Goal: Task Accomplishment & Management: Manage account settings

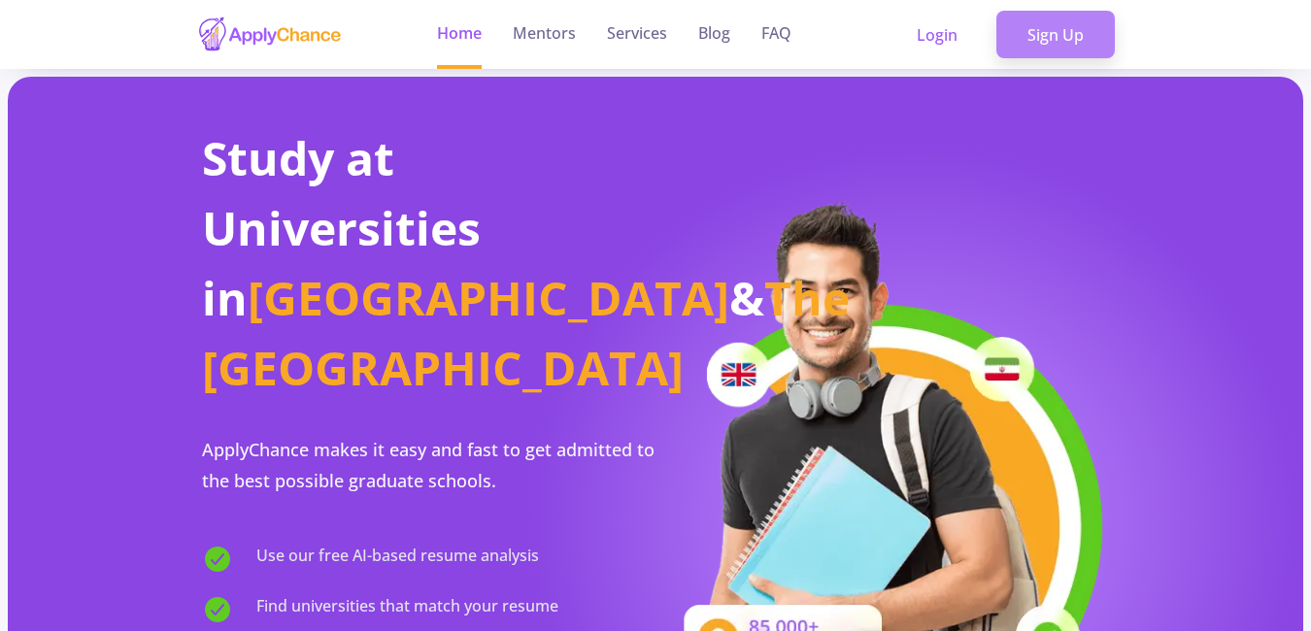
click at [1085, 47] on link "Sign Up" at bounding box center [1056, 35] width 118 height 49
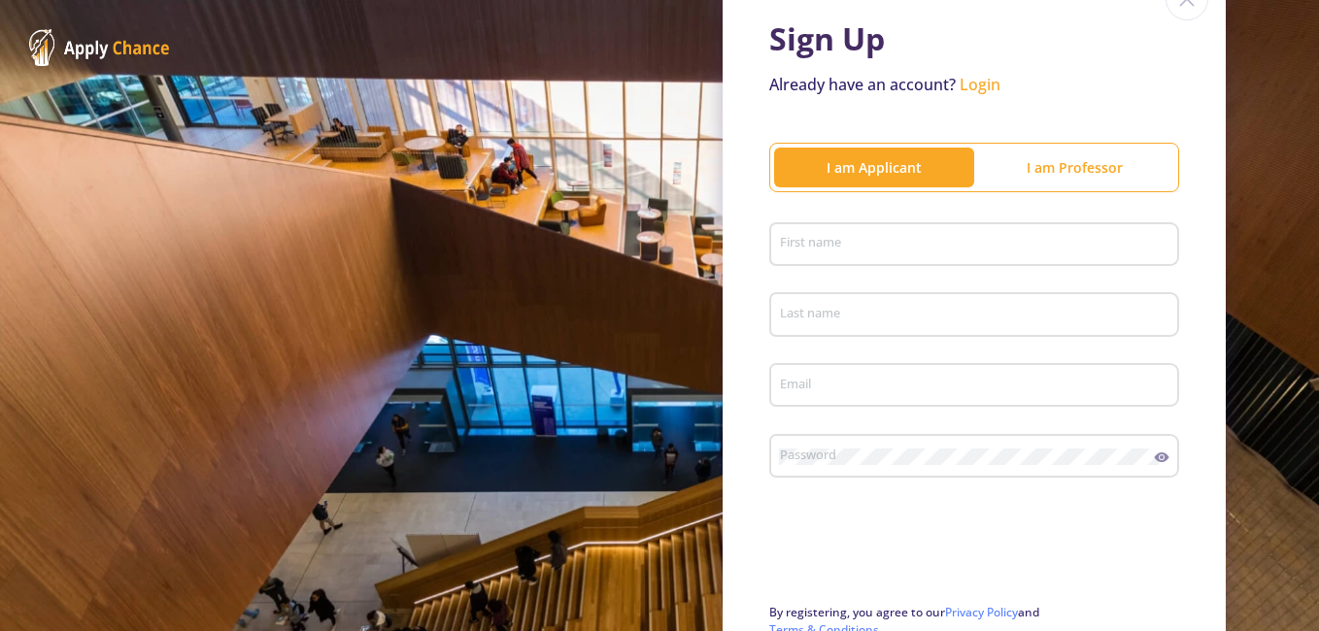
scroll to position [194, 0]
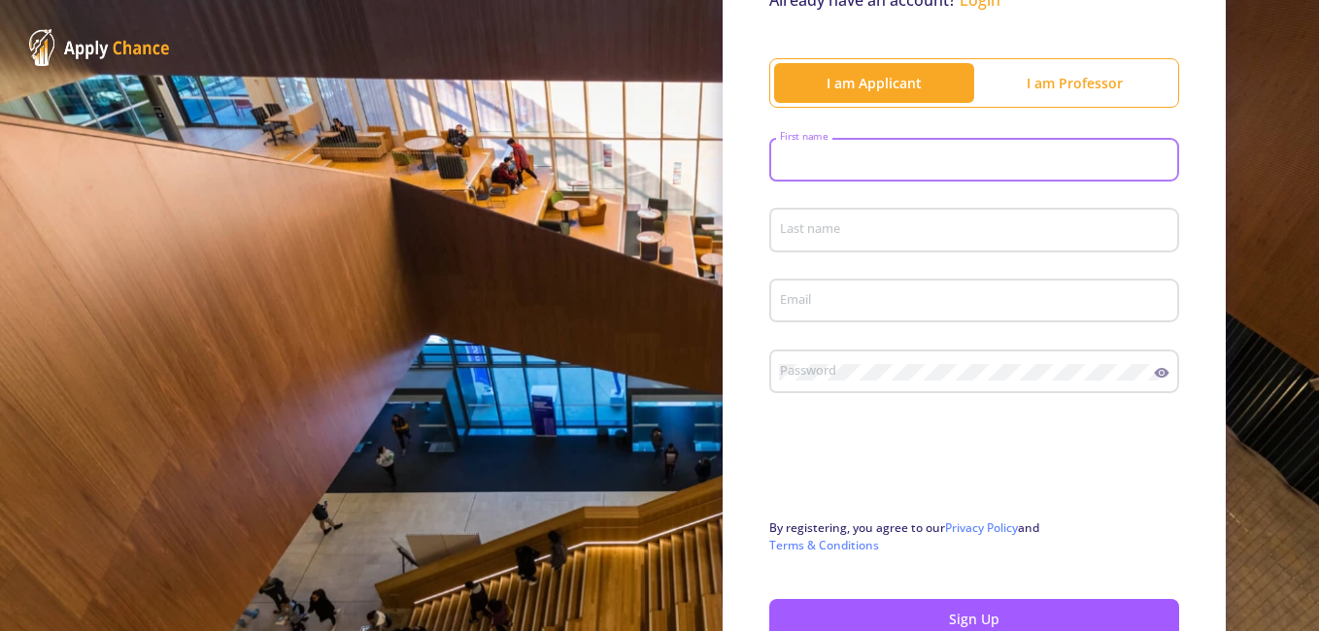
click at [935, 168] on input "First name" at bounding box center [977, 160] width 396 height 17
type input "fatemehossadat razavi"
type input "Razavi Khankahdani"
type input "[EMAIL_ADDRESS][DOMAIN_NAME]"
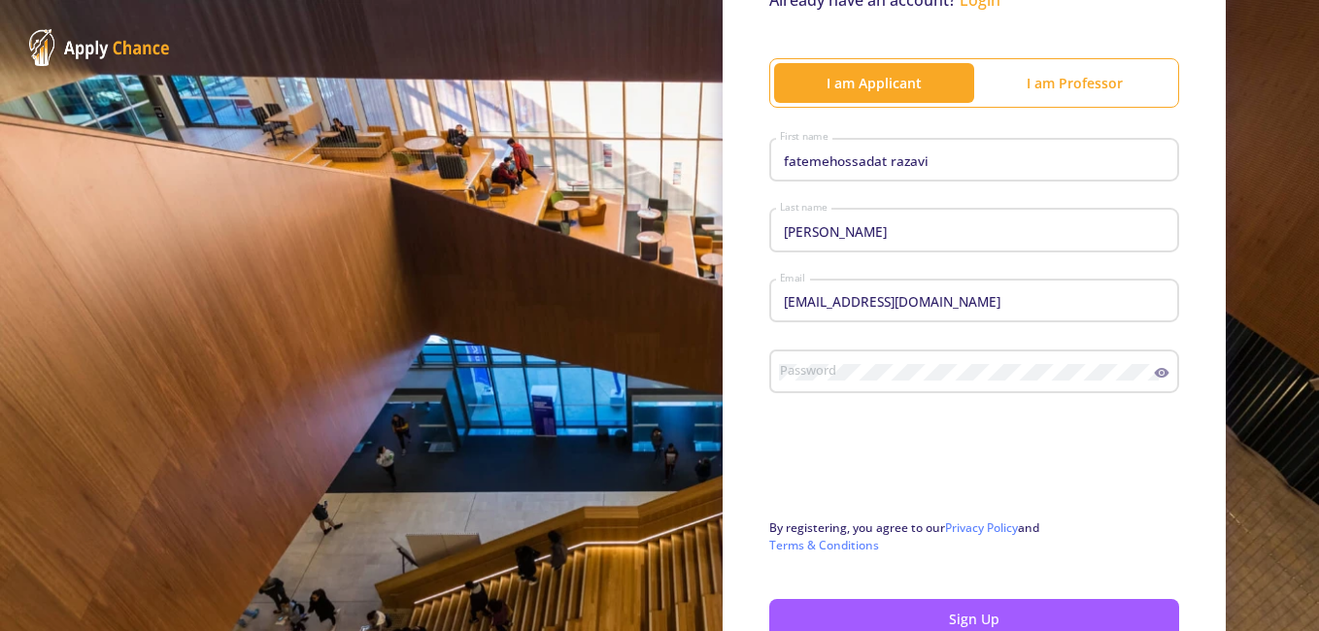
click at [834, 385] on div "Password" at bounding box center [967, 368] width 376 height 51
click at [800, 360] on div "Password" at bounding box center [967, 368] width 376 height 51
click at [1156, 365] on icon at bounding box center [1162, 373] width 16 height 16
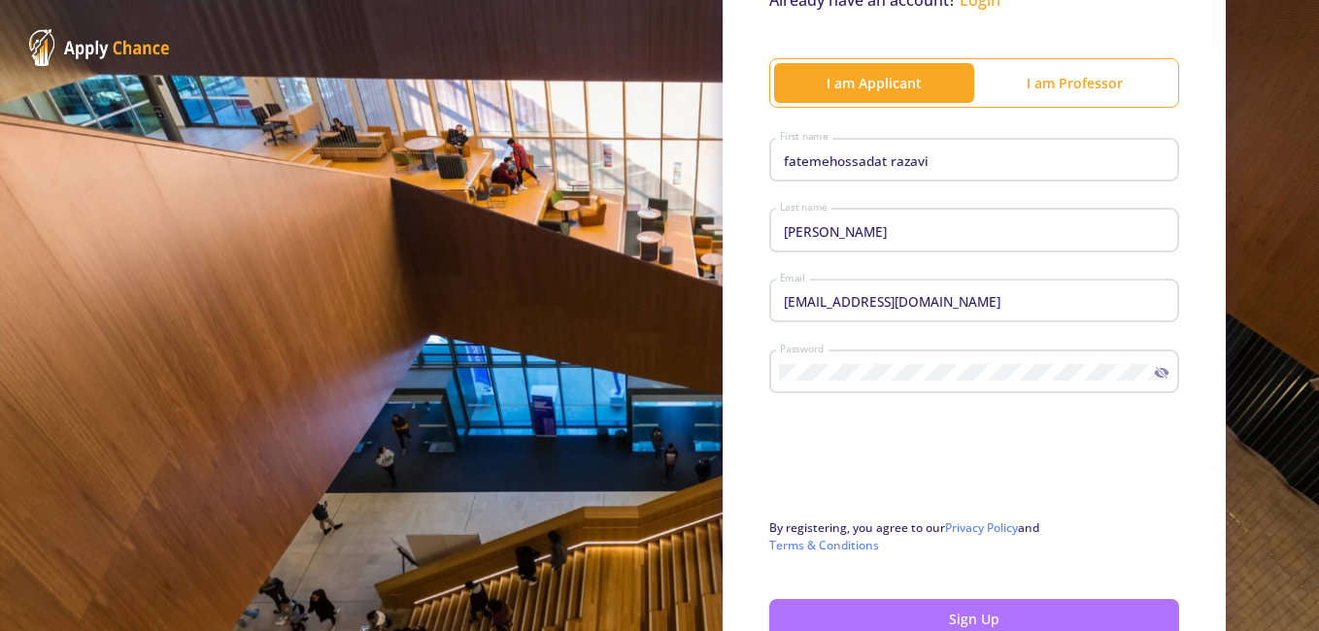
click at [917, 600] on button "Sign Up" at bounding box center [974, 619] width 410 height 40
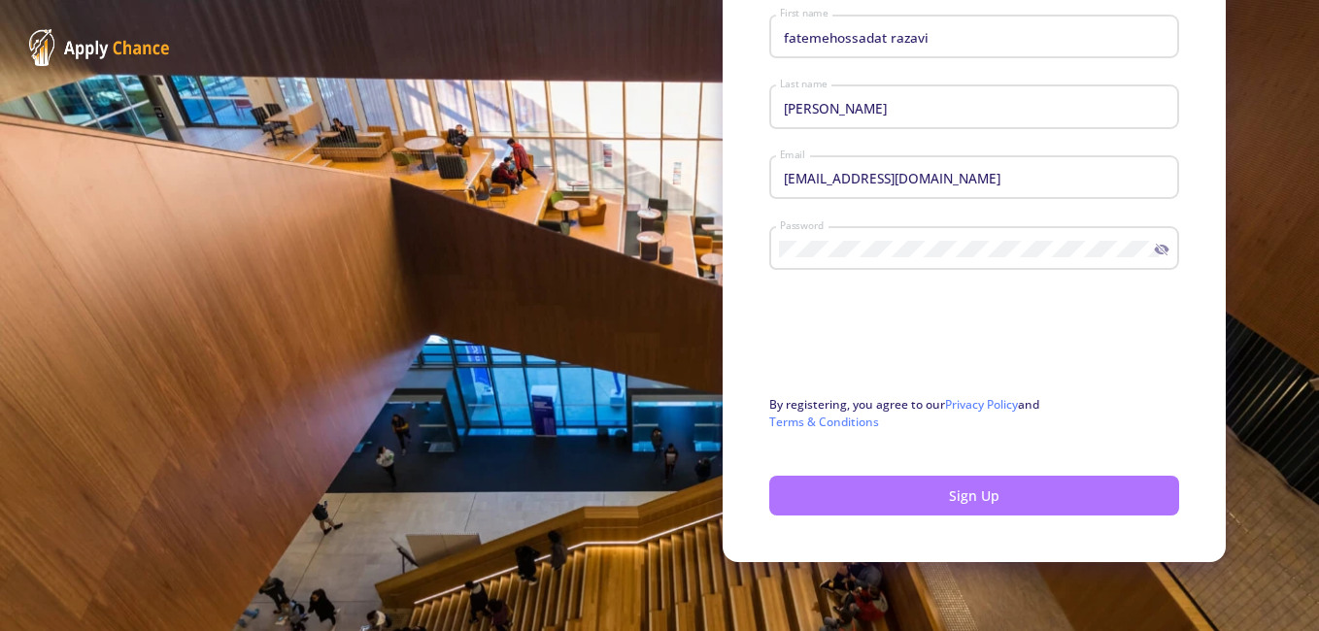
scroll to position [319, 0]
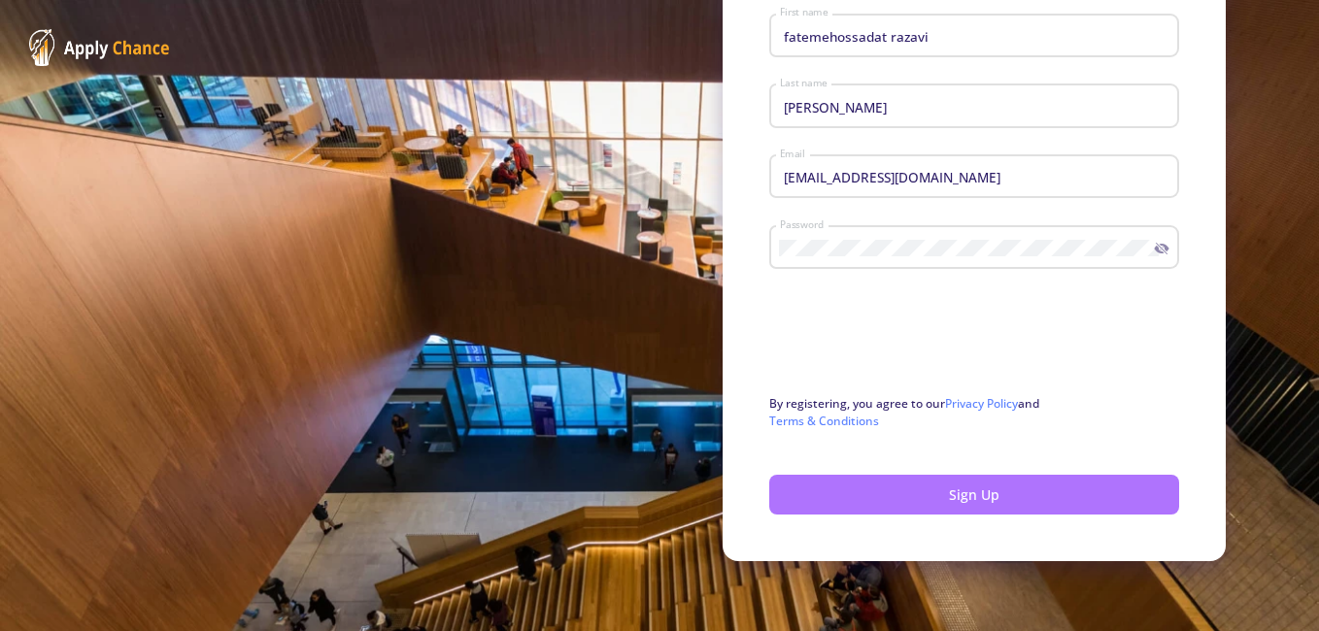
click at [1084, 501] on button "Sign Up" at bounding box center [974, 495] width 410 height 40
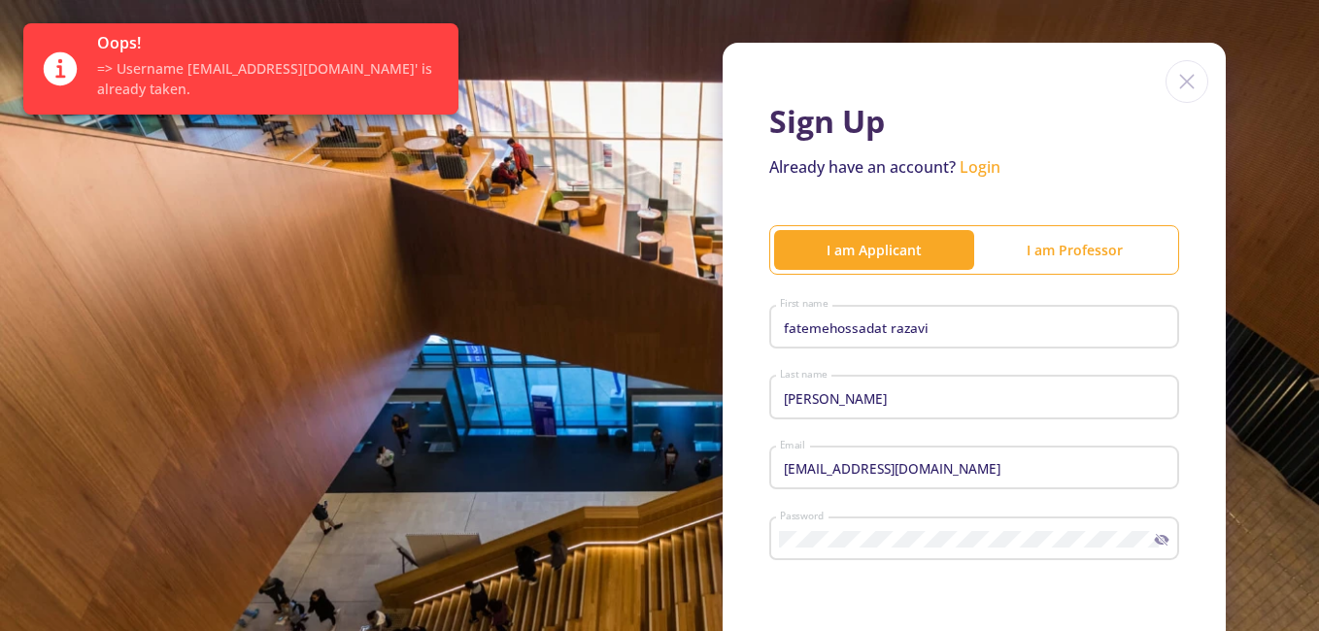
scroll to position [124, 0]
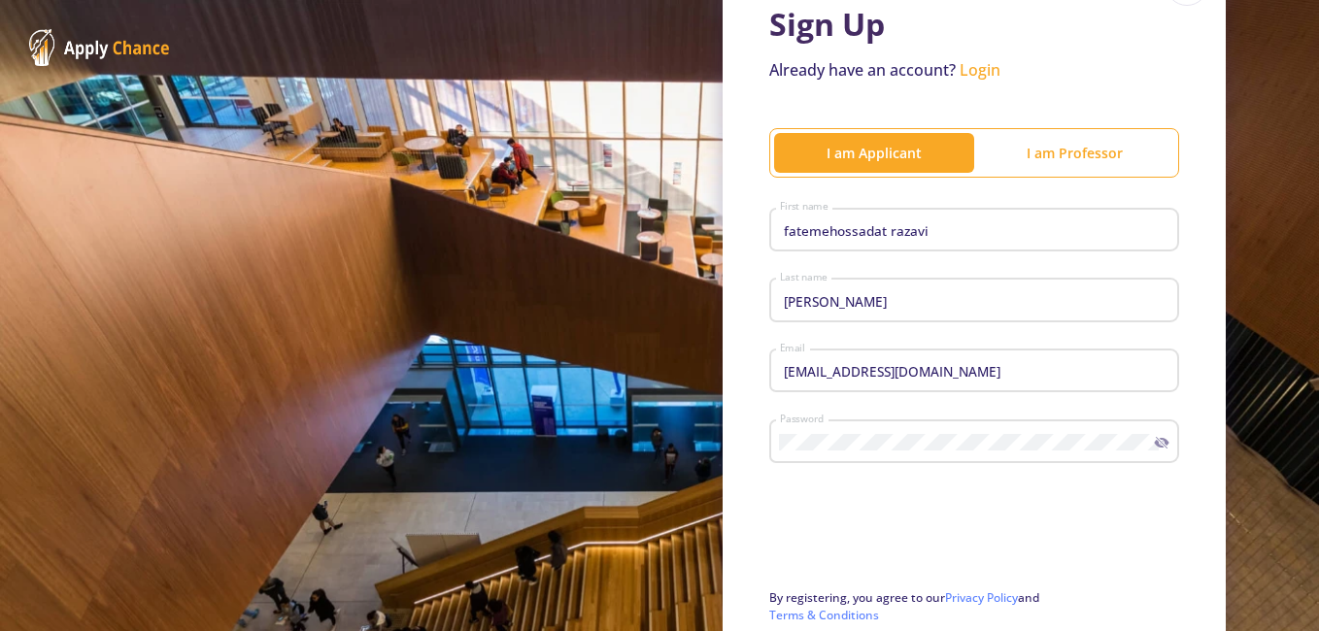
click at [984, 67] on link "Login" at bounding box center [980, 69] width 41 height 21
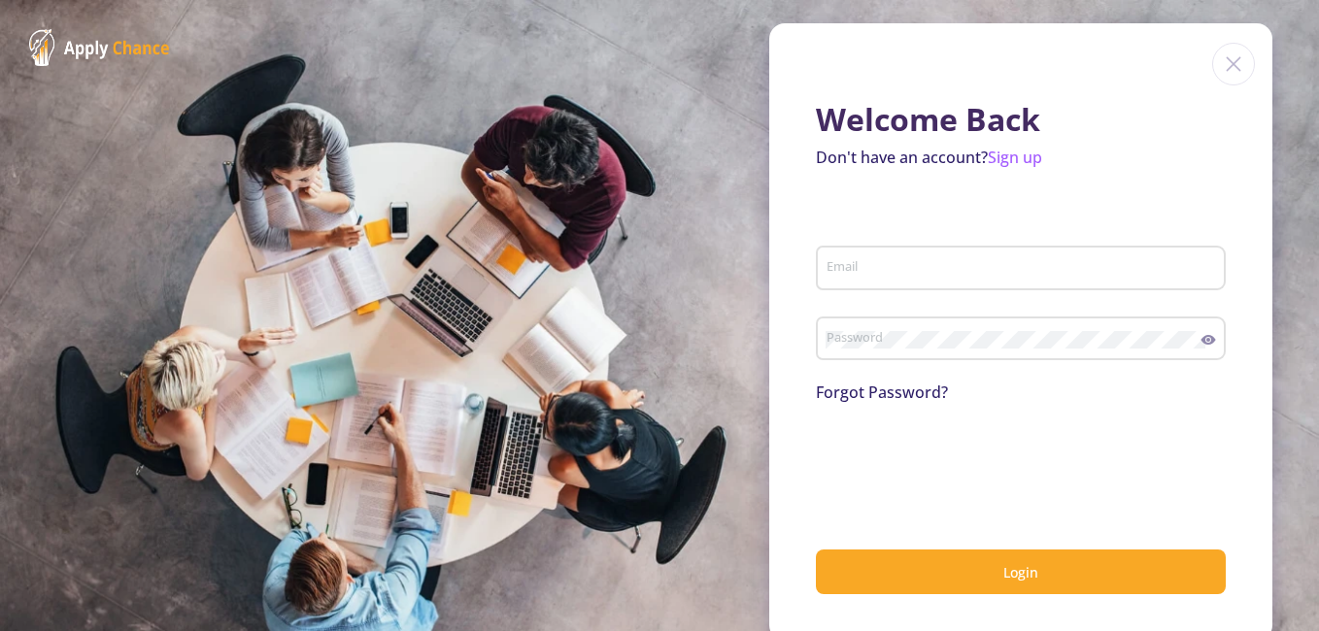
click at [920, 265] on input "Email" at bounding box center [1024, 268] width 396 height 17
type input "[EMAIL_ADDRESS][DOMAIN_NAME]"
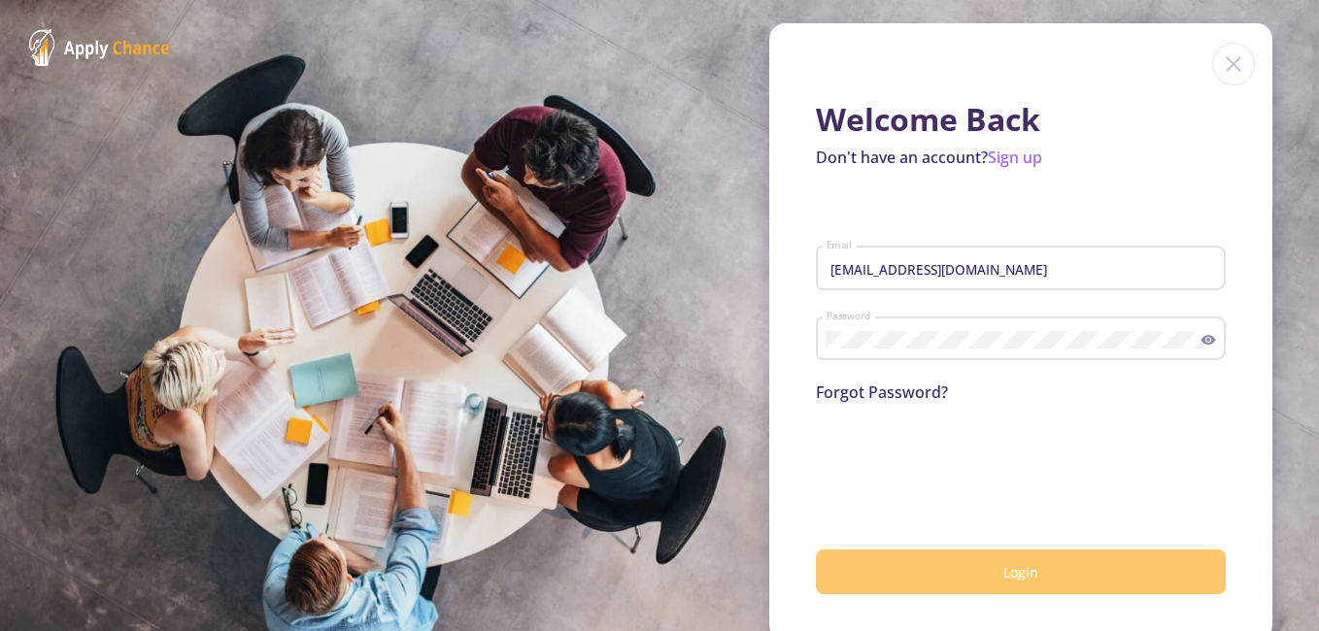
click at [937, 583] on button "Login" at bounding box center [1021, 573] width 410 height 46
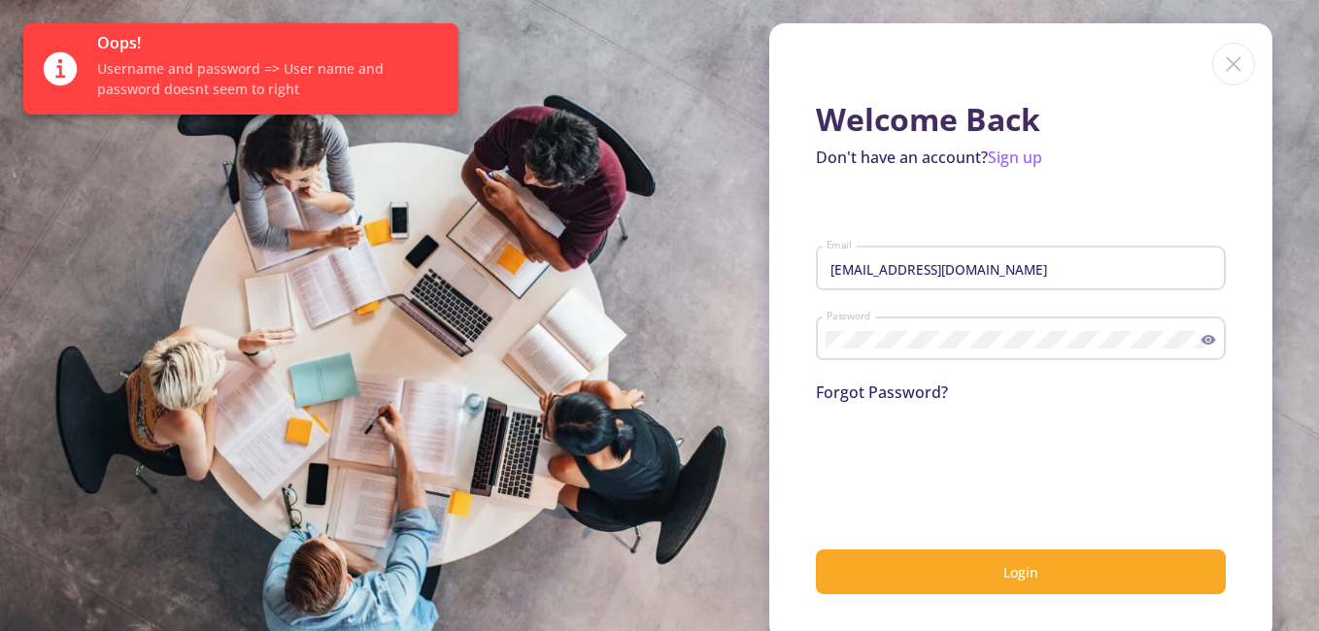
click at [1006, 322] on div "Password" at bounding box center [1014, 335] width 376 height 51
click at [816, 550] on button "Login" at bounding box center [1021, 573] width 410 height 46
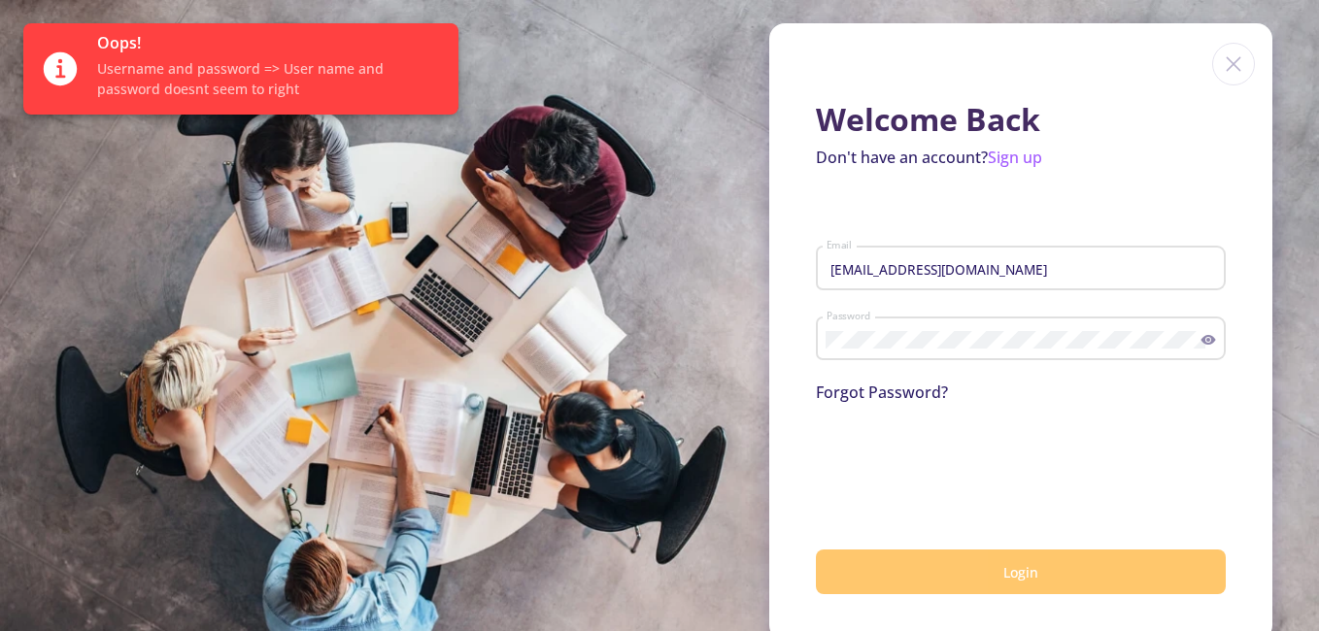
click at [1056, 574] on button "Login" at bounding box center [1021, 573] width 410 height 46
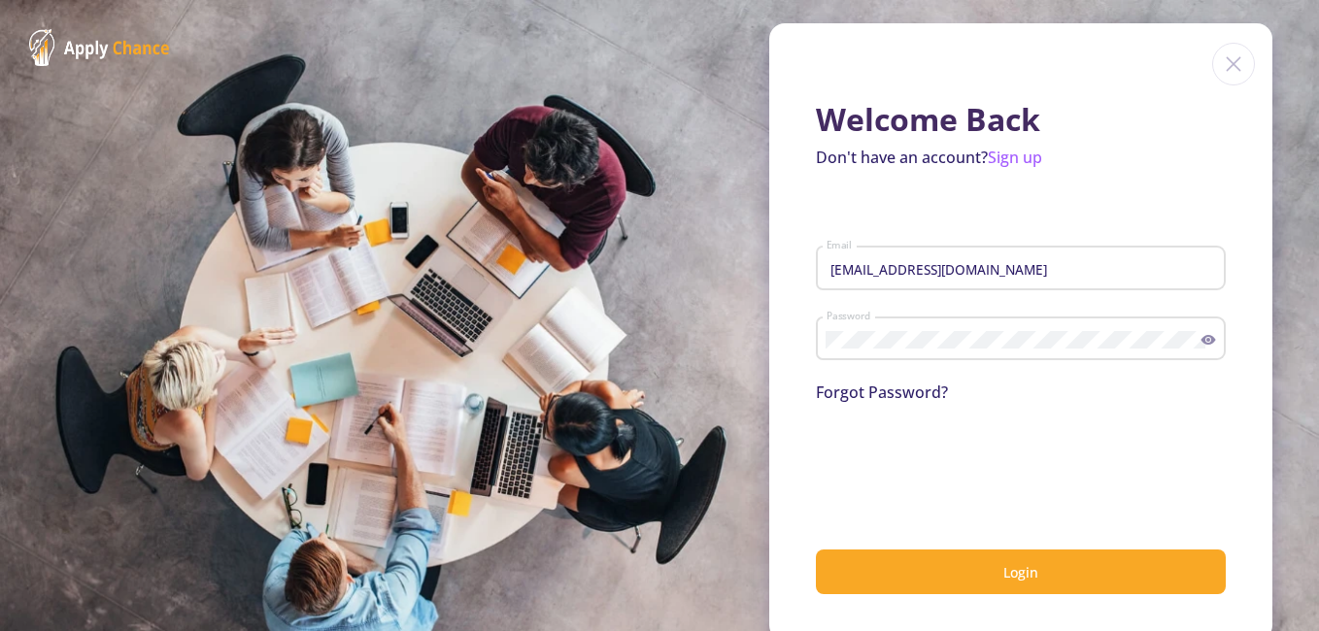
click at [1201, 339] on icon at bounding box center [1208, 340] width 16 height 16
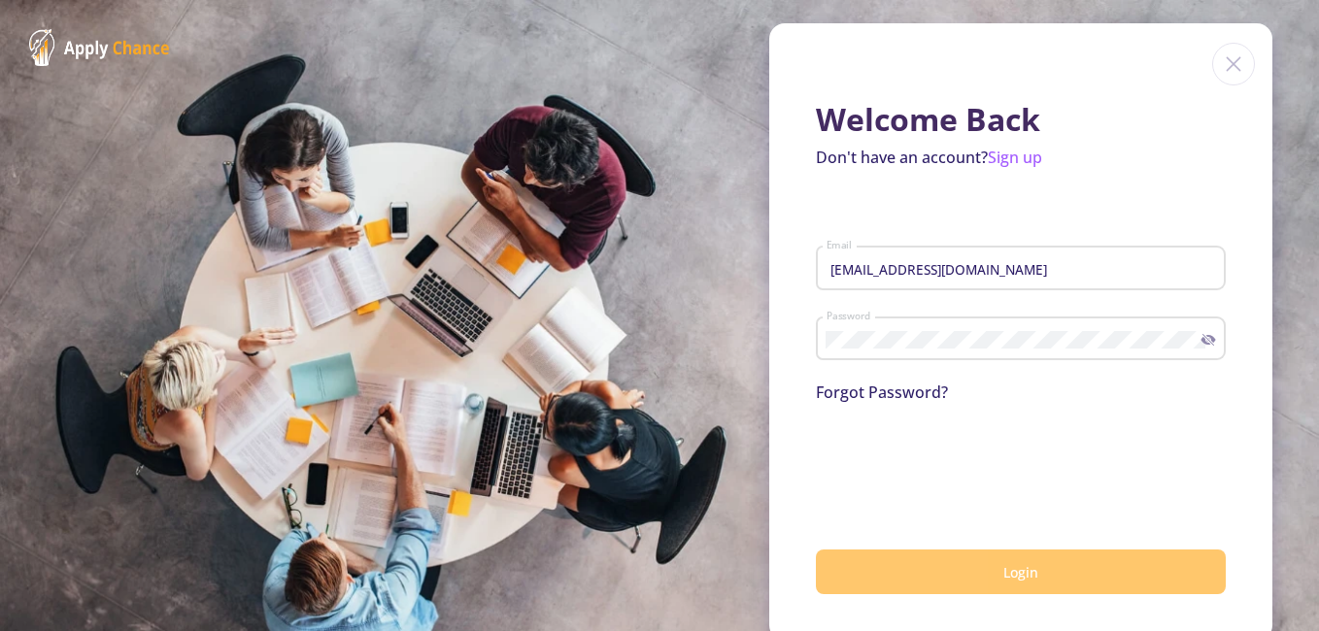
click at [1095, 572] on button "Login" at bounding box center [1021, 573] width 410 height 46
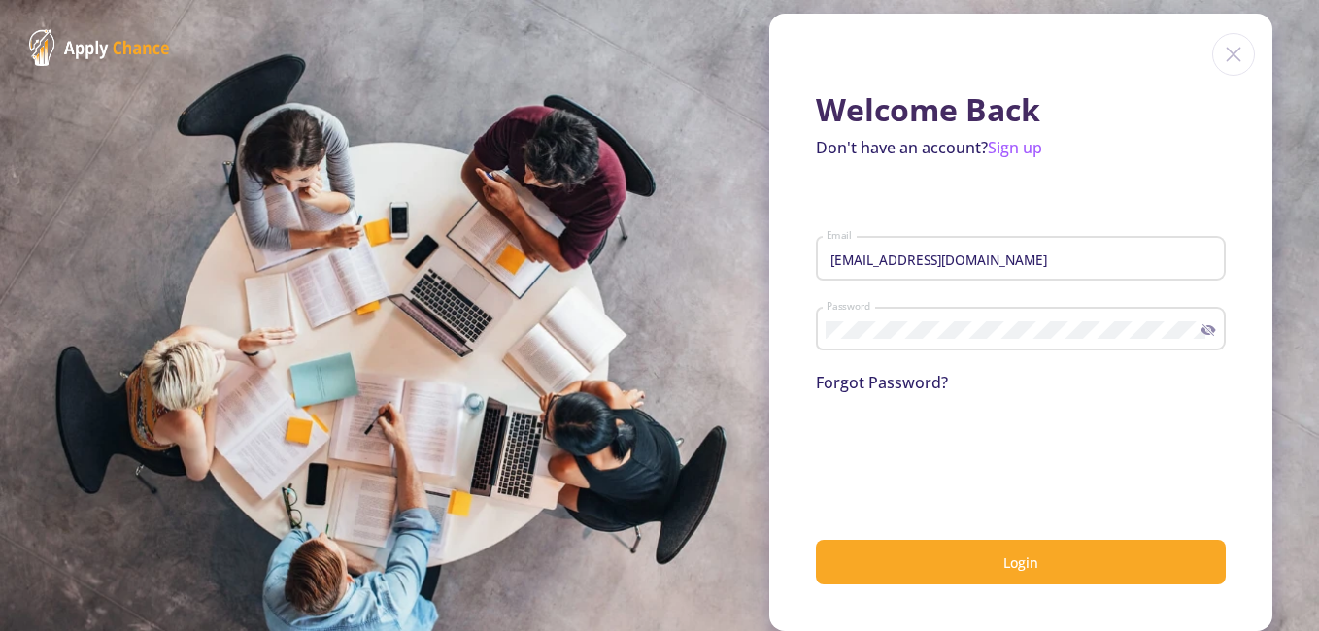
click at [1028, 339] on div "Password" at bounding box center [1014, 325] width 376 height 51
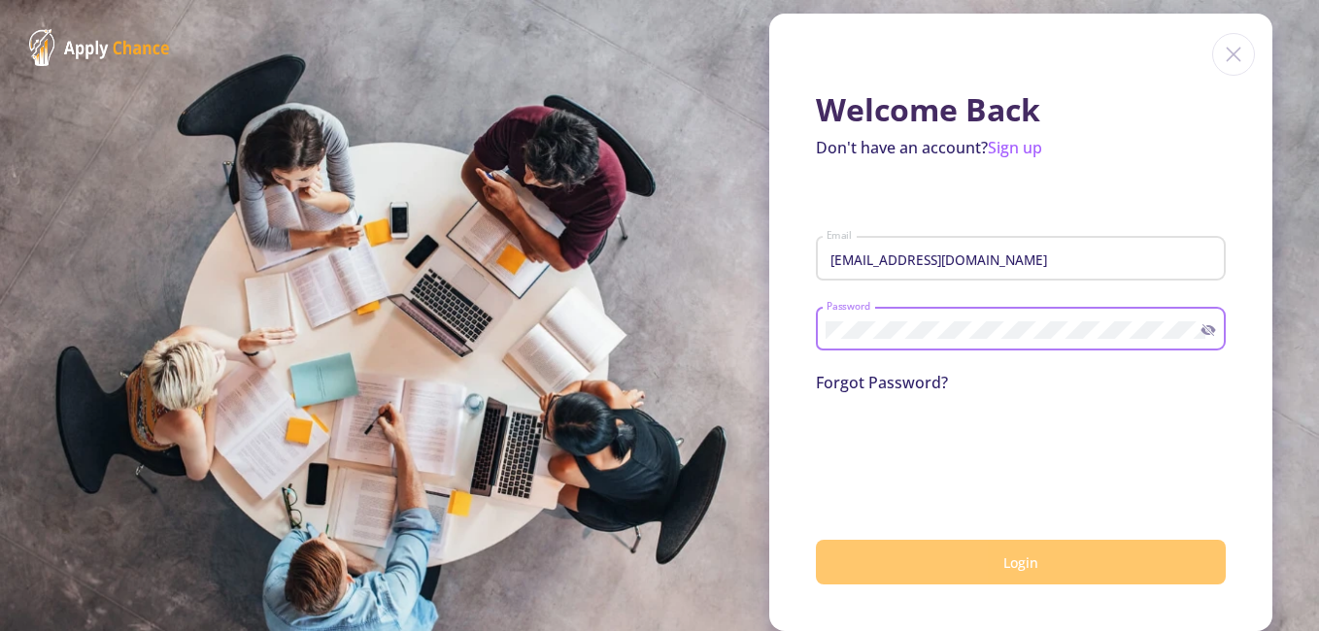
click at [1034, 553] on button "Login" at bounding box center [1021, 563] width 410 height 46
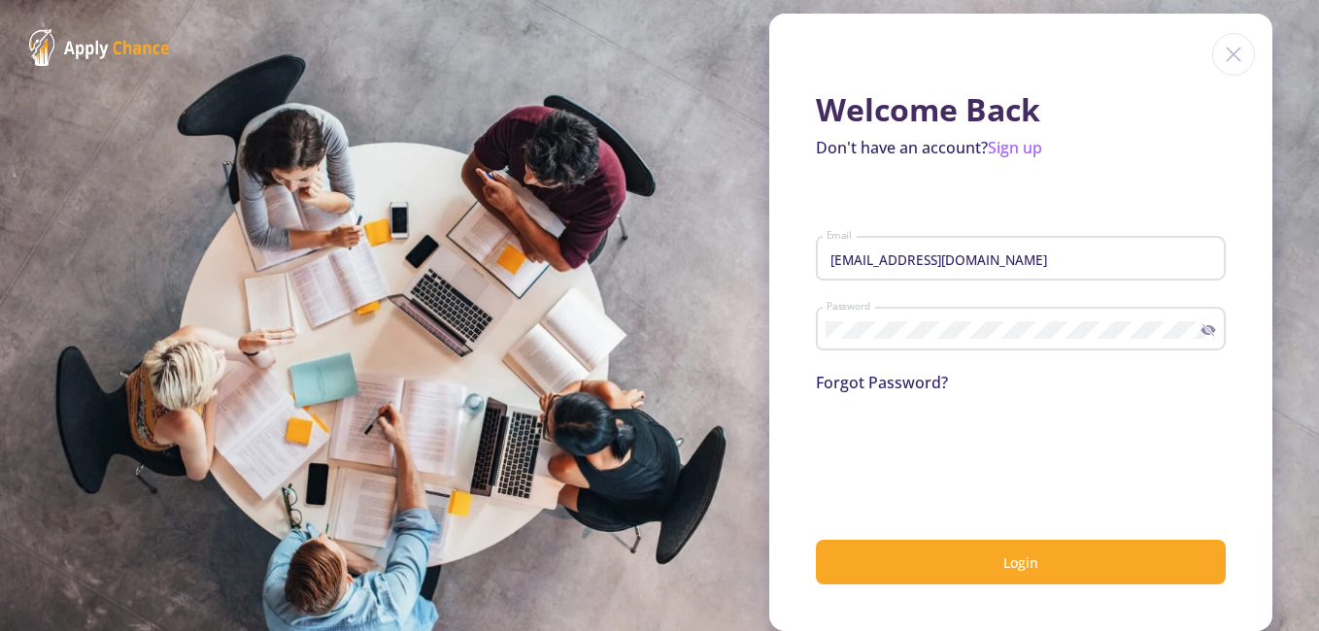
click at [1014, 253] on input "[EMAIL_ADDRESS][DOMAIN_NAME]" at bounding box center [1024, 259] width 396 height 17
click at [989, 343] on div "Password" at bounding box center [1014, 325] width 376 height 51
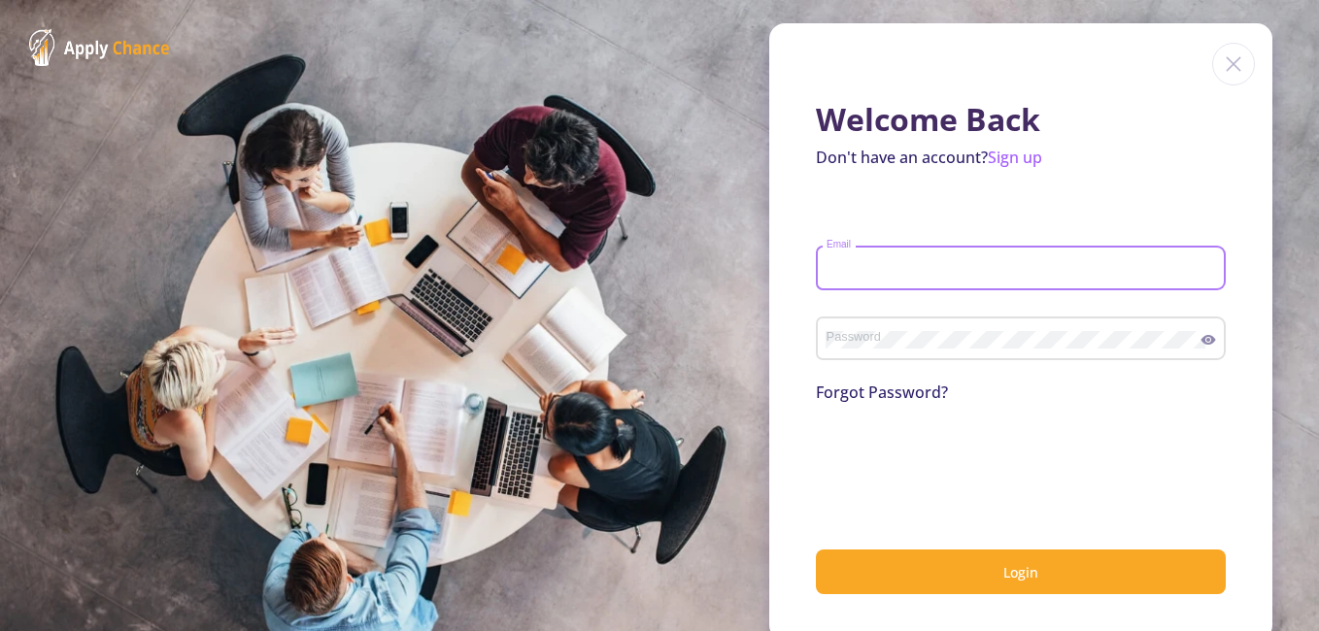
click at [935, 272] on input "Email" at bounding box center [1024, 268] width 396 height 17
type input "[EMAIL_ADDRESS][DOMAIN_NAME]"
click at [935, 327] on div "Password" at bounding box center [1014, 335] width 376 height 51
click at [1201, 342] on icon at bounding box center [1208, 340] width 15 height 10
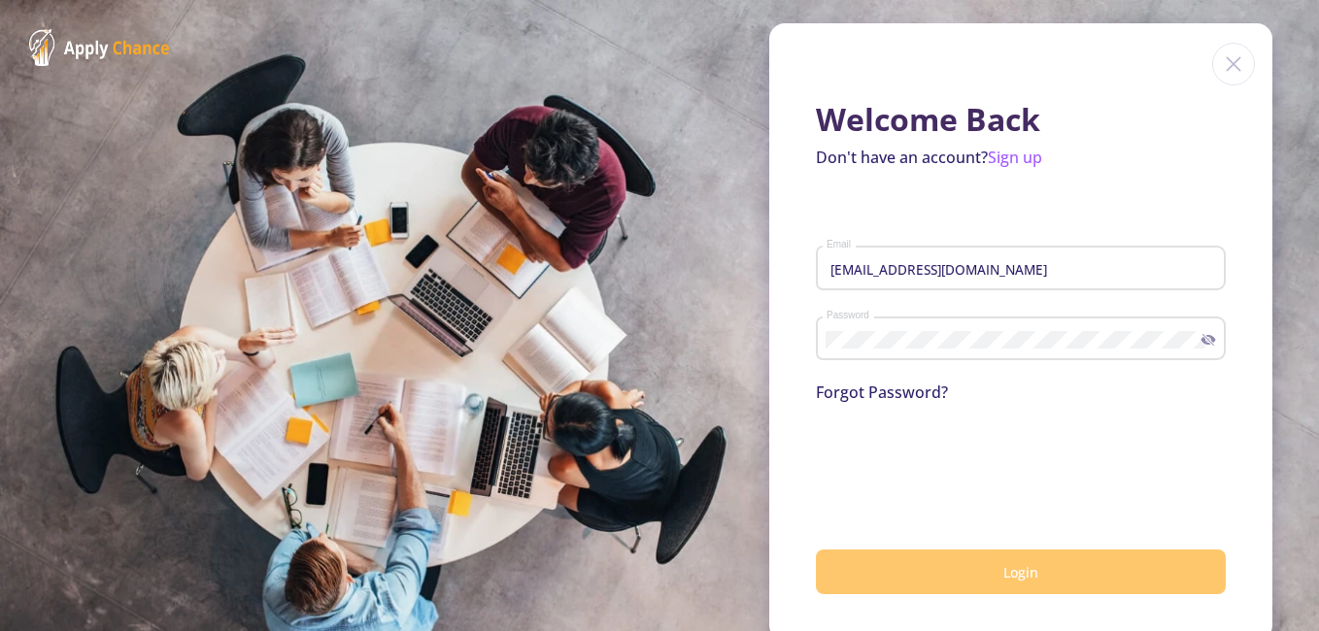
click at [963, 575] on button "Login" at bounding box center [1021, 573] width 410 height 46
click at [952, 580] on button "Login" at bounding box center [1021, 573] width 410 height 46
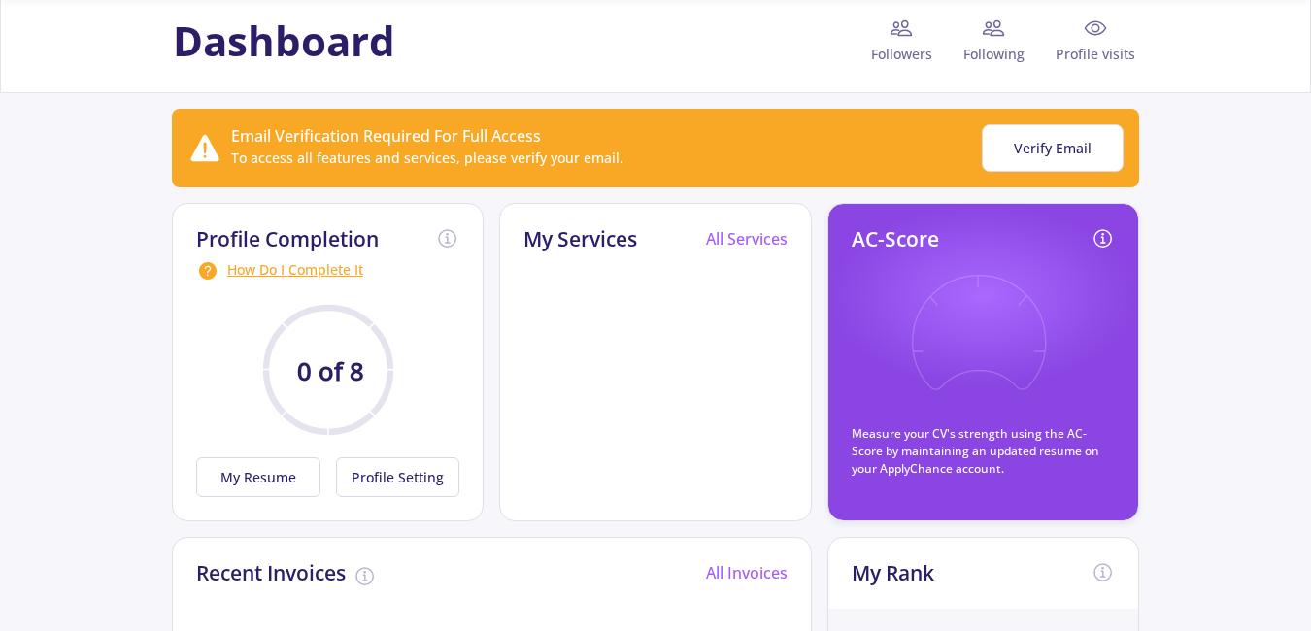
scroll to position [97, 0]
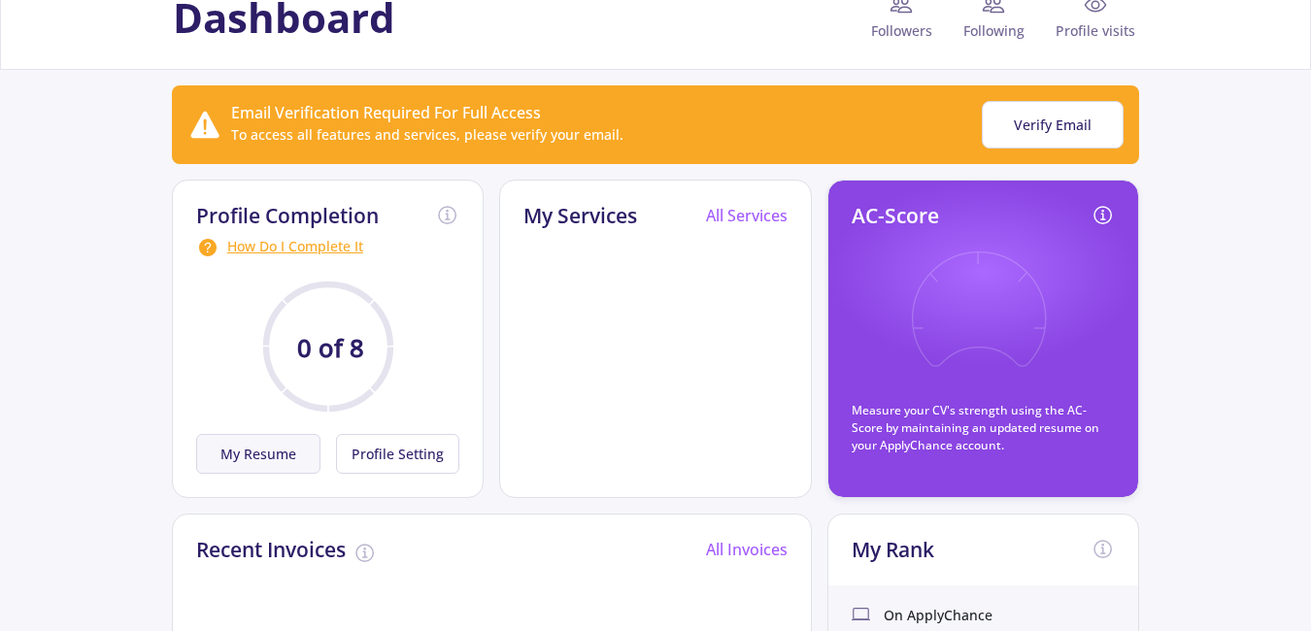
click at [302, 465] on button "My Resume" at bounding box center [258, 454] width 124 height 40
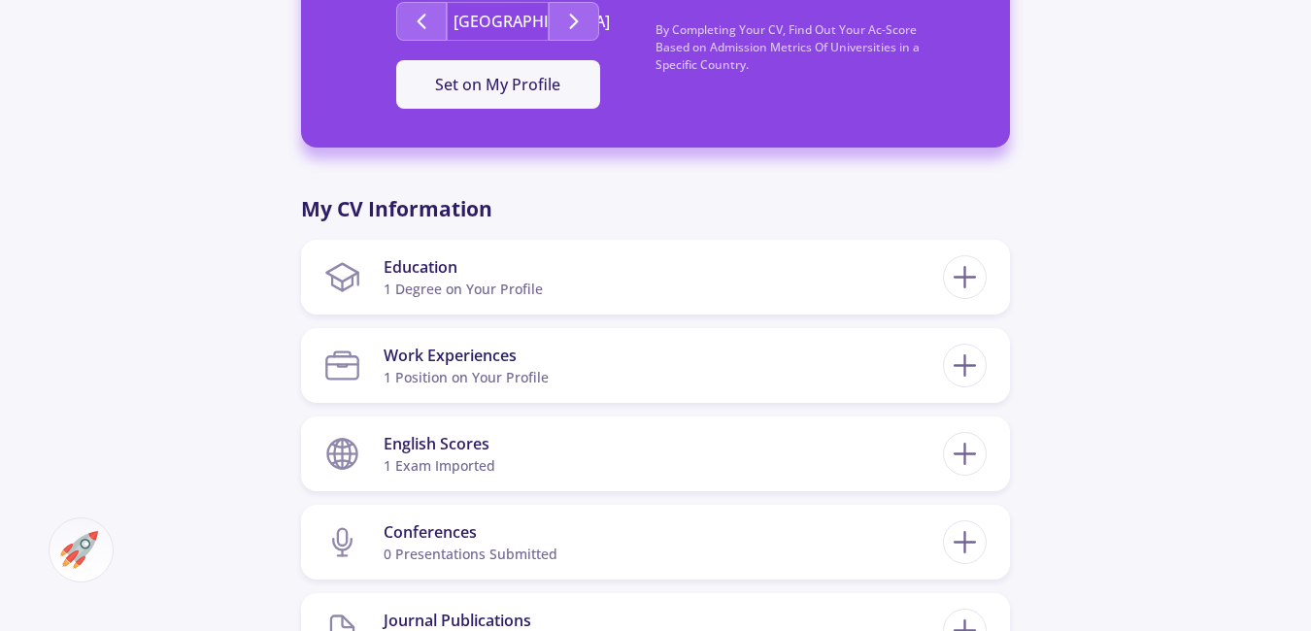
scroll to position [777, 0]
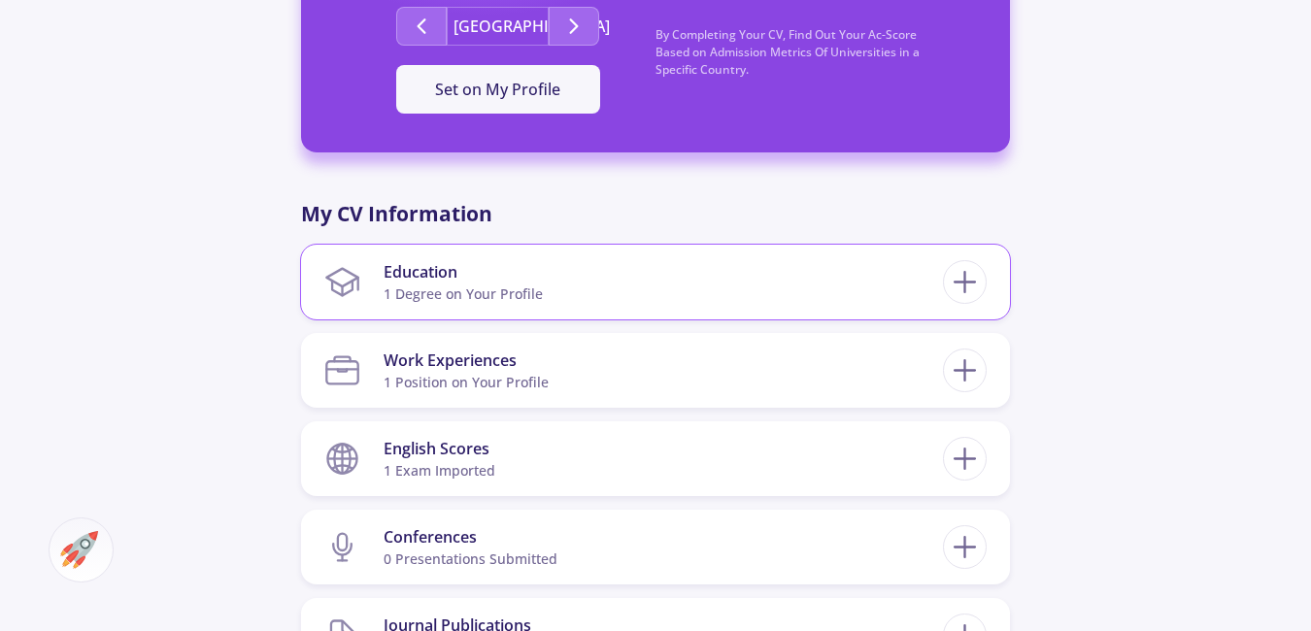
click at [776, 305] on section "Education 1 Degree on Your Profile" at bounding box center [633, 282] width 619 height 59
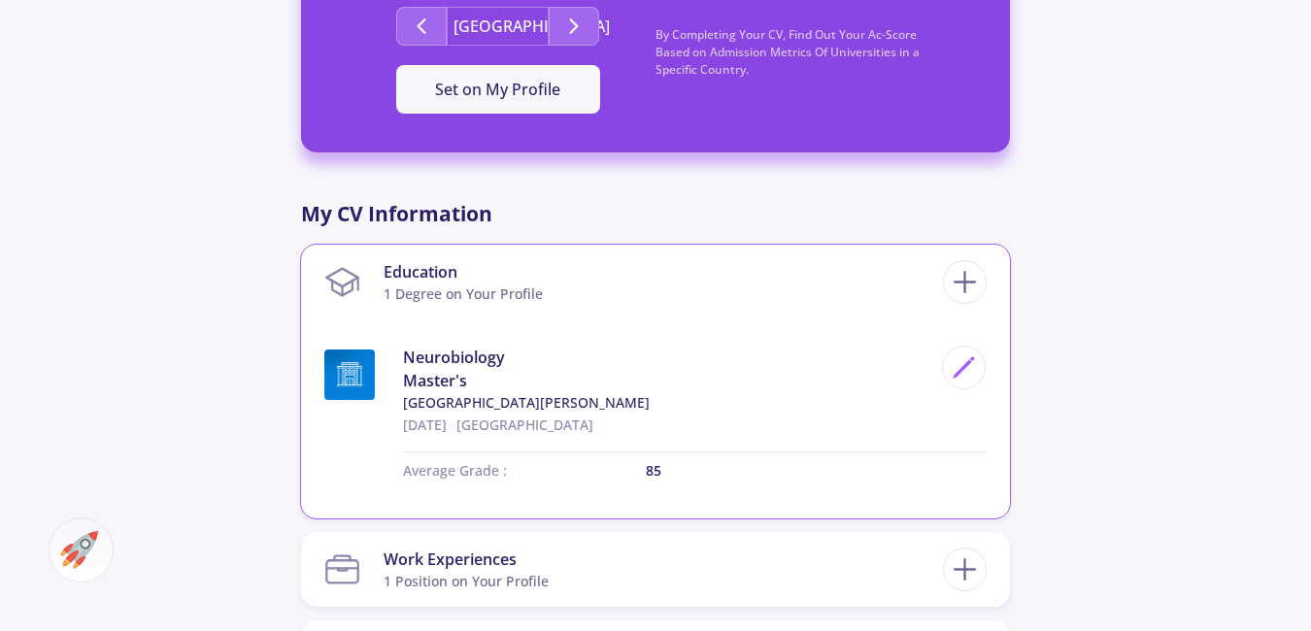
click at [776, 305] on section "Education 1 Degree on Your Profile" at bounding box center [633, 282] width 619 height 59
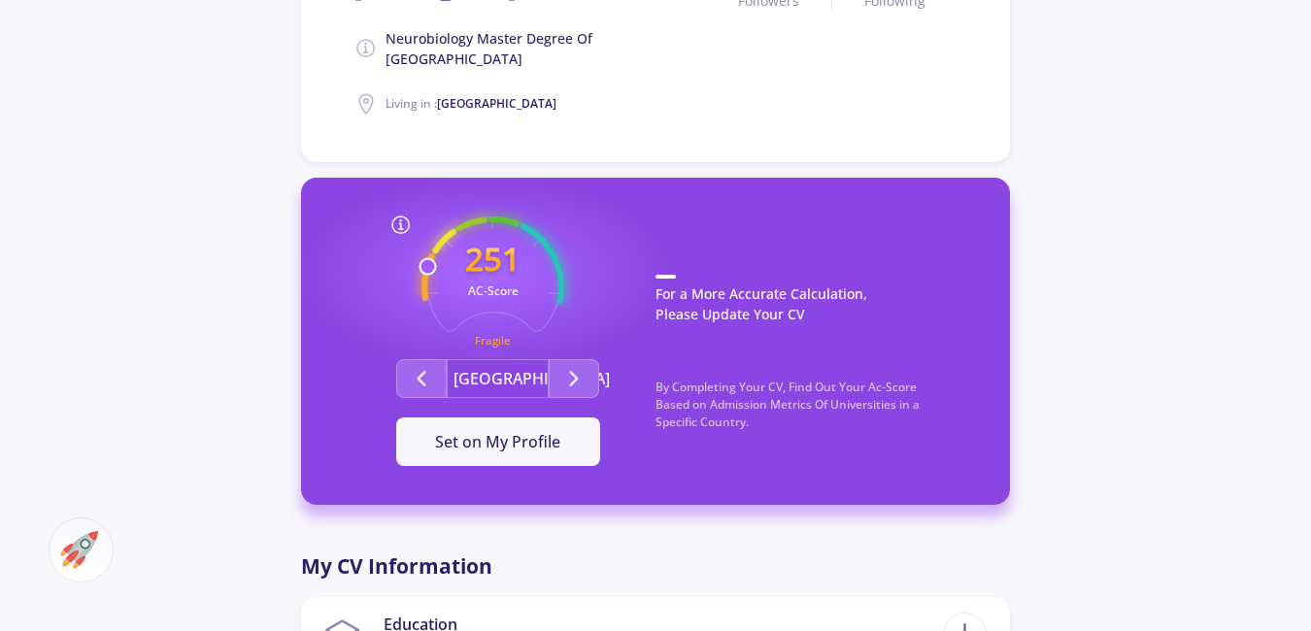
scroll to position [291, 0]
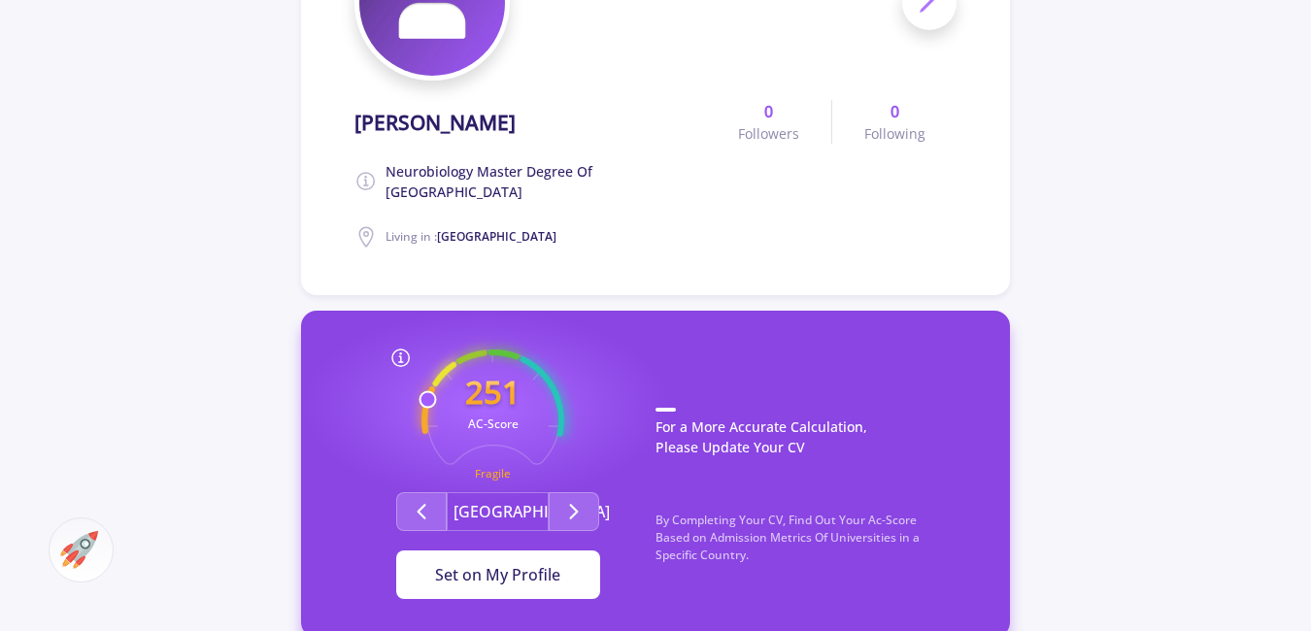
click at [547, 592] on button "Set on My Profile" at bounding box center [498, 575] width 204 height 49
click at [558, 521] on button "Second group" at bounding box center [574, 511] width 51 height 39
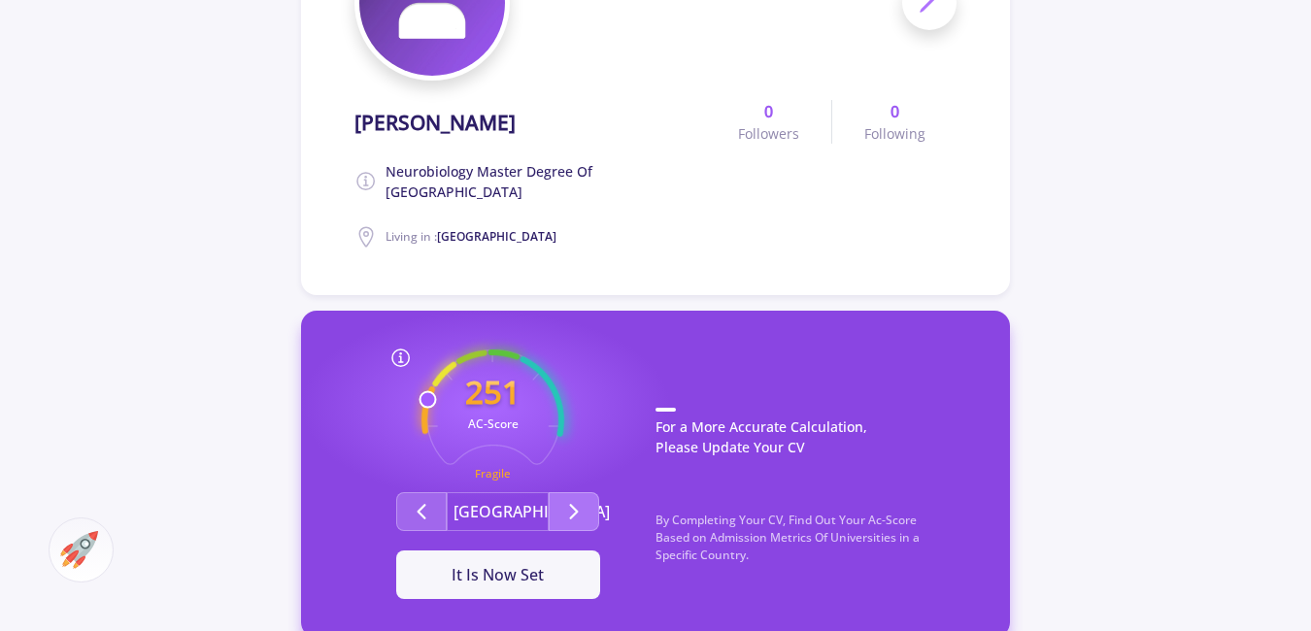
click at [558, 521] on button "Second group" at bounding box center [574, 511] width 51 height 39
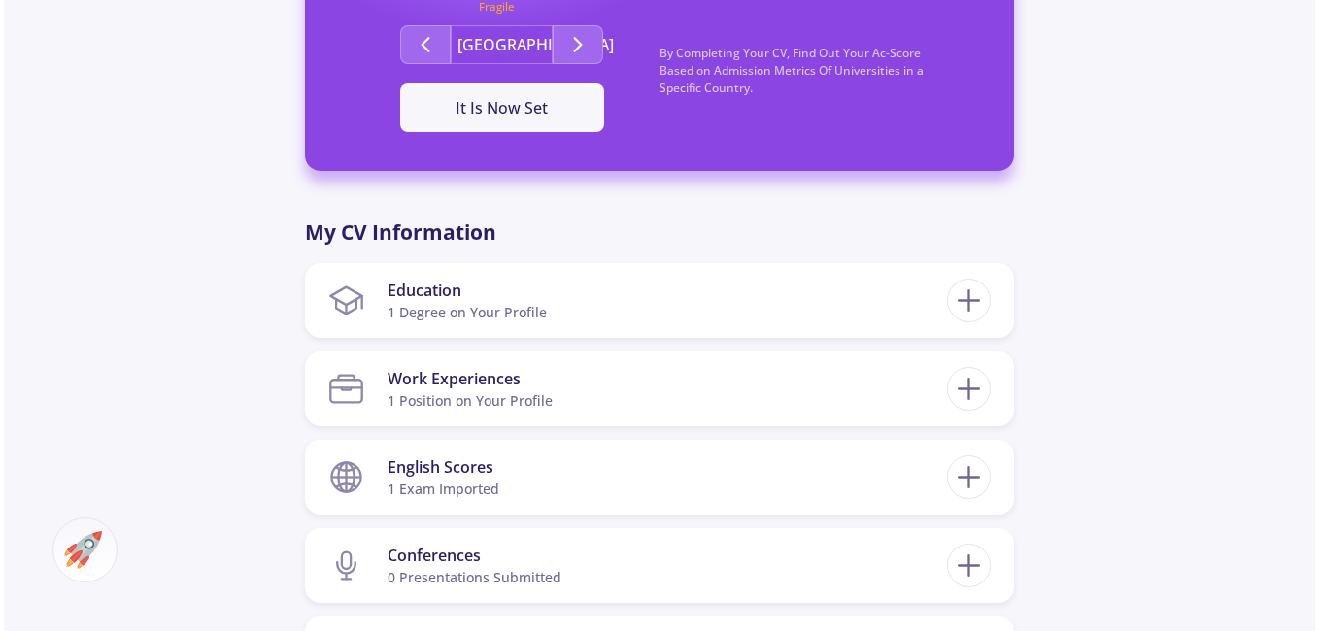
scroll to position [874, 0]
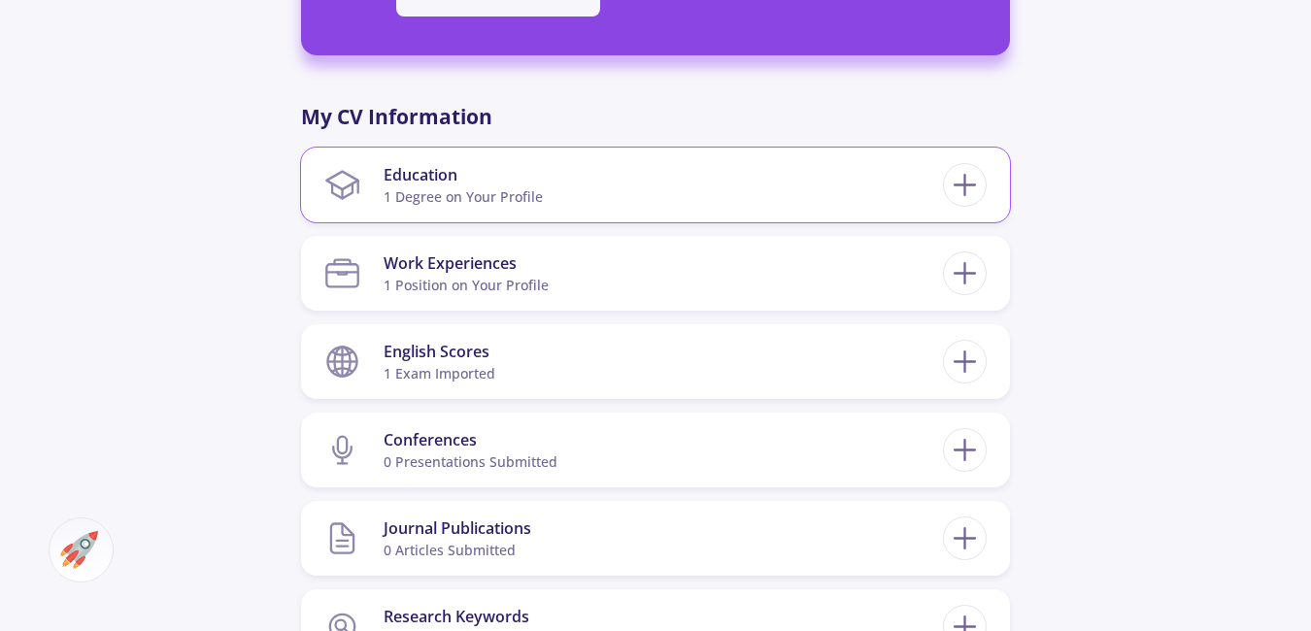
click at [632, 200] on section "Education 1 Degree on Your Profile" at bounding box center [633, 184] width 619 height 59
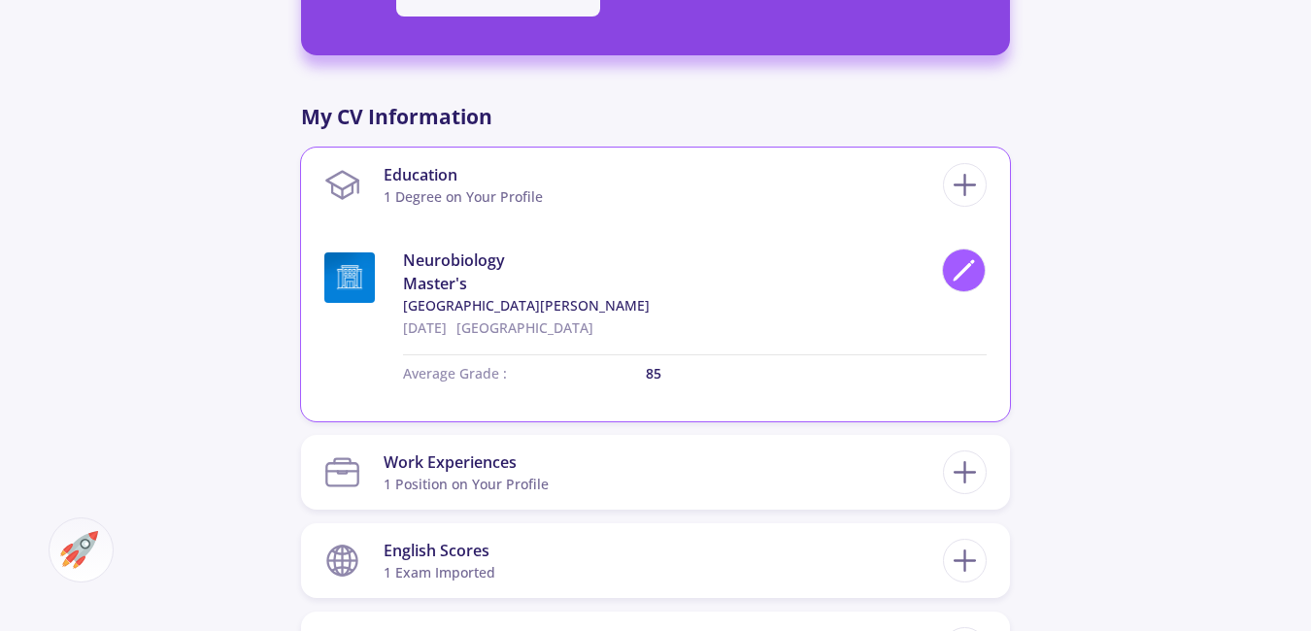
click at [962, 272] on polygon at bounding box center [963, 272] width 17 height 17
type input "Neurobiology"
type input "[GEOGRAPHIC_DATA]"
type input "[DATE]"
type input "85"
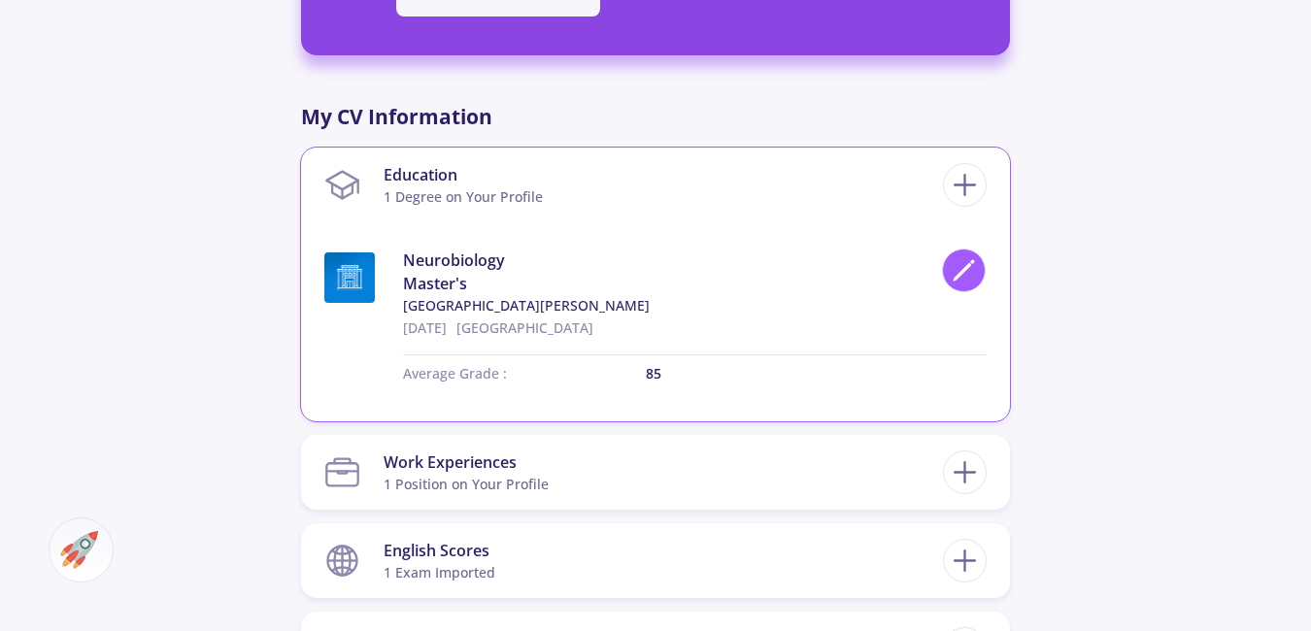
checkbox input "true"
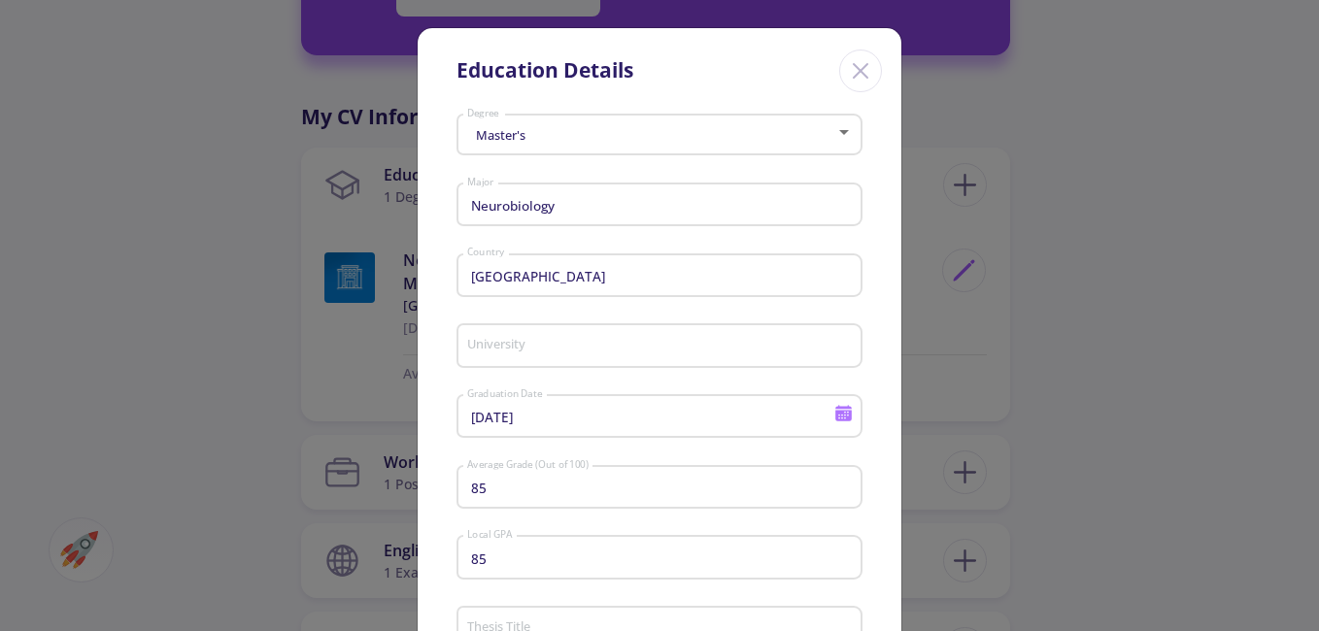
type input "[GEOGRAPHIC_DATA][PERSON_NAME]"
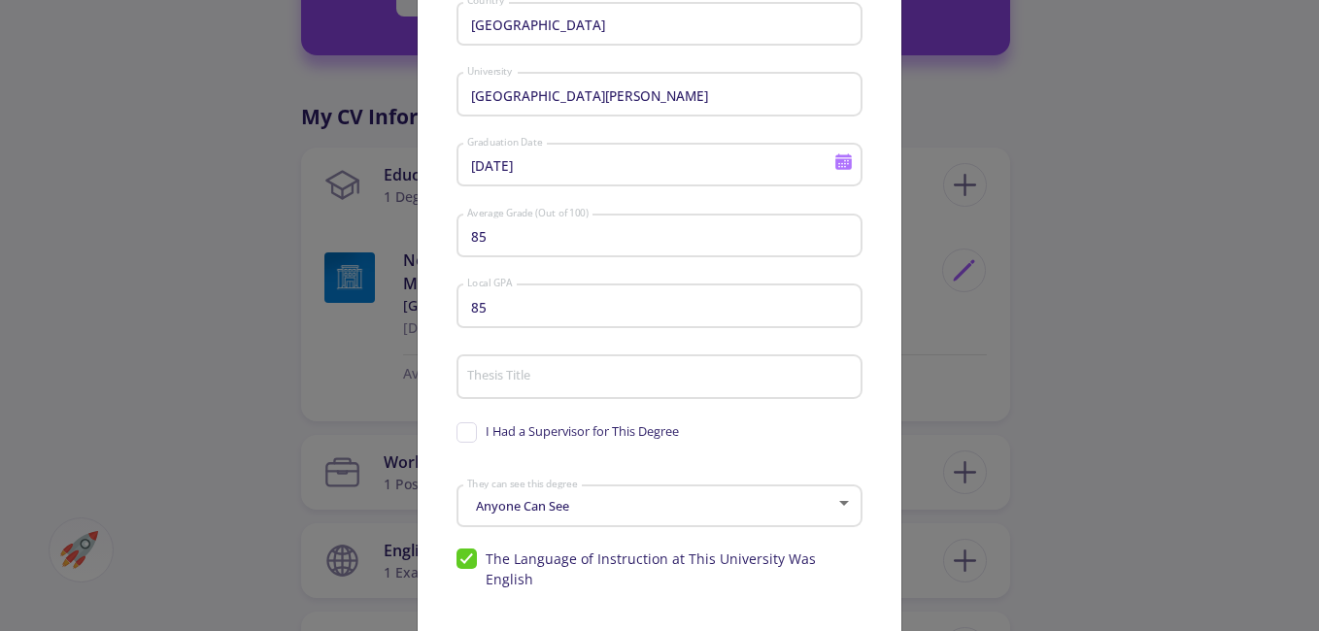
scroll to position [291, 0]
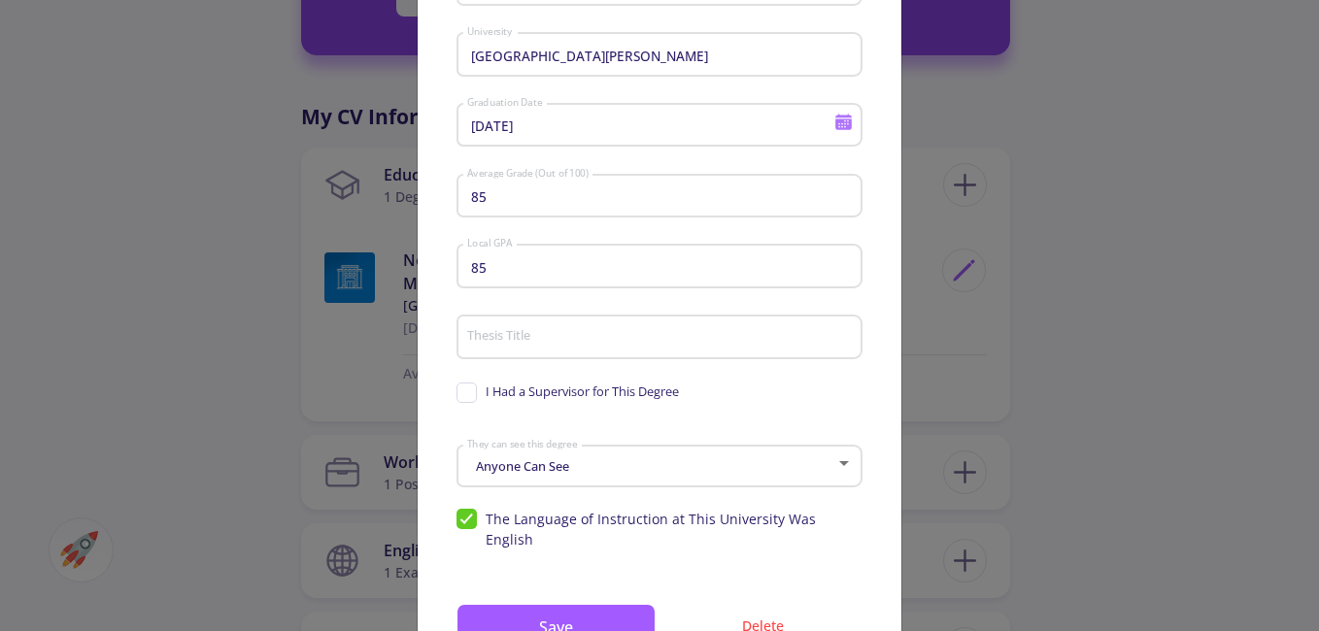
click at [767, 136] on div "[DATE] Graduation Date" at bounding box center [650, 121] width 369 height 51
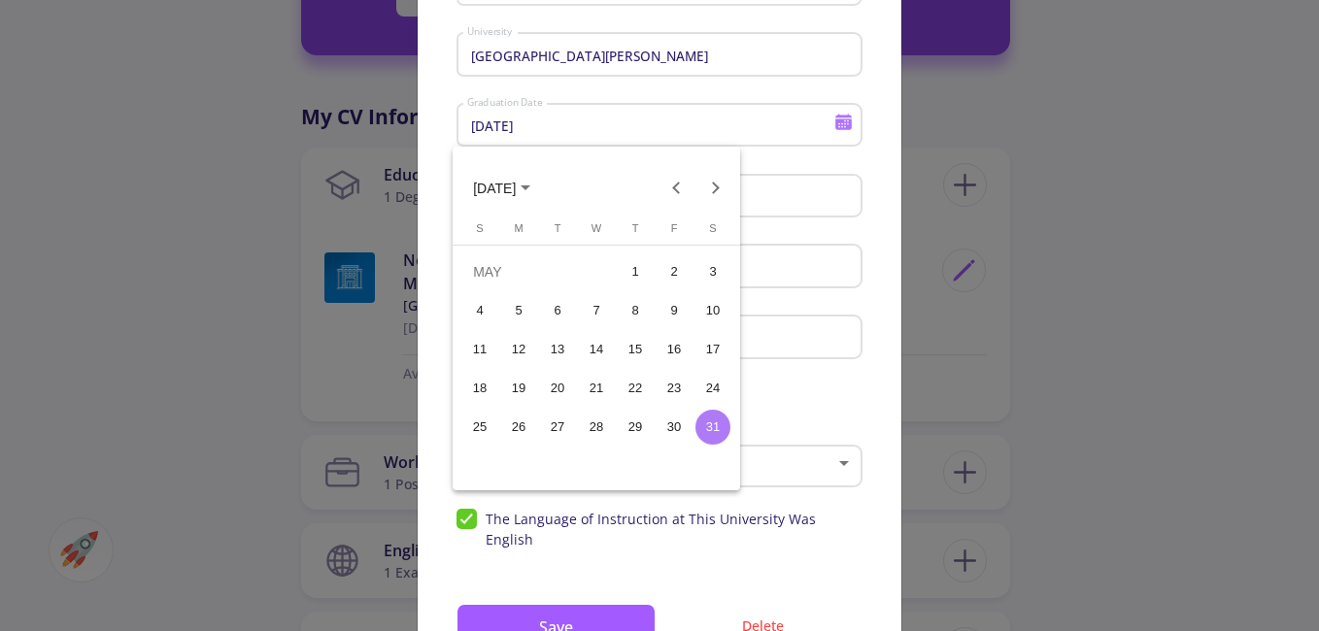
scroll to position [0, 0]
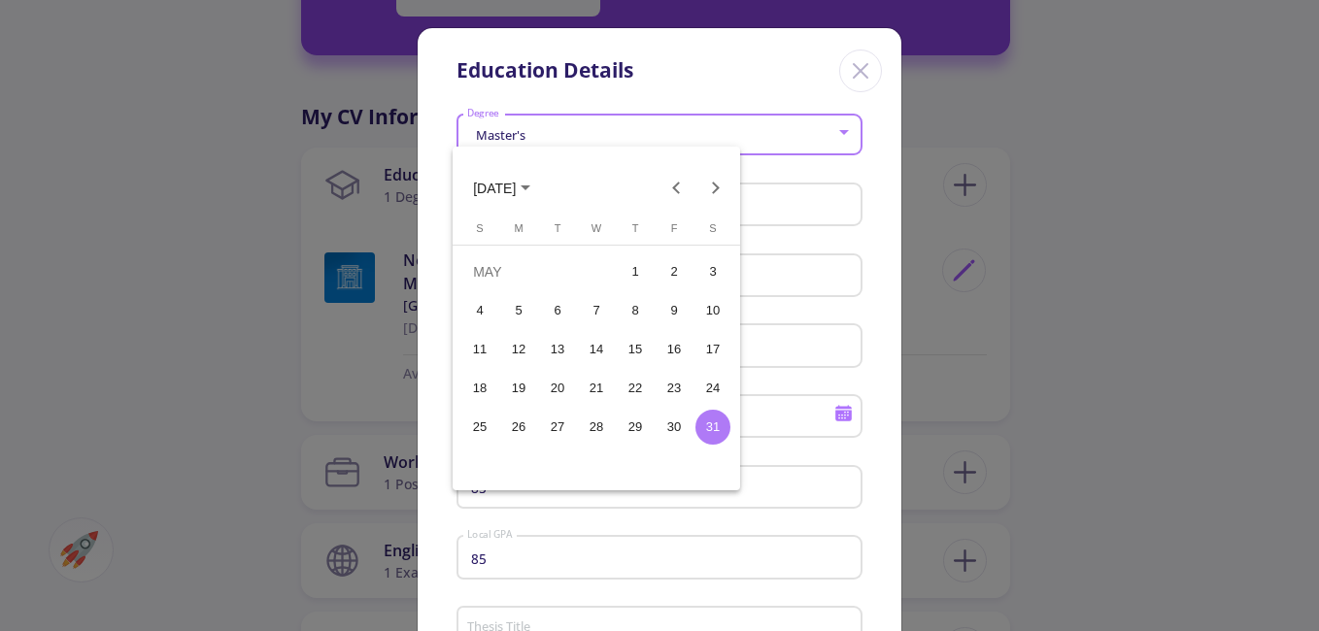
click at [528, 432] on div "26" at bounding box center [518, 427] width 35 height 35
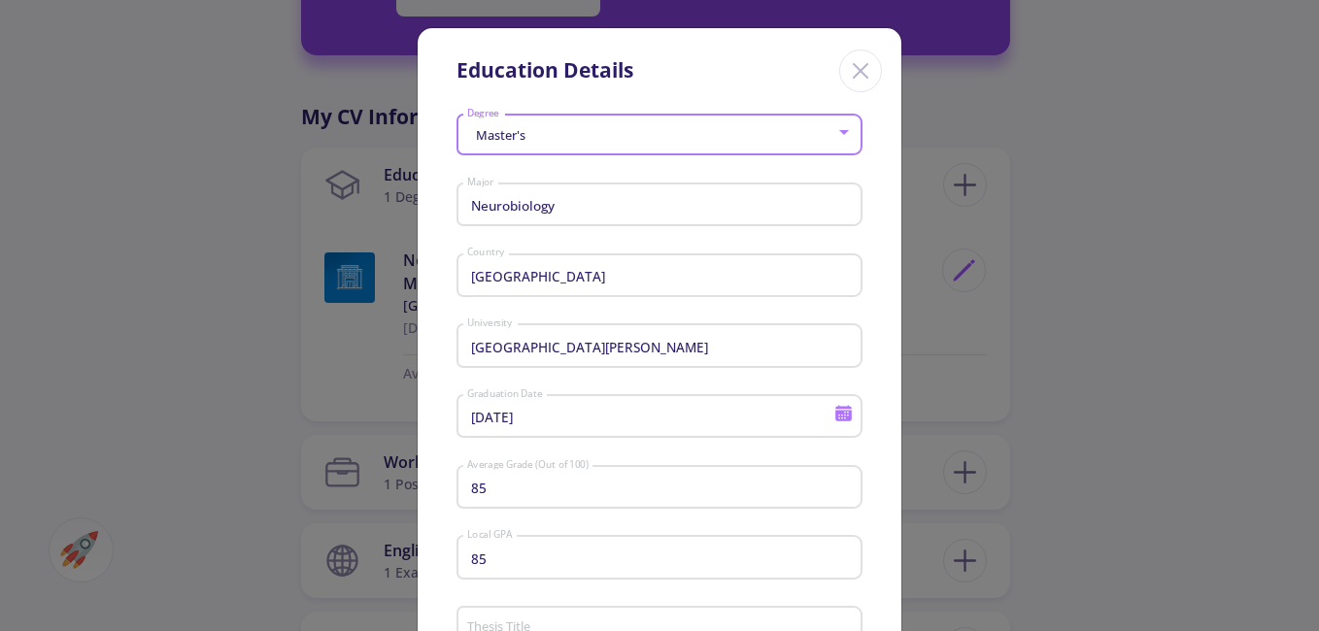
type input "[DATE]"
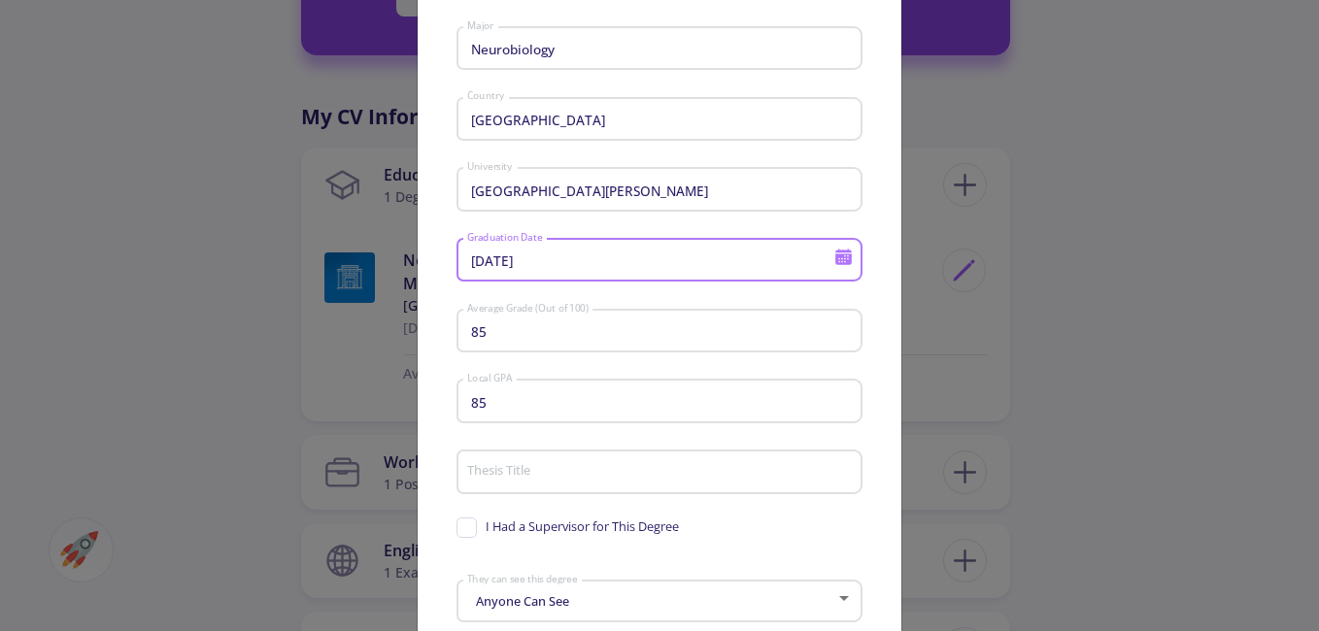
scroll to position [194, 0]
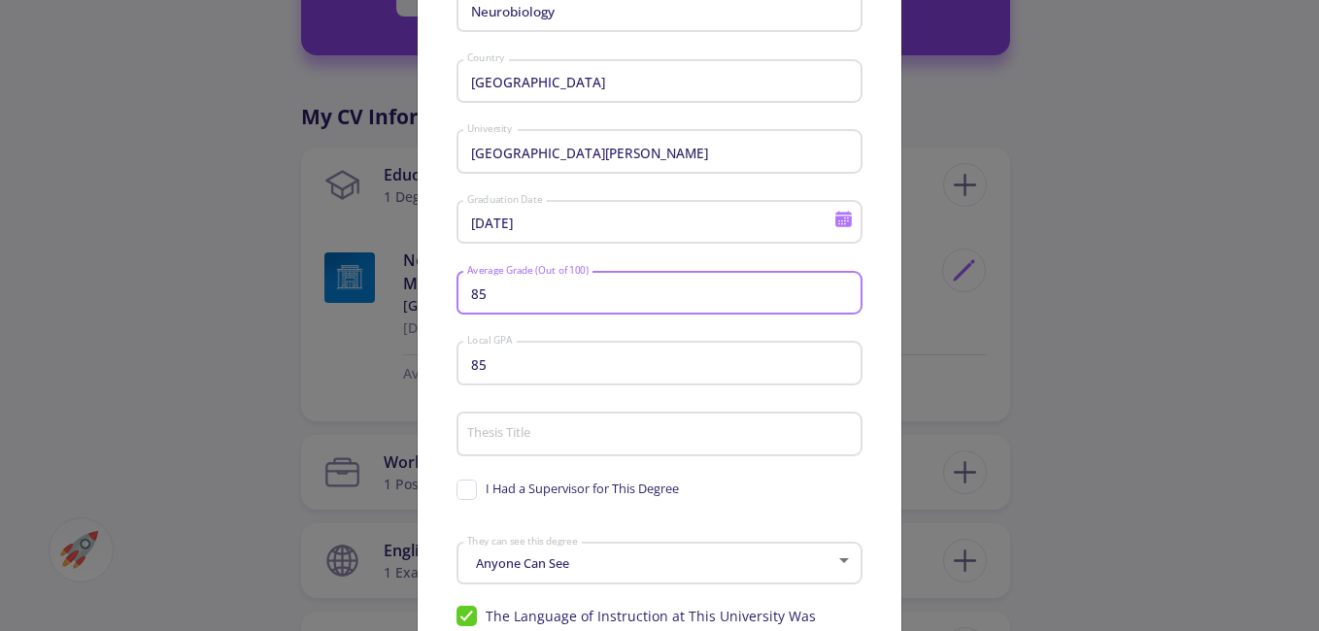
drag, startPoint x: 553, startPoint y: 298, endPoint x: 394, endPoint y: 301, distance: 158.3
click at [394, 301] on div "Education Details Master's Degree Neurobiology Major [GEOGRAPHIC_DATA] Country …" at bounding box center [659, 315] width 1319 height 631
type input "93"
drag, startPoint x: 503, startPoint y: 372, endPoint x: 400, endPoint y: 374, distance: 103.0
click at [400, 374] on div "Education Details Master's Degree Neurobiology Major [GEOGRAPHIC_DATA] Country …" at bounding box center [659, 315] width 1319 height 631
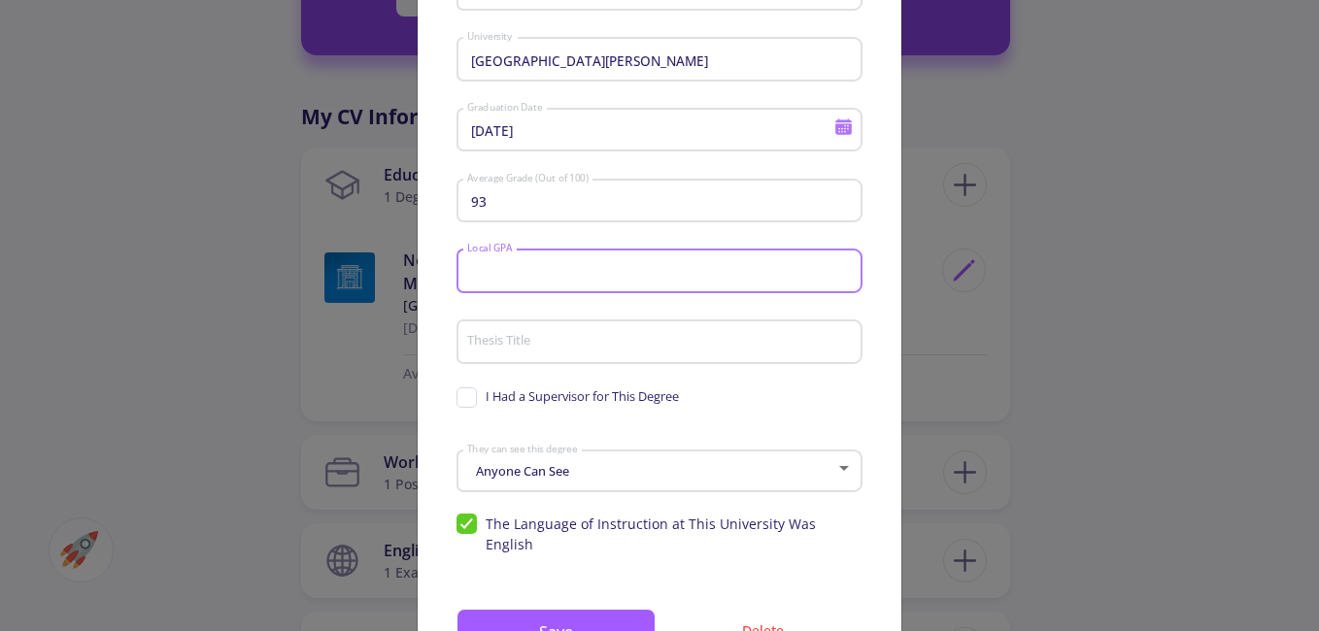
scroll to position [365, 0]
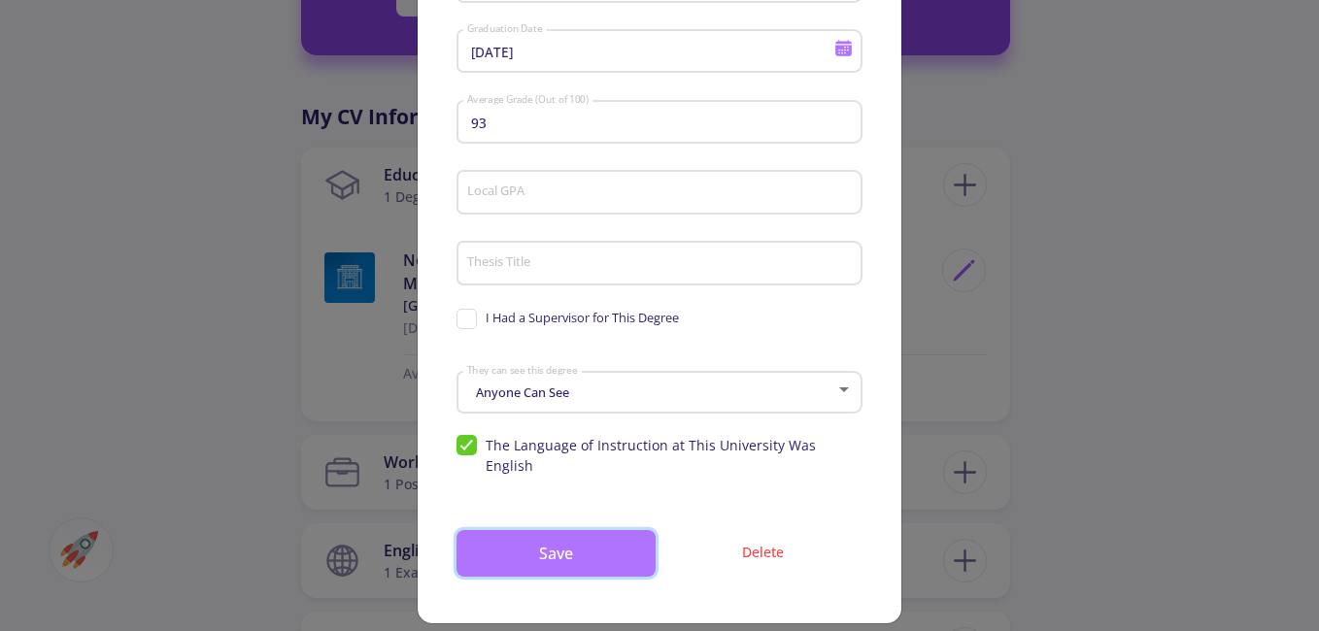
click at [521, 546] on button "Save" at bounding box center [555, 553] width 199 height 47
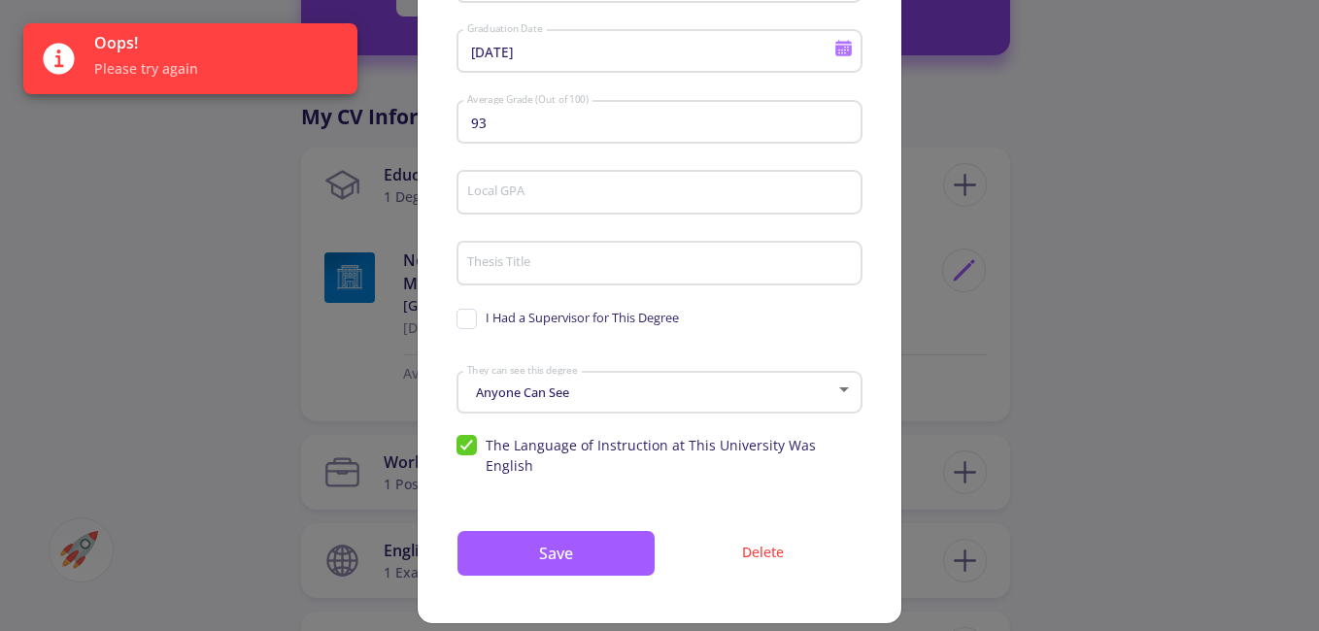
click at [617, 402] on div "Anyone Can See They can see this degree" at bounding box center [660, 388] width 388 height 49
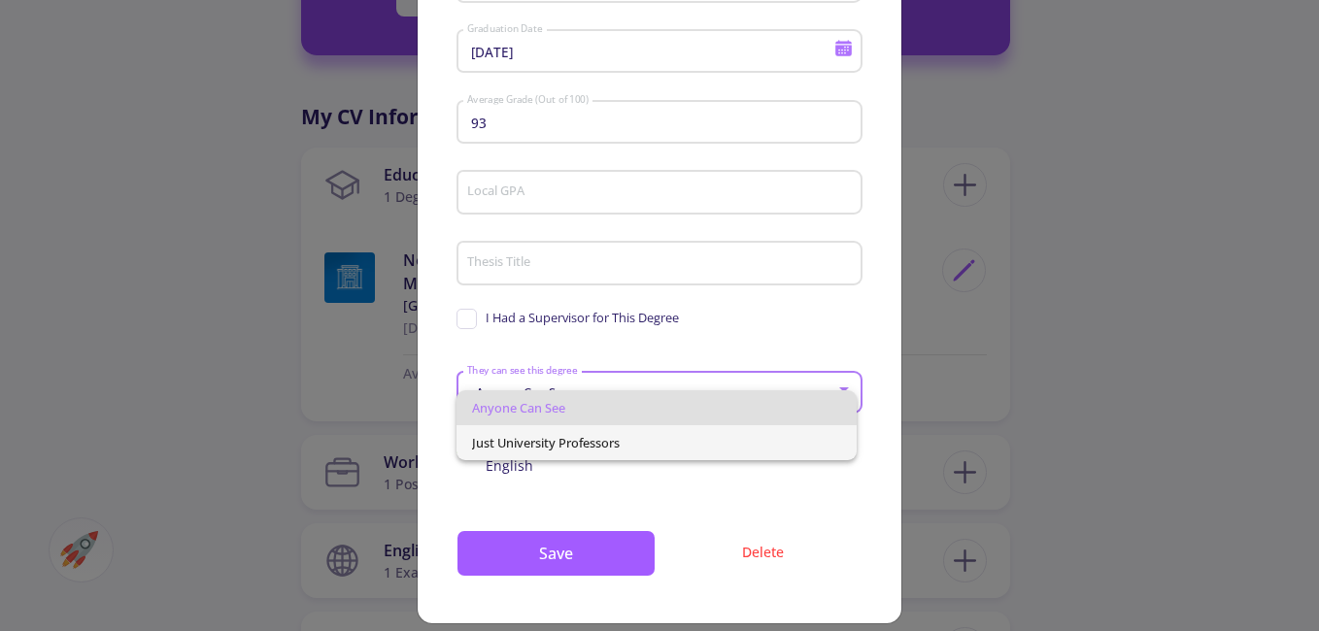
click at [607, 441] on span "Just University Professors" at bounding box center [657, 442] width 370 height 35
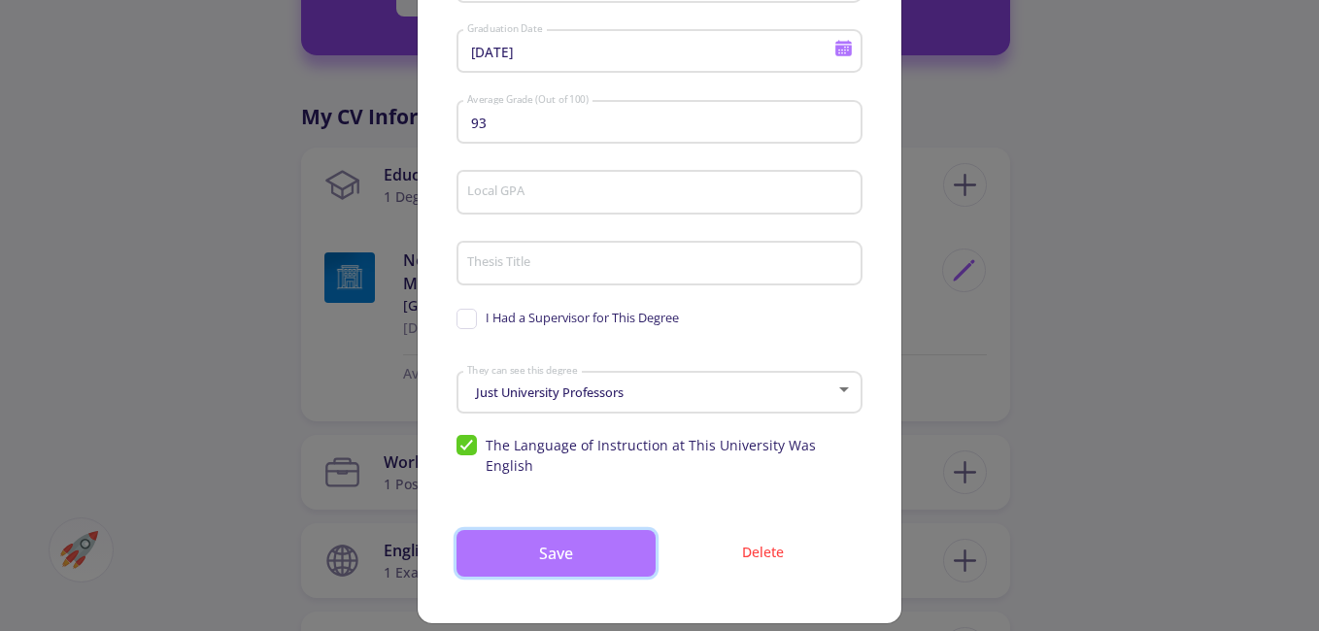
click at [584, 530] on button "Save" at bounding box center [555, 553] width 199 height 47
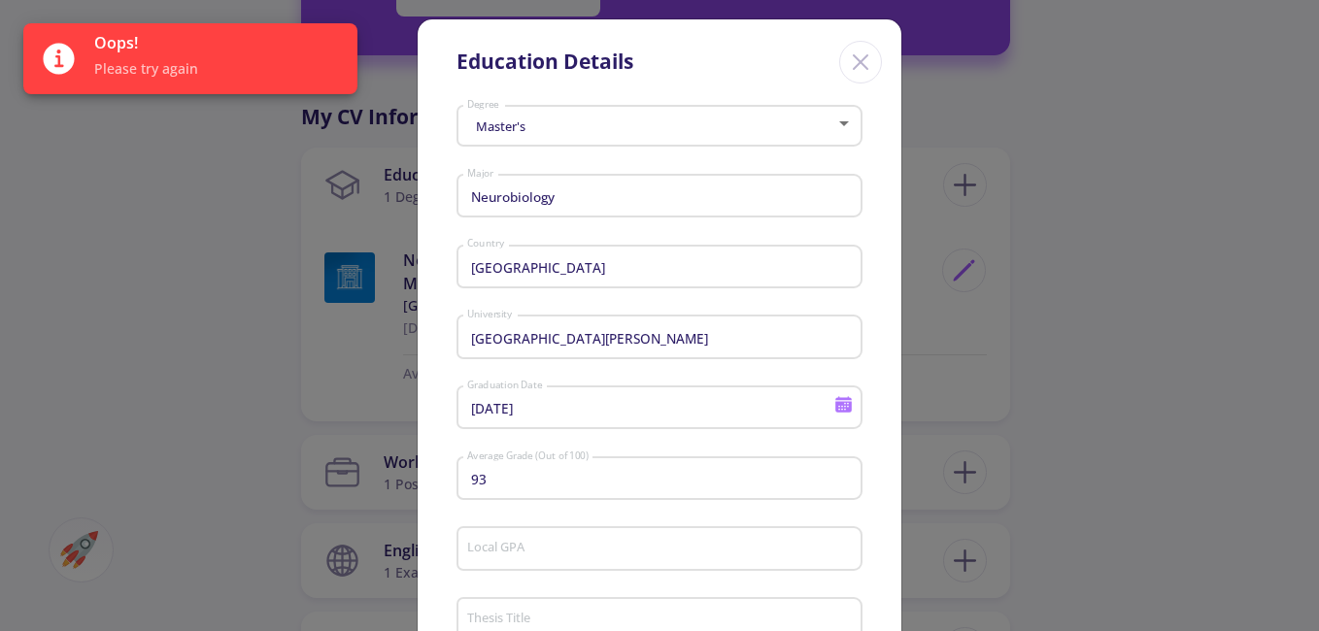
scroll to position [0, 0]
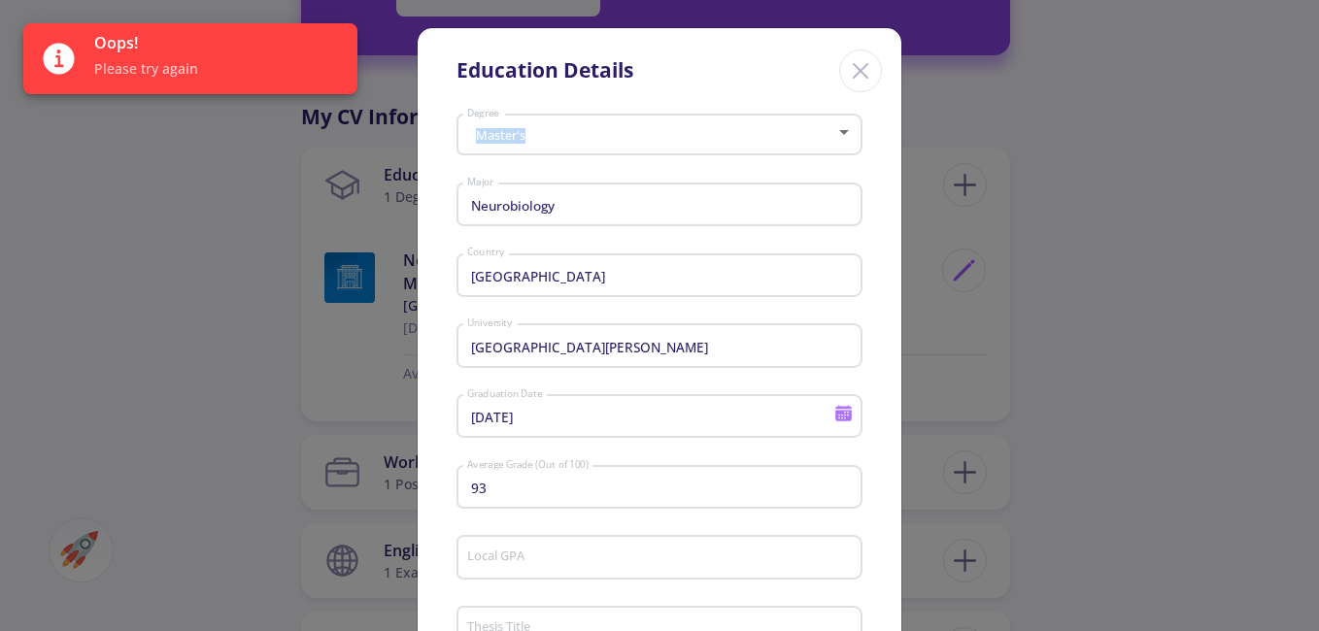
click at [793, 133] on div "Master's Degree" at bounding box center [660, 131] width 388 height 49
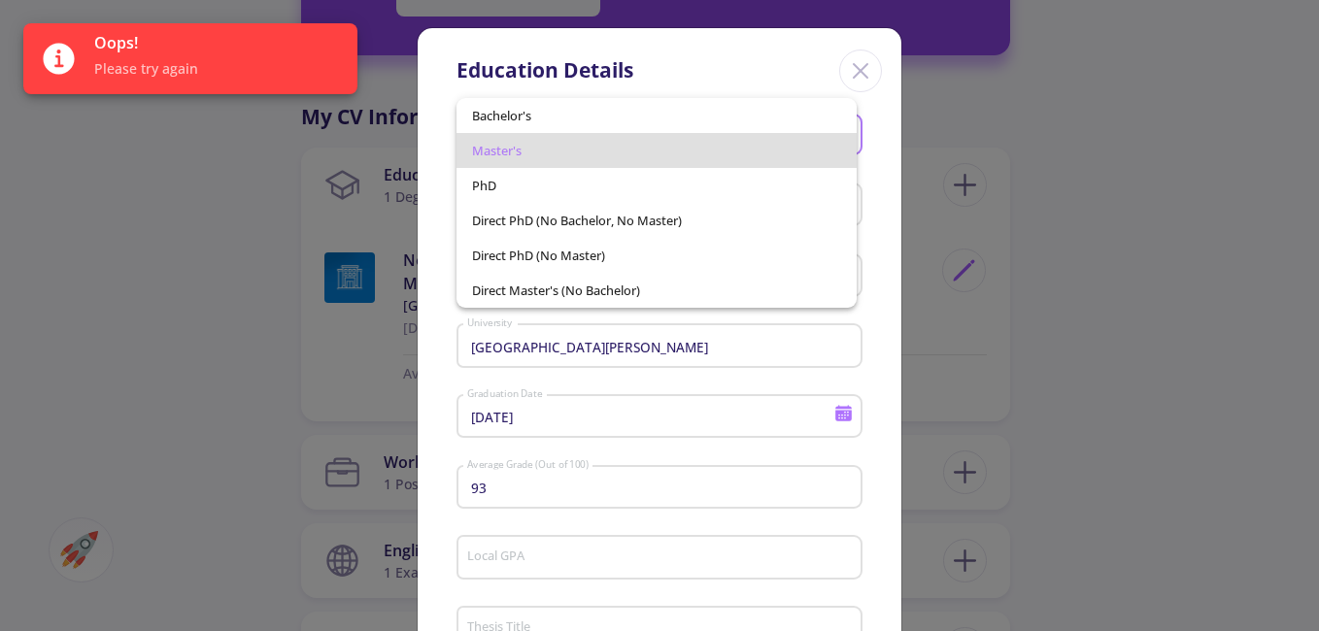
drag, startPoint x: 793, startPoint y: 133, endPoint x: 707, endPoint y: 155, distance: 88.3
click at [707, 155] on span "Master's" at bounding box center [657, 150] width 370 height 35
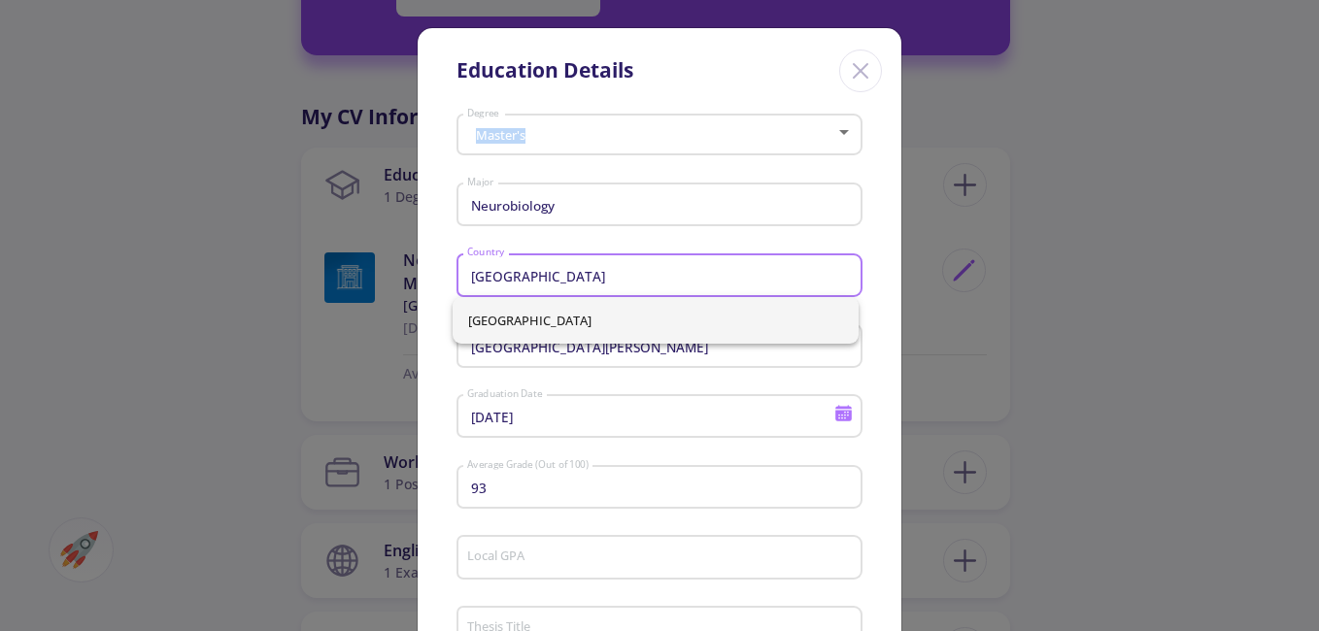
click at [622, 278] on input "[GEOGRAPHIC_DATA]" at bounding box center [662, 276] width 392 height 17
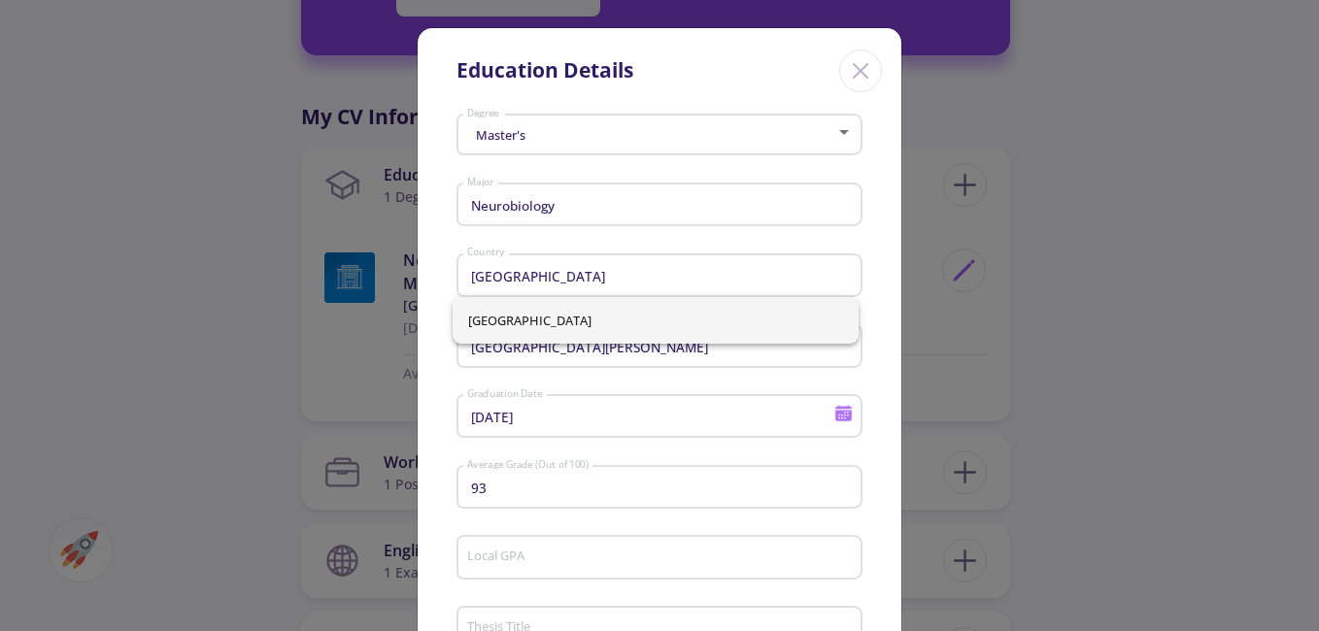
click at [644, 356] on div "[GEOGRAPHIC_DATA][PERSON_NAME]" at bounding box center [660, 342] width 388 height 51
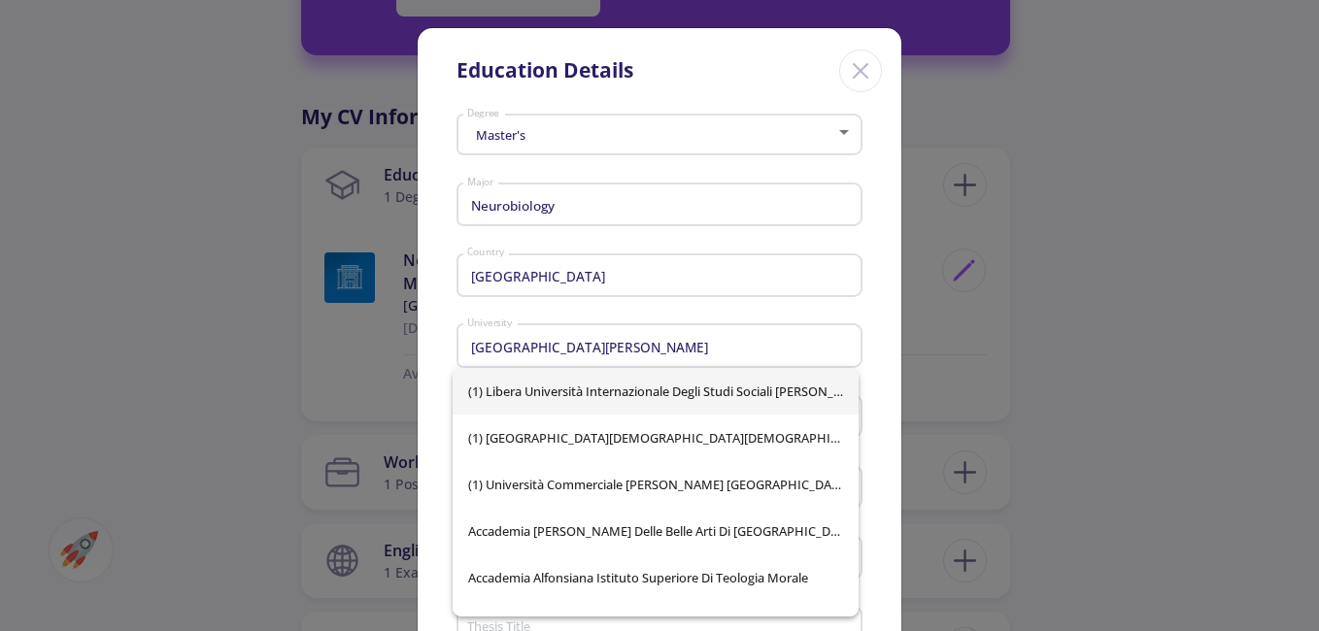
click at [1033, 332] on div "Education Details Master's Degree Neurobiology Major [GEOGRAPHIC_DATA] Country …" at bounding box center [659, 315] width 1319 height 631
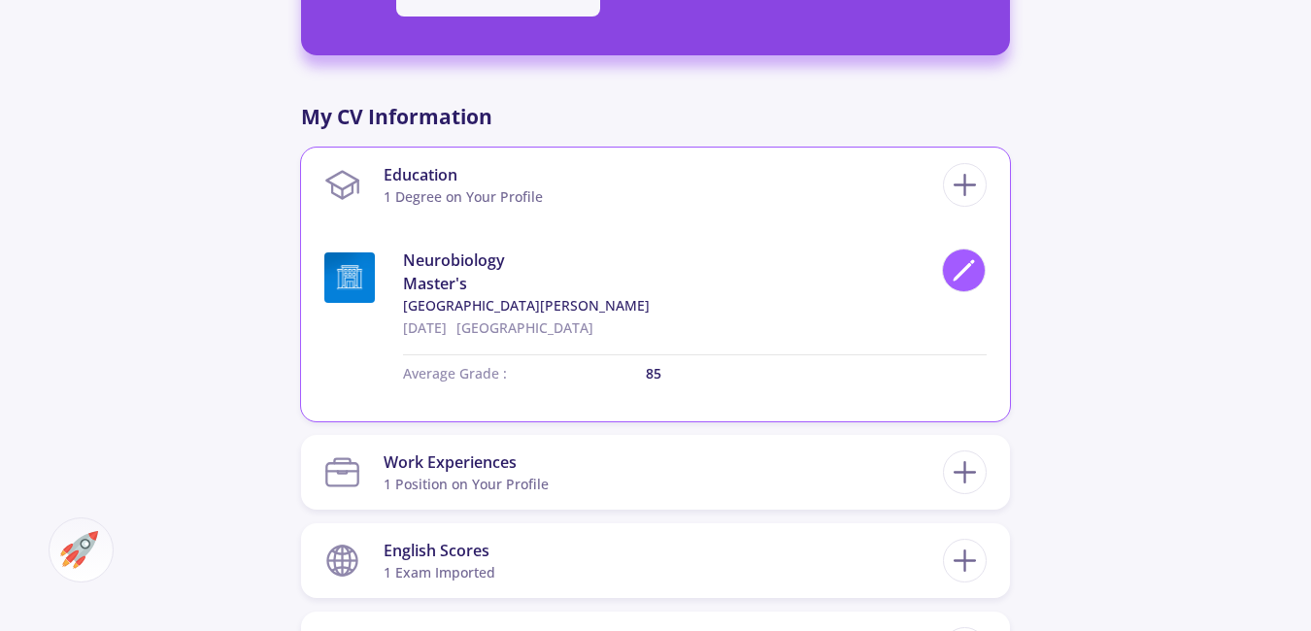
click at [982, 276] on div at bounding box center [964, 271] width 44 height 44
type input "[DATE]"
type input "85"
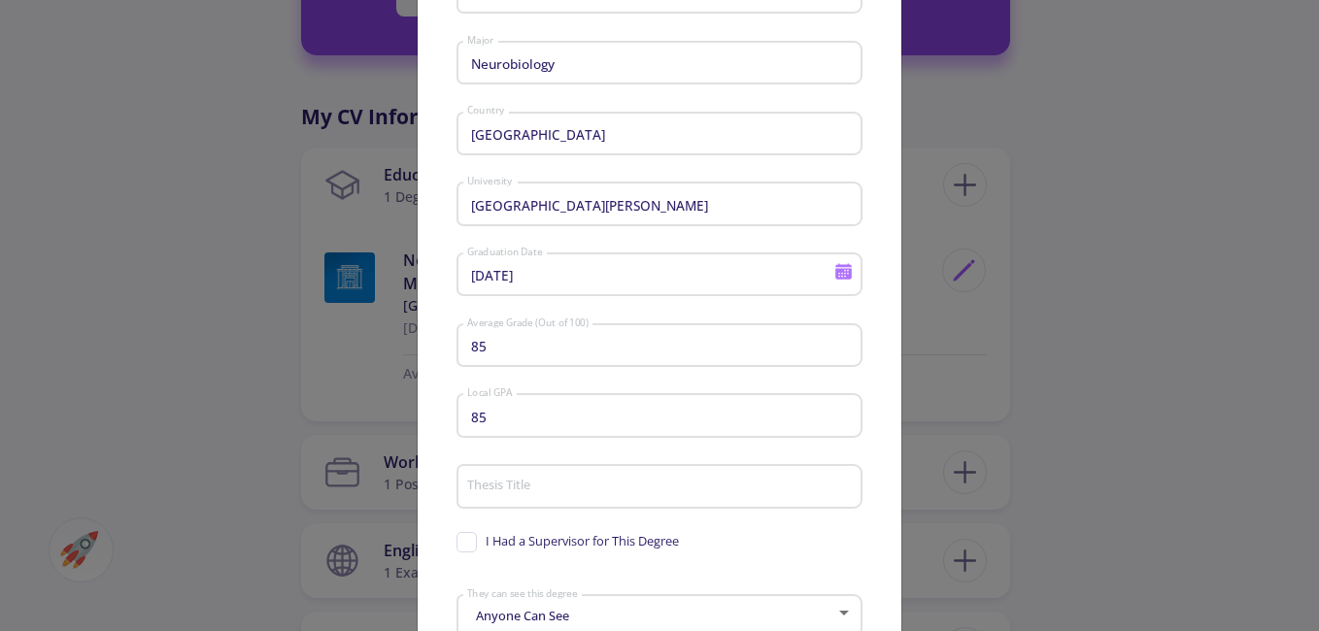
scroll to position [194, 0]
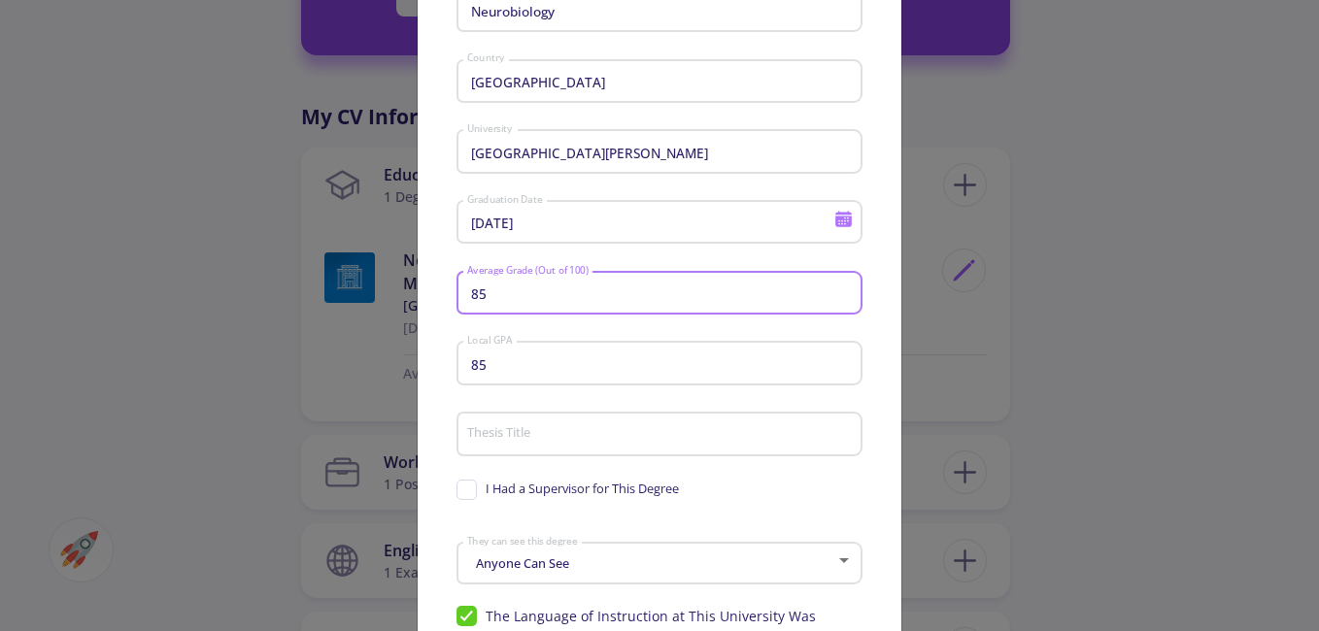
drag, startPoint x: 498, startPoint y: 292, endPoint x: 404, endPoint y: 292, distance: 94.2
click at [404, 292] on div "Education Details Master's Degree Neurobiology Major [GEOGRAPHIC_DATA] Country …" at bounding box center [659, 315] width 1319 height 631
type input "93"
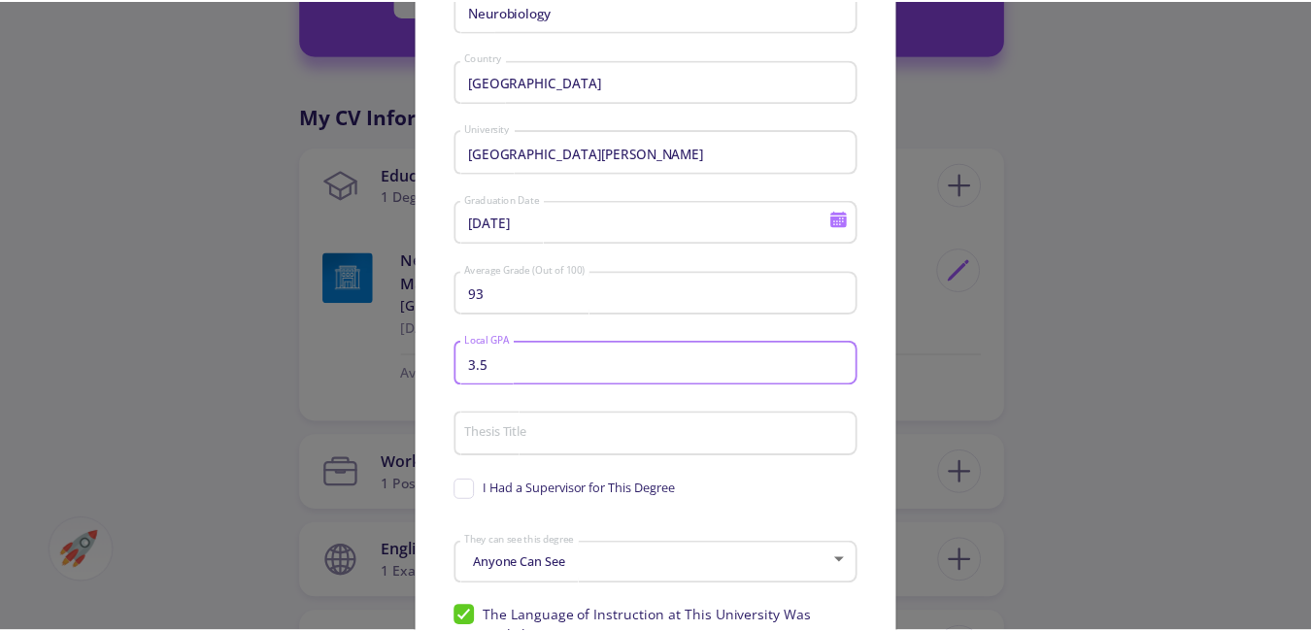
scroll to position [365, 0]
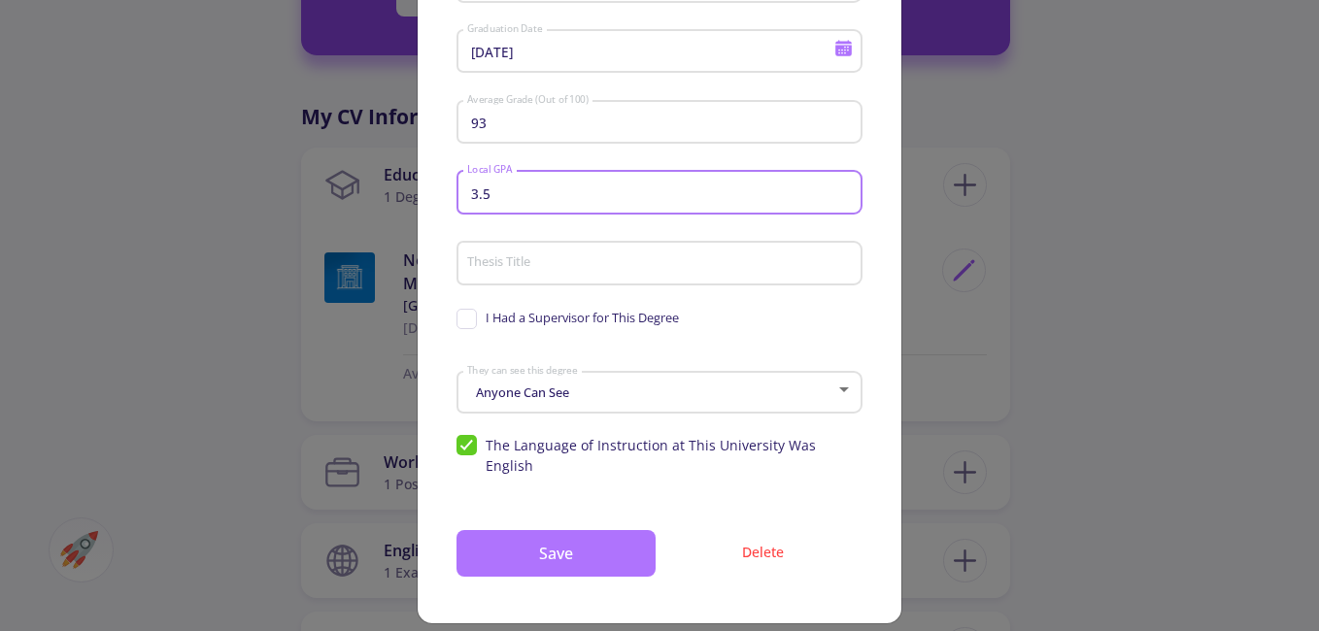
type input "3.5"
click at [560, 539] on button "Save" at bounding box center [555, 553] width 199 height 47
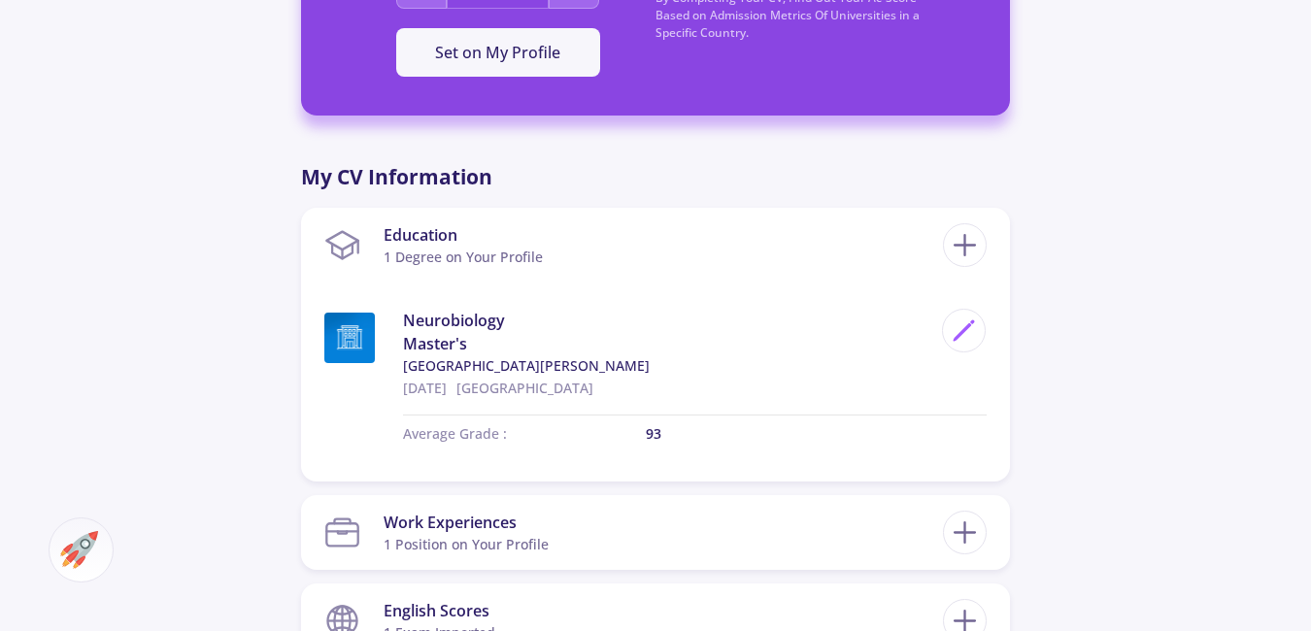
scroll to position [971, 0]
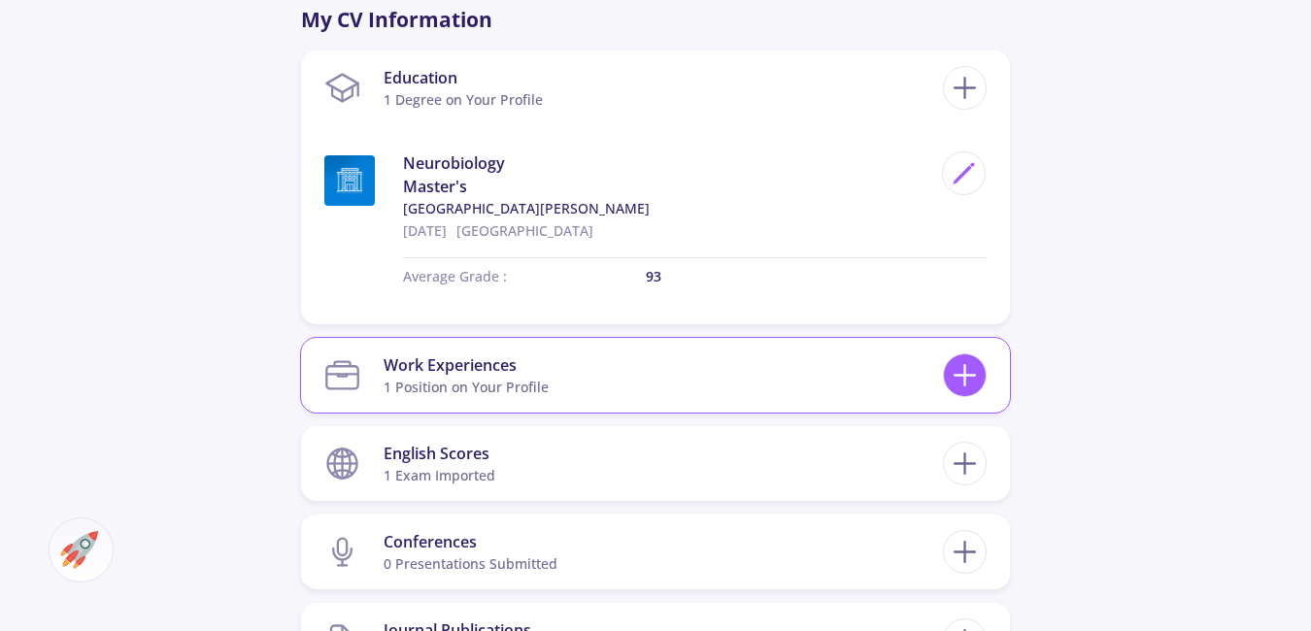
click at [950, 386] on icon at bounding box center [965, 375] width 36 height 36
checkbox input "false"
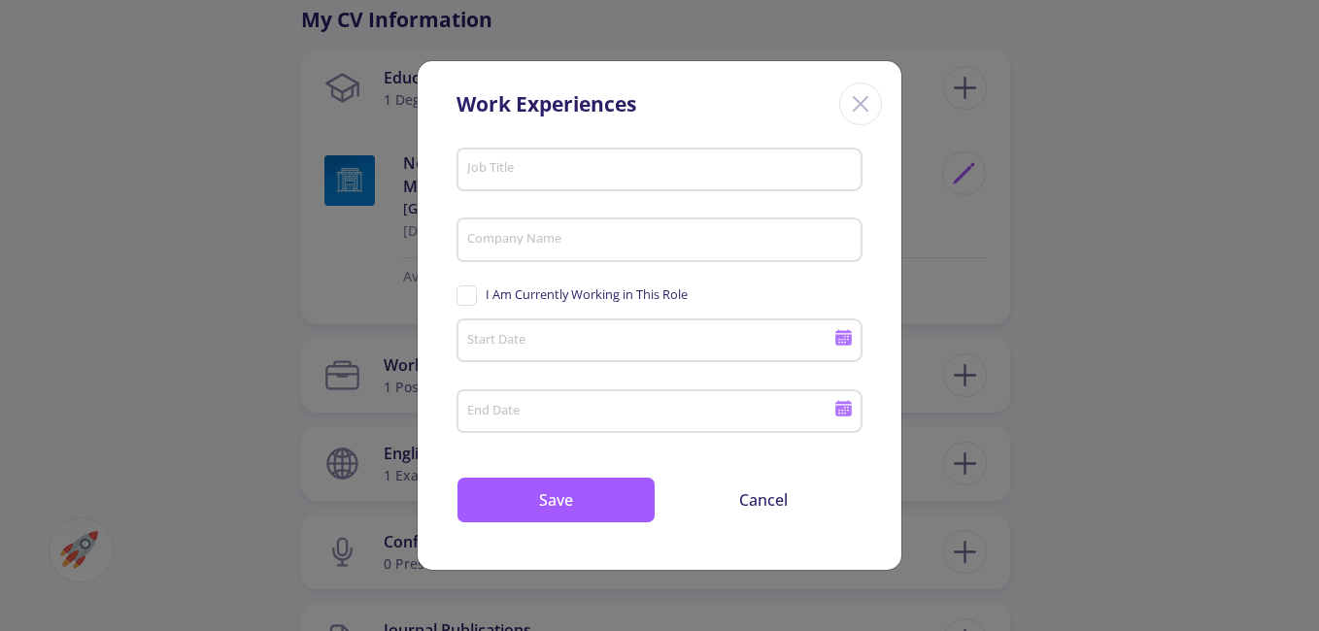
click at [731, 169] on input "Job Title" at bounding box center [662, 169] width 392 height 17
type input "t"
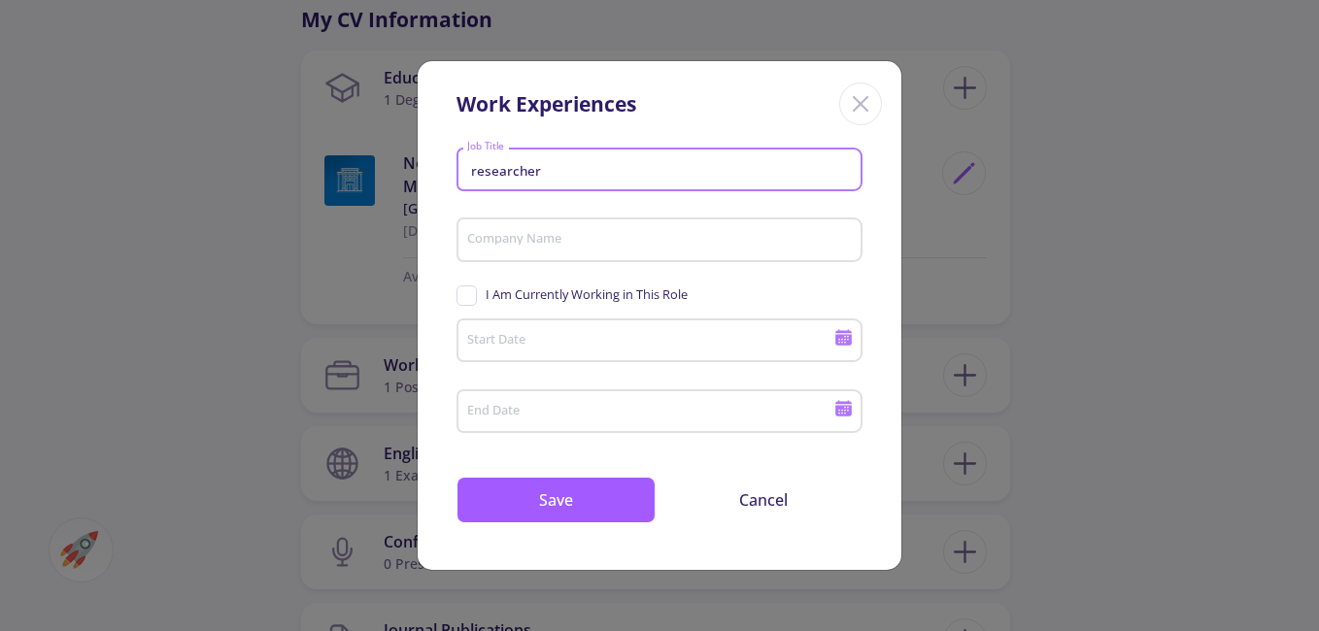
type input "researcher"
click at [678, 230] on div "researcher Job Title Company Name I Am Currently Working in This Role Start Dat…" at bounding box center [660, 354] width 484 height 429
click at [678, 230] on div "Company Name" at bounding box center [660, 236] width 388 height 51
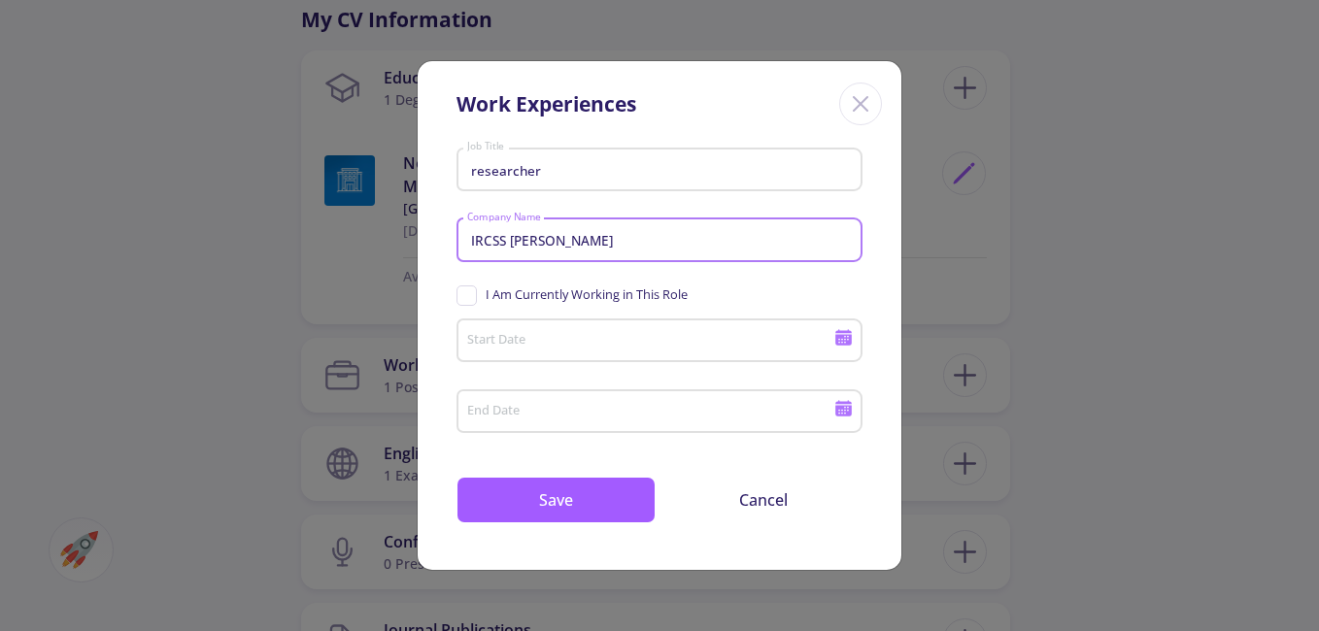
type input "IRCSS [PERSON_NAME]"
click at [665, 314] on div "Start Date" at bounding box center [650, 337] width 369 height 51
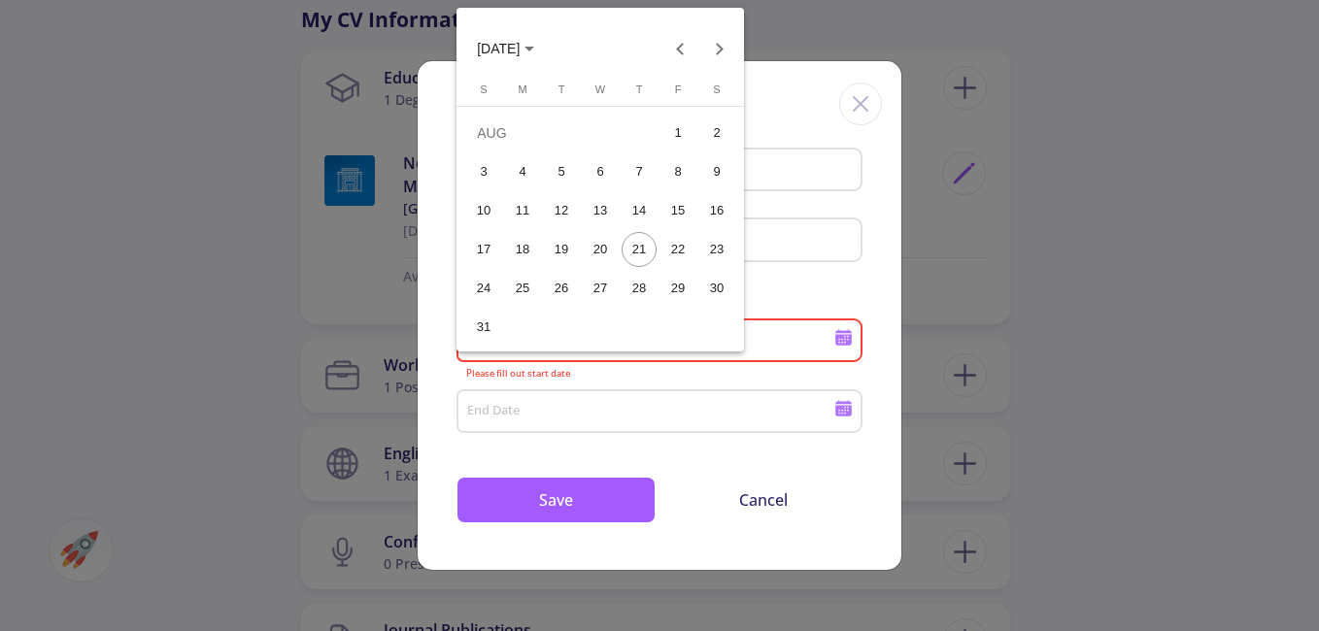
click at [665, 338] on table "[DATE] S [DATE] M [DATE] T [DATE] W [DATE] T [DATE] F [DATE] S [DATE] 2 3 4 5 6…" at bounding box center [600, 214] width 272 height 265
click at [534, 51] on polygon "Choose month and year" at bounding box center [529, 49] width 10 height 5
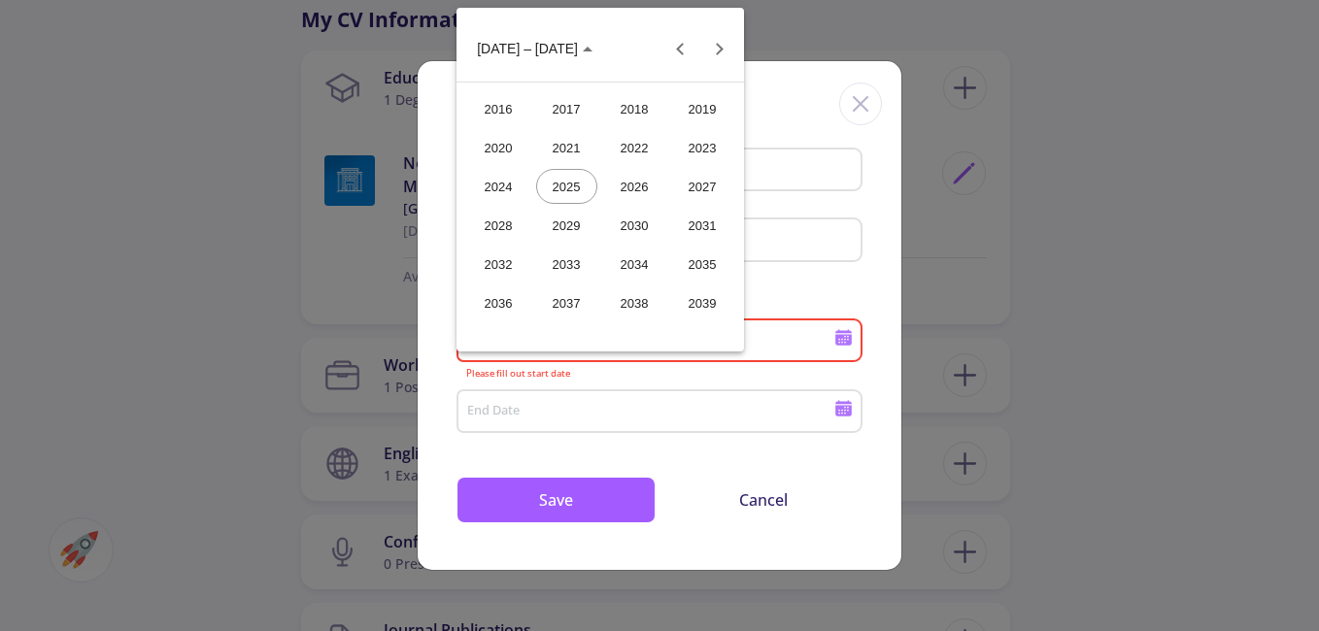
click at [520, 184] on div "2024" at bounding box center [498, 186] width 61 height 35
click at [516, 184] on div "MAY" at bounding box center [498, 186] width 61 height 35
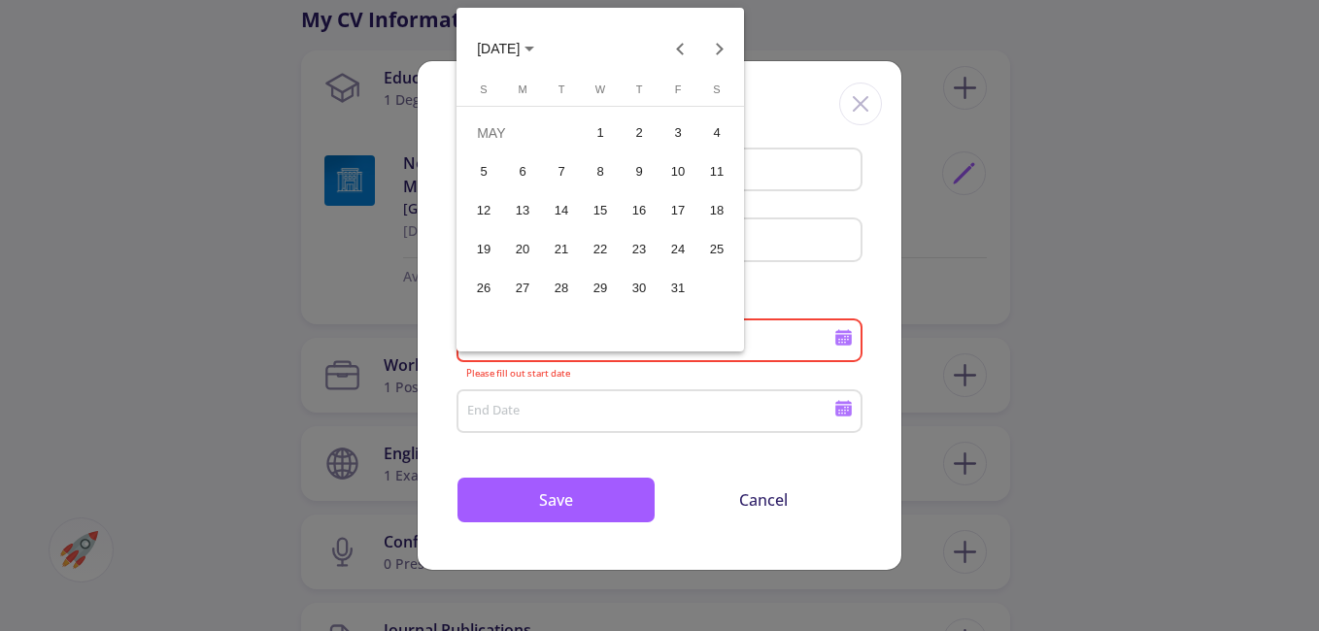
click at [598, 130] on div "1" at bounding box center [600, 133] width 35 height 35
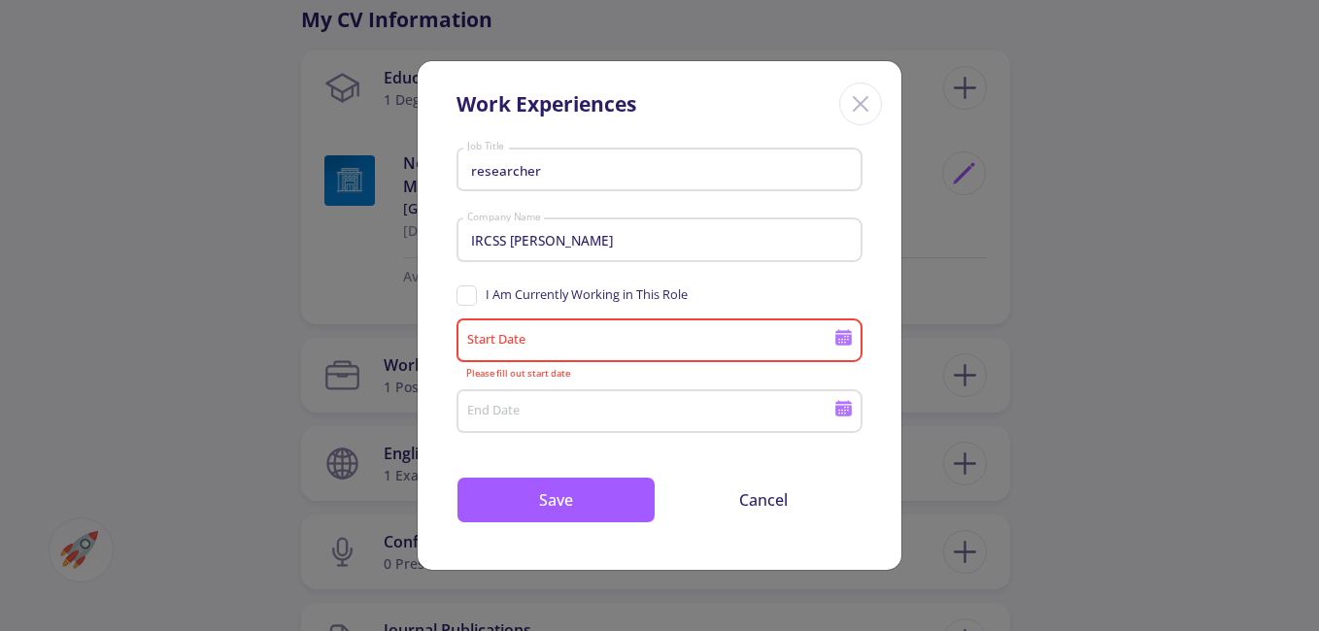
type input "[DATE]"
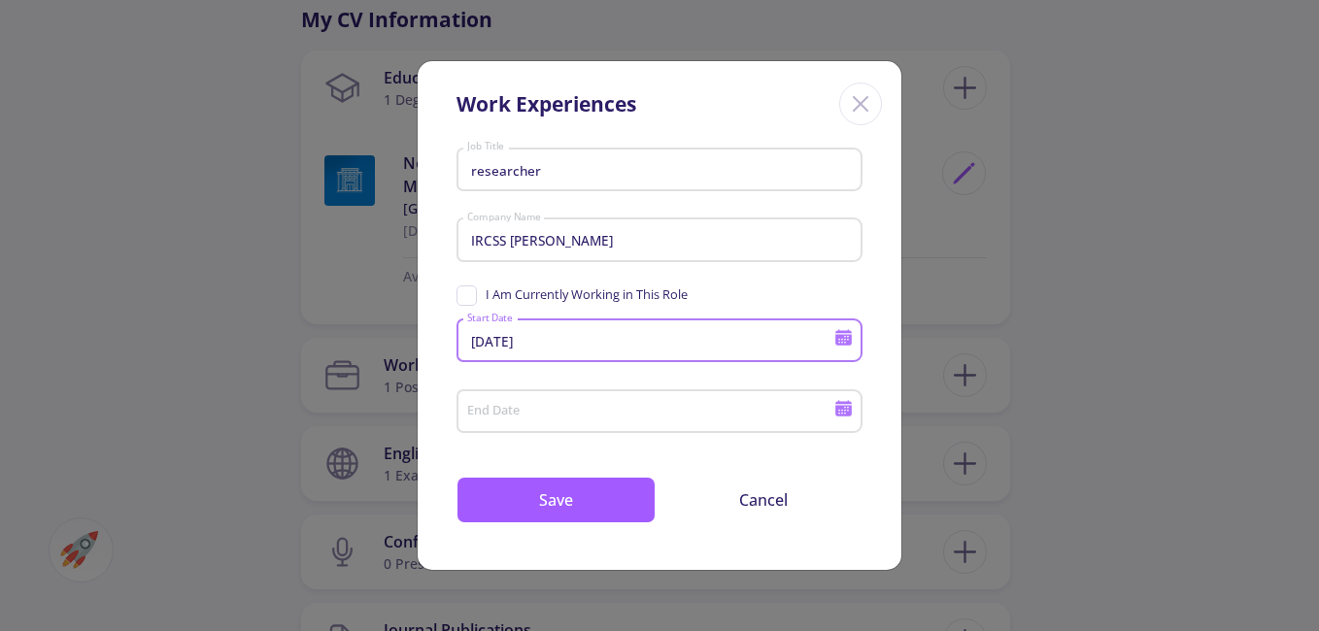
click at [615, 417] on input "End Date" at bounding box center [653, 412] width 374 height 17
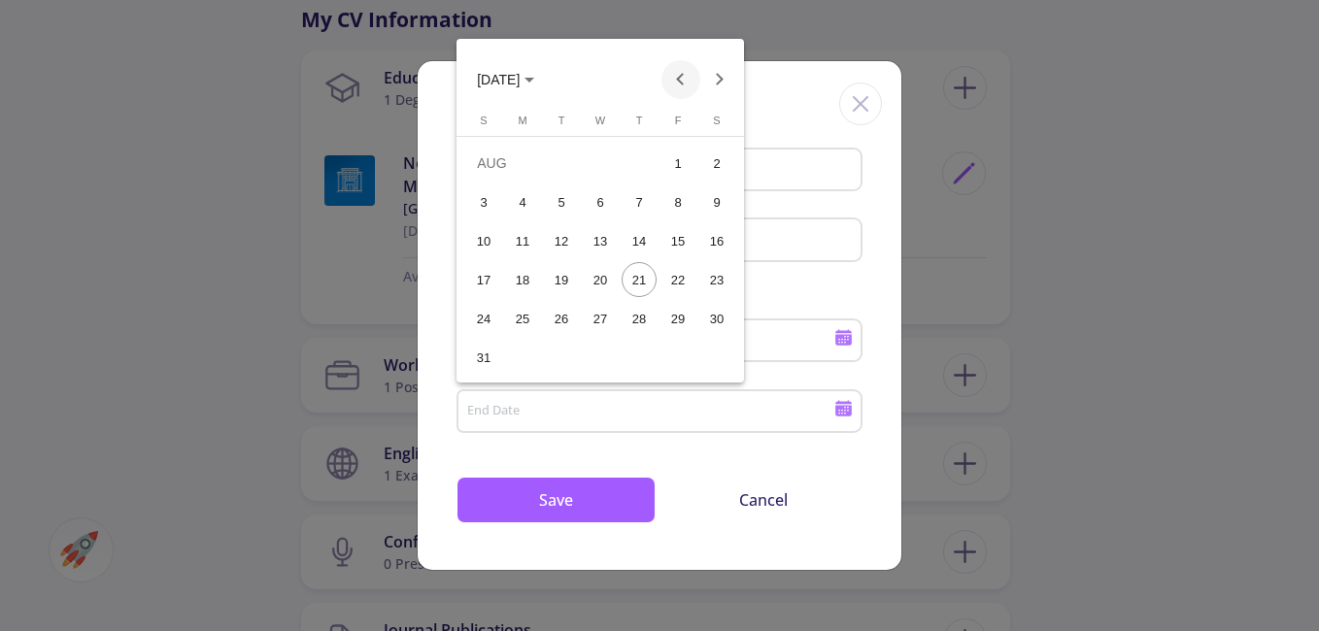
click at [681, 87] on button "Previous month" at bounding box center [680, 79] width 39 height 39
click at [608, 325] on div "25" at bounding box center [600, 318] width 35 height 35
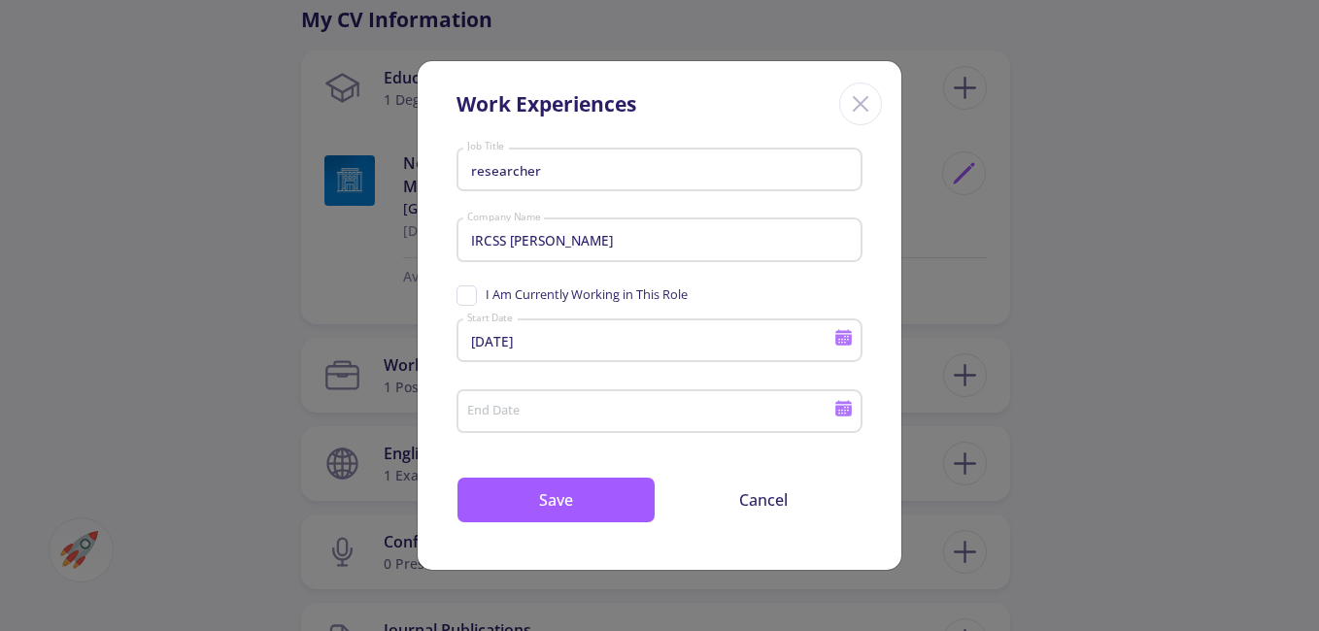
type input "[DATE]"
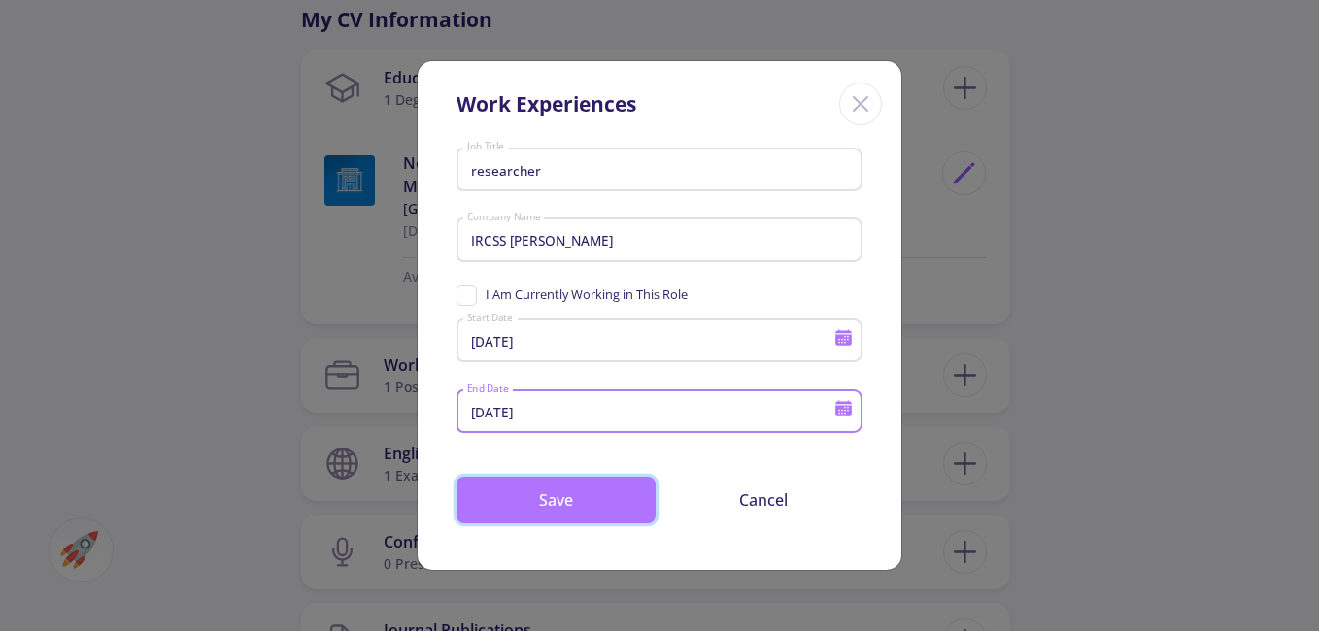
click at [590, 493] on button "Save" at bounding box center [555, 500] width 199 height 47
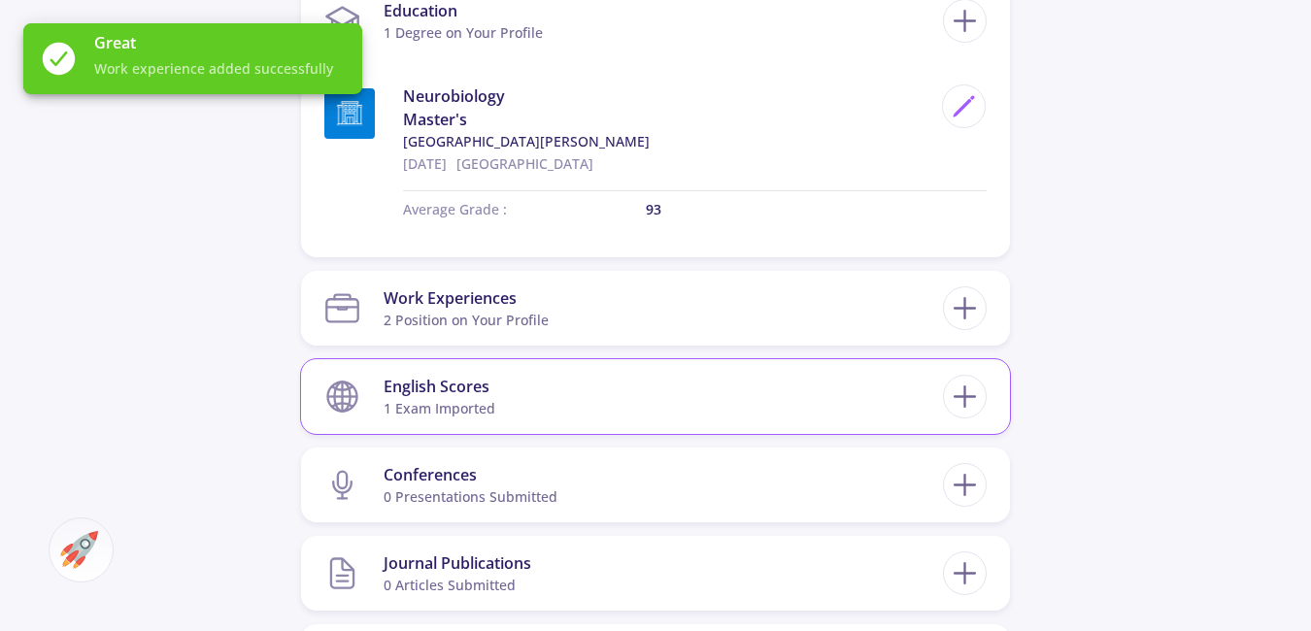
scroll to position [1068, 0]
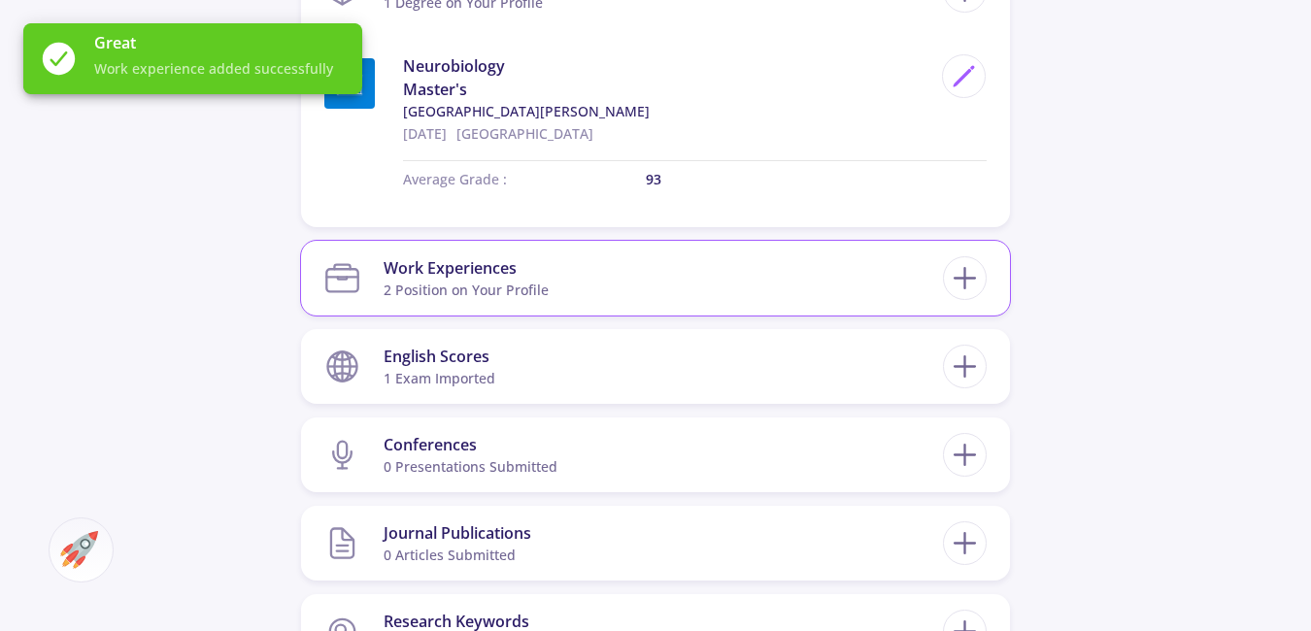
click at [674, 294] on section "Work Experiences 2 Position on Your Profile" at bounding box center [633, 278] width 619 height 59
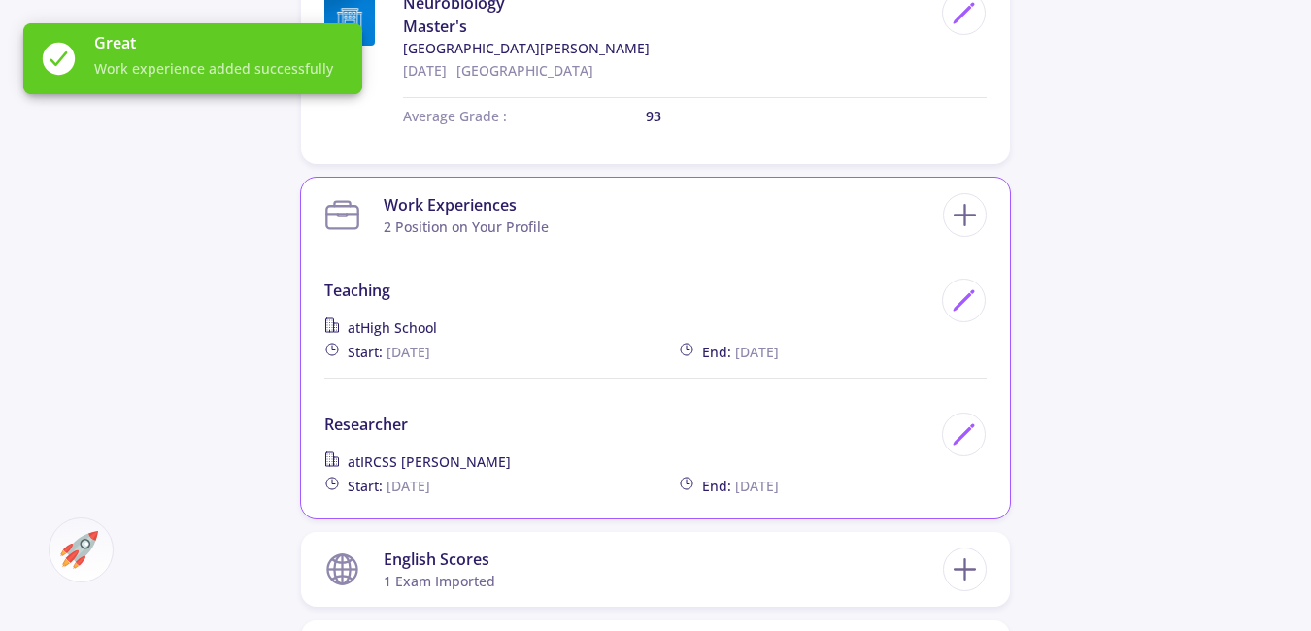
scroll to position [1166, 0]
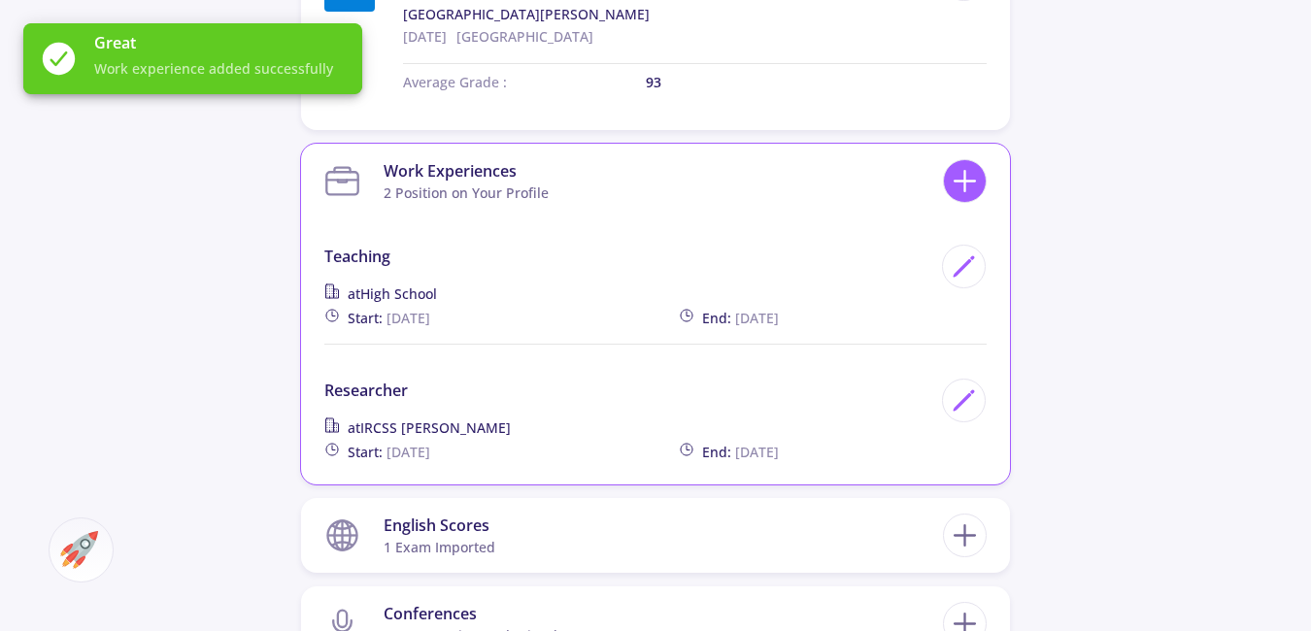
click at [963, 189] on icon at bounding box center [965, 181] width 36 height 36
checkbox input "false"
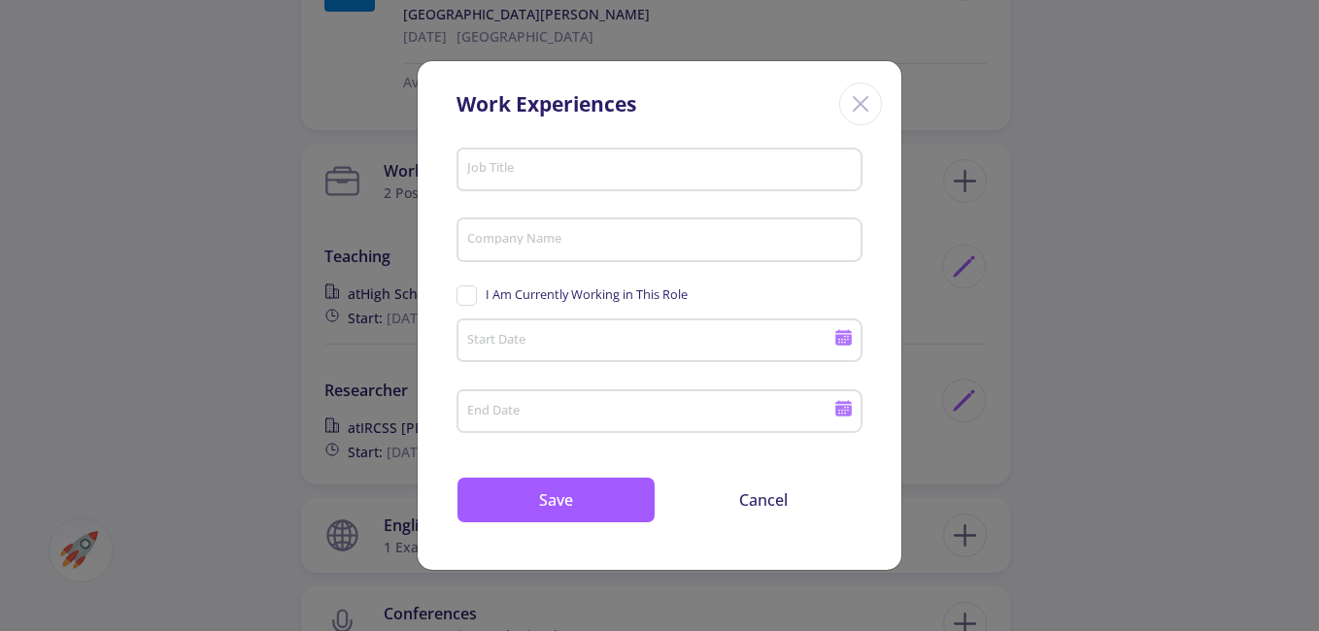
click at [587, 168] on input "Job Title" at bounding box center [662, 169] width 392 height 17
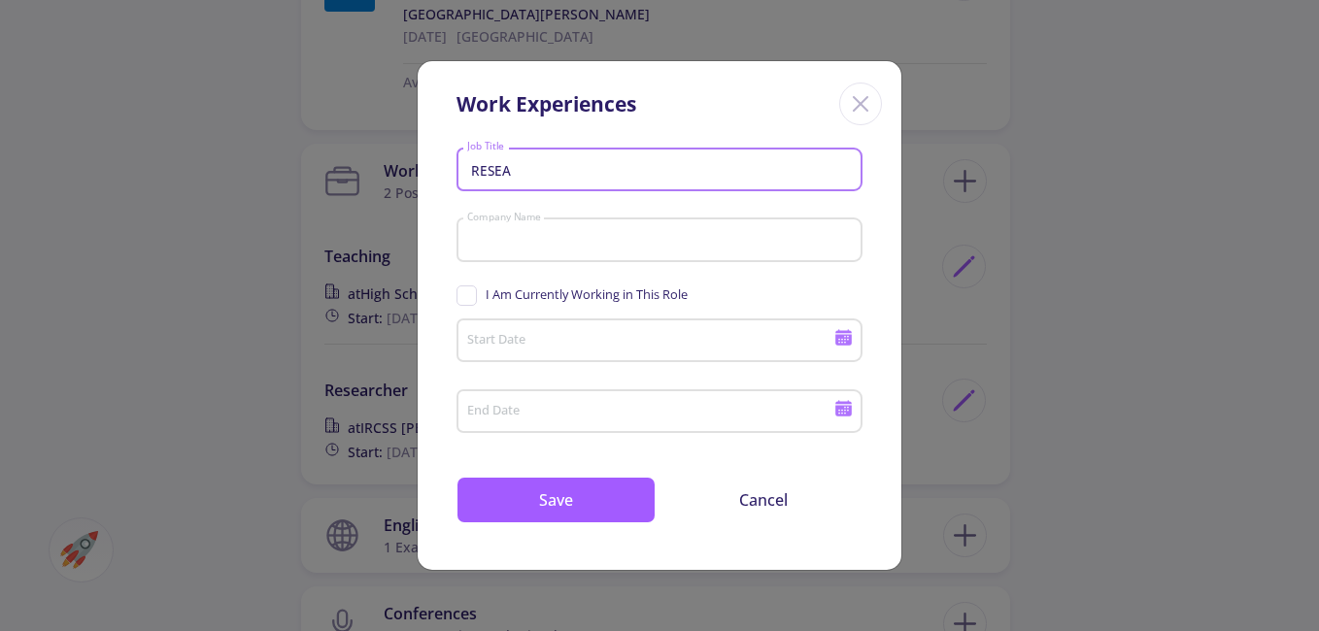
type input "researcher"
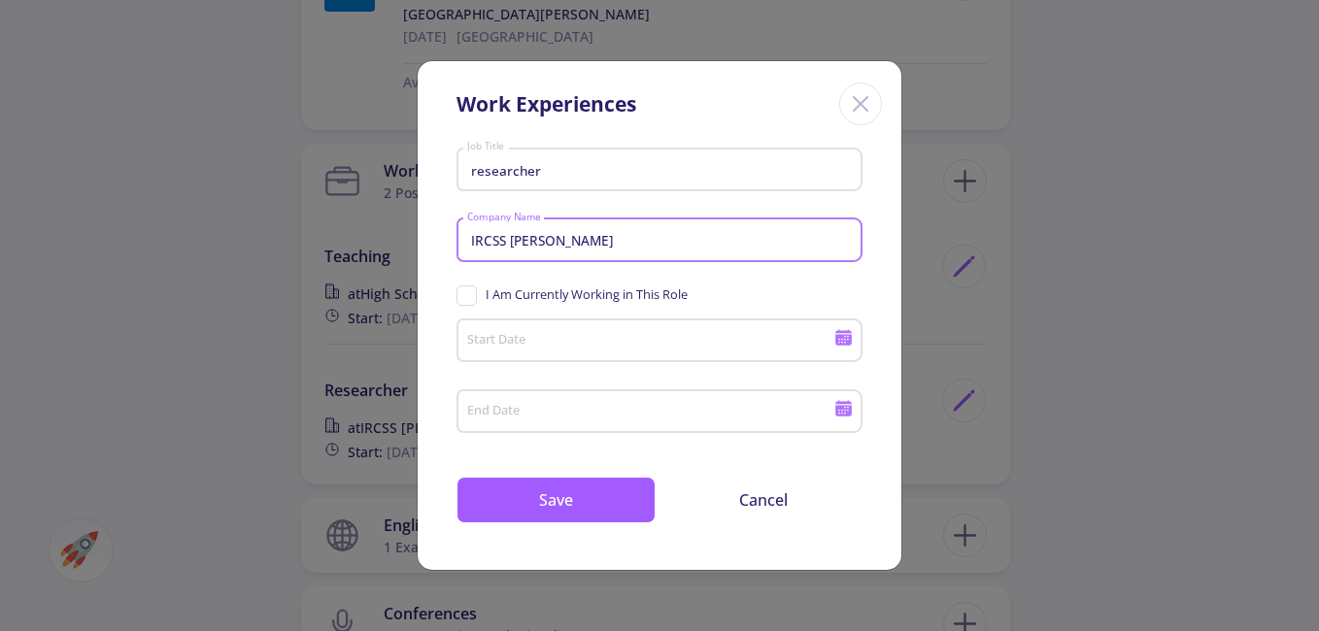
drag, startPoint x: 709, startPoint y: 237, endPoint x: 393, endPoint y: 236, distance: 315.7
click at [393, 236] on div "Work Experiences researcher Job Title [PERSON_NAME] Company Name I Am Currently…" at bounding box center [659, 315] width 1319 height 631
click at [738, 230] on div "AGRICULTURAL RESERACH OF Company Name" at bounding box center [660, 236] width 388 height 51
drag, startPoint x: 677, startPoint y: 249, endPoint x: 640, endPoint y: 249, distance: 36.9
click at [640, 249] on input "AGRICULTURAL RESERACH OF" at bounding box center [662, 240] width 392 height 17
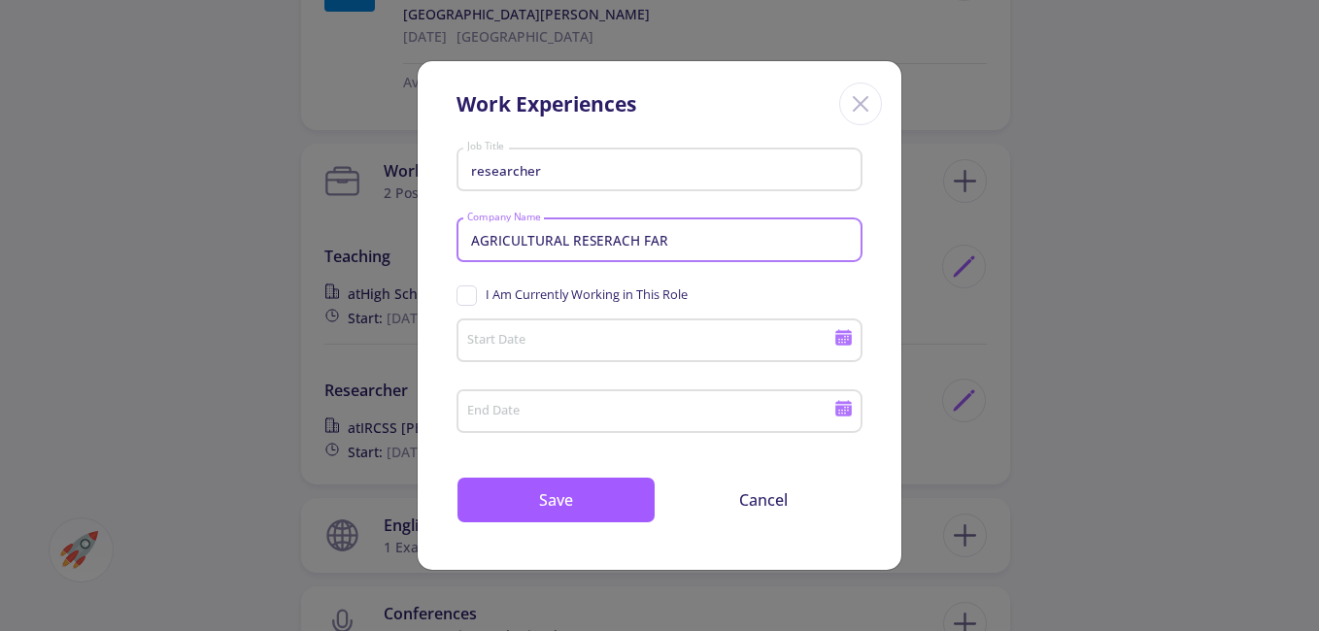
type input "AGRICULTURAL RESERACH FAR"
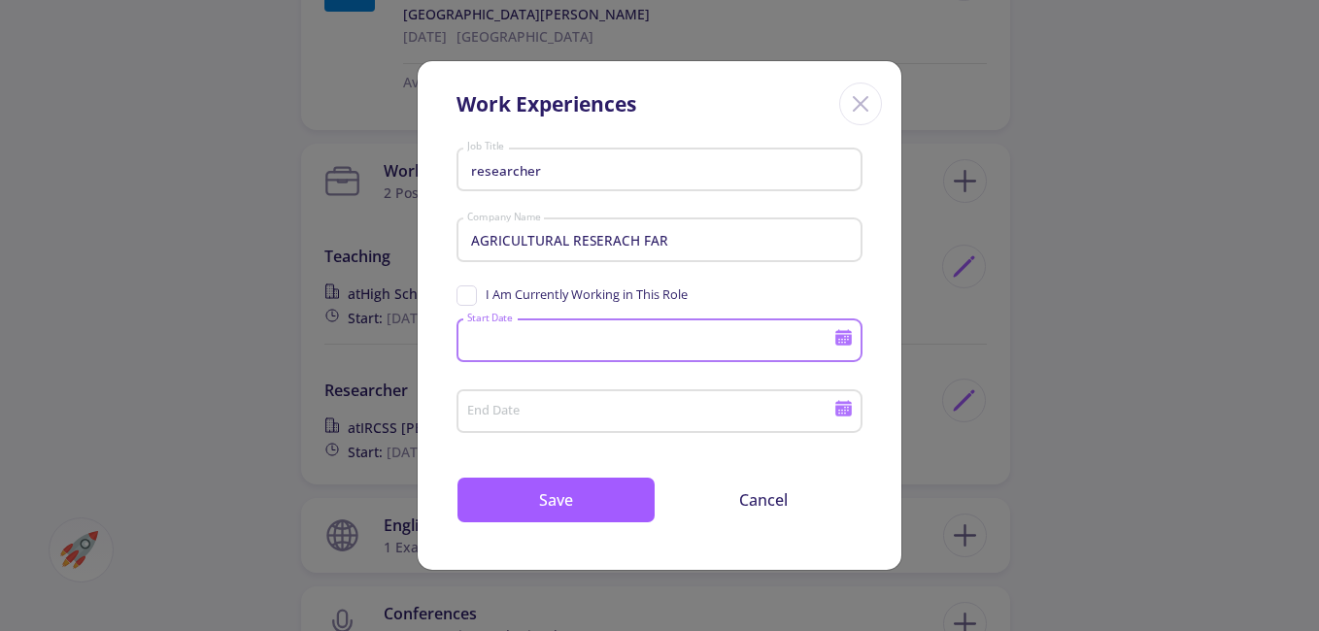
click at [631, 344] on input "Start Date" at bounding box center [653, 341] width 374 height 17
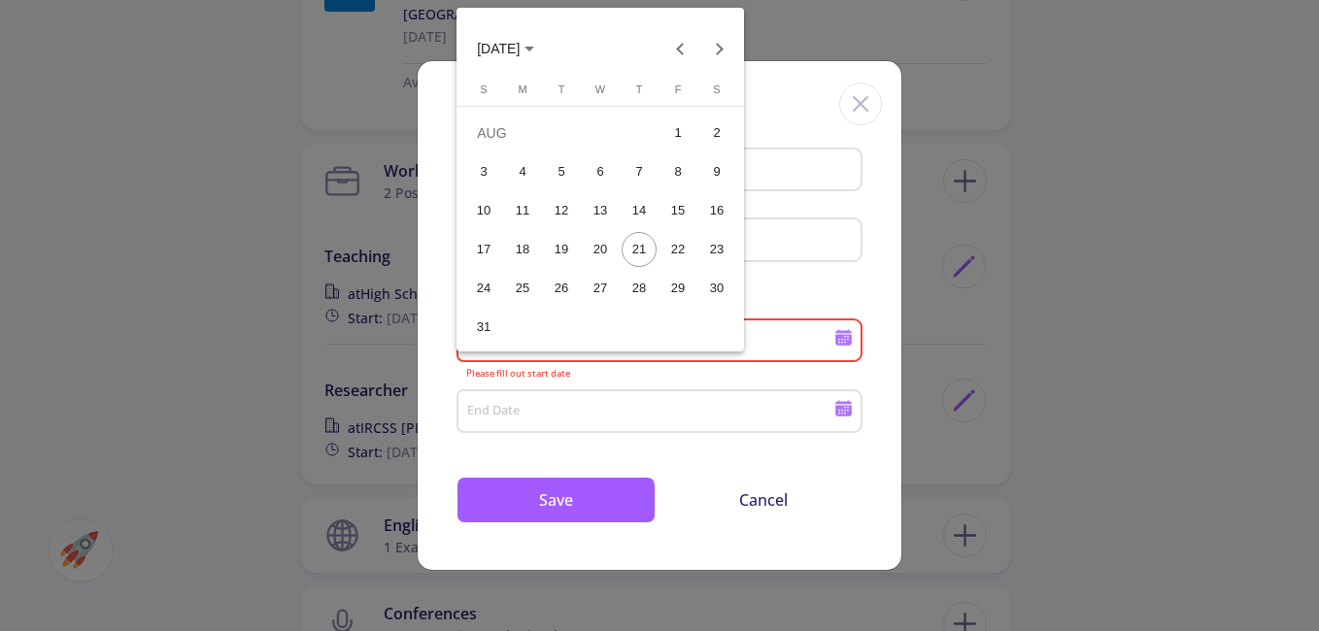
click at [520, 42] on span "[DATE]" at bounding box center [498, 50] width 43 height 16
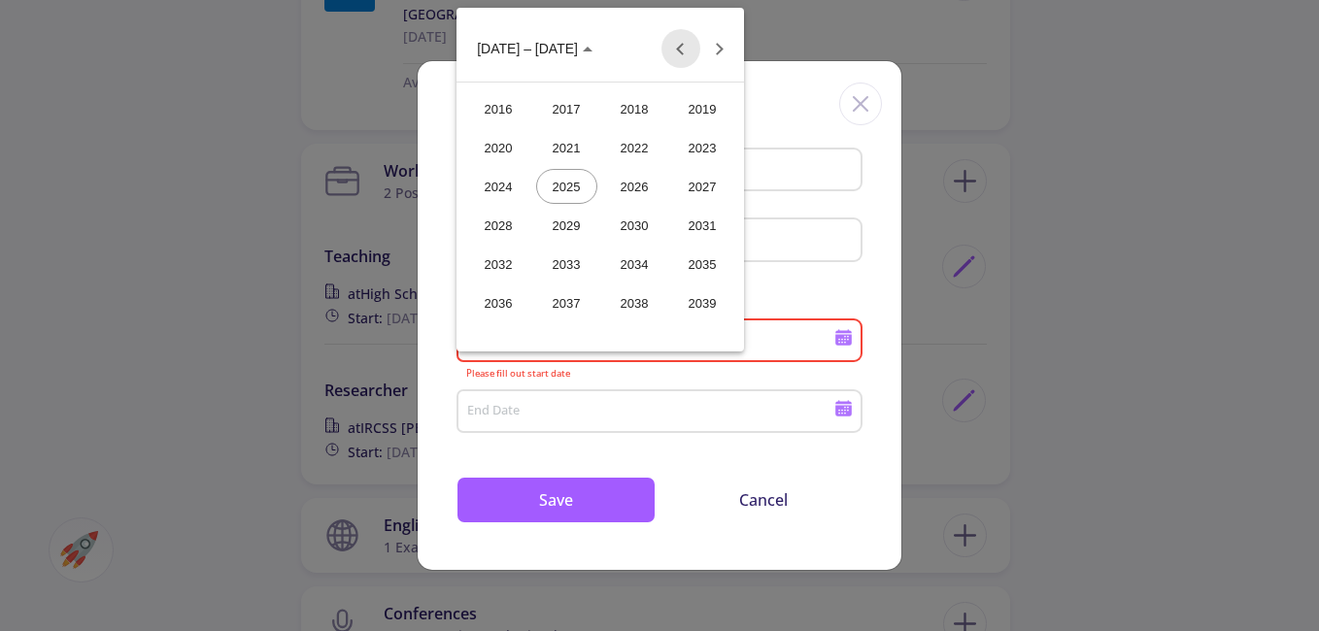
click at [679, 59] on button "Previous 24 years" at bounding box center [680, 48] width 39 height 39
click at [513, 228] on div "2004" at bounding box center [498, 225] width 61 height 35
click at [659, 204] on button "[DATE]" at bounding box center [634, 186] width 68 height 39
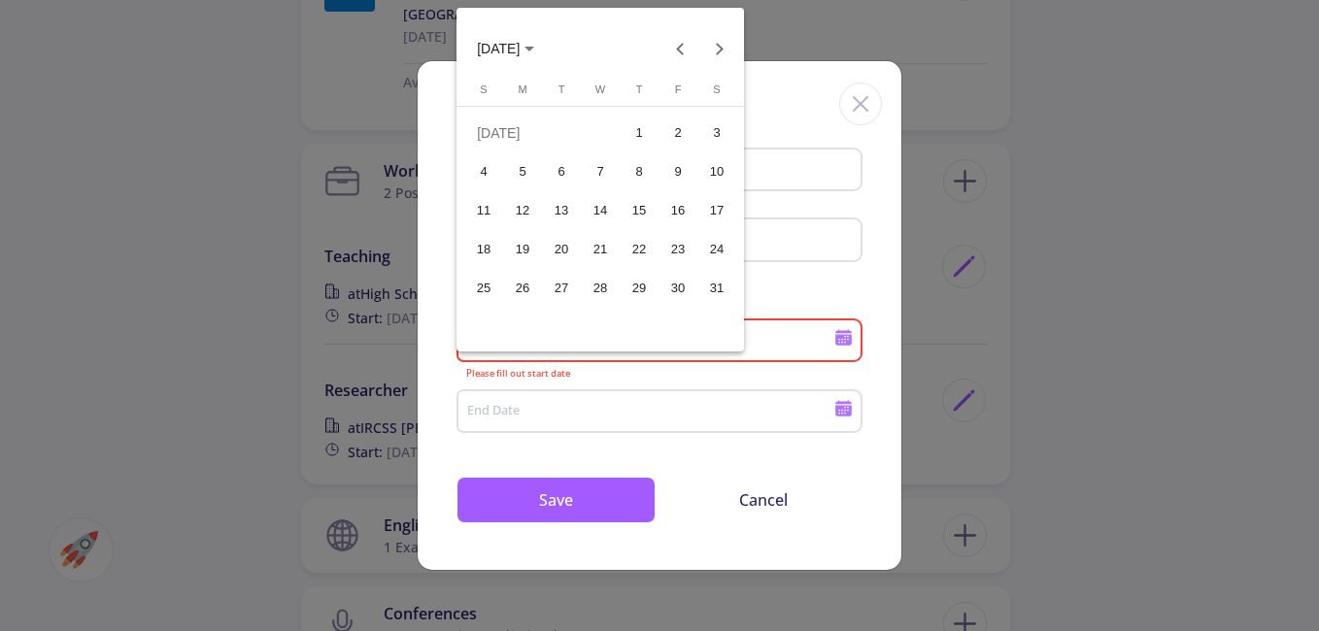
click at [643, 169] on div "8" at bounding box center [639, 171] width 35 height 35
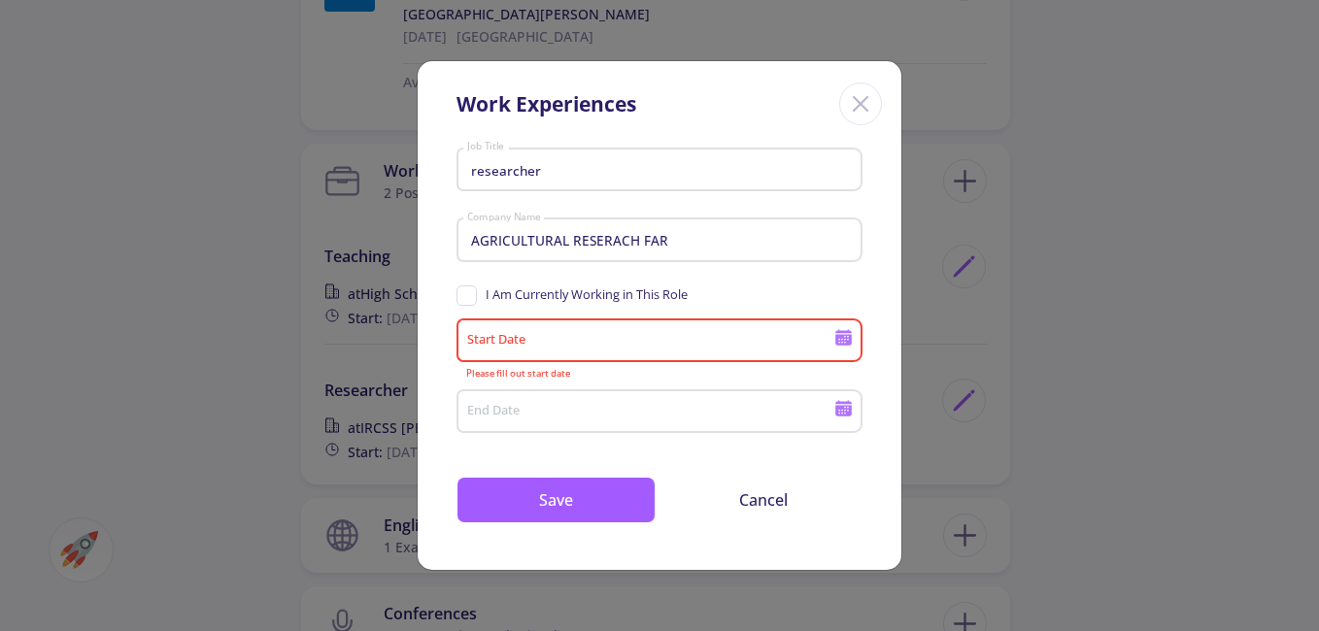
type input "[DATE]"
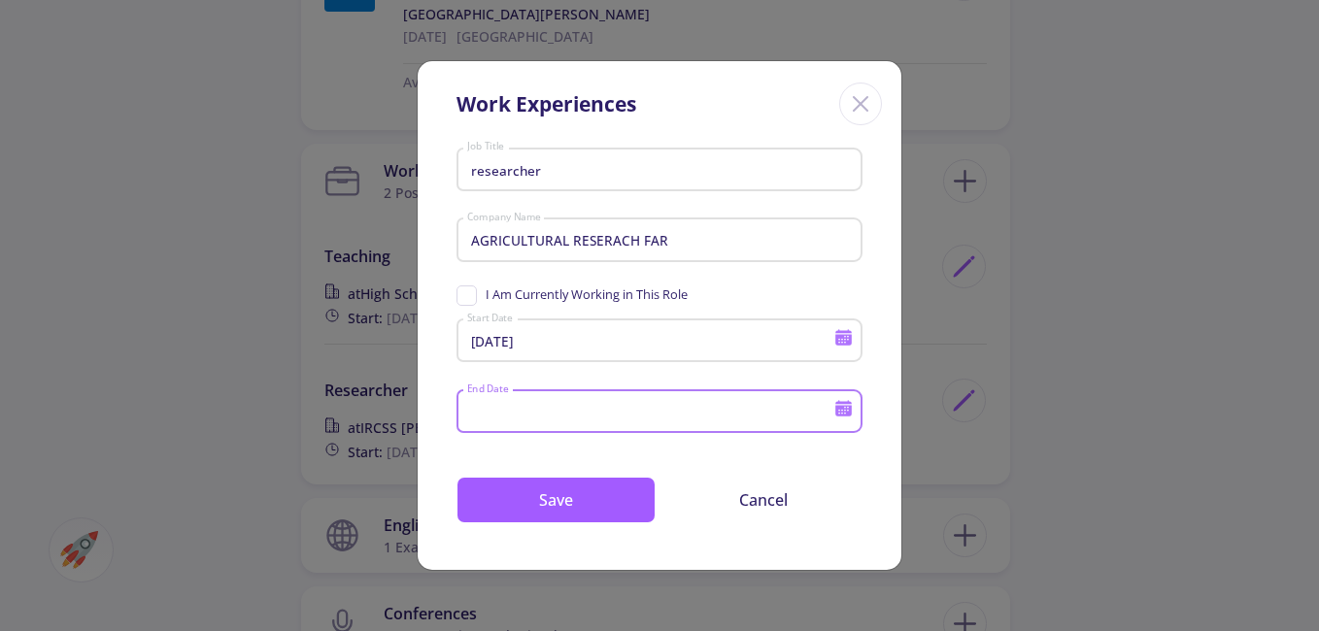
click at [592, 418] on input "End Date" at bounding box center [653, 412] width 374 height 17
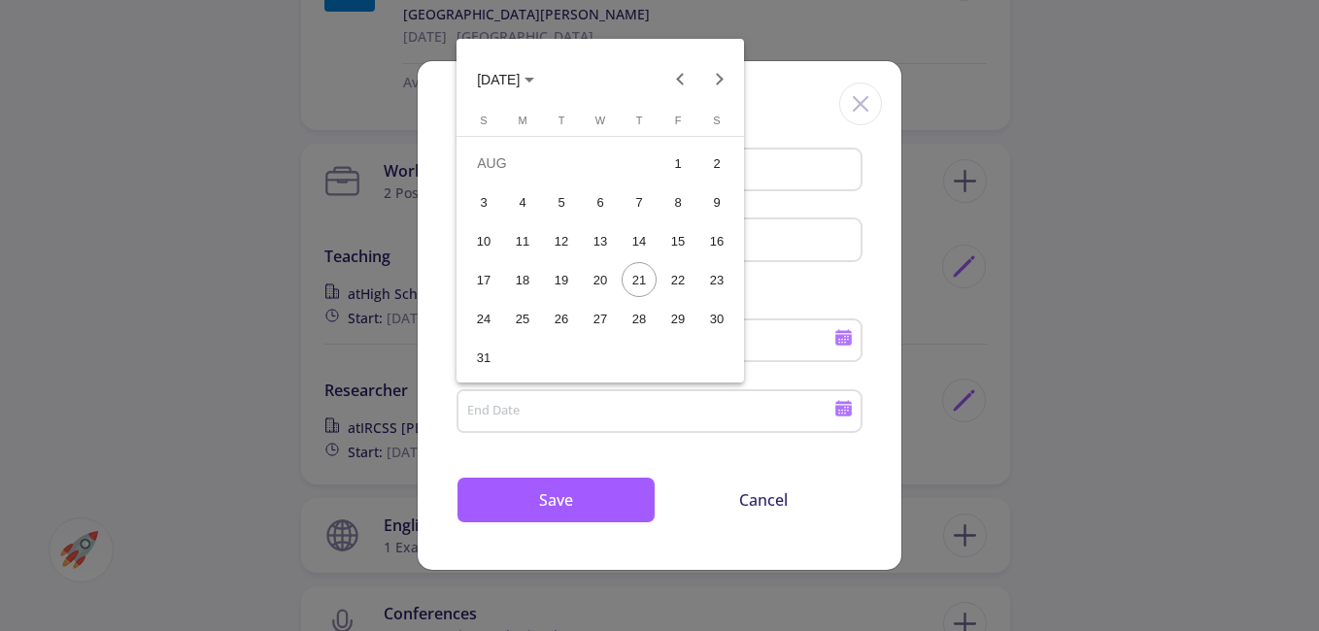
click at [520, 75] on span "[DATE]" at bounding box center [498, 80] width 43 height 16
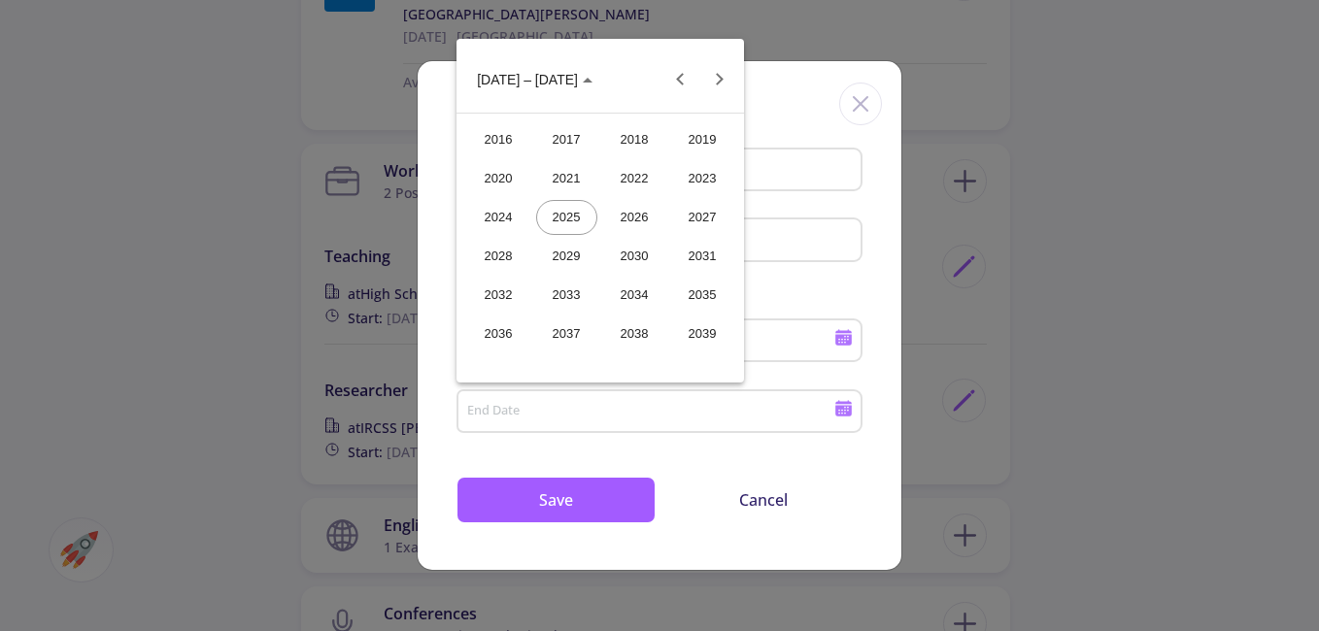
click at [636, 180] on div "2022" at bounding box center [634, 178] width 61 height 35
click at [555, 258] on div "OCT" at bounding box center [566, 256] width 61 height 35
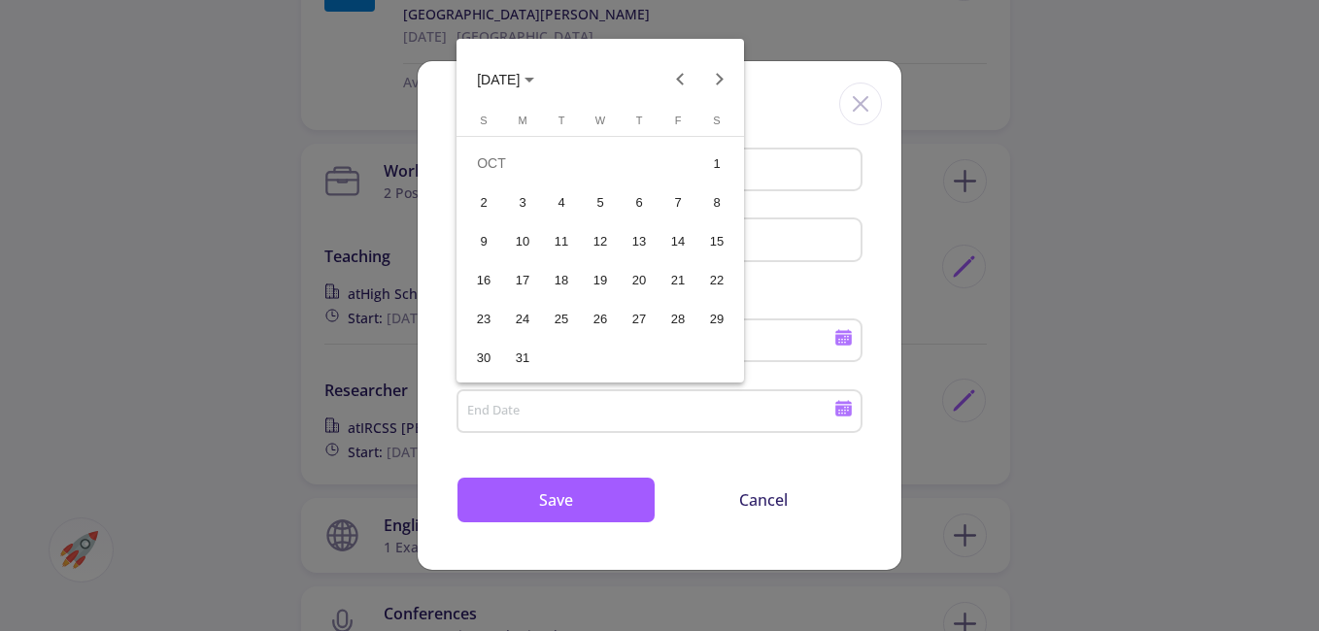
click at [703, 148] on button "1" at bounding box center [716, 163] width 39 height 39
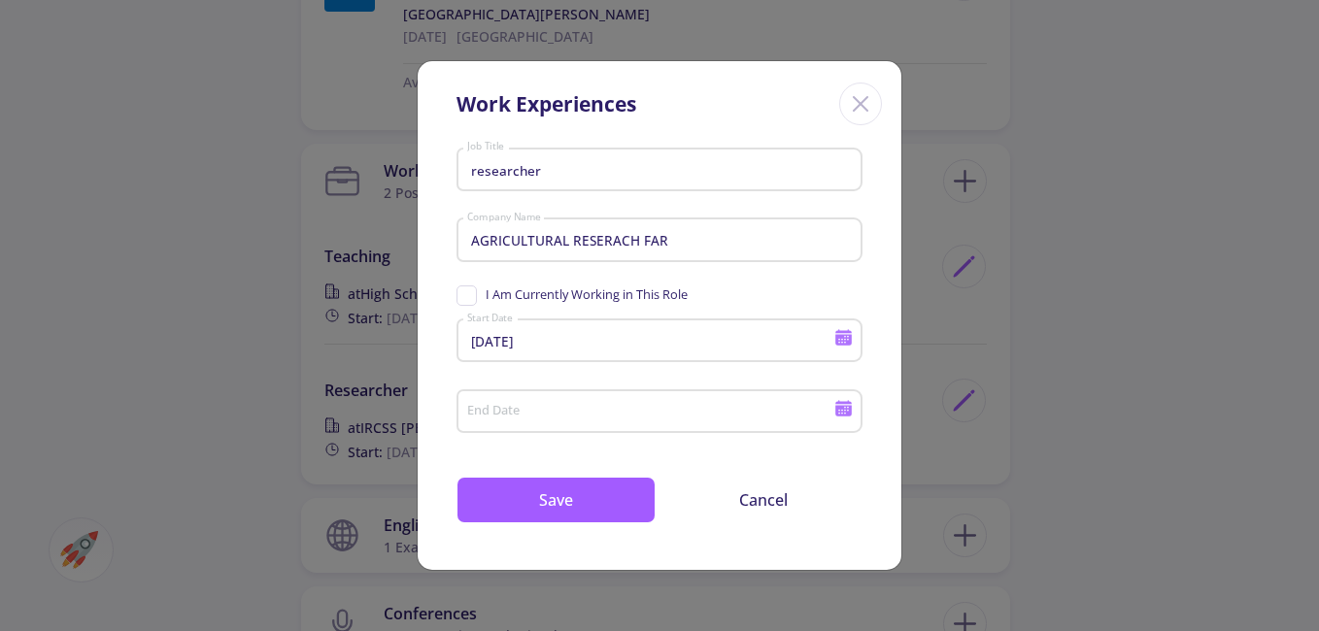
type input "[DATE]"
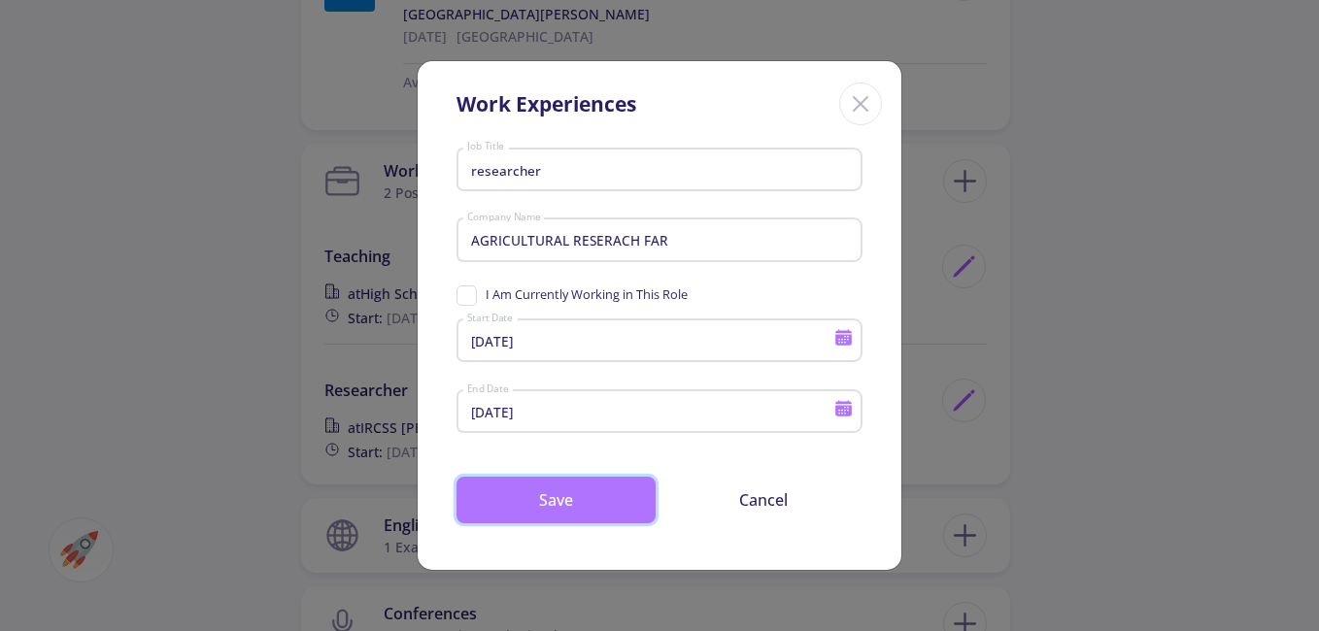
click at [587, 496] on button "Save" at bounding box center [555, 500] width 199 height 47
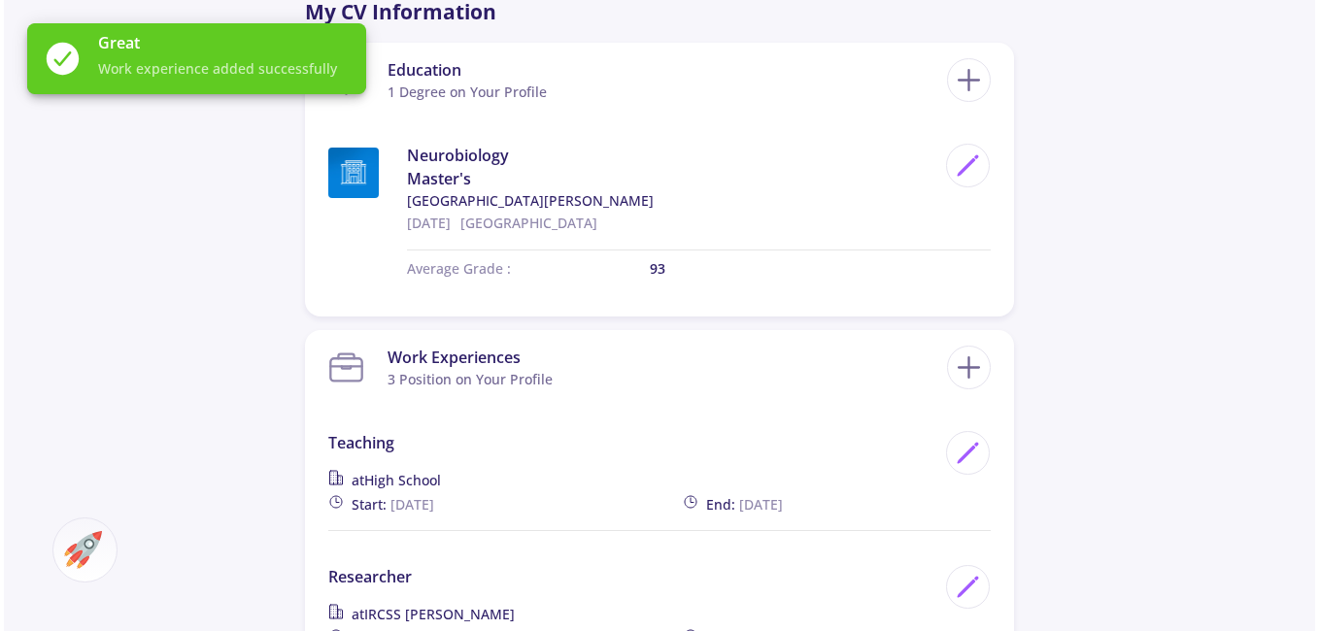
scroll to position [971, 0]
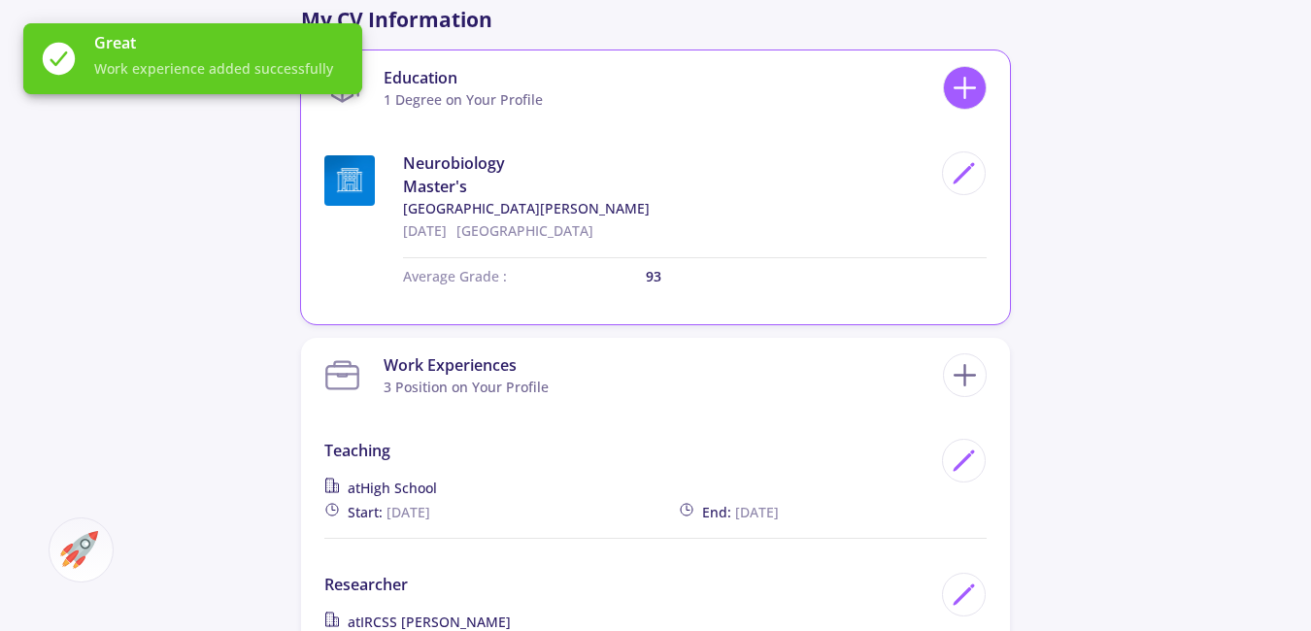
click at [970, 73] on icon at bounding box center [965, 88] width 36 height 36
checkbox input "false"
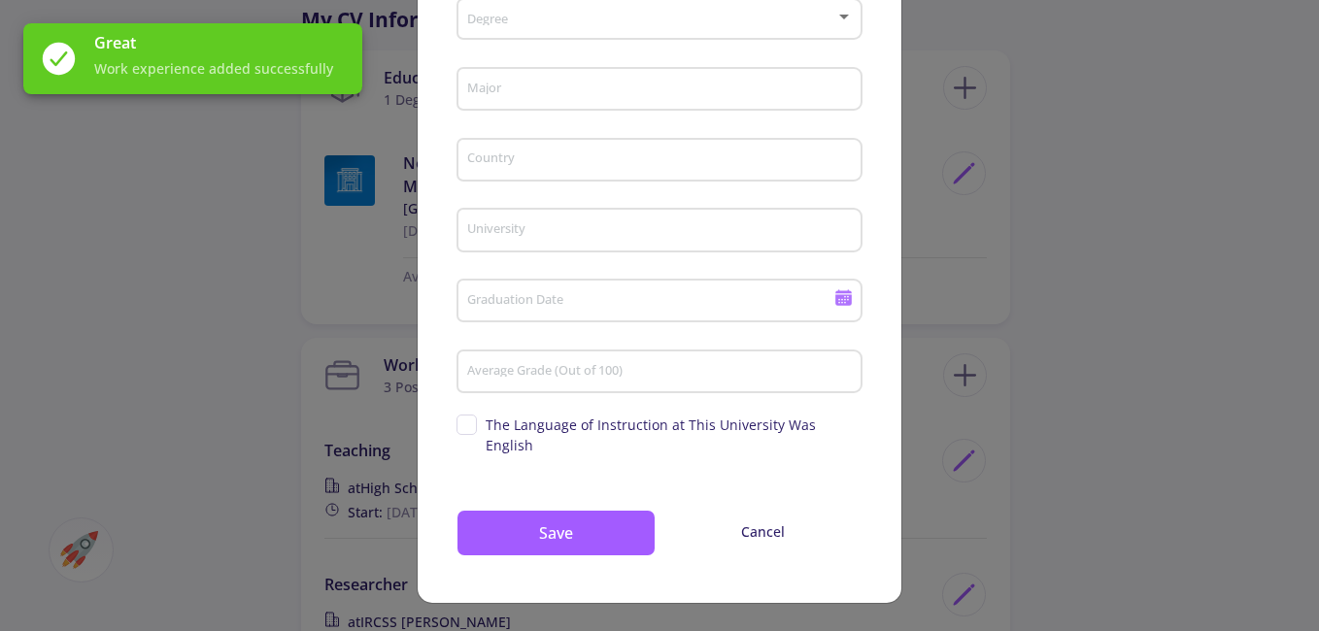
scroll to position [0, 0]
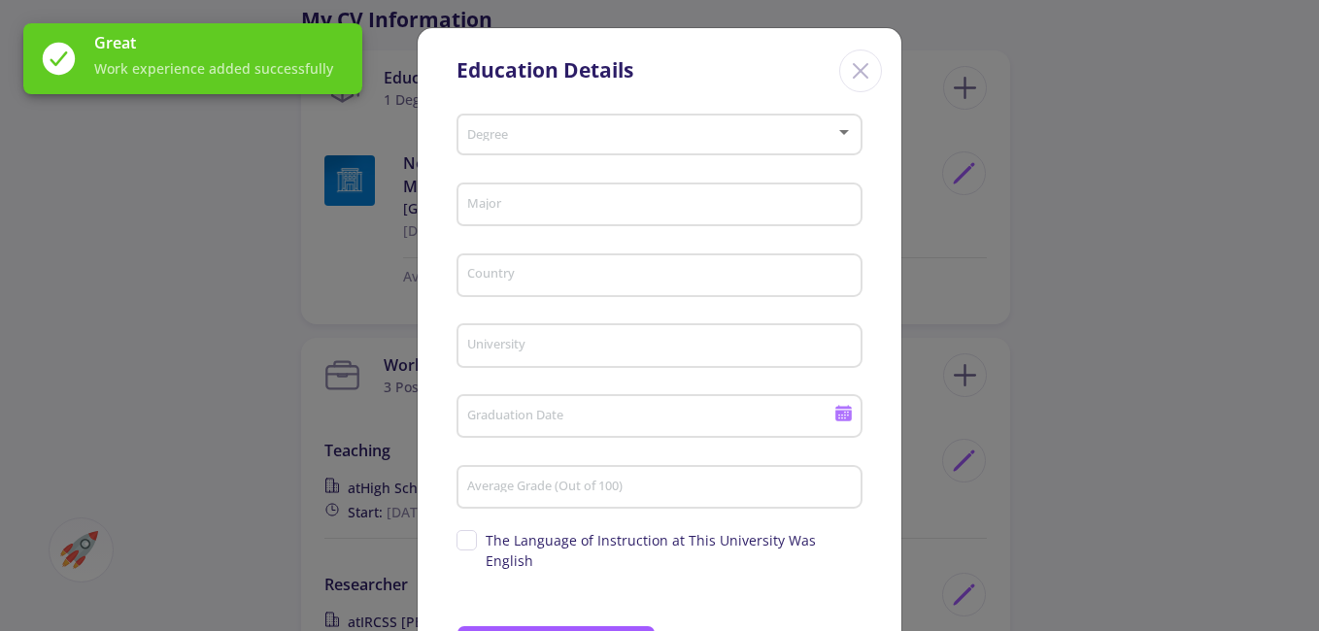
click at [558, 133] on span at bounding box center [653, 135] width 365 height 14
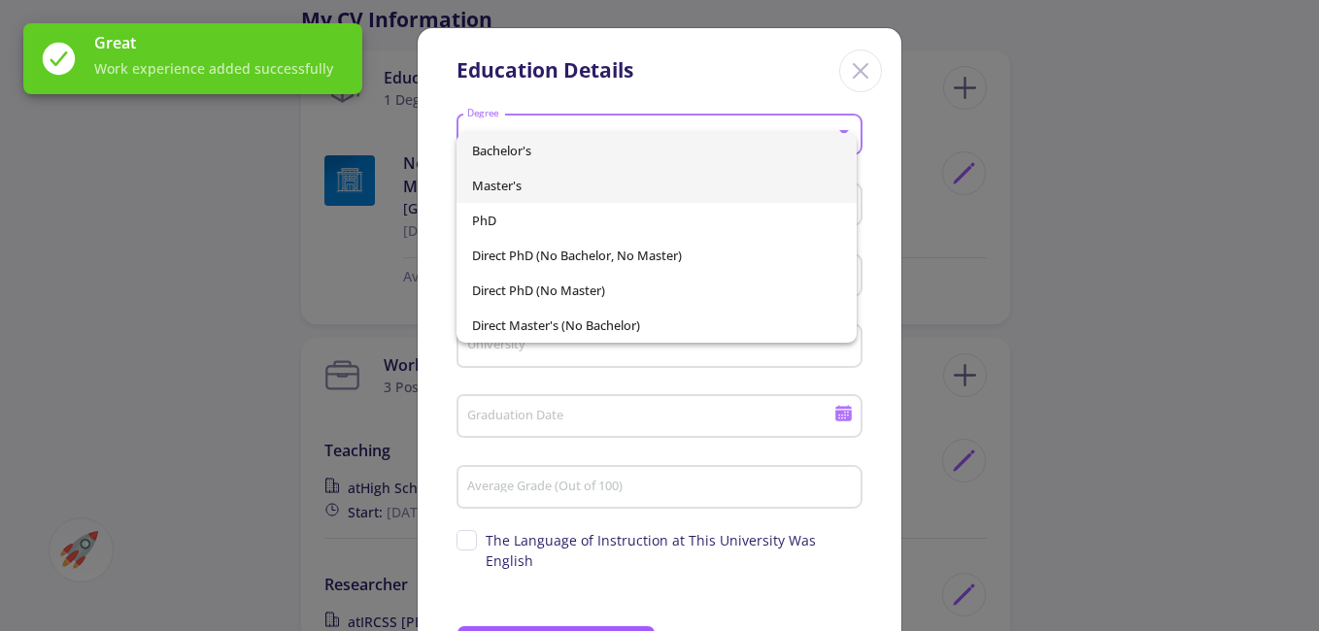
click at [553, 190] on span "Master's" at bounding box center [657, 185] width 370 height 35
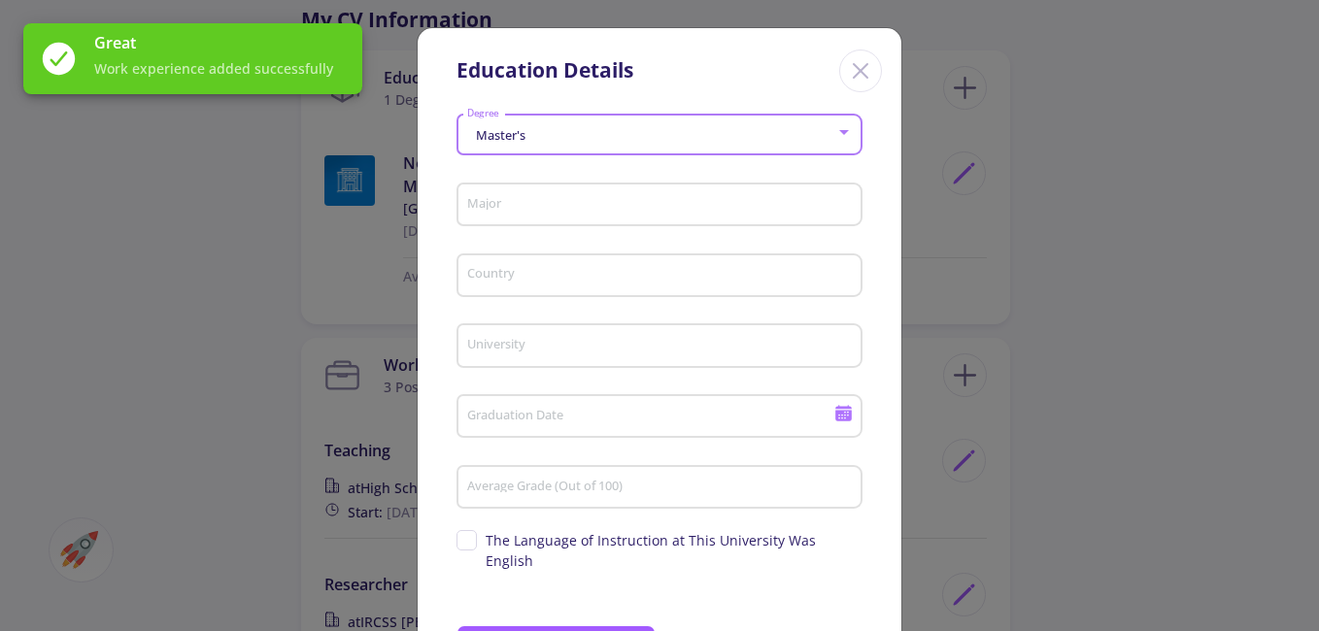
click at [537, 198] on input "Major" at bounding box center [662, 205] width 392 height 17
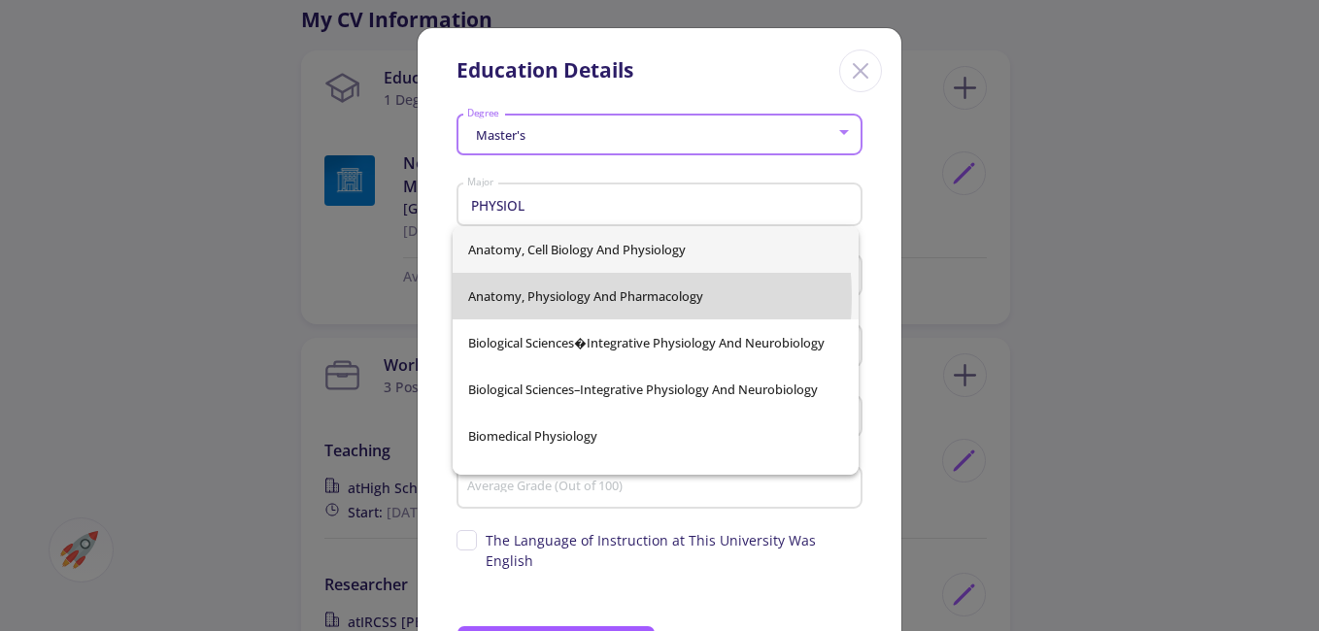
click at [538, 297] on span "Anatomy, Physiology And Pharmacology" at bounding box center [655, 296] width 375 height 47
type input "Anatomy, Physiology And Pharmacology"
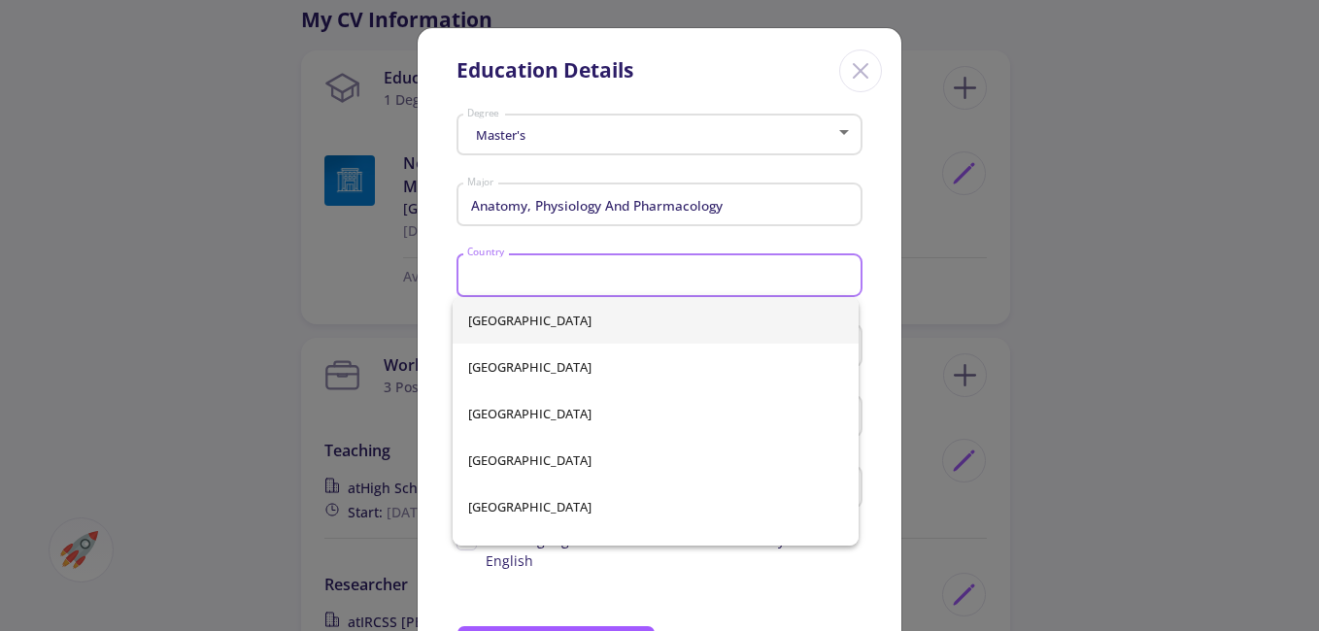
click at [543, 280] on input "Country" at bounding box center [662, 276] width 392 height 17
click at [543, 382] on span "[GEOGRAPHIC_DATA]" at bounding box center [655, 367] width 375 height 47
type input "[GEOGRAPHIC_DATA]"
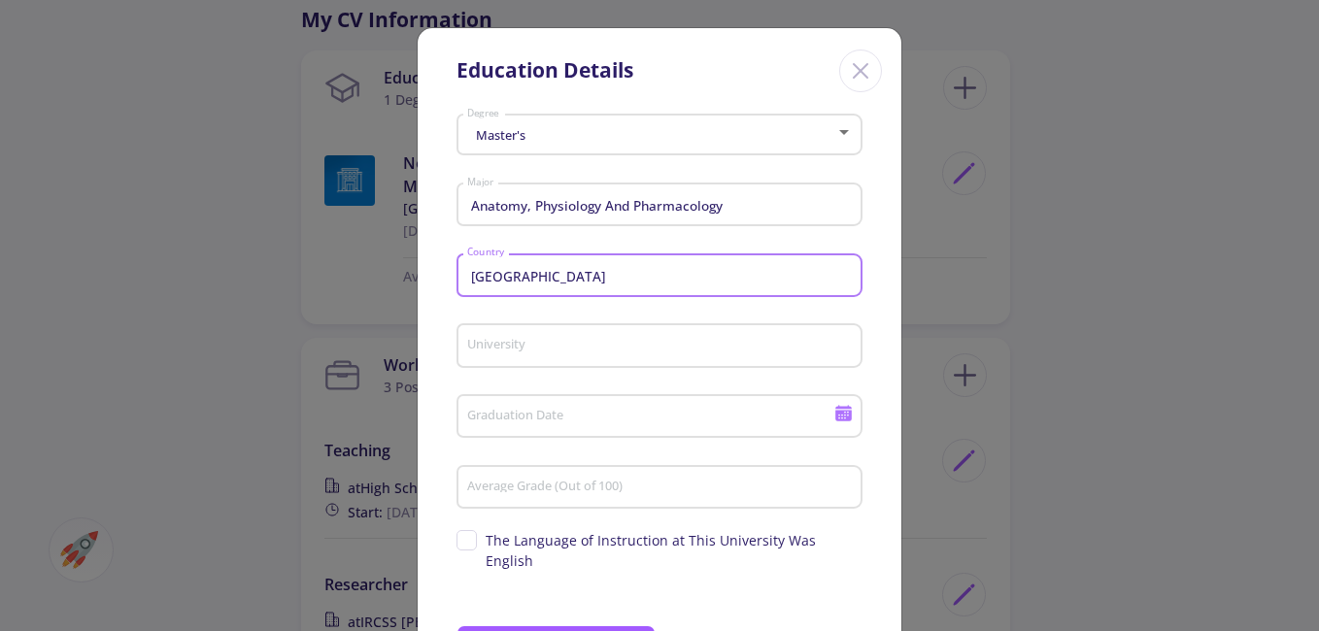
click at [556, 346] on input "University" at bounding box center [662, 346] width 392 height 17
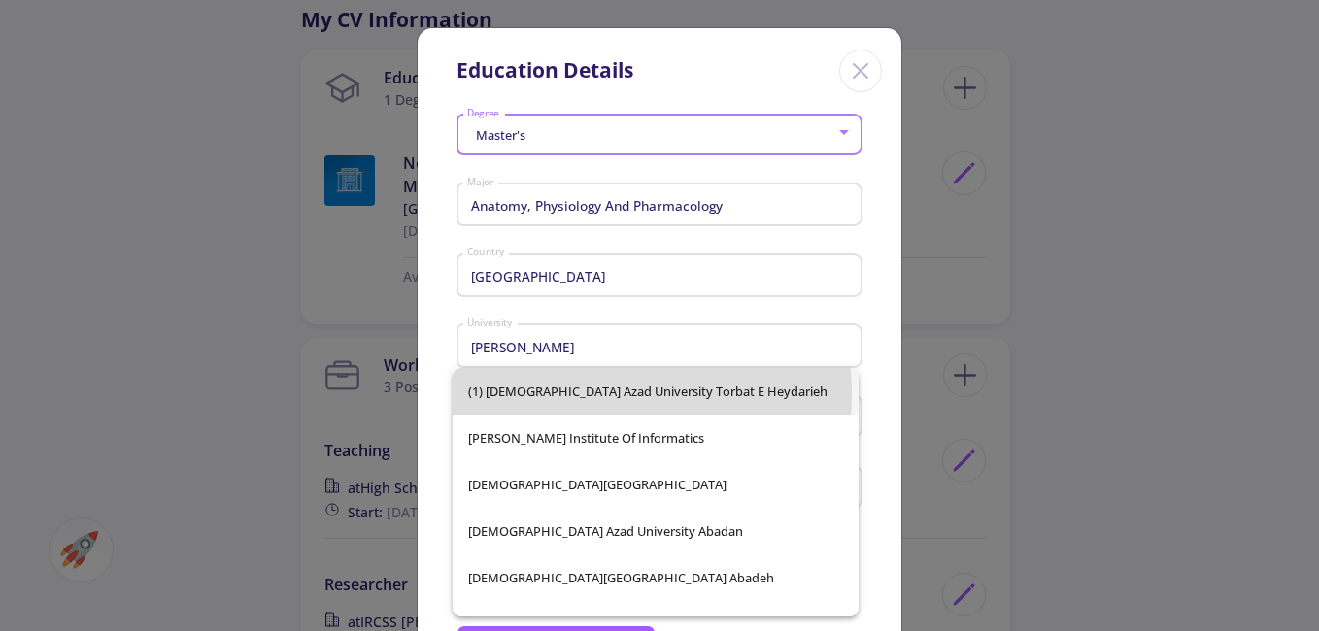
click at [558, 393] on span "(1) [DEMOGRAPHIC_DATA] Azad University Torbat e Heydarieh" at bounding box center [655, 391] width 375 height 47
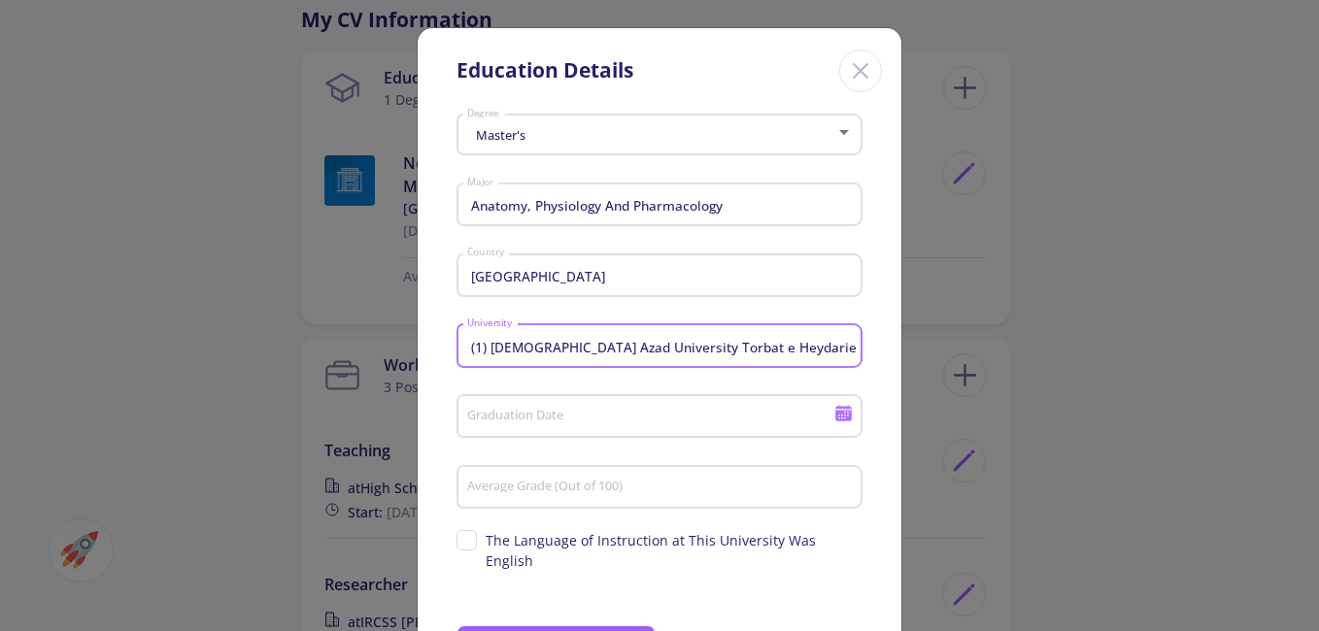
drag, startPoint x: 791, startPoint y: 347, endPoint x: 633, endPoint y: 351, distance: 157.4
click at [633, 351] on input "(1) [DEMOGRAPHIC_DATA] Azad University Torbat e Heydarieh" at bounding box center [662, 346] width 392 height 17
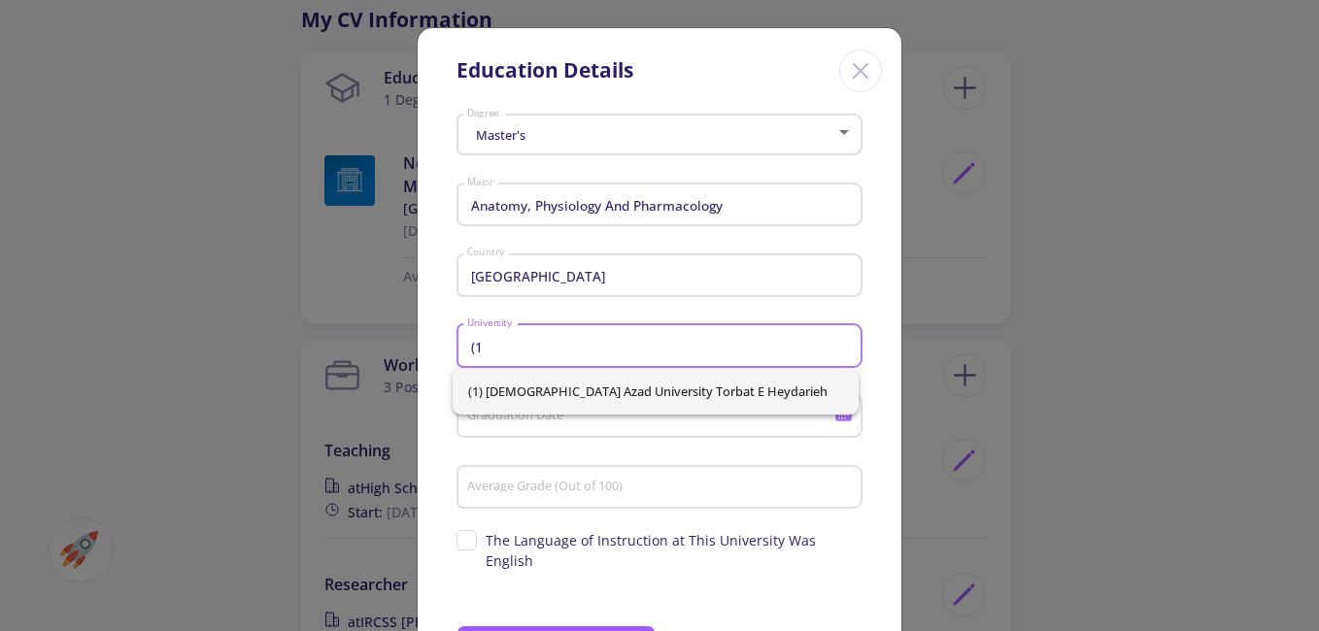
type input "("
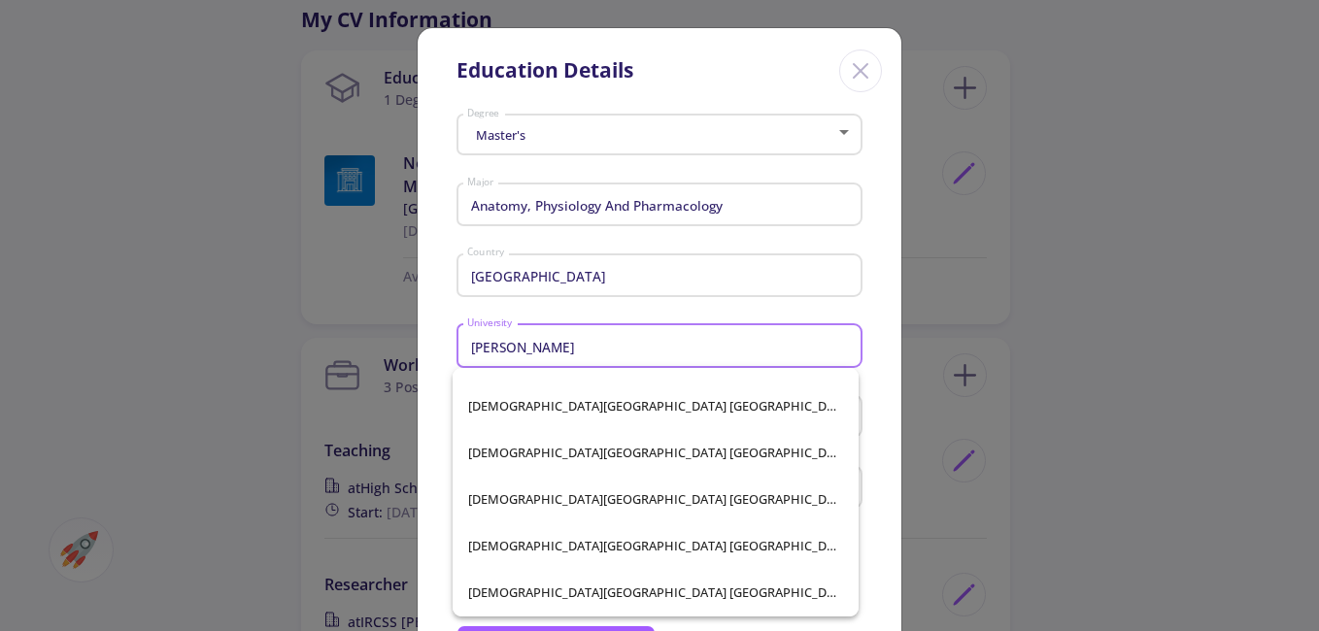
scroll to position [1360, 0]
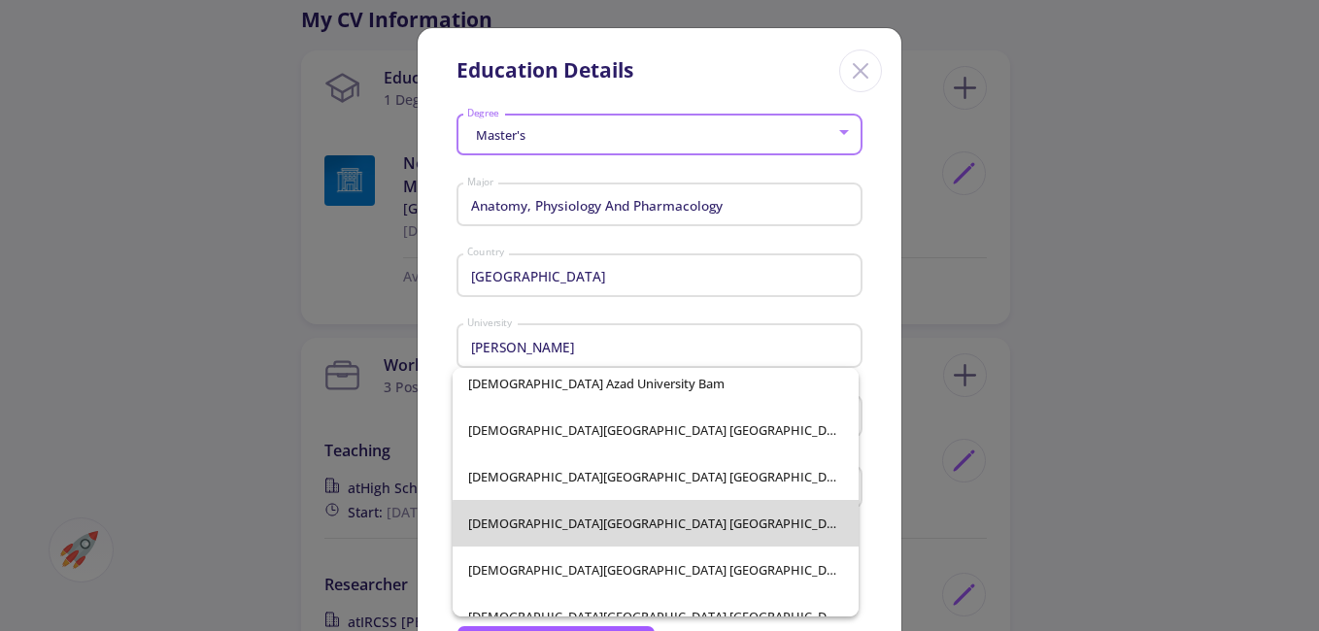
click at [725, 534] on span "[DEMOGRAPHIC_DATA][GEOGRAPHIC_DATA] [GEOGRAPHIC_DATA]" at bounding box center [655, 523] width 375 height 47
type input "[DEMOGRAPHIC_DATA][GEOGRAPHIC_DATA] [GEOGRAPHIC_DATA]"
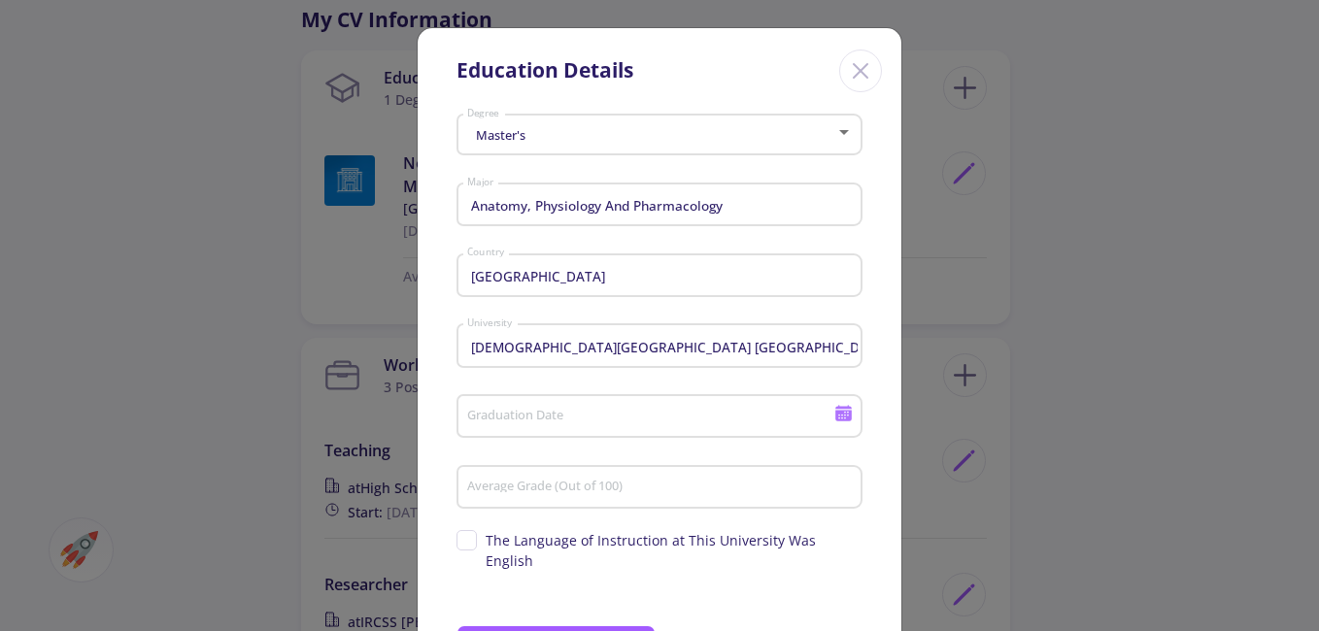
click at [610, 430] on div "Graduation Date" at bounding box center [650, 413] width 369 height 51
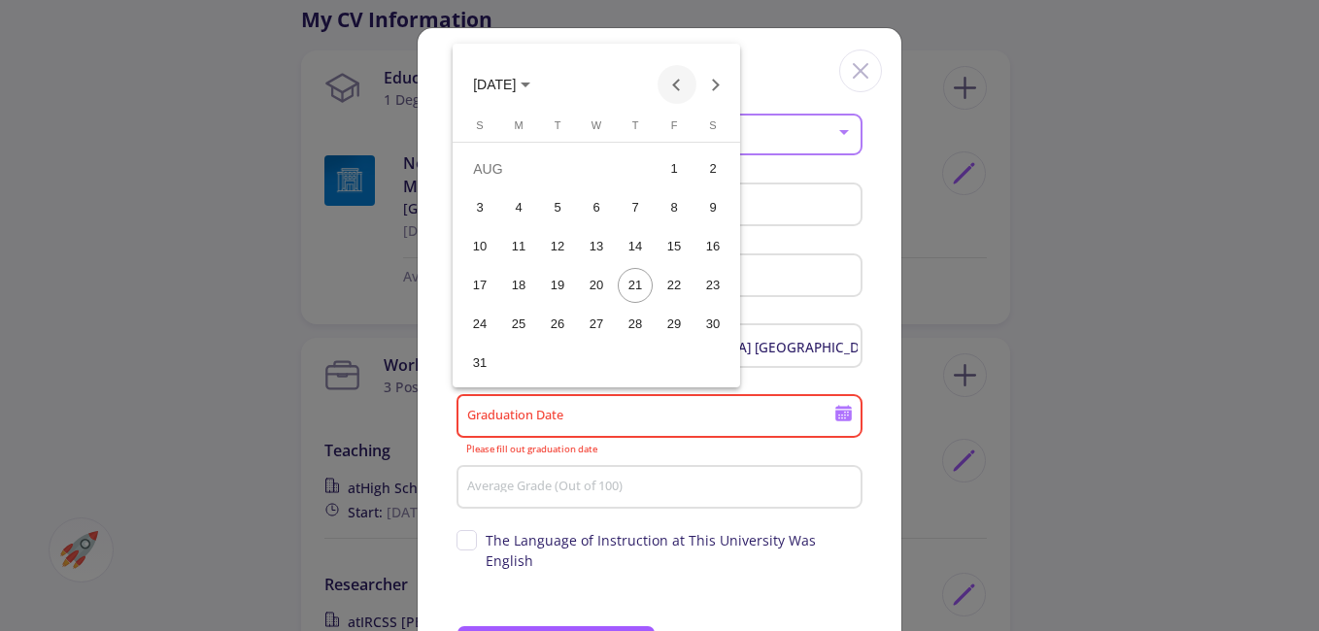
click at [674, 88] on button "Previous month" at bounding box center [677, 84] width 39 height 39
click at [530, 83] on icon "Choose month and year" at bounding box center [526, 85] width 10 height 5
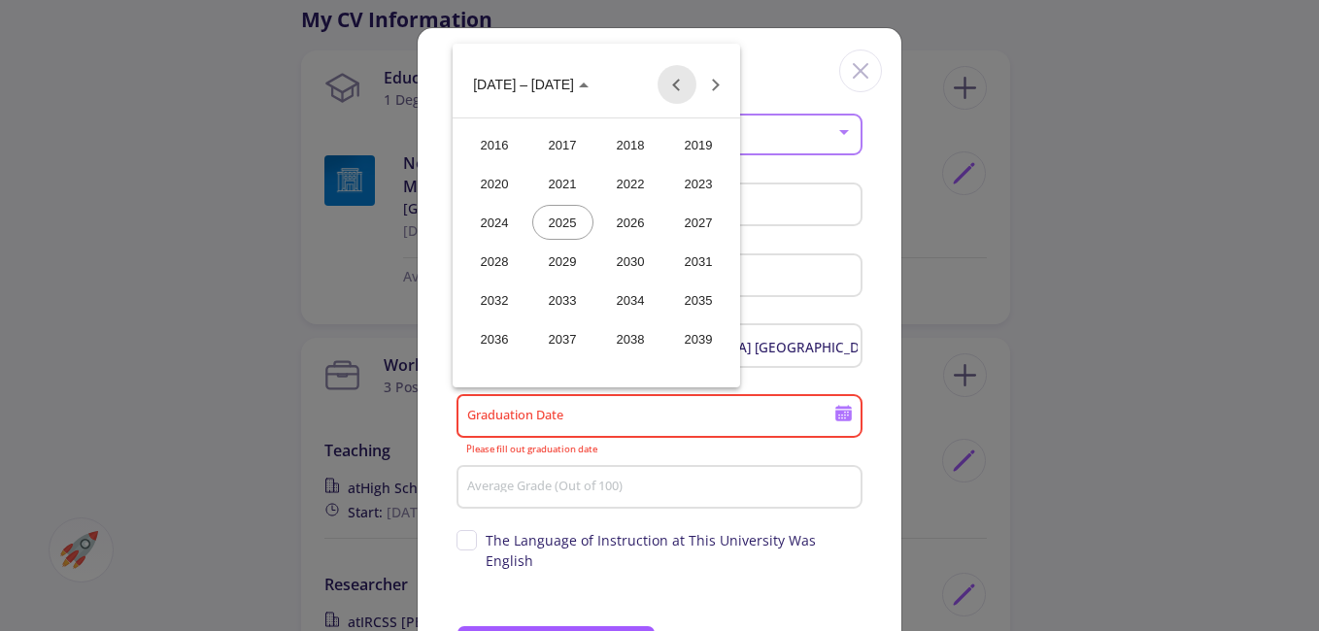
click at [675, 74] on button "Previous 24 years" at bounding box center [677, 84] width 39 height 39
click at [694, 308] on div "2011" at bounding box center [698, 300] width 61 height 35
click at [504, 255] on div "SEP" at bounding box center [494, 261] width 61 height 35
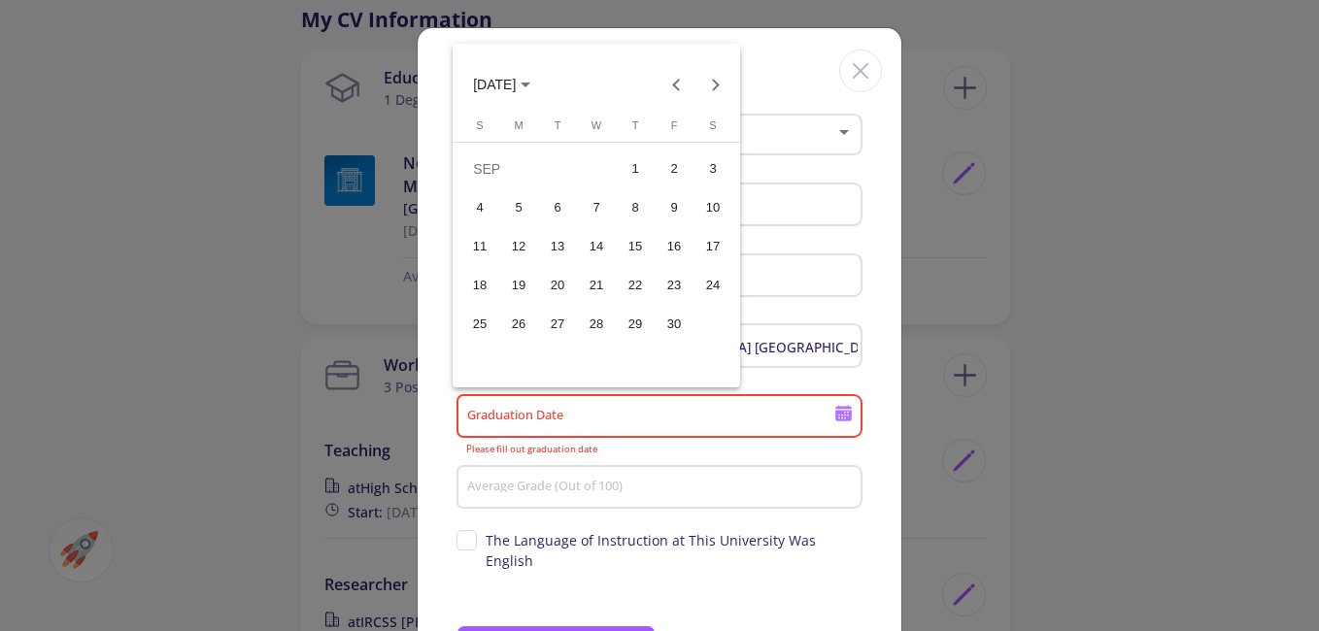
click at [585, 485] on div at bounding box center [659, 315] width 1319 height 631
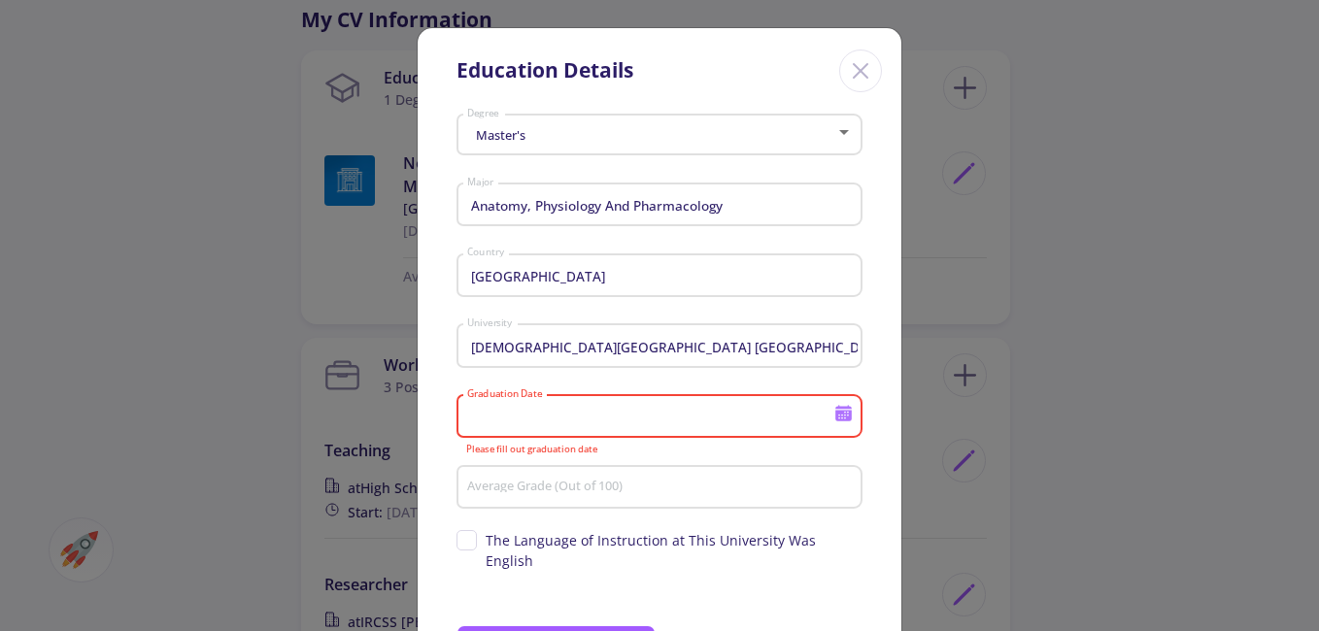
click at [535, 419] on input "Graduation Date" at bounding box center [653, 417] width 374 height 17
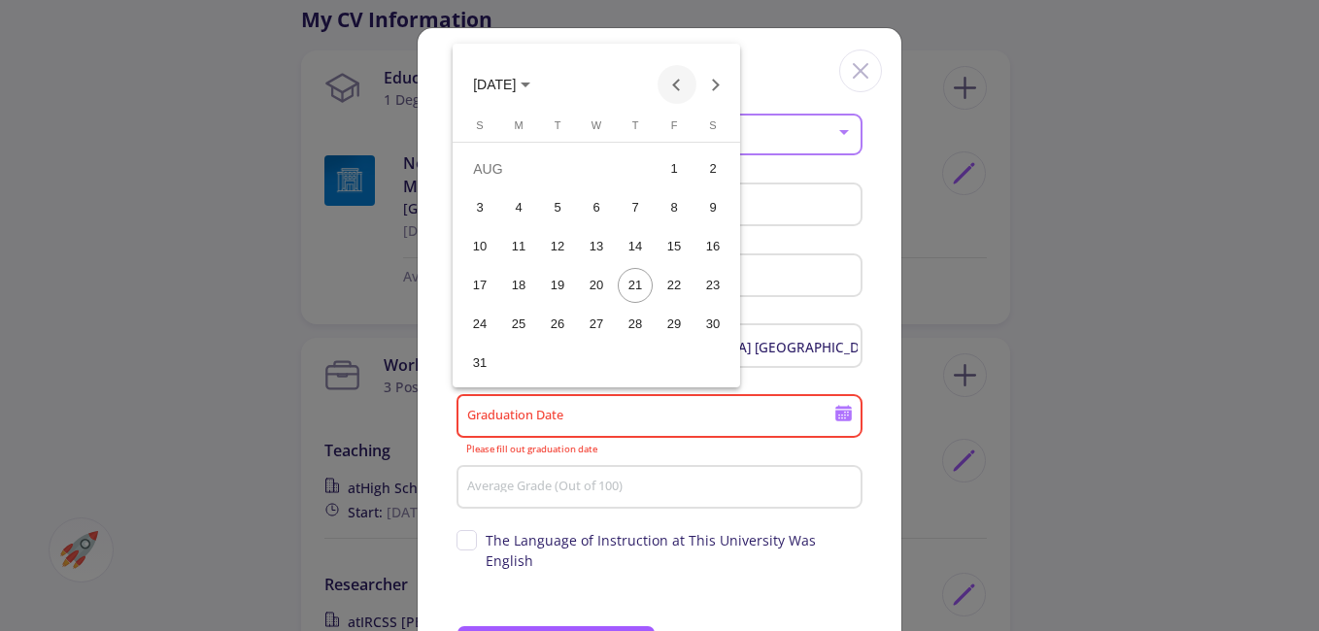
click at [686, 86] on button "Previous month" at bounding box center [677, 84] width 39 height 39
click at [546, 86] on button "[DATE]" at bounding box center [501, 84] width 88 height 39
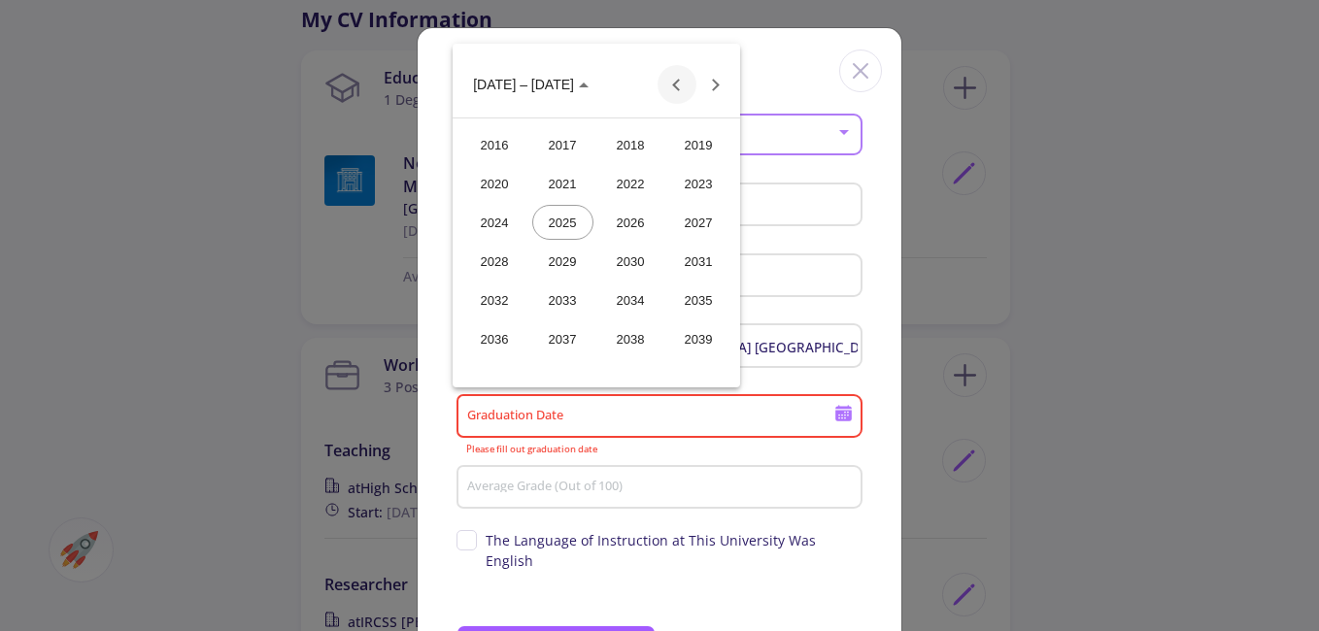
click at [686, 87] on button "Previous 24 years" at bounding box center [677, 84] width 39 height 39
click at [687, 299] on div "2011" at bounding box center [698, 300] width 61 height 35
click at [508, 259] on div "SEP" at bounding box center [494, 261] width 61 height 35
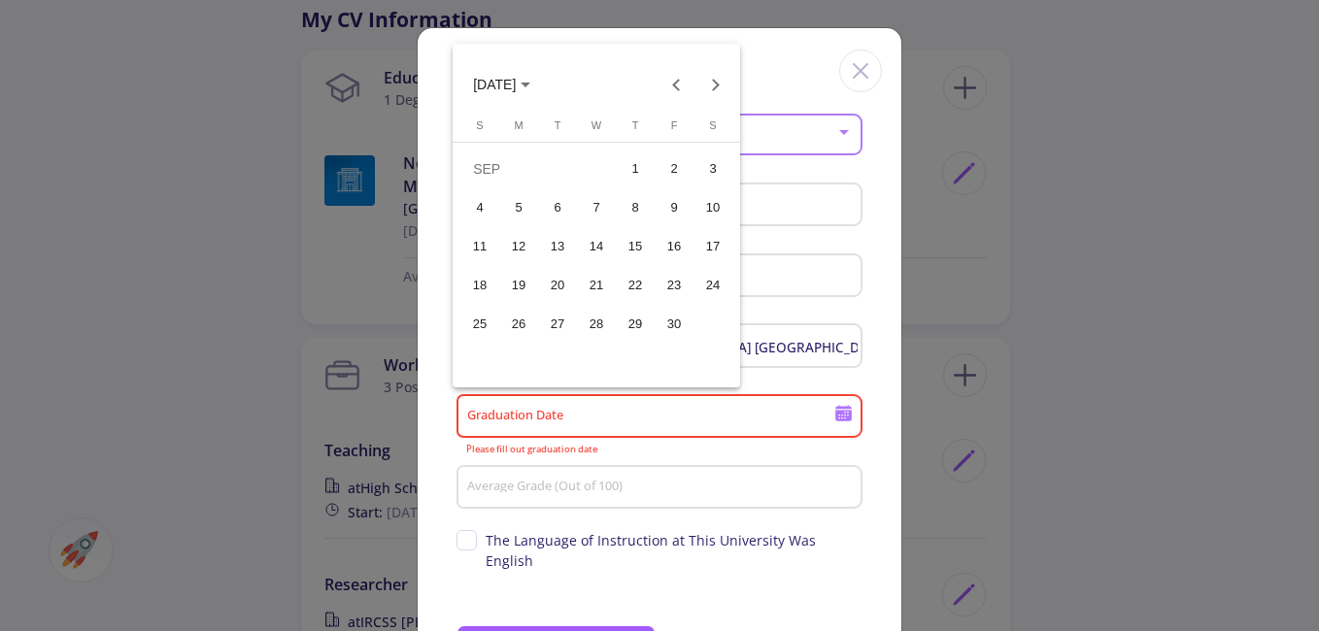
click at [661, 318] on div "30" at bounding box center [674, 324] width 35 height 35
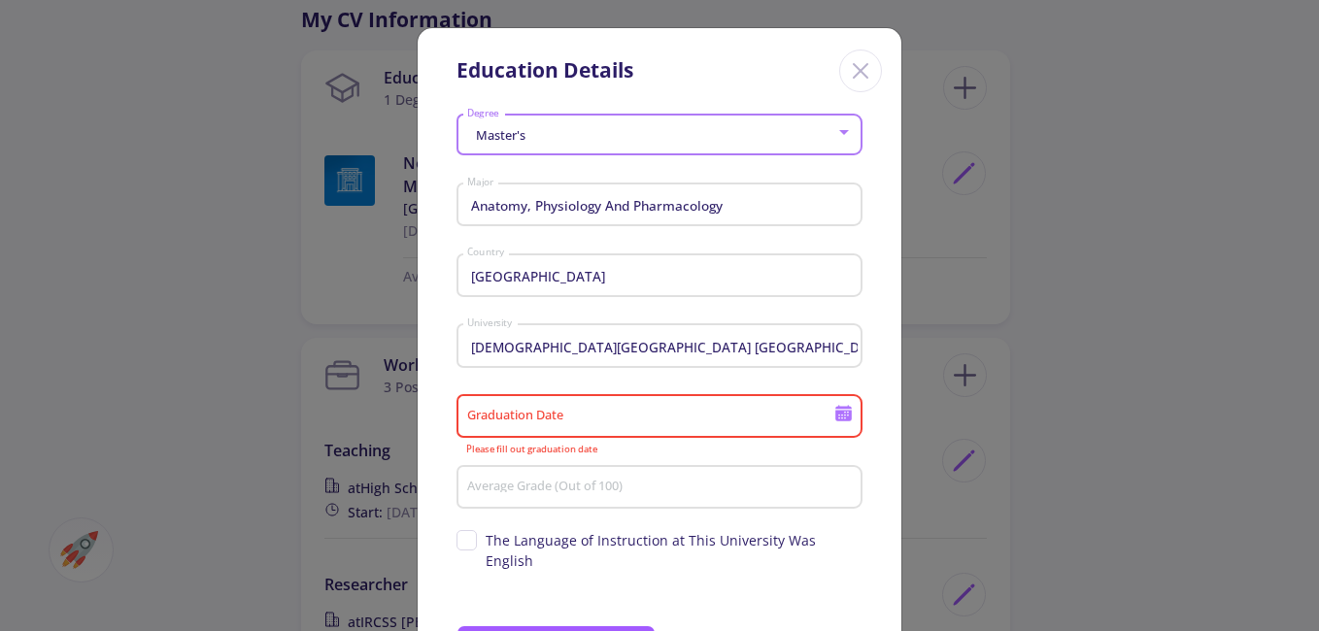
type input "[DATE]"
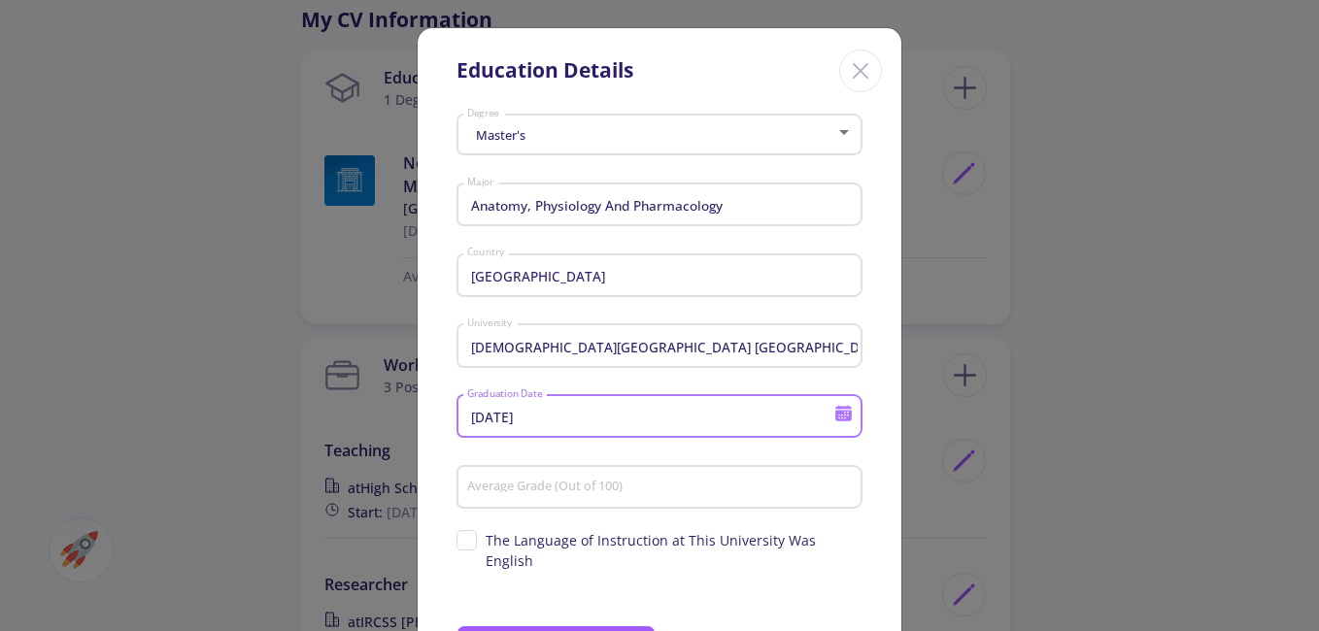
click at [565, 498] on div "Average Grade (Out of 100)" at bounding box center [660, 483] width 388 height 51
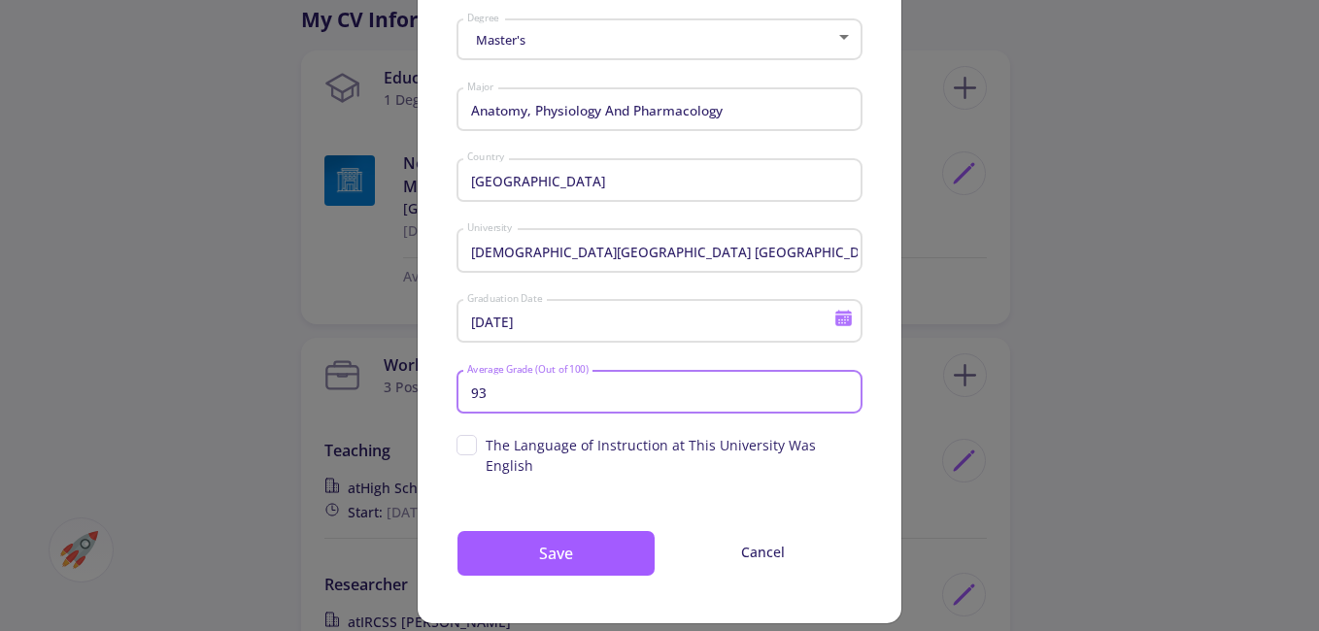
type input "93"
click at [464, 452] on span "The Language of Instruction at This University Was English" at bounding box center [659, 455] width 406 height 41
click at [464, 448] on input "The Language of Instruction at This University Was English" at bounding box center [462, 441] width 13 height 13
checkbox input "true"
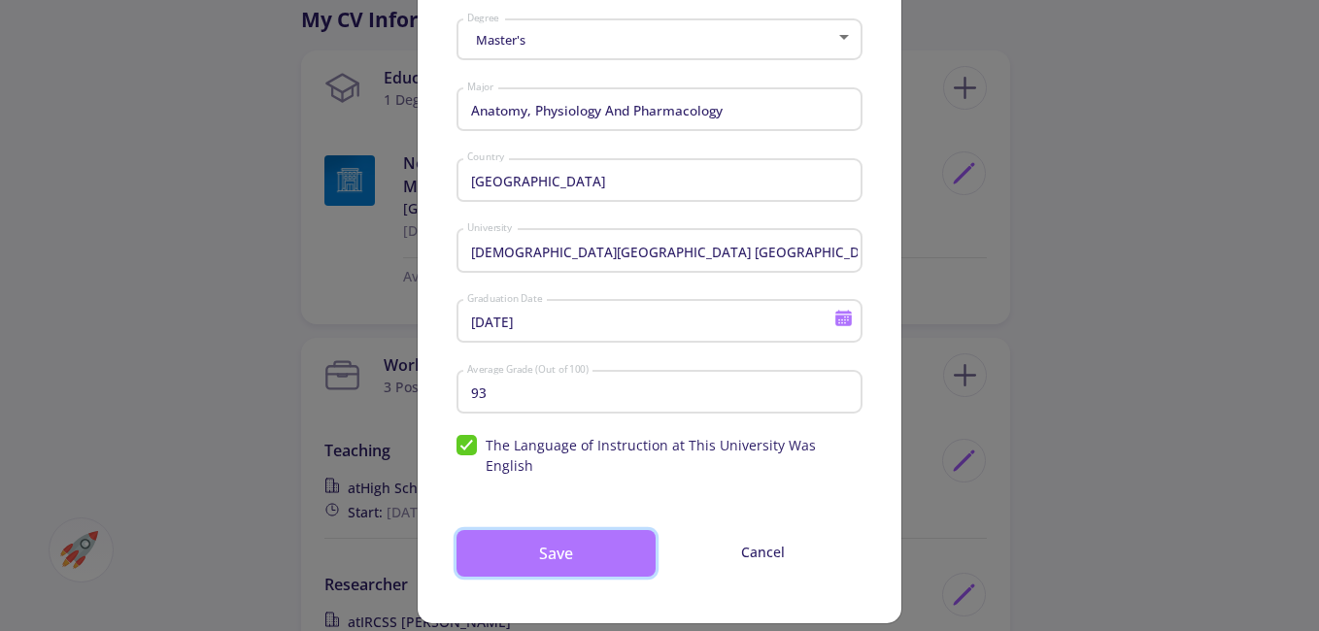
click at [575, 538] on button "Save" at bounding box center [555, 553] width 199 height 47
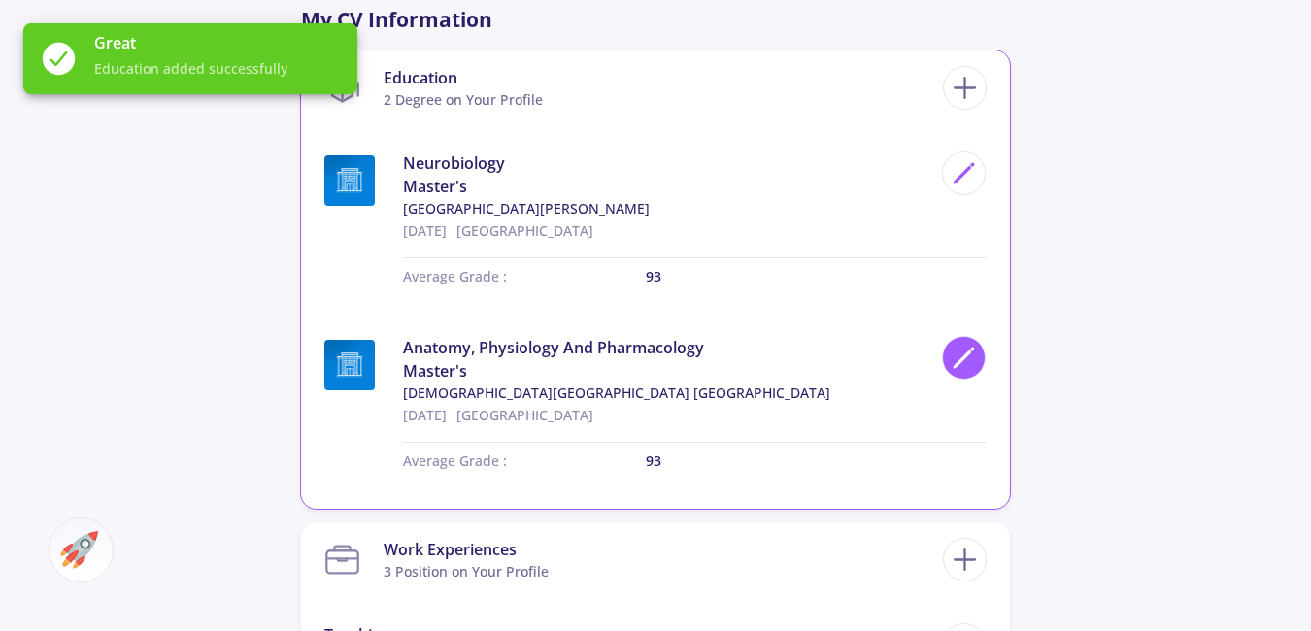
click at [979, 358] on div at bounding box center [964, 358] width 44 height 44
type input "[DATE]"
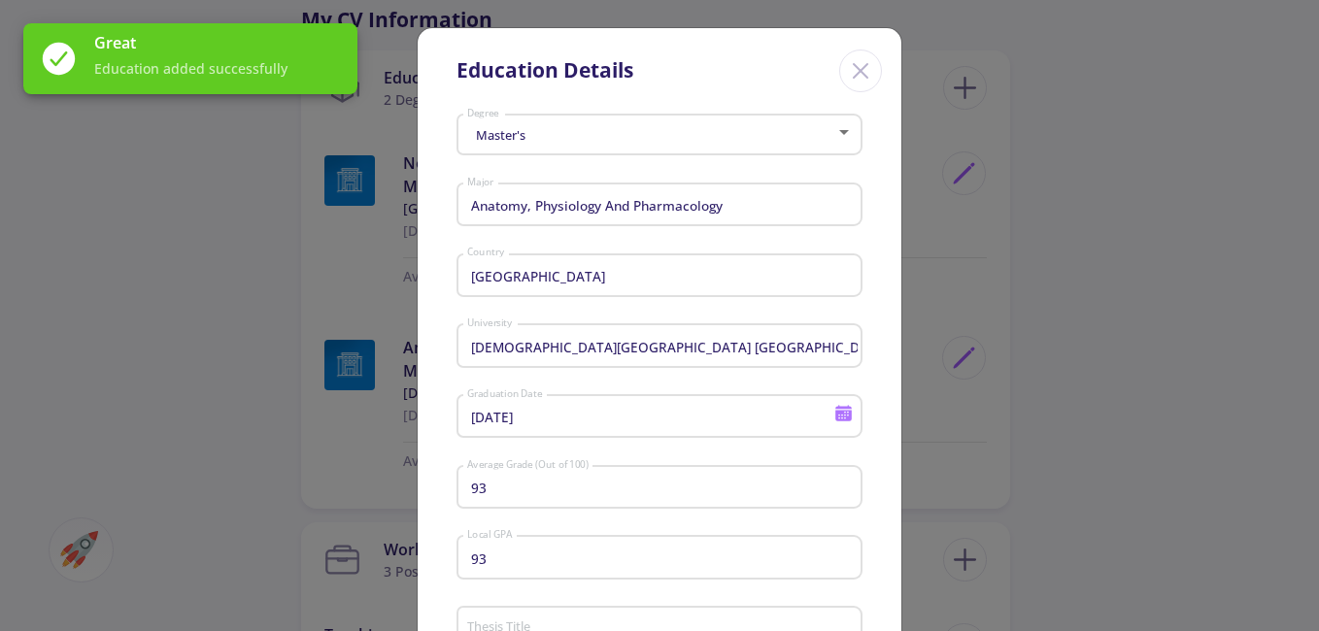
scroll to position [97, 0]
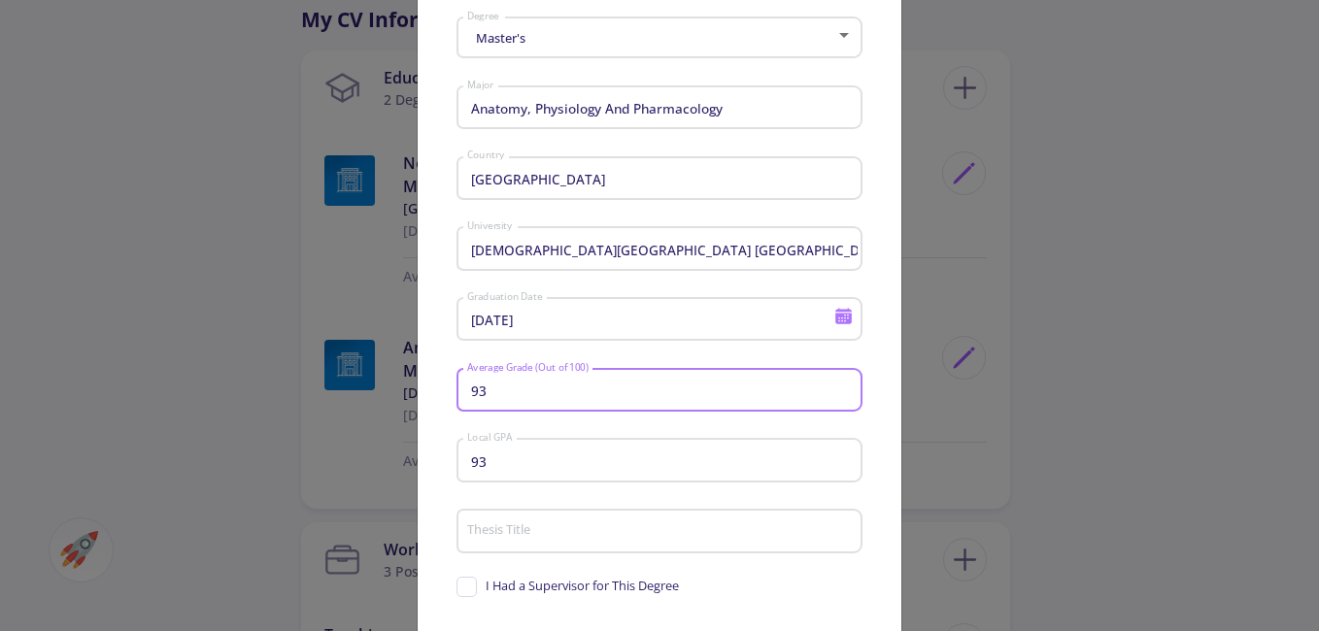
drag, startPoint x: 509, startPoint y: 388, endPoint x: 468, endPoint y: 390, distance: 40.9
click at [468, 390] on input "93" at bounding box center [662, 391] width 392 height 17
type input "96"
click at [504, 474] on div "93 Local GPA" at bounding box center [660, 456] width 388 height 51
drag, startPoint x: 495, startPoint y: 466, endPoint x: 304, endPoint y: 455, distance: 191.7
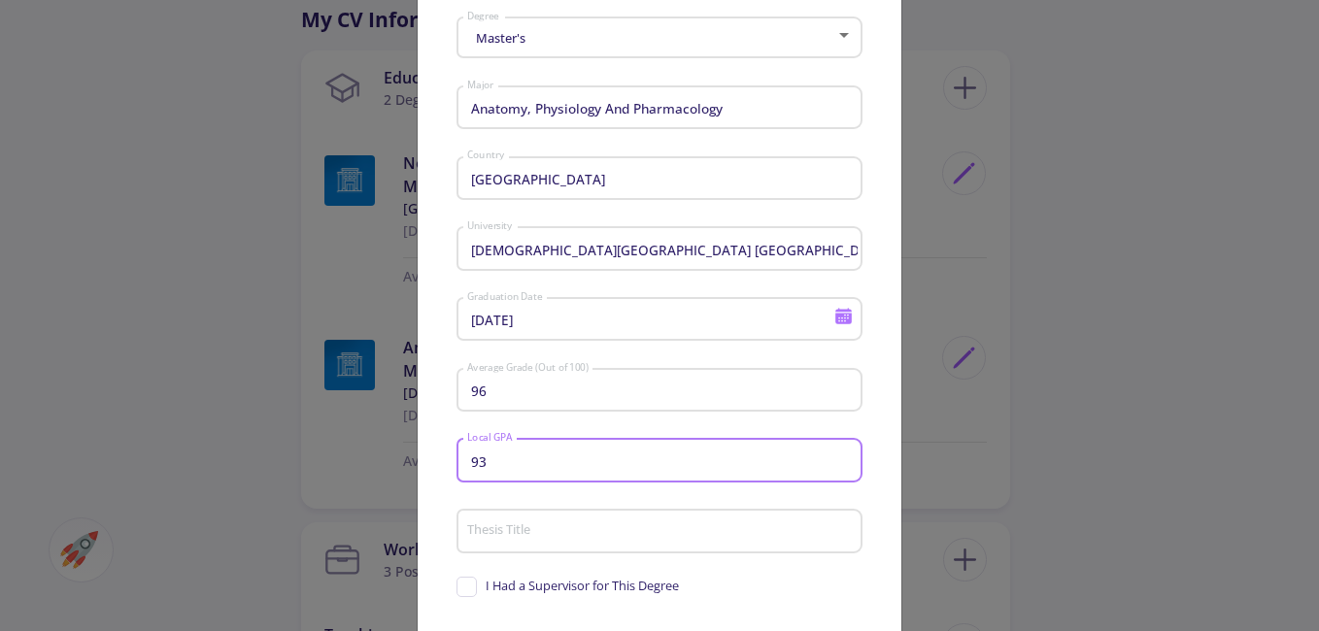
click at [304, 455] on div "Education Details Master's Degree Anatomy, Physiology And Pharmacology Major [G…" at bounding box center [659, 315] width 1319 height 631
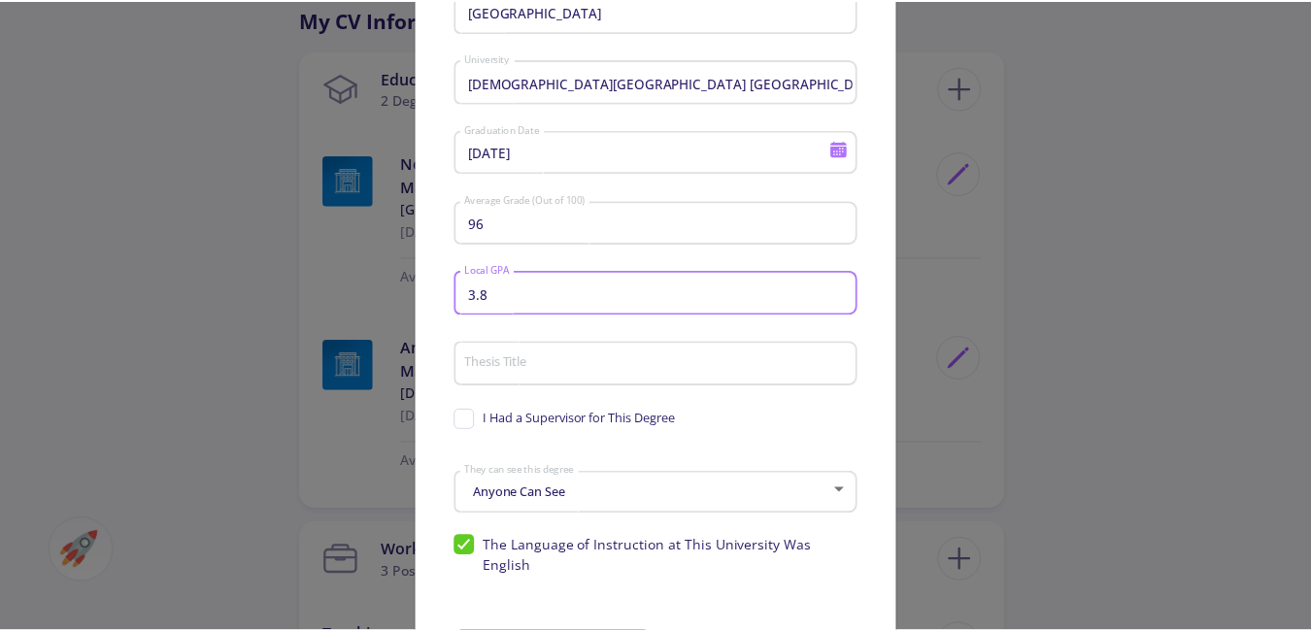
scroll to position [365, 0]
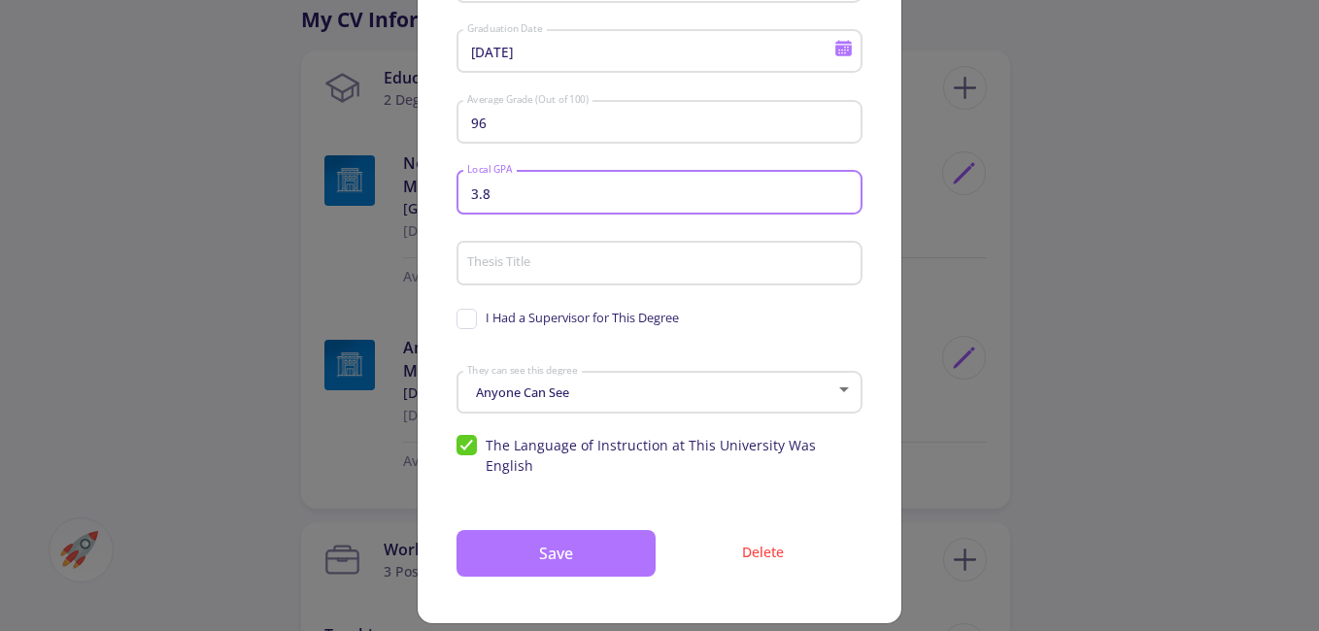
type input "3.8"
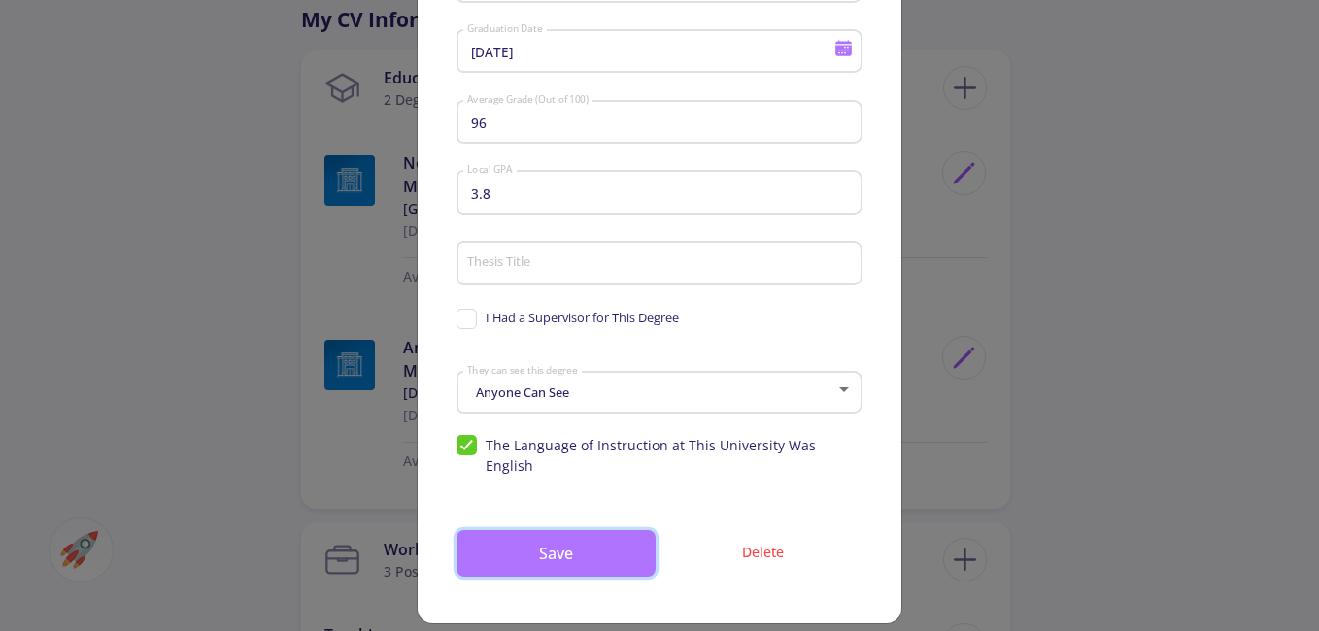
click at [606, 534] on button "Save" at bounding box center [555, 553] width 199 height 47
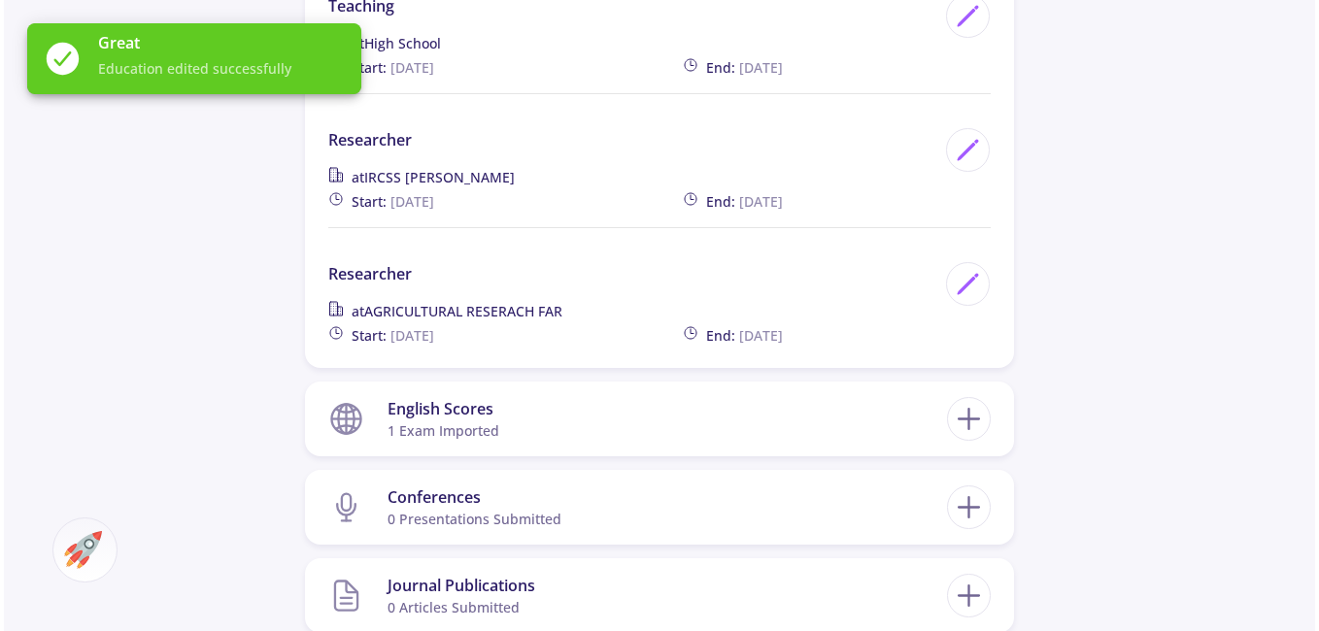
scroll to position [1748, 0]
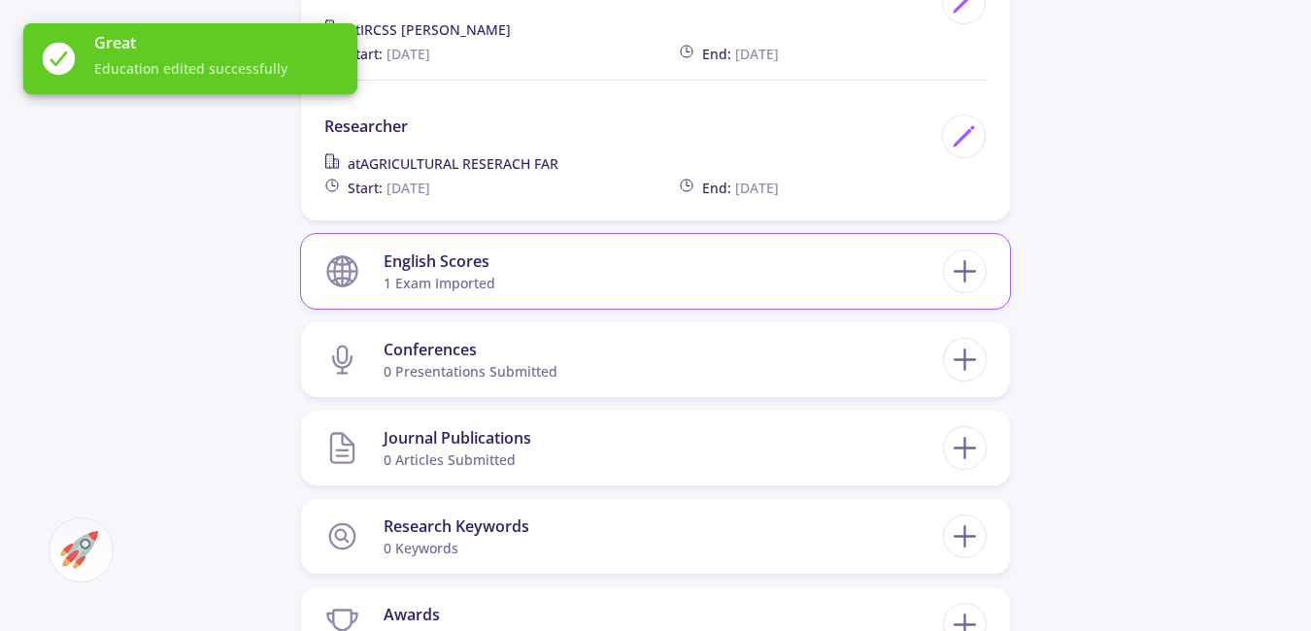
click at [826, 295] on section "English Scores 1 exam imported" at bounding box center [633, 271] width 619 height 59
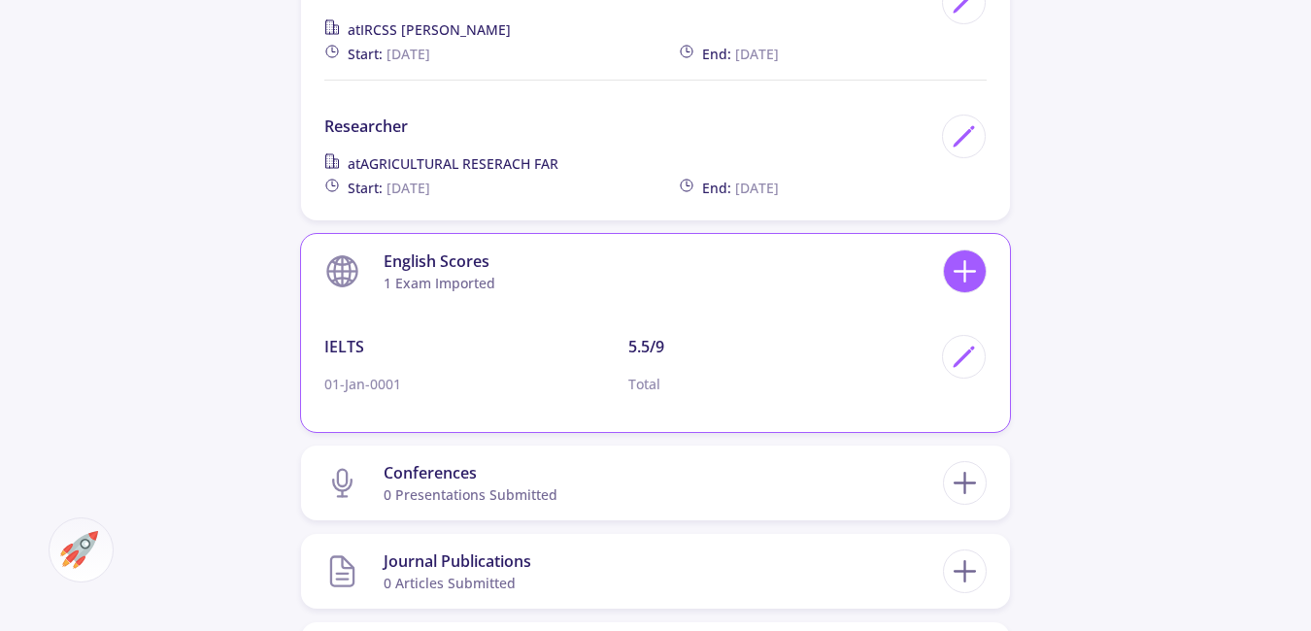
click at [978, 282] on icon at bounding box center [965, 272] width 36 height 36
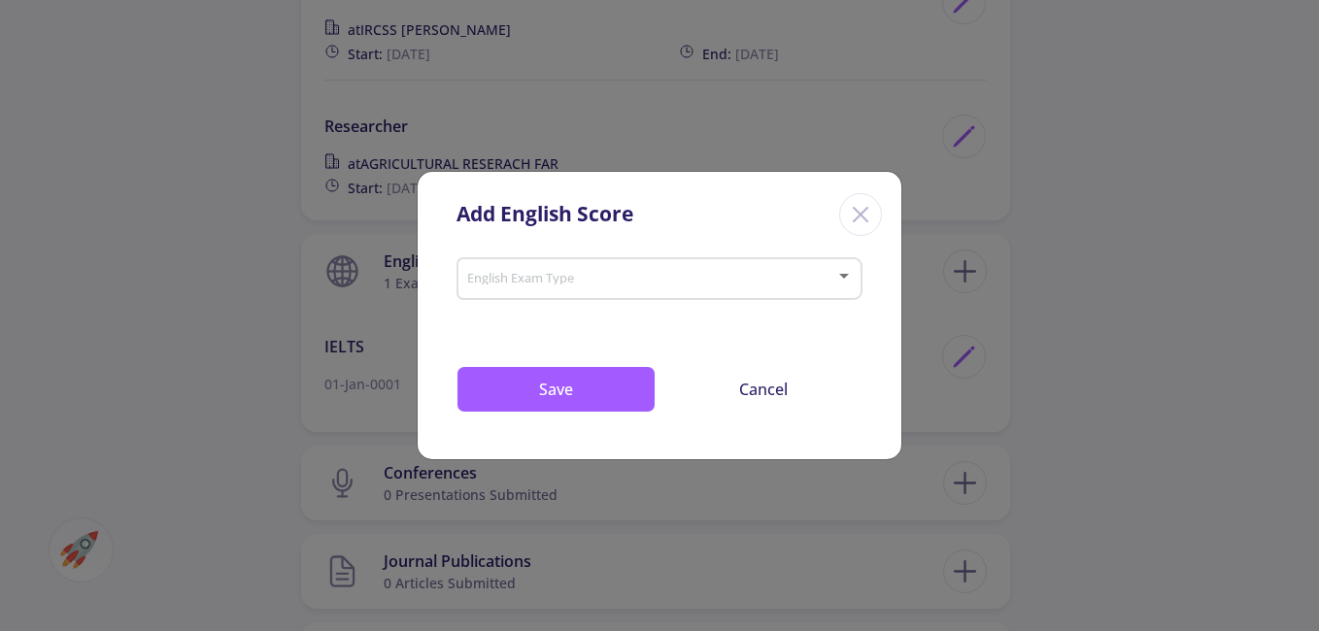
click at [660, 287] on div "English Exam Type" at bounding box center [660, 275] width 388 height 49
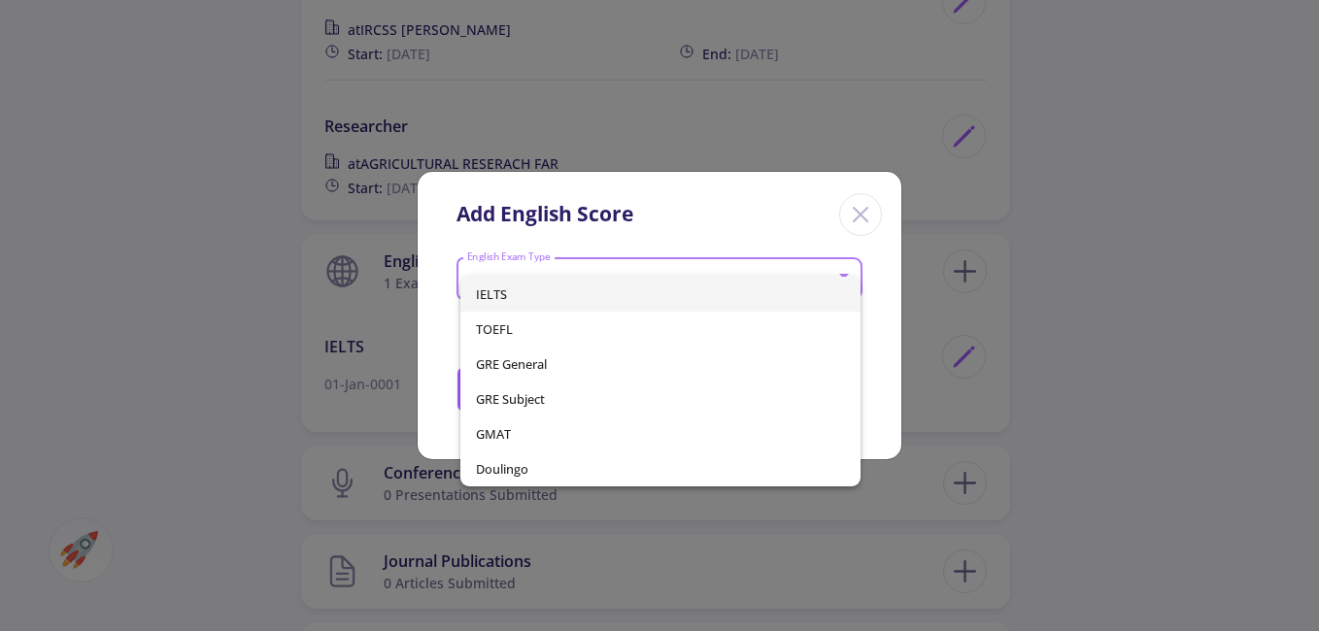
click at [660, 287] on span "IELTS" at bounding box center [661, 294] width 370 height 35
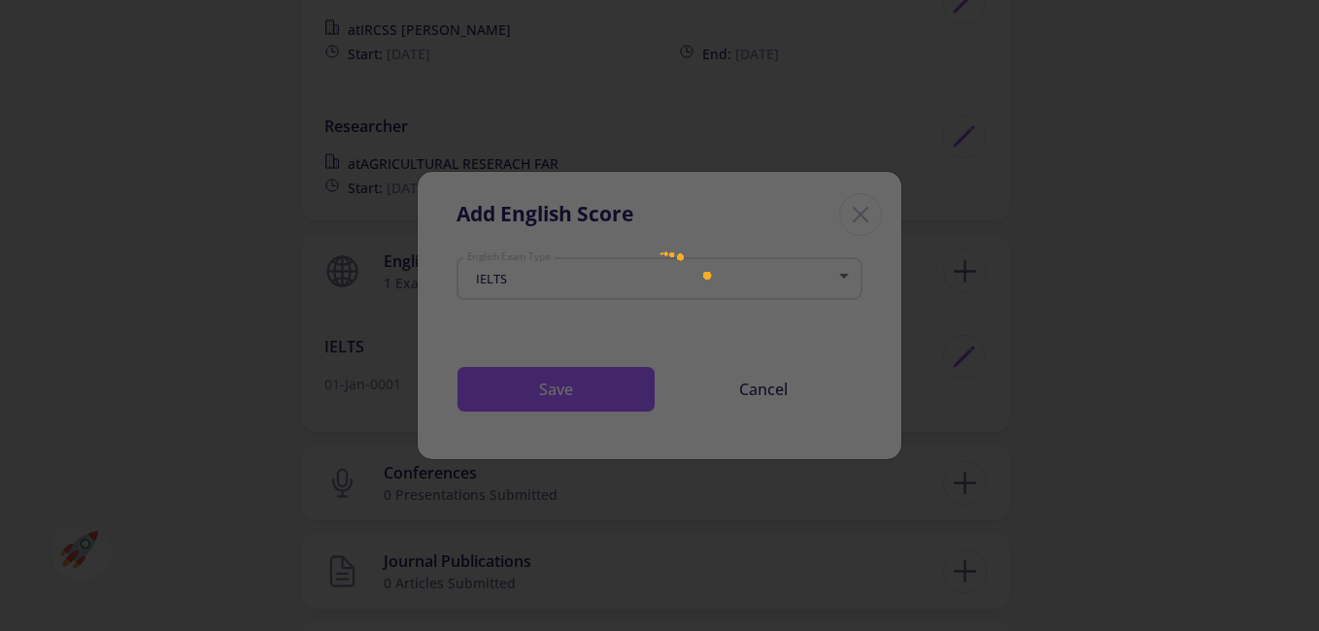
click at [861, 206] on div at bounding box center [659, 315] width 1319 height 631
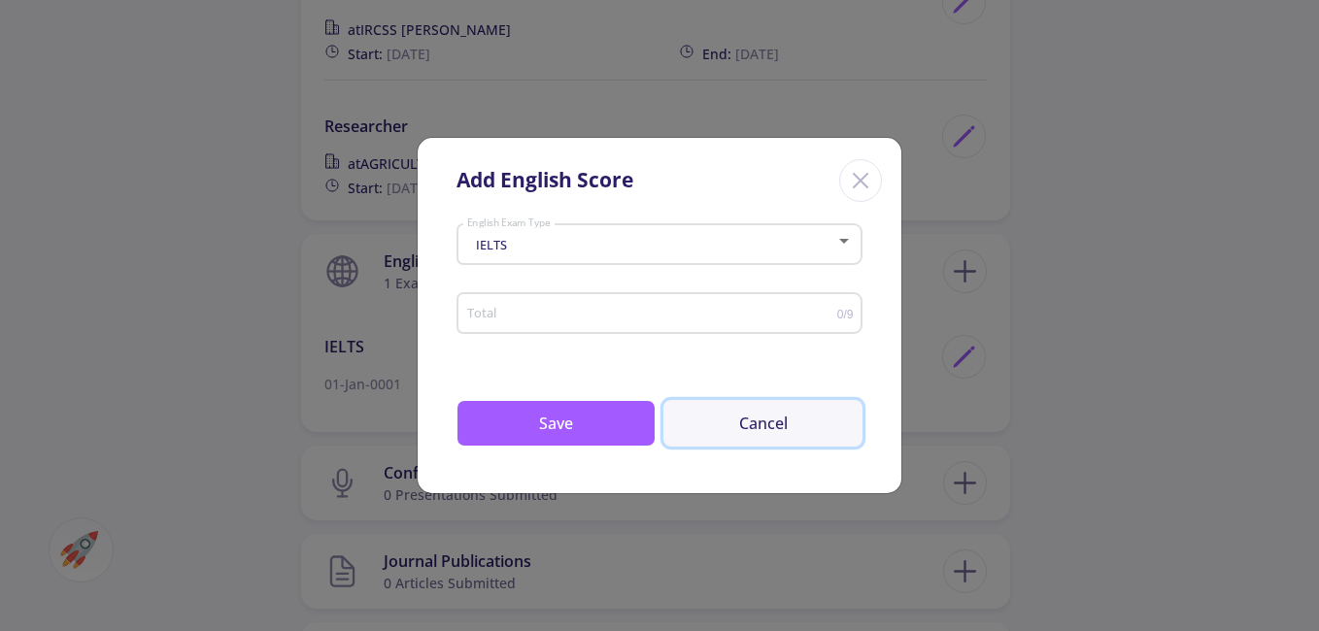
click at [761, 421] on button "Cancel" at bounding box center [762, 423] width 199 height 47
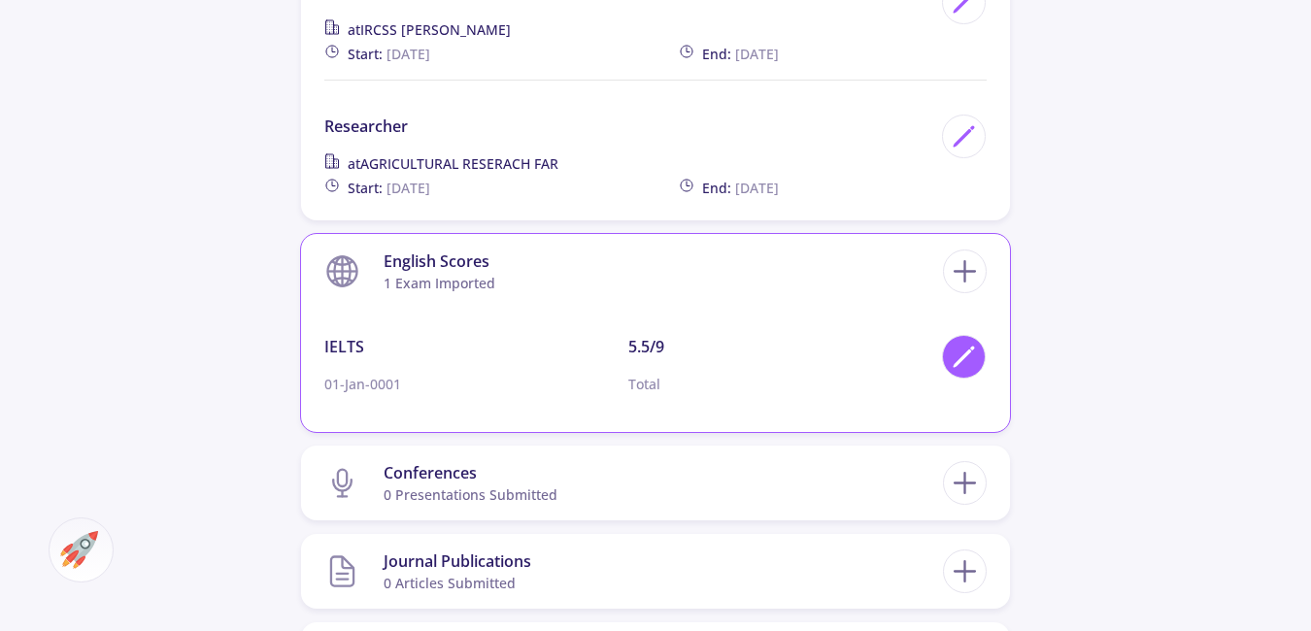
click at [951, 357] on icon at bounding box center [964, 357] width 26 height 26
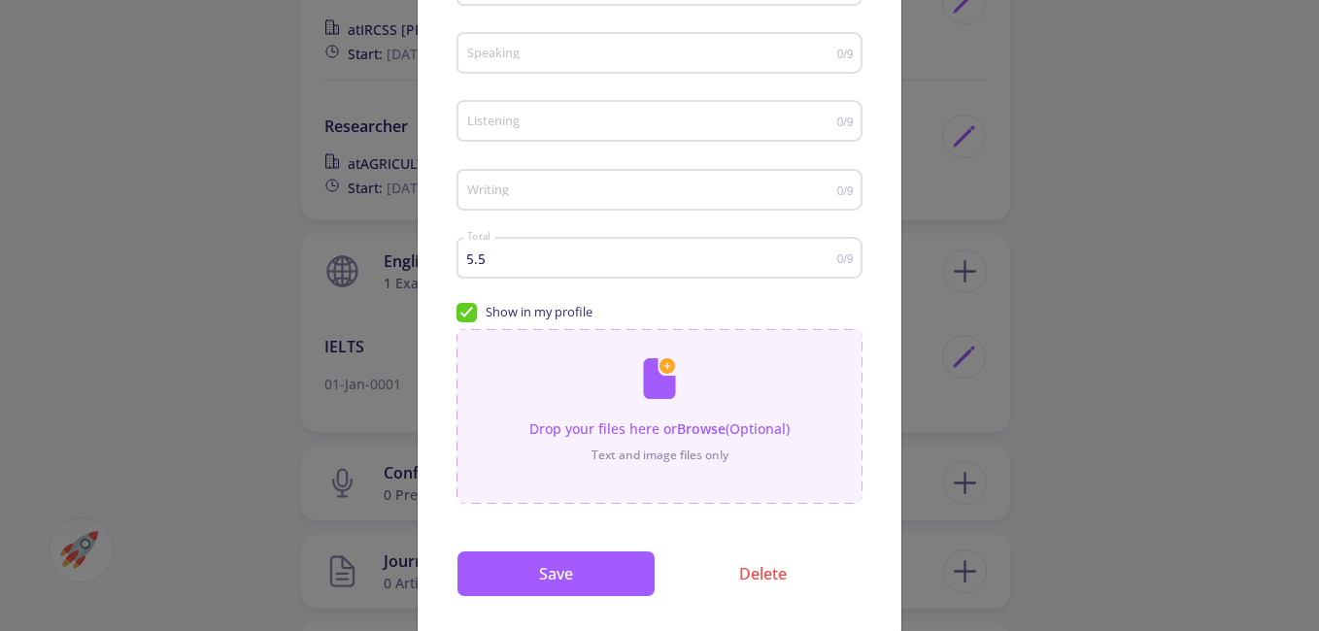
scroll to position [291, 0]
click at [716, 270] on div "5.5 Total" at bounding box center [651, 252] width 371 height 49
type input "5"
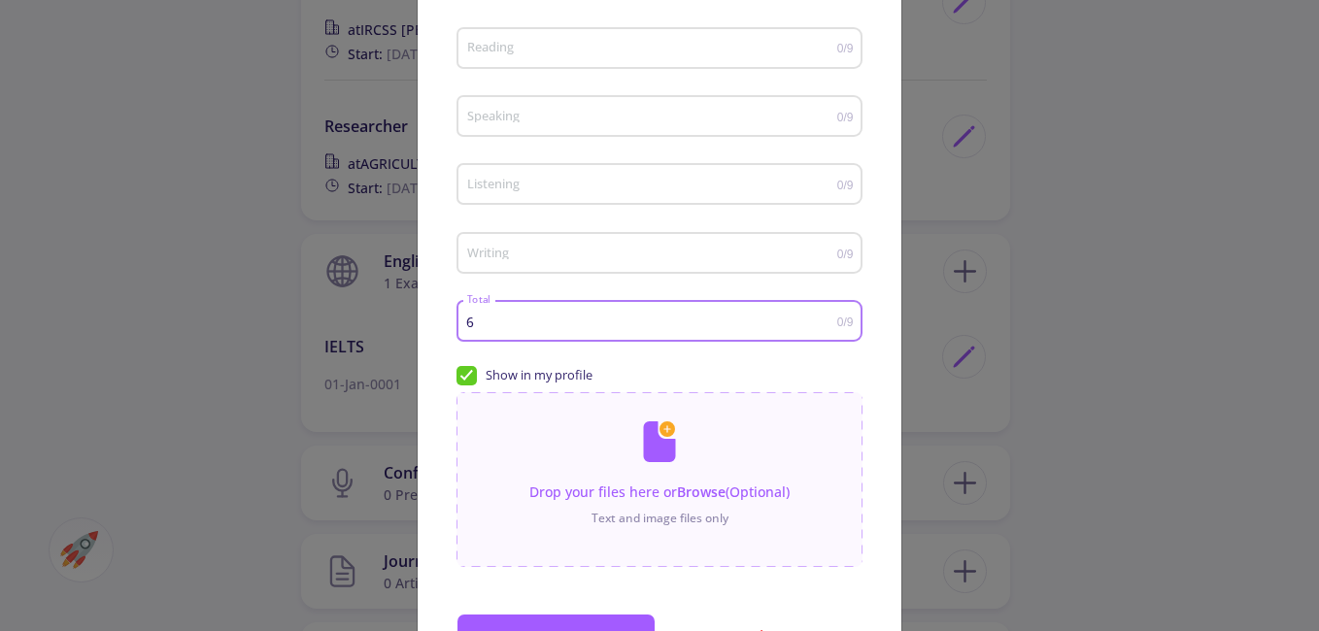
scroll to position [194, 0]
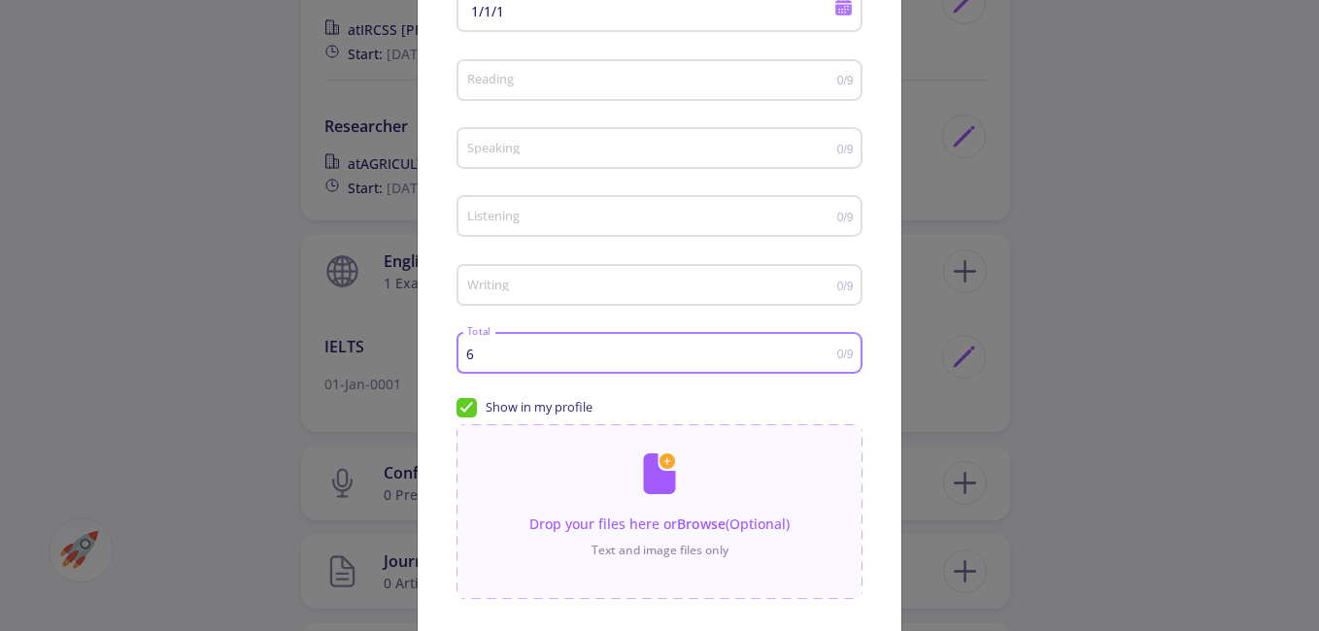
type input "6"
click at [559, 79] on input "Reading" at bounding box center [651, 81] width 371 height 15
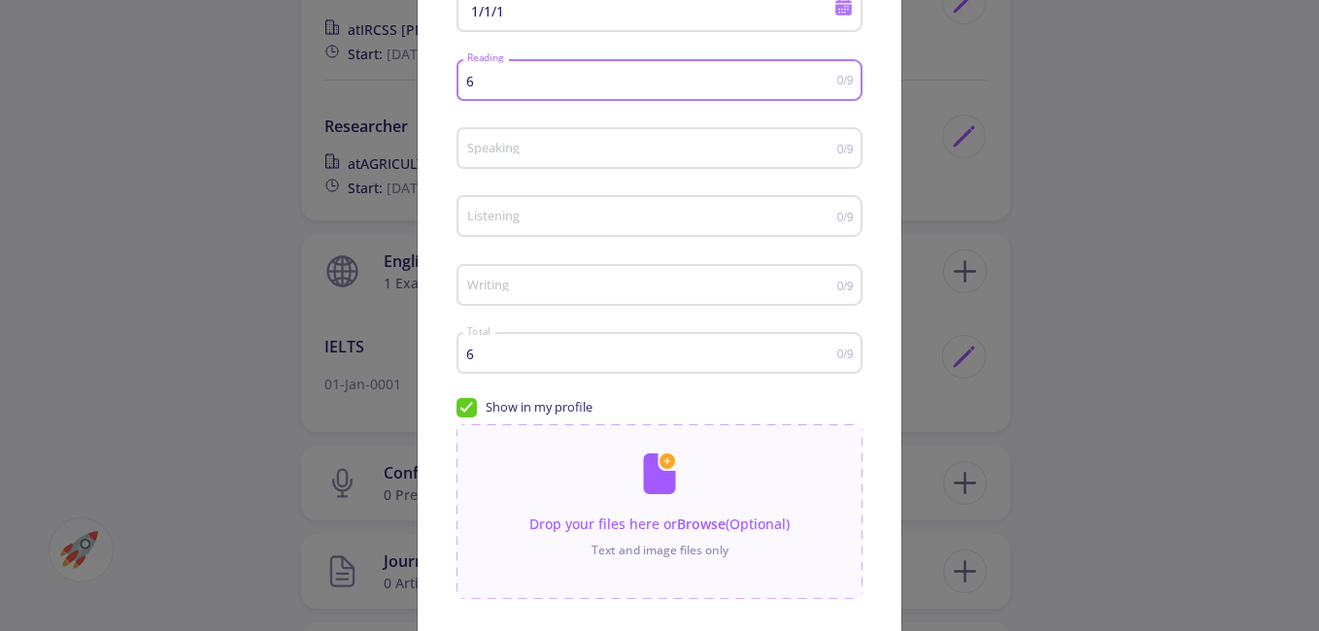
type input "6"
click at [568, 123] on div "Speaking" at bounding box center [651, 144] width 371 height 49
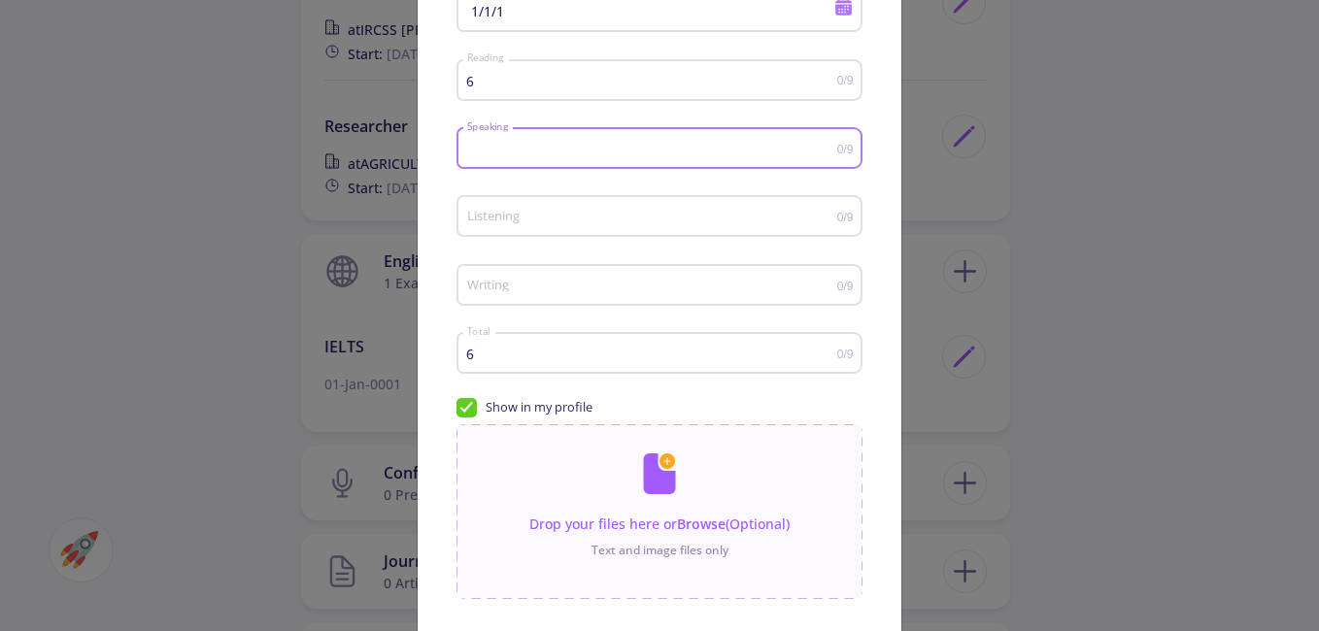
click at [567, 143] on input "Speaking" at bounding box center [651, 149] width 371 height 15
type input "6.5"
click at [546, 213] on input "Listening" at bounding box center [651, 217] width 371 height 15
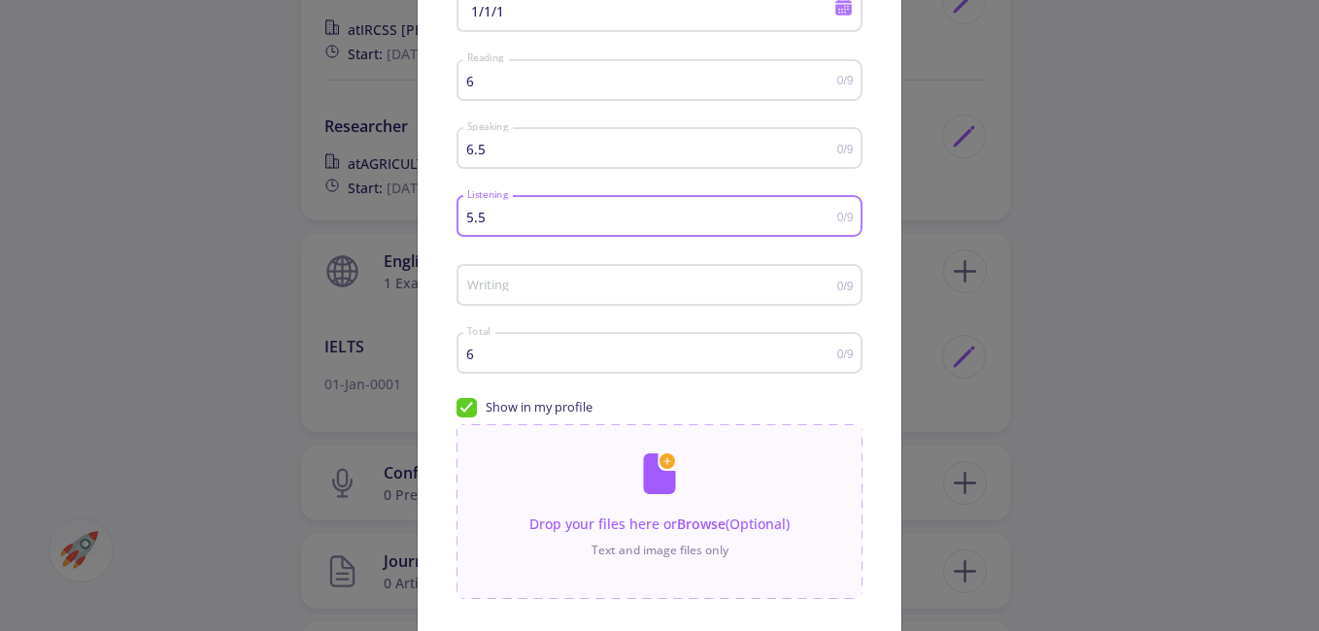
type input "5.5"
click at [533, 286] on input "Writing" at bounding box center [651, 286] width 371 height 15
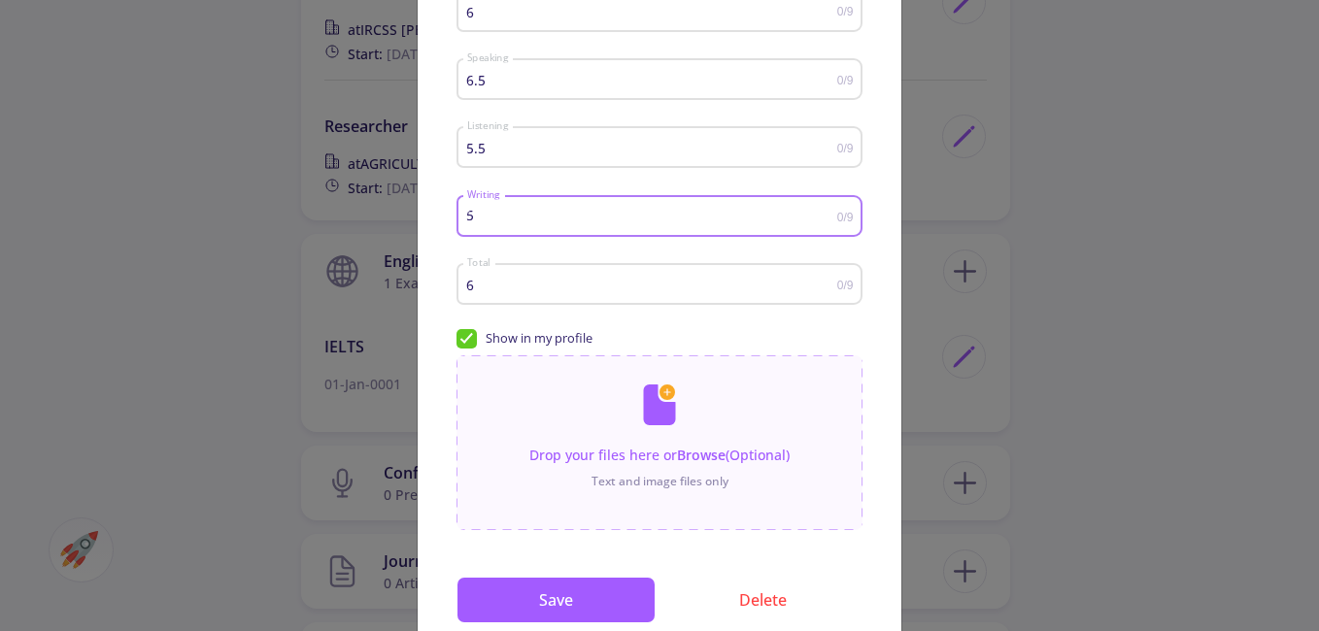
scroll to position [330, 0]
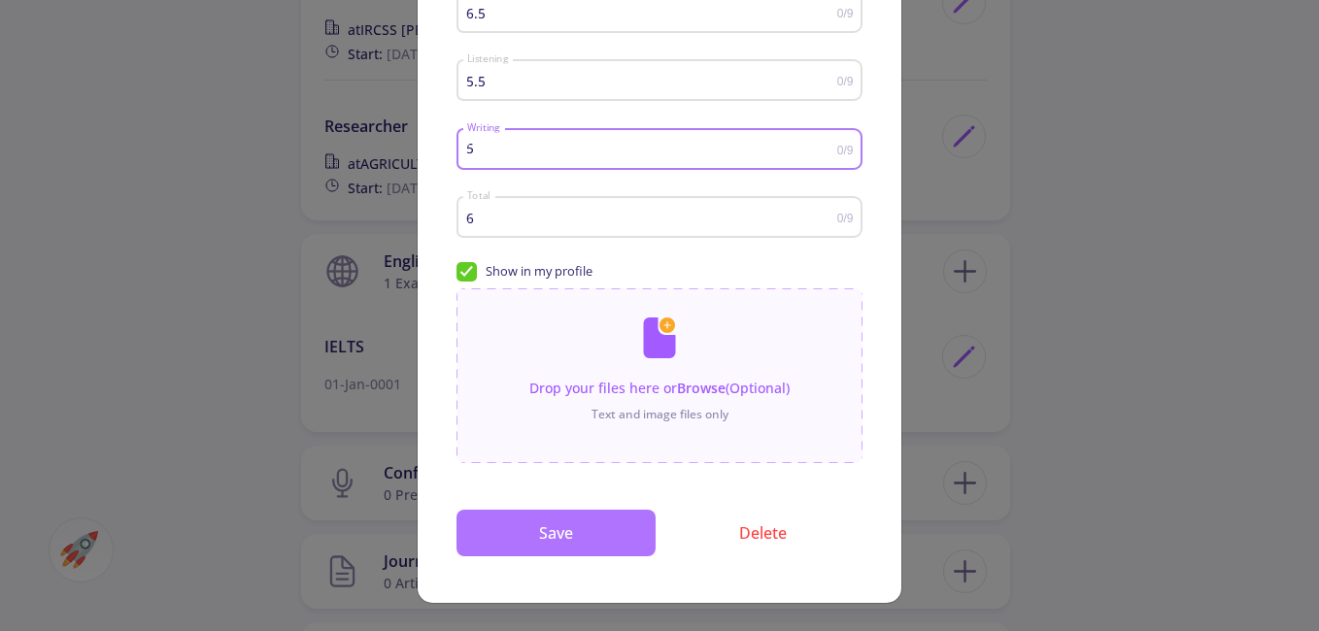
type input "5"
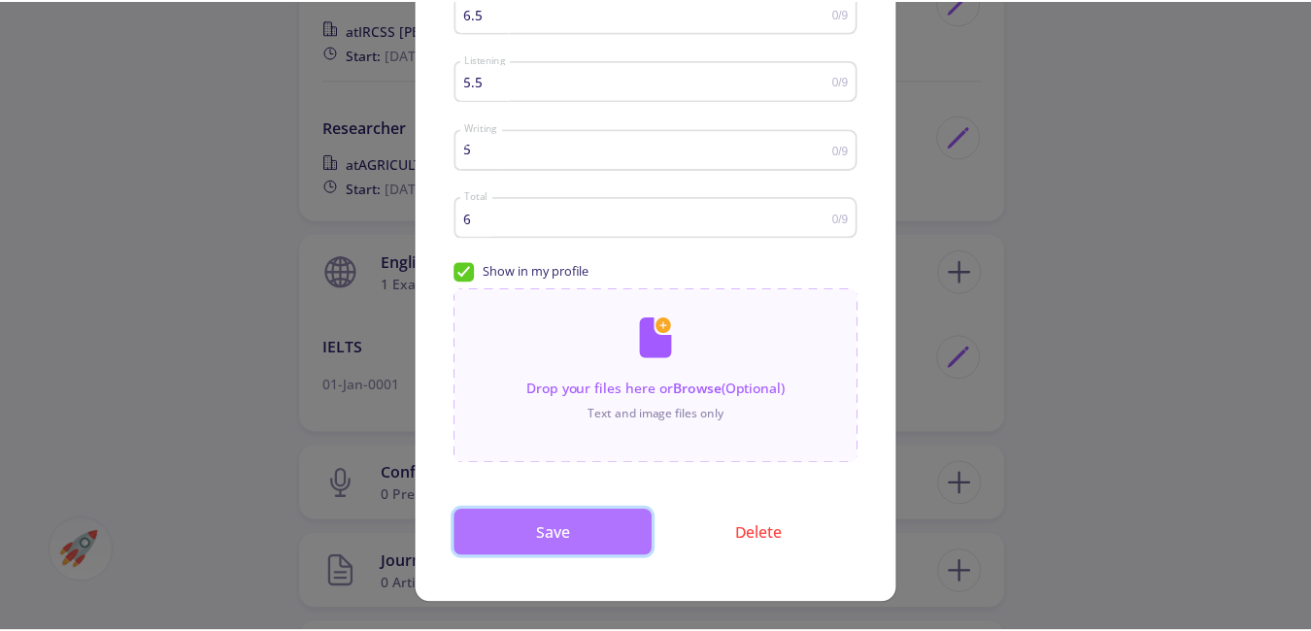
scroll to position [0, 0]
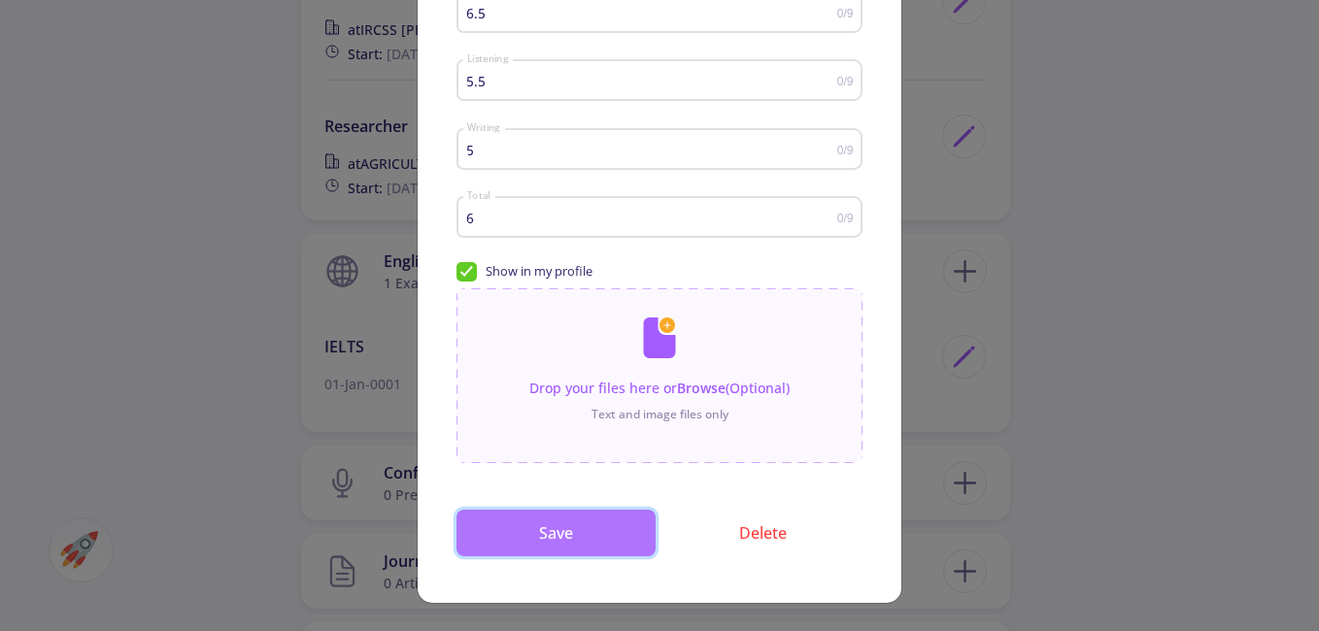
click at [595, 511] on button "Save" at bounding box center [555, 533] width 199 height 47
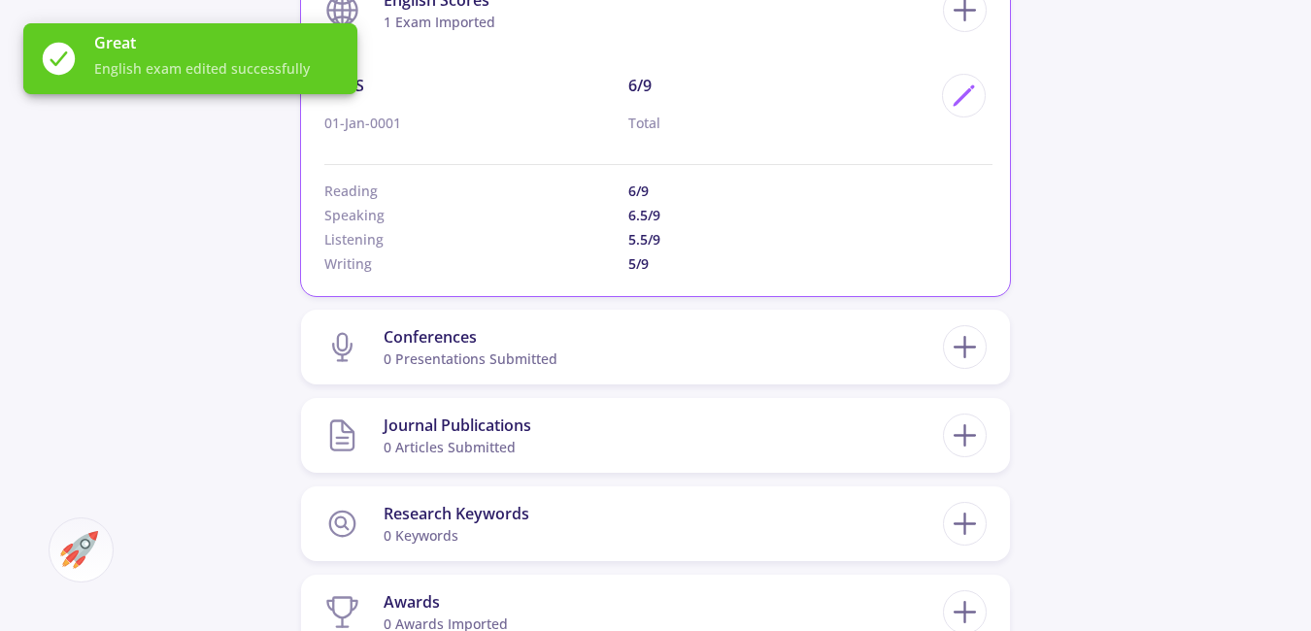
scroll to position [2040, 0]
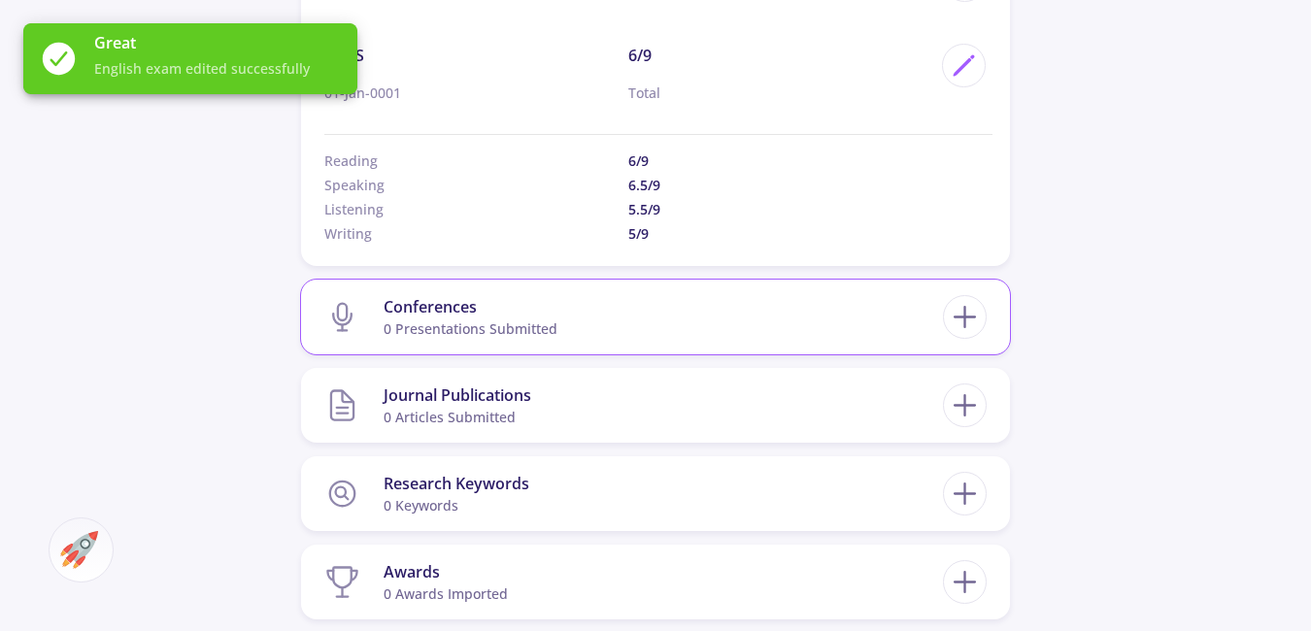
click at [691, 336] on section "Conferences 0 presentations submitted" at bounding box center [633, 316] width 619 height 59
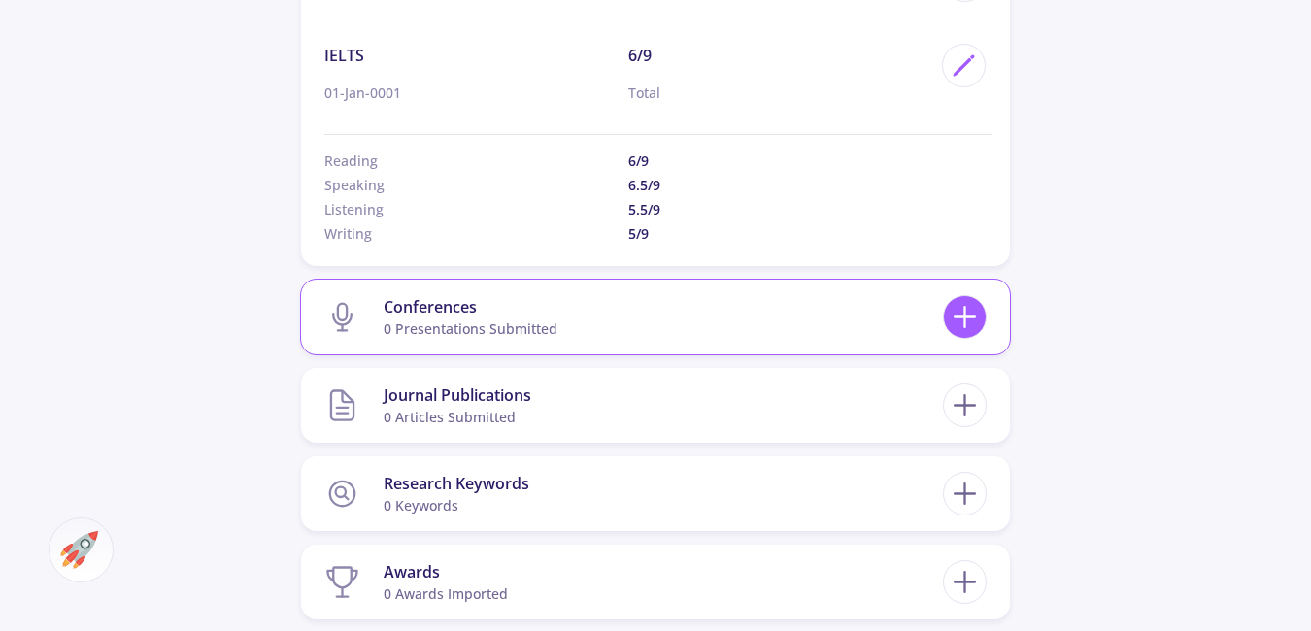
click at [966, 319] on icon at bounding box center [965, 317] width 36 height 36
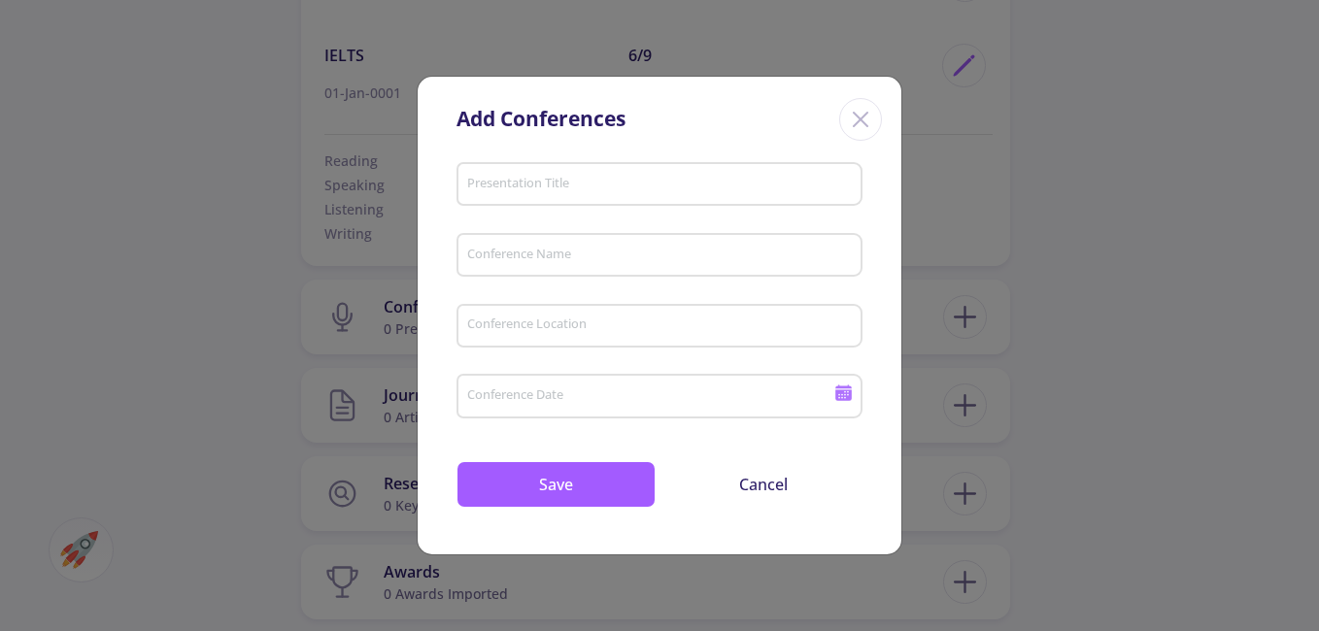
click at [693, 194] on div "Presentation Title" at bounding box center [660, 180] width 388 height 51
click at [842, 118] on div "Close" at bounding box center [860, 119] width 43 height 43
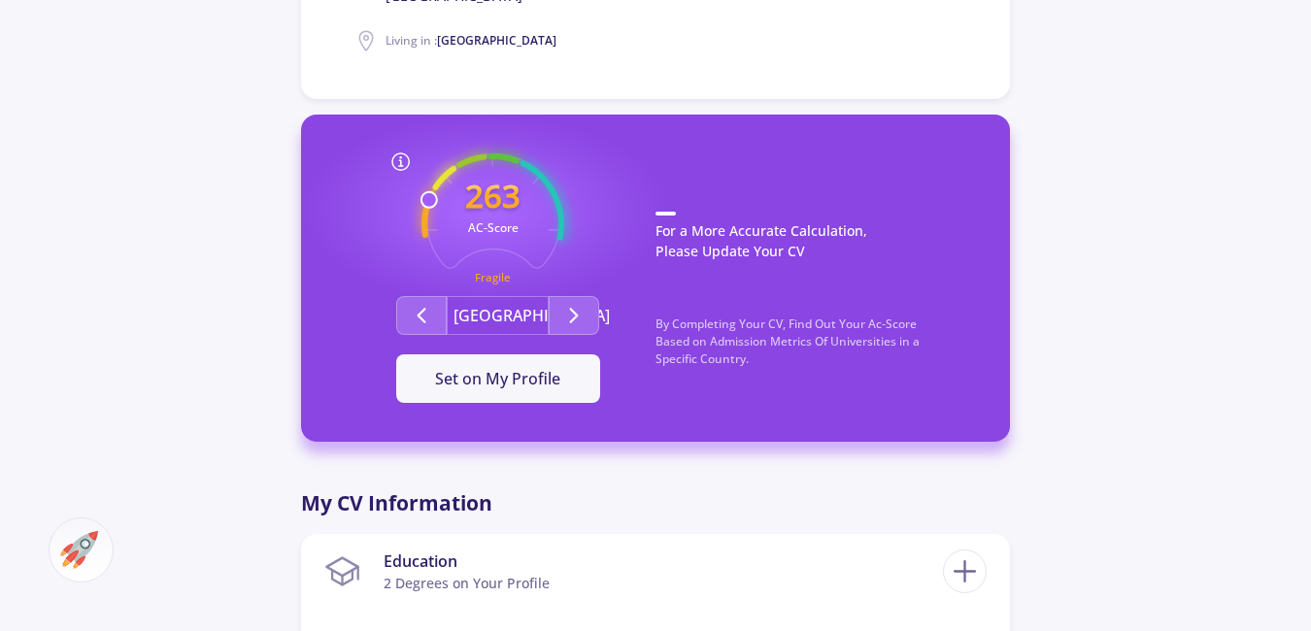
scroll to position [486, 0]
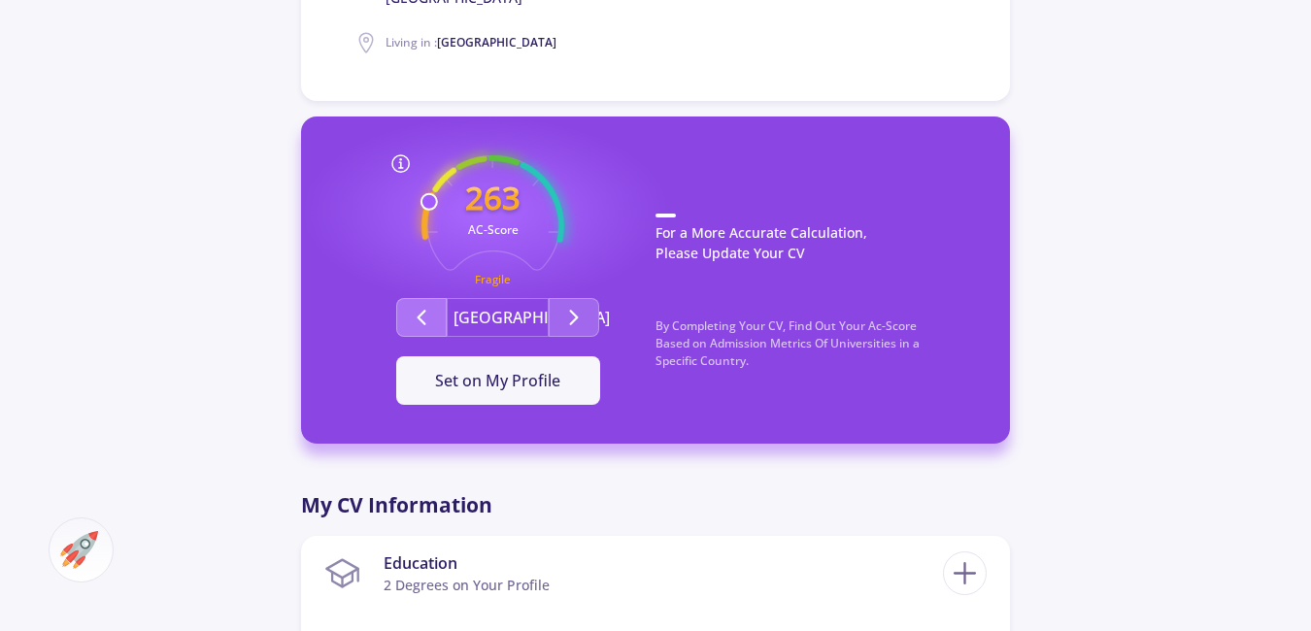
click at [432, 318] on icon "Second group" at bounding box center [421, 317] width 23 height 23
click at [496, 392] on button "Set on My Profile" at bounding box center [498, 380] width 204 height 49
click at [496, 392] on div "It Is Now Set" at bounding box center [498, 380] width 142 height 23
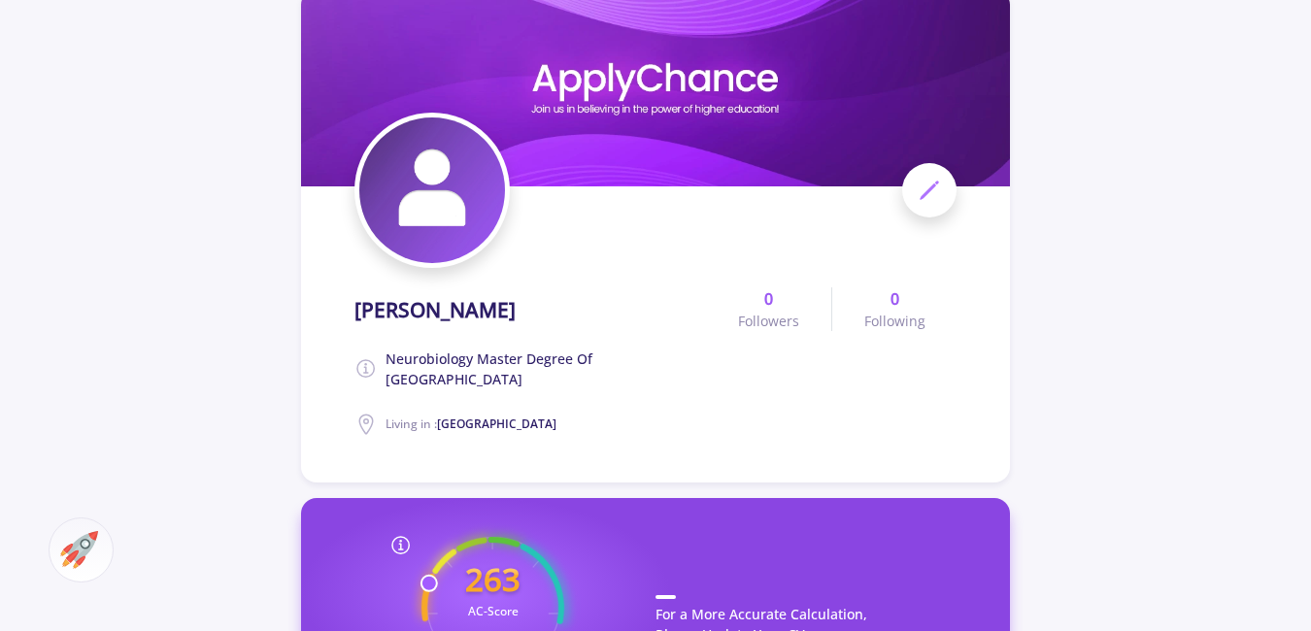
scroll to position [97, 0]
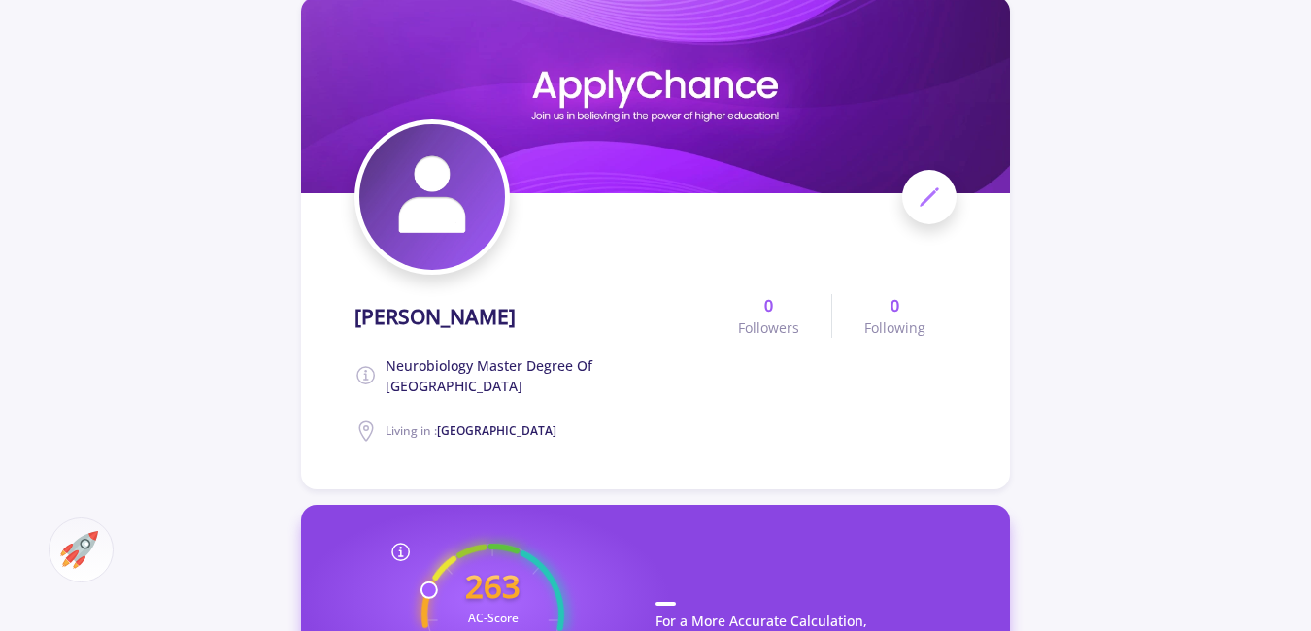
click at [932, 201] on icon at bounding box center [929, 197] width 23 height 23
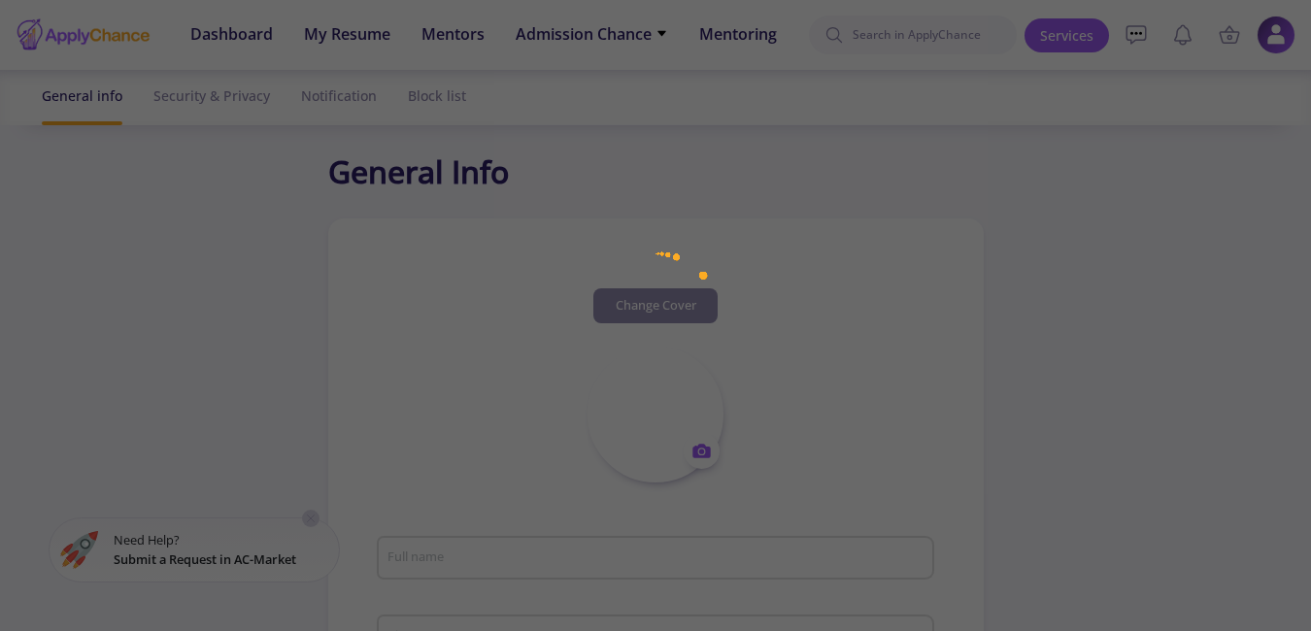
type input "[PERSON_NAME]"
type textarea "Neurobiology master degree of [GEOGRAPHIC_DATA]"
type input "[GEOGRAPHIC_DATA]"
type input "(UTC+01:00) [GEOGRAPHIC_DATA], [GEOGRAPHIC_DATA], [GEOGRAPHIC_DATA], [GEOGRAPHI…"
type input "ElsaRazavi"
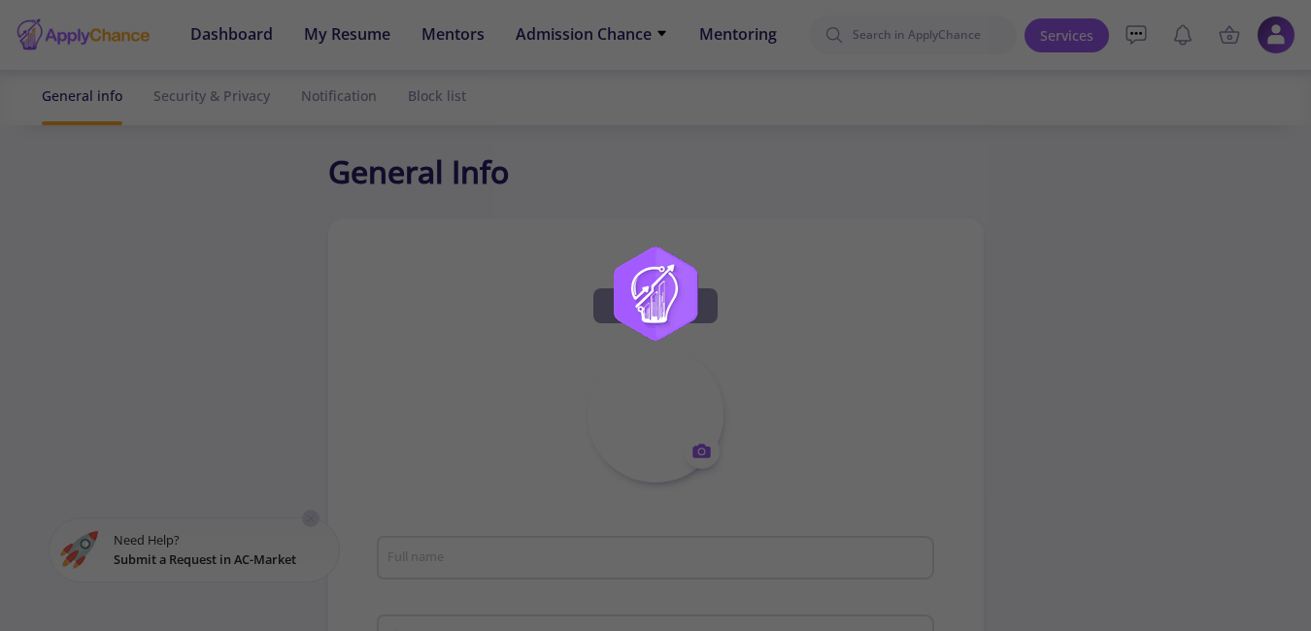
type input "[EMAIL_ADDRESS][DOMAIN_NAME]"
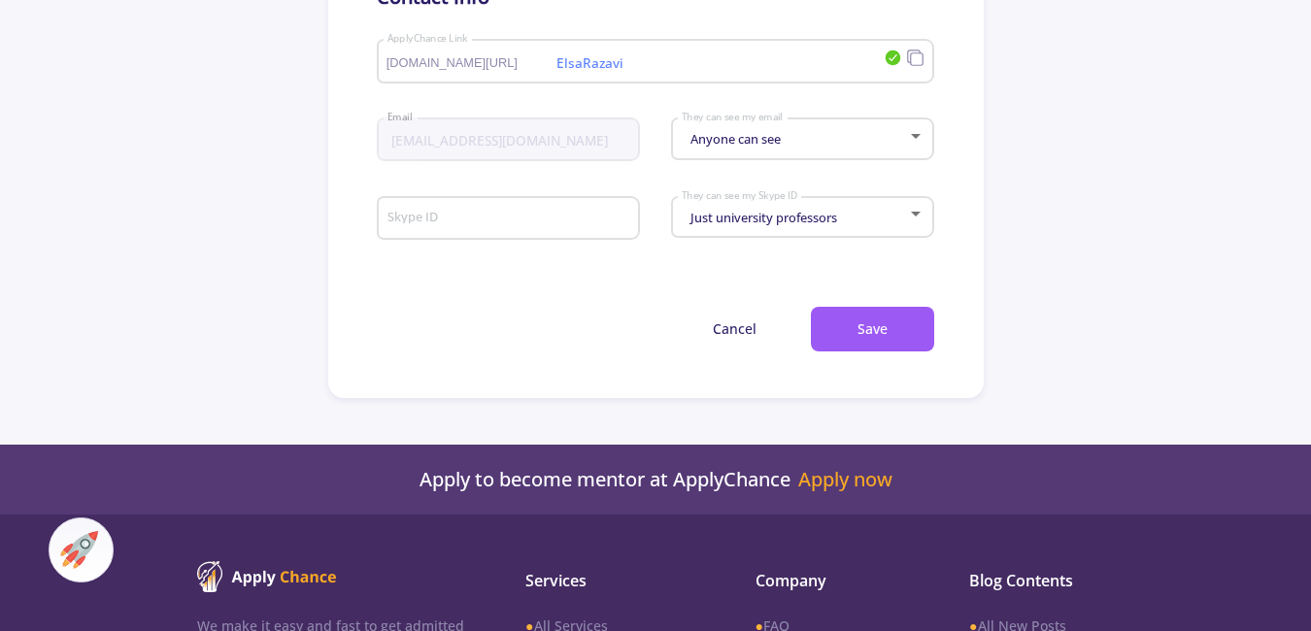
scroll to position [1166, 0]
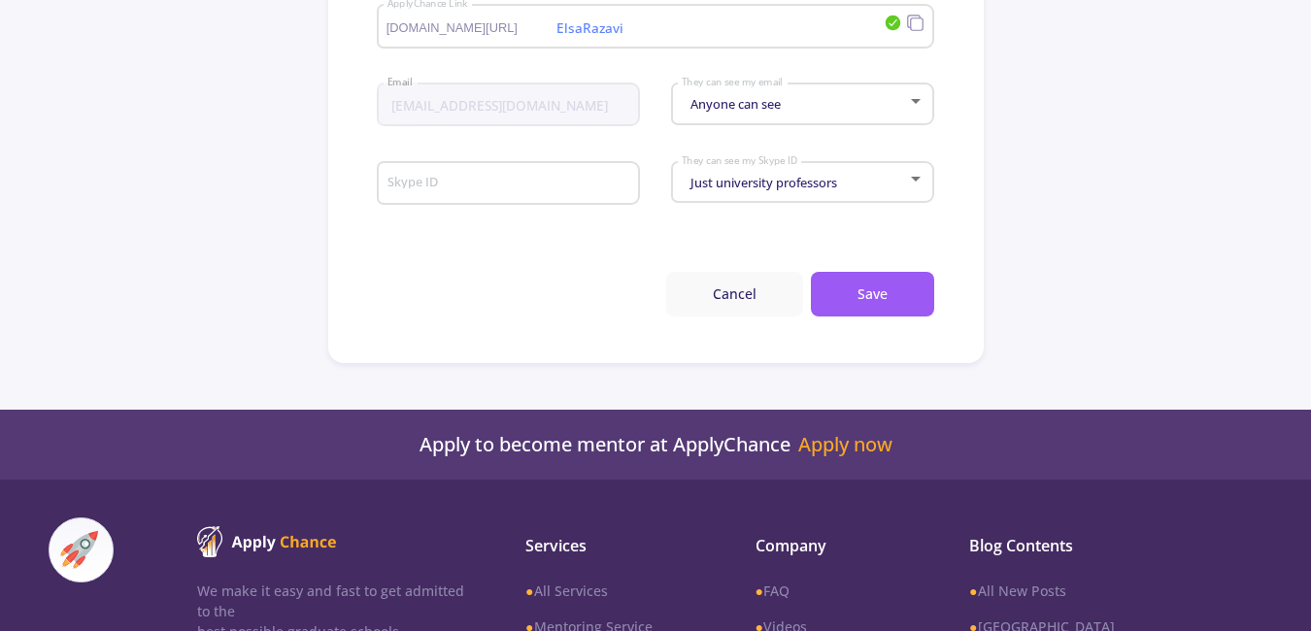
click at [732, 296] on button "Cancel" at bounding box center [734, 295] width 137 height 46
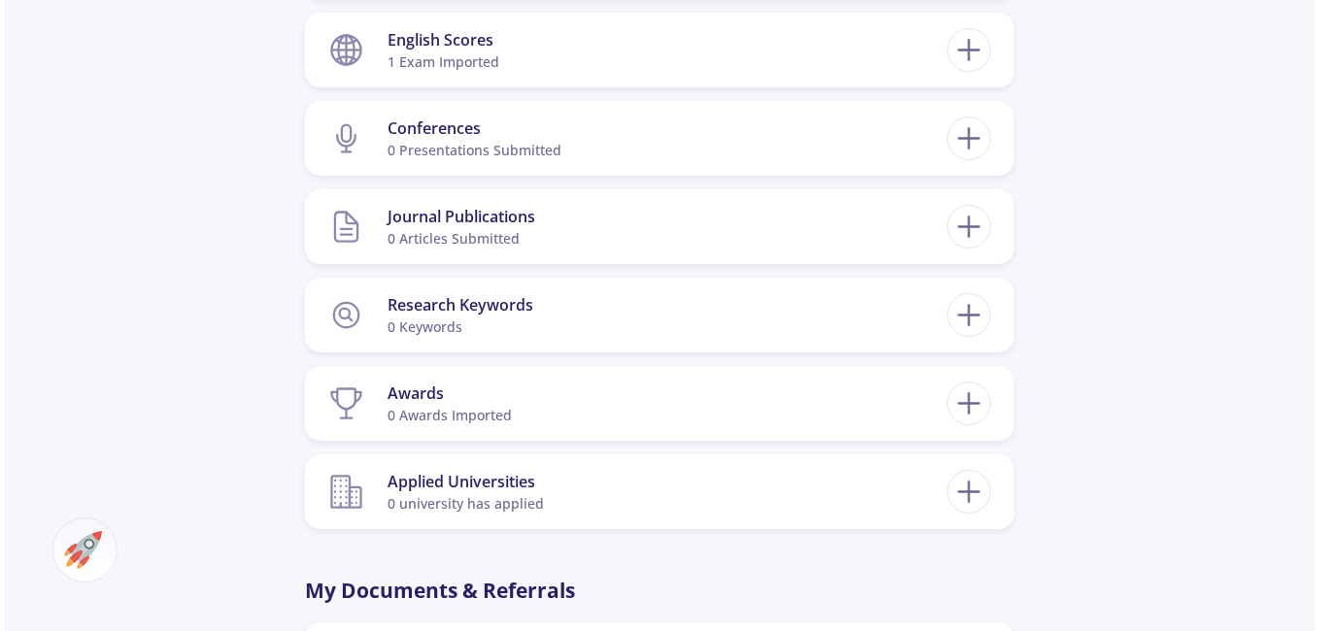
scroll to position [1166, 0]
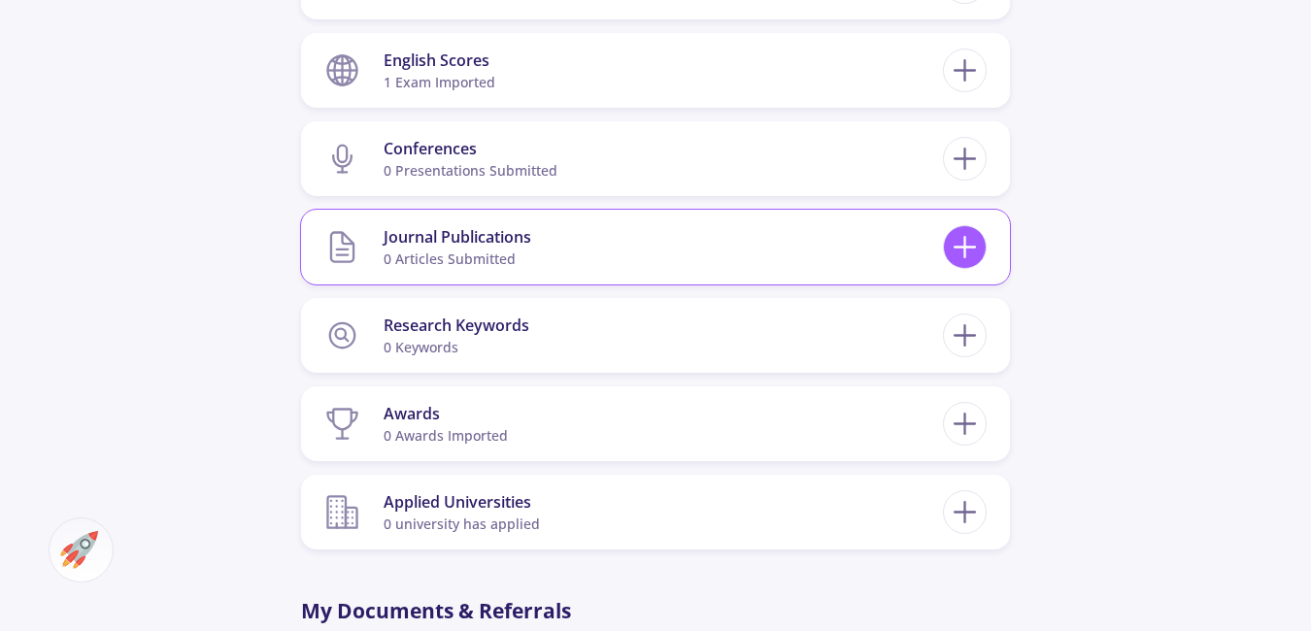
click at [963, 259] on icon at bounding box center [965, 247] width 36 height 36
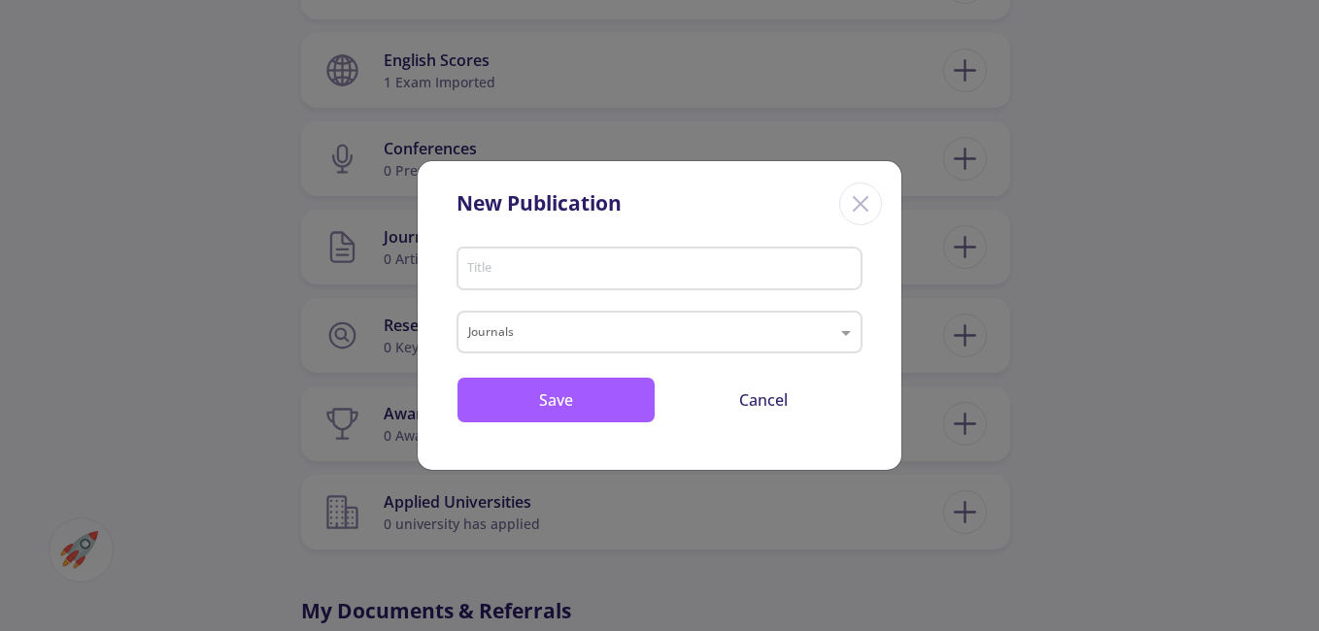
click at [720, 290] on div "Title" at bounding box center [660, 265] width 388 height 51
click at [716, 275] on input "Title" at bounding box center [662, 269] width 392 height 17
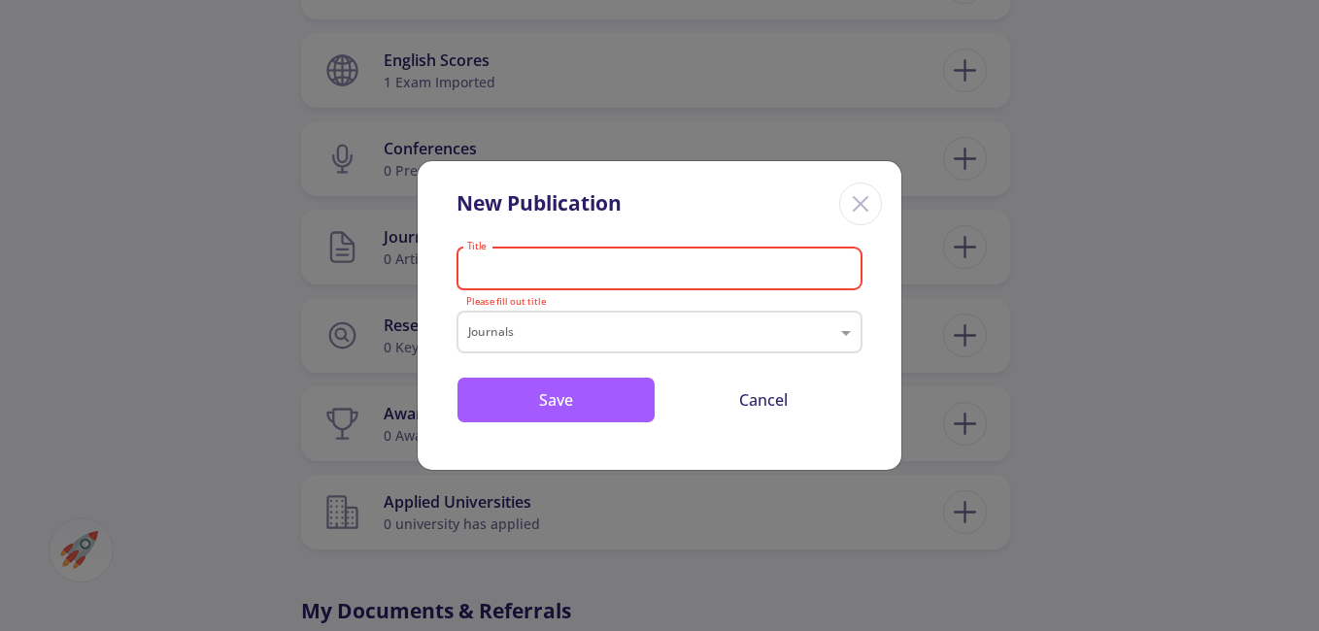
paste input "Effect of palm pollen extract on sexual hormone levels and follicle numbers in …"
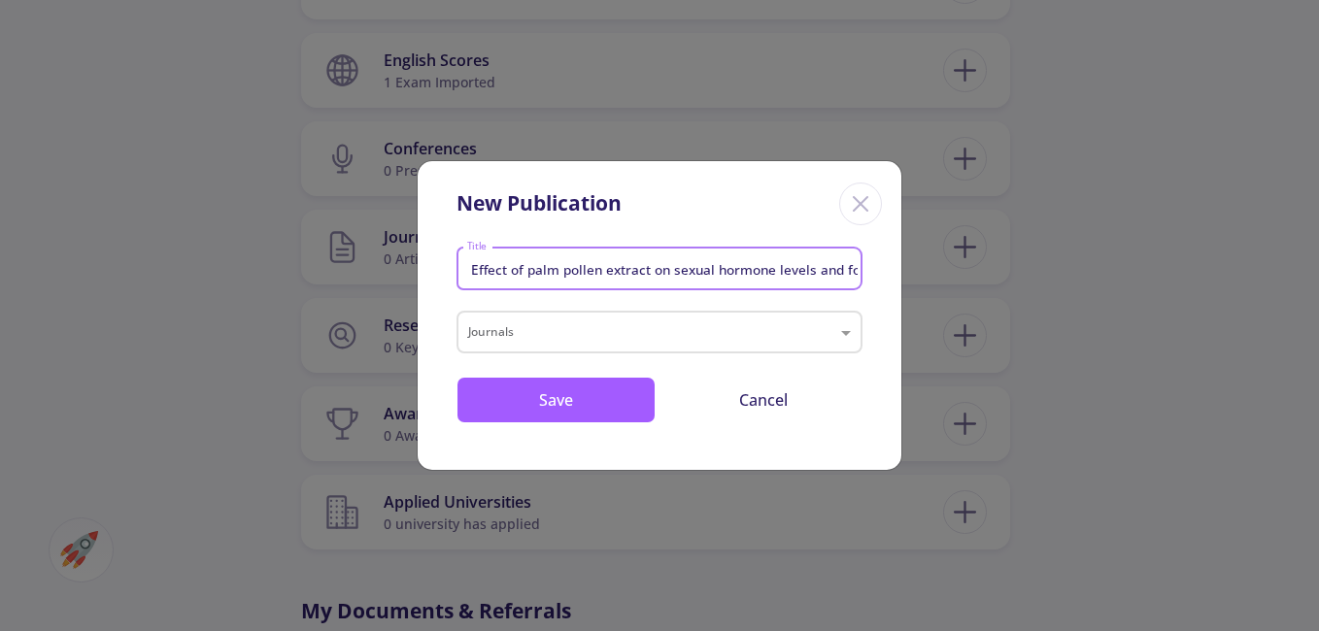
scroll to position [0, 262]
type input "Effect of palm pollen extract on sexual hormone levels and follicle numbers in …"
click at [580, 327] on input "text" at bounding box center [640, 333] width 344 height 23
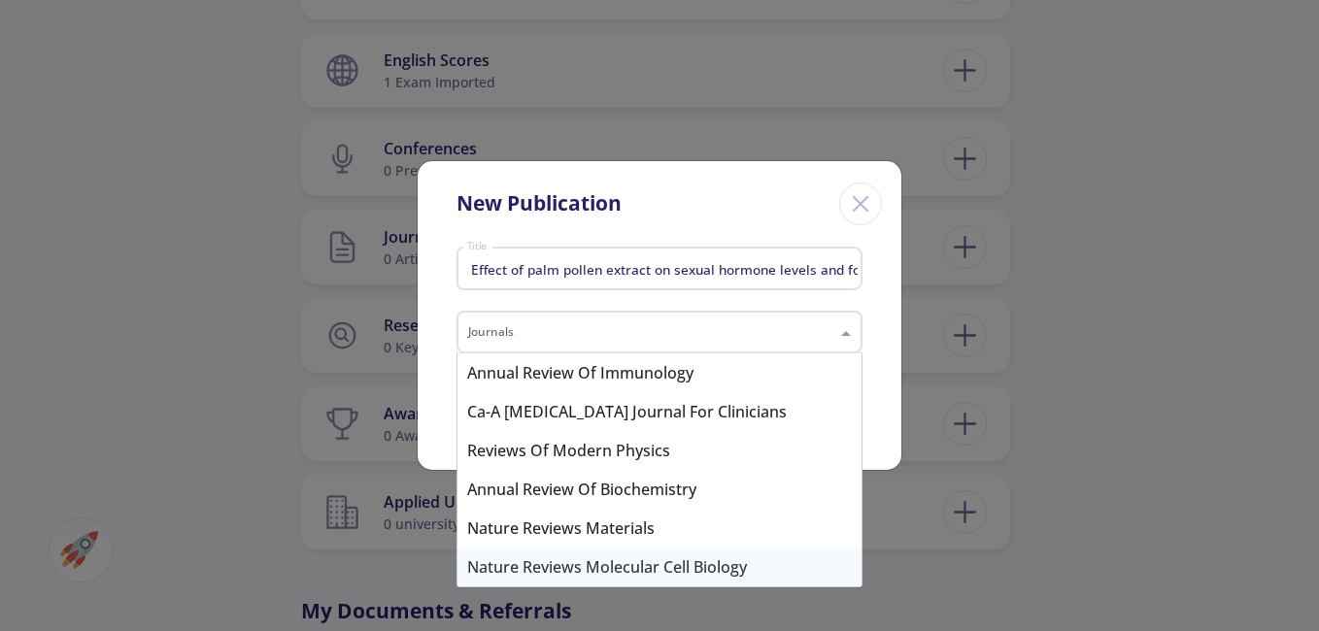
click at [613, 568] on div "Nature Reviews Molecular Cell Biology" at bounding box center [659, 567] width 404 height 39
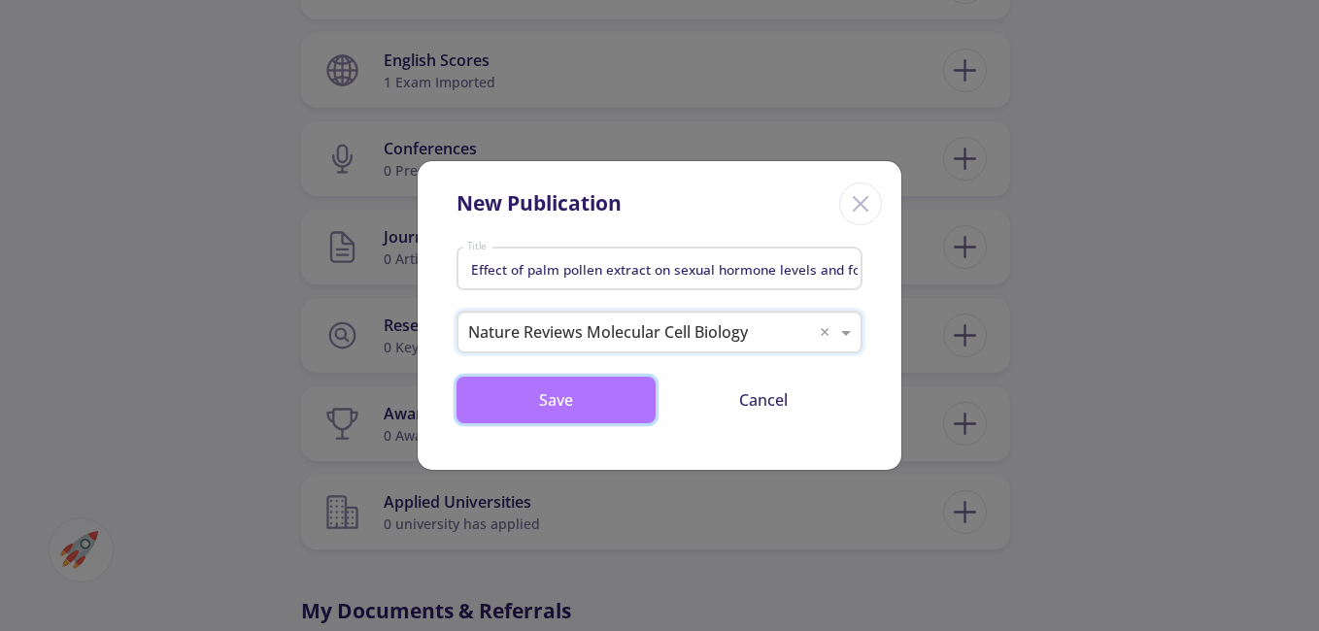
click at [594, 414] on button "Save" at bounding box center [555, 400] width 199 height 47
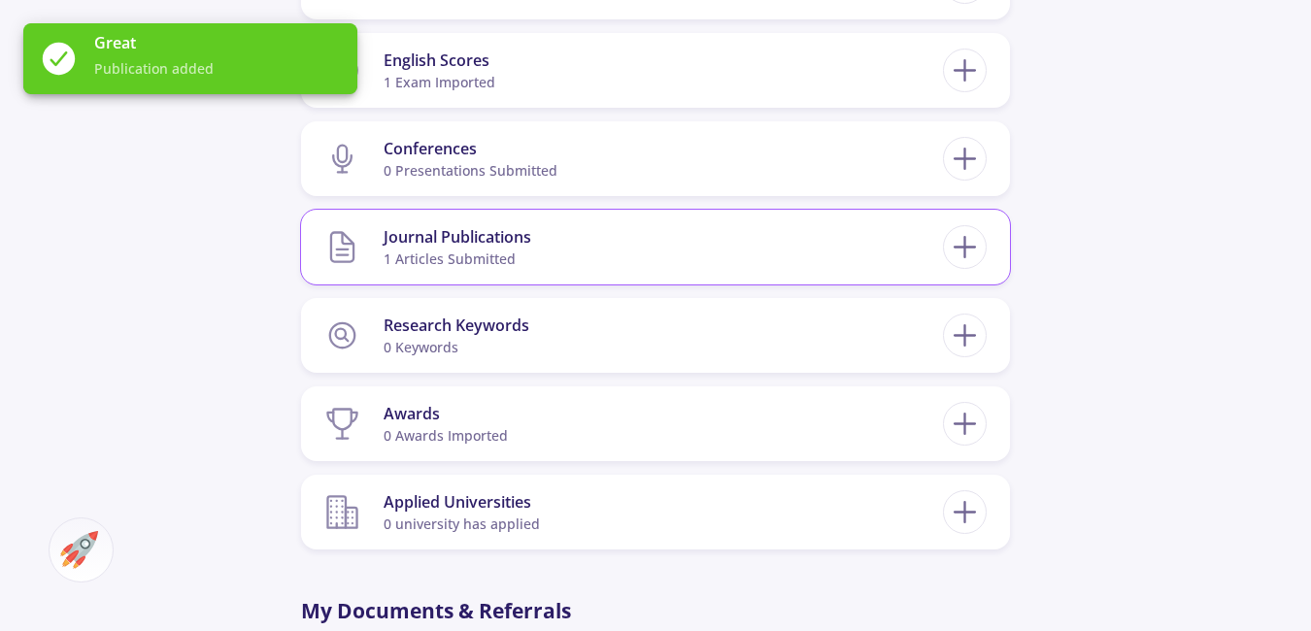
click at [651, 245] on section "Journal Publications 1 articles submitted" at bounding box center [633, 247] width 619 height 59
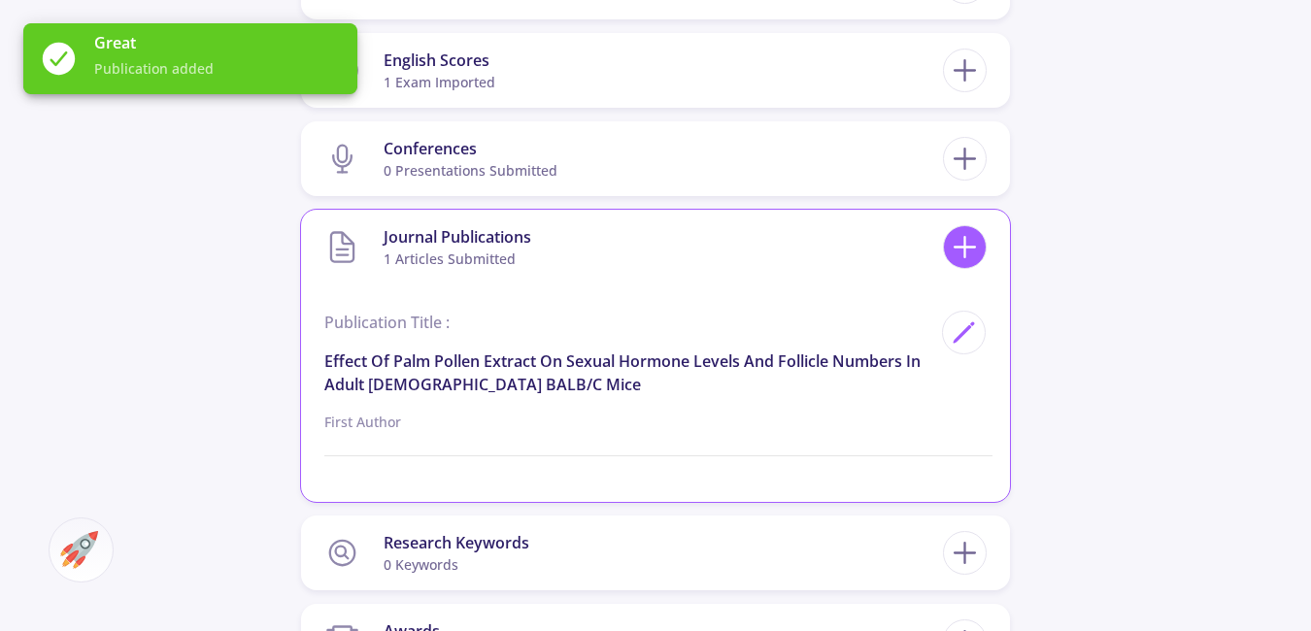
click at [957, 250] on icon at bounding box center [965, 247] width 36 height 36
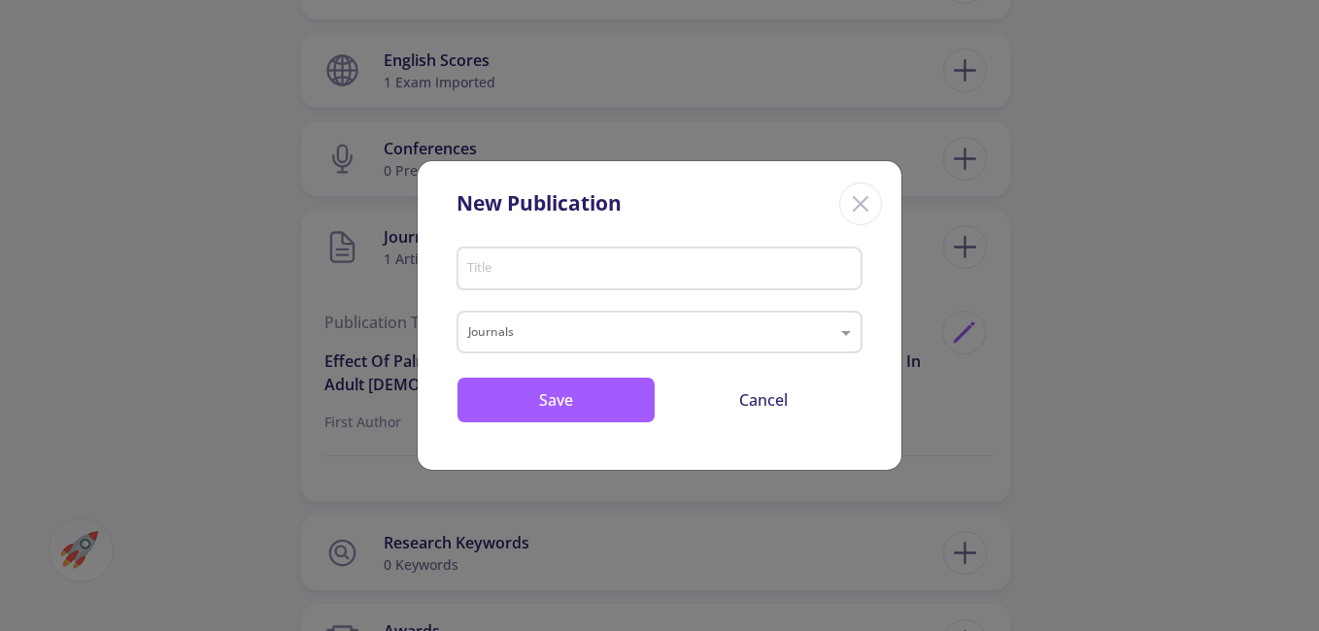
click at [539, 274] on input "Title" at bounding box center [662, 269] width 392 height 17
paste input "Effect of Palm Pollen Extract on Sexual Hormones and the Numbers of Spermatozoa…"
type input "Effect of Palm Pollen Extract on Sexual Hormones and the Numbers of Spermatozoa…"
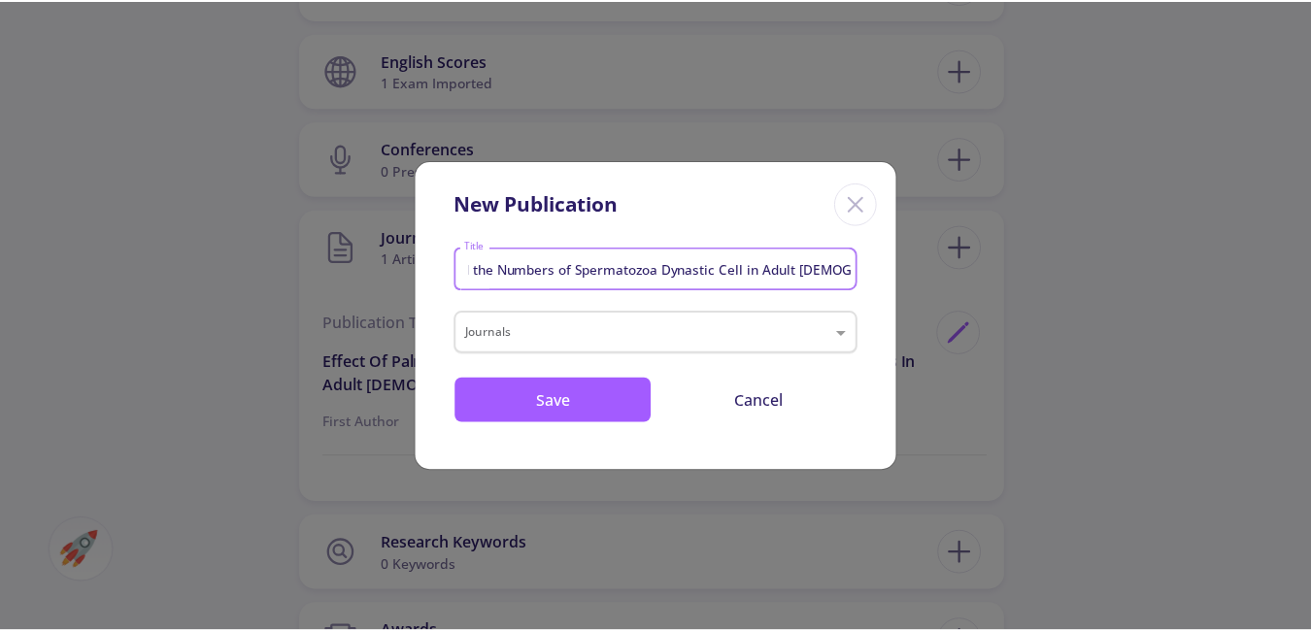
scroll to position [0, 0]
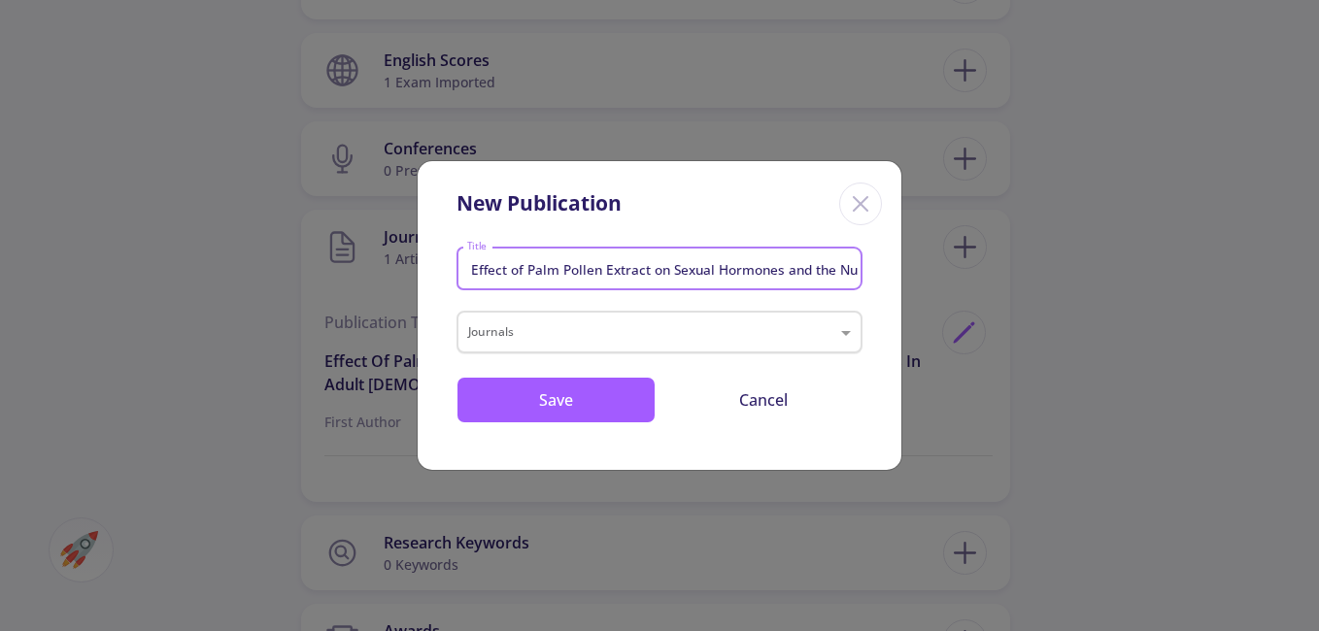
click at [650, 315] on div "Journals" at bounding box center [659, 332] width 406 height 43
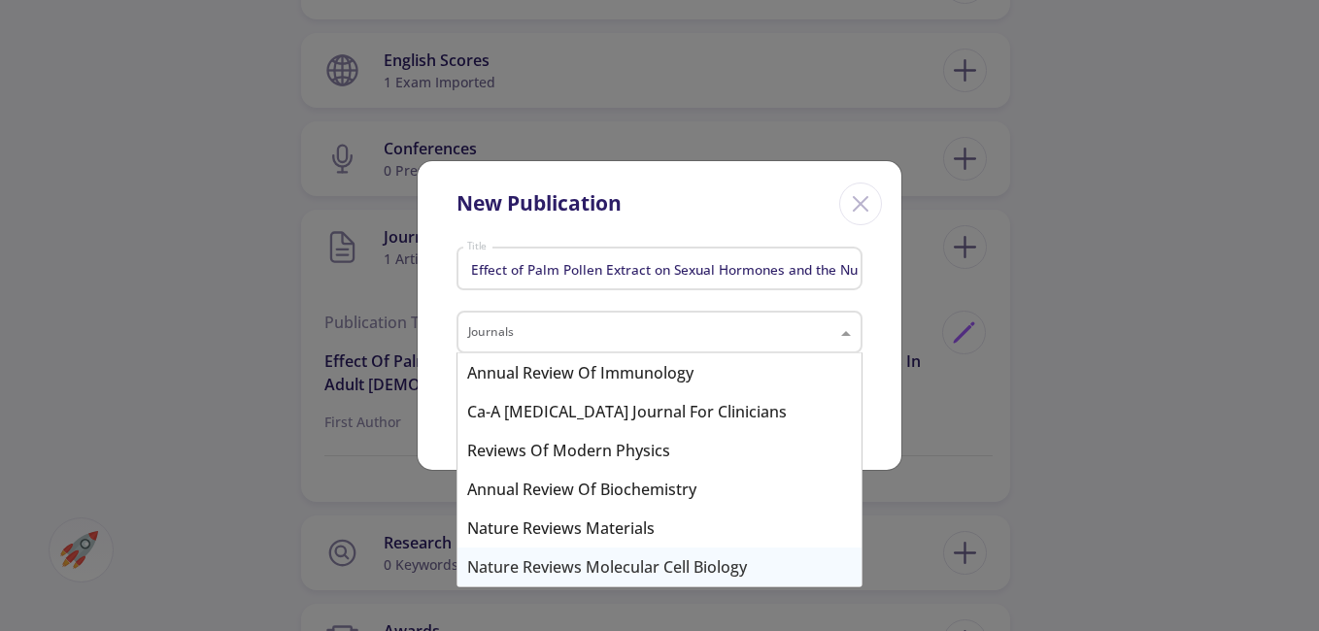
click at [642, 566] on div "Nature Reviews Molecular Cell Biology" at bounding box center [659, 567] width 404 height 39
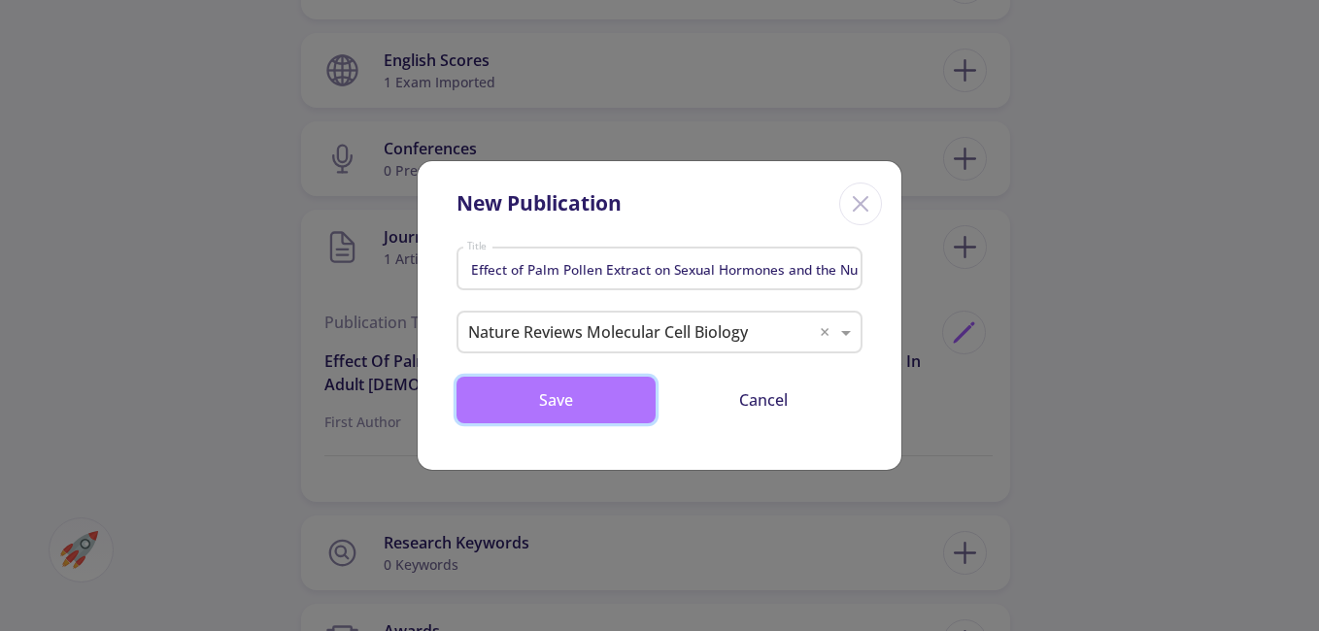
click at [604, 403] on button "Save" at bounding box center [555, 400] width 199 height 47
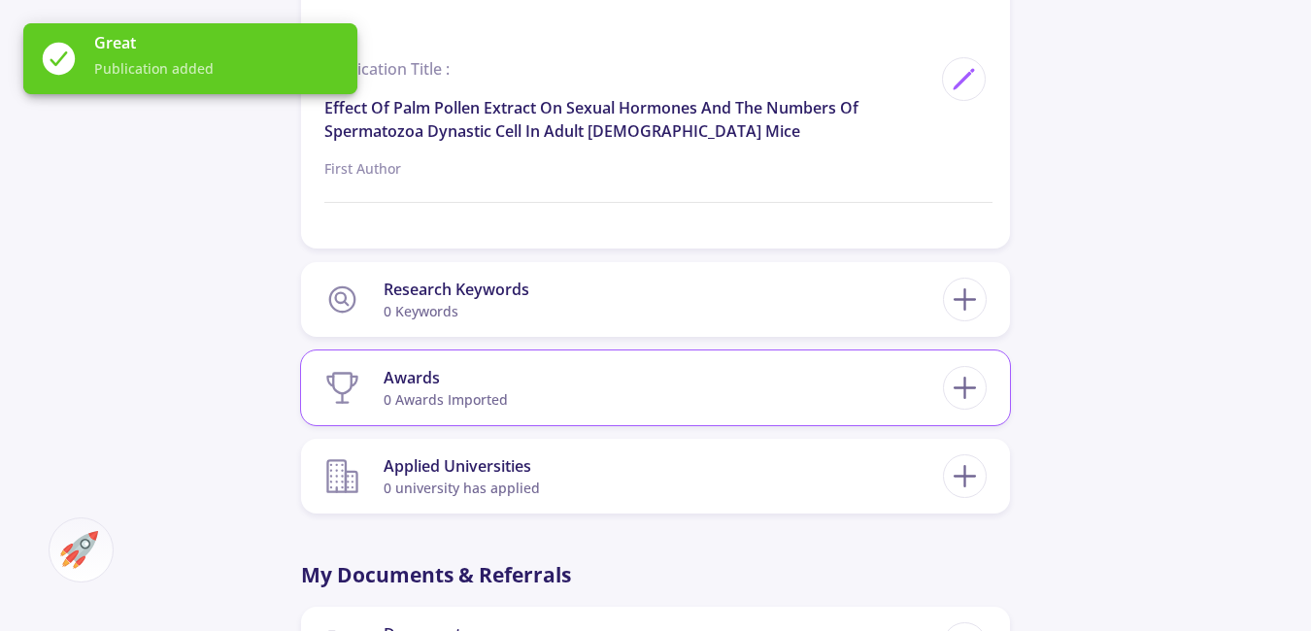
scroll to position [1651, 0]
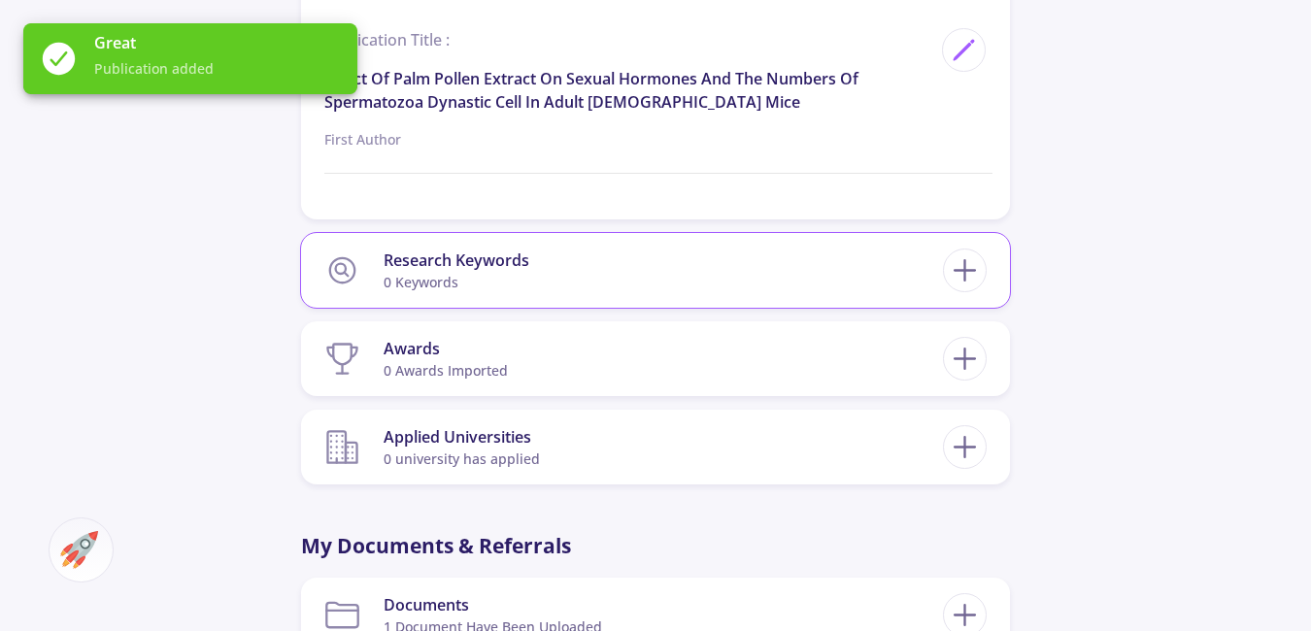
click at [685, 268] on section "Research Keywords 0 keywords" at bounding box center [633, 270] width 619 height 59
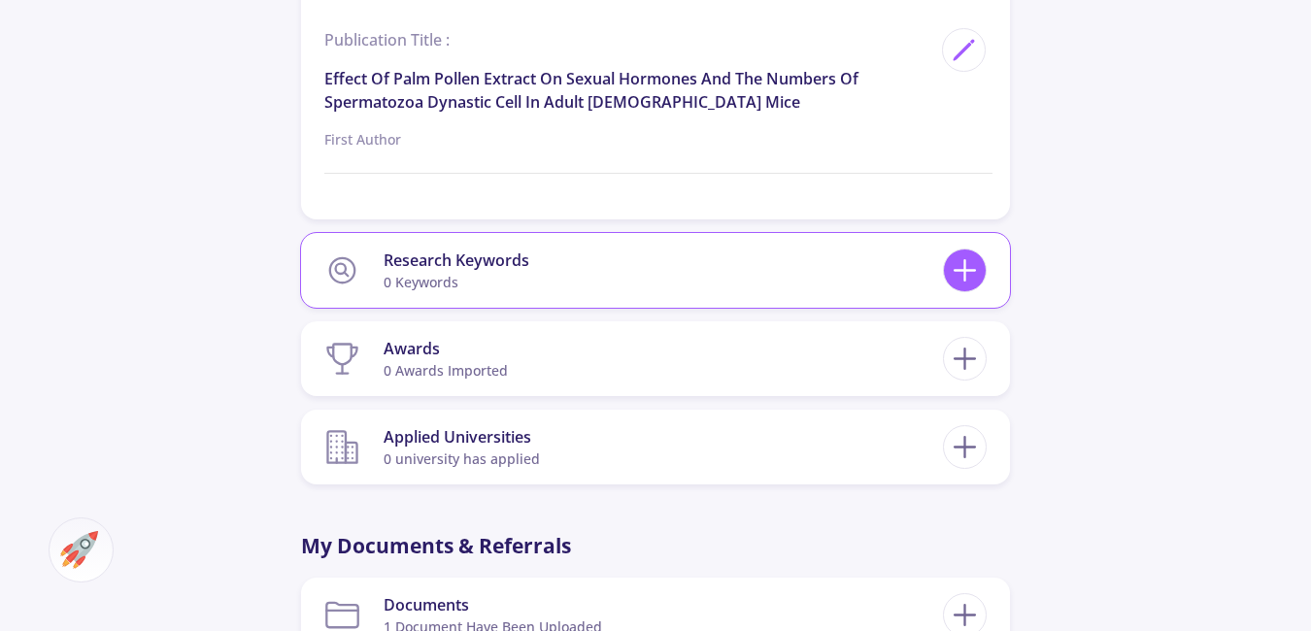
click at [963, 268] on icon at bounding box center [965, 271] width 36 height 36
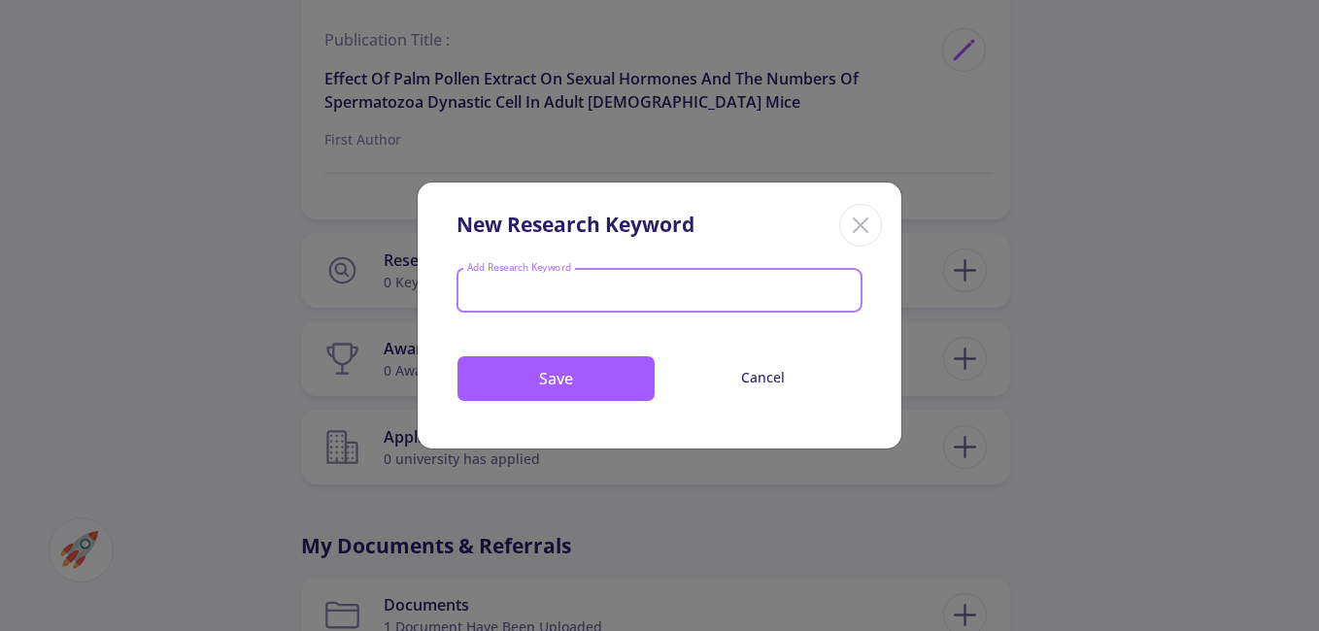
click at [662, 294] on input "Add Research Keyword" at bounding box center [660, 292] width 388 height 17
type input "IMMUNOLOGY"
click at [563, 359] on button "Save" at bounding box center [555, 378] width 199 height 47
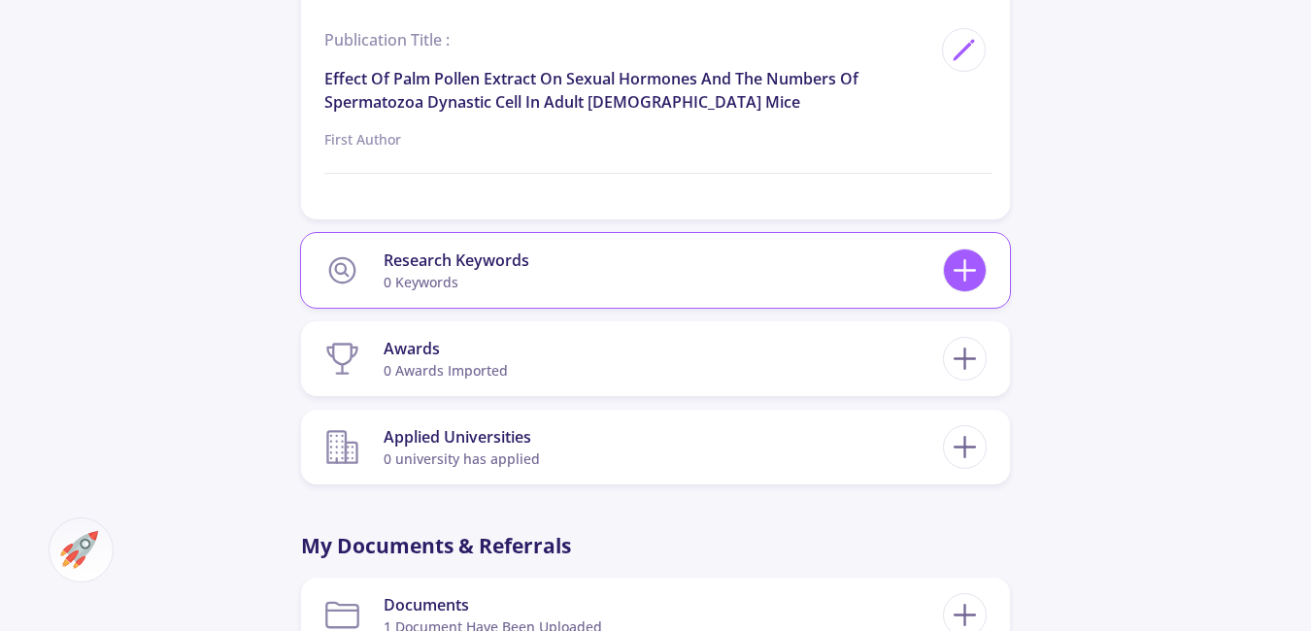
click at [974, 282] on icon at bounding box center [965, 271] width 36 height 36
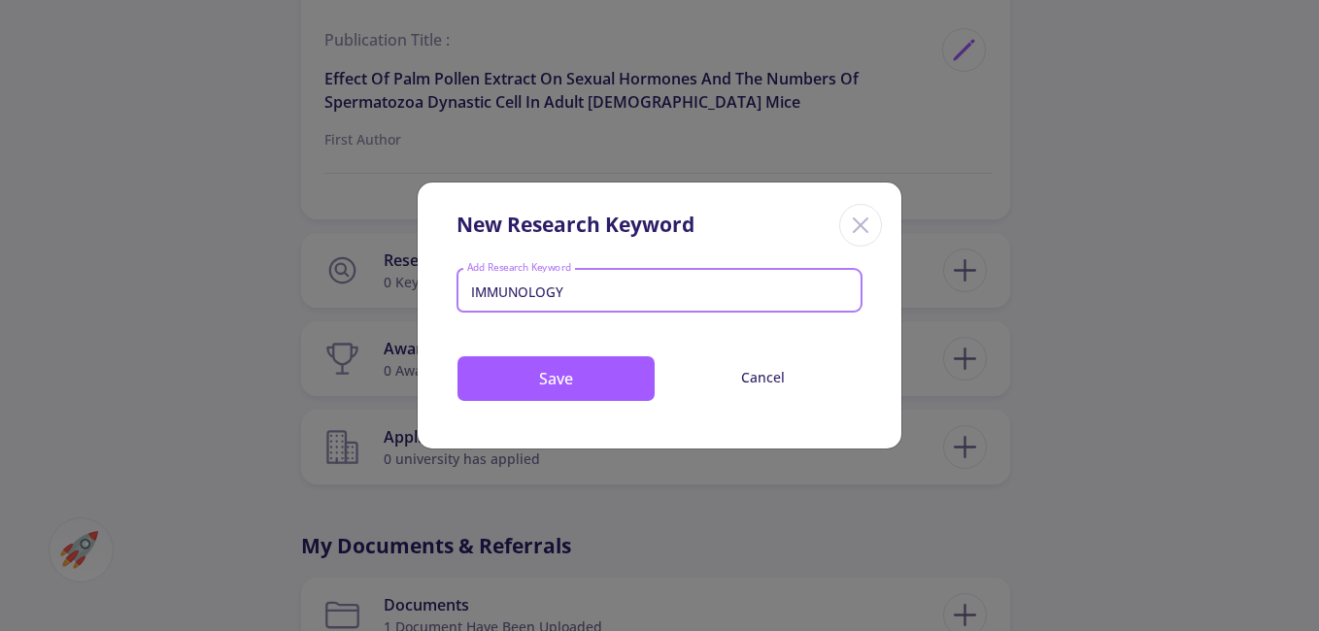
click at [751, 295] on input "IMMUNOLOGY" at bounding box center [660, 292] width 388 height 17
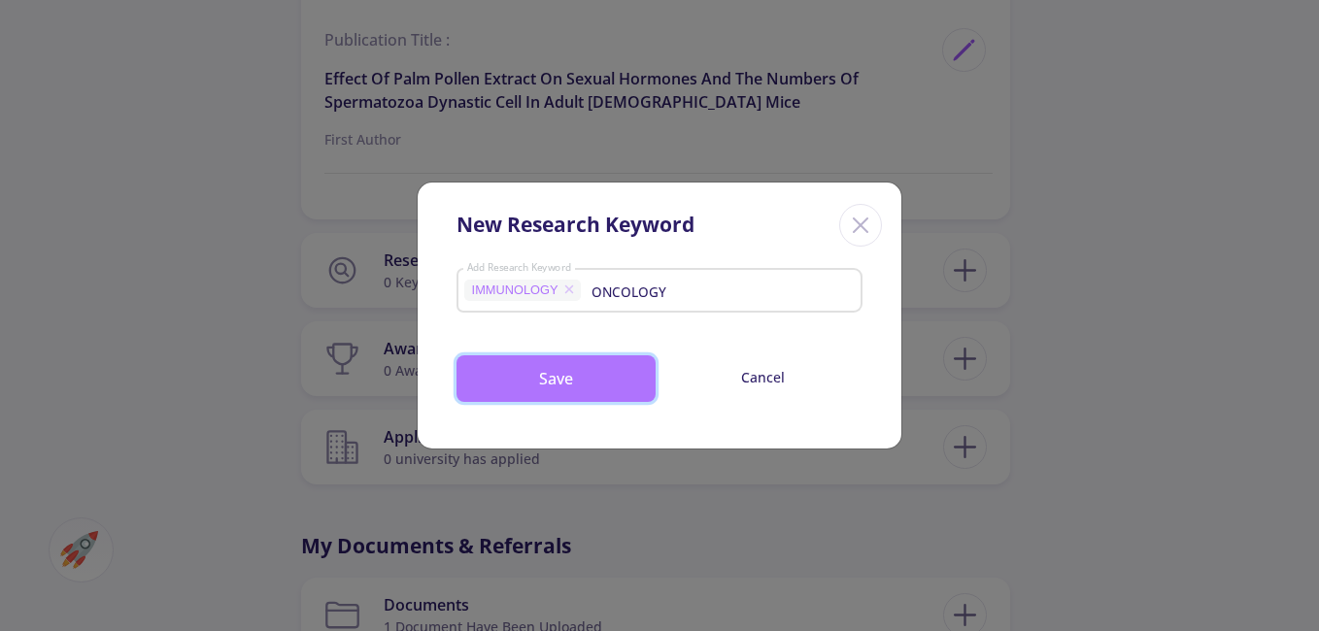
click at [621, 367] on button "Save" at bounding box center [555, 378] width 199 height 47
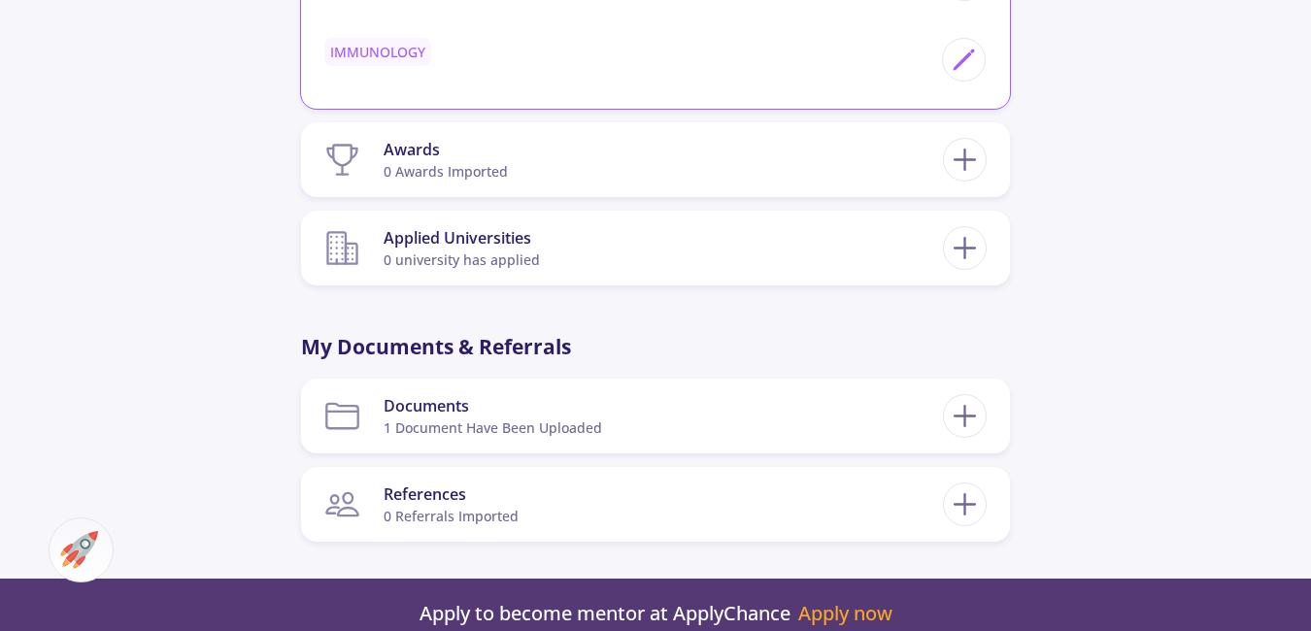
scroll to position [1845, 0]
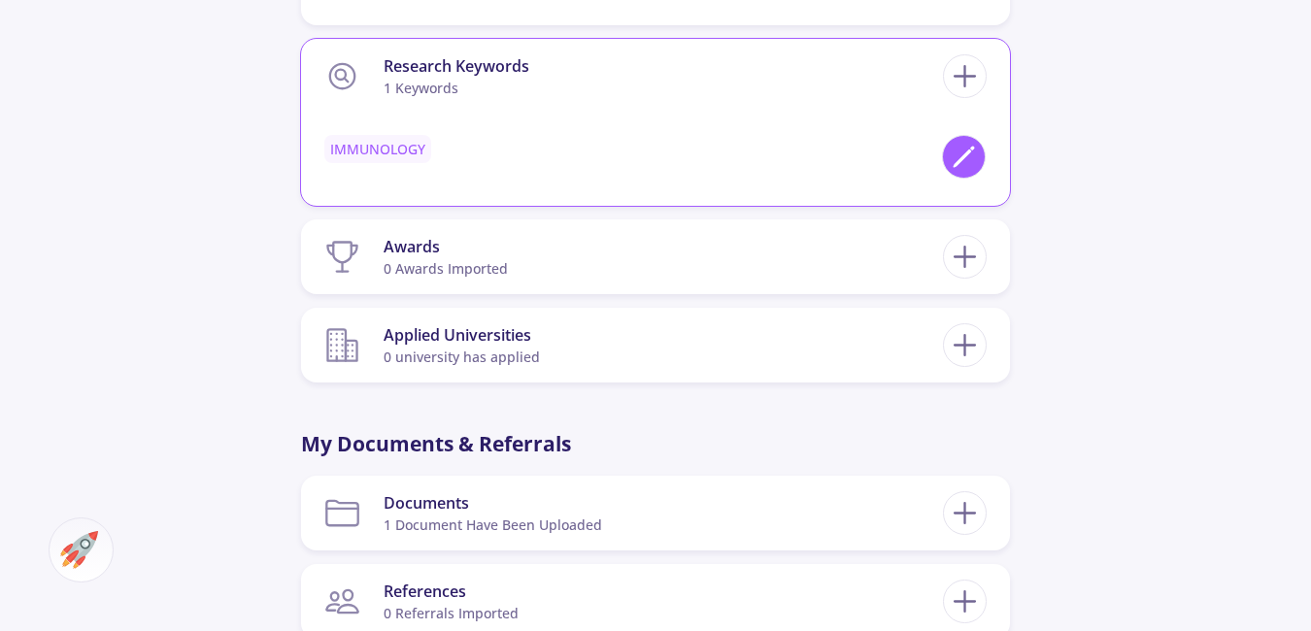
click at [976, 159] on icon at bounding box center [964, 157] width 26 height 26
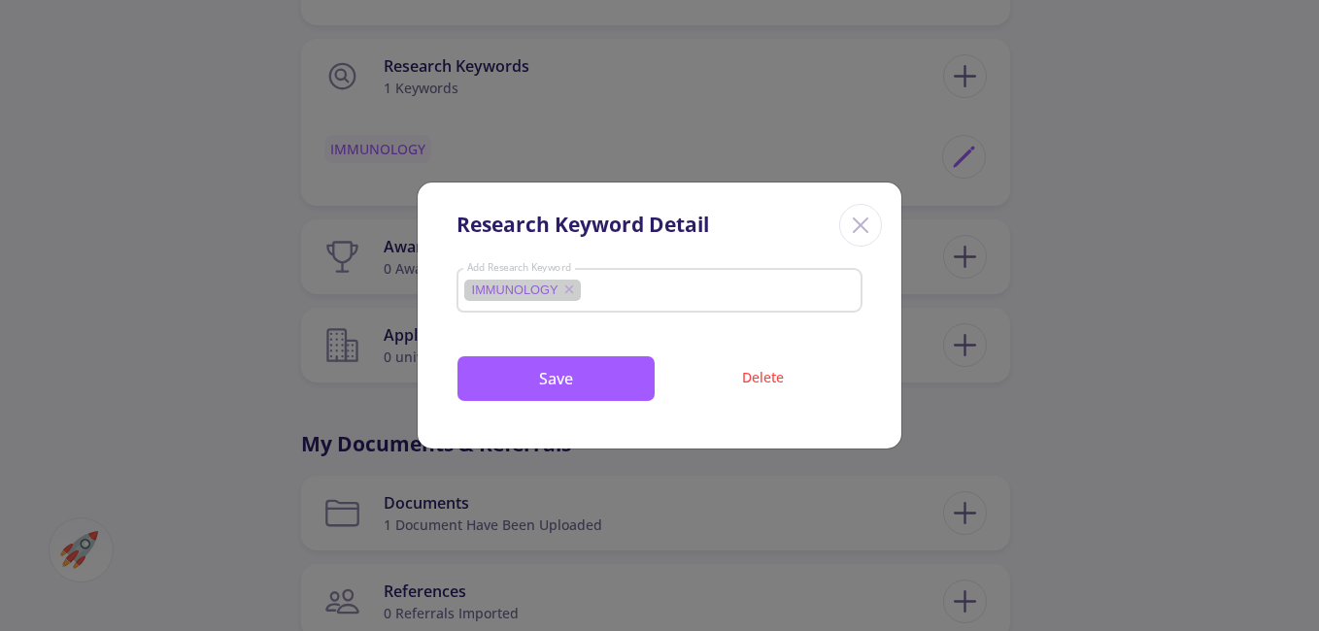
click at [474, 283] on mat-chip "IMMUNOLOGY" at bounding box center [522, 290] width 117 height 21
click at [561, 288] on icon at bounding box center [569, 290] width 16 height 16
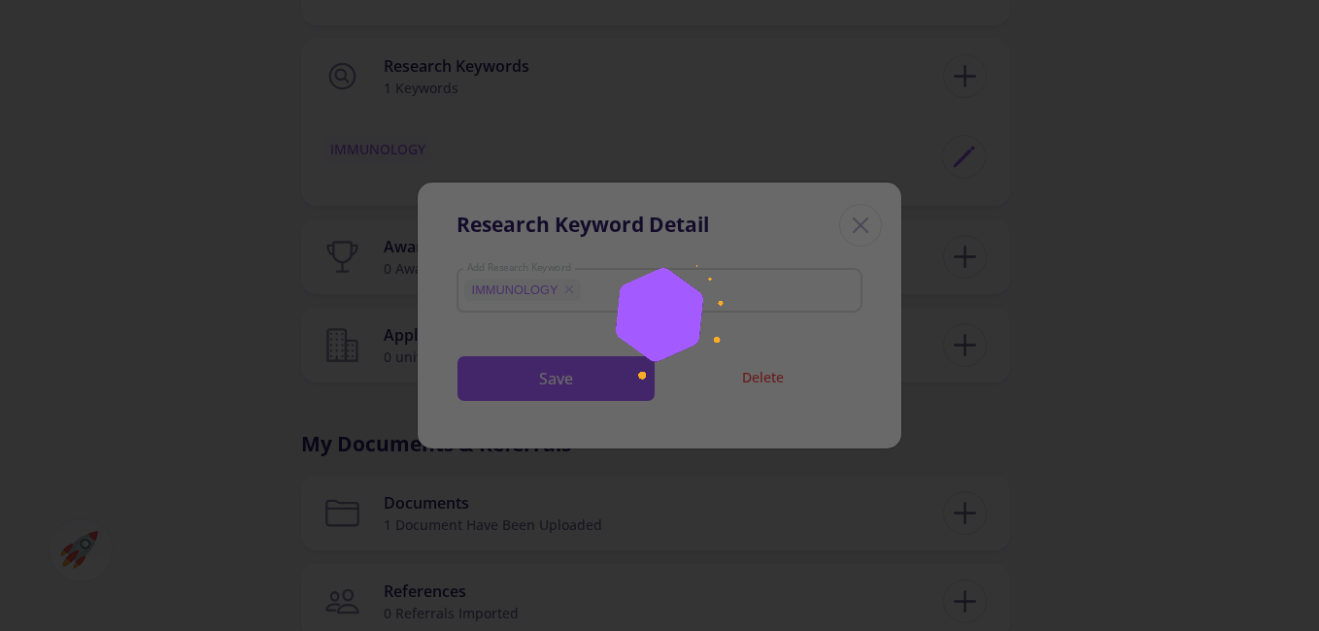
click at [587, 290] on img at bounding box center [659, 315] width 243 height 243
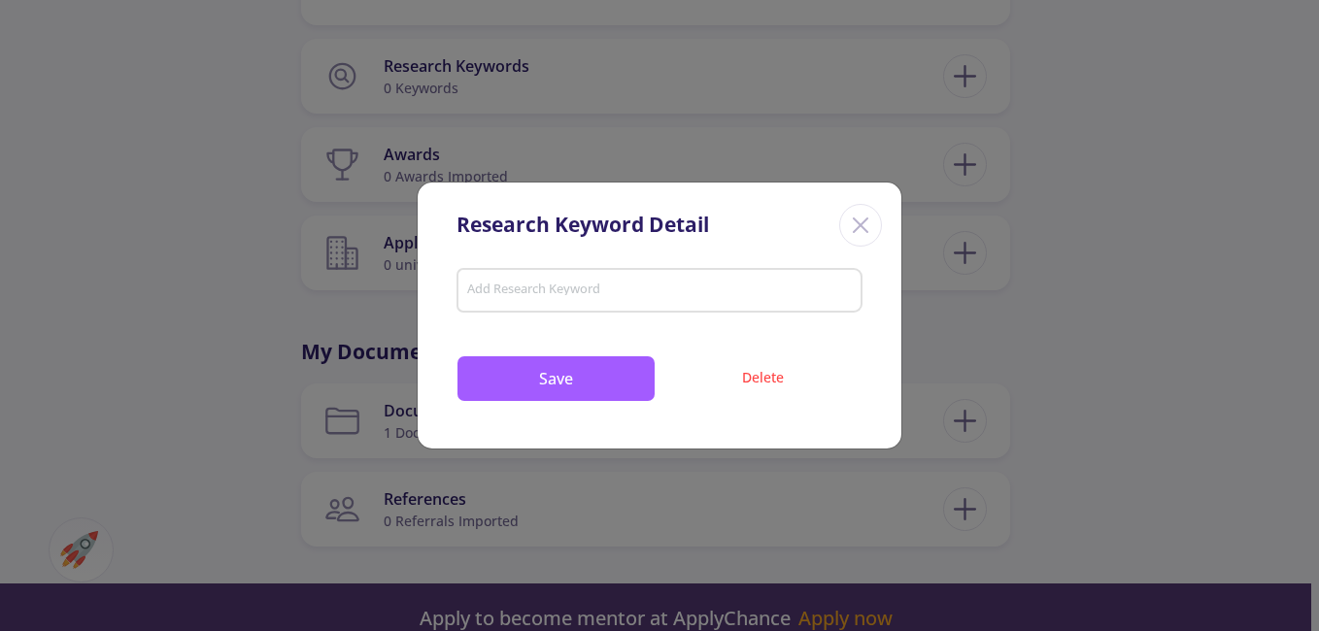
click at [587, 290] on input "Add Research Keyword" at bounding box center [660, 292] width 388 height 17
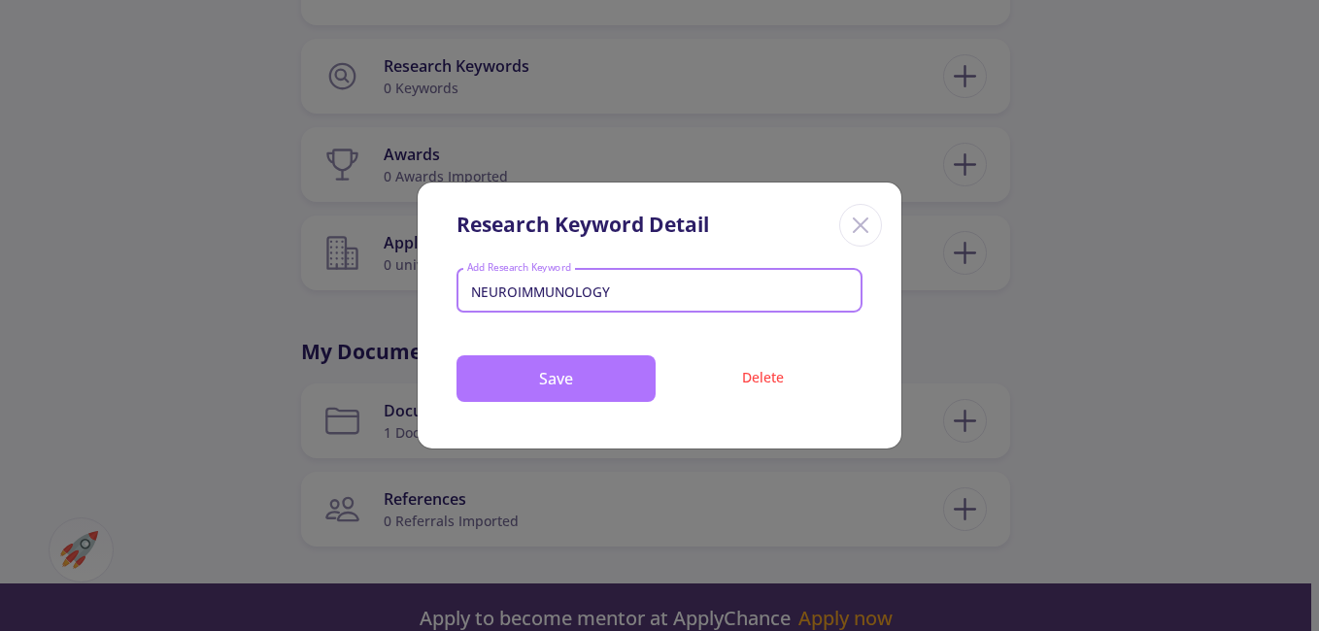
type input "NEUROIMMUNOLOGY"
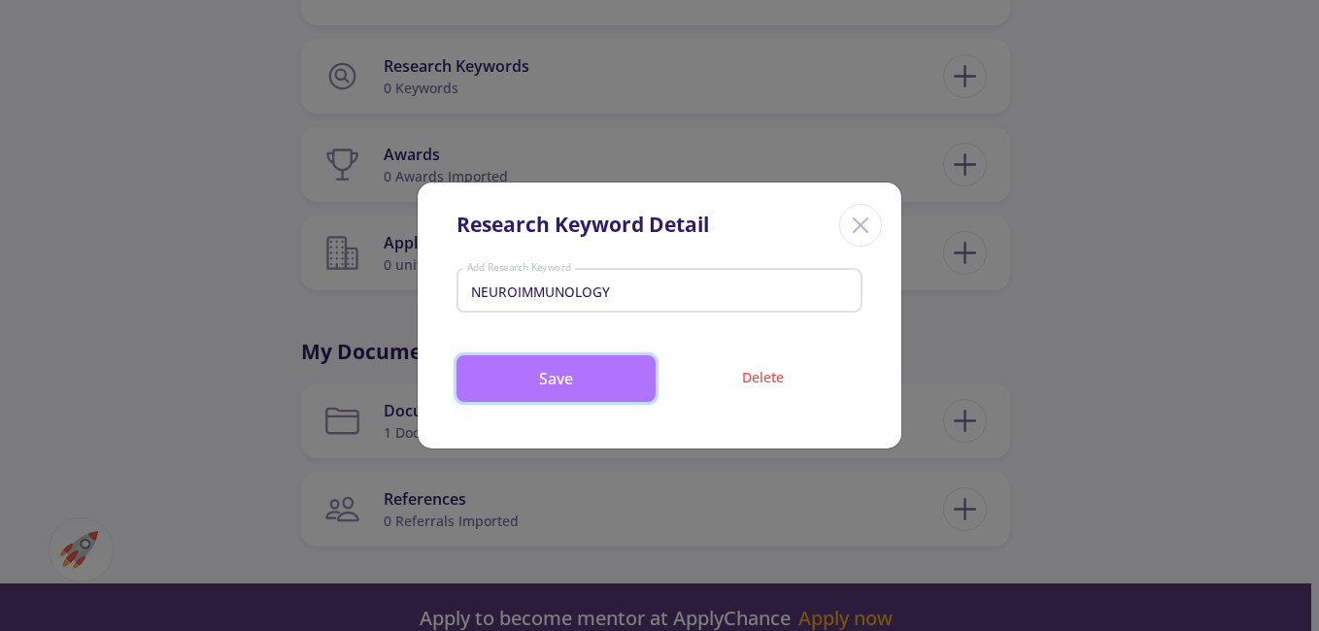
click at [599, 370] on button "Save" at bounding box center [555, 378] width 199 height 47
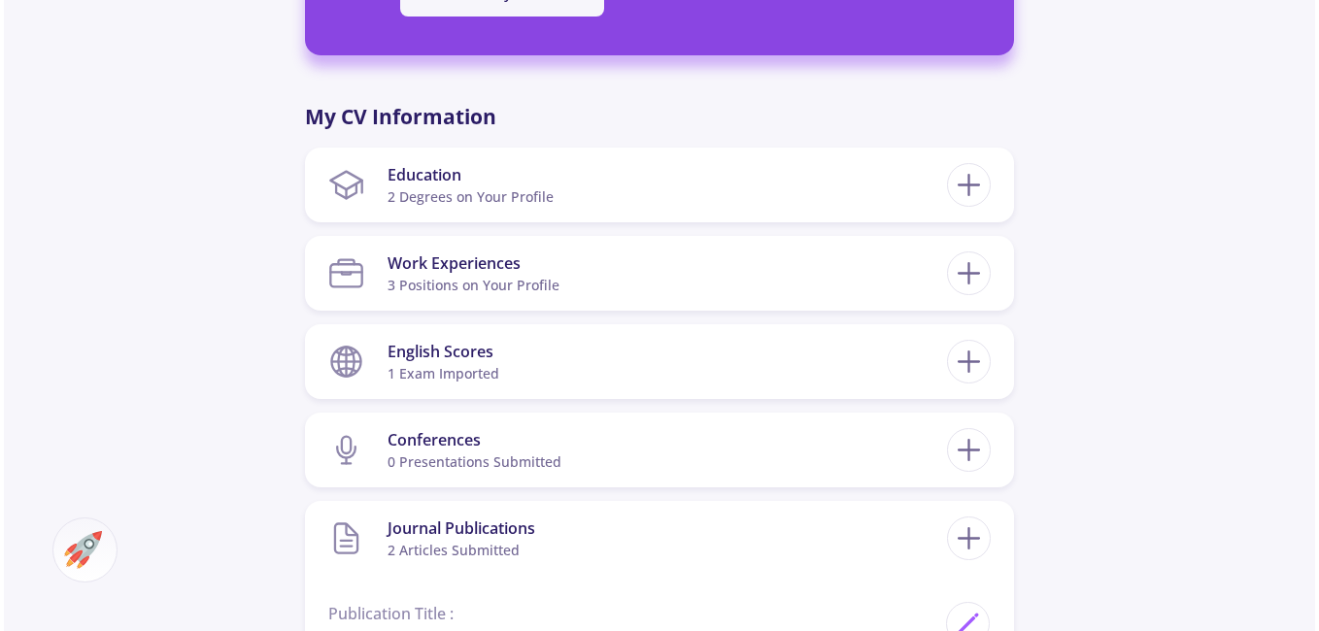
scroll to position [971, 0]
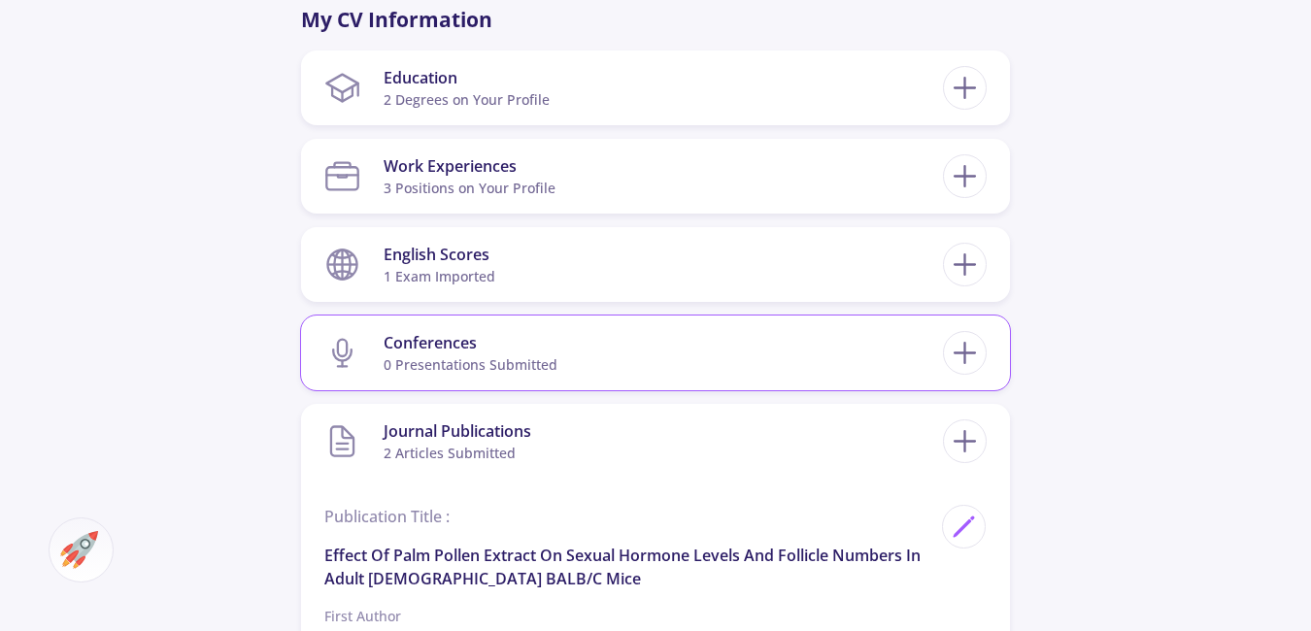
click at [637, 349] on section "Conferences 0 presentations submitted" at bounding box center [633, 352] width 619 height 59
click at [967, 350] on icon at bounding box center [965, 353] width 36 height 36
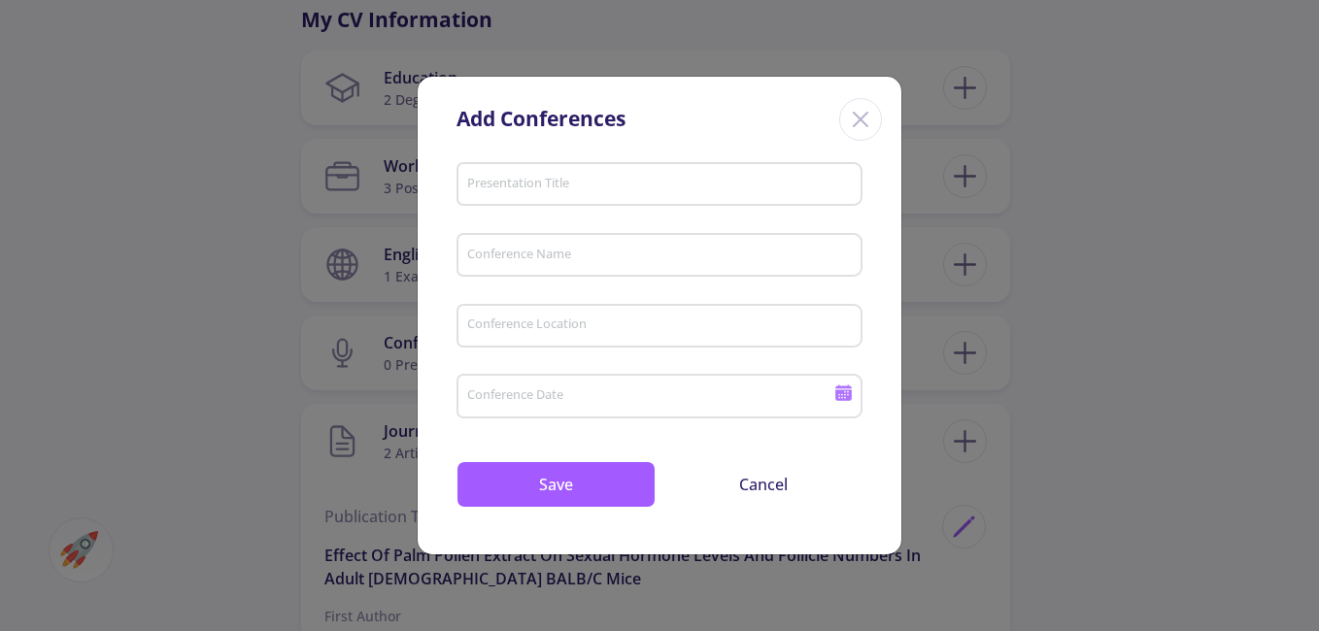
click at [547, 198] on div "Presentation Title" at bounding box center [660, 180] width 388 height 51
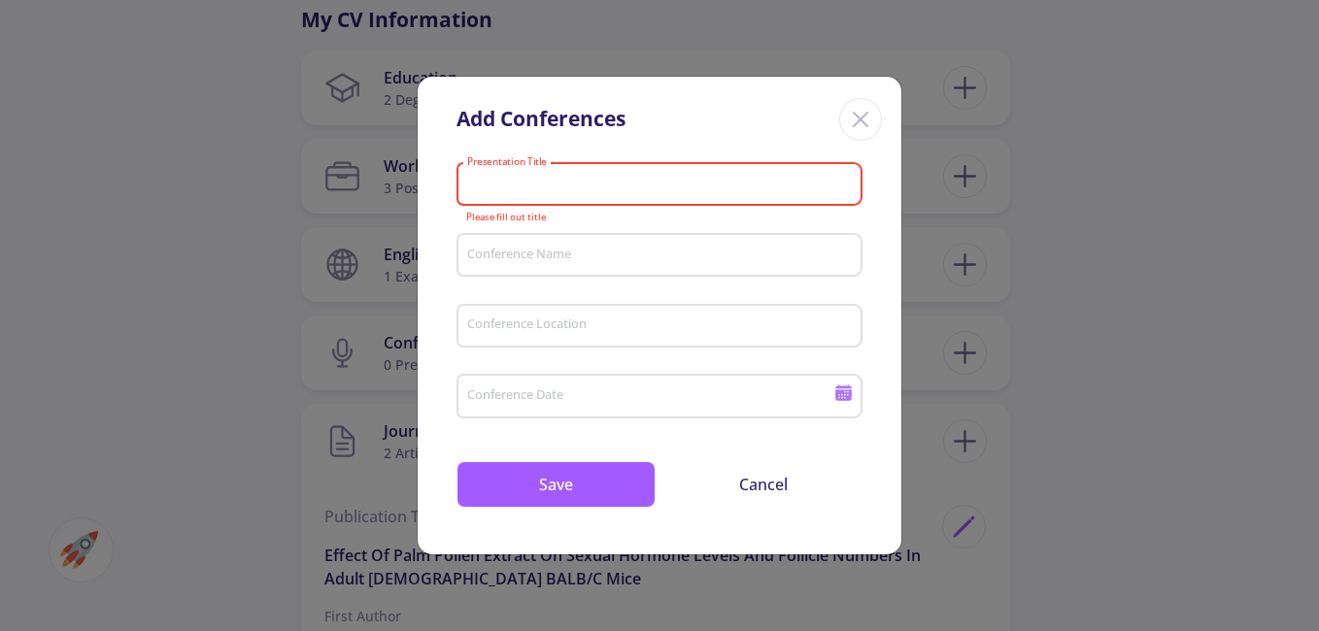
drag, startPoint x: 583, startPoint y: 171, endPoint x: 519, endPoint y: 186, distance: 65.7
paste input "Third National Congress on Agriculture, Aquatic Animals & Food, Bushehr"
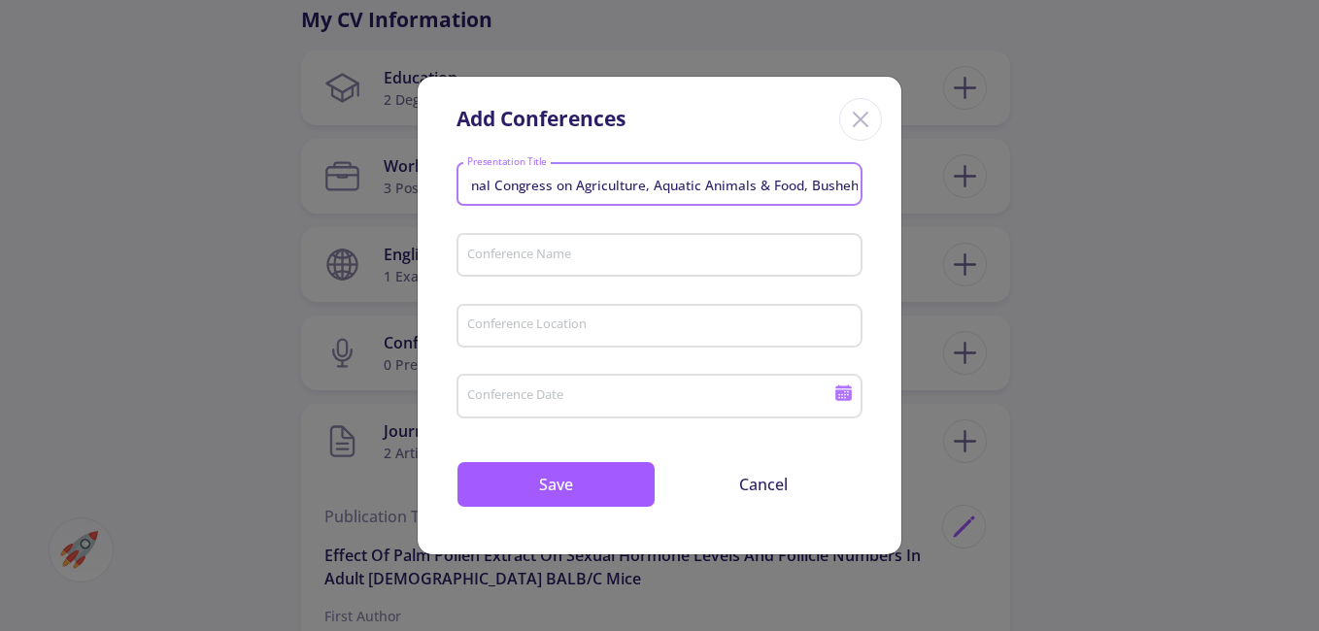
type input "Third National Congress on Agriculture, Aquatic Animals & Food, Bushehr"
drag, startPoint x: 537, startPoint y: 277, endPoint x: 547, endPoint y: 256, distance: 22.6
click at [547, 256] on input "Conference Name" at bounding box center [662, 256] width 392 height 17
paste input "Third National Congress on Agr"
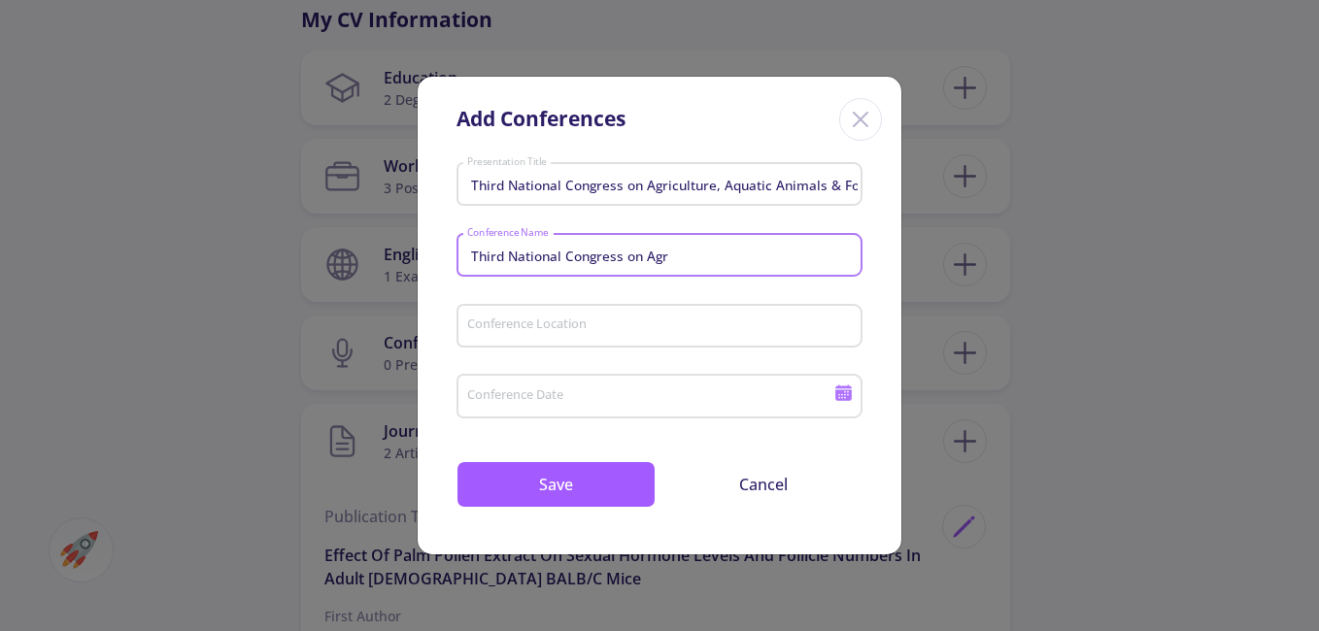
type input "Third National Congress on Agr"
click at [579, 334] on input "Conference Location" at bounding box center [662, 326] width 392 height 17
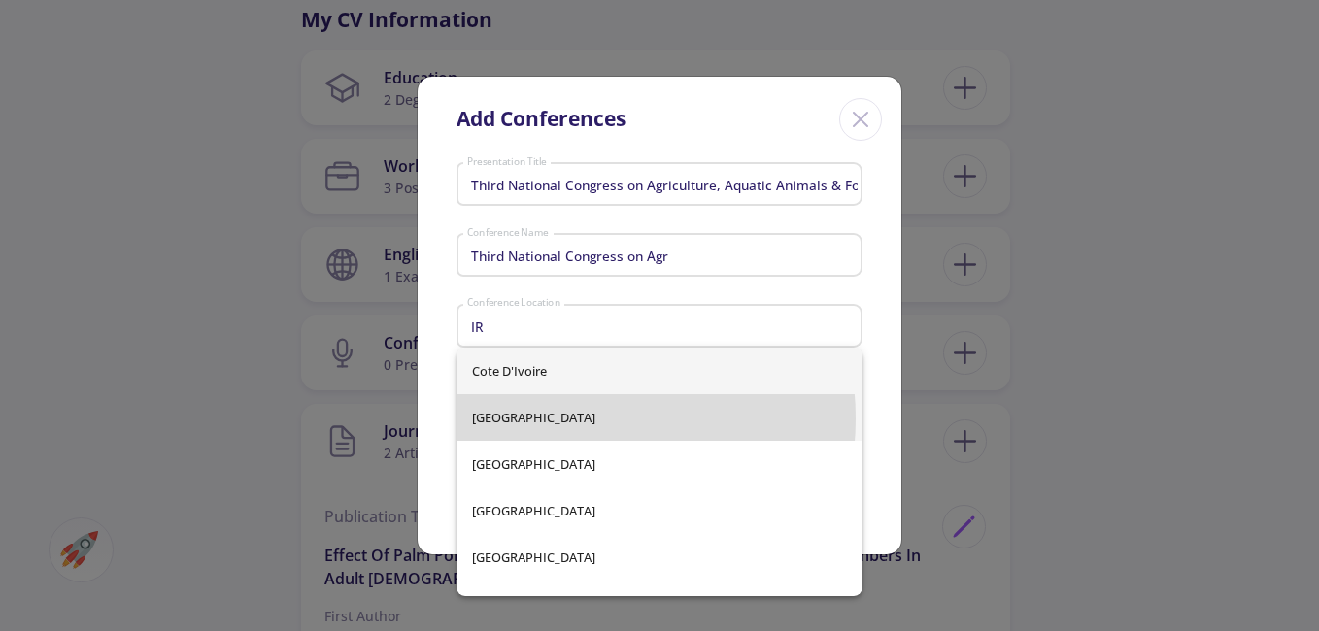
click at [558, 419] on span "[GEOGRAPHIC_DATA]" at bounding box center [659, 417] width 375 height 47
type input "[GEOGRAPHIC_DATA]"
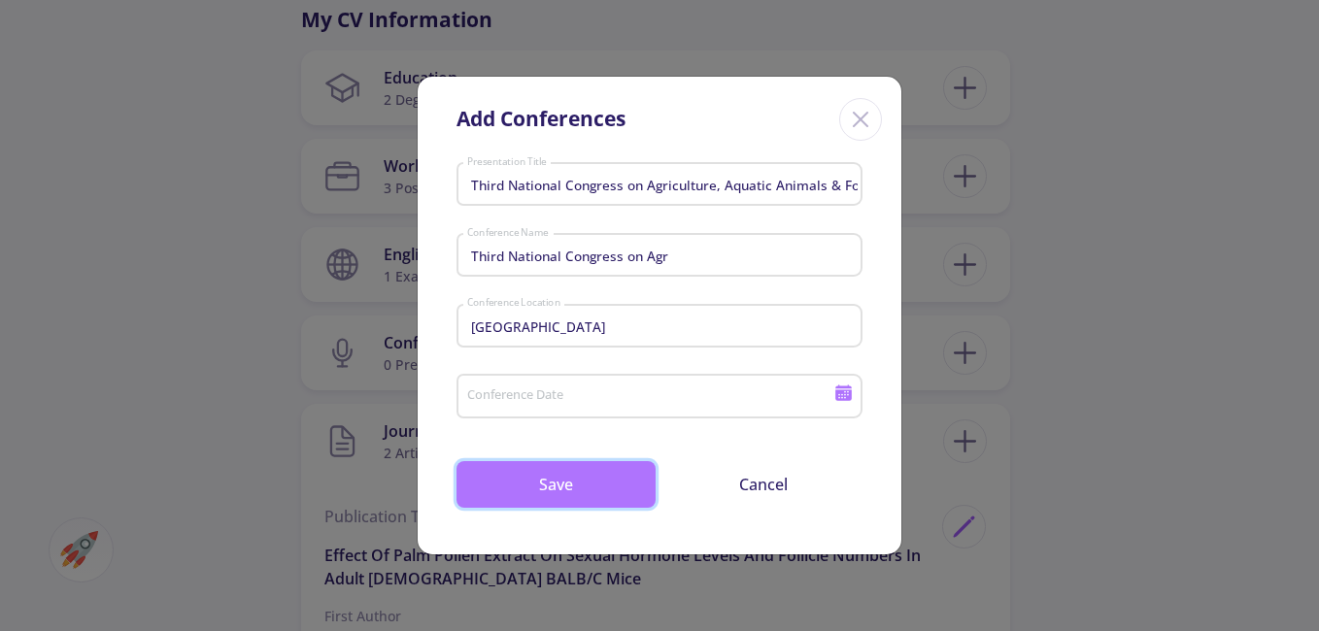
click at [552, 479] on button "Save" at bounding box center [555, 484] width 199 height 47
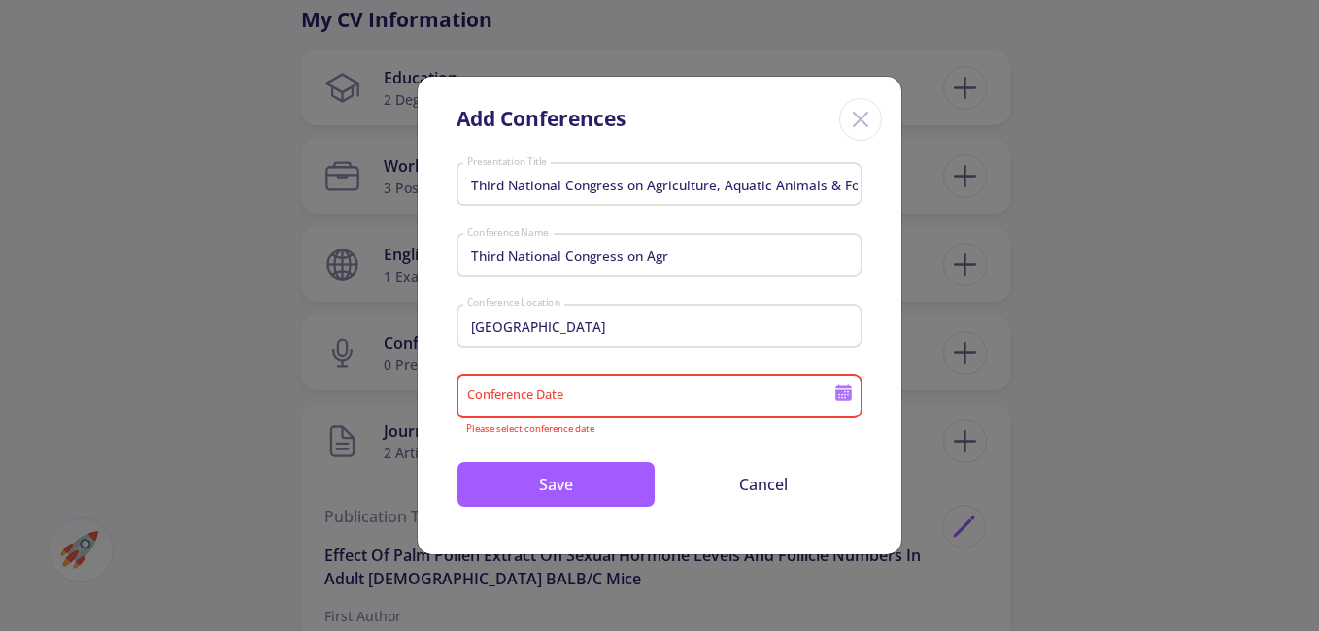
click at [839, 389] on icon at bounding box center [843, 393] width 18 height 18
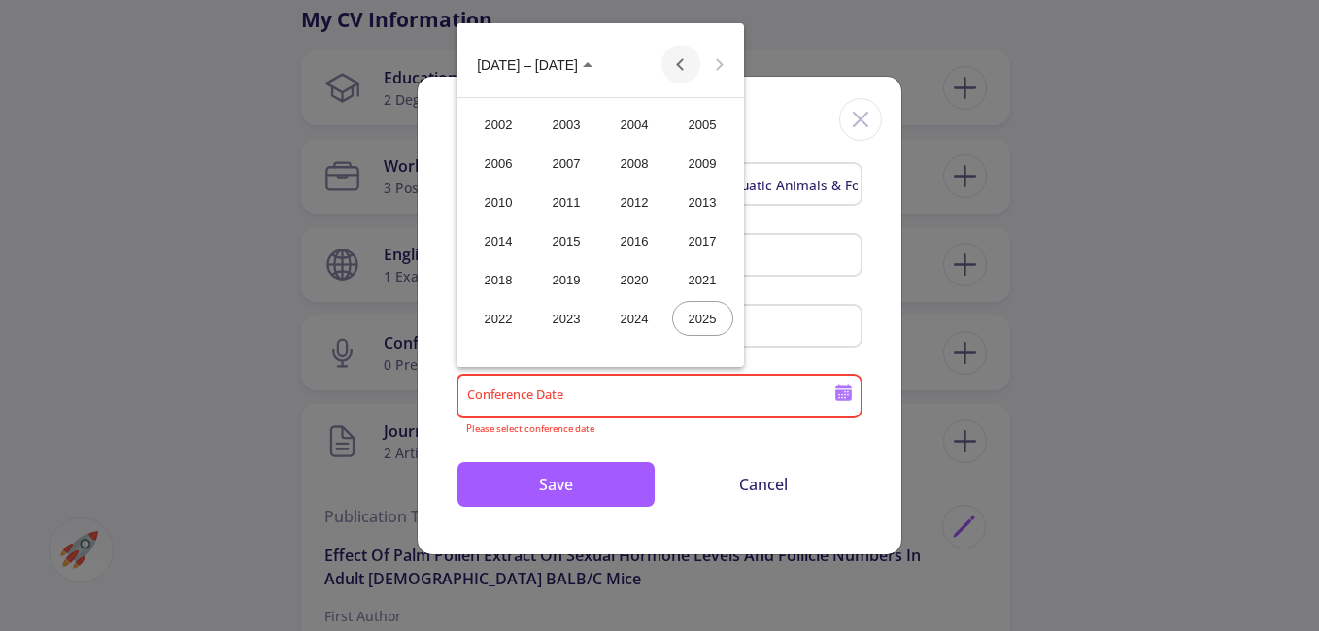
click at [688, 67] on button "Previous 24 years" at bounding box center [680, 64] width 39 height 39
click at [715, 69] on button "Next 24 years" at bounding box center [719, 64] width 39 height 39
click at [696, 198] on div "2013" at bounding box center [702, 202] width 61 height 35
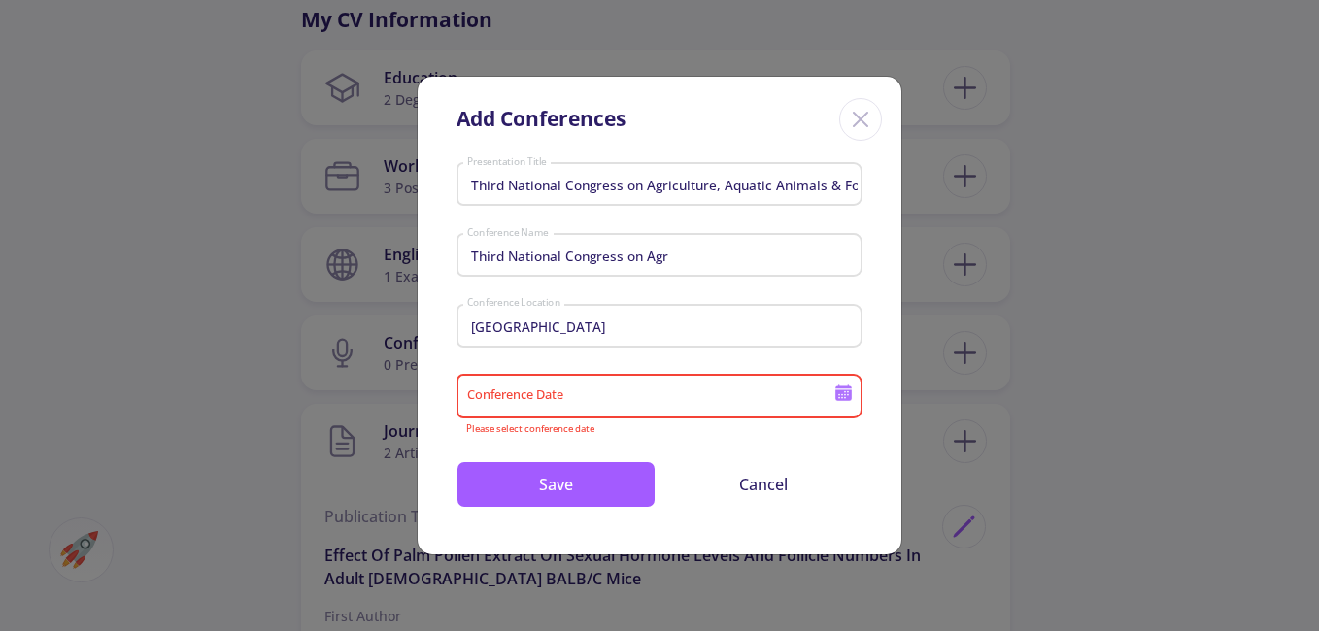
type input "2013"
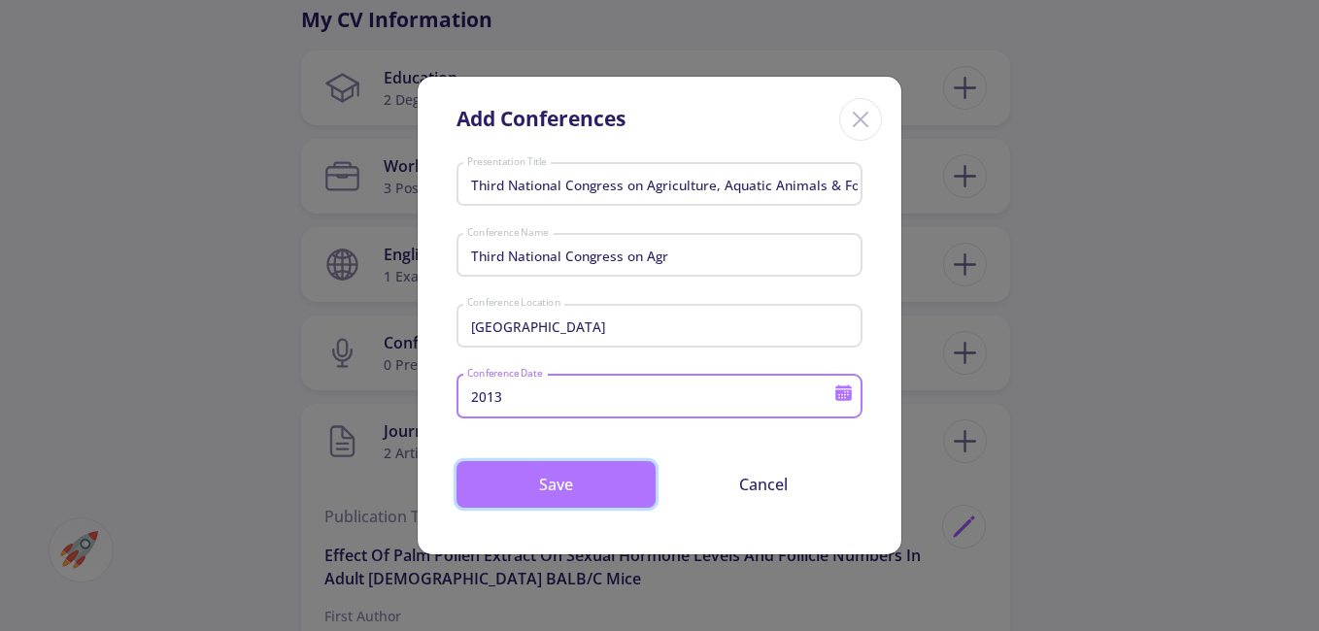
click at [622, 490] on button "Save" at bounding box center [555, 484] width 199 height 47
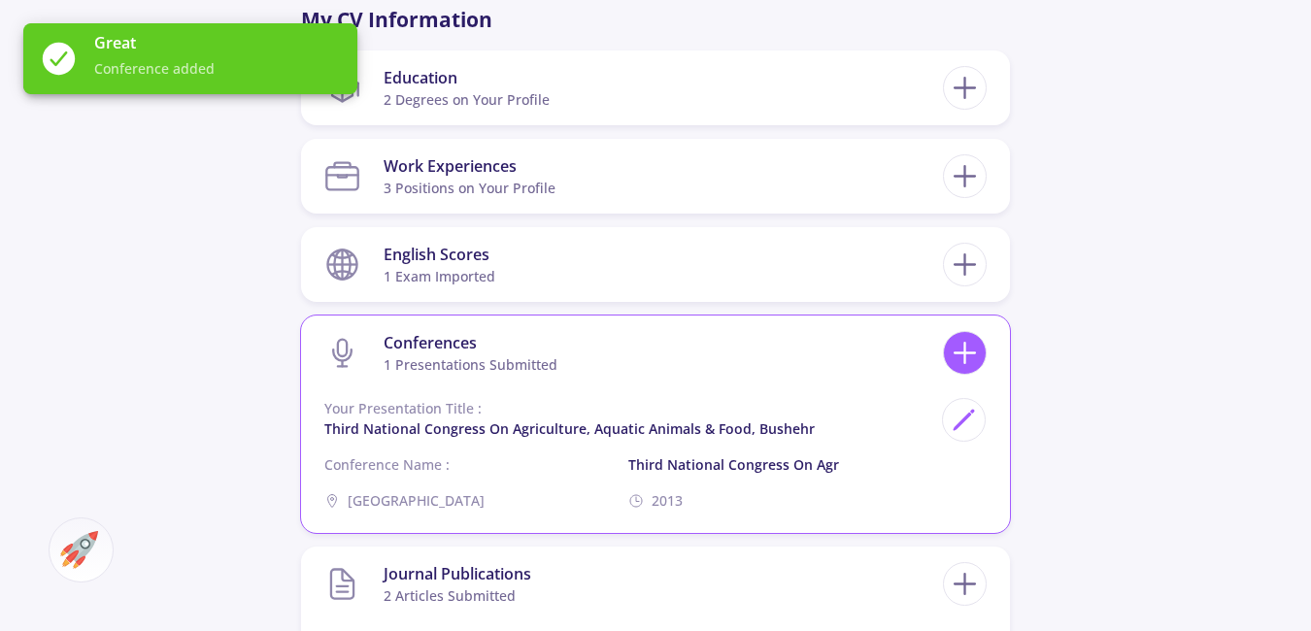
click at [943, 349] on div at bounding box center [965, 353] width 44 height 44
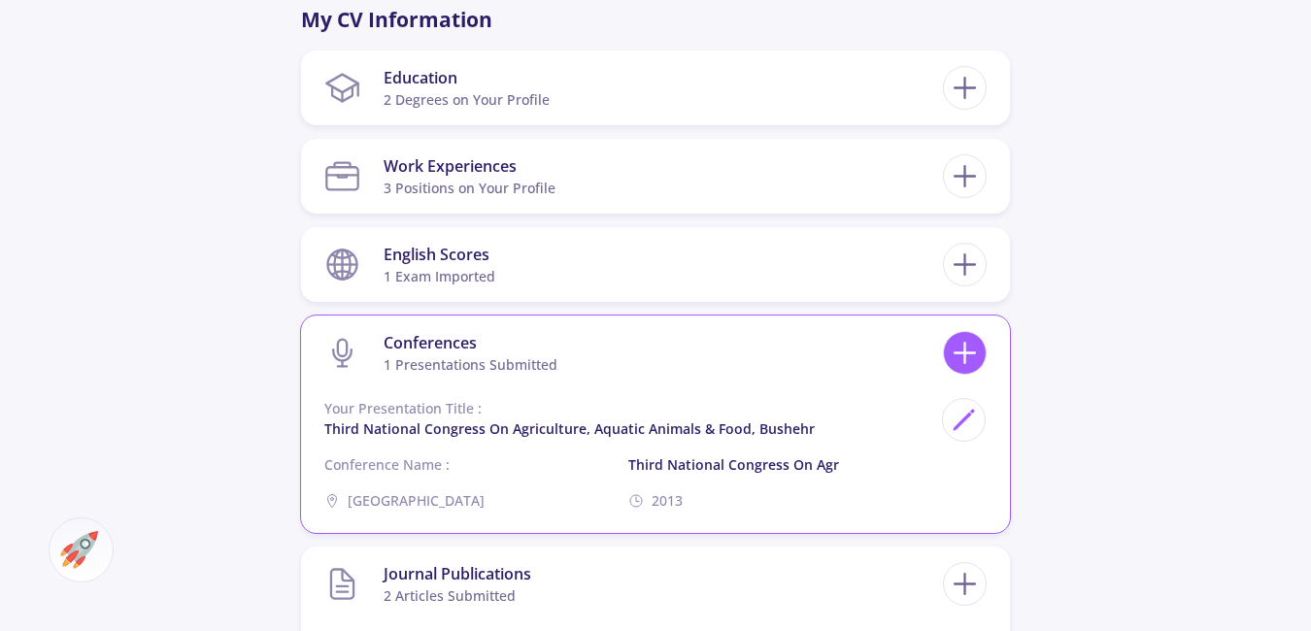
click at [963, 352] on icon at bounding box center [965, 353] width 36 height 36
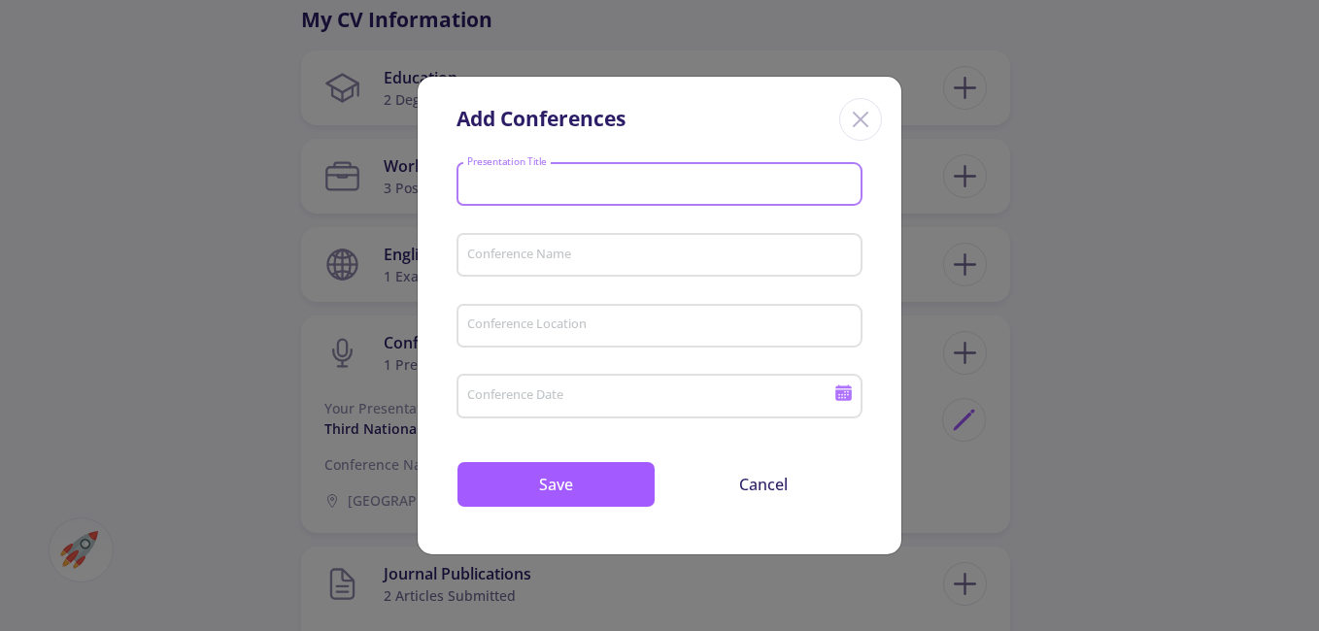
paste input "Poster Presentation, National Congress on Poultry and Livestock Hygiene & Farmi…"
type input "Poster Presentation, National Congress on Poultry and Livestock Hygiene & Farmi…"
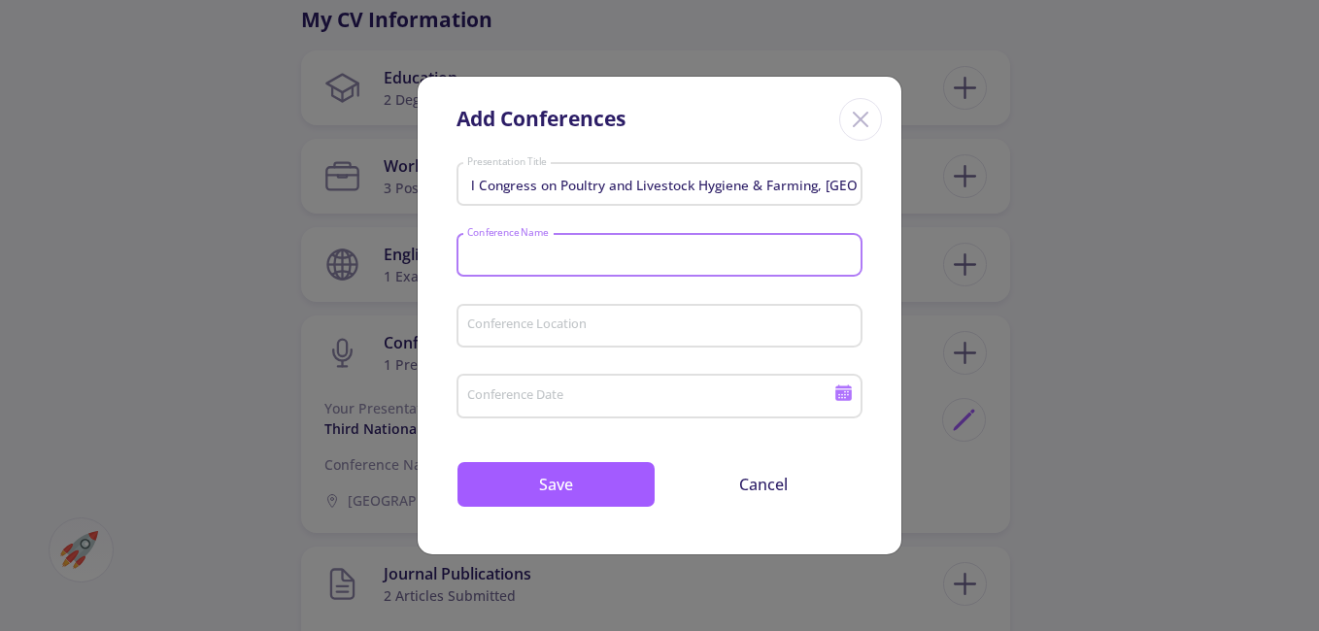
click at [595, 264] on input "Conference Name" at bounding box center [662, 256] width 392 height 17
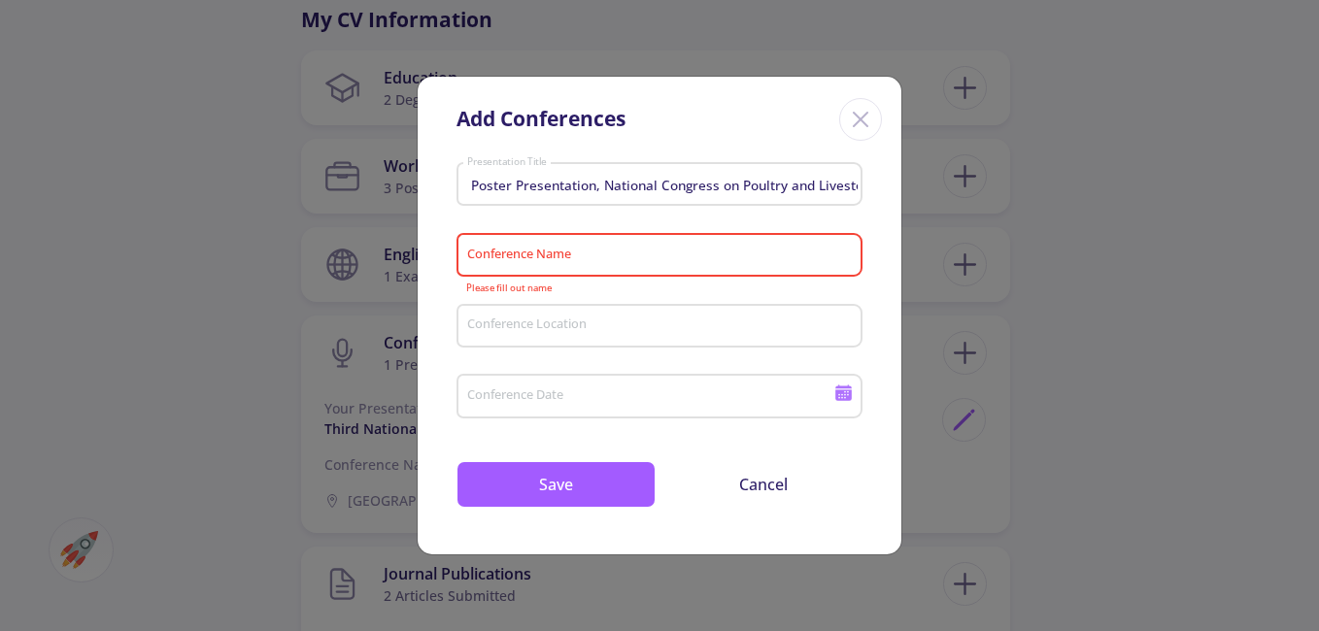
drag, startPoint x: 595, startPoint y: 242, endPoint x: 574, endPoint y: 258, distance: 27.0
click at [574, 258] on input "Conference Name" at bounding box center [662, 256] width 392 height 17
paste input "Poster Presentation, National"
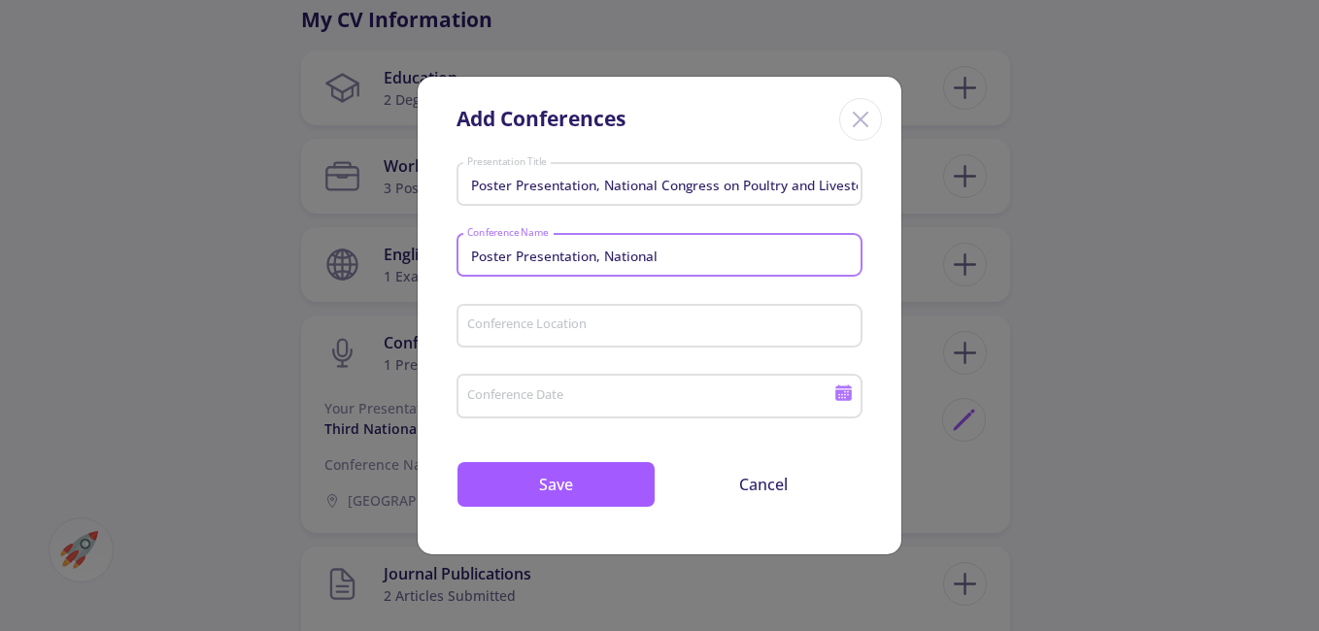
type input "Poster Presentation, National"
click at [834, 396] on div "Conference Date" at bounding box center [659, 392] width 406 height 51
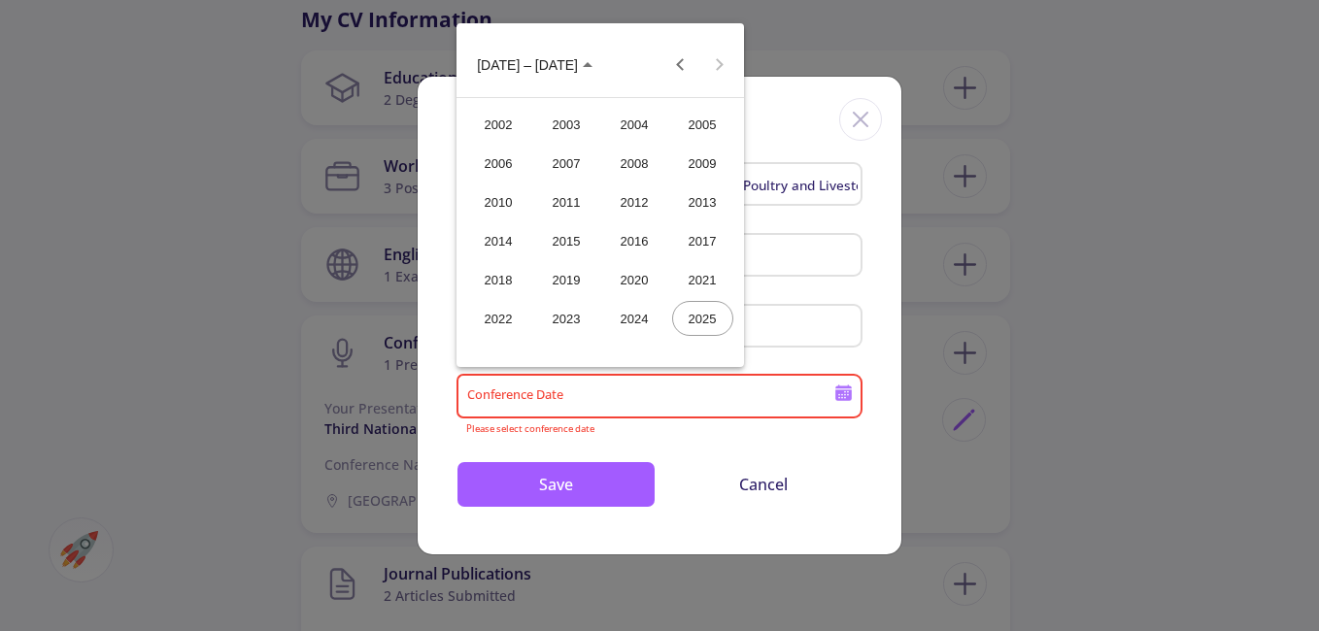
click at [839, 396] on div at bounding box center [659, 315] width 1319 height 631
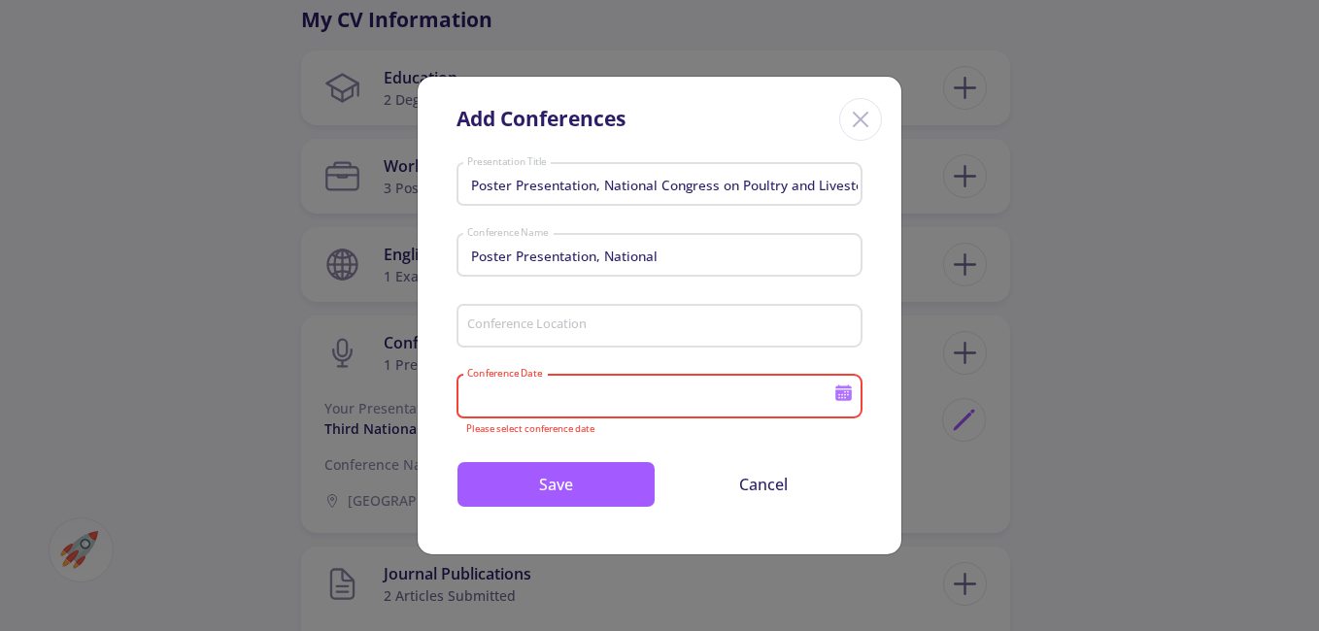
click at [839, 396] on icon at bounding box center [843, 395] width 17 height 11
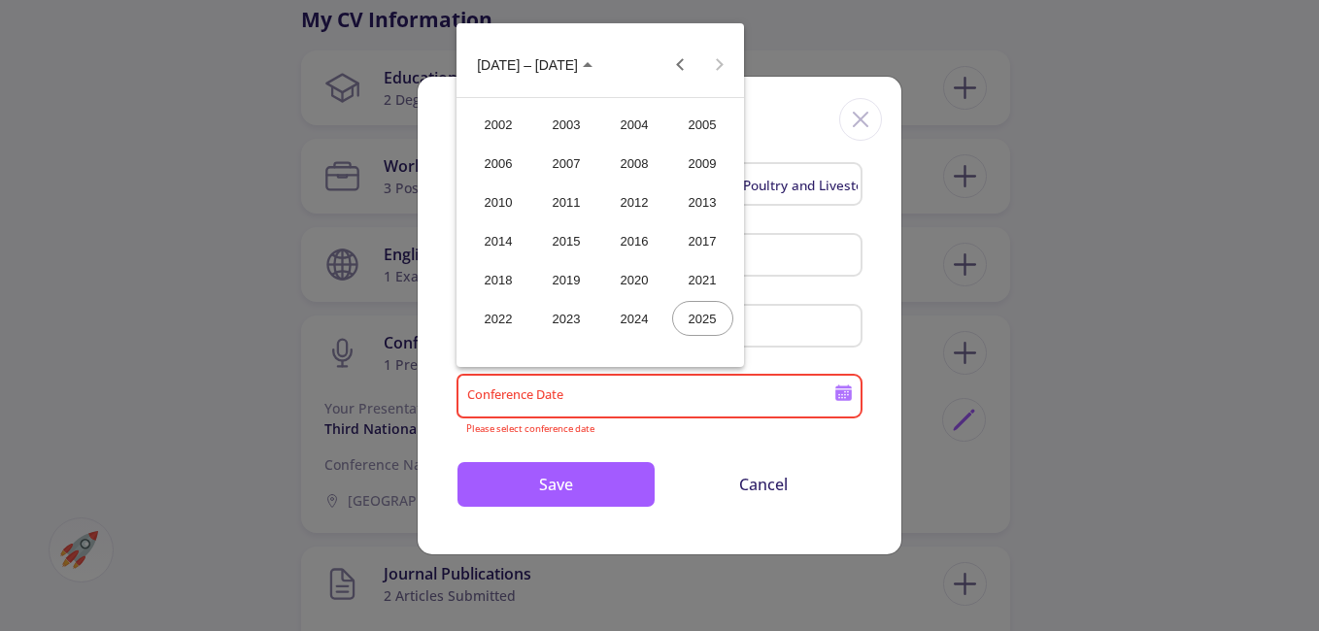
click at [710, 212] on div "2013" at bounding box center [702, 202] width 61 height 35
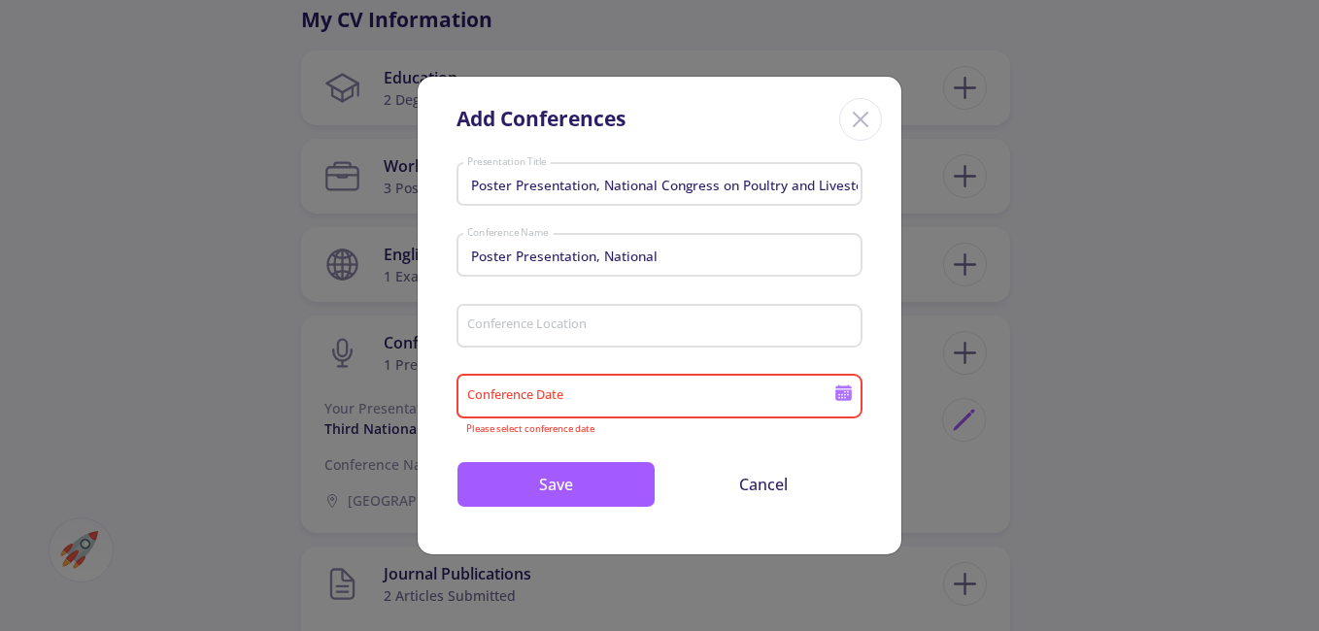
type input "2013"
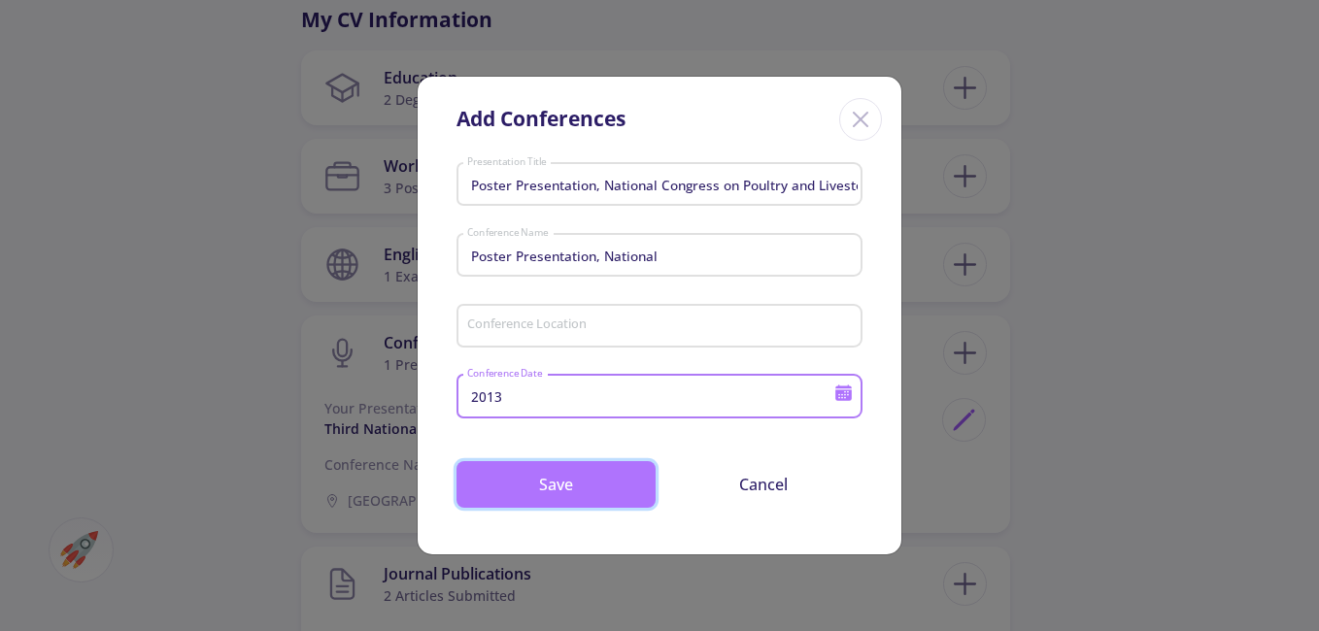
click at [604, 486] on button "Save" at bounding box center [555, 484] width 199 height 47
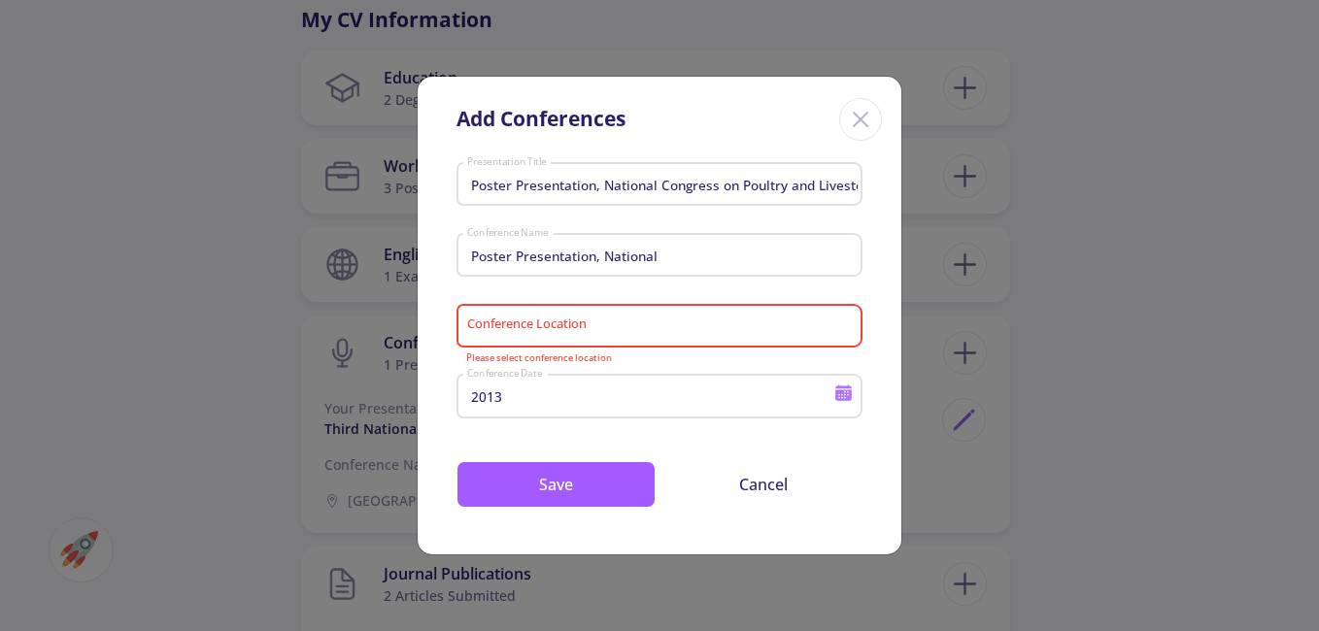
click at [606, 332] on input "Conference Location" at bounding box center [662, 326] width 392 height 17
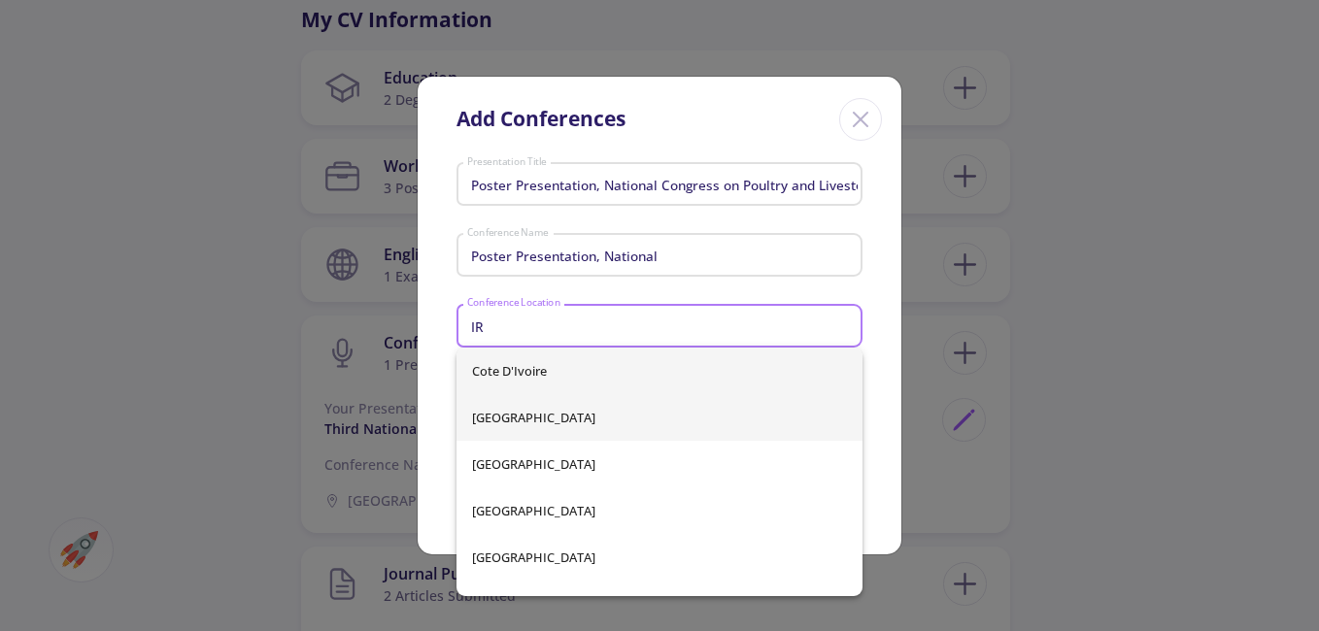
click at [566, 413] on span "[GEOGRAPHIC_DATA]" at bounding box center [659, 417] width 375 height 47
type input "[GEOGRAPHIC_DATA]"
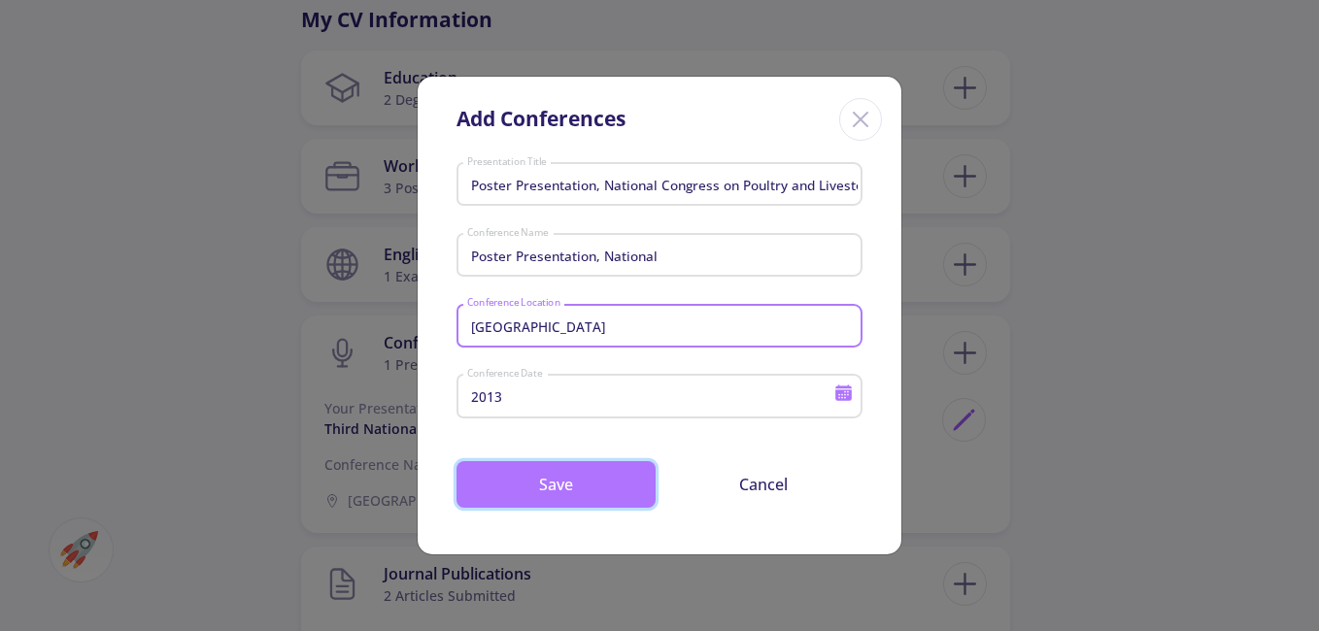
click at [565, 479] on button "Save" at bounding box center [555, 484] width 199 height 47
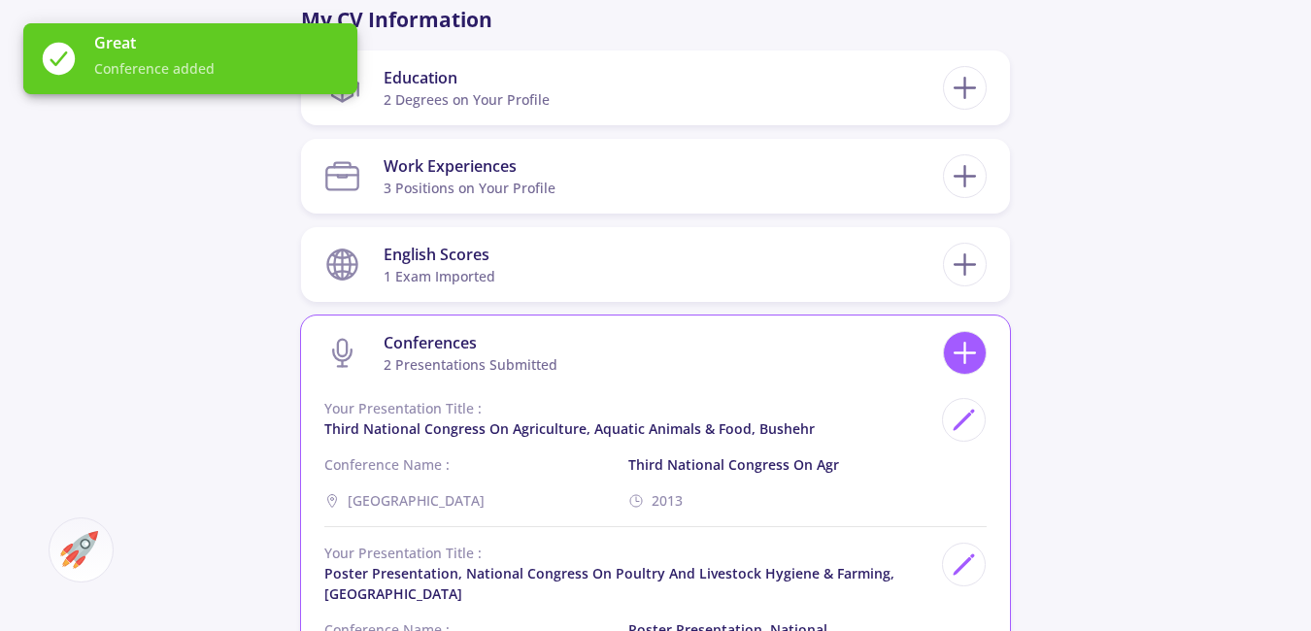
click at [967, 355] on icon at bounding box center [965, 353] width 36 height 36
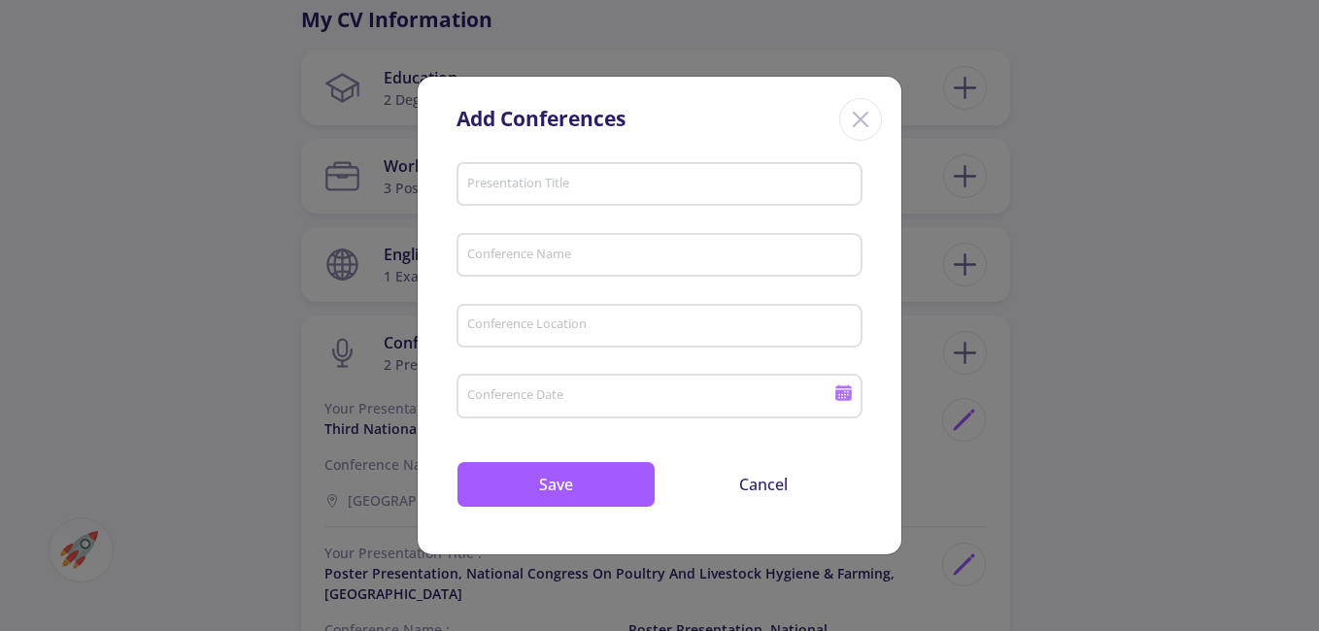
click at [592, 188] on input "Presentation Title" at bounding box center [662, 185] width 392 height 17
type input "Poster Presentation, National Congress on Poultry and Livestock Hygiene & Farmi…"
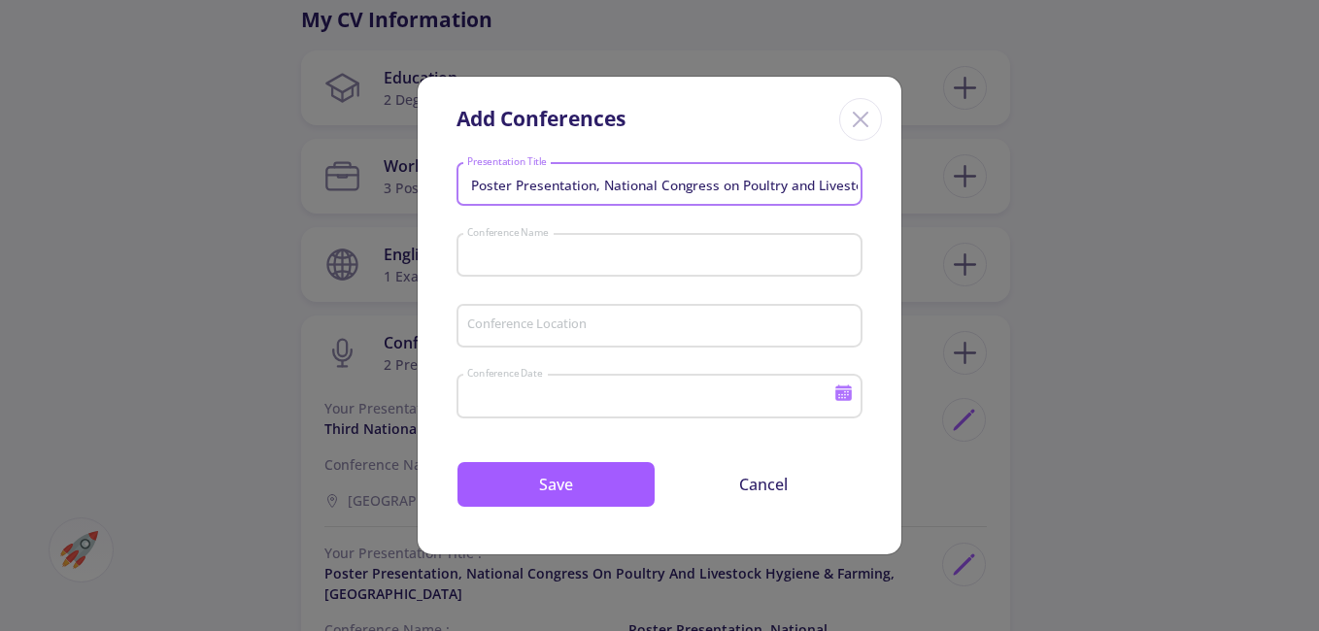
type input "Poster Presentation, National"
type input "2013"
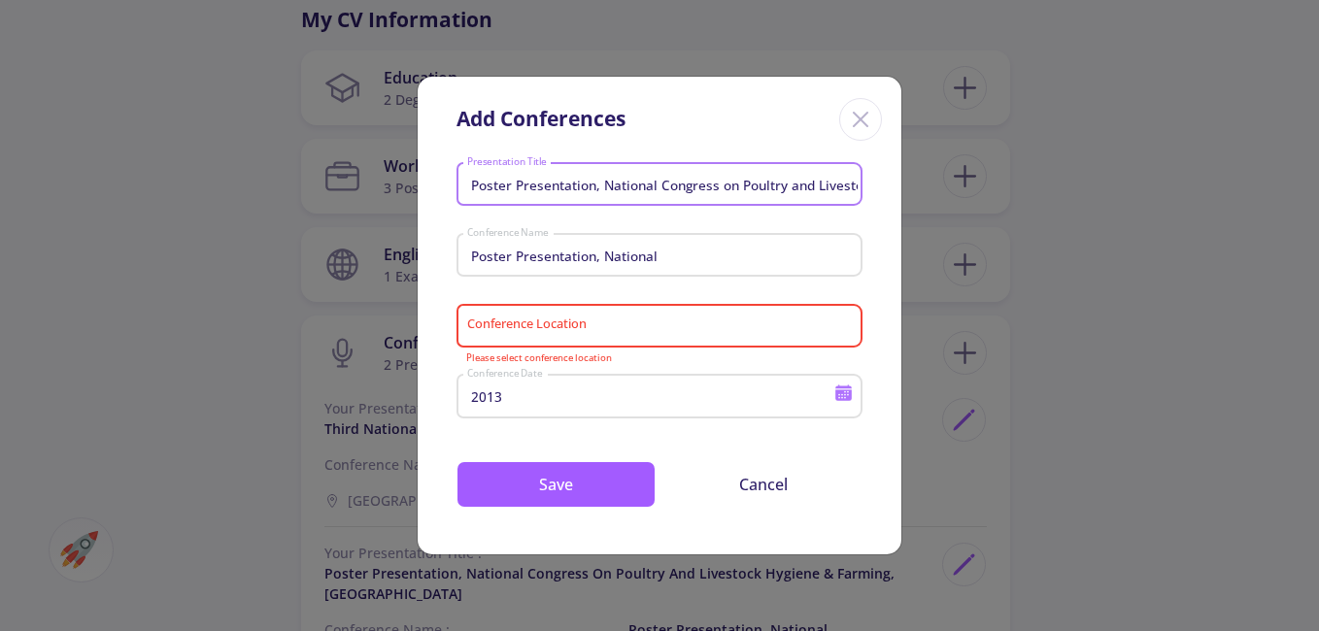
scroll to position [0, 183]
drag, startPoint x: 600, startPoint y: 186, endPoint x: 1322, endPoint y: 212, distance: 722.1
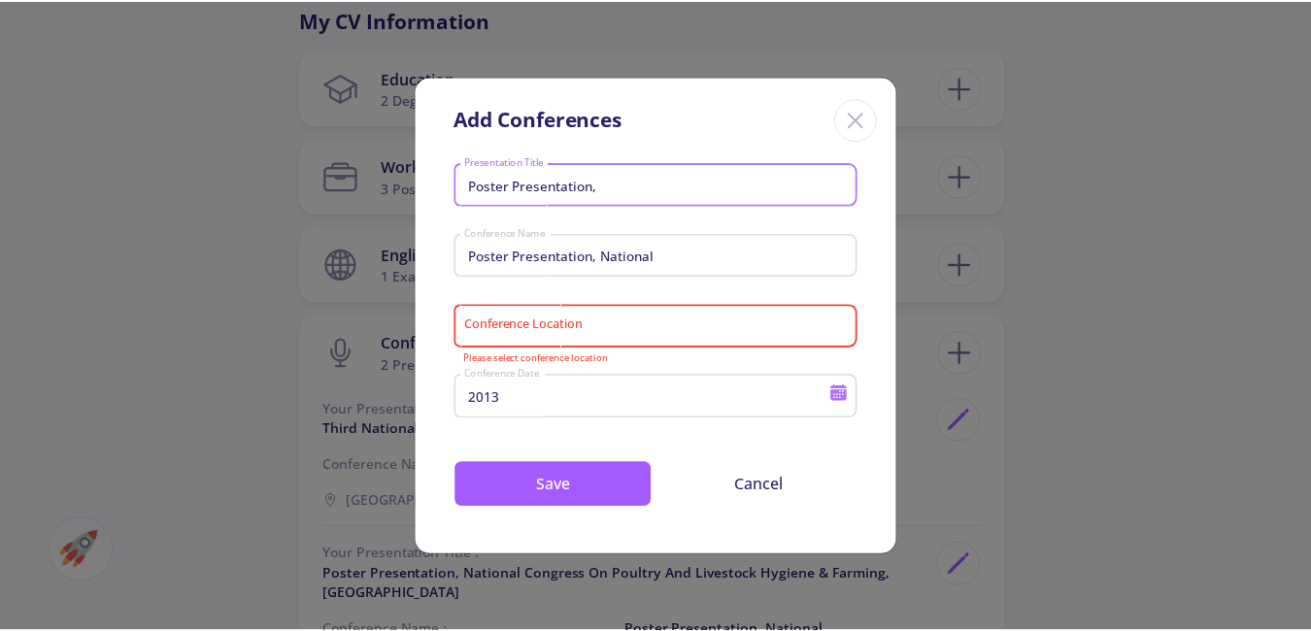
scroll to position [0, 0]
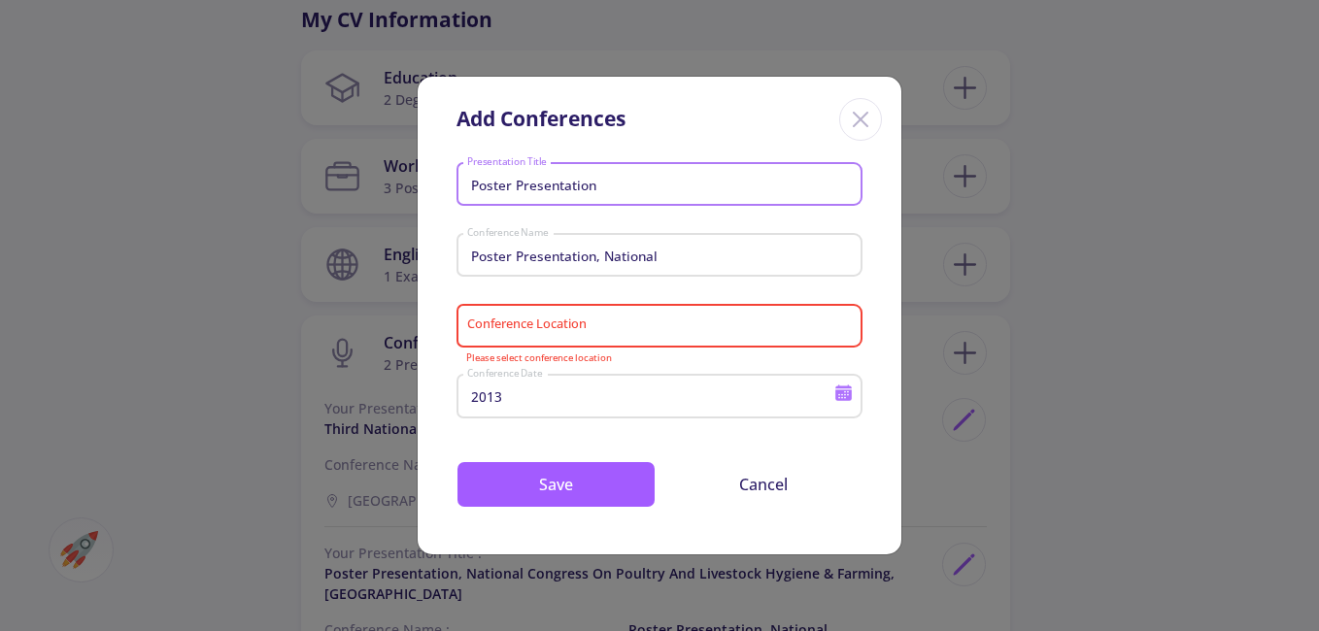
type input "Poster Presentation"
click at [495, 257] on input "Poster Presentation, National" at bounding box center [662, 256] width 392 height 17
drag, startPoint x: 680, startPoint y: 245, endPoint x: 351, endPoint y: 247, distance: 329.3
click at [351, 247] on div "Add Conferences Poster Presentation Presentation Title Poster Presentation, Nat…" at bounding box center [659, 315] width 1319 height 631
drag, startPoint x: 701, startPoint y: 262, endPoint x: 367, endPoint y: 246, distance: 334.5
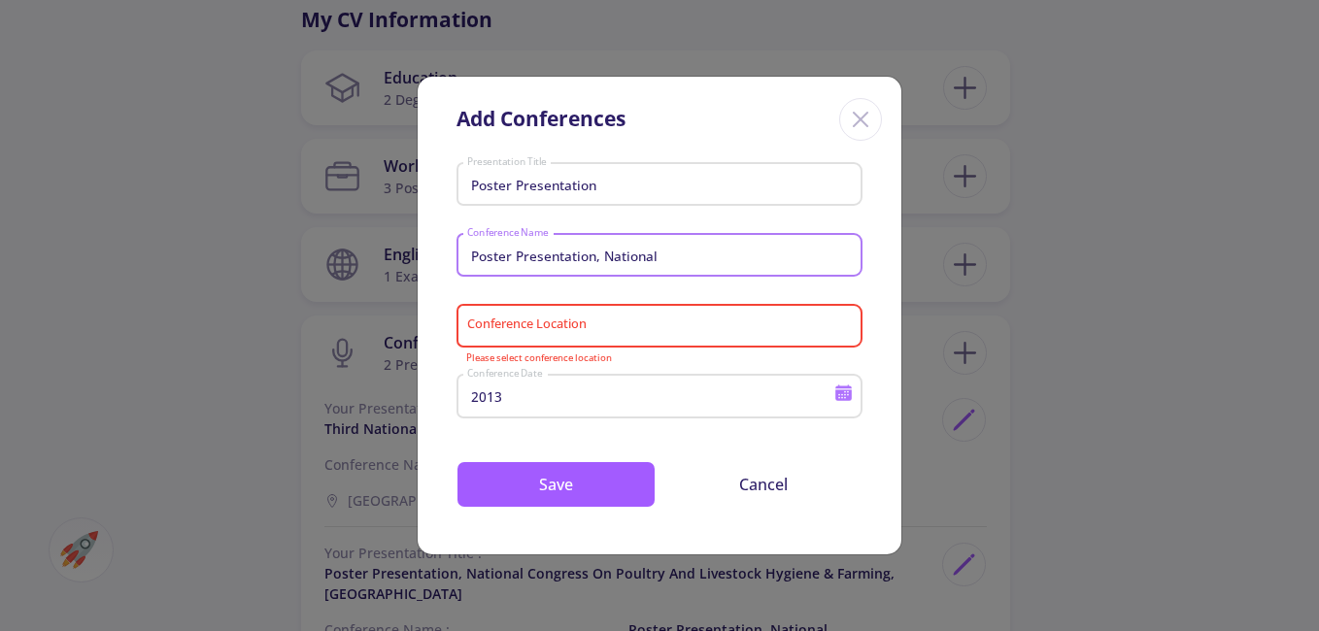
click at [367, 246] on div "Add Conferences Poster Presentation Presentation Title Poster Presentation, Nat…" at bounding box center [659, 315] width 1319 height 631
paste input "Second National Conference on"
type input "Second National Conference on"
drag, startPoint x: 693, startPoint y: 257, endPoint x: 374, endPoint y: 245, distance: 319.8
click at [374, 245] on div "Add Conferences Poster Presentation Presentation Title Second National Conferen…" at bounding box center [659, 315] width 1319 height 631
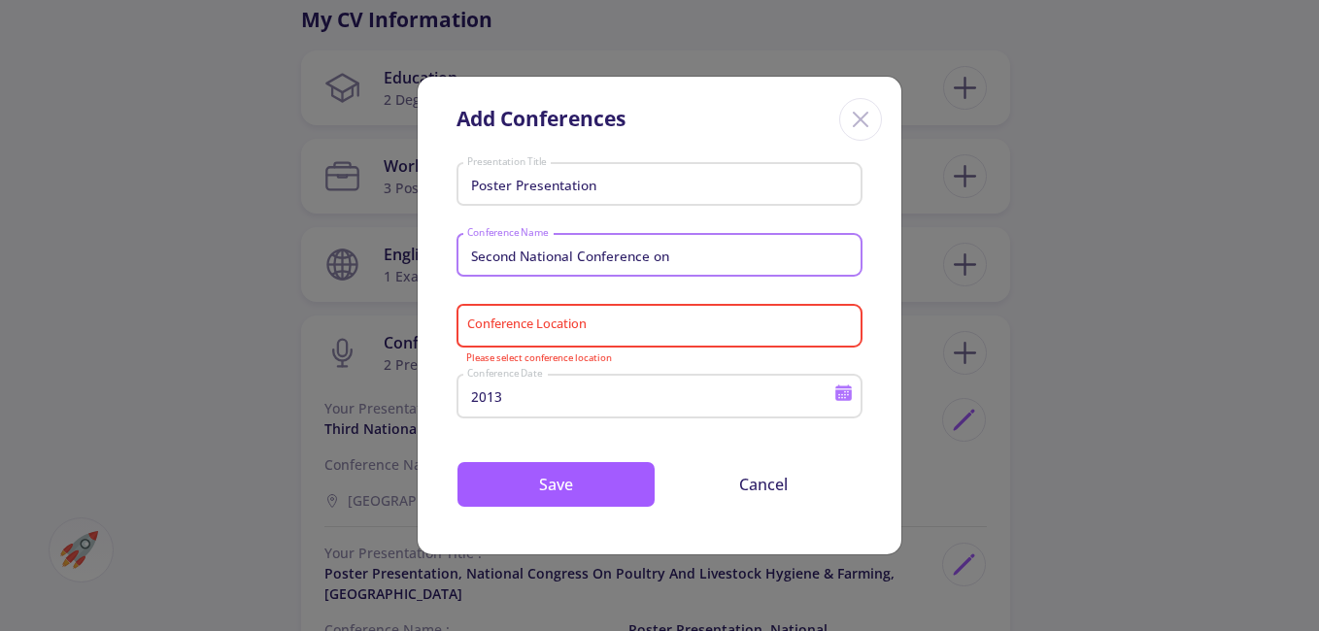
click at [607, 333] on input "Conference Location" at bounding box center [662, 326] width 392 height 17
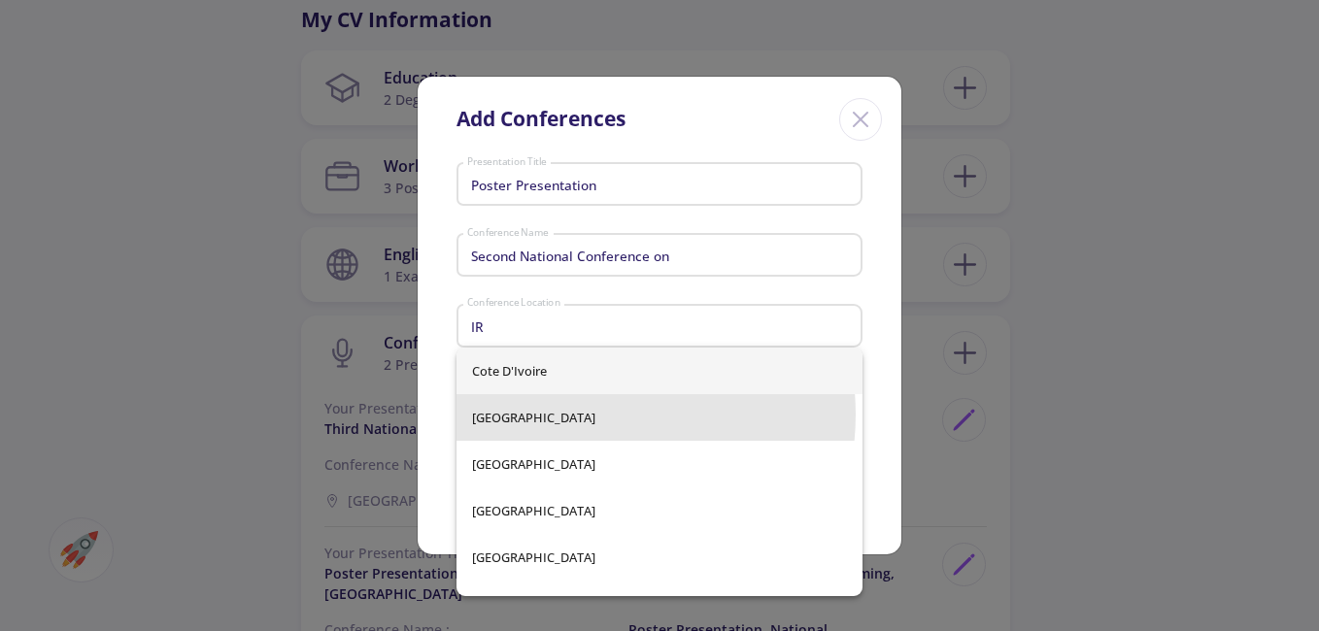
click at [587, 420] on span "[GEOGRAPHIC_DATA]" at bounding box center [659, 417] width 375 height 47
type input "[GEOGRAPHIC_DATA]"
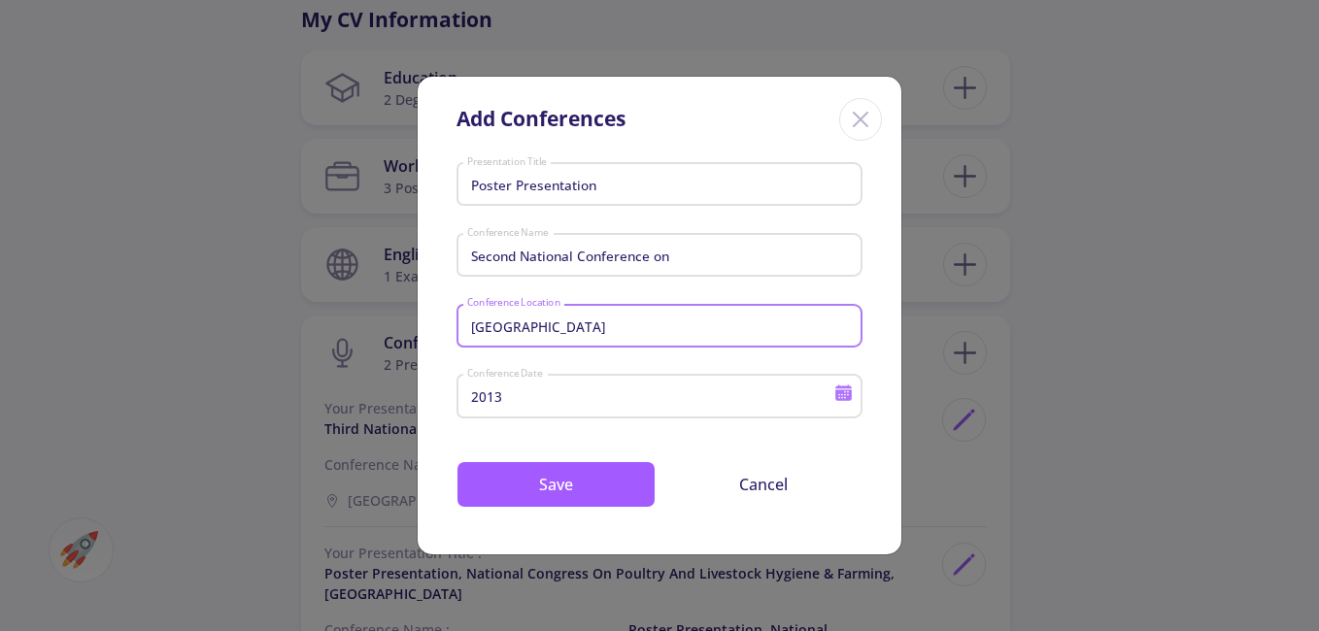
click at [610, 395] on input "2013" at bounding box center [653, 397] width 374 height 17
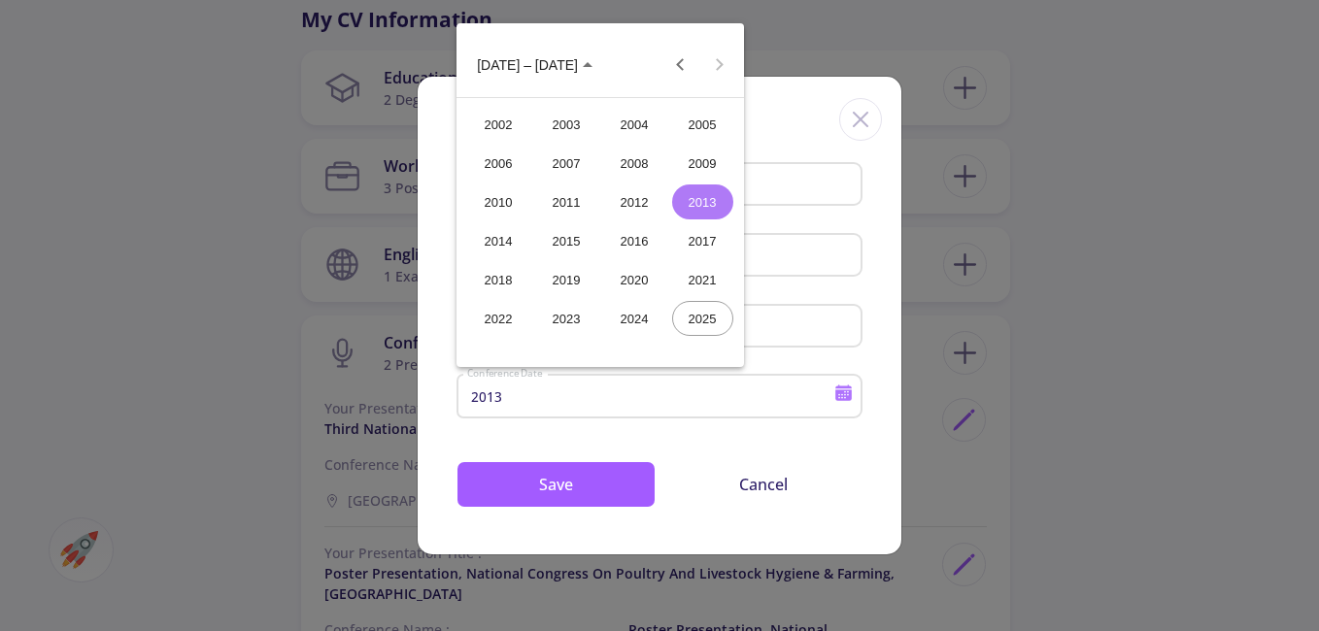
click at [513, 249] on div "2014" at bounding box center [498, 240] width 61 height 35
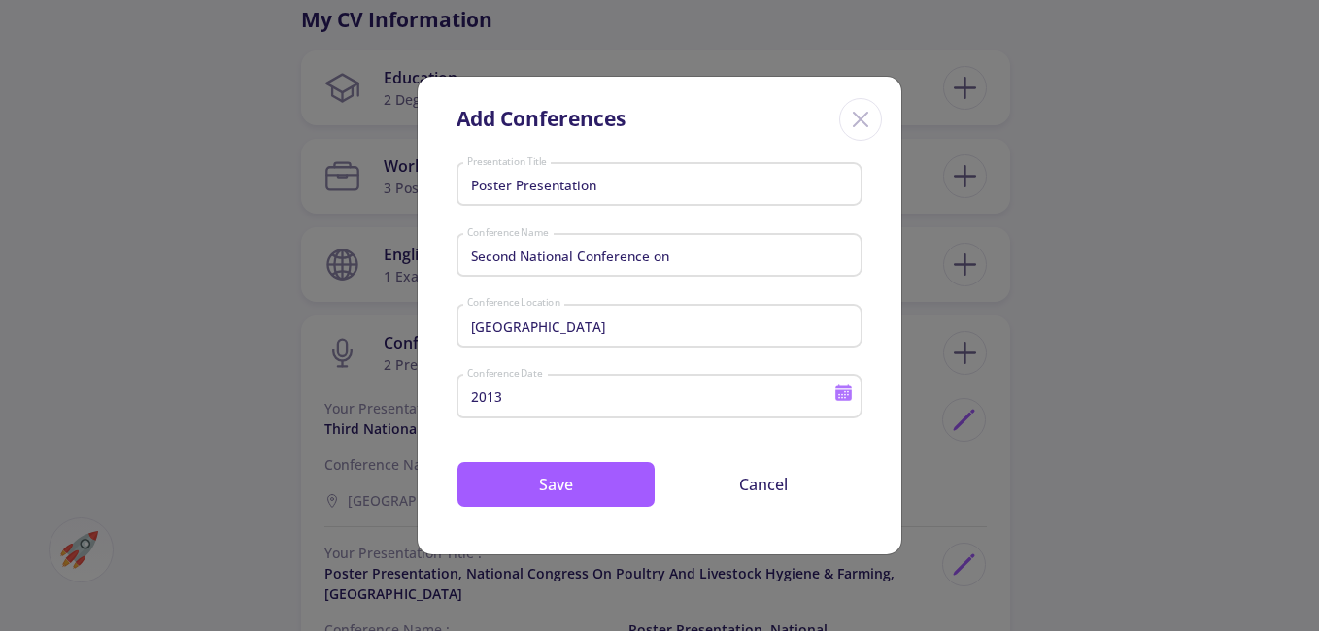
type input "2014"
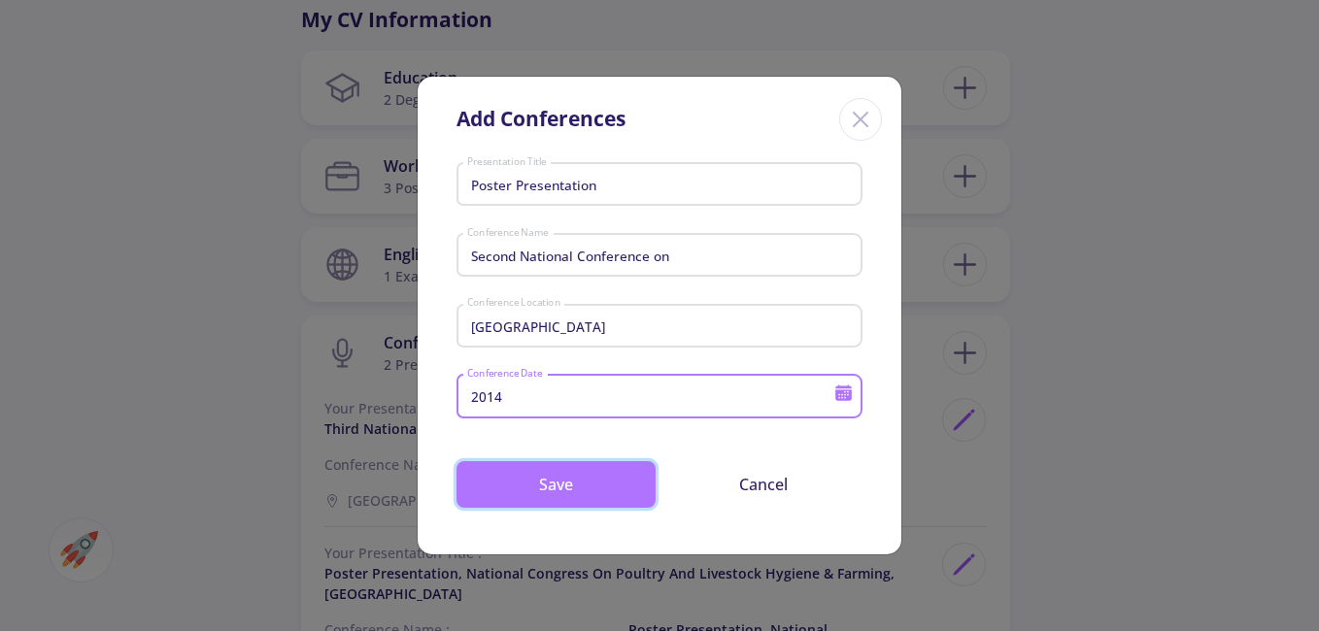
click at [576, 481] on button "Save" at bounding box center [555, 484] width 199 height 47
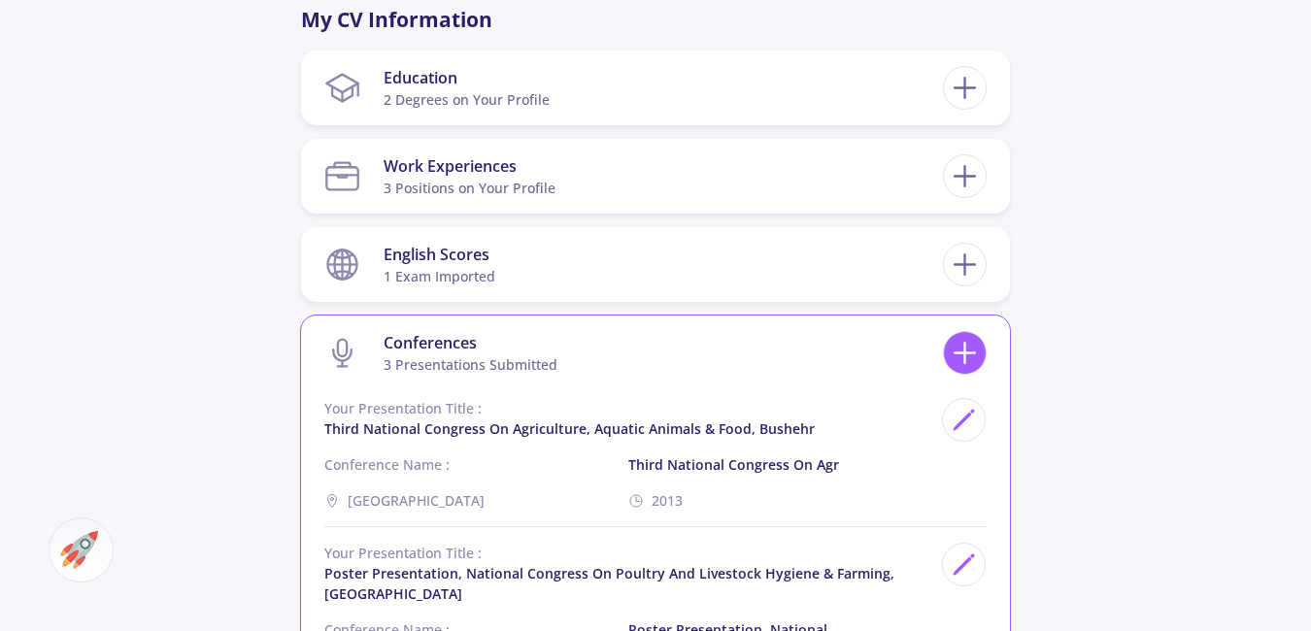
click at [970, 352] on icon at bounding box center [965, 353] width 36 height 36
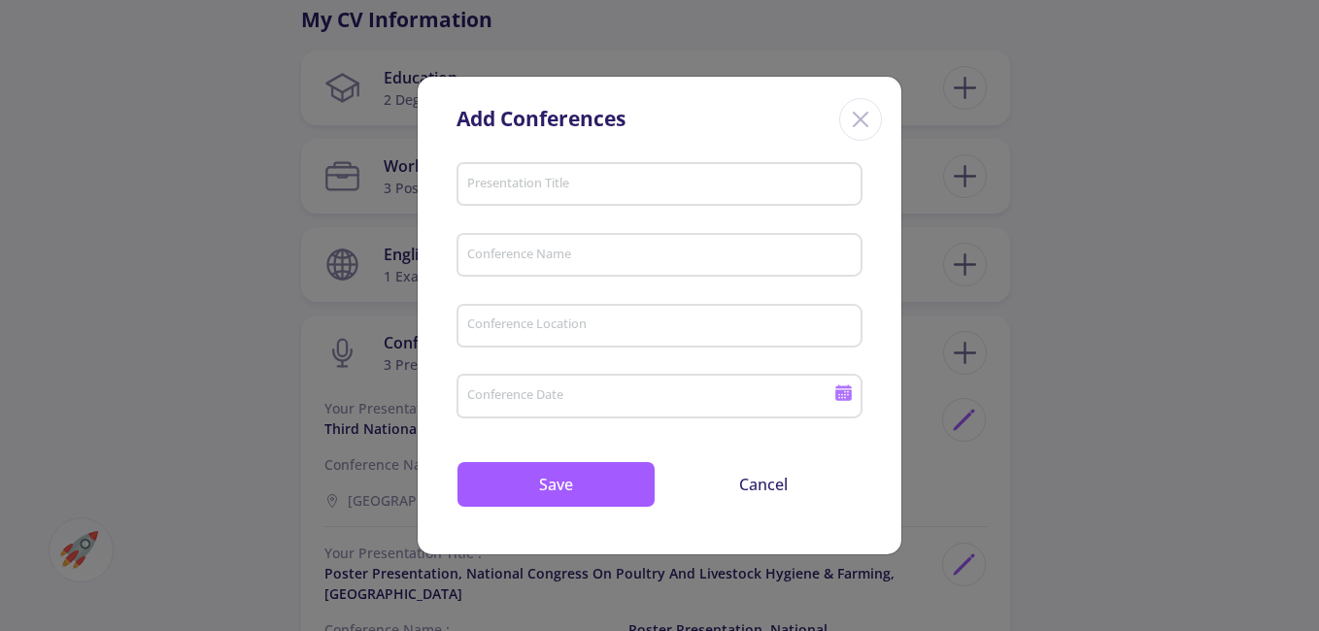
click at [642, 184] on input "Presentation Title" at bounding box center [662, 185] width 392 height 17
type input "Poster Presentation"
type input "Second National Conference on"
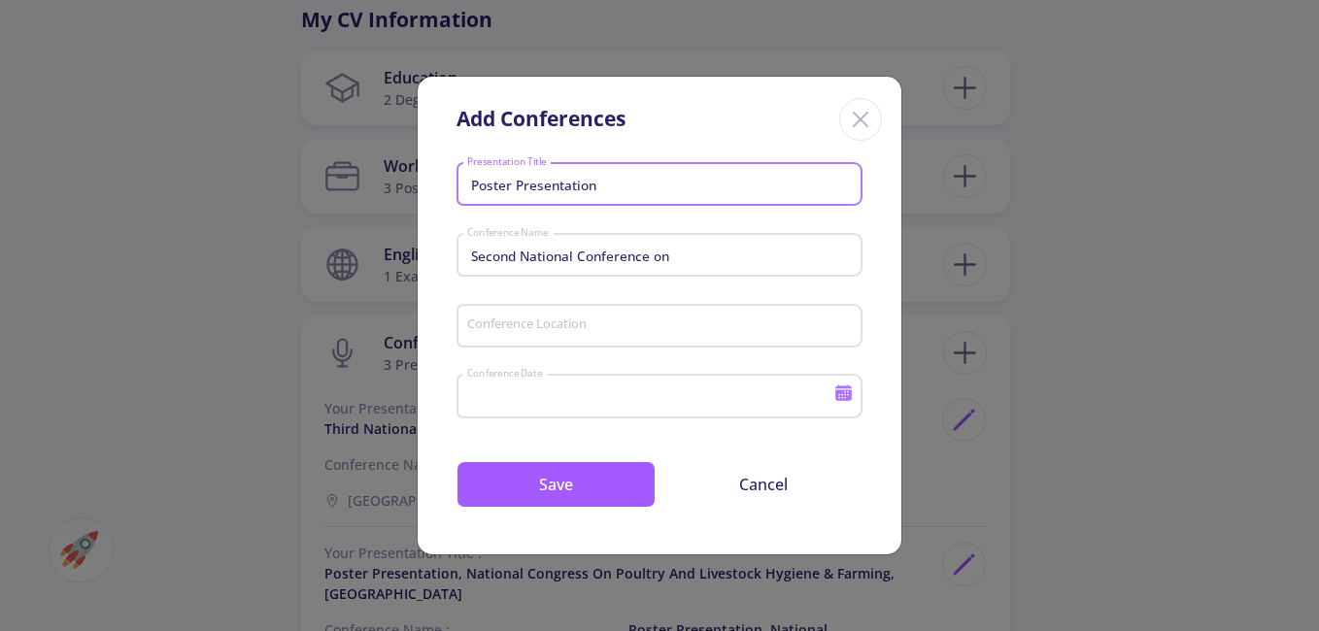
type input "2013"
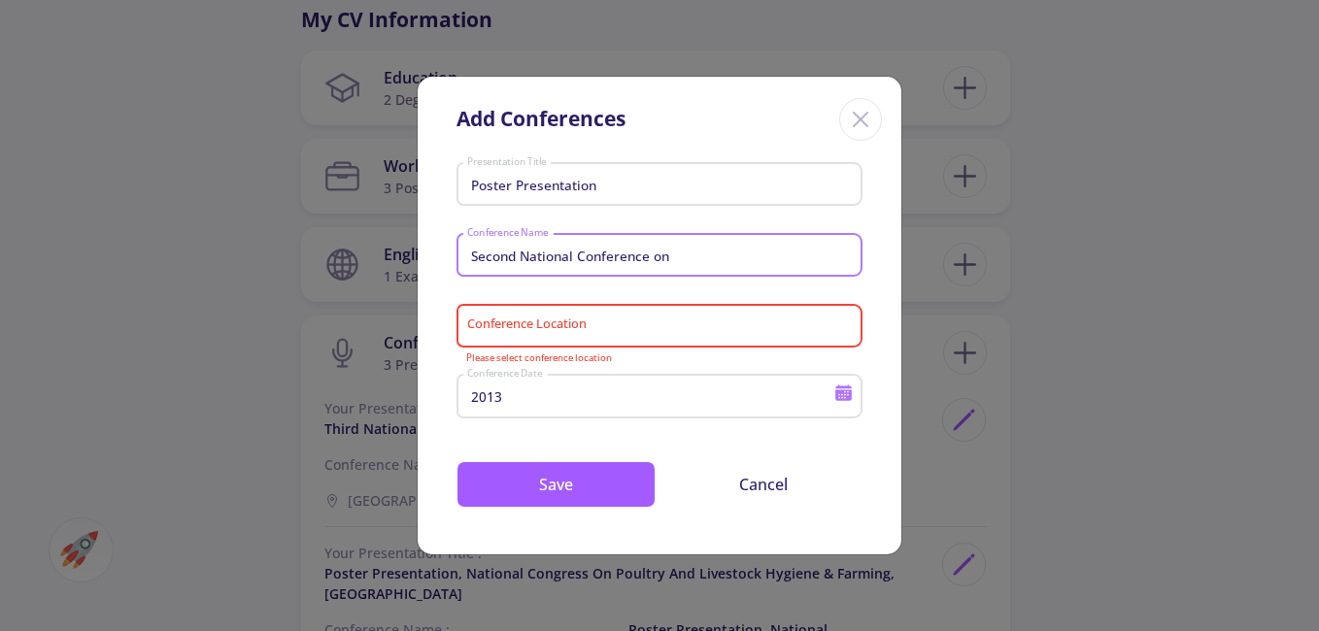
drag, startPoint x: 690, startPoint y: 253, endPoint x: 412, endPoint y: 254, distance: 277.8
click at [412, 254] on div "Add Conferences Poster Presentation Presentation Title Second National Conferen…" at bounding box center [659, 315] width 1319 height 631
paste input "First National Congress on Bio"
type input "First National Congress on Bio"
drag, startPoint x: 615, startPoint y: 315, endPoint x: 616, endPoint y: 325, distance: 10.7
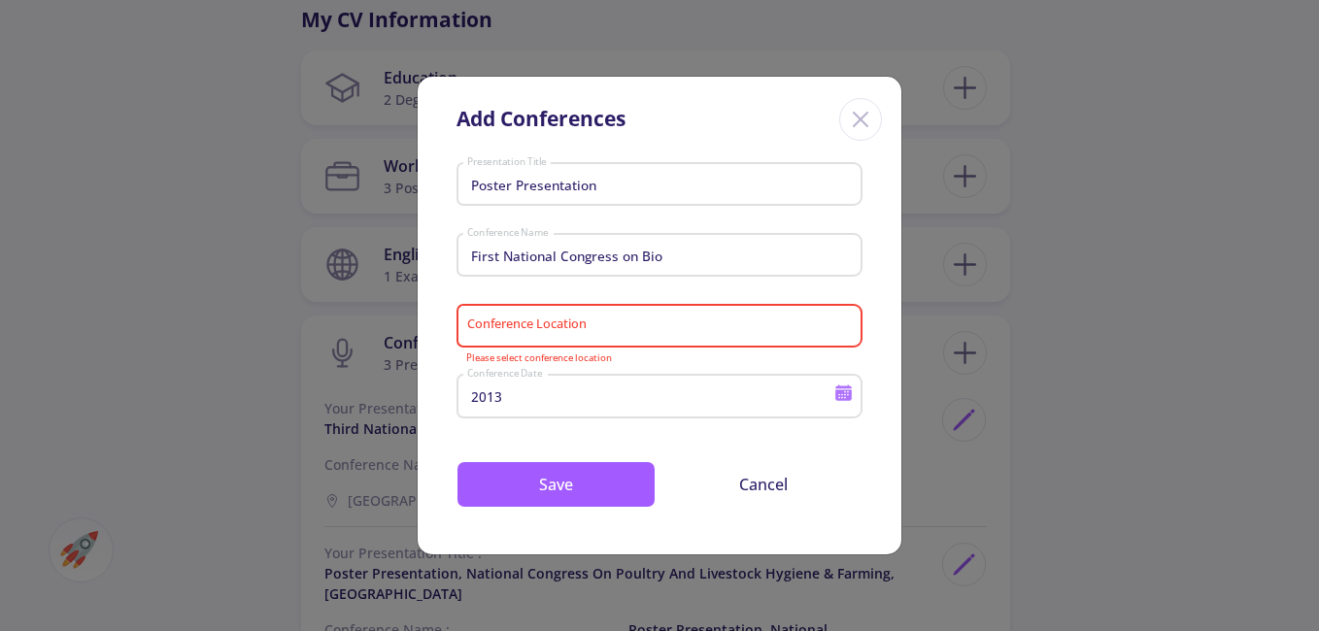
click at [616, 315] on div "Conference Location" at bounding box center [660, 322] width 388 height 51
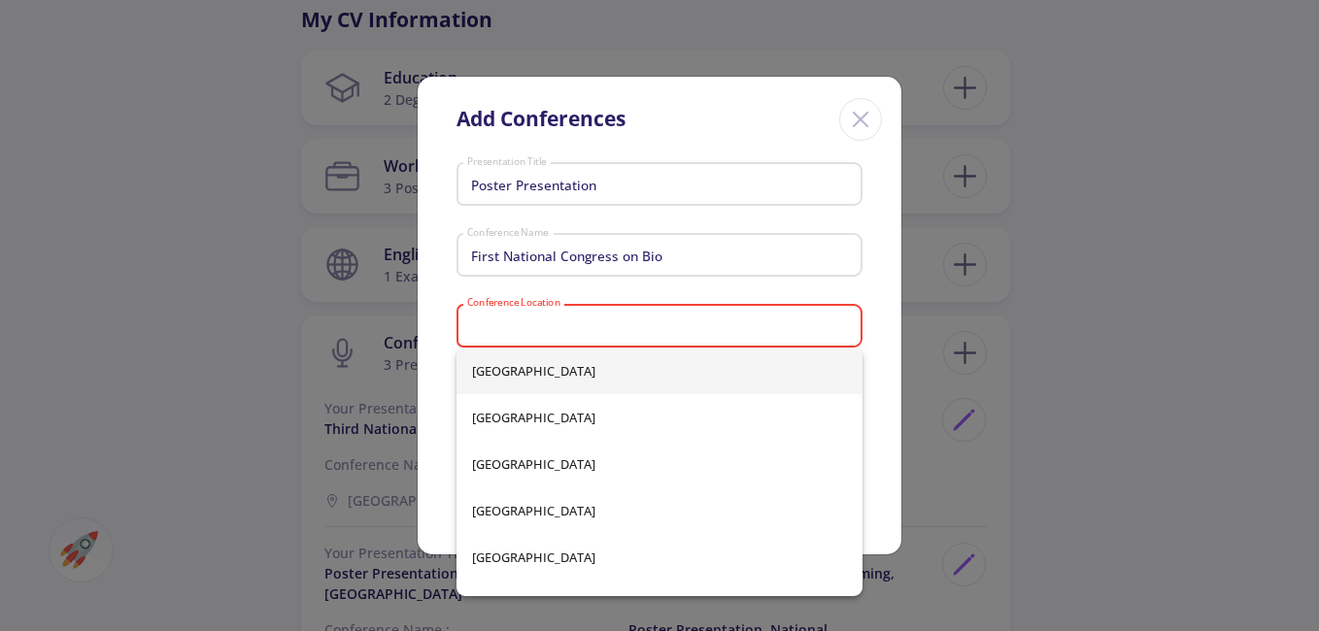
click at [618, 330] on input "Conference Location" at bounding box center [662, 326] width 392 height 17
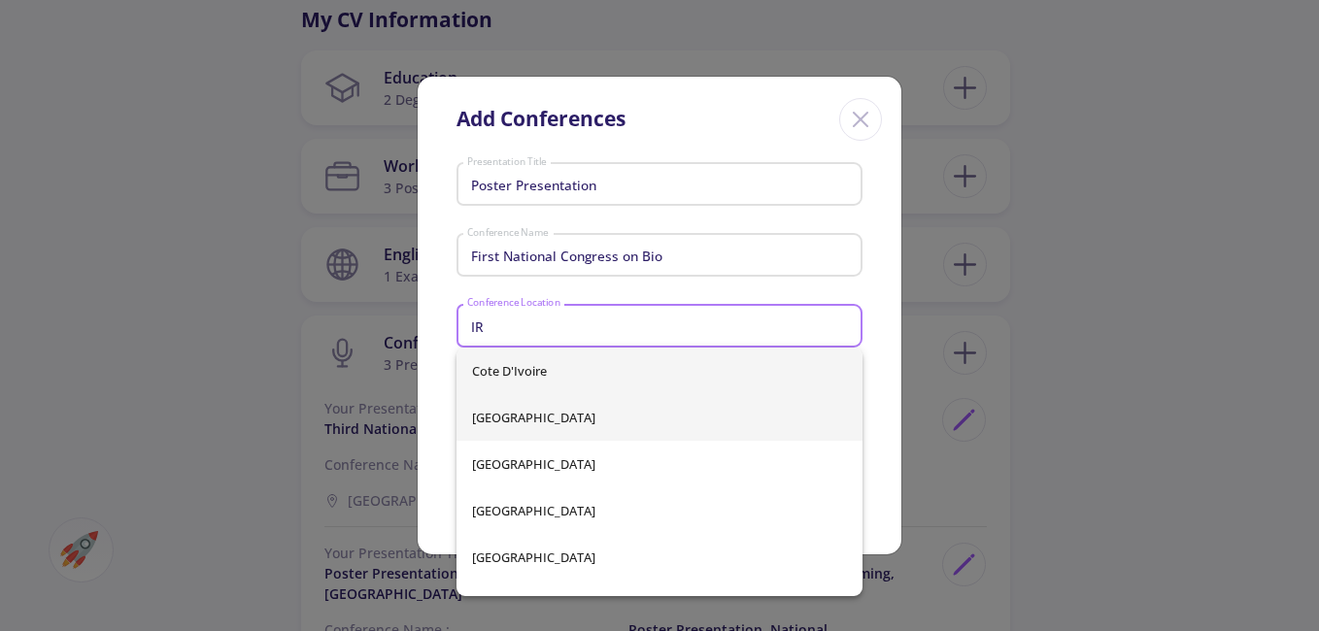
click at [592, 420] on span "[GEOGRAPHIC_DATA]" at bounding box center [659, 417] width 375 height 47
type input "[GEOGRAPHIC_DATA]"
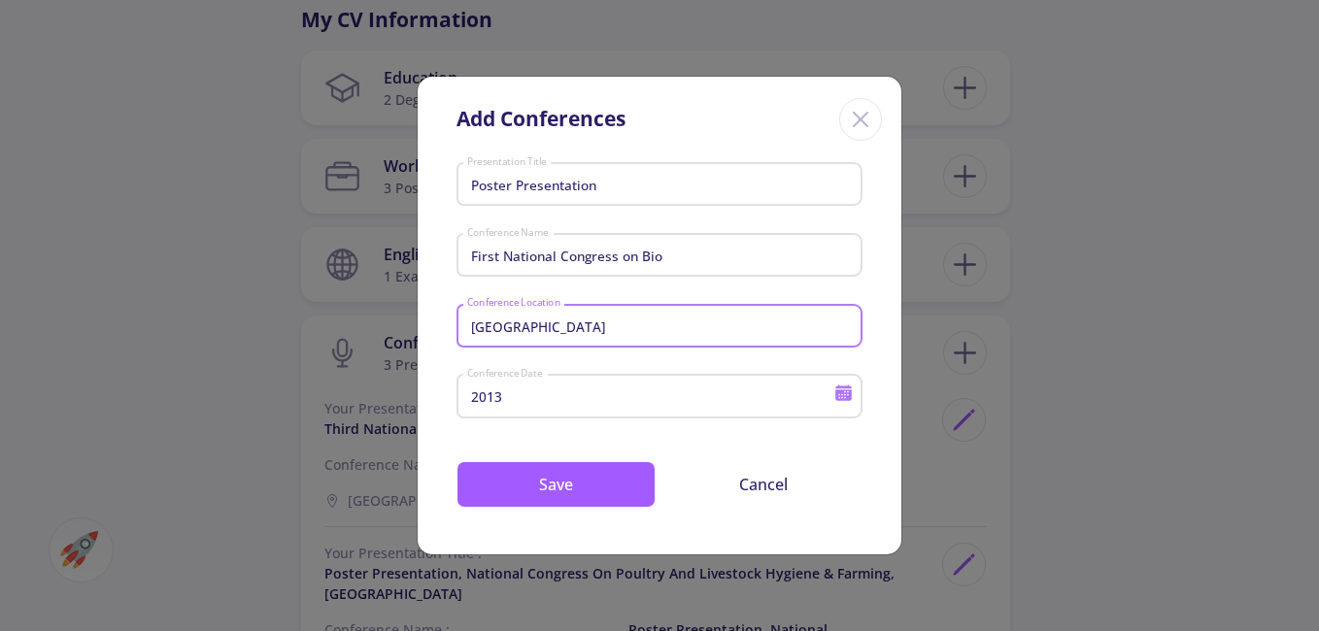
click at [577, 388] on div "2013 Conference Date" at bounding box center [650, 392] width 369 height 51
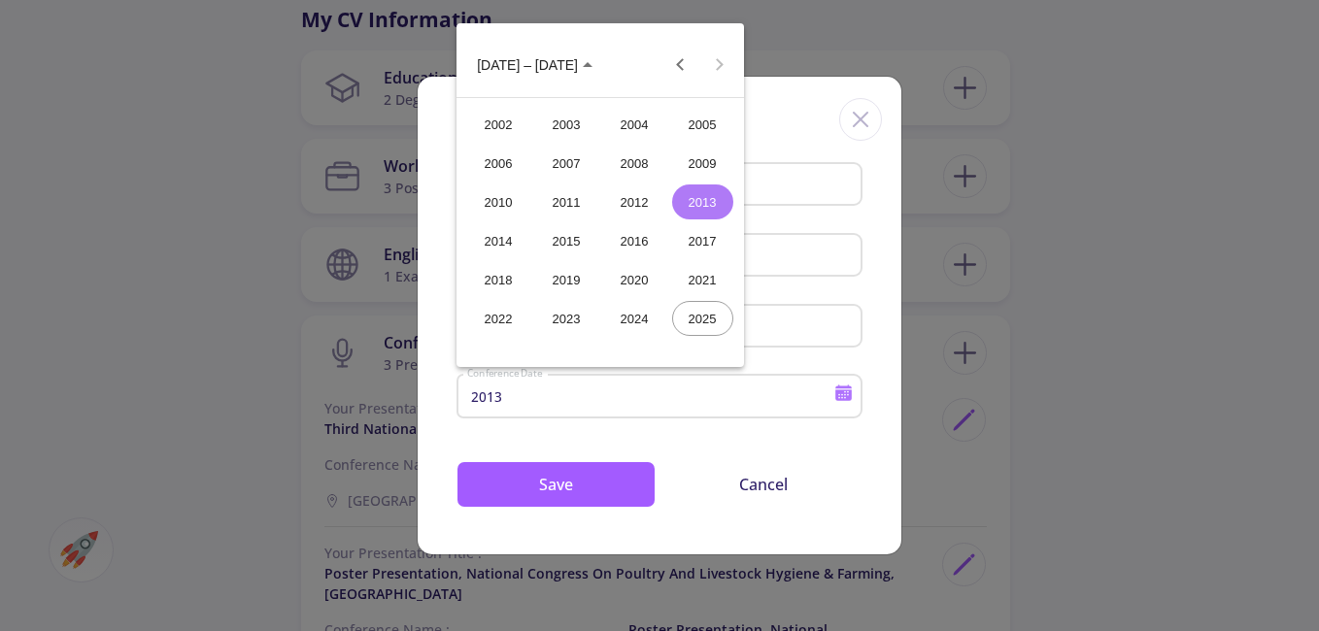
drag, startPoint x: 502, startPoint y: 236, endPoint x: 576, endPoint y: 476, distance: 251.0
click at [501, 236] on div "2014" at bounding box center [498, 240] width 61 height 35
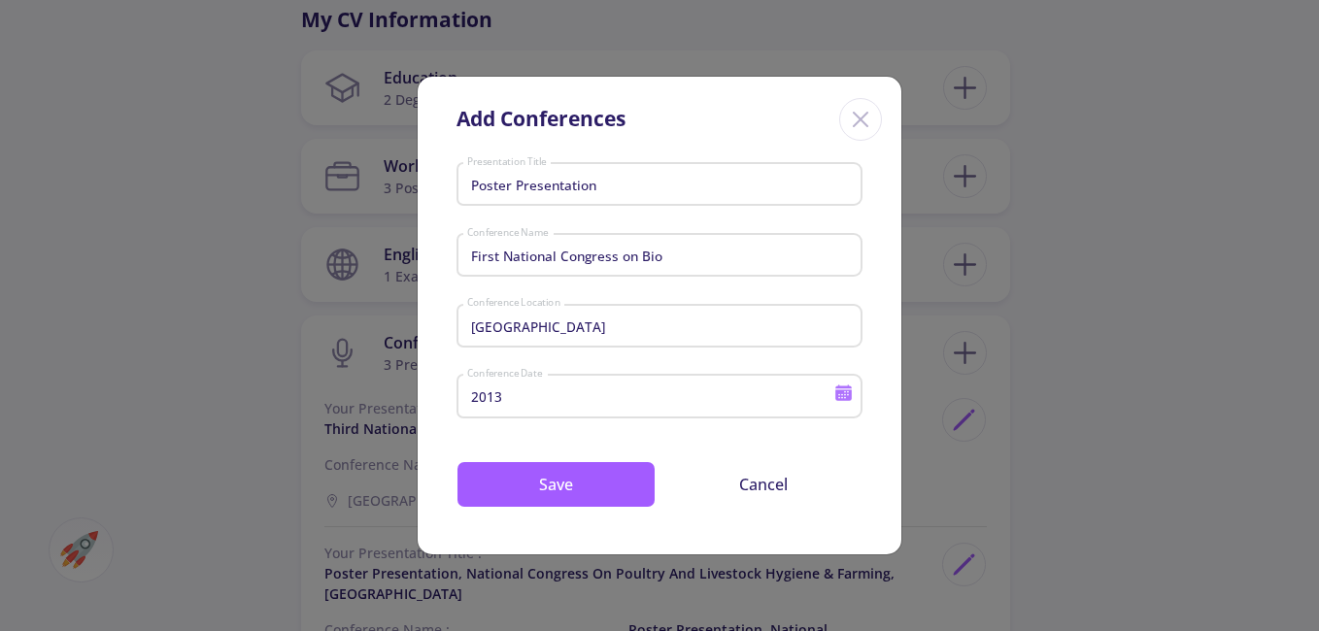
type input "2014"
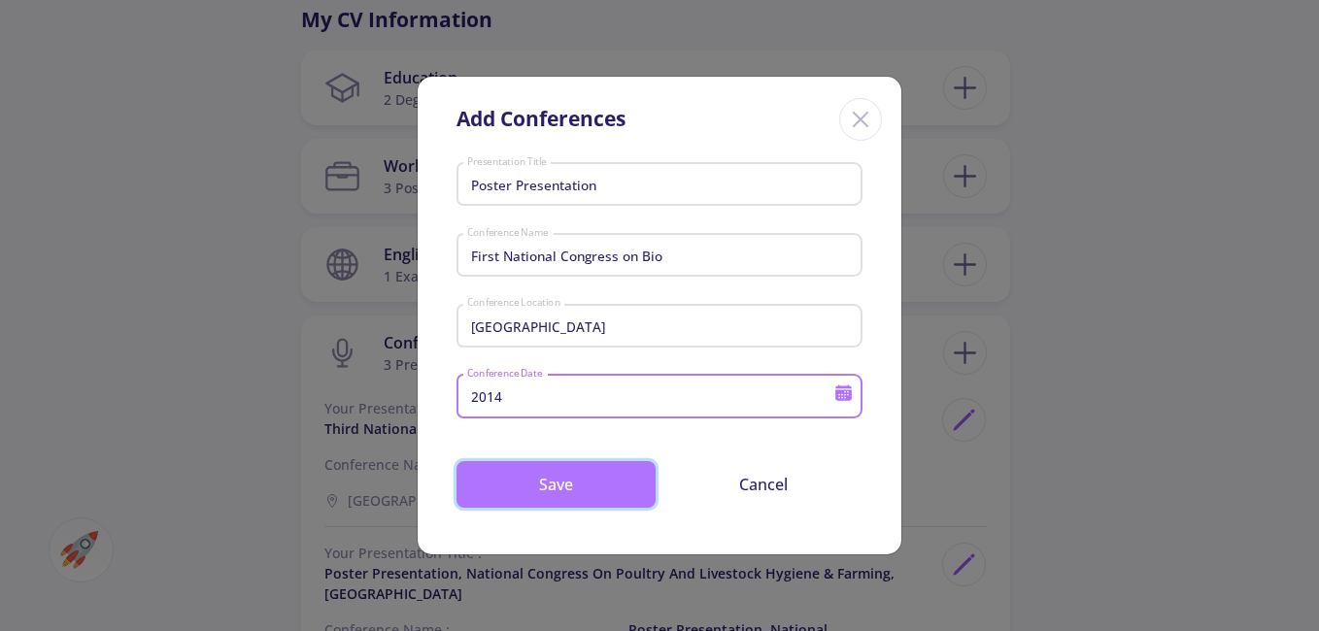
click at [591, 471] on button "Save" at bounding box center [555, 484] width 199 height 47
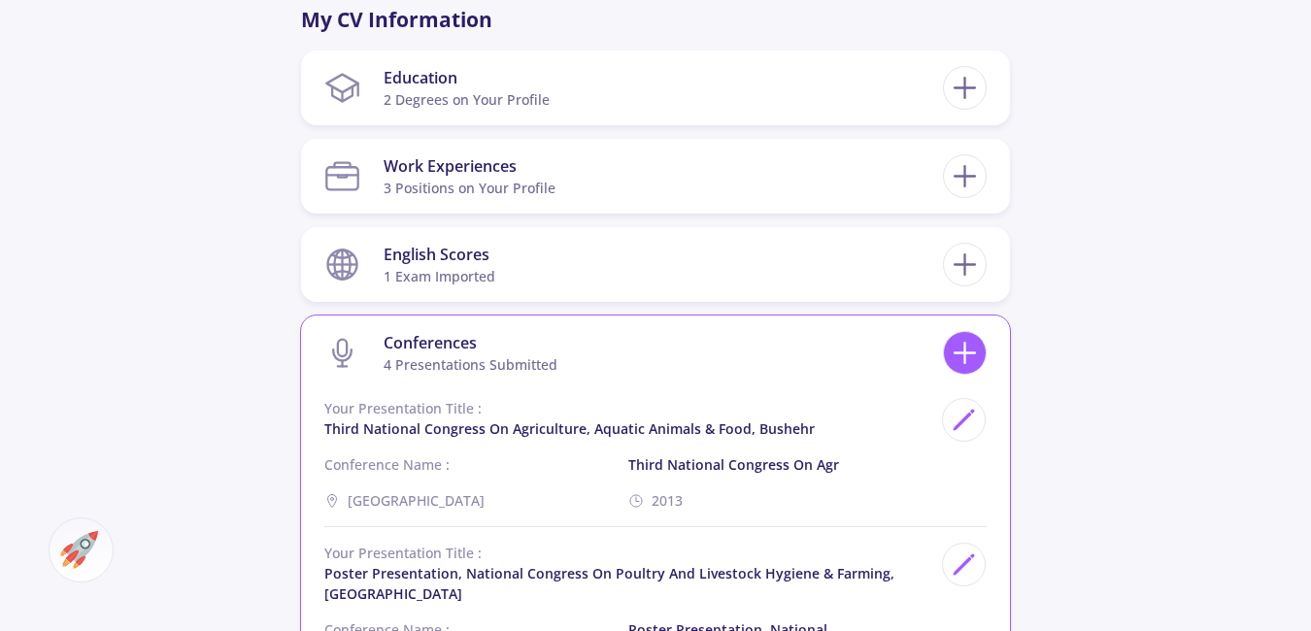
click at [971, 359] on icon at bounding box center [965, 353] width 36 height 36
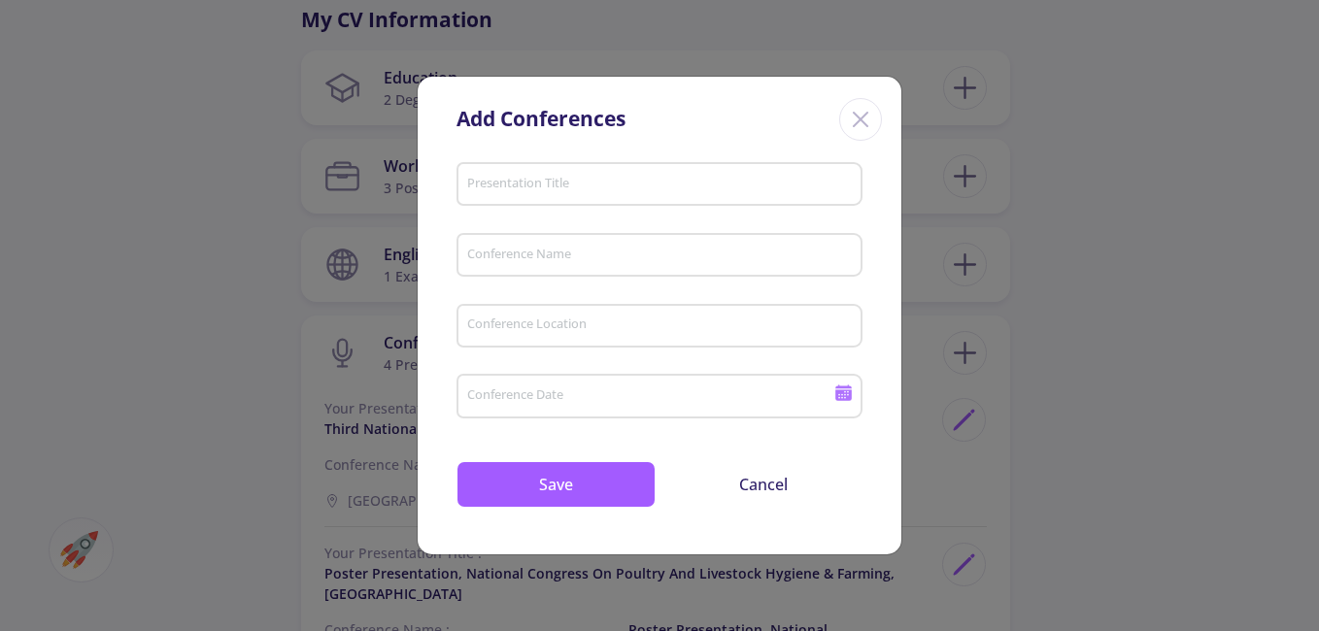
click at [553, 169] on div "Presentation Title" at bounding box center [660, 180] width 388 height 51
click at [553, 192] on input "Presentation Title" at bounding box center [662, 185] width 392 height 17
type input "Poster Presentation"
type input "First National Congress on Bio"
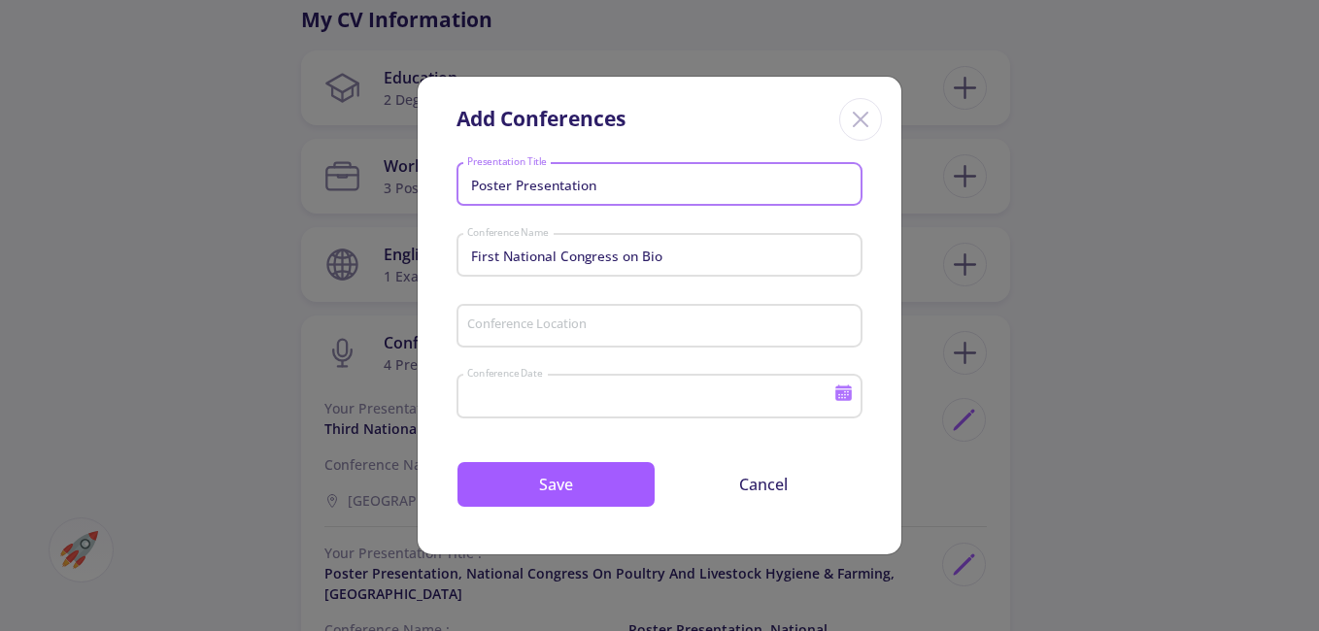
type input "2013"
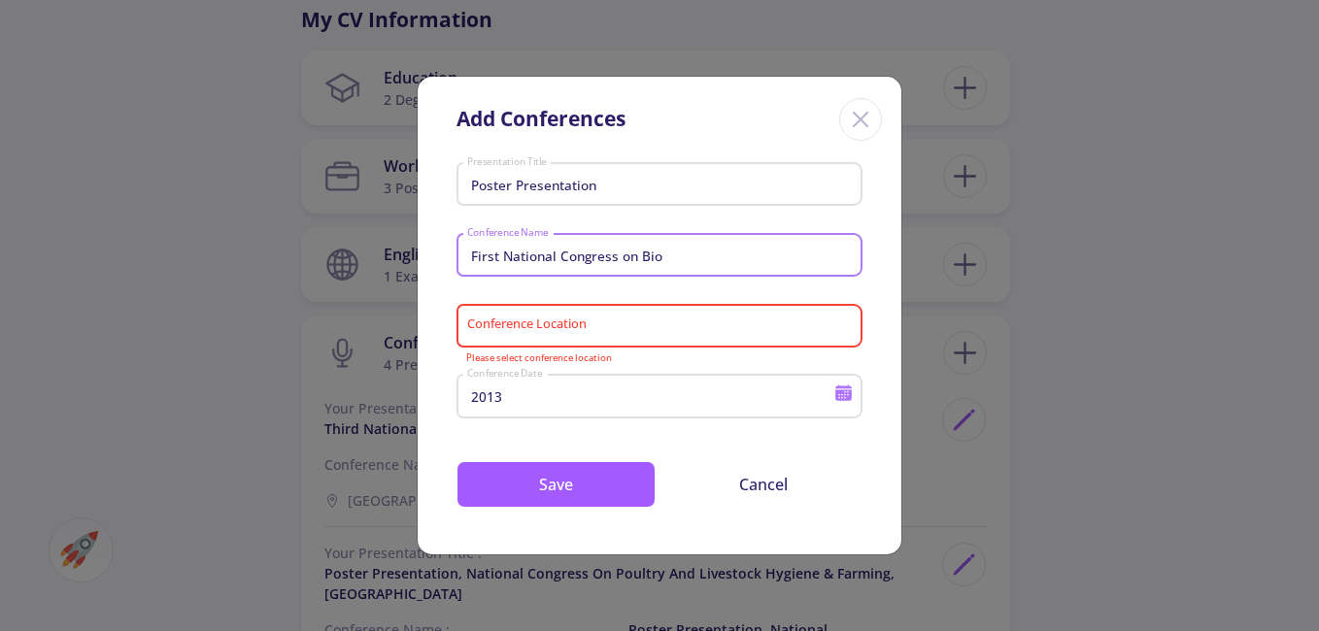
click at [332, 218] on div "Add Conferences Poster Presentation Presentation Title First National Congress …" at bounding box center [659, 315] width 1319 height 631
paste input "International Conference on Ch"
type input "International Conference on Ch"
click at [558, 330] on input "Conference Location" at bounding box center [662, 326] width 392 height 17
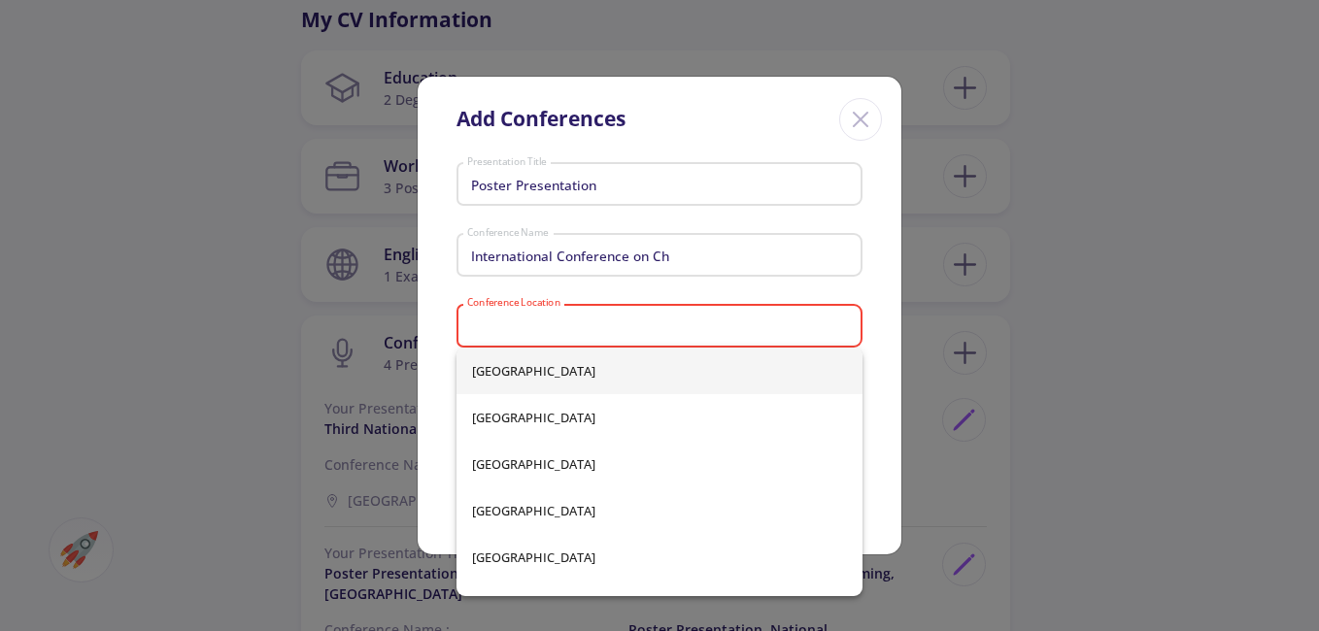
type input "I"
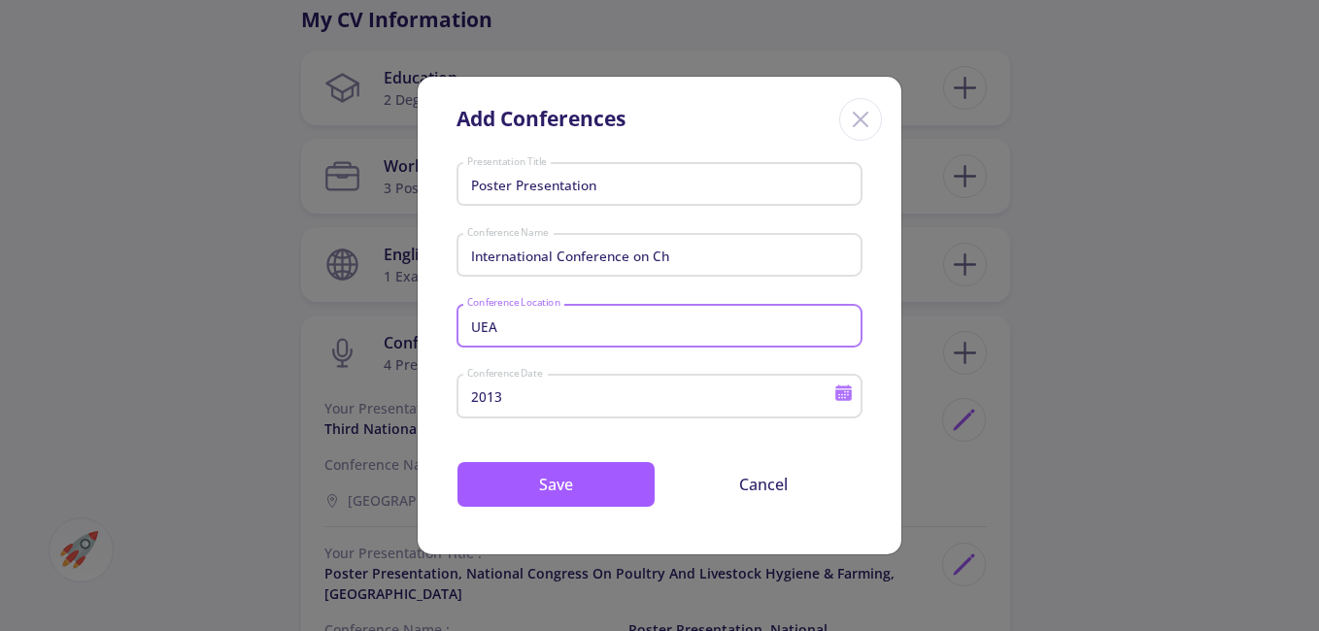
drag, startPoint x: 561, startPoint y: 320, endPoint x: 339, endPoint y: 317, distance: 222.4
click at [339, 317] on div "Add Conferences Poster Presentation Presentation Title International Conference…" at bounding box center [659, 315] width 1319 height 631
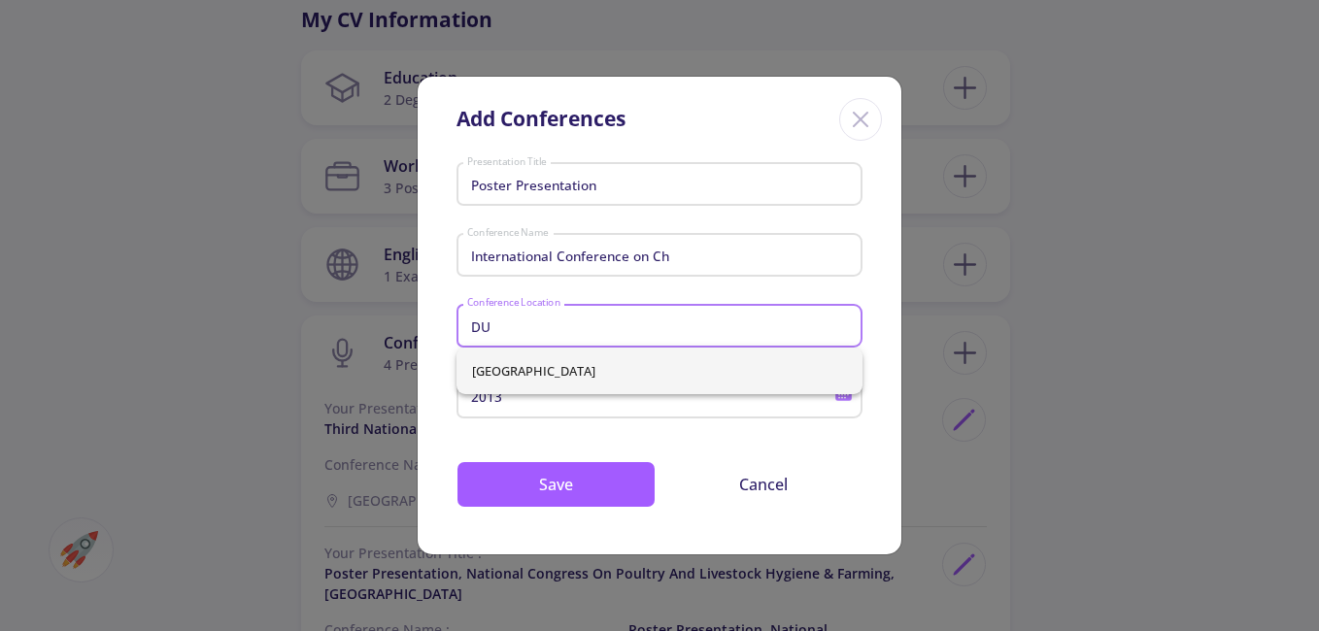
type input "D"
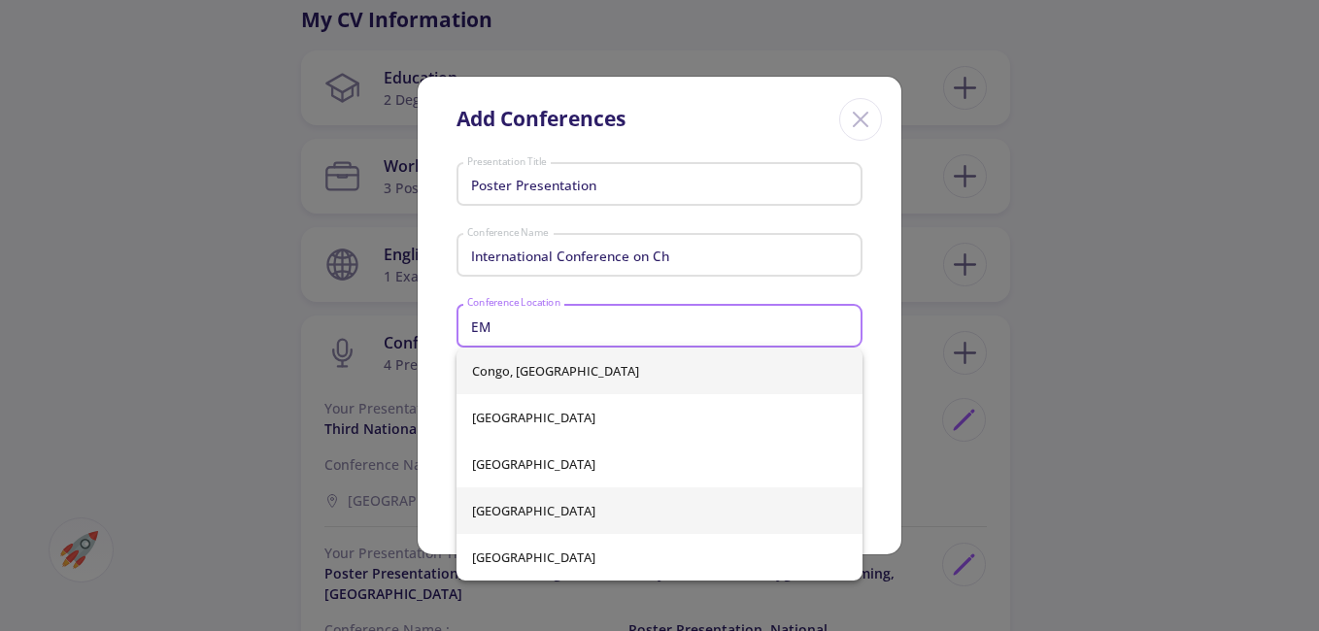
click at [542, 514] on span "[GEOGRAPHIC_DATA]" at bounding box center [659, 511] width 375 height 47
type input "[GEOGRAPHIC_DATA]"
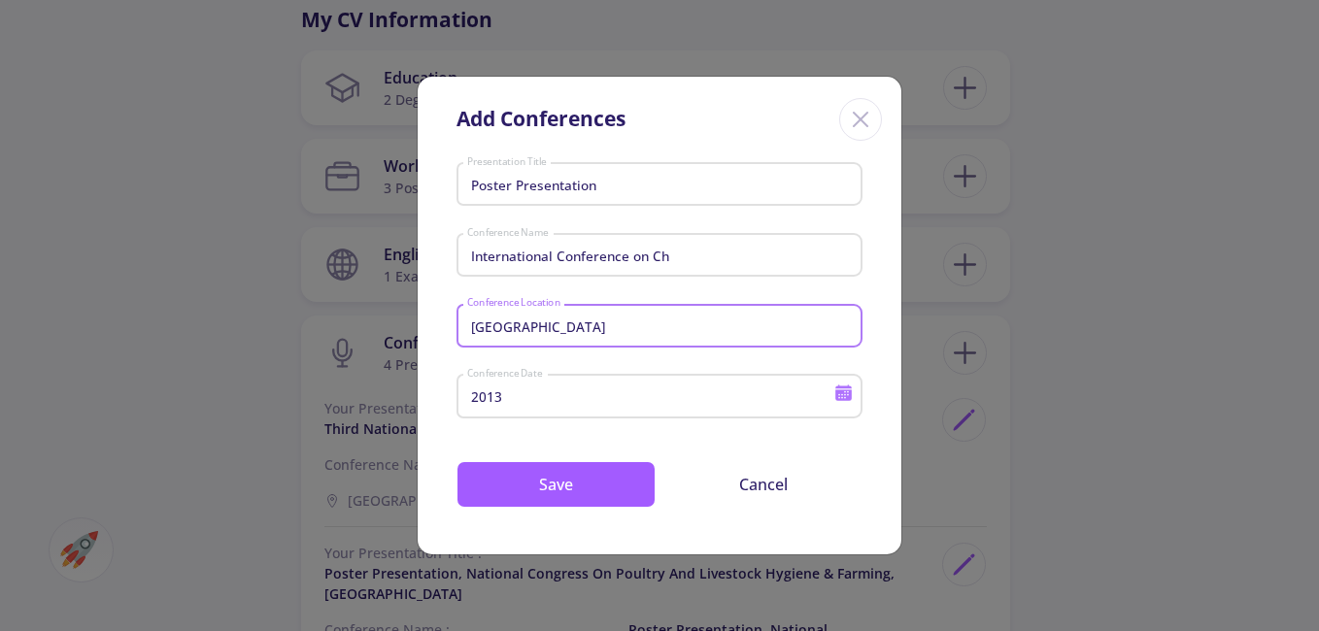
click at [625, 393] on input "2013" at bounding box center [653, 397] width 374 height 17
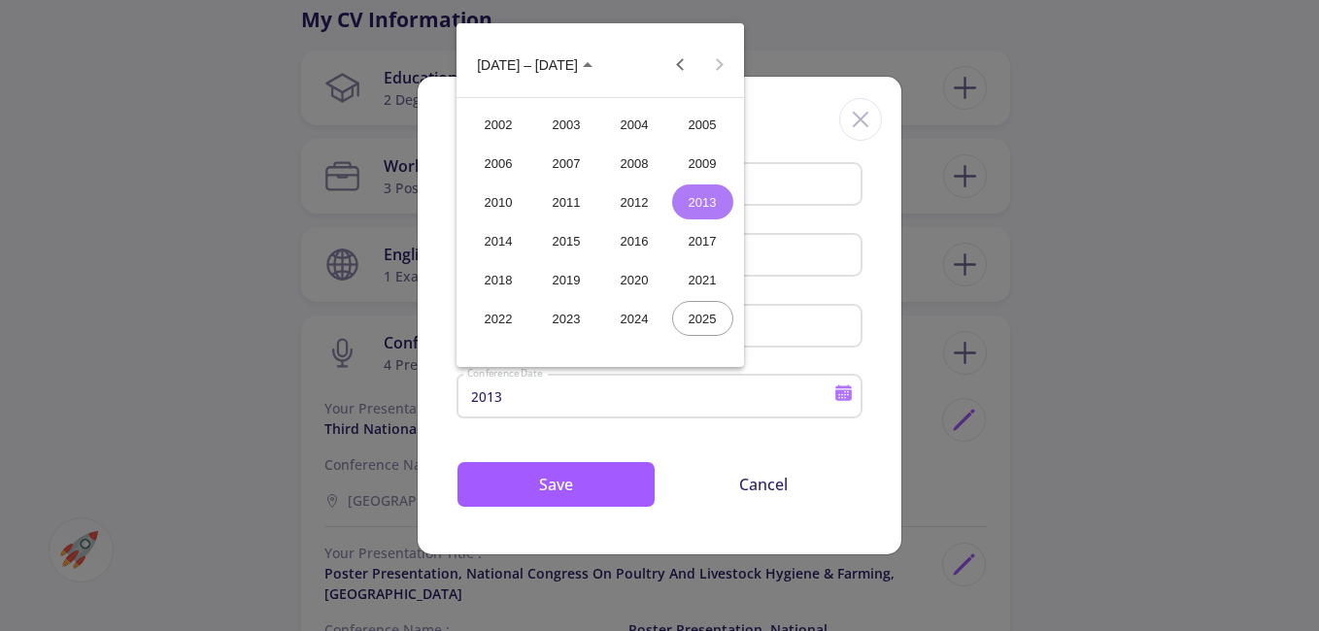
click at [487, 248] on div "2014" at bounding box center [498, 240] width 61 height 35
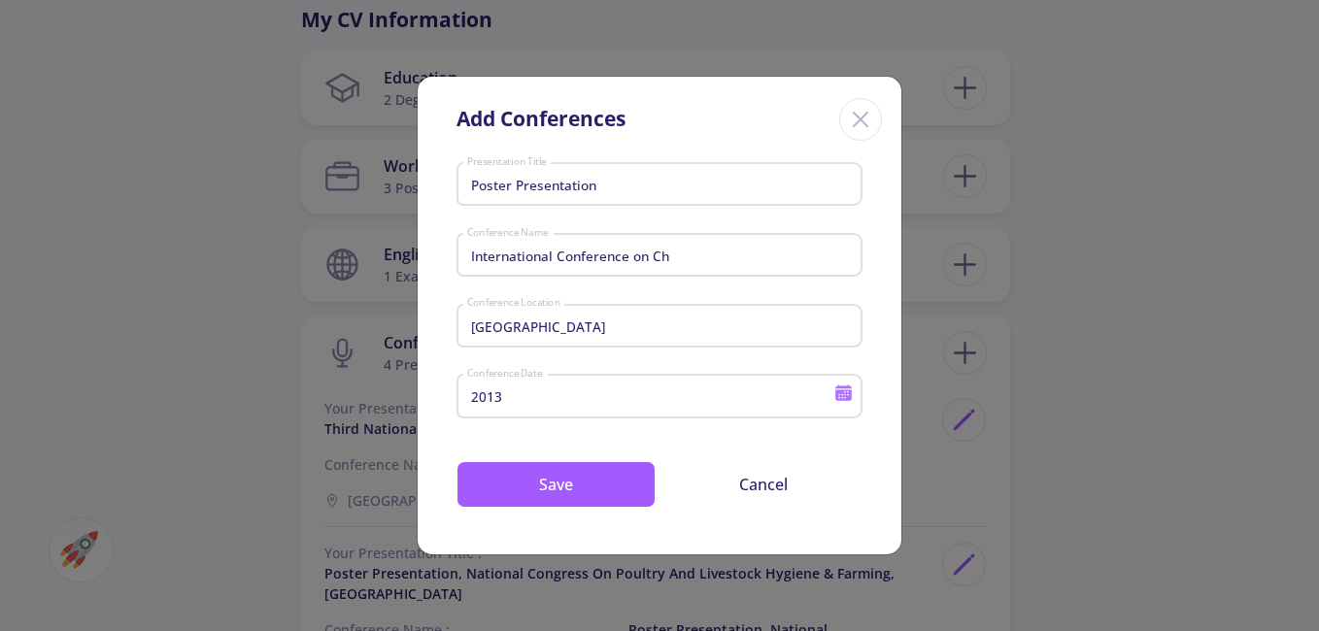
type input "2014"
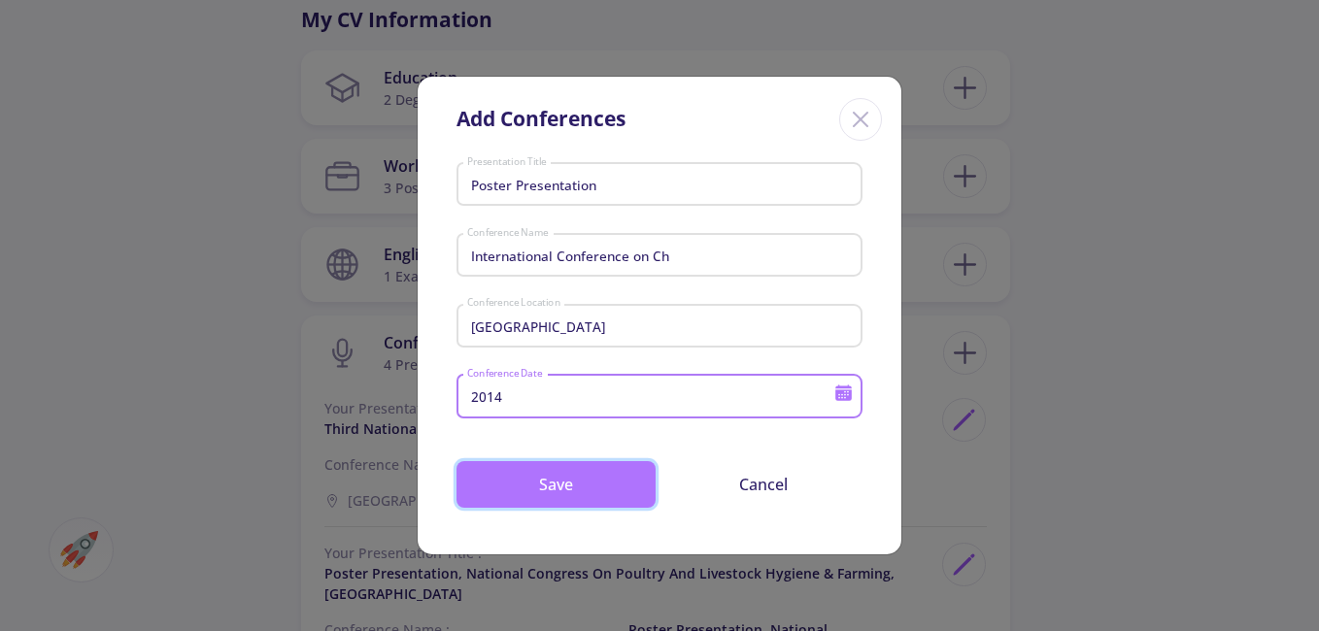
click at [611, 482] on button "Save" at bounding box center [555, 484] width 199 height 47
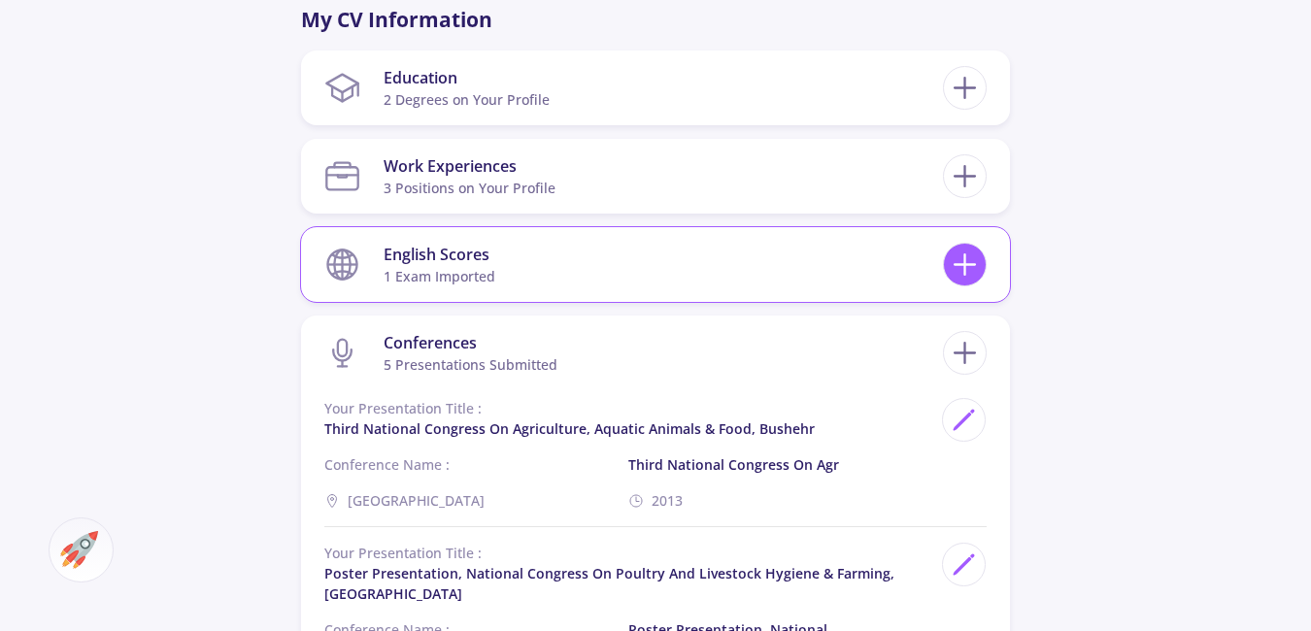
click at [975, 275] on icon at bounding box center [965, 265] width 36 height 36
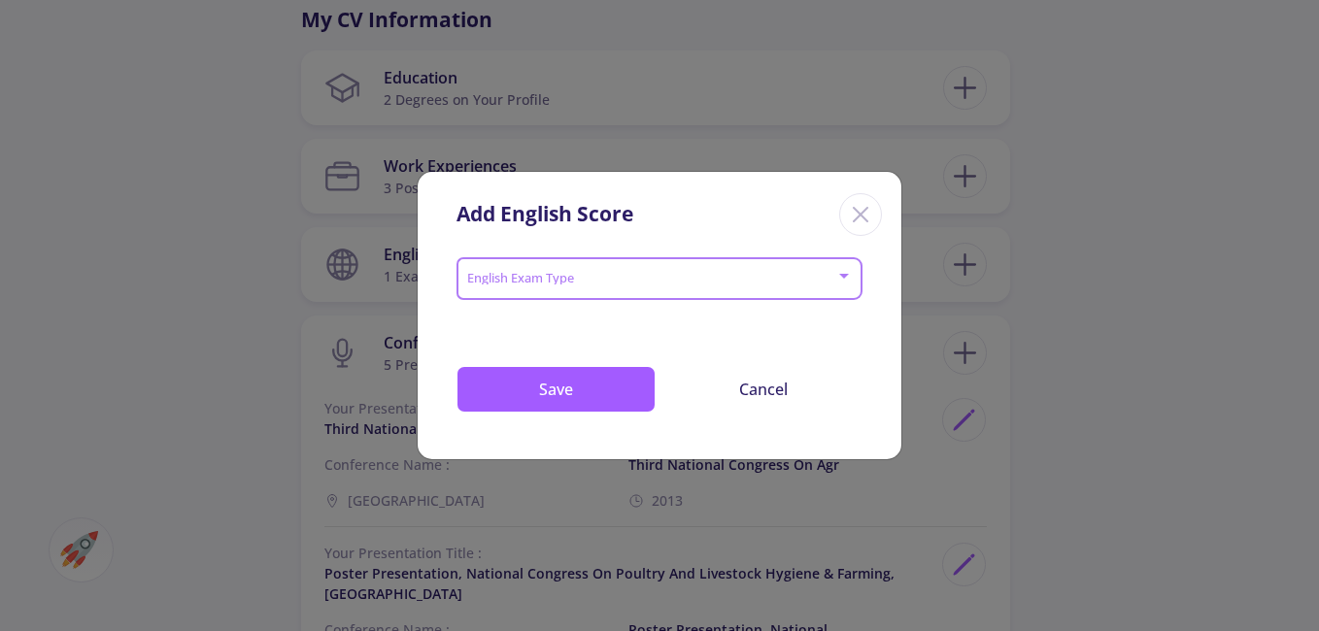
click at [571, 279] on span at bounding box center [653, 279] width 365 height 14
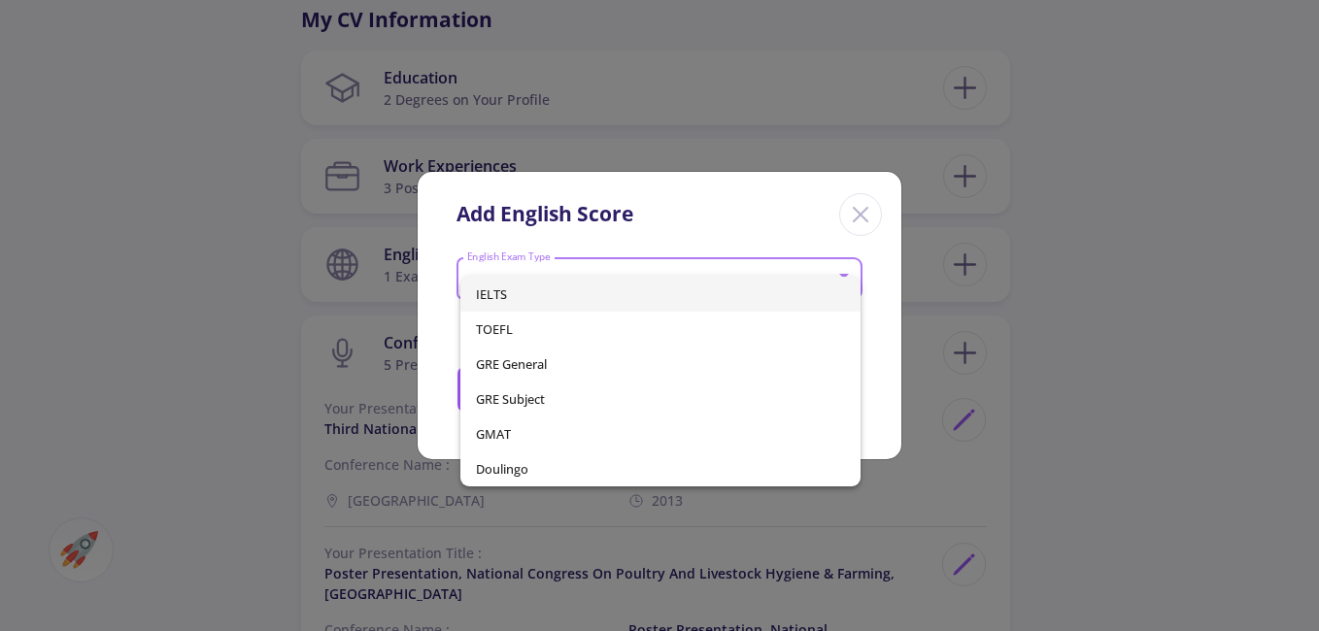
click at [871, 210] on div at bounding box center [659, 315] width 1319 height 631
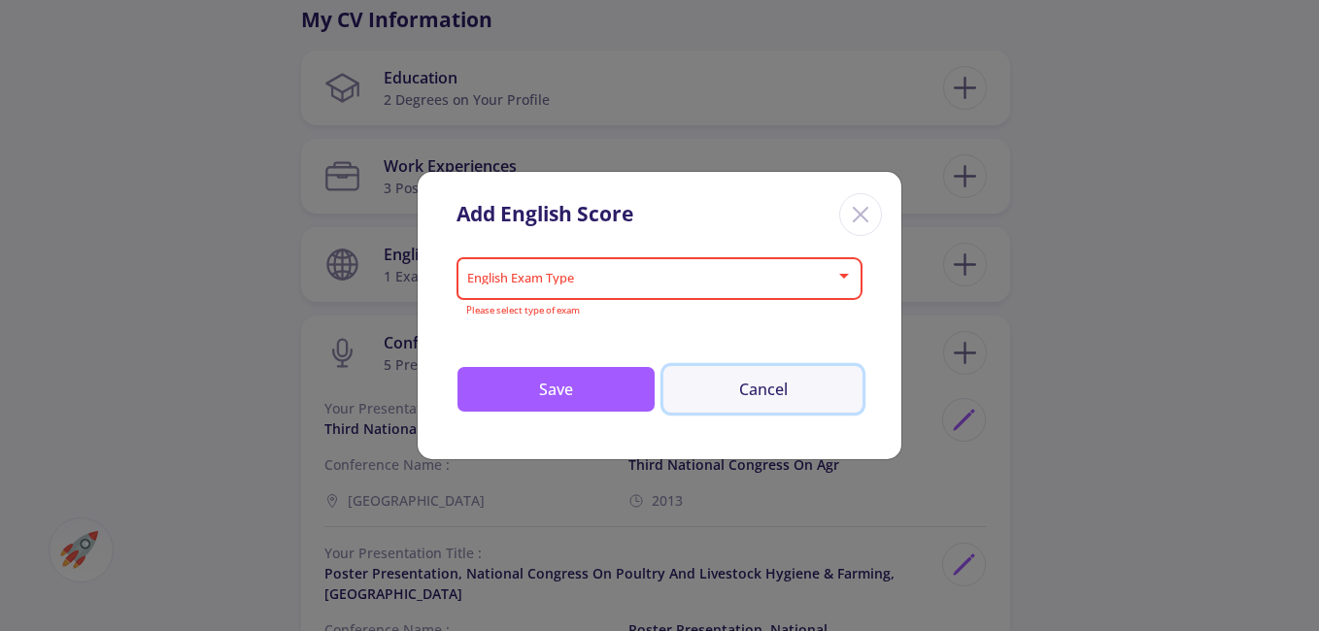
click at [813, 396] on button "Cancel" at bounding box center [762, 389] width 199 height 47
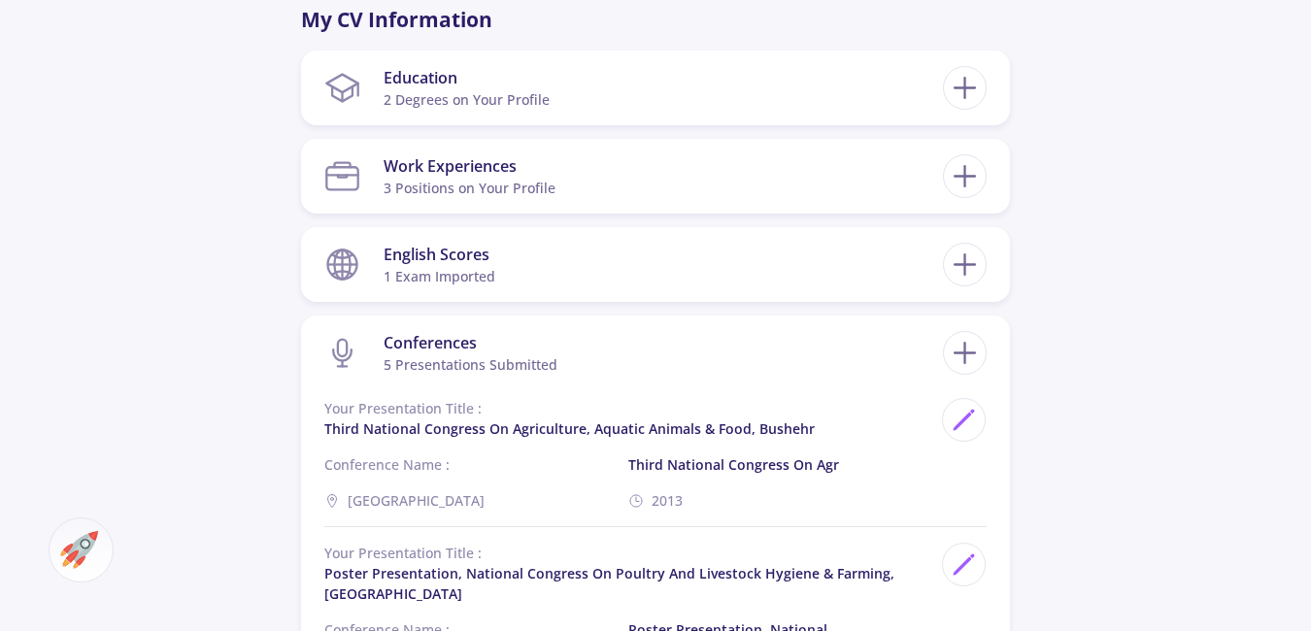
scroll to position [1068, 0]
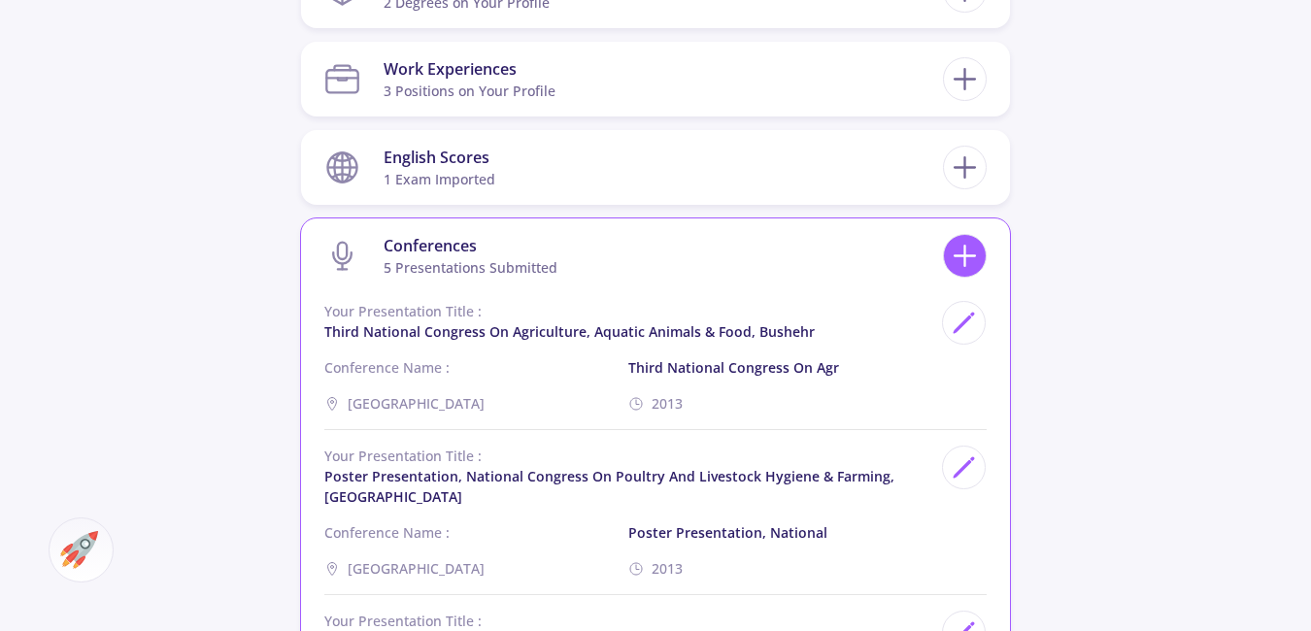
click at [980, 262] on icon at bounding box center [965, 256] width 36 height 36
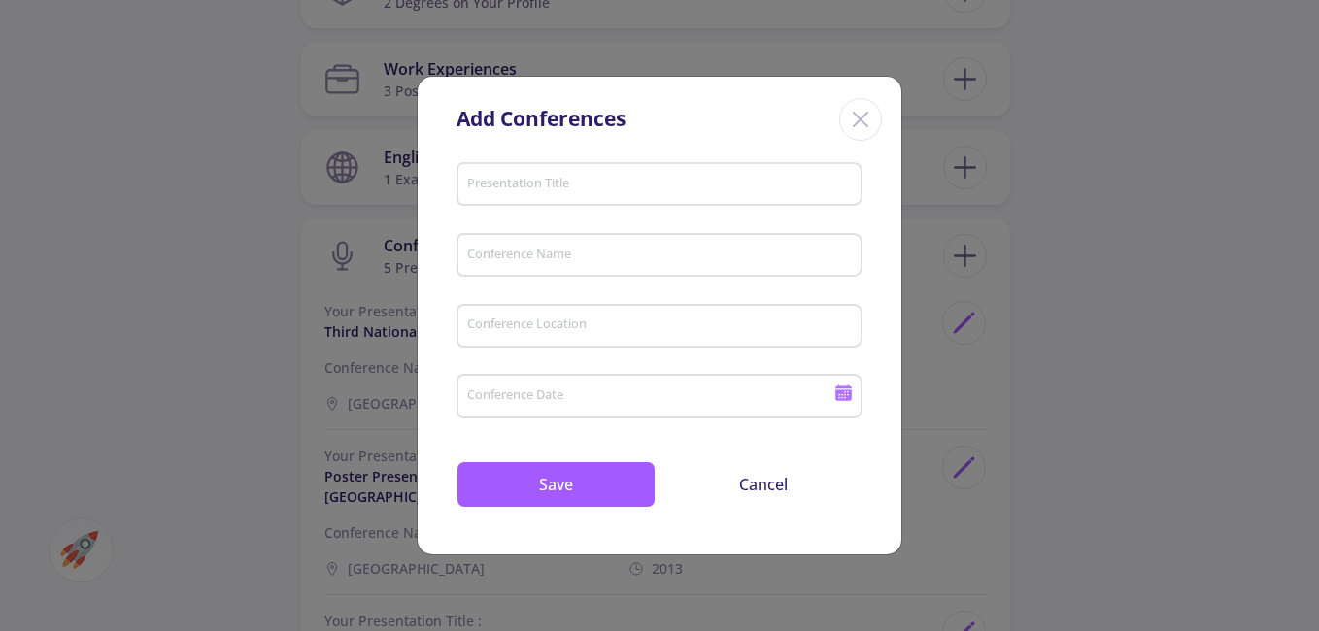
click at [560, 166] on div "Presentation Title" at bounding box center [660, 180] width 388 height 51
click at [560, 178] on input "Presentation Title" at bounding box center [662, 185] width 392 height 17
type input "Poster Presentation"
type input "International Conference on Ch"
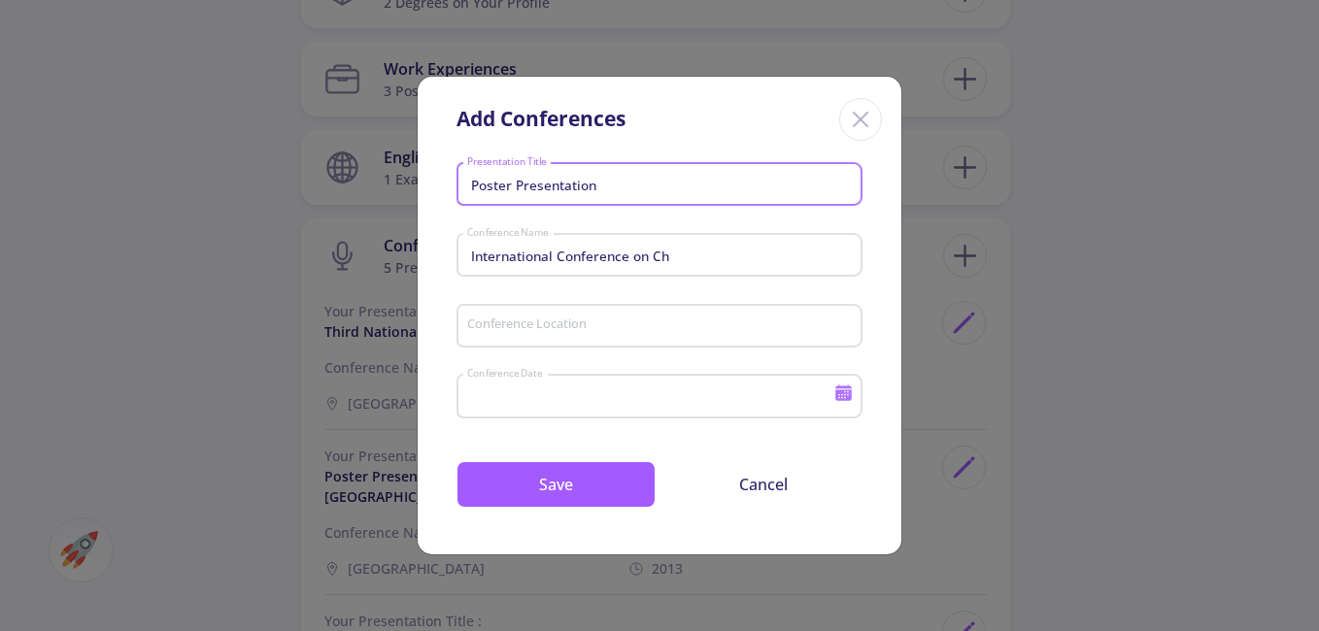
type input "2013"
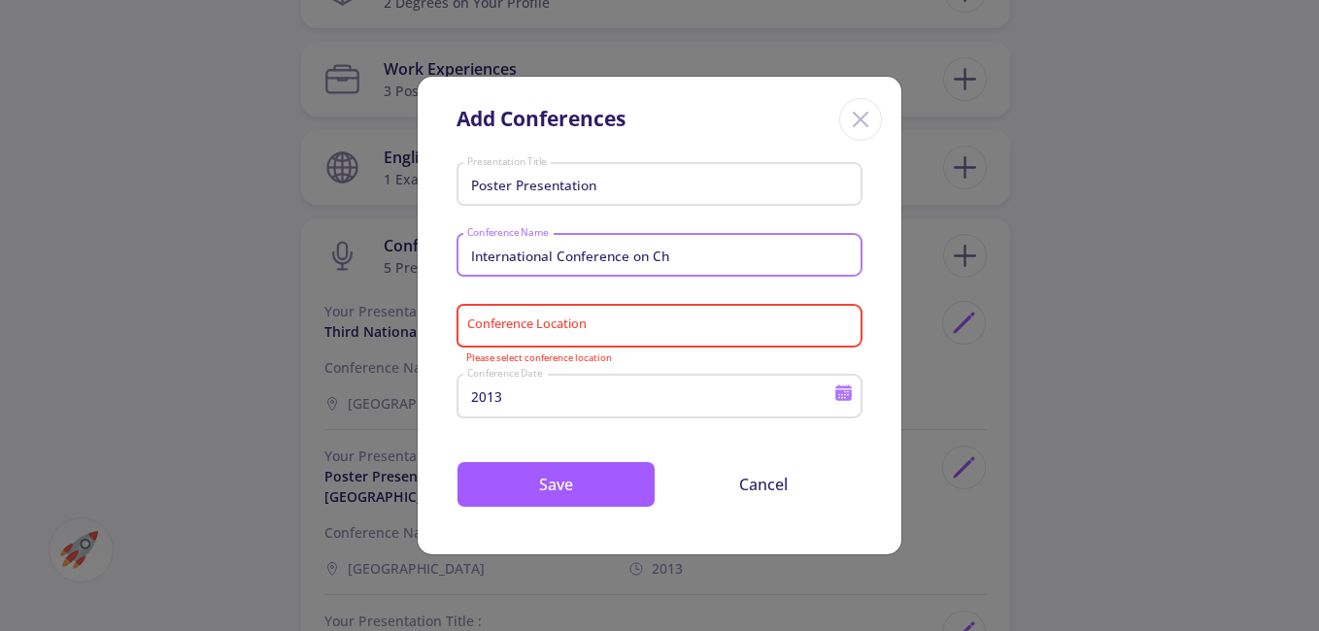
click at [384, 242] on div "Add Conferences Poster Presentation Presentation Title International Conference…" at bounding box center [659, 315] width 1319 height 631
paste input "Second National Scientific Res"
type input "Second National Scientific Res"
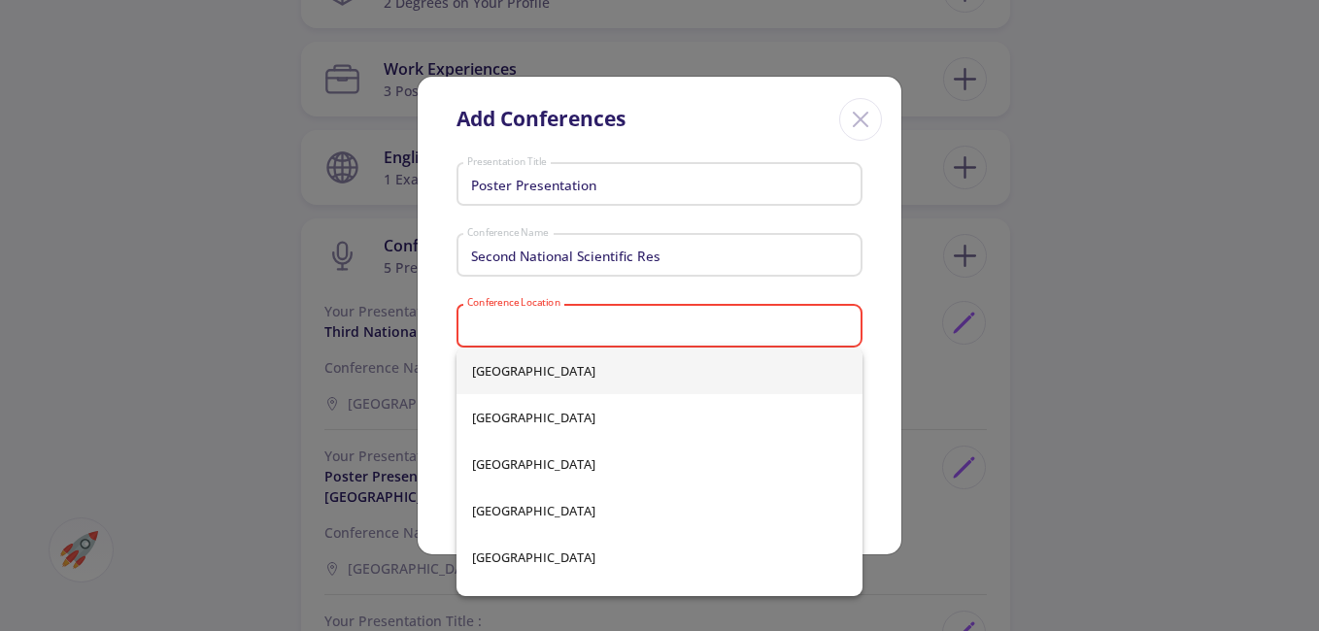
click at [629, 329] on input "Conference Location" at bounding box center [662, 326] width 392 height 17
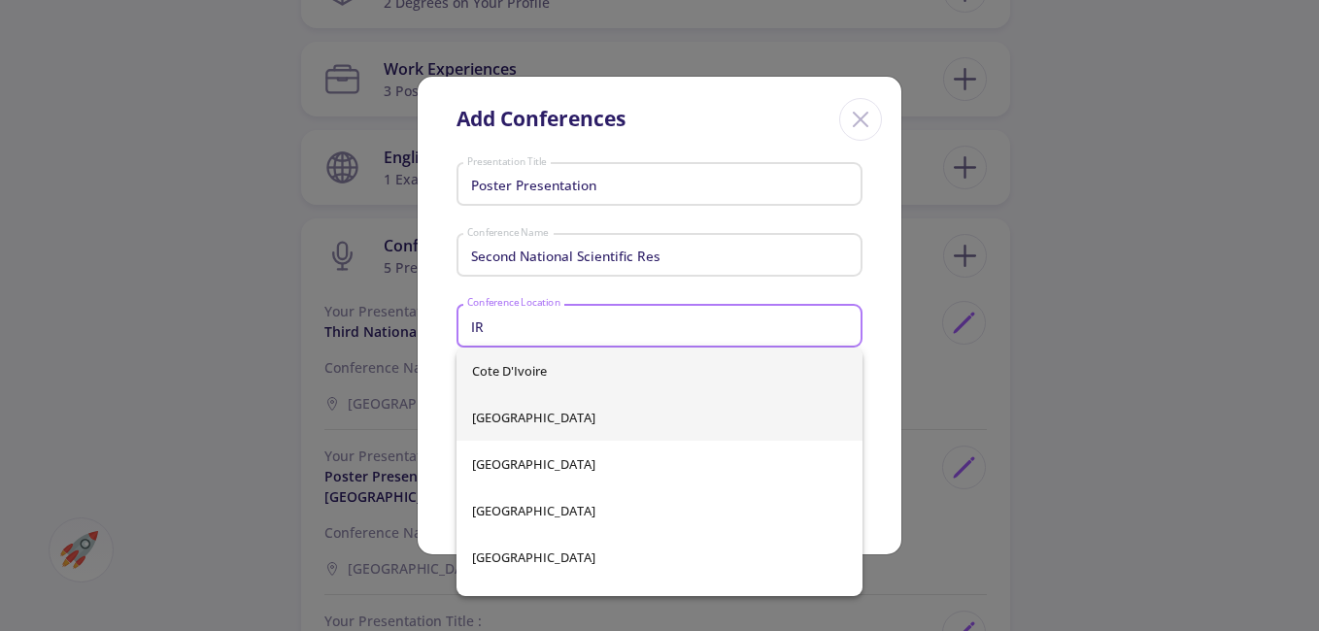
click at [583, 426] on span "[GEOGRAPHIC_DATA]" at bounding box center [659, 417] width 375 height 47
type input "[GEOGRAPHIC_DATA]"
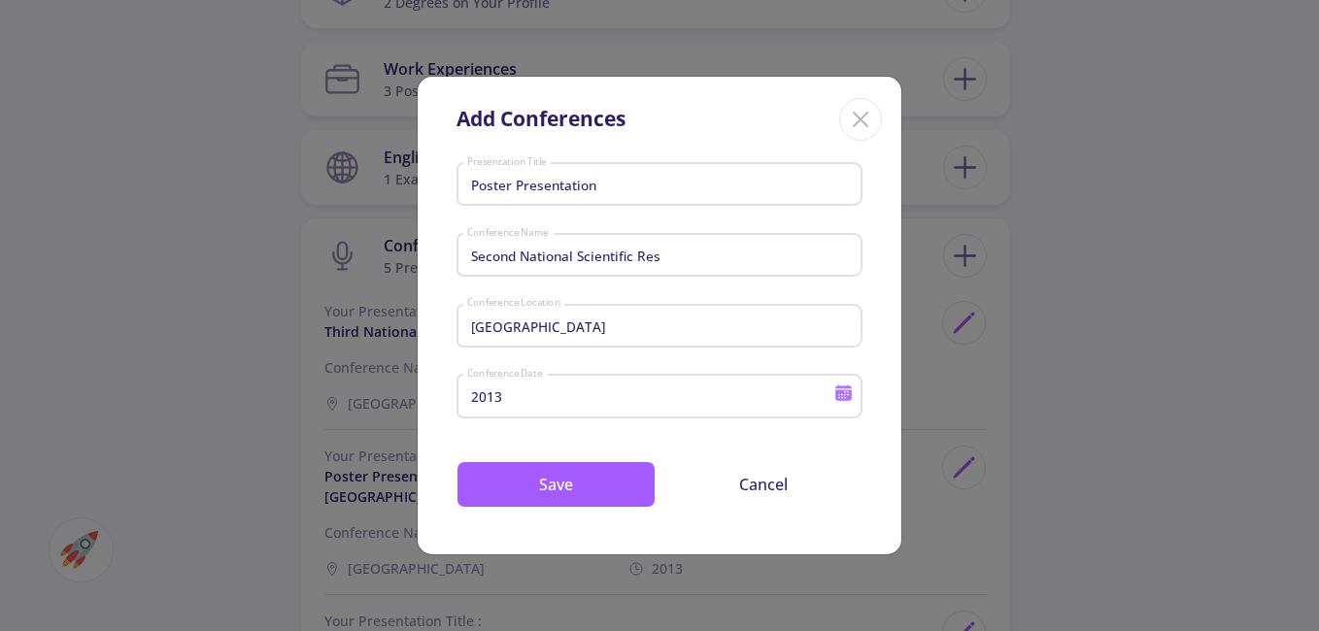
click at [532, 409] on div "2013 Conference Date" at bounding box center [650, 392] width 369 height 51
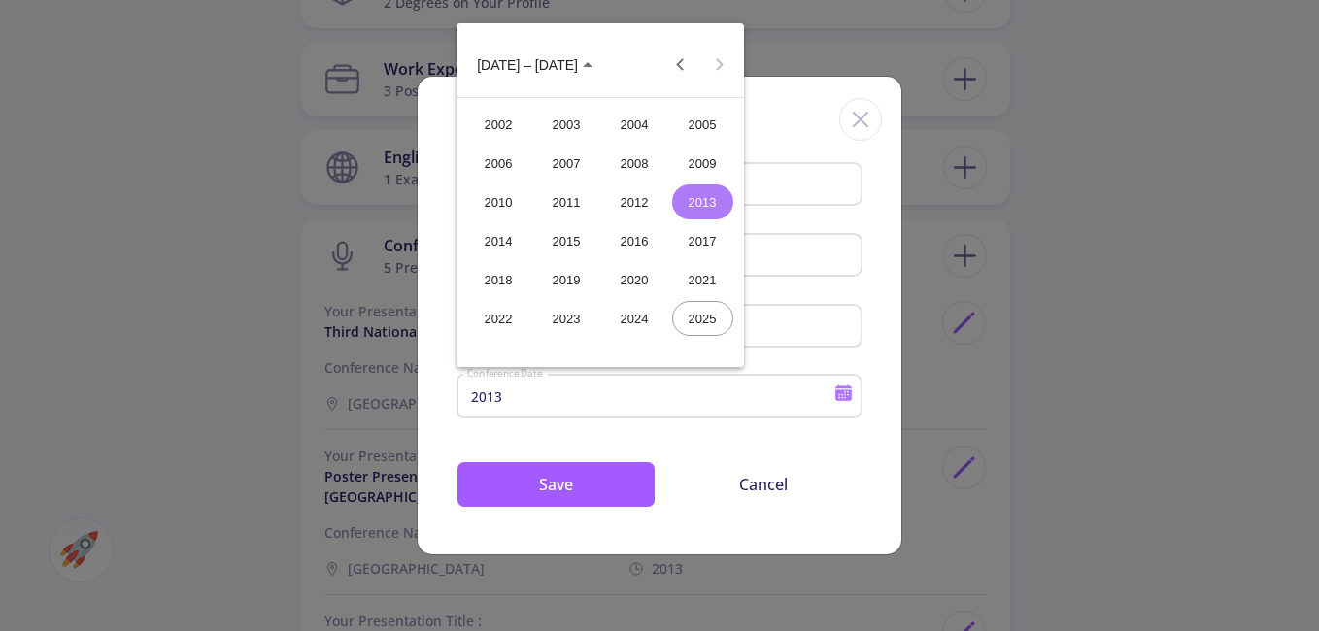
drag, startPoint x: 561, startPoint y: 250, endPoint x: 546, endPoint y: 456, distance: 207.5
click at [563, 251] on div "2015" at bounding box center [566, 240] width 61 height 35
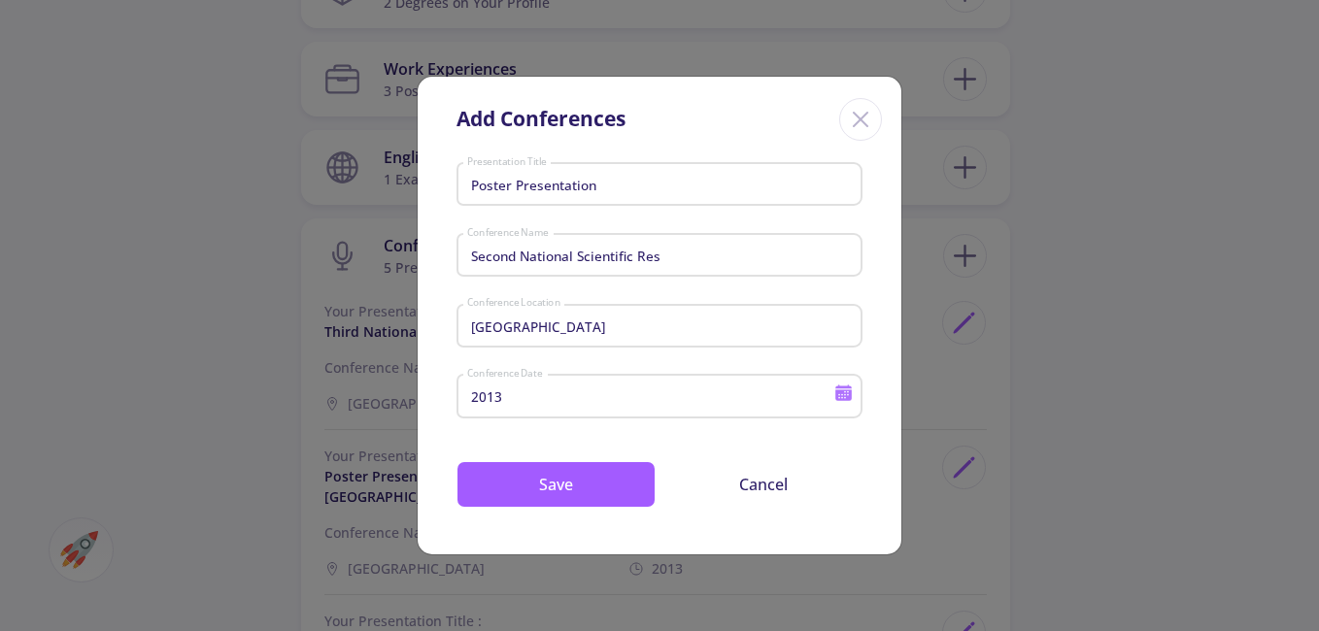
type input "2015"
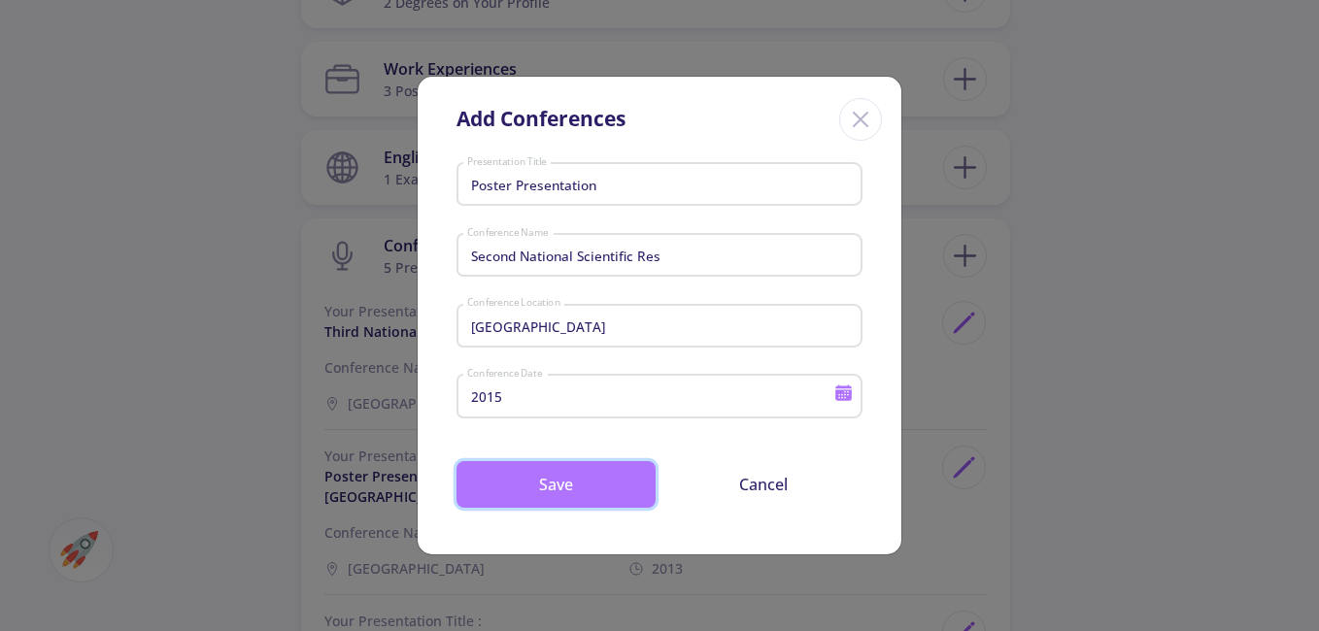
click at [558, 476] on button "Save" at bounding box center [555, 484] width 199 height 47
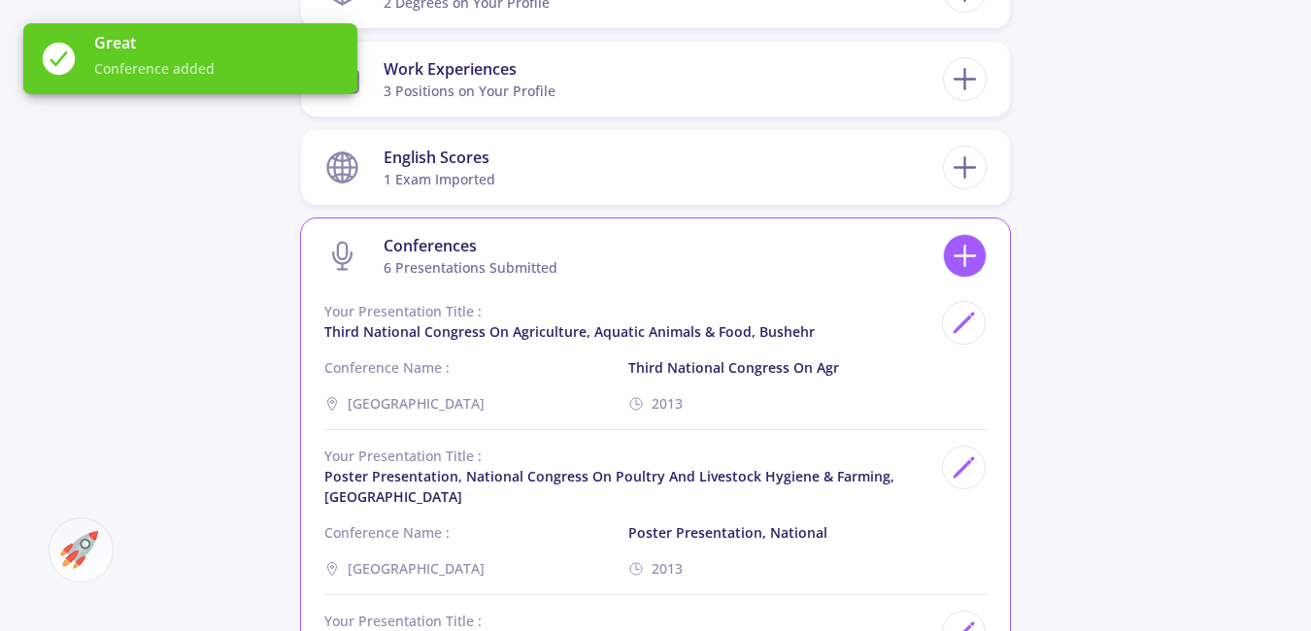
click at [963, 257] on icon at bounding box center [965, 256] width 36 height 36
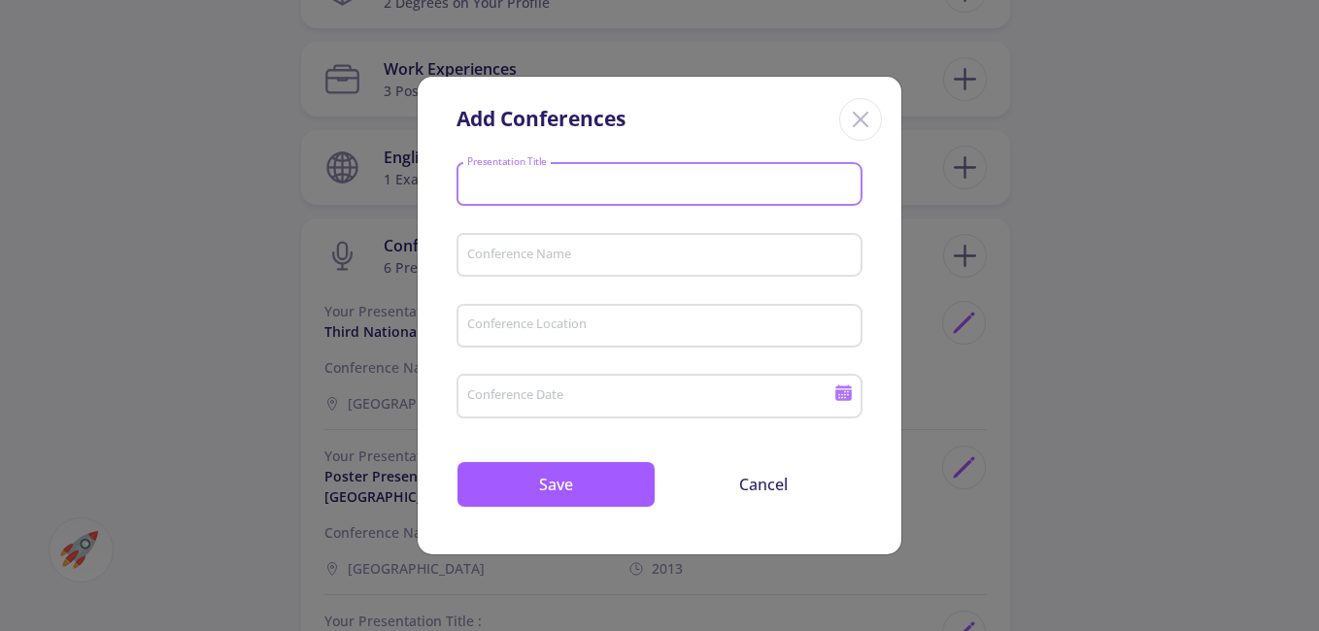
click at [559, 179] on input "Presentation Title" at bounding box center [662, 185] width 392 height 17
type input "Poster Presentation"
type input "Second National Scientific Res"
type input "2013"
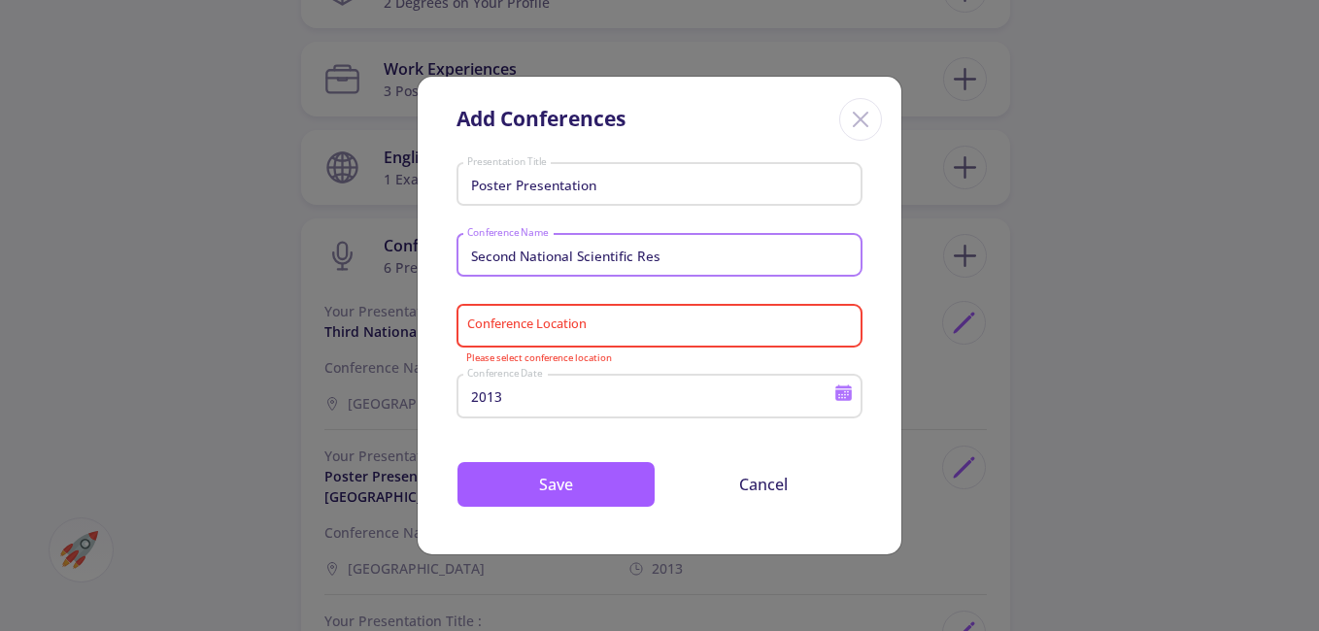
drag, startPoint x: 710, startPoint y: 260, endPoint x: 380, endPoint y: 237, distance: 331.1
click at [380, 237] on div "Add Conferences Poster Presentation Presentation Title Second National Scientif…" at bounding box center [659, 315] width 1319 height 631
paste input "Scientific Research Con"
type input "Second Scientific Research Con"
click at [616, 318] on input "Conference Location" at bounding box center [662, 326] width 392 height 17
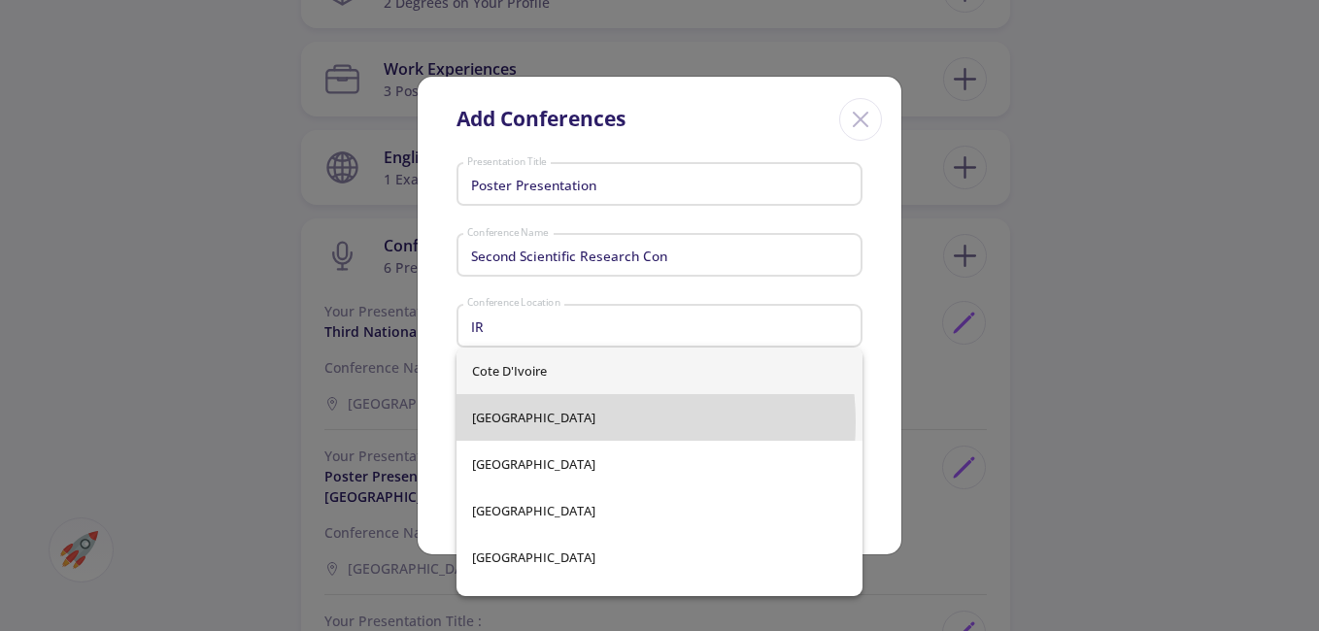
click at [573, 423] on span "[GEOGRAPHIC_DATA]" at bounding box center [659, 417] width 375 height 47
type input "[GEOGRAPHIC_DATA]"
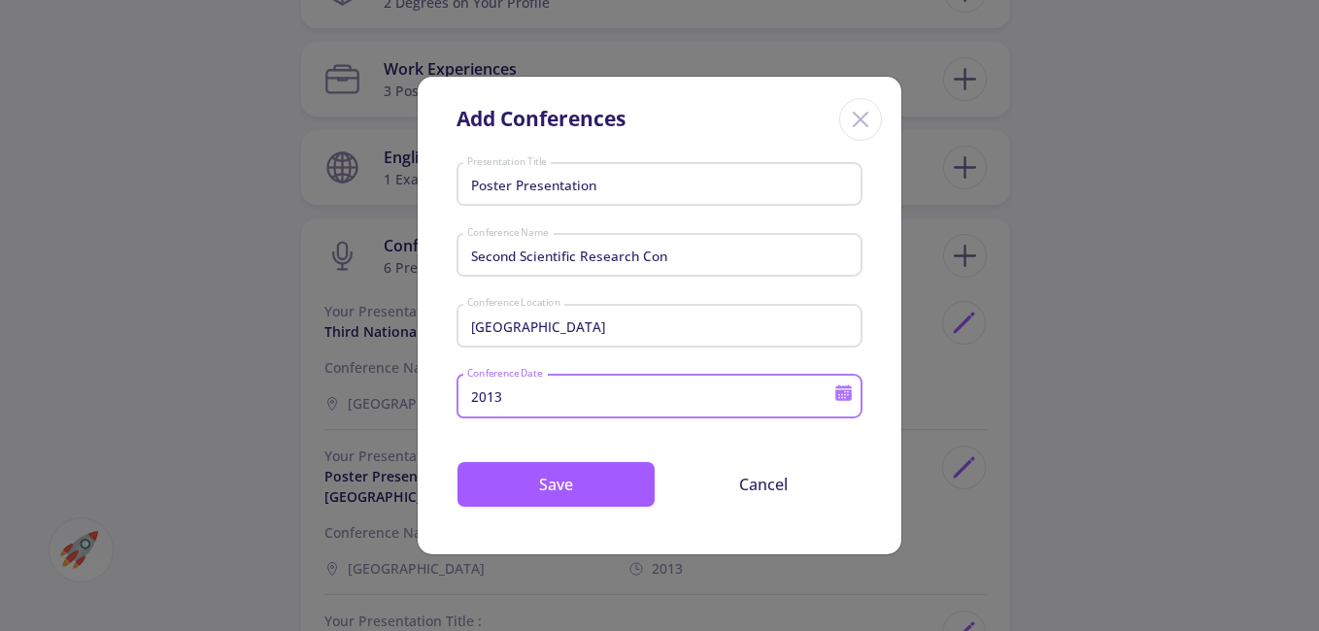
click at [574, 401] on input "2013" at bounding box center [653, 397] width 374 height 17
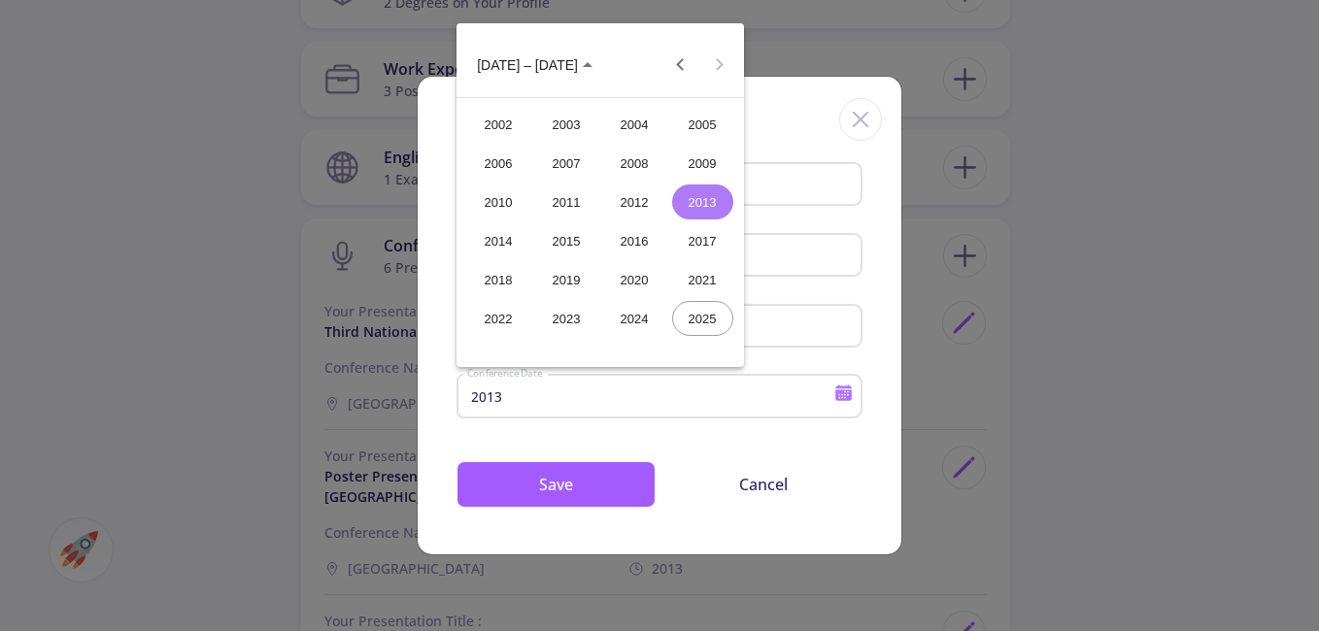
click at [586, 254] on div "2015" at bounding box center [566, 240] width 61 height 35
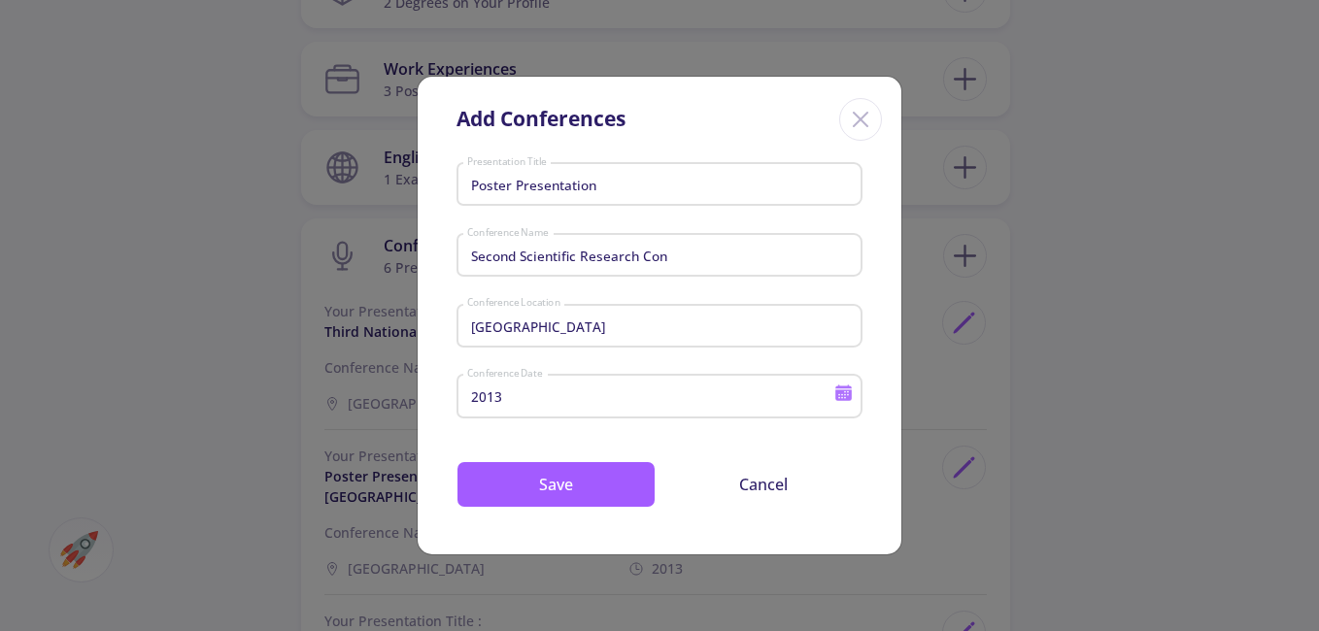
type input "2015"
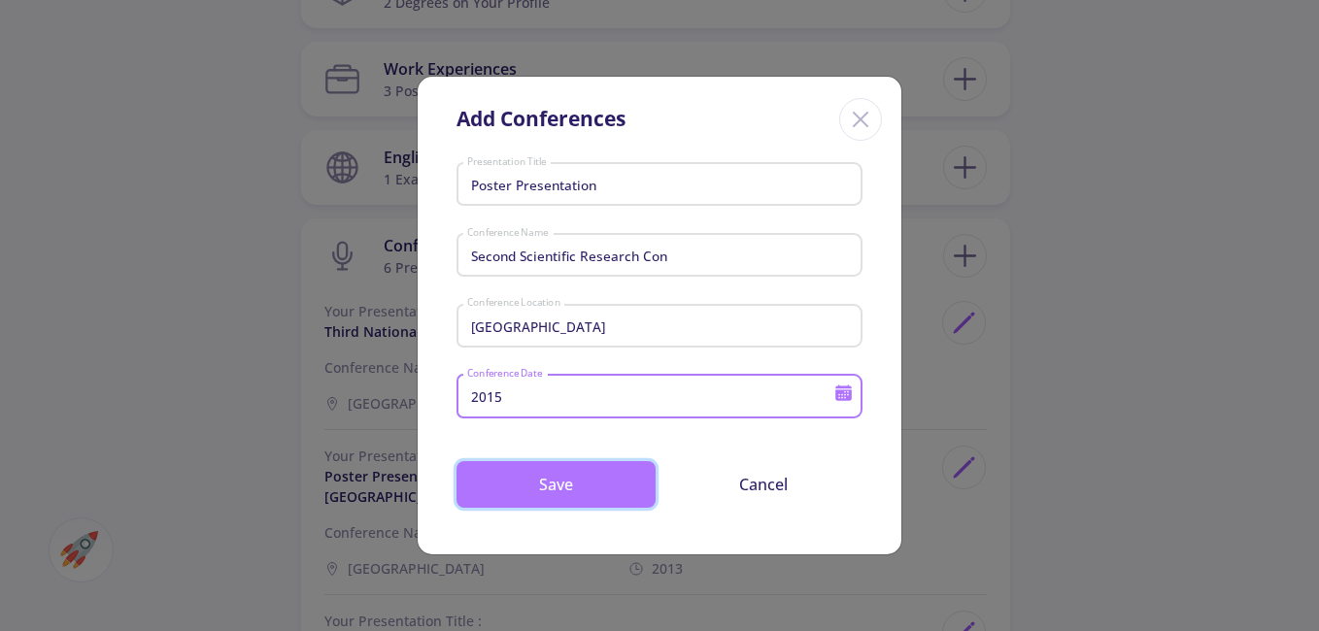
click at [607, 501] on button "Save" at bounding box center [555, 484] width 199 height 47
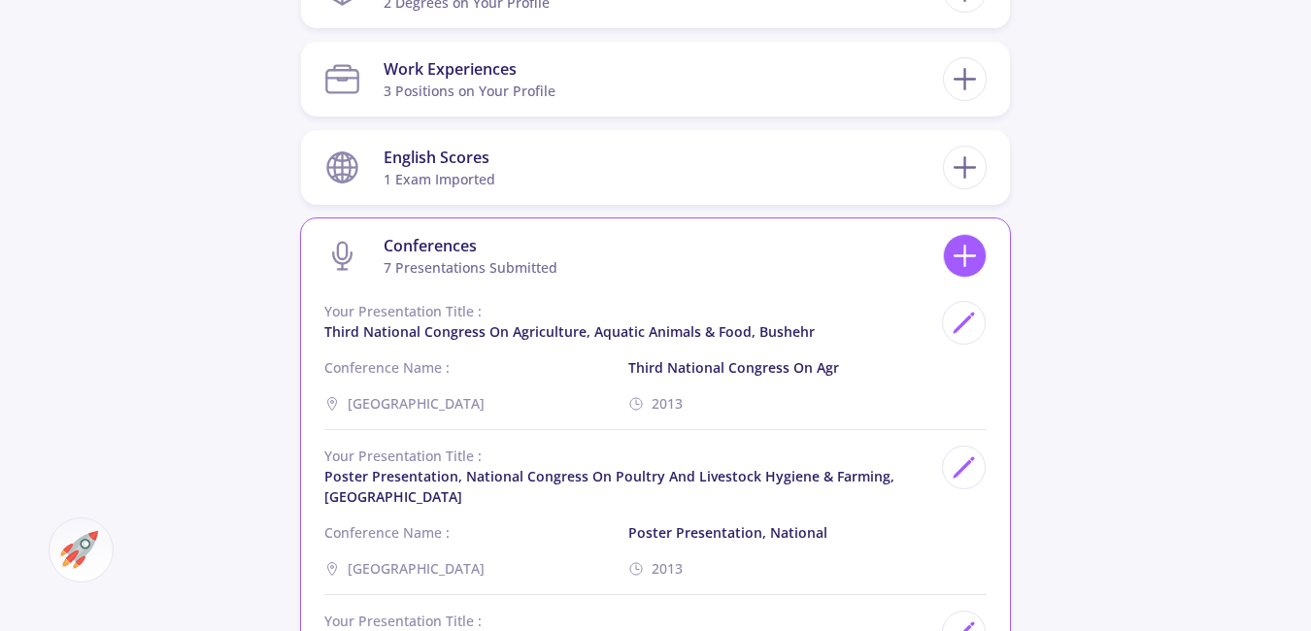
click at [958, 258] on icon at bounding box center [965, 256] width 36 height 36
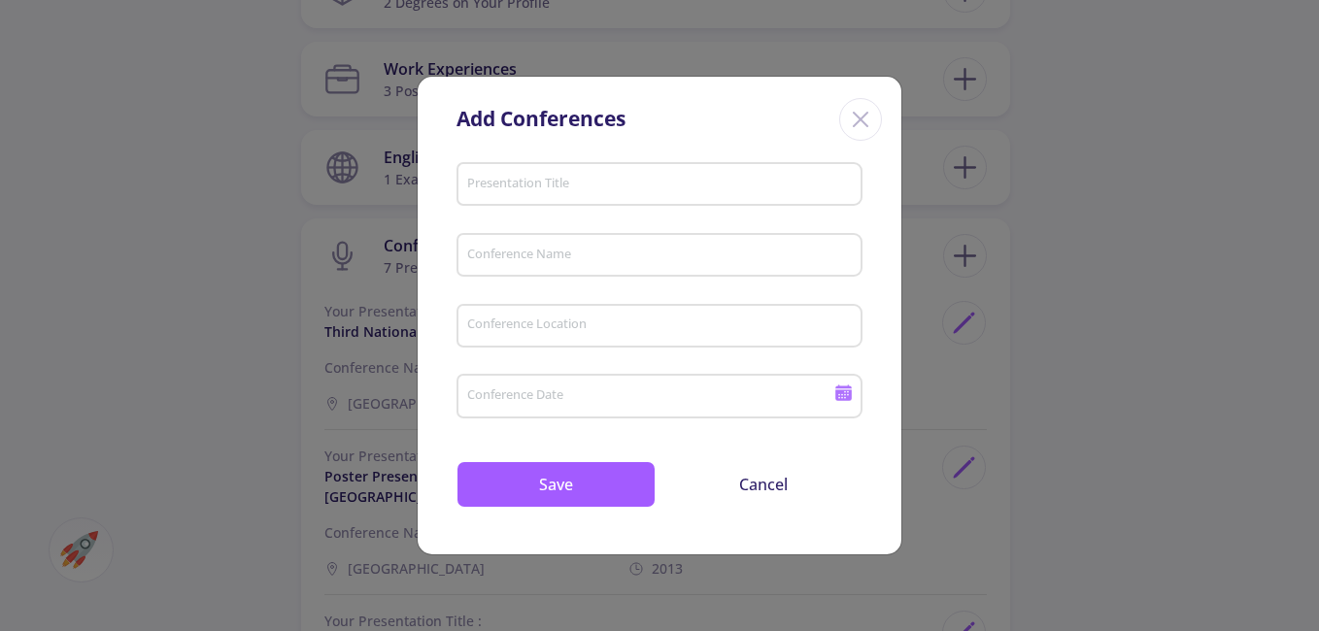
click at [547, 199] on div "Presentation Title" at bounding box center [660, 180] width 388 height 51
click at [549, 188] on input "Presentation Title" at bounding box center [662, 185] width 392 height 17
type input "Poster Presentation"
type input "Second Scientific Research Con"
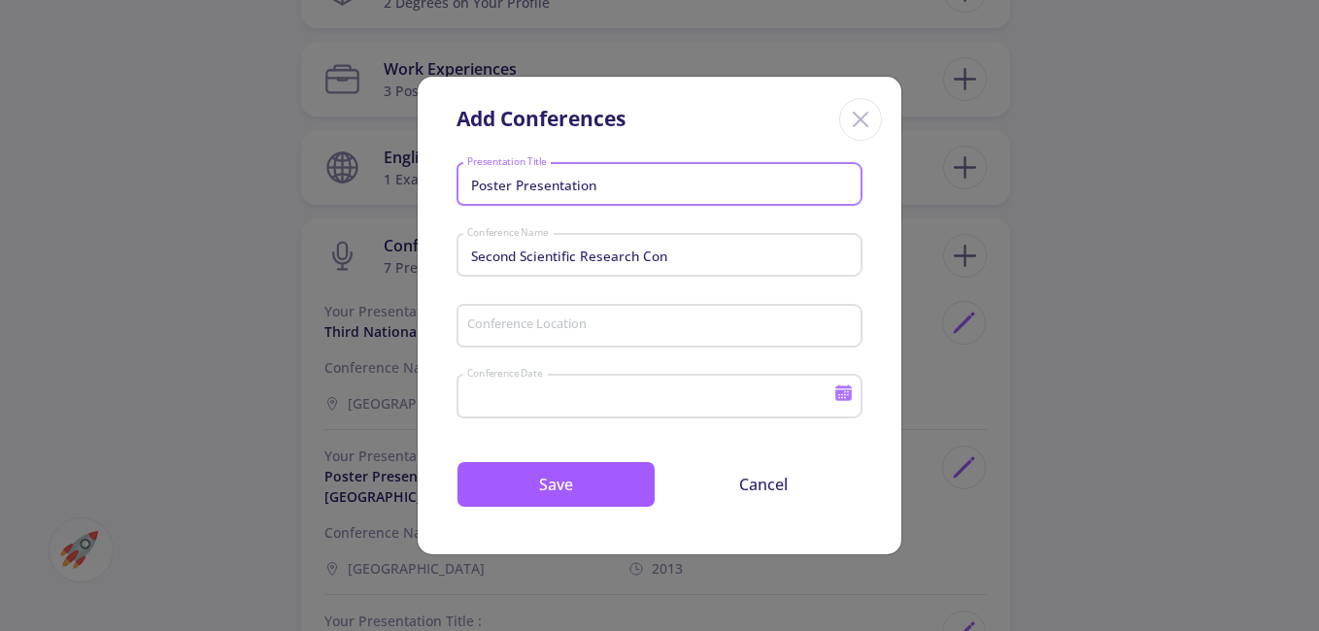
type input "2013"
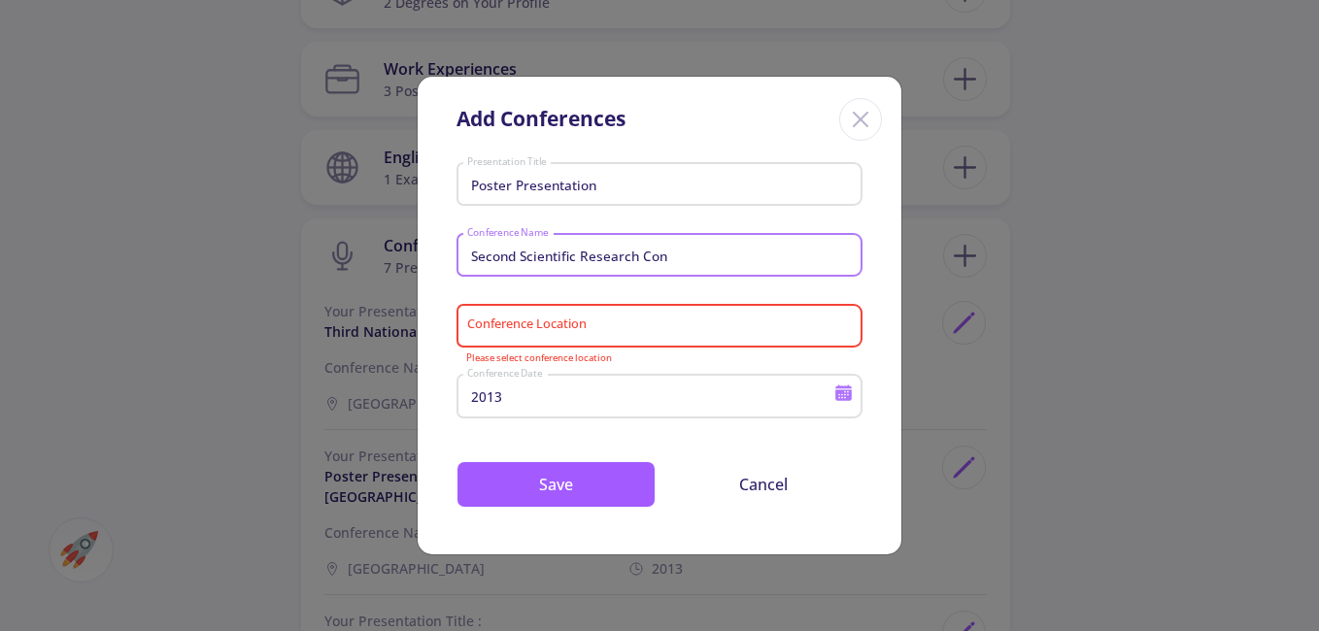
drag, startPoint x: 715, startPoint y: 249, endPoint x: 301, endPoint y: 228, distance: 414.3
click at [301, 228] on div "Add Conferences Poster Presentation Presentation Title Second Scientific Resear…" at bounding box center [659, 315] width 1319 height 631
paste input "International Conference on Ba"
type input "International Conference on Ba"
click at [617, 313] on div "Conference Location" at bounding box center [660, 322] width 388 height 51
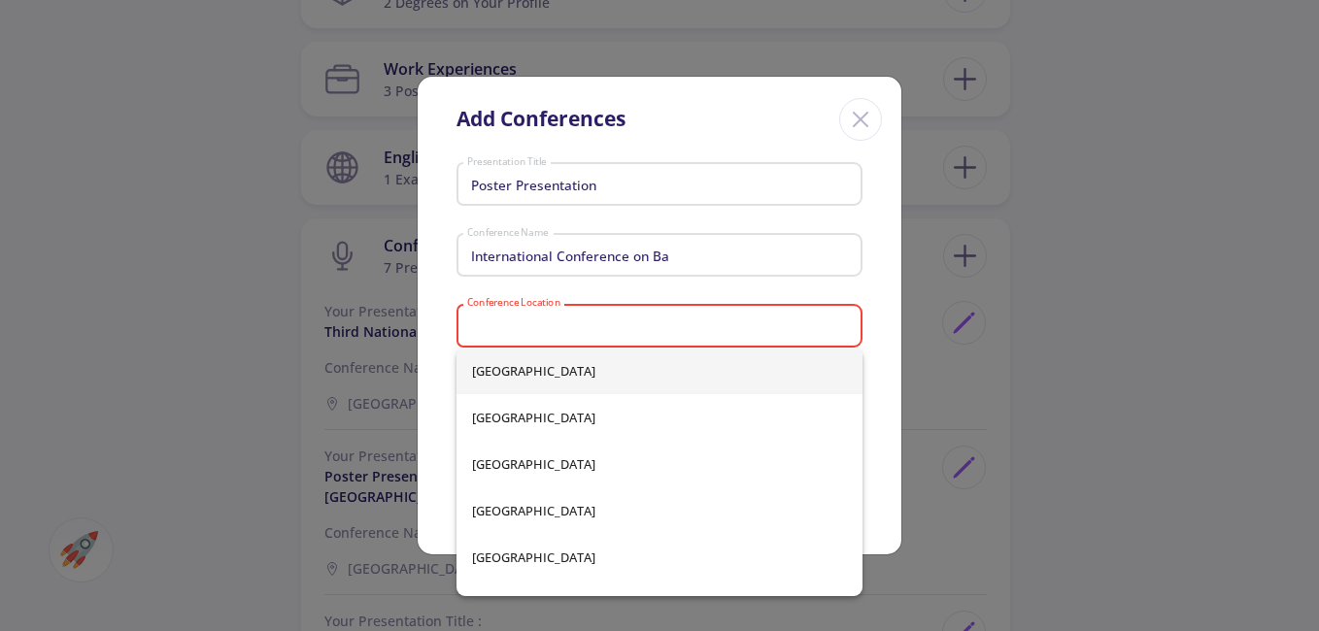
click at [616, 323] on input "Conference Location" at bounding box center [662, 326] width 392 height 17
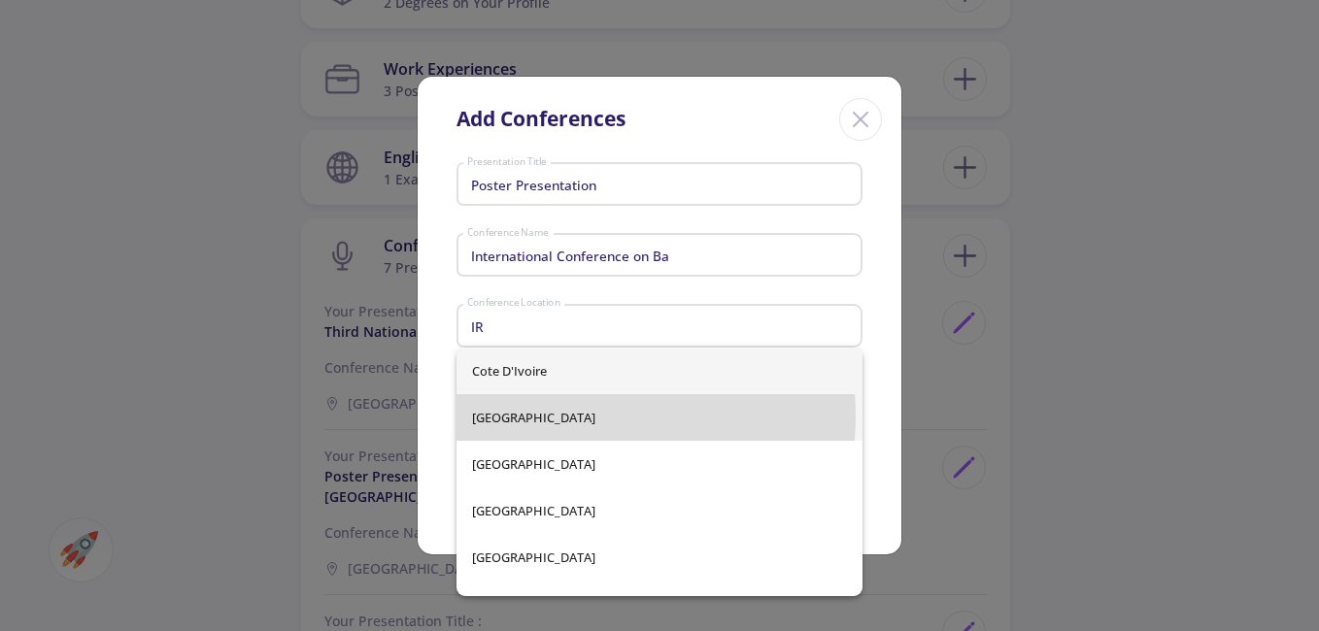
click at [548, 416] on span "[GEOGRAPHIC_DATA]" at bounding box center [659, 417] width 375 height 47
type input "[GEOGRAPHIC_DATA]"
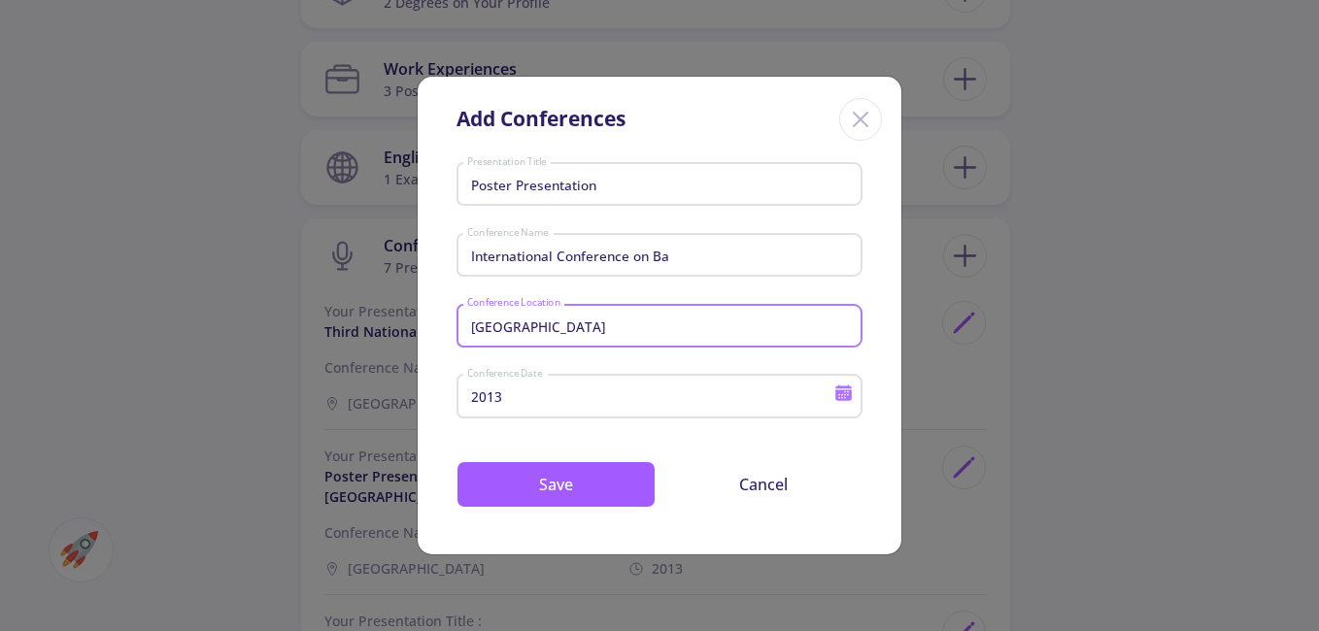
click at [597, 402] on input "2013" at bounding box center [653, 397] width 374 height 17
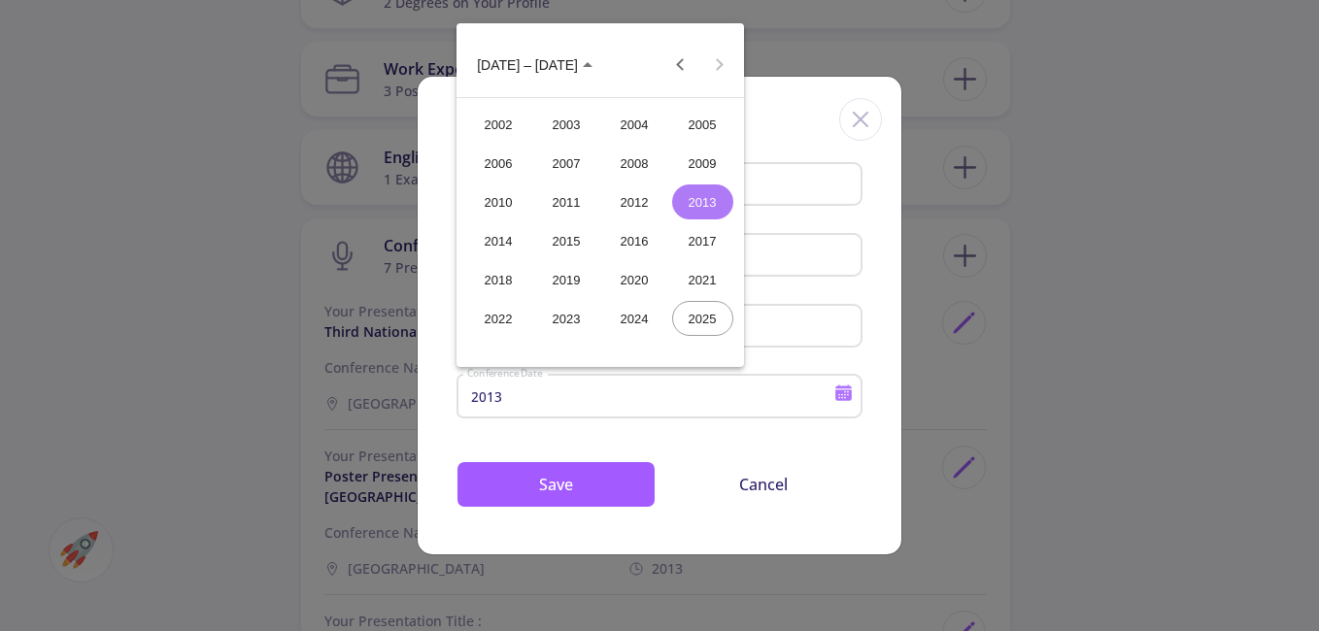
click at [624, 251] on div "2016" at bounding box center [634, 240] width 61 height 35
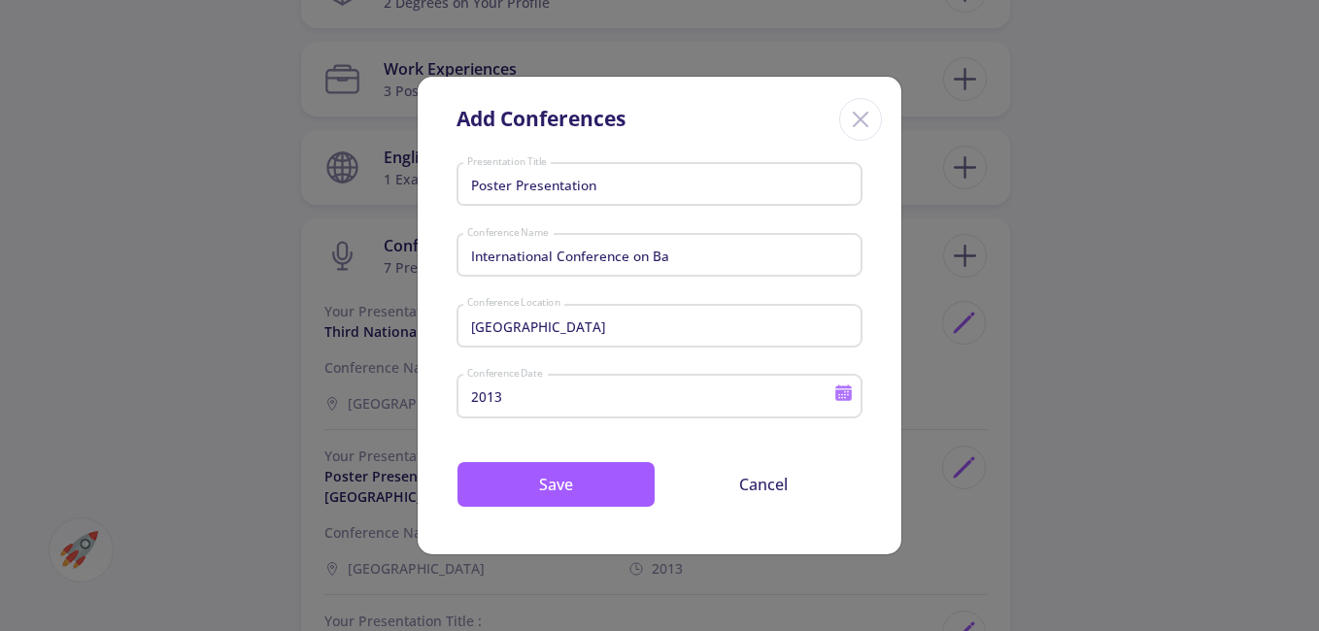
type input "2016"
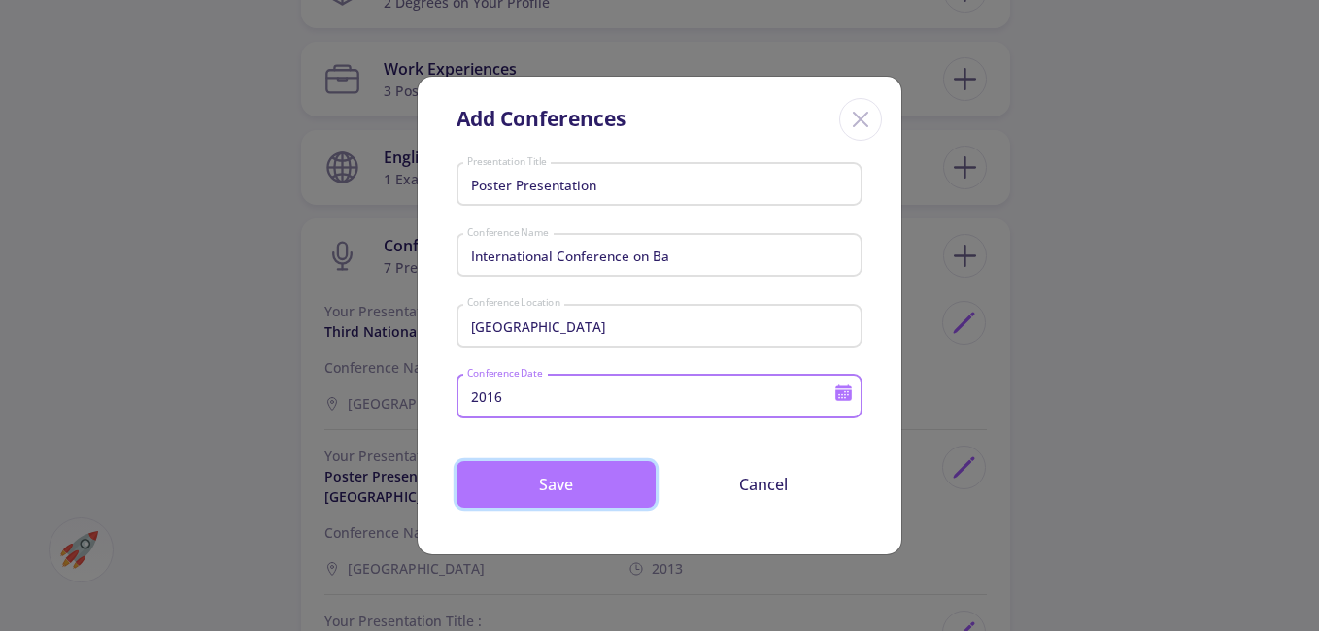
click at [607, 490] on button "Save" at bounding box center [555, 484] width 199 height 47
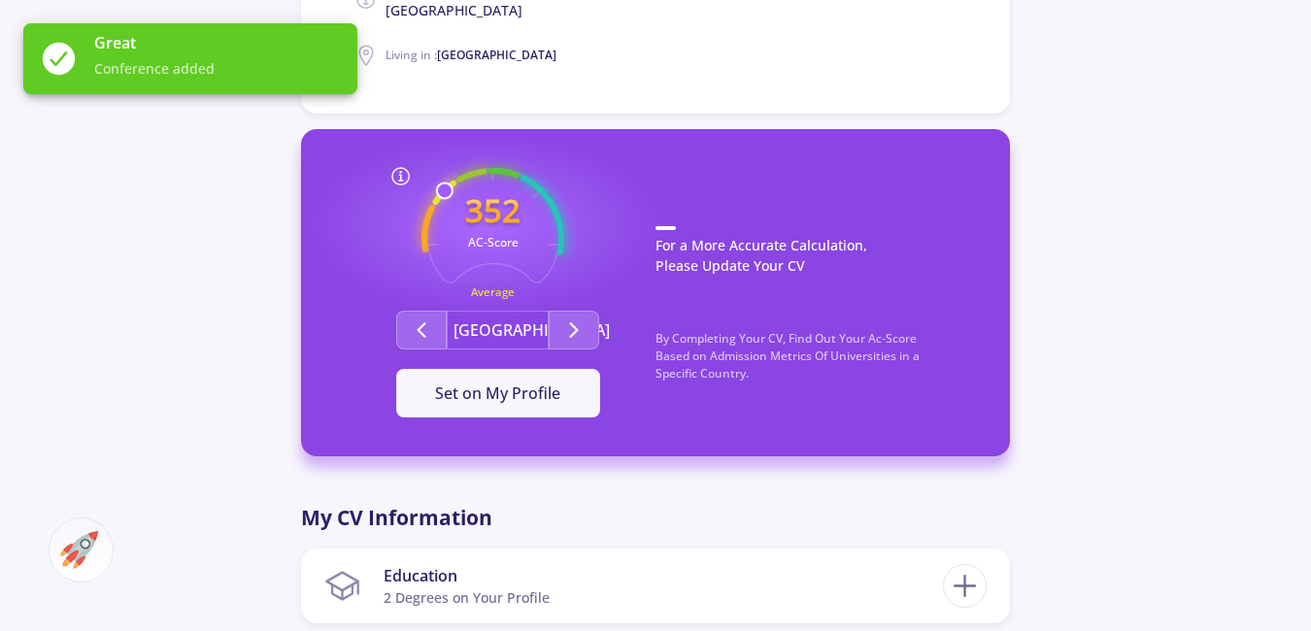
scroll to position [486, 0]
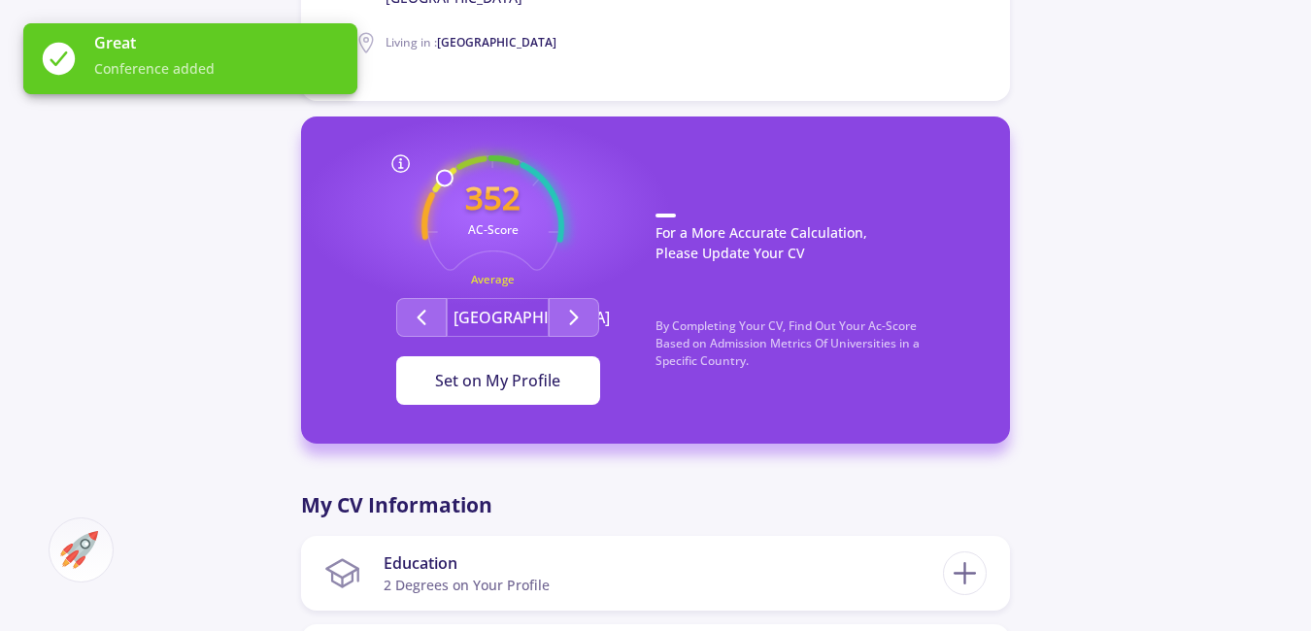
click at [516, 394] on button "Set on My Profile" at bounding box center [498, 380] width 204 height 49
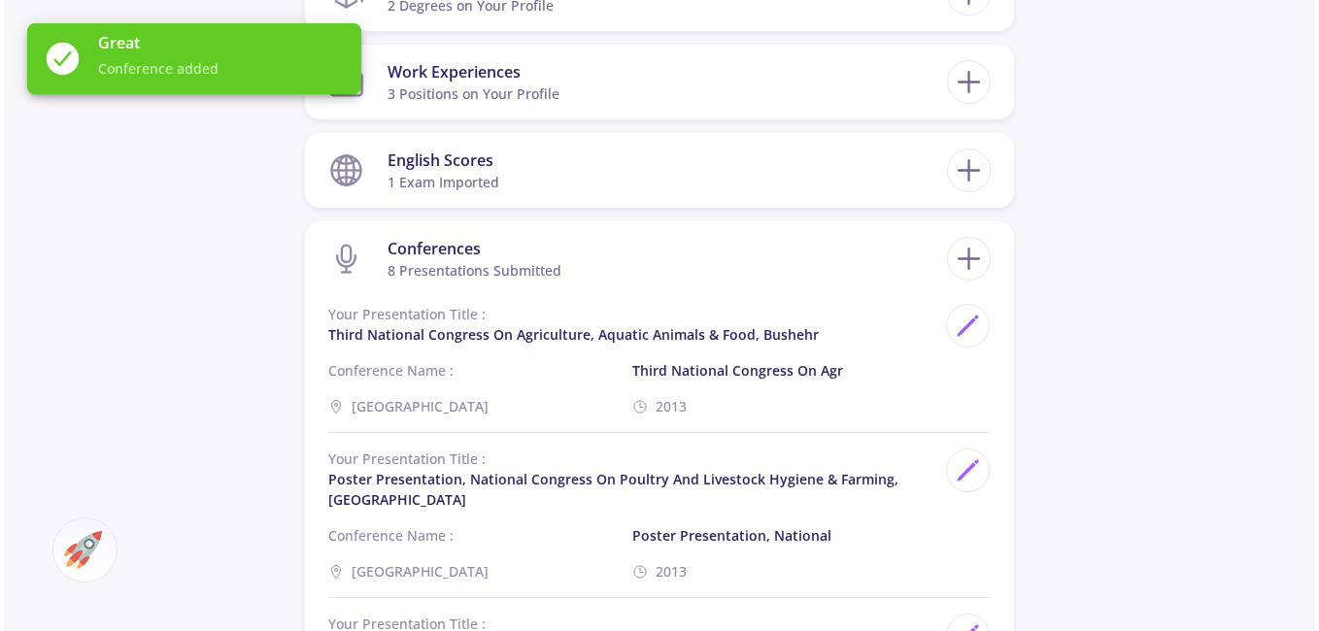
scroll to position [1068, 0]
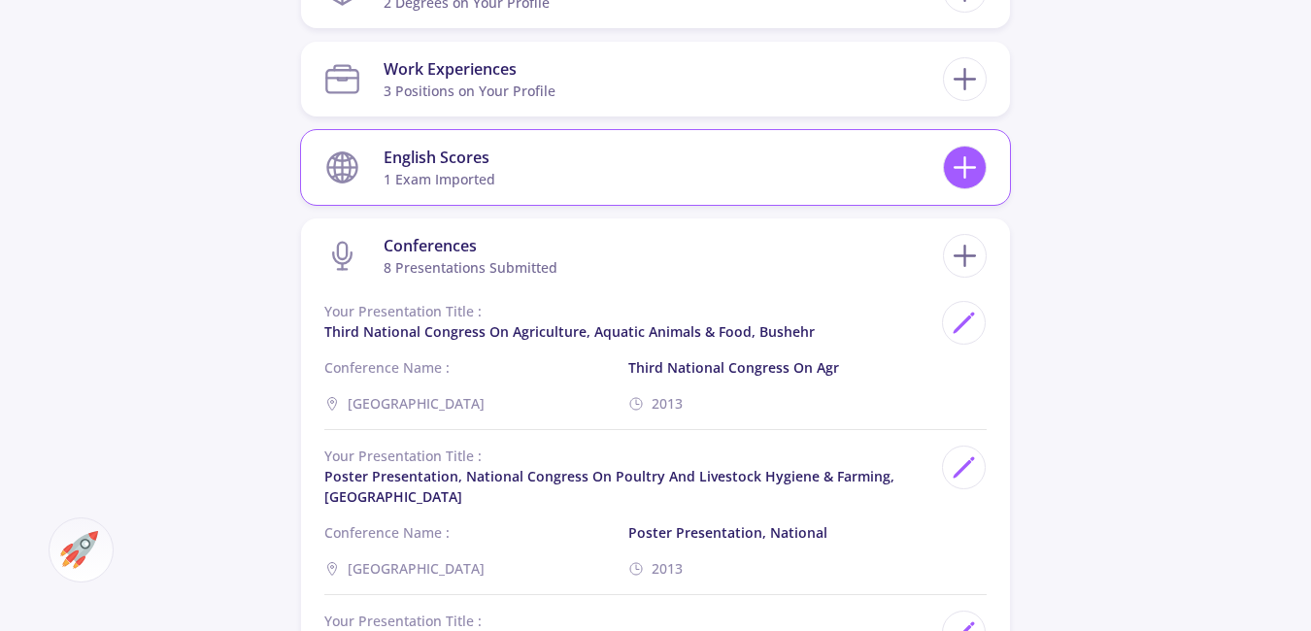
click at [963, 172] on icon at bounding box center [965, 168] width 36 height 36
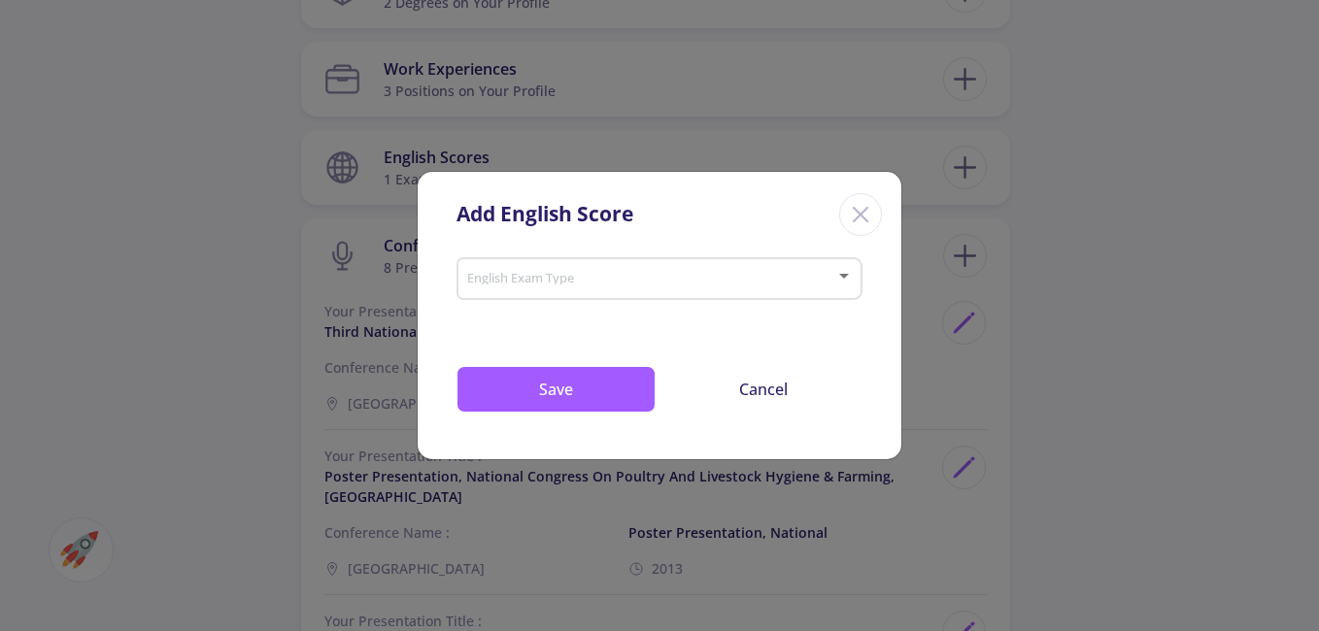
click at [867, 203] on icon "Close" at bounding box center [860, 214] width 31 height 31
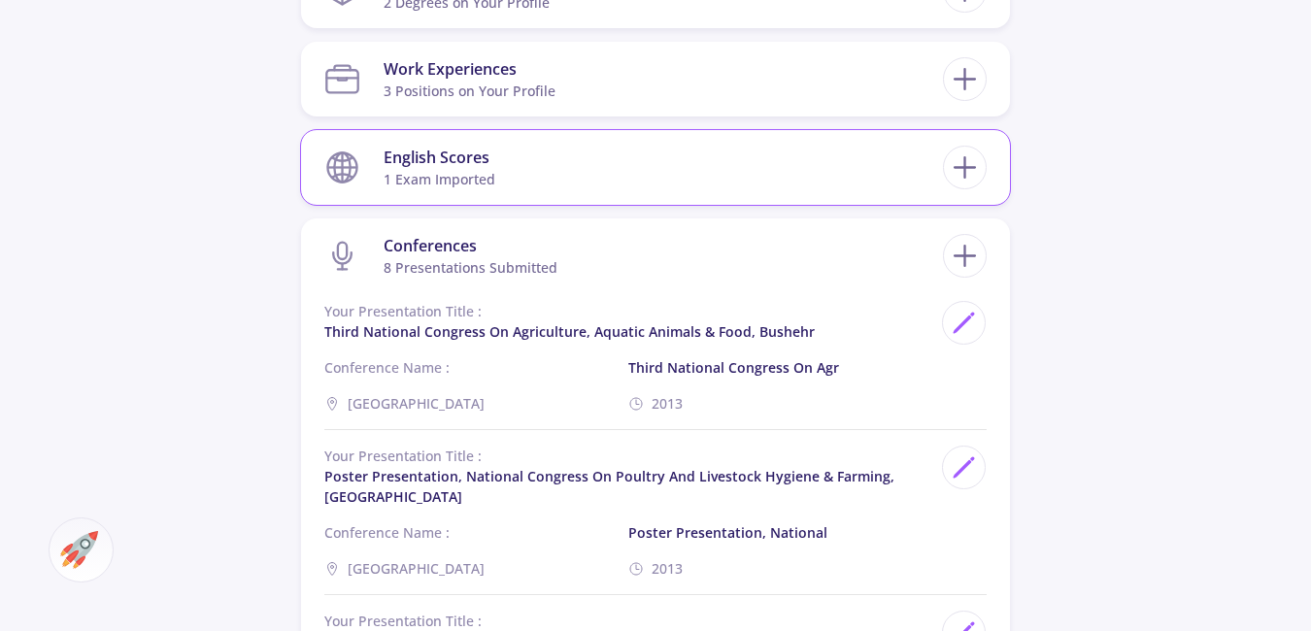
click at [785, 177] on section "English Scores 1 exam imported" at bounding box center [633, 167] width 619 height 59
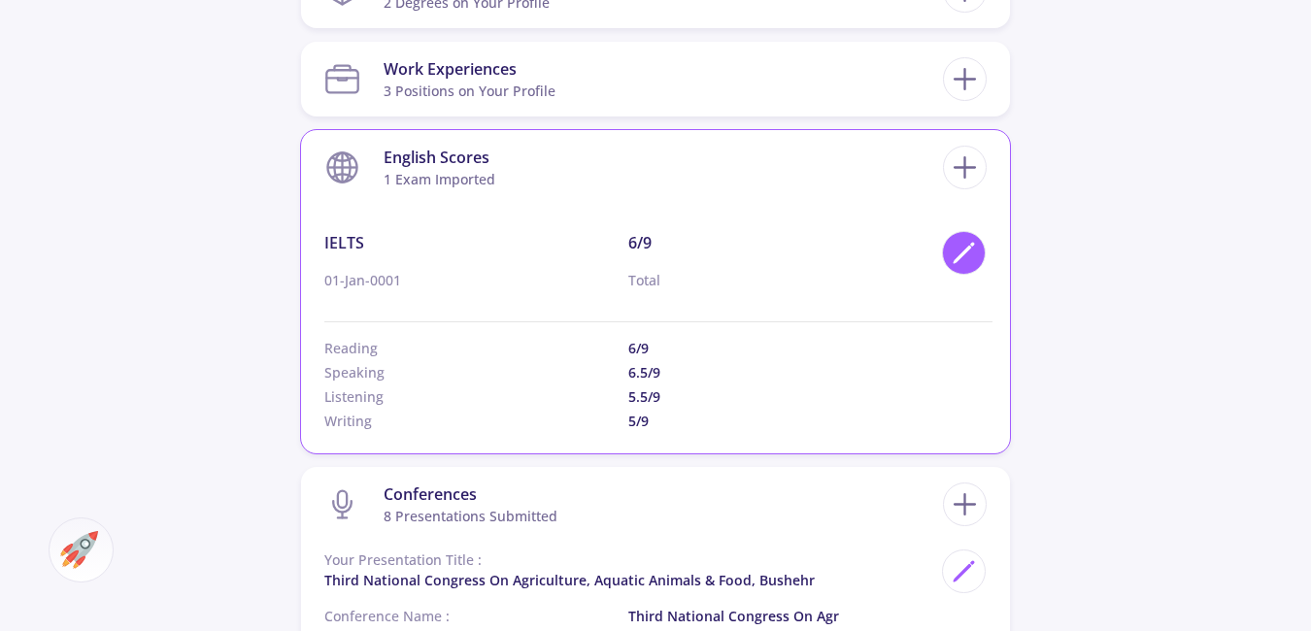
click at [965, 251] on polygon at bounding box center [963, 255] width 17 height 17
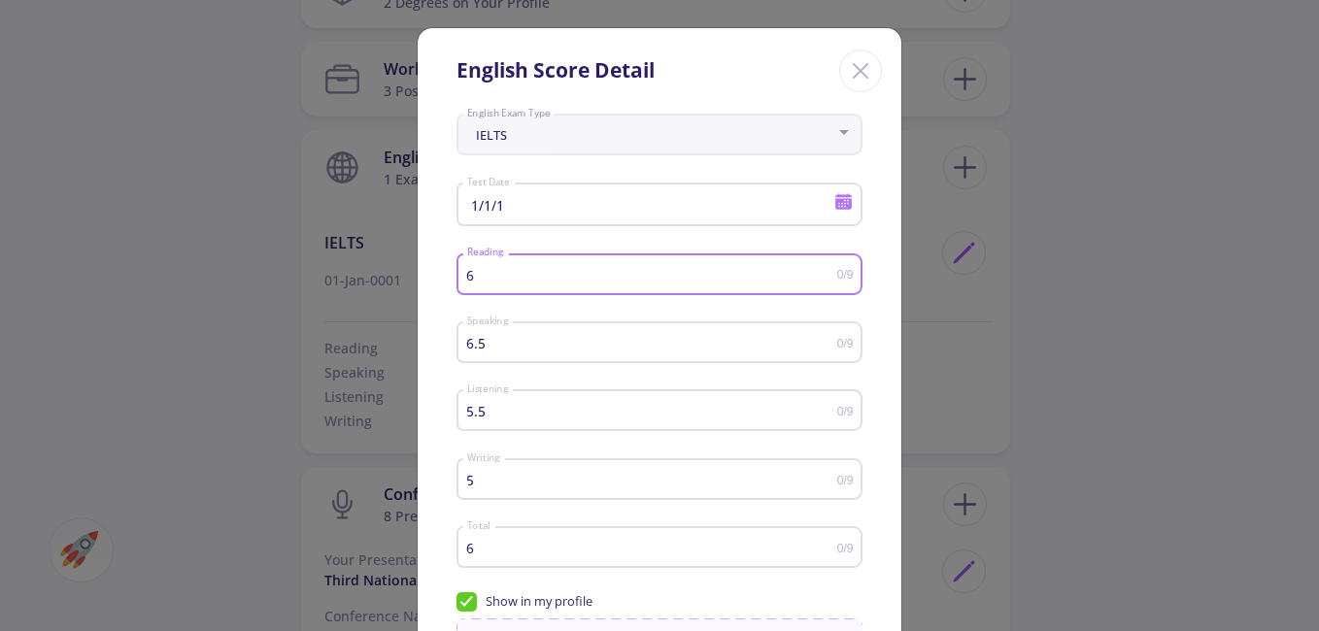
click at [527, 269] on input "6" at bounding box center [651, 275] width 371 height 15
click at [838, 208] on icon at bounding box center [843, 203] width 17 height 11
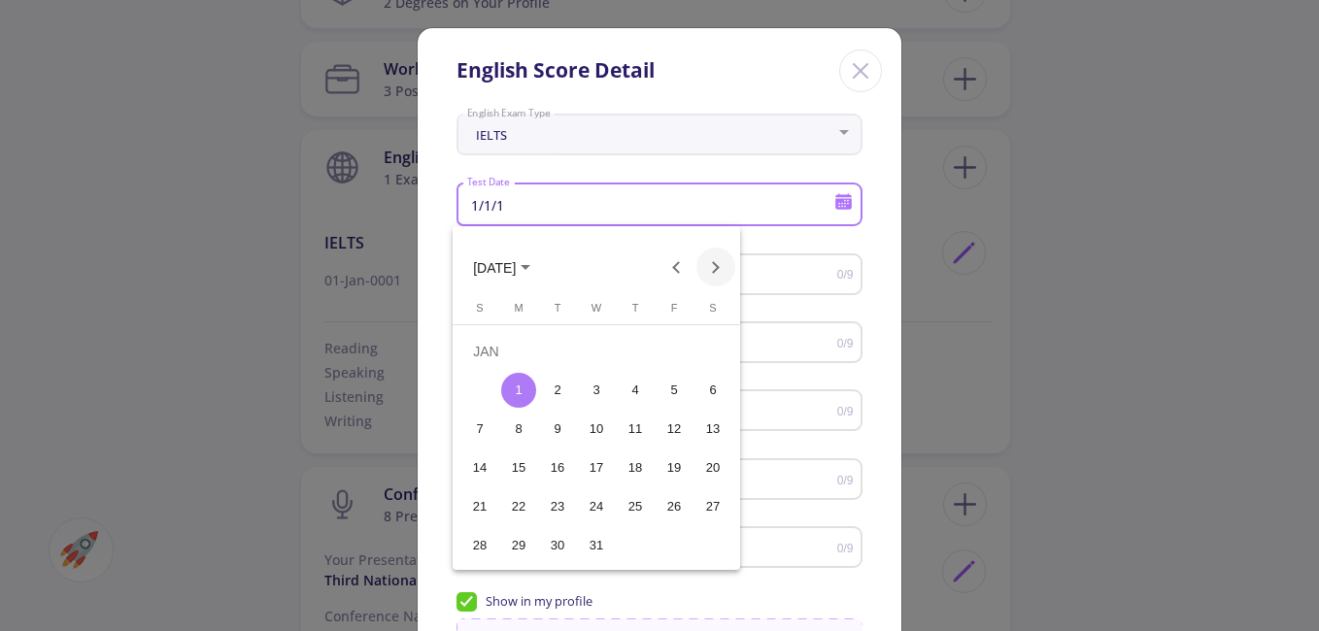
click at [705, 273] on button "Next month" at bounding box center [715, 267] width 39 height 39
click at [512, 263] on span "[DATE]" at bounding box center [501, 267] width 57 height 16
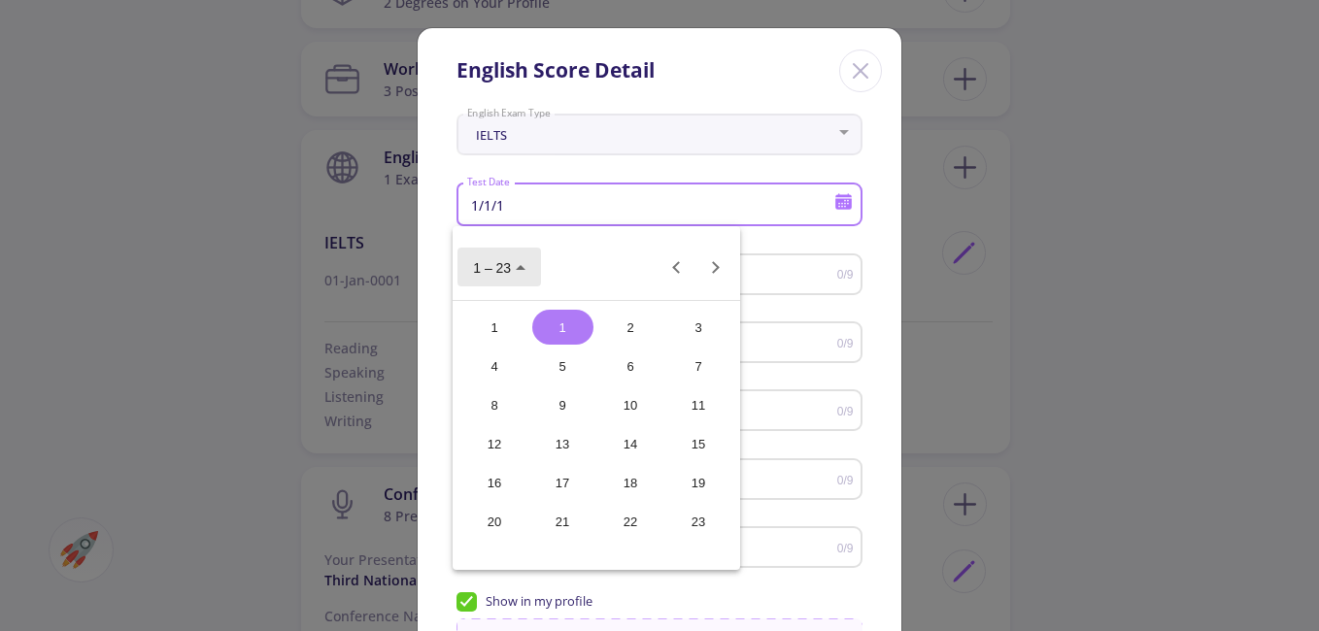
click at [530, 274] on button "1 – 23" at bounding box center [499, 267] width 84 height 39
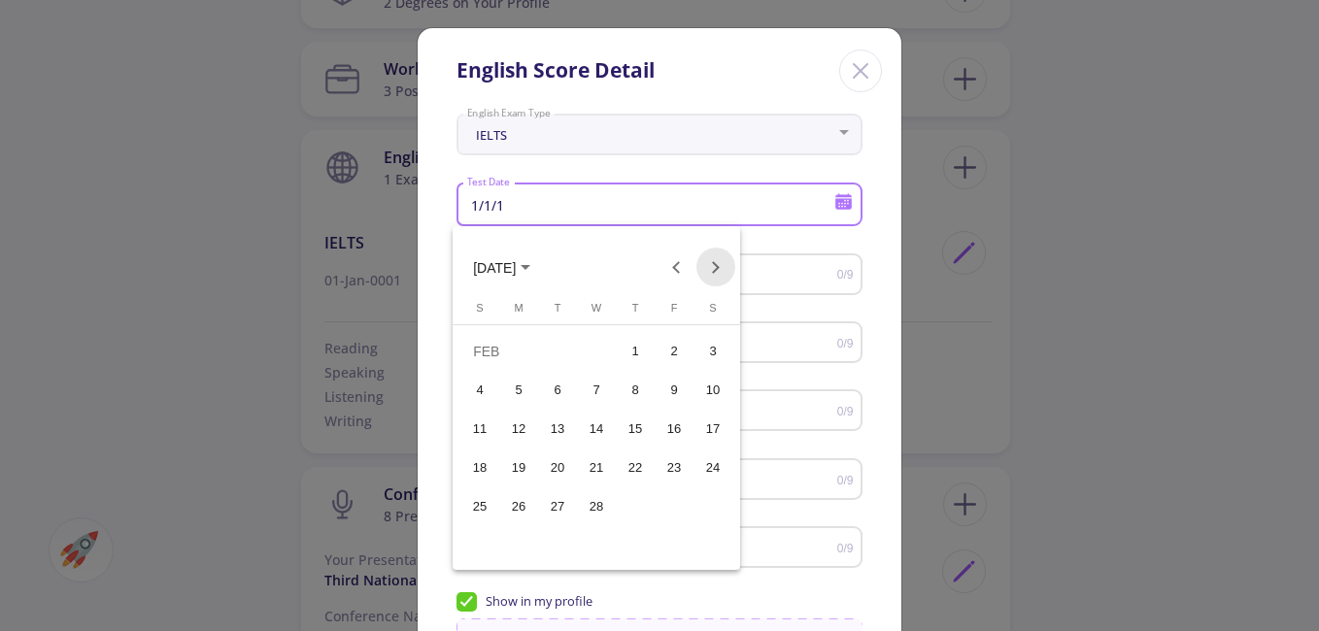
click at [708, 264] on button "Next month" at bounding box center [715, 267] width 39 height 39
click at [594, 470] on div "16" at bounding box center [596, 468] width 35 height 35
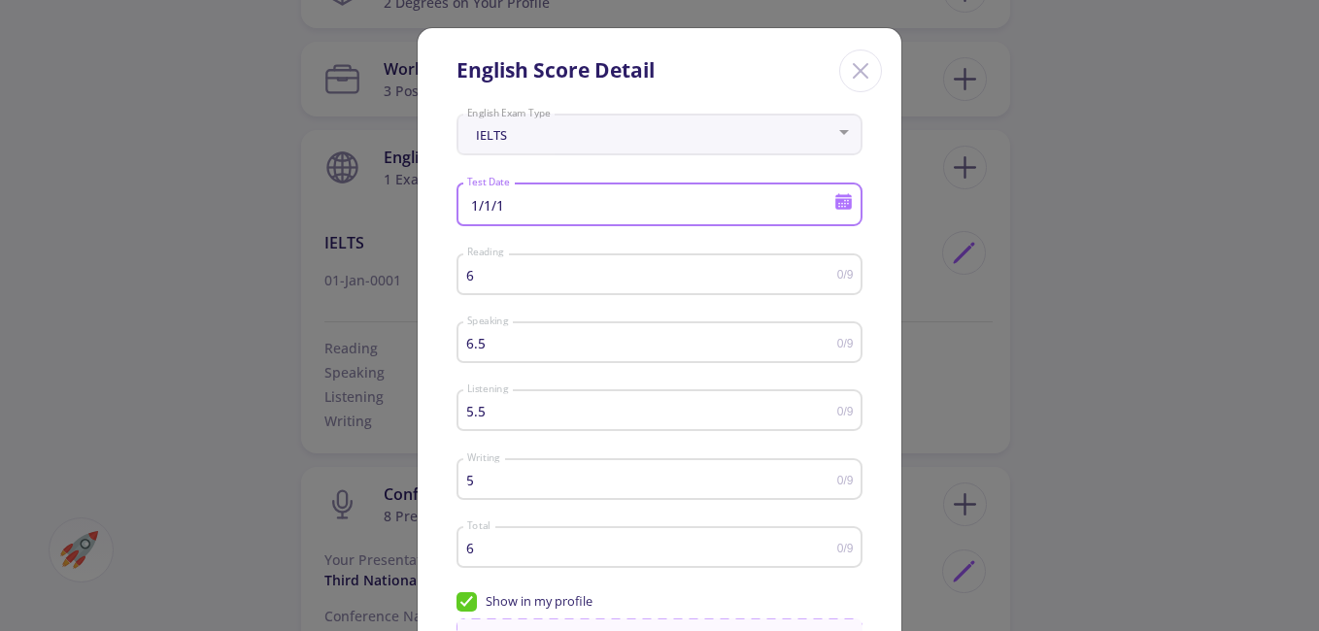
type input "5/16/1"
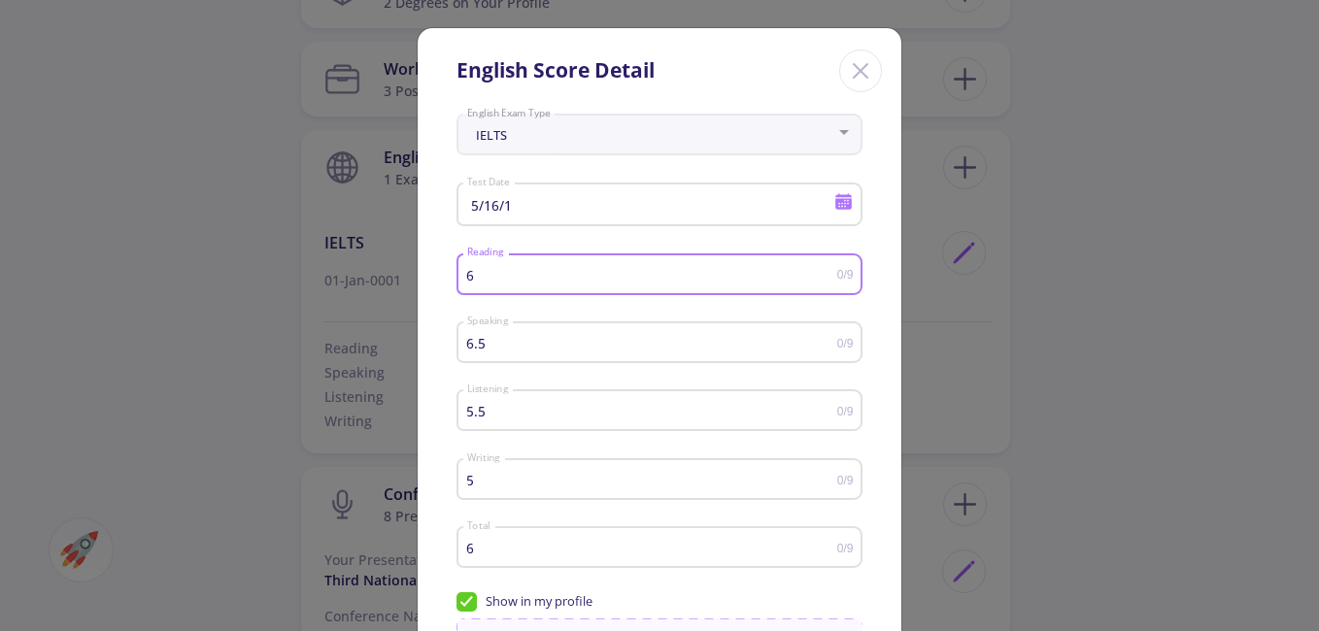
click at [683, 278] on input "6" at bounding box center [651, 275] width 371 height 15
drag, startPoint x: 681, startPoint y: 277, endPoint x: 447, endPoint y: 278, distance: 234.1
click at [447, 278] on div "IELTS English Exam Type 5/16/1 Test Date 6 Reading 0/9 6.5 Speaking 0/9 5.5 Lis…" at bounding box center [660, 520] width 484 height 827
type input "6.5"
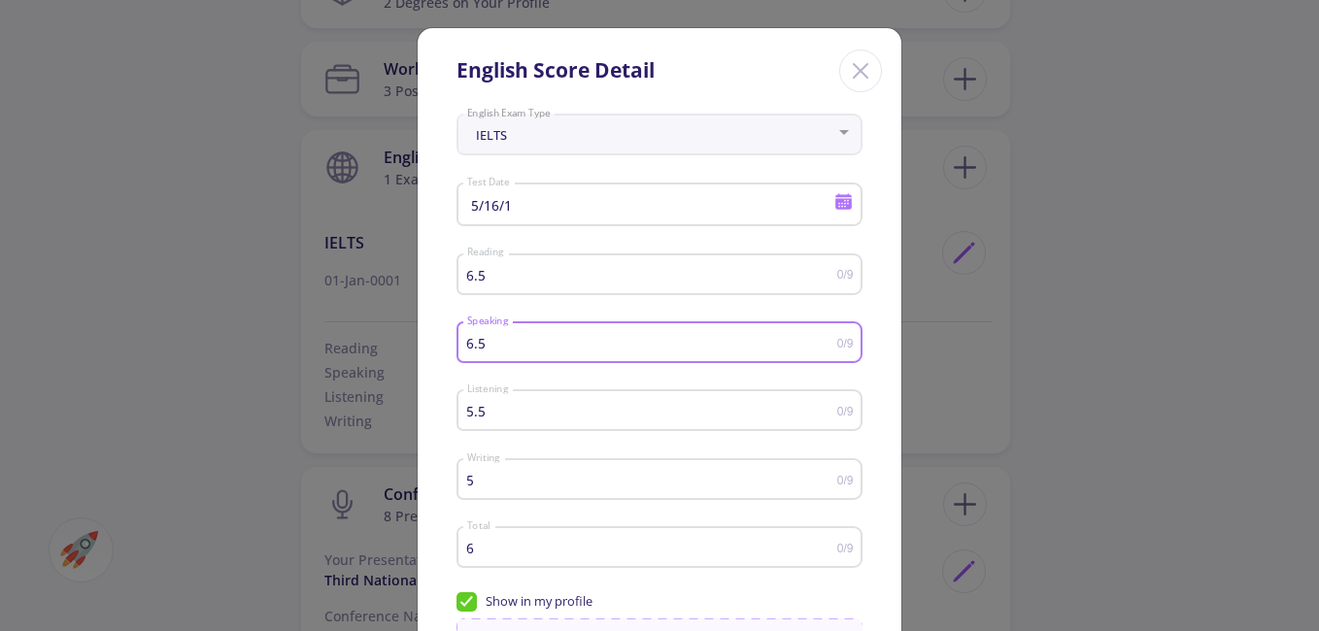
drag, startPoint x: 471, startPoint y: 342, endPoint x: 461, endPoint y: 343, distance: 9.8
click at [466, 343] on input "6.5" at bounding box center [651, 343] width 371 height 15
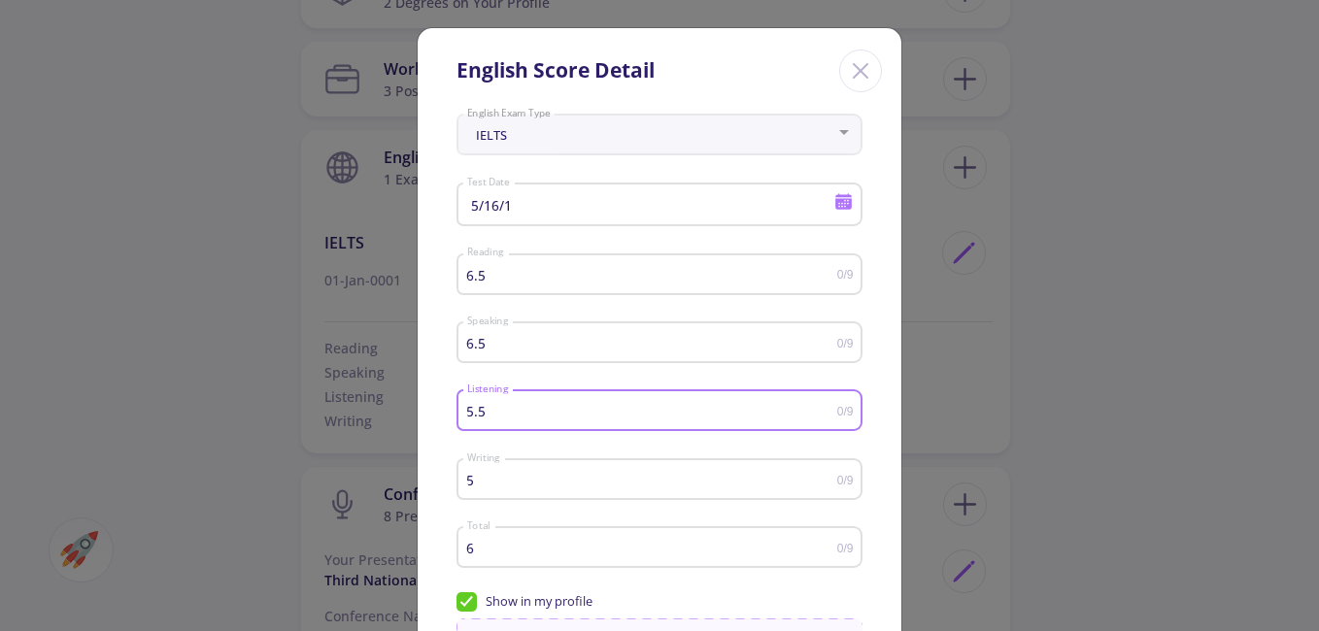
click at [458, 414] on div "5.5 Listening 0/9" at bounding box center [659, 407] width 406 height 49
type input "6.5"
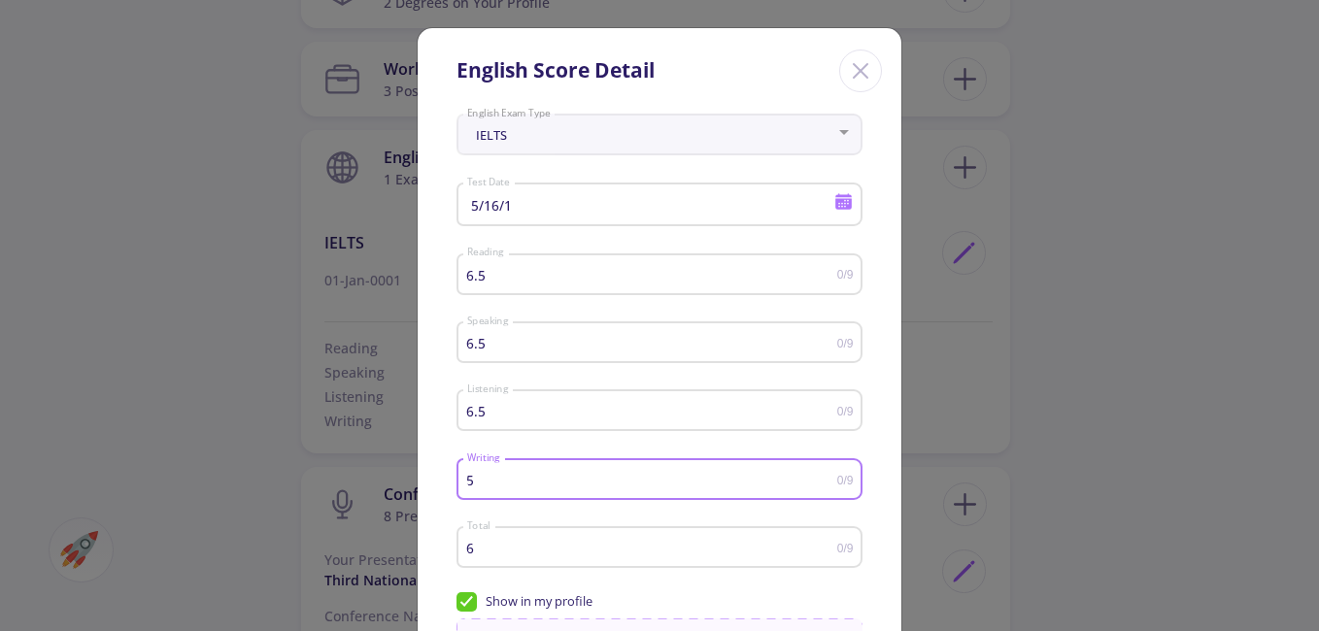
drag, startPoint x: 475, startPoint y: 481, endPoint x: 445, endPoint y: 478, distance: 30.2
click at [445, 478] on div "IELTS English Exam Type 5/16/1 Test Date 6.5 Reading 0/9 6.5 Speaking 0/9 6.5 L…" at bounding box center [660, 520] width 484 height 827
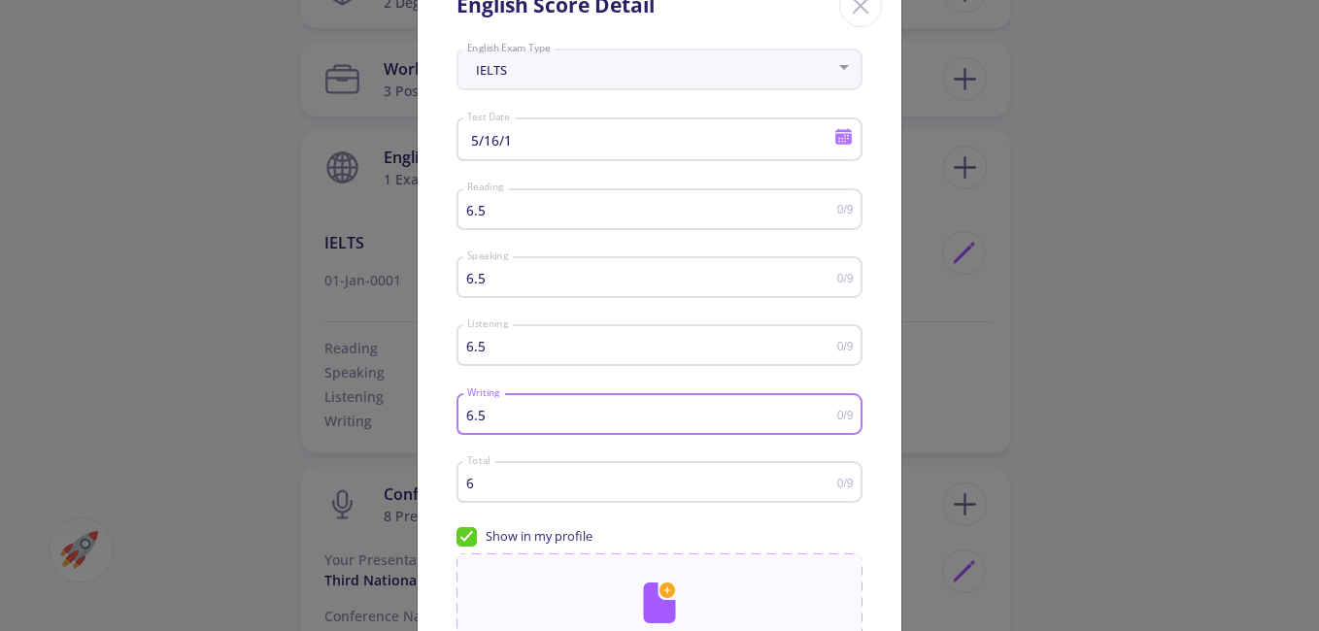
scroll to position [97, 0]
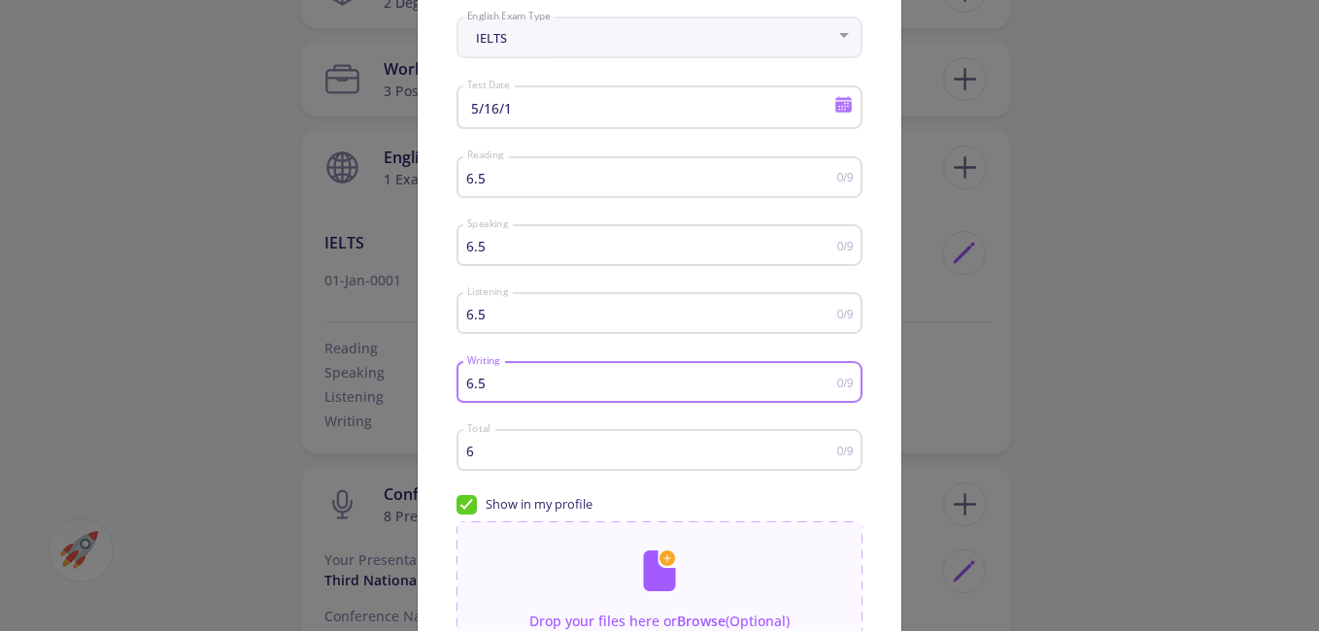
type input "6.5"
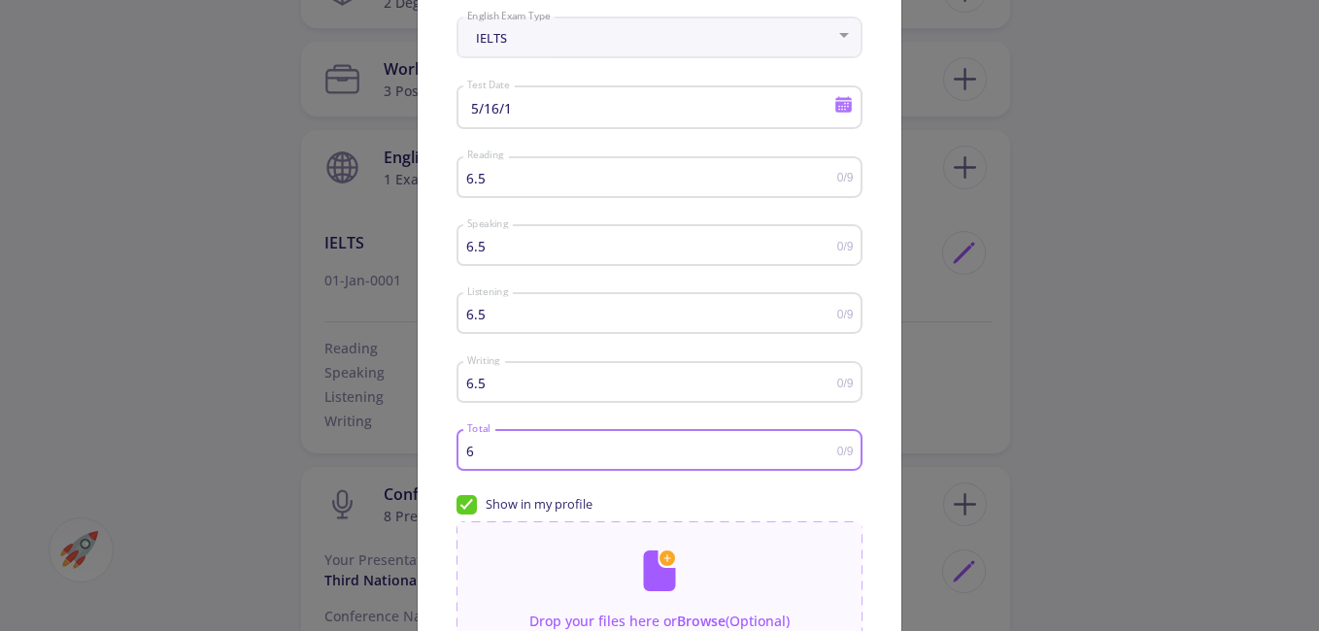
click at [426, 456] on div "IELTS English Exam Type 5/16/1 Test Date 6.5 Reading 0/9 6.5 Speaking 0/9 6.5 L…" at bounding box center [660, 423] width 484 height 827
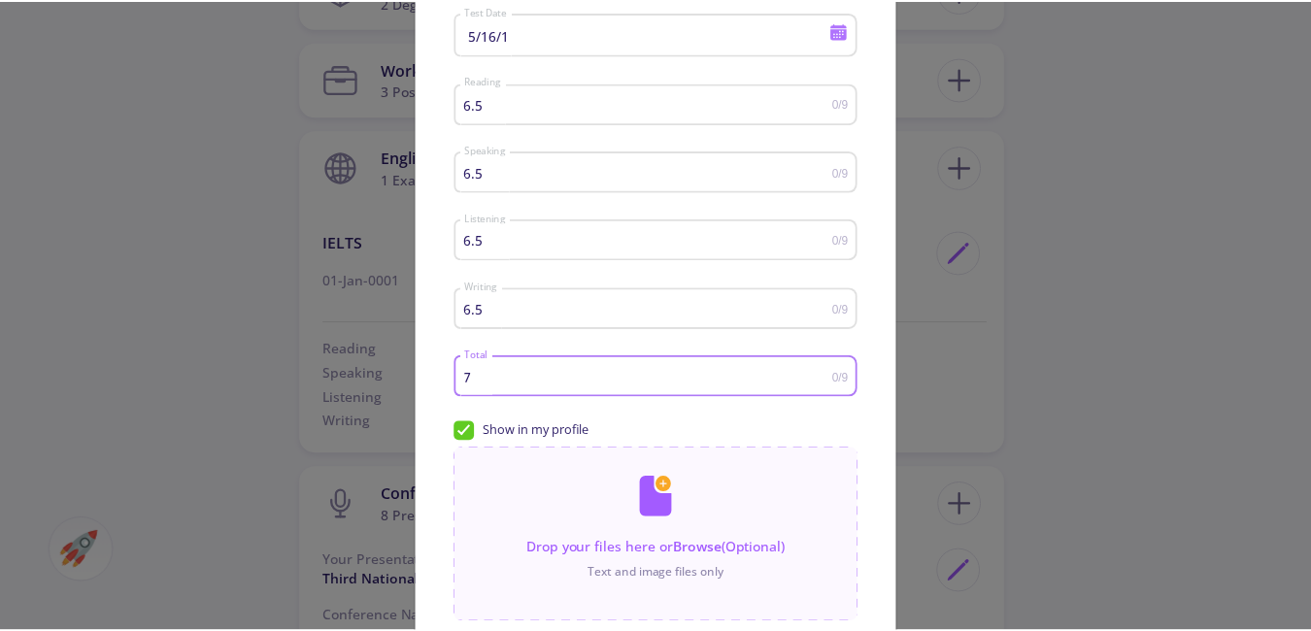
scroll to position [291, 0]
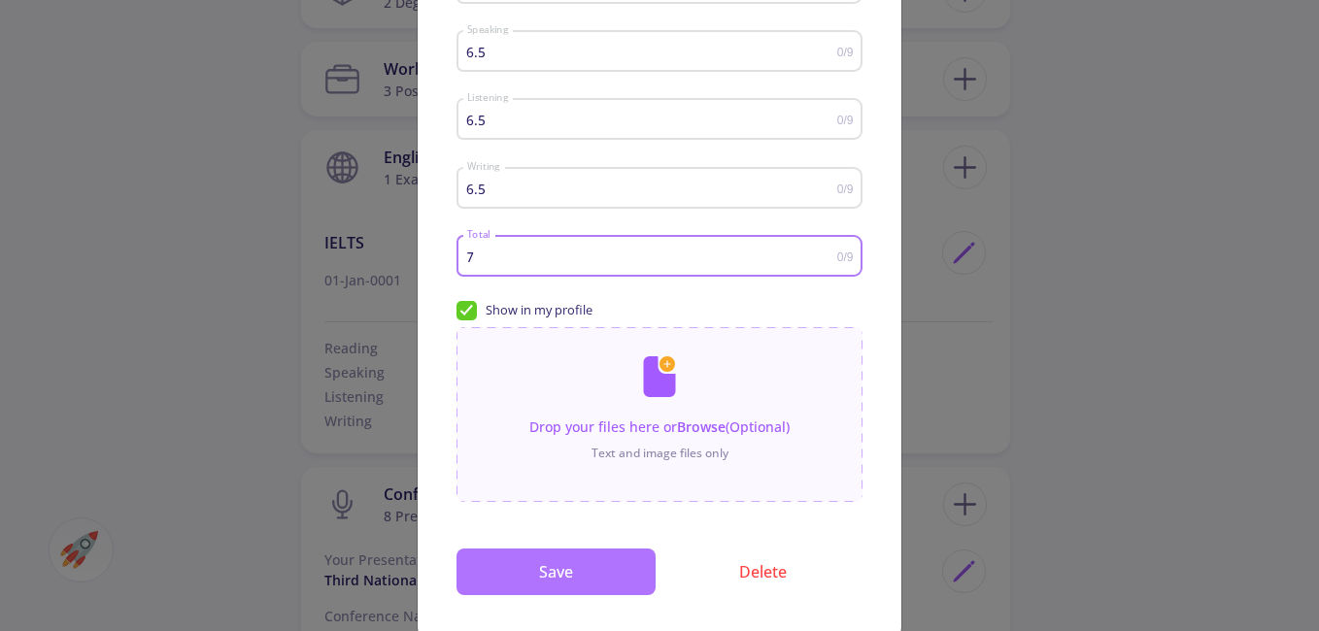
type input "7"
click at [607, 568] on button "Save" at bounding box center [555, 572] width 199 height 47
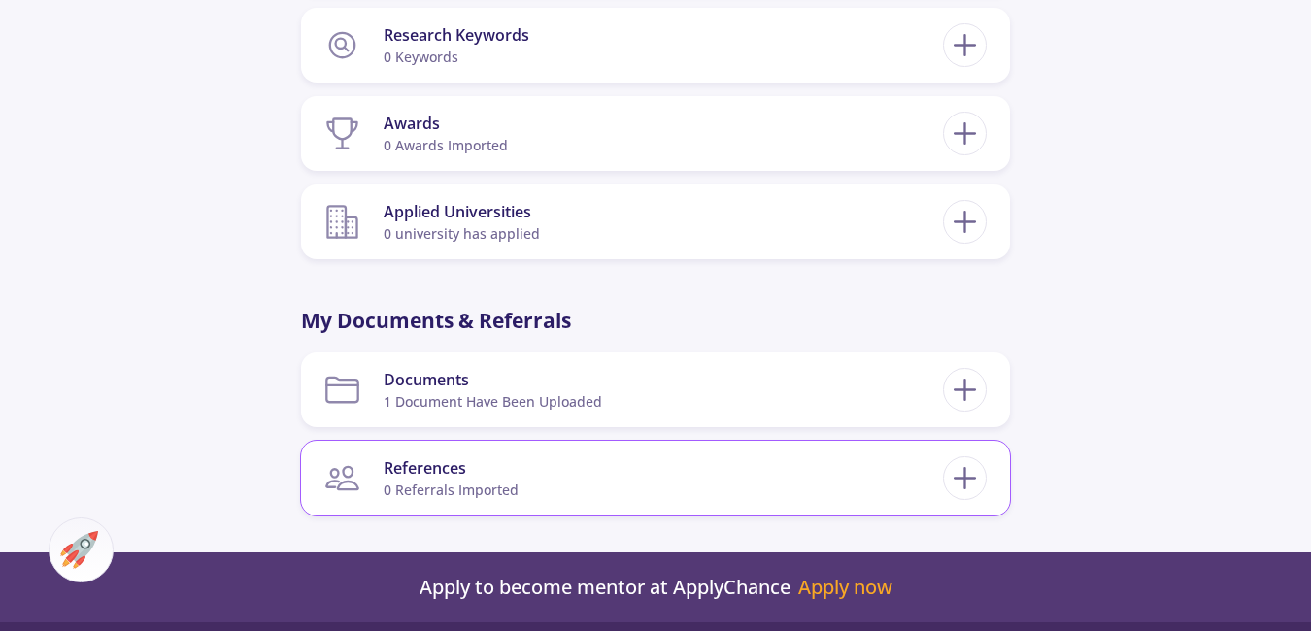
scroll to position [3302, 0]
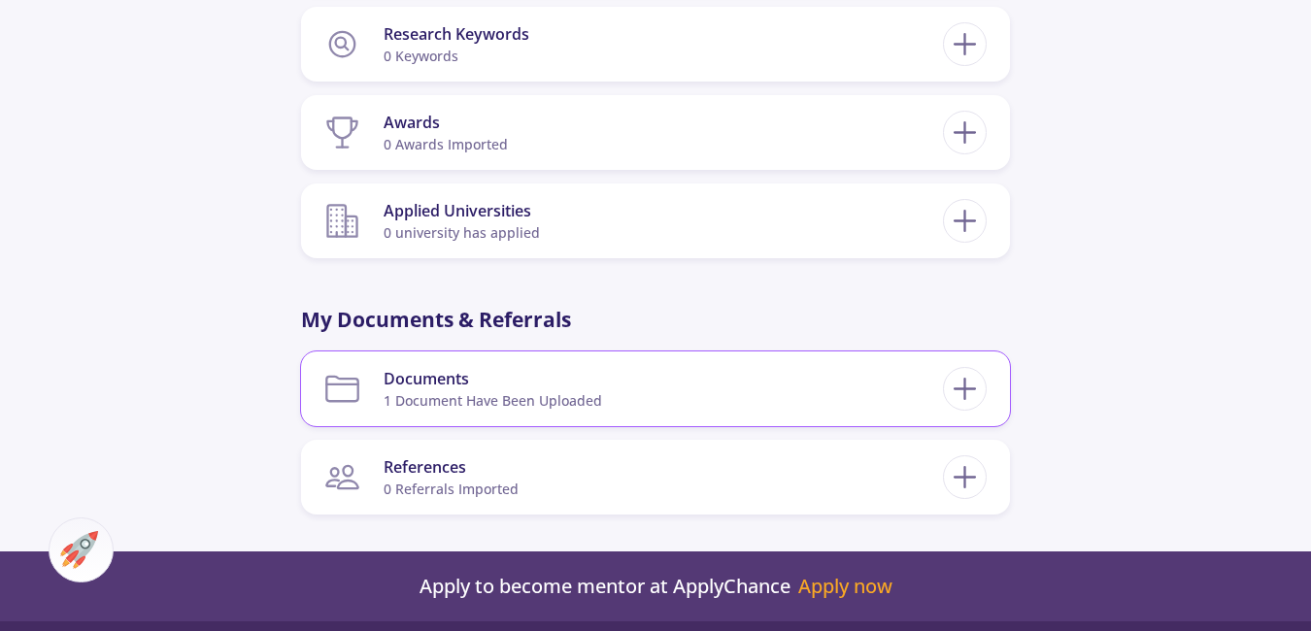
click at [889, 384] on section "Documents 1 document have been uploaded" at bounding box center [633, 388] width 619 height 59
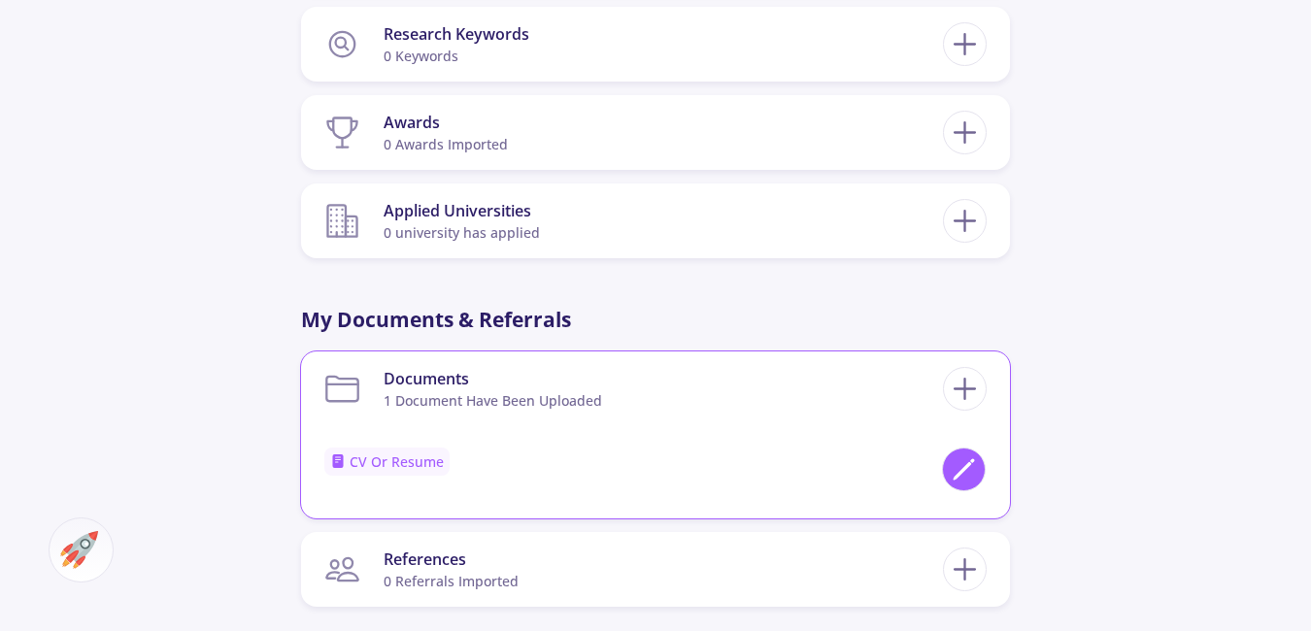
click at [967, 456] on icon at bounding box center [964, 469] width 26 height 26
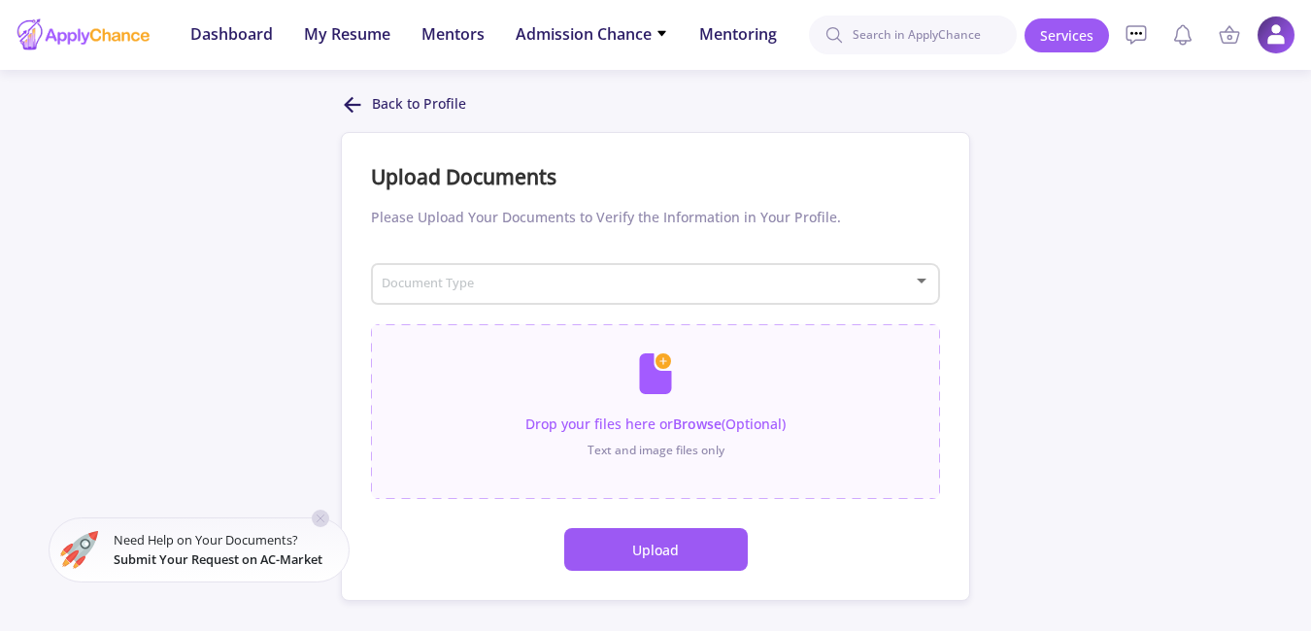
click at [649, 554] on button "Upload" at bounding box center [656, 549] width 184 height 43
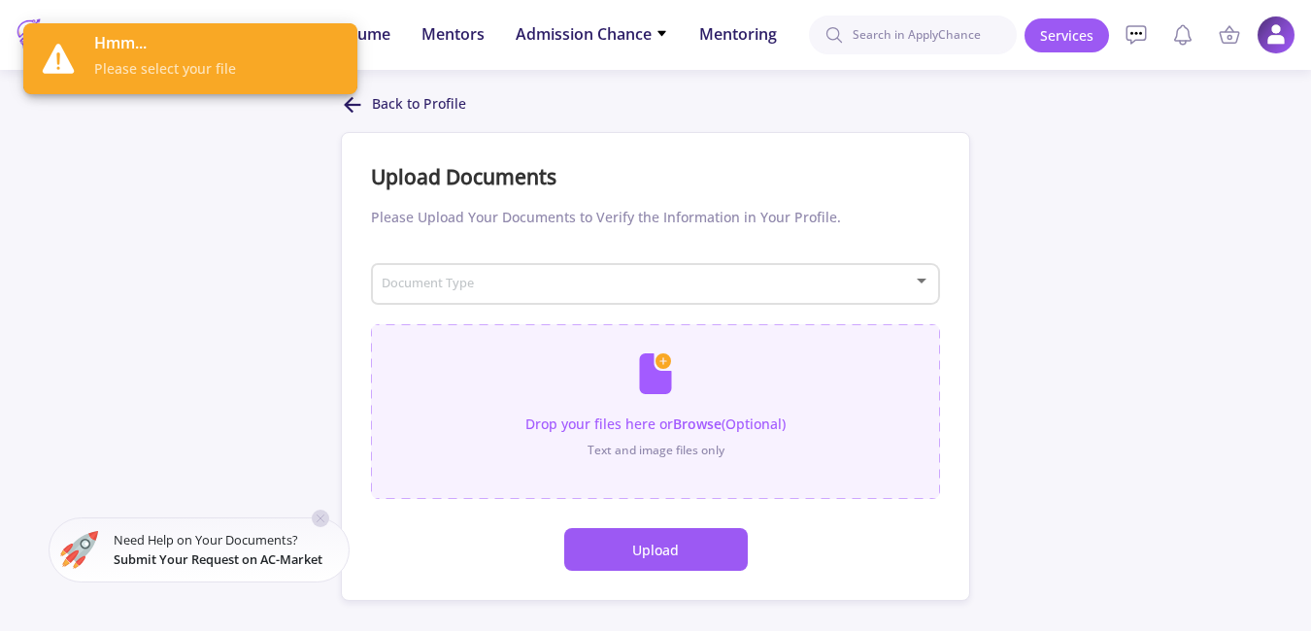
click at [667, 431] on input "file" at bounding box center [655, 401] width 569 height 155
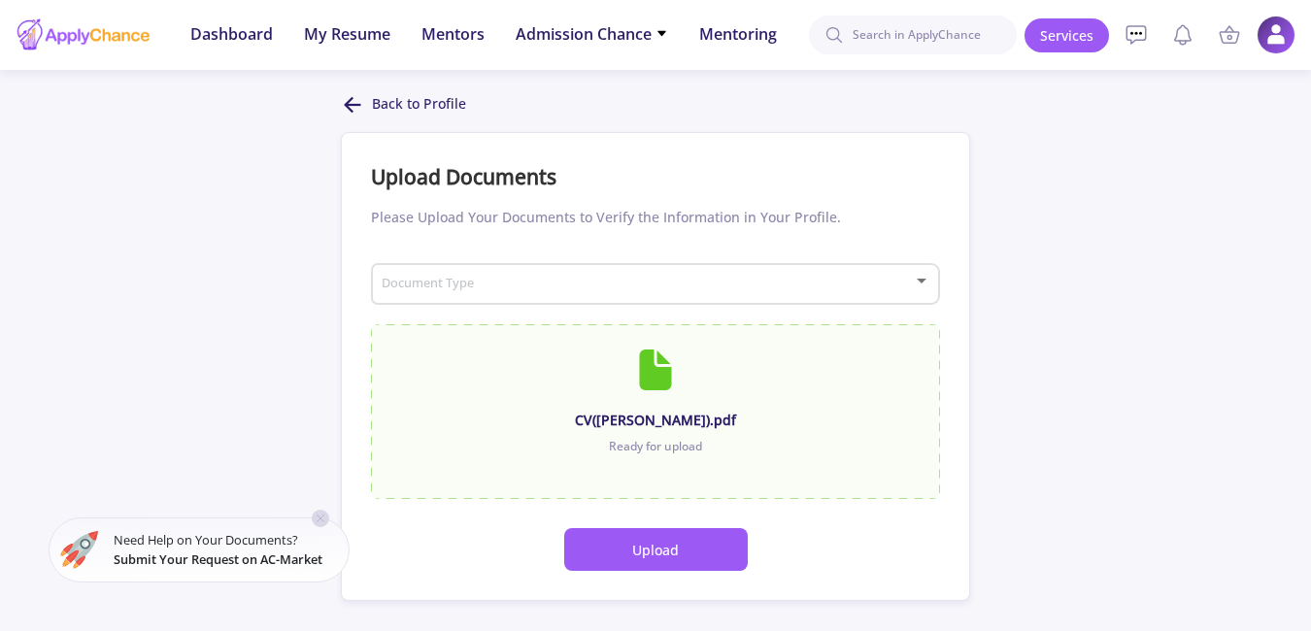
click at [693, 554] on button "Upload" at bounding box center [656, 549] width 184 height 43
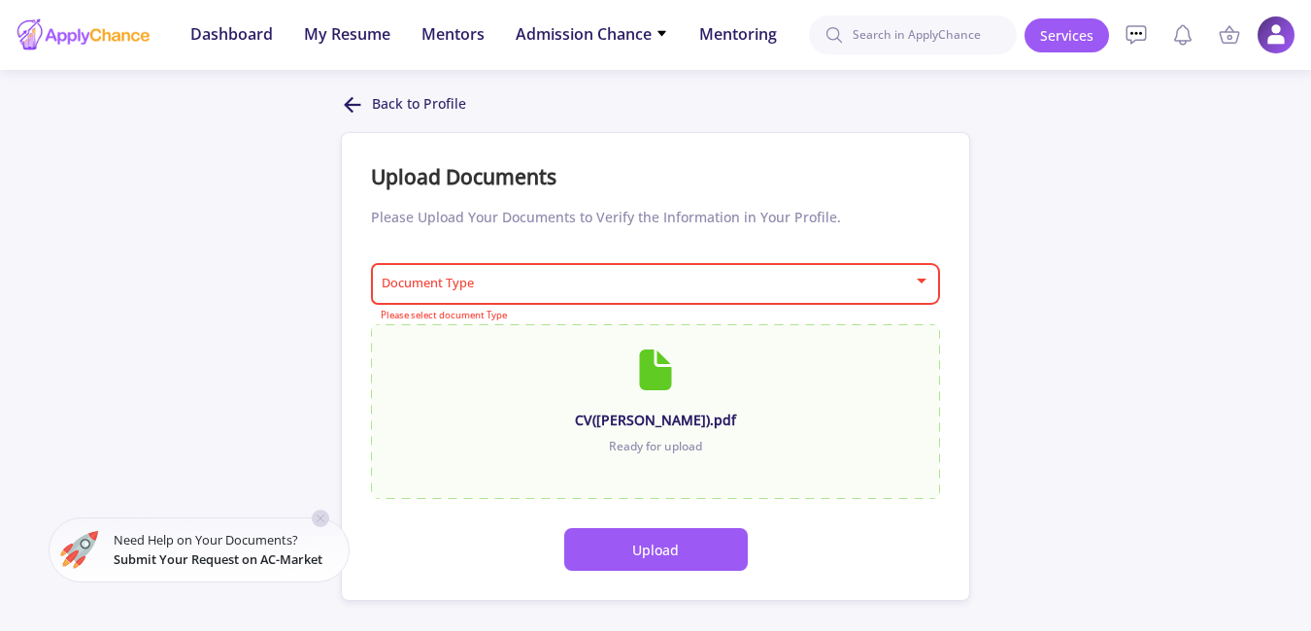
click at [764, 293] on div "Document Type" at bounding box center [656, 280] width 551 height 49
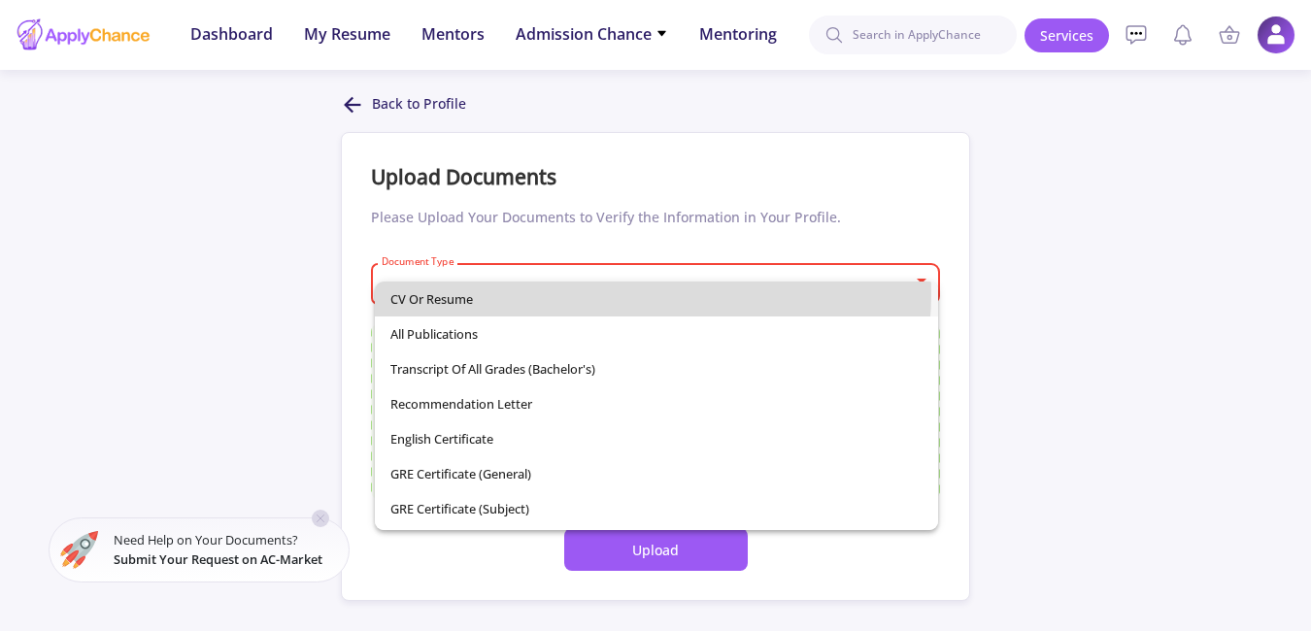
click at [607, 293] on span "CV or Resume" at bounding box center [656, 299] width 533 height 35
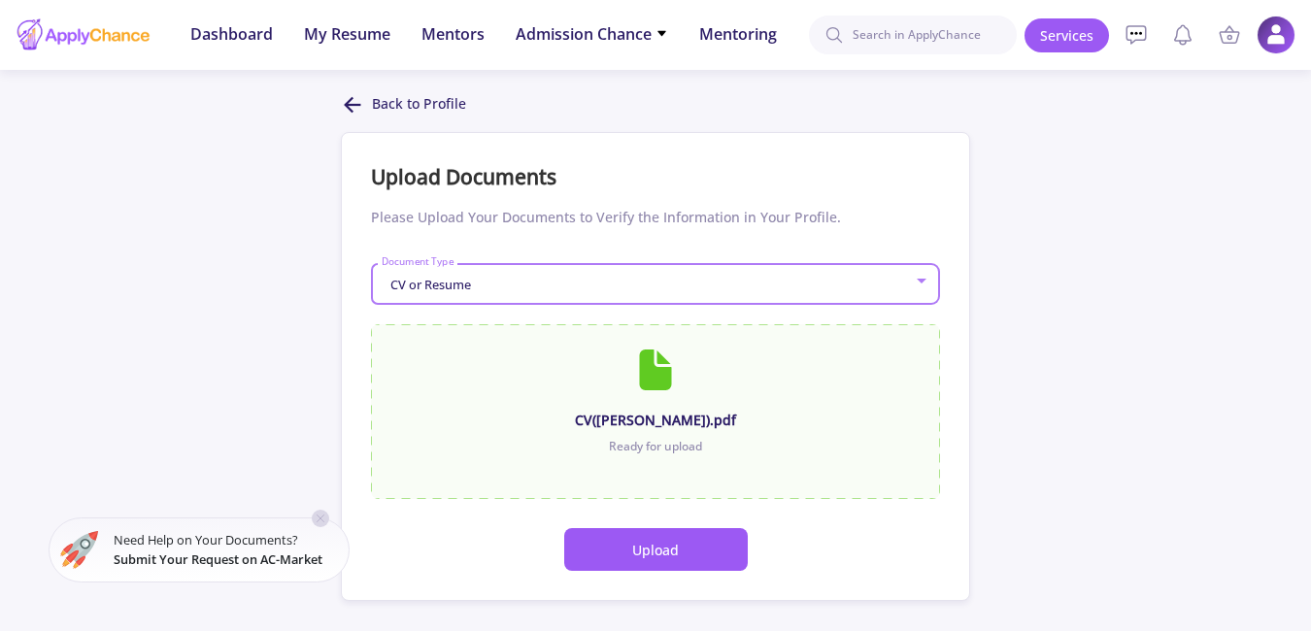
click at [656, 556] on button "Upload" at bounding box center [656, 549] width 184 height 43
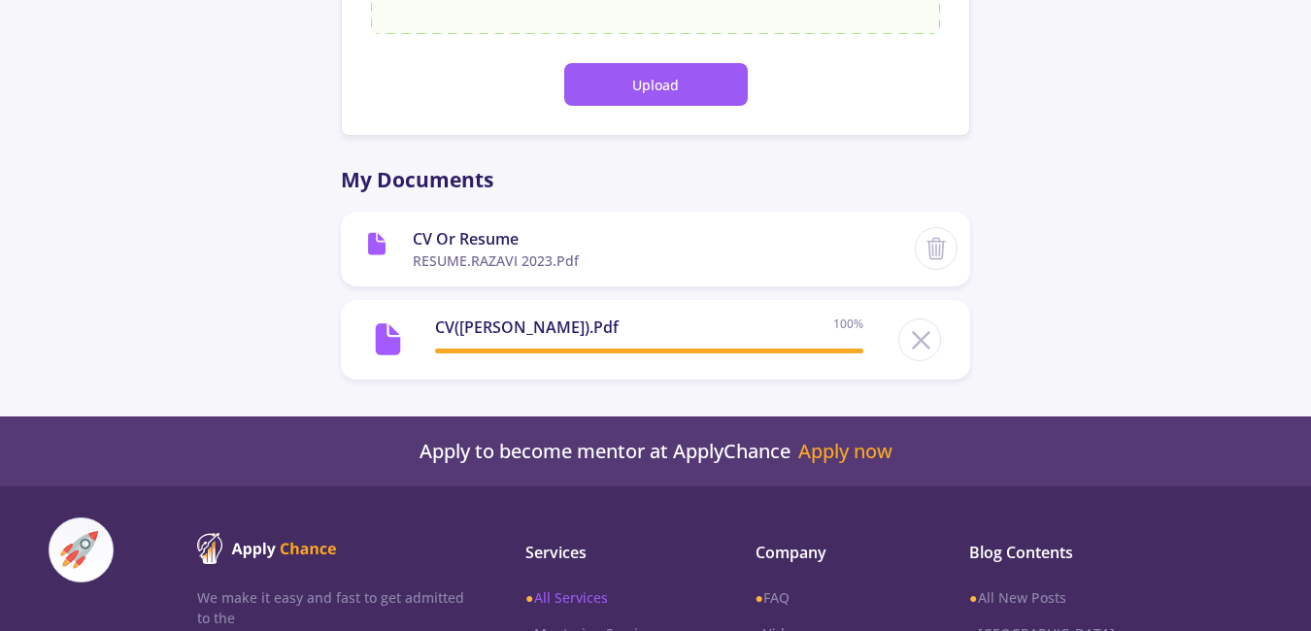
scroll to position [464, 0]
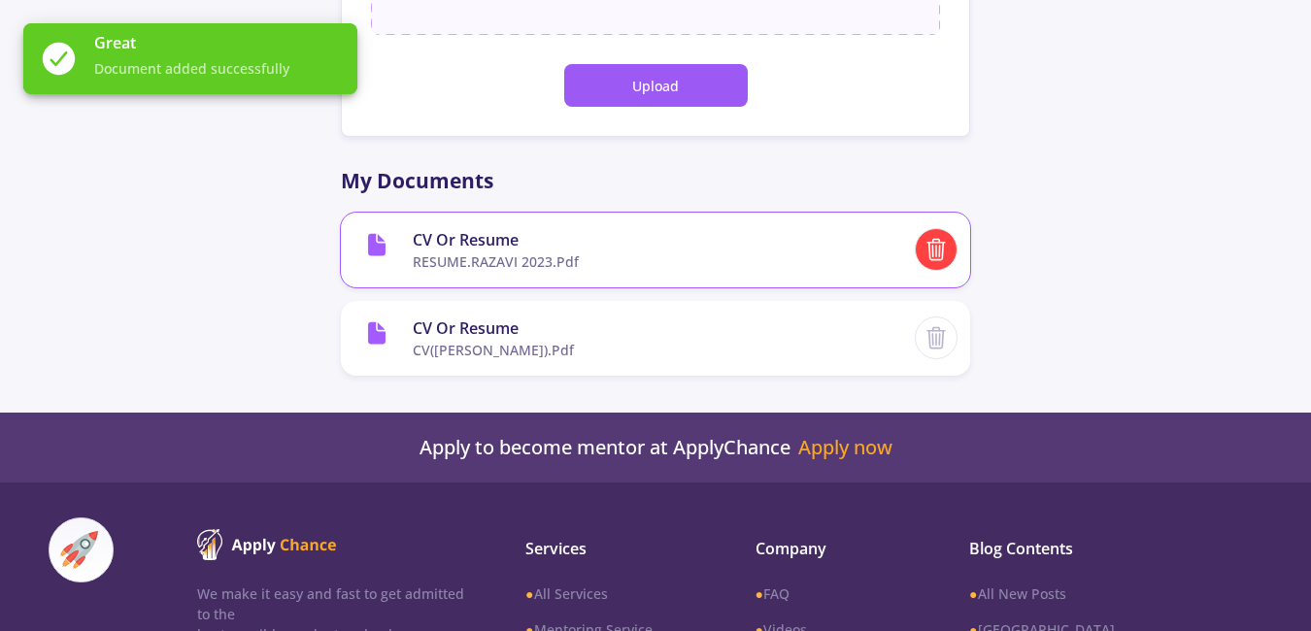
click at [930, 257] on icon at bounding box center [937, 251] width 15 height 17
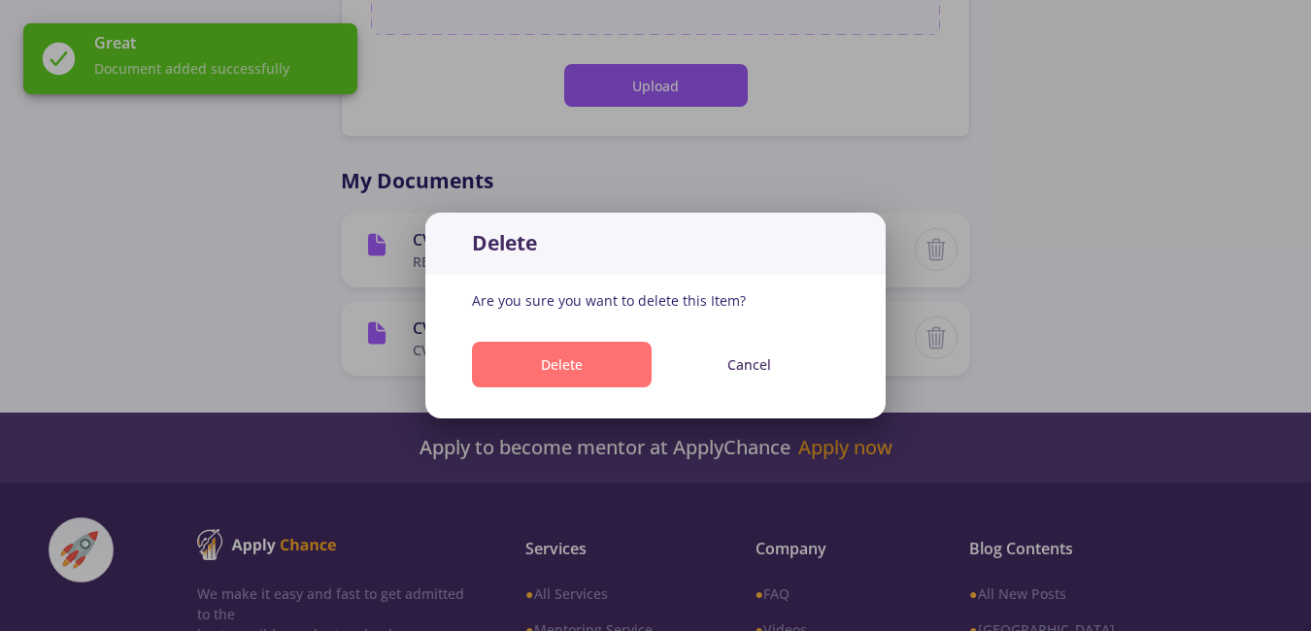
click at [624, 372] on button "Delete" at bounding box center [562, 365] width 180 height 46
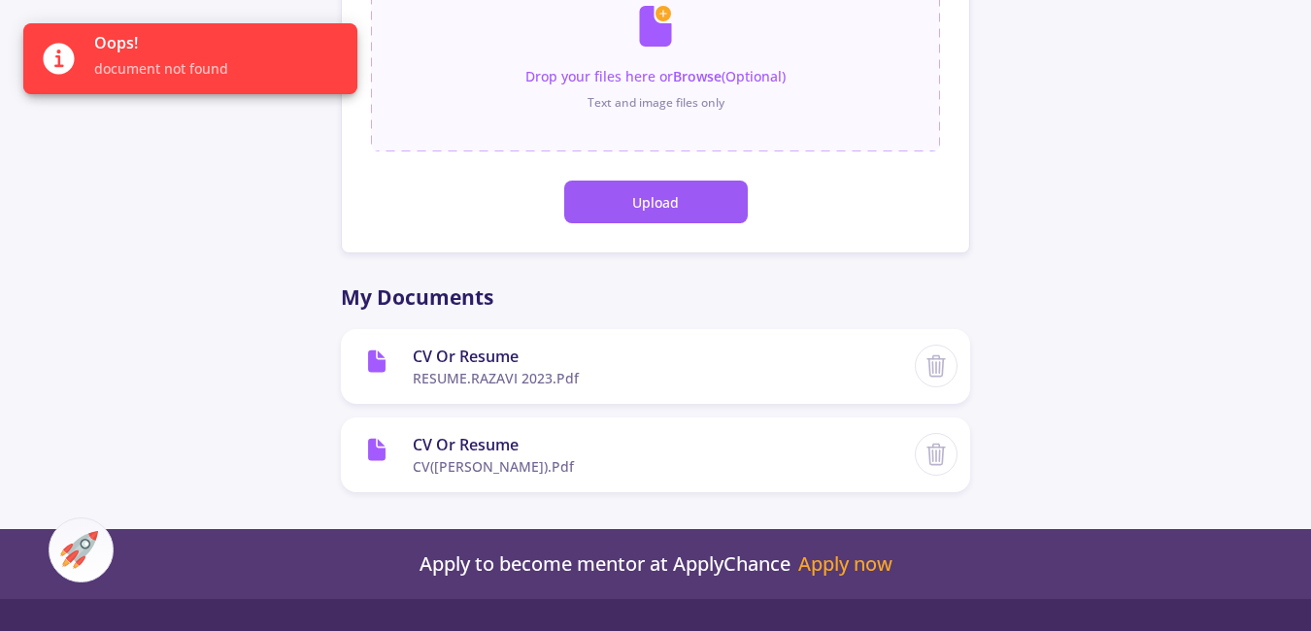
scroll to position [270, 0]
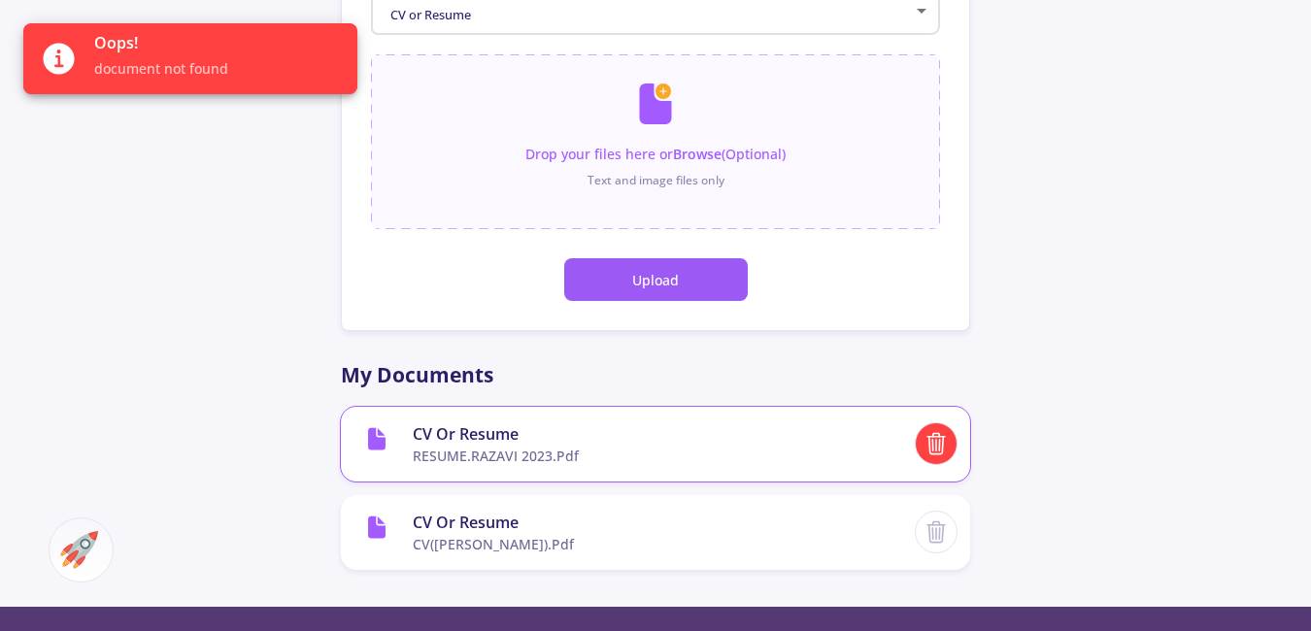
click at [923, 450] on div at bounding box center [936, 444] width 43 height 43
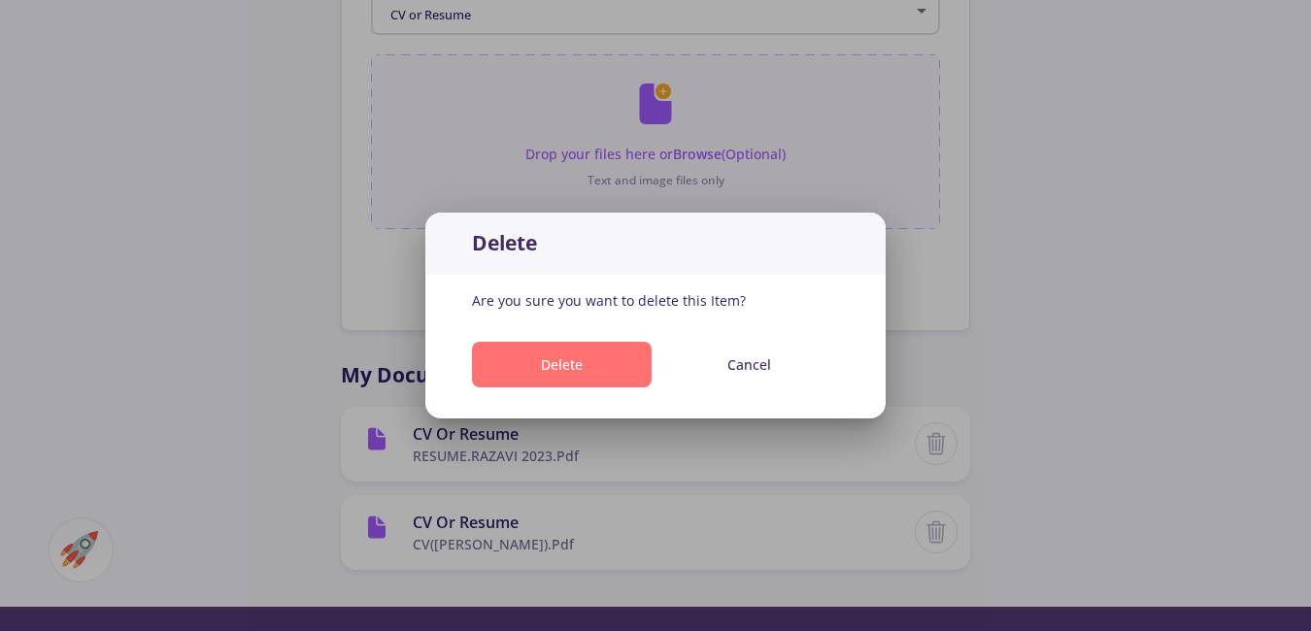
click at [625, 365] on button "Delete" at bounding box center [562, 365] width 180 height 46
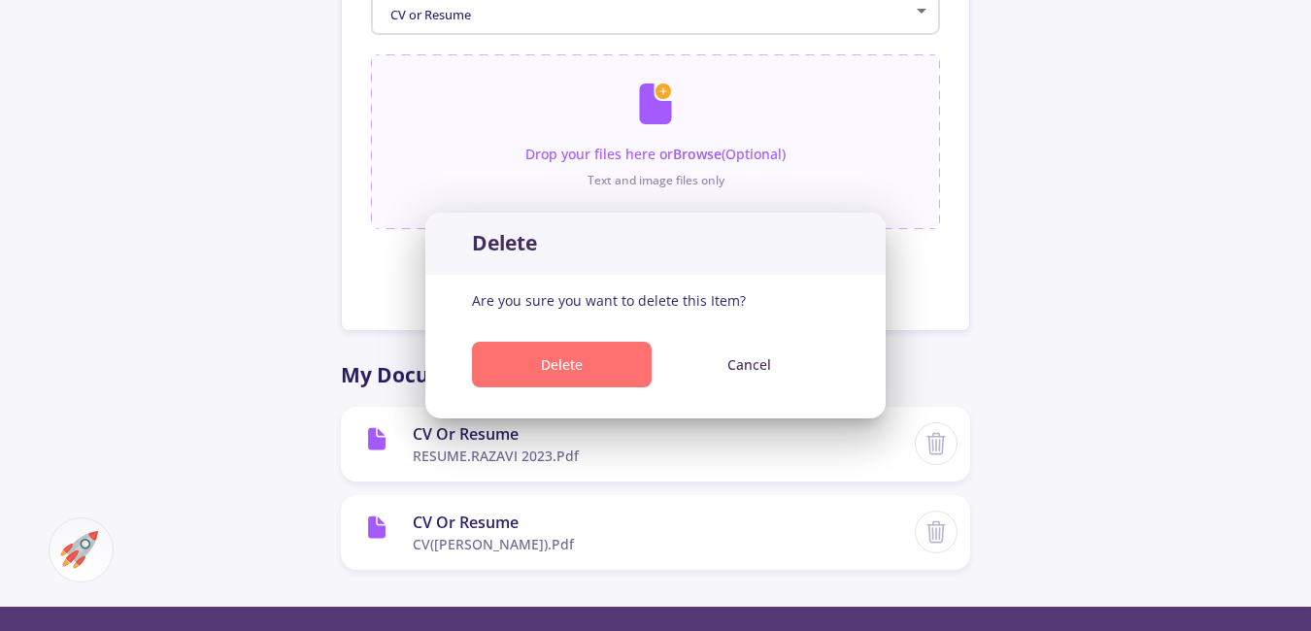
scroll to position [270, 0]
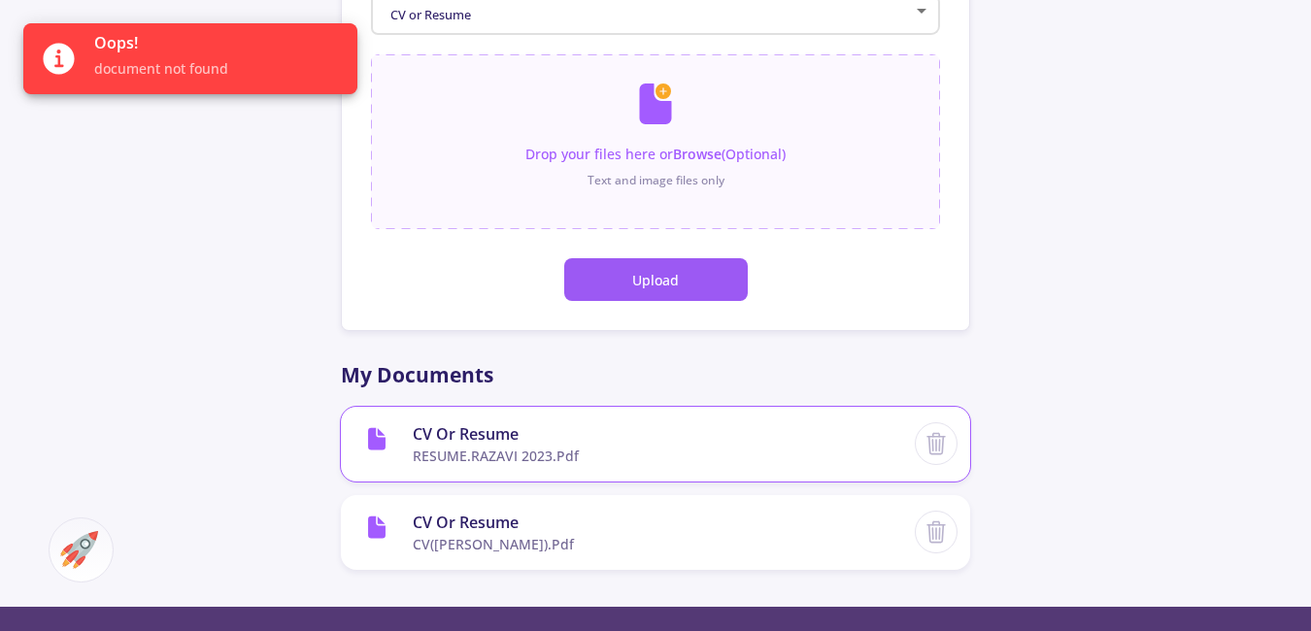
click at [437, 438] on span "CV or Resume" at bounding box center [656, 434] width 486 height 23
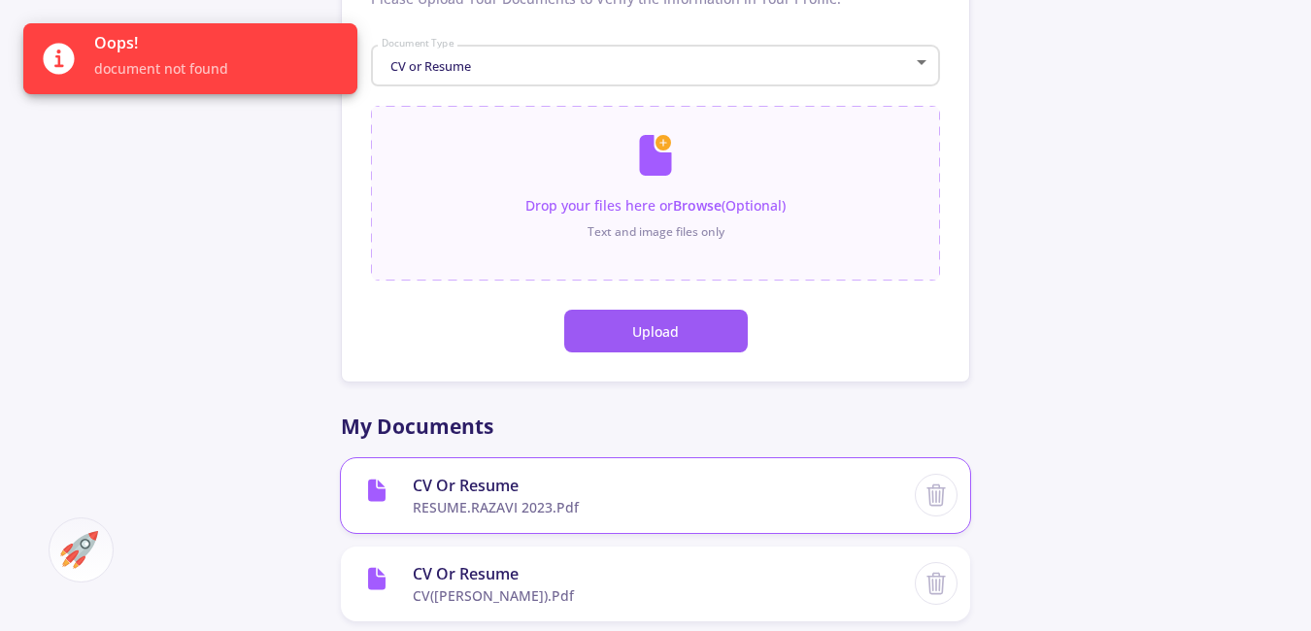
scroll to position [173, 0]
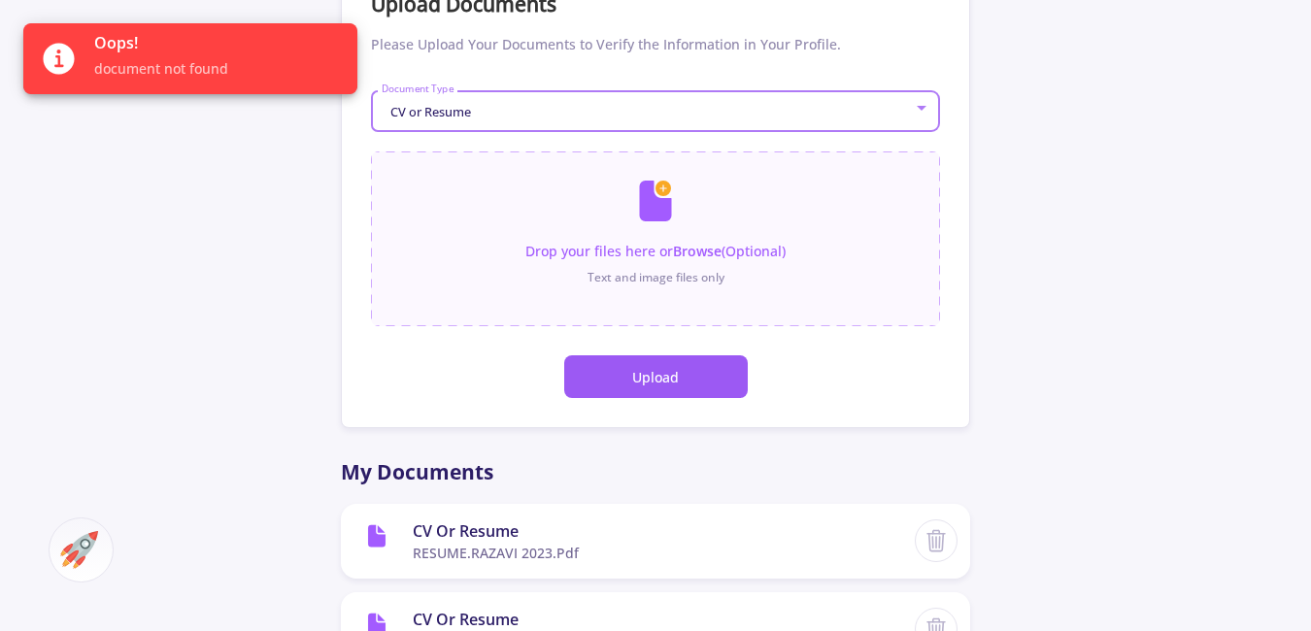
click at [629, 115] on div "CV or Resume" at bounding box center [647, 112] width 533 height 15
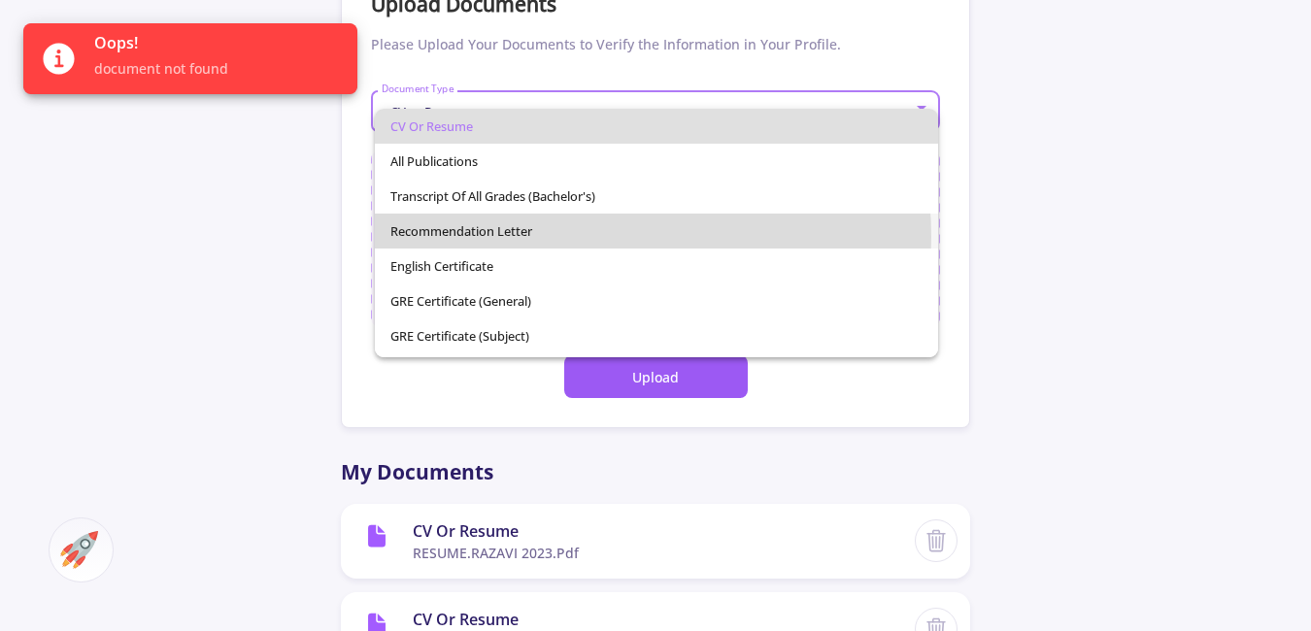
click at [574, 237] on span "Recommendation Letter" at bounding box center [656, 231] width 533 height 35
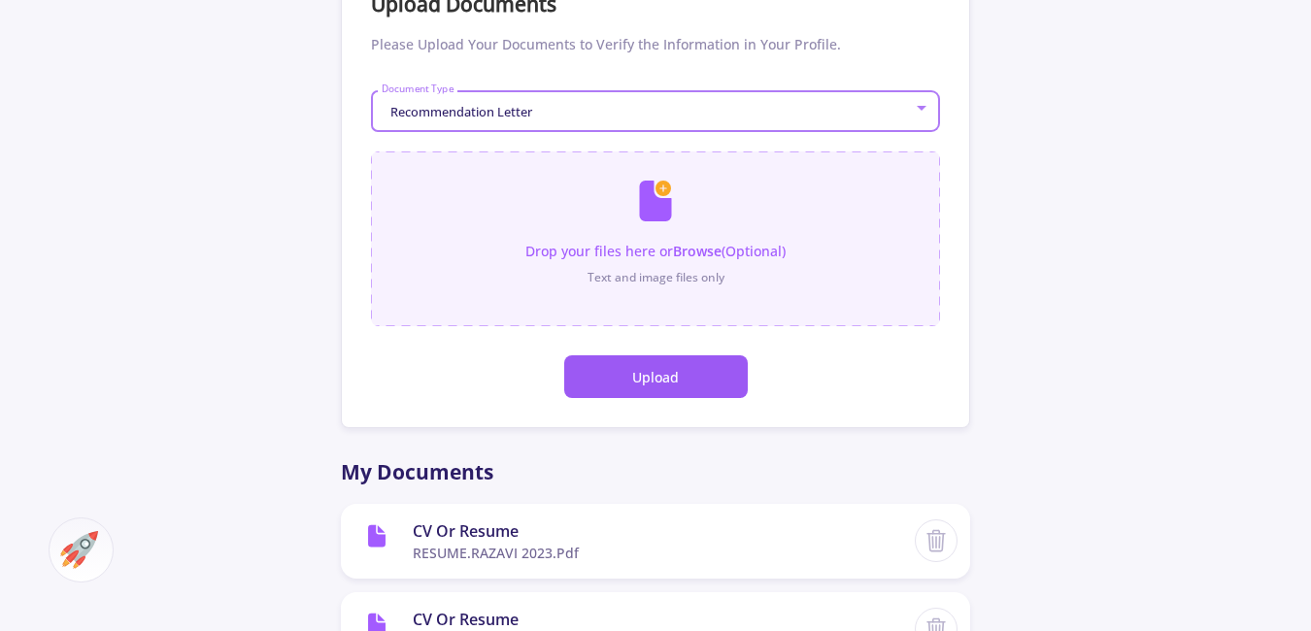
click at [667, 238] on input "file" at bounding box center [655, 229] width 569 height 155
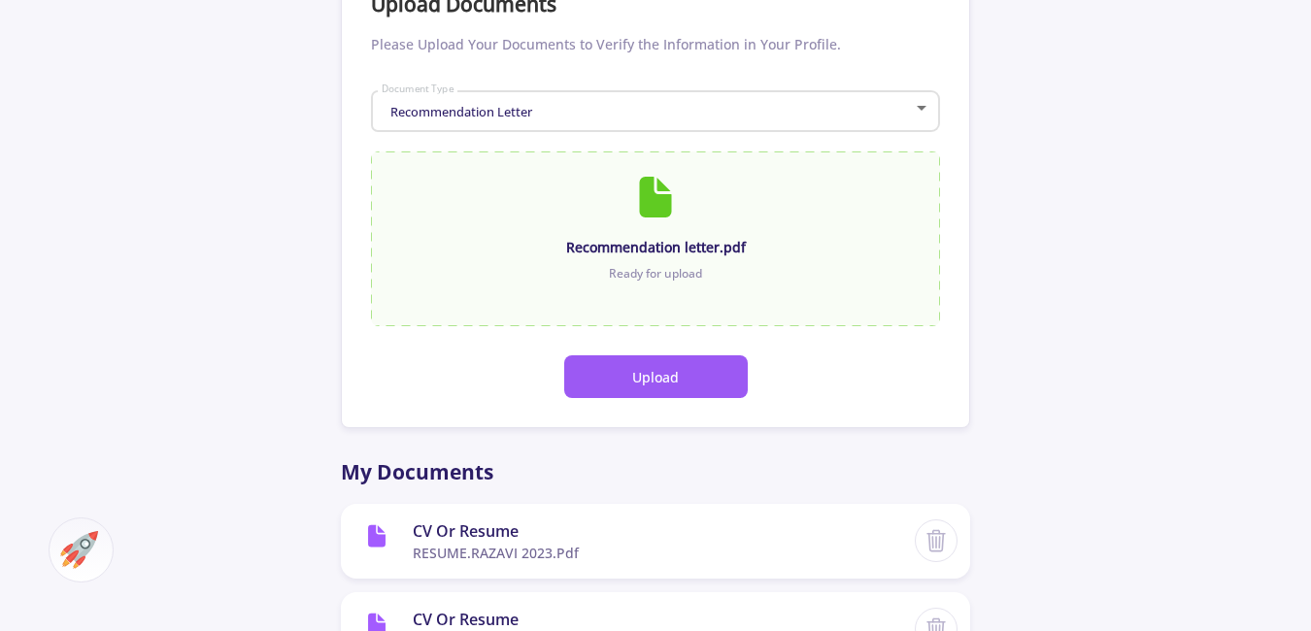
click at [644, 388] on button "Upload" at bounding box center [656, 376] width 184 height 43
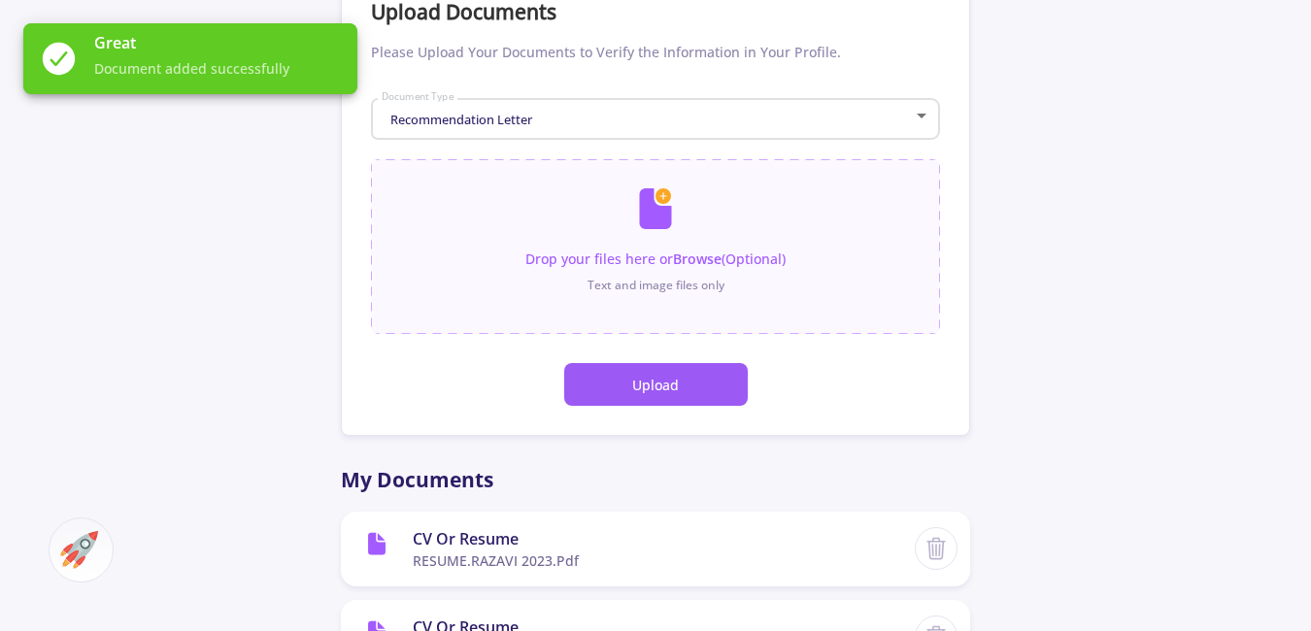
scroll to position [164, 0]
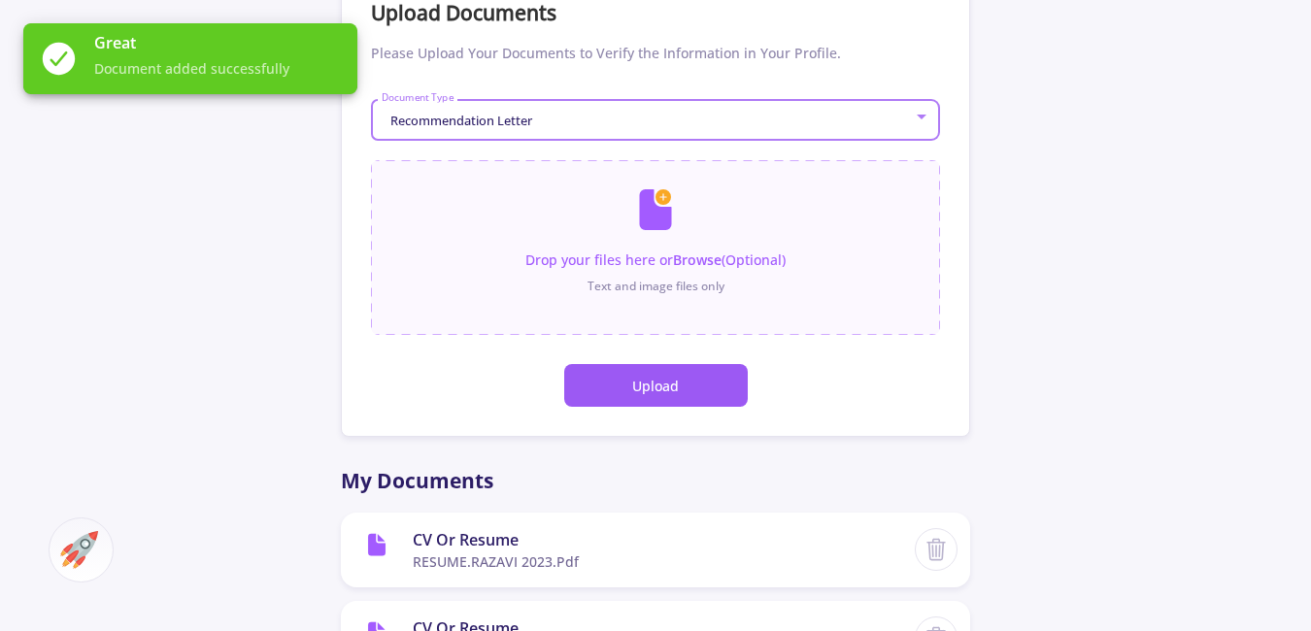
click at [657, 126] on div "Recommendation Letter" at bounding box center [647, 121] width 533 height 15
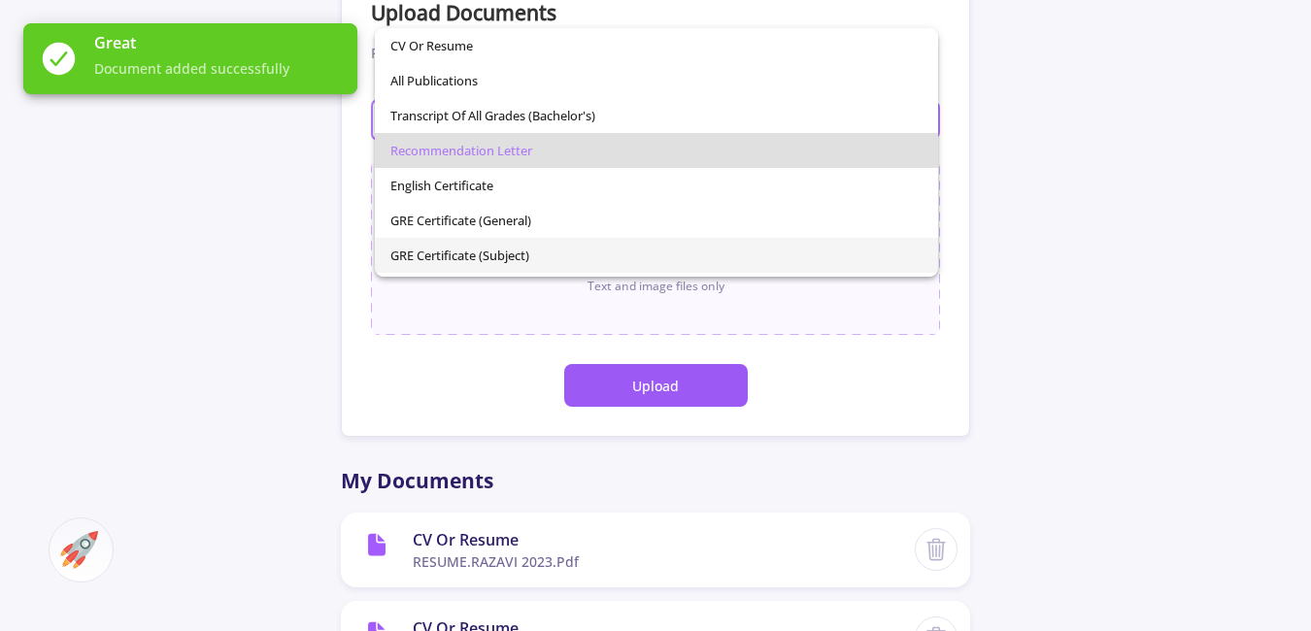
scroll to position [67, 0]
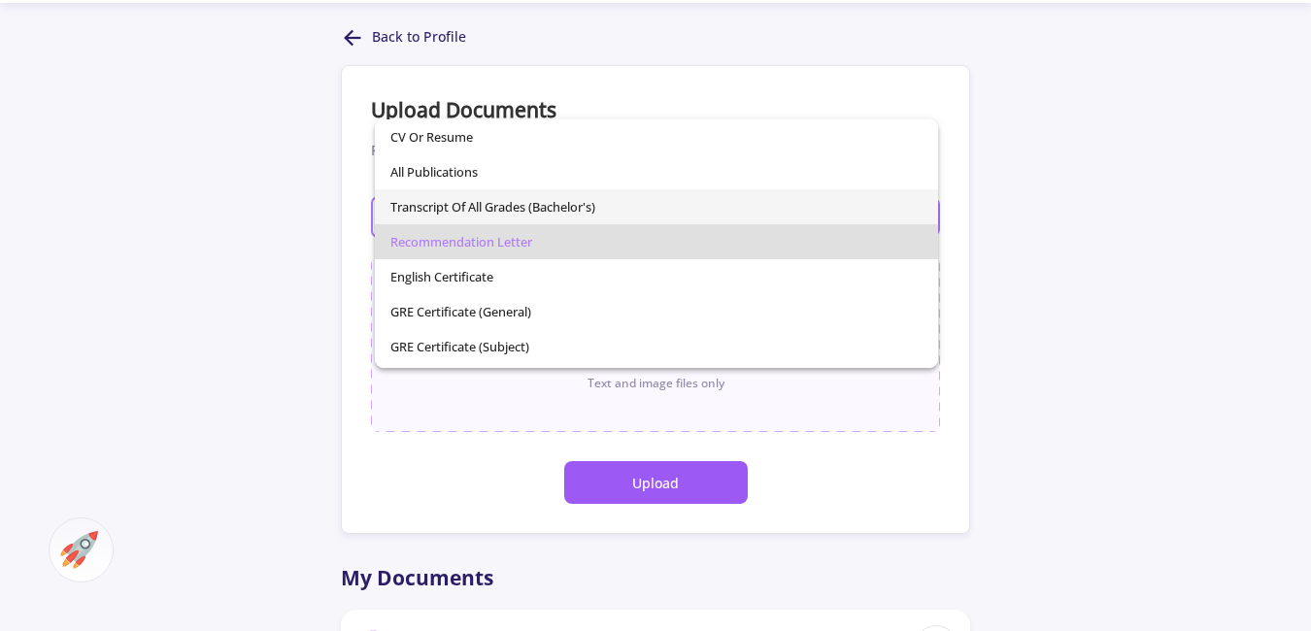
click at [600, 211] on span "Transcript of All Grades (Bachelor's)" at bounding box center [656, 206] width 533 height 35
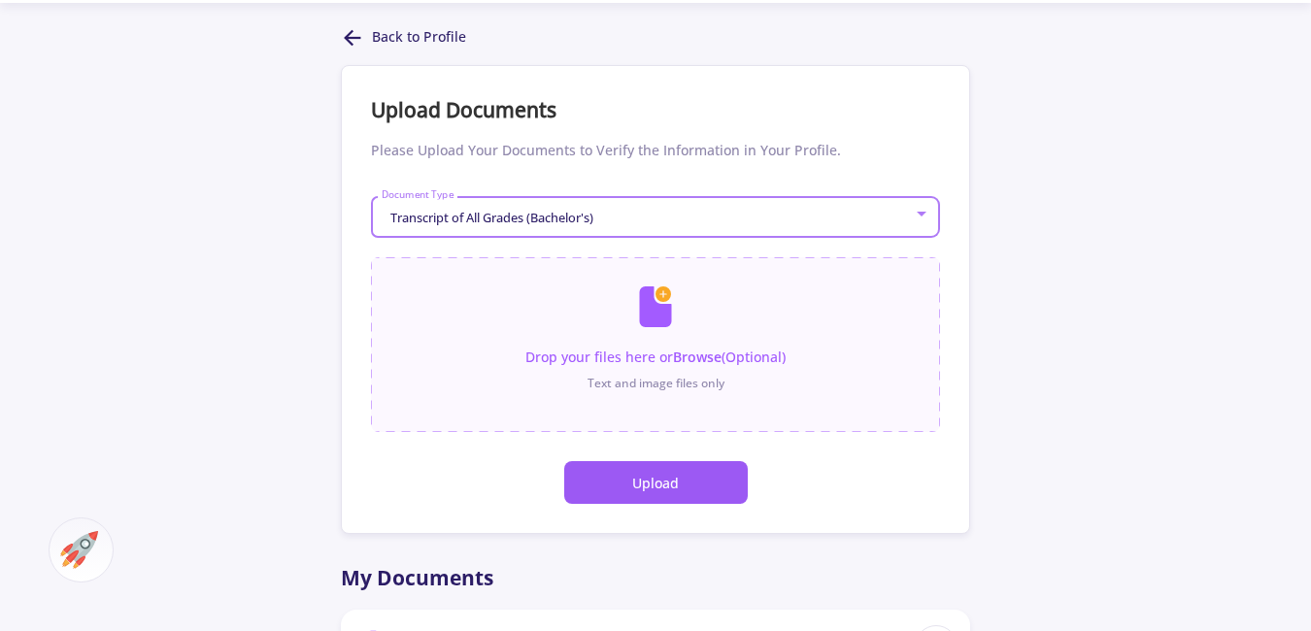
click at [682, 477] on button "Upload" at bounding box center [656, 482] width 184 height 43
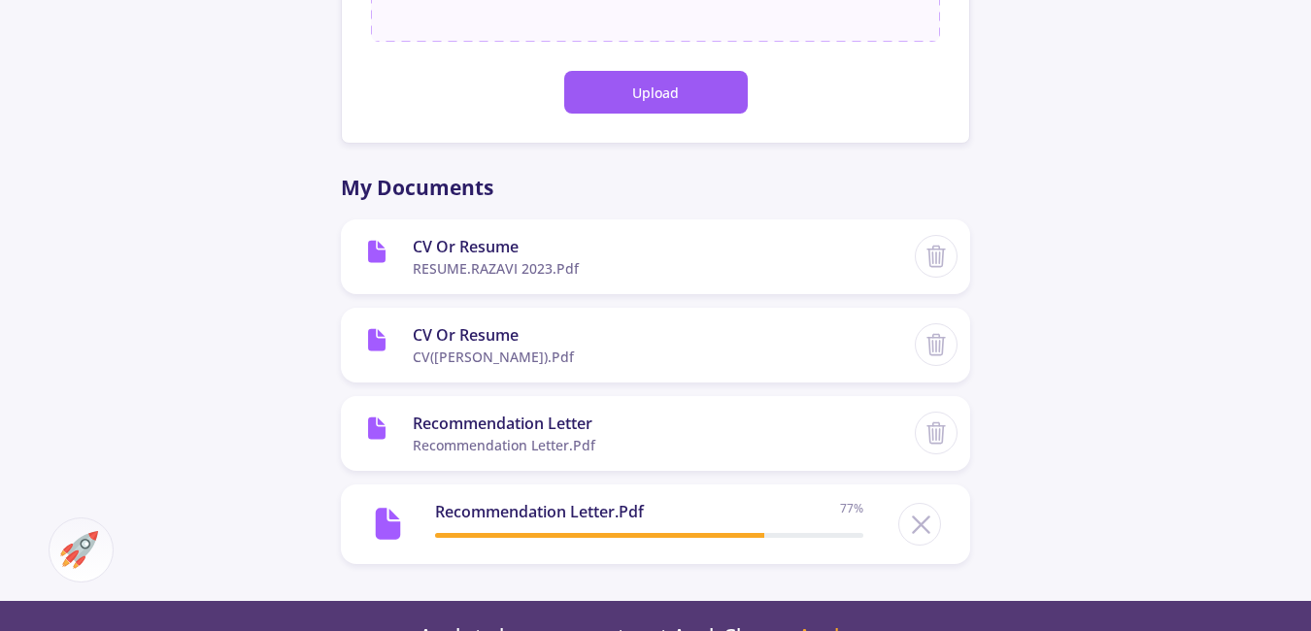
scroll to position [350, 0]
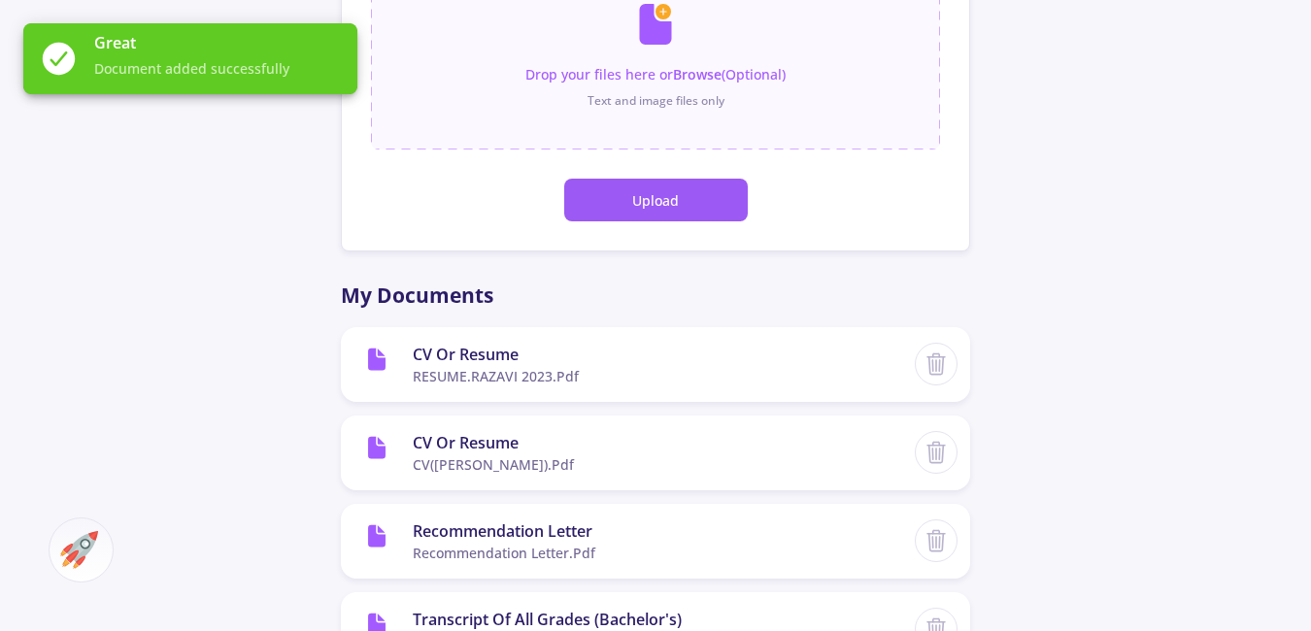
click at [651, 207] on button "Upload" at bounding box center [656, 200] width 184 height 43
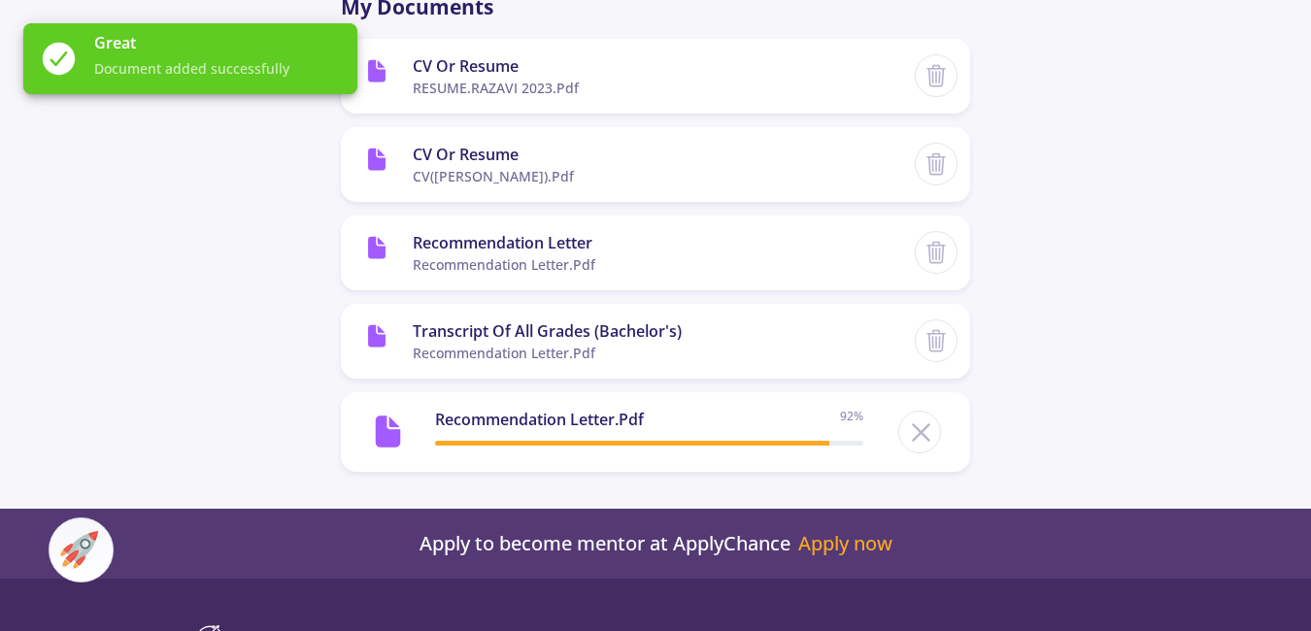
scroll to position [632, 0]
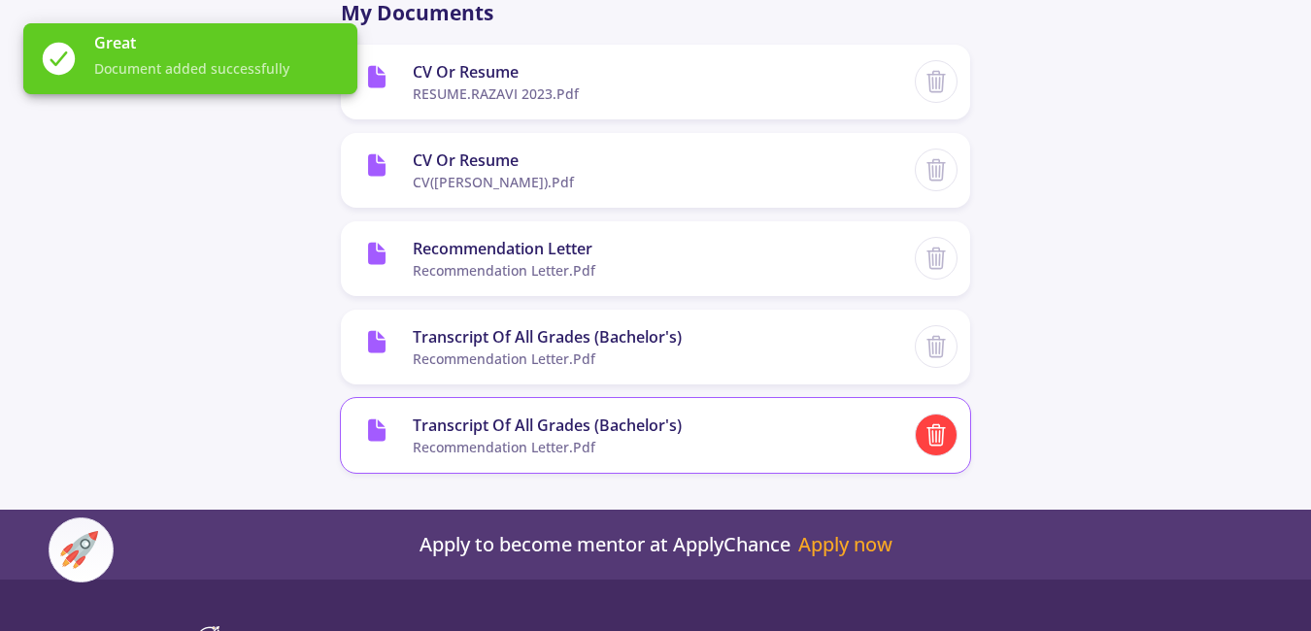
click at [930, 420] on div at bounding box center [936, 435] width 43 height 43
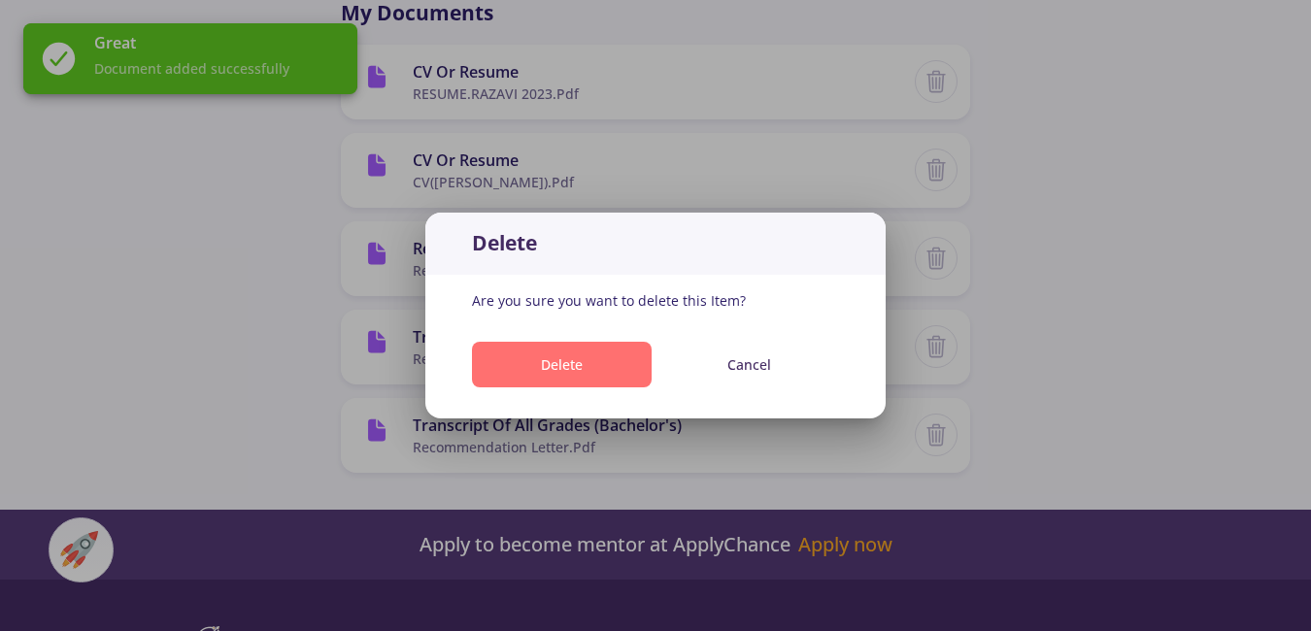
click at [607, 358] on button "Delete" at bounding box center [562, 365] width 180 height 46
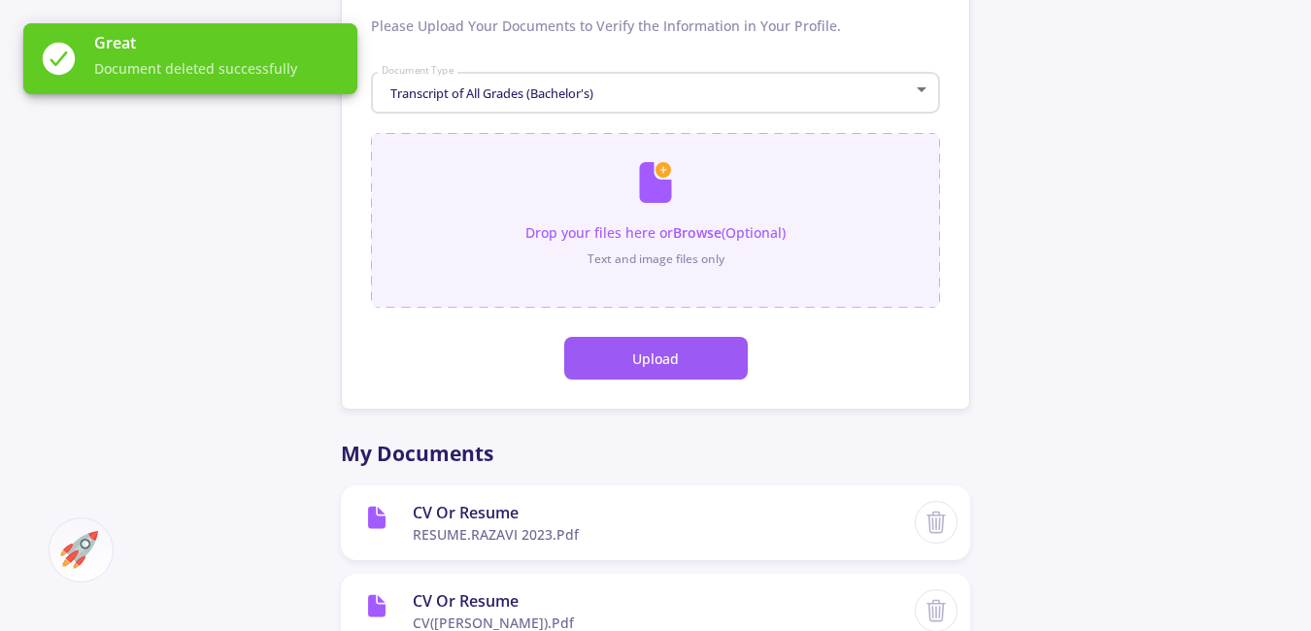
scroll to position [147, 0]
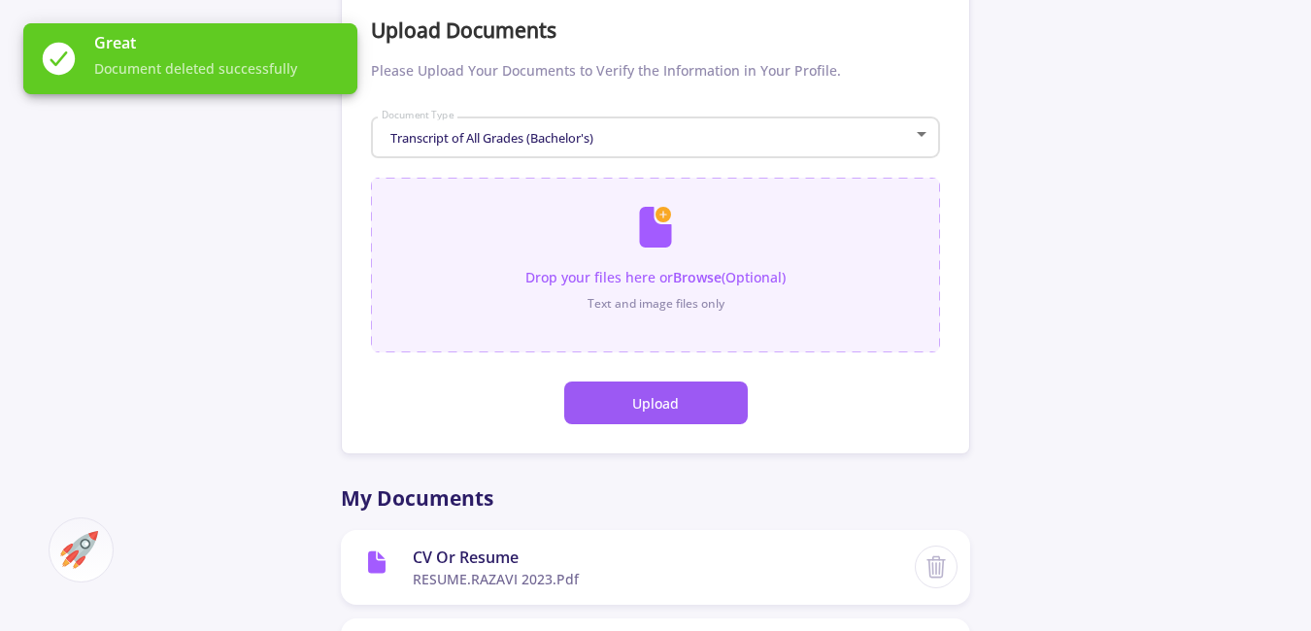
click at [696, 294] on input "file" at bounding box center [655, 255] width 569 height 155
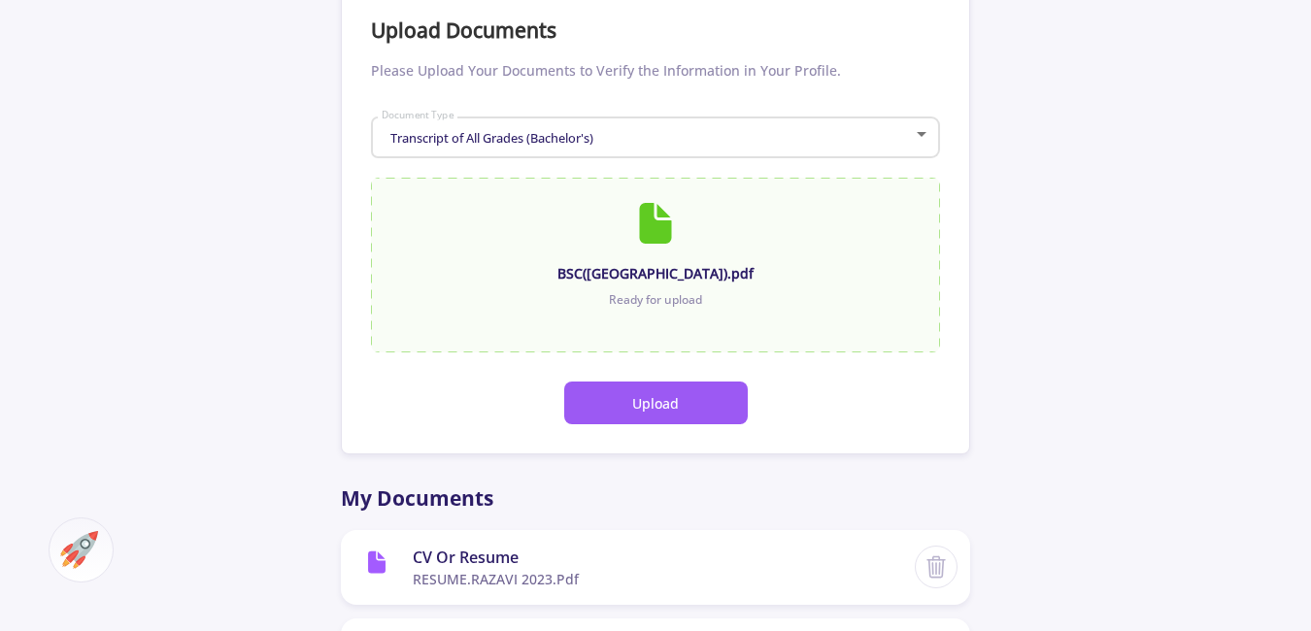
click at [640, 404] on button "Upload" at bounding box center [656, 403] width 184 height 43
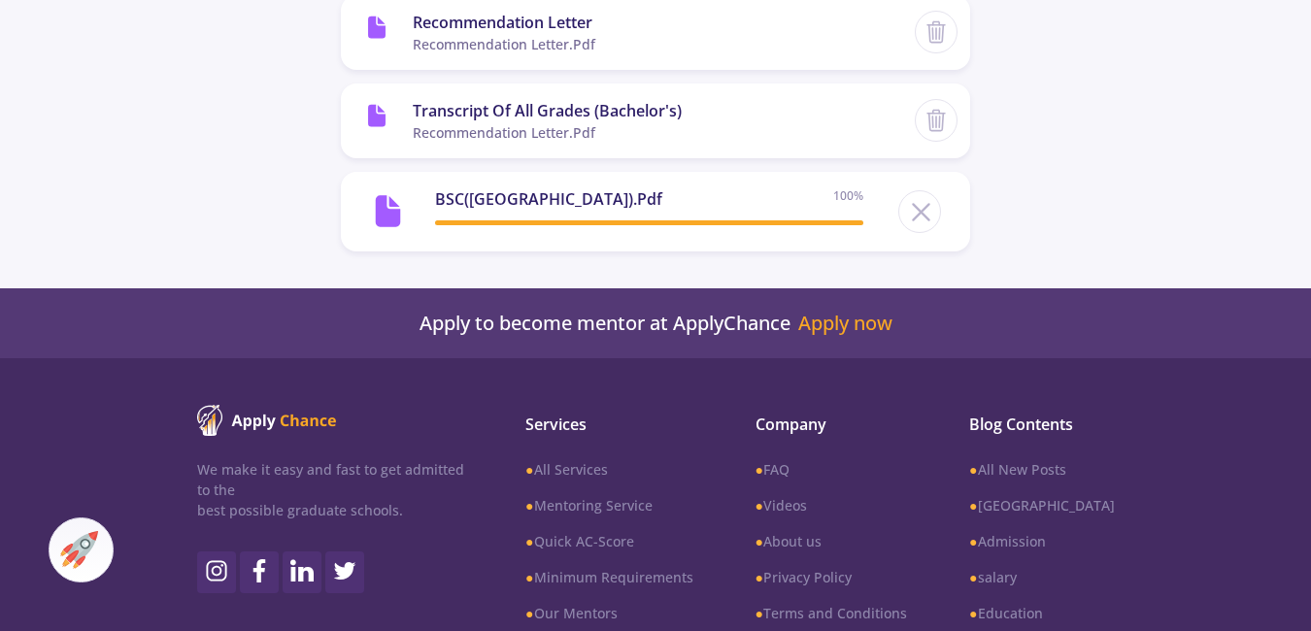
scroll to position [827, 0]
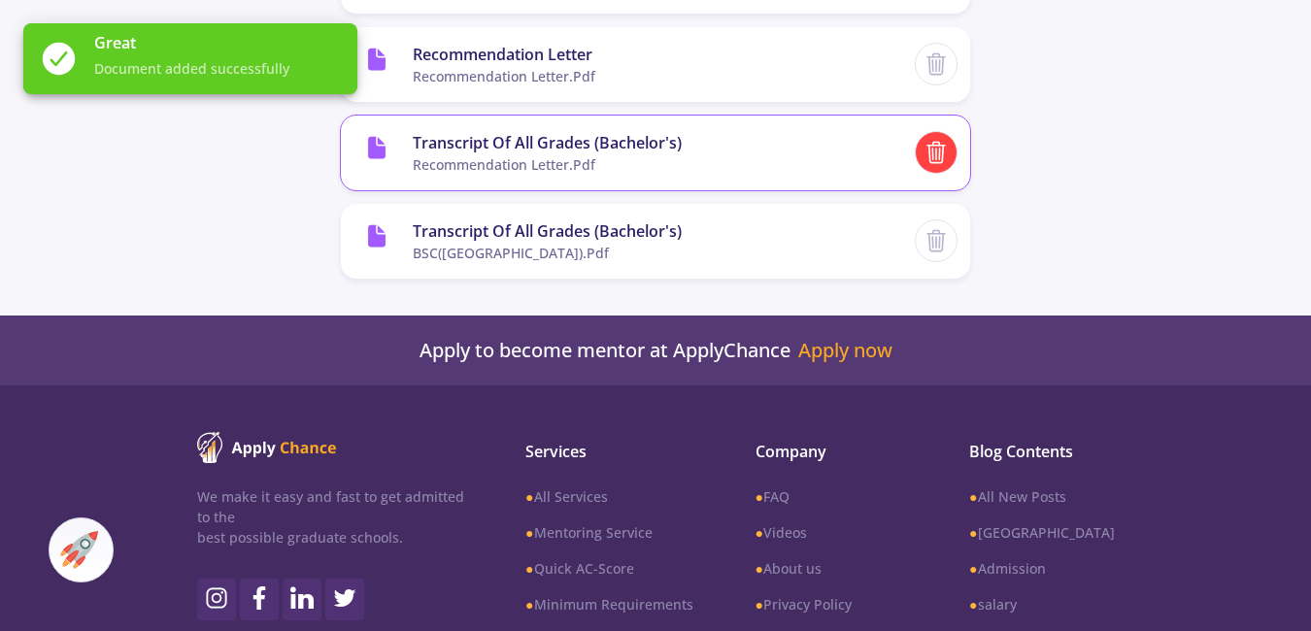
click at [941, 155] on icon at bounding box center [936, 152] width 25 height 25
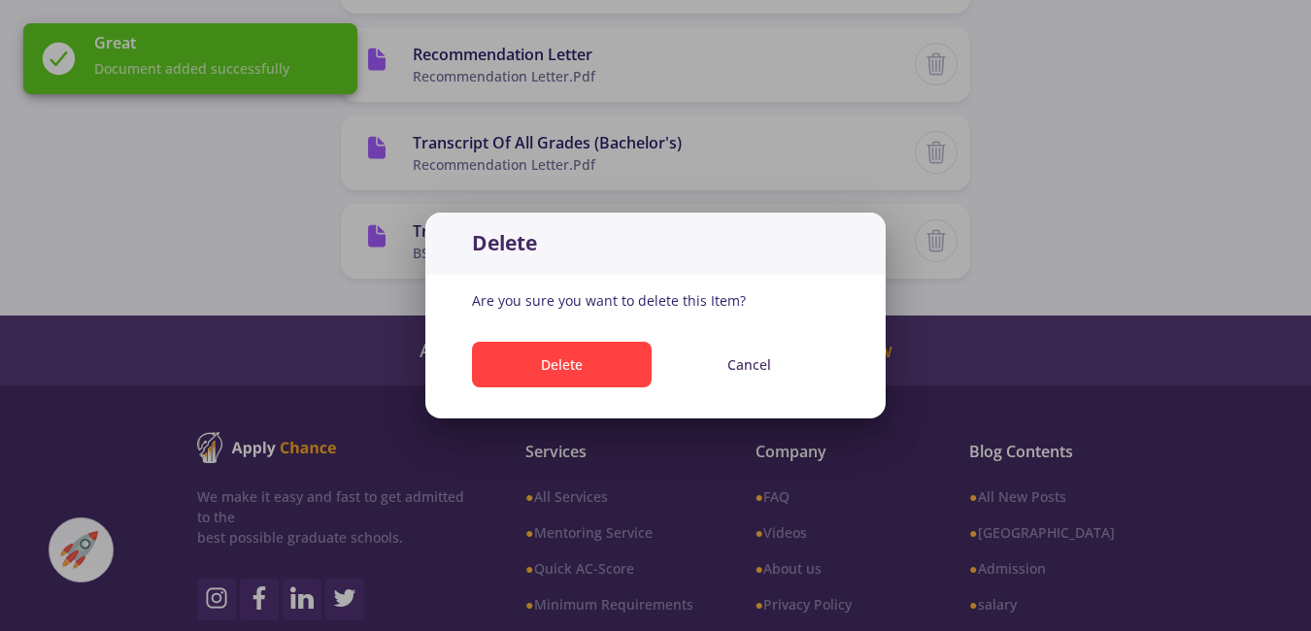
scroll to position [0, 0]
click at [611, 360] on button "Delete" at bounding box center [562, 365] width 180 height 46
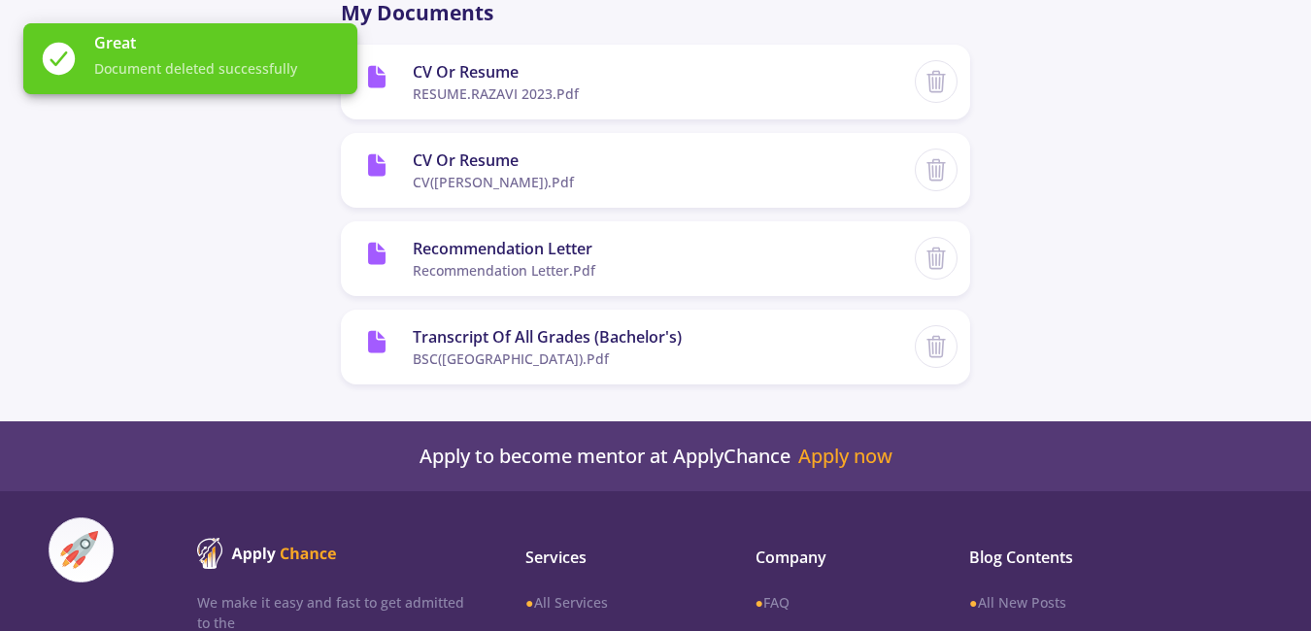
scroll to position [535, 0]
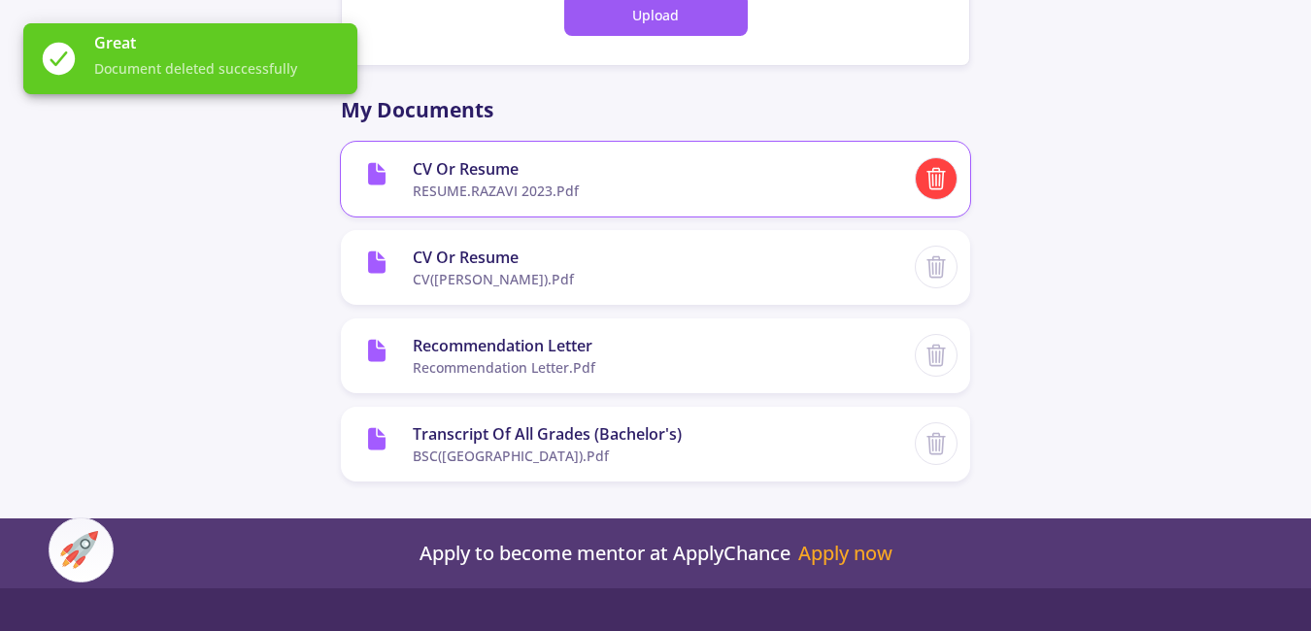
click at [935, 186] on icon at bounding box center [936, 178] width 25 height 25
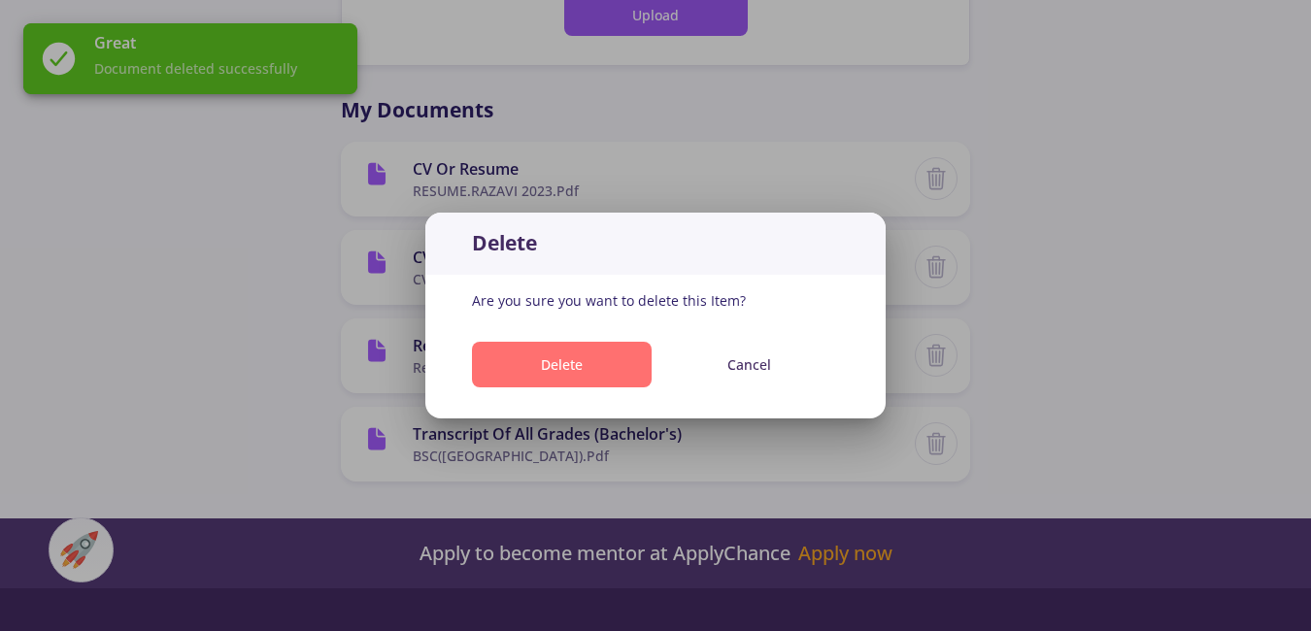
click at [592, 367] on button "Delete" at bounding box center [562, 365] width 180 height 46
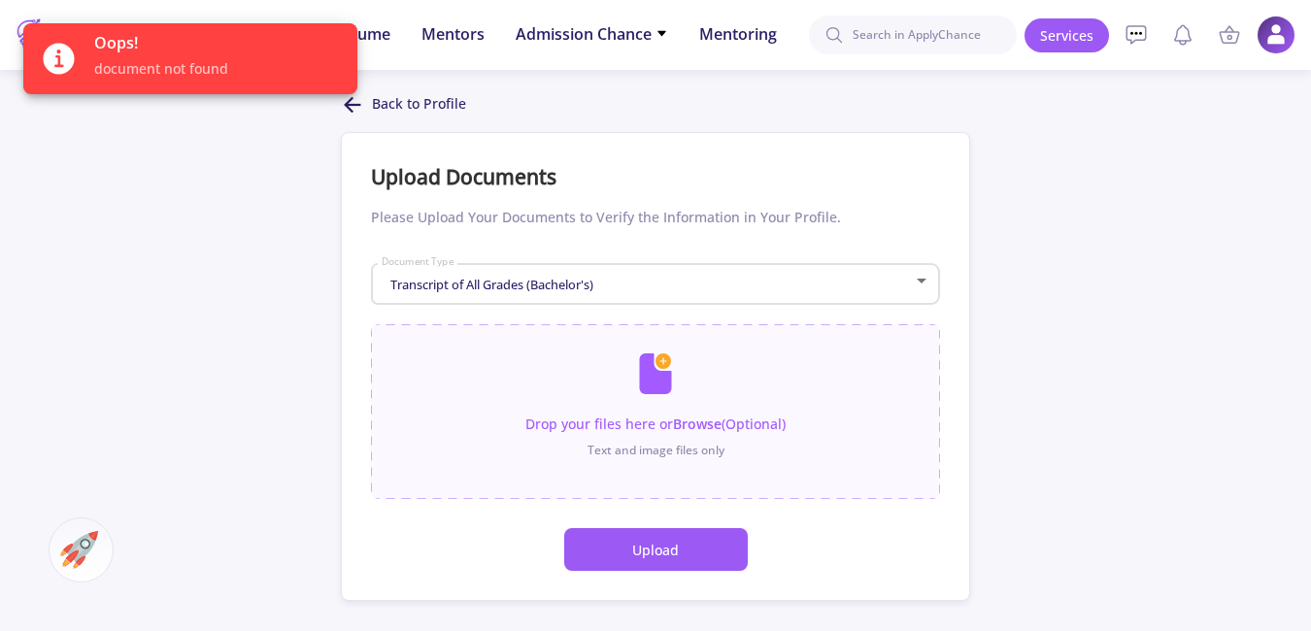
click at [358, 103] on div "Oops! document not found" at bounding box center [190, 59] width 381 height 118
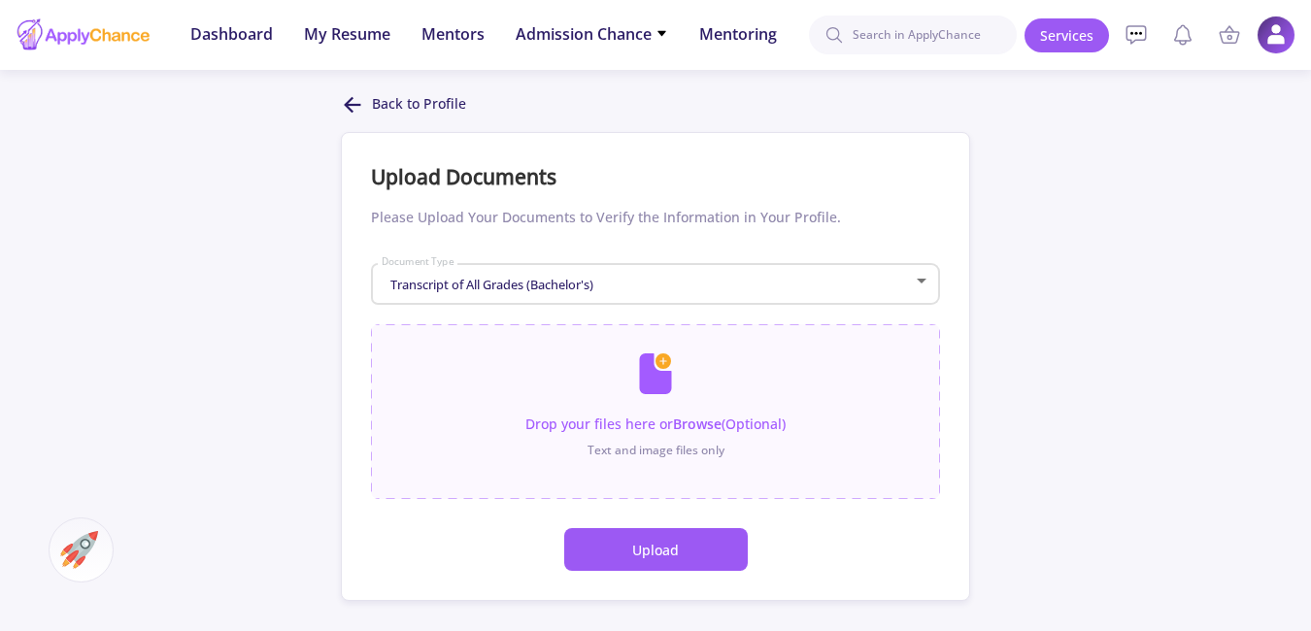
click at [350, 118] on div "Back to Profile Upload Documents Please Upload Your Documents to Verify the Inf…" at bounding box center [655, 561] width 629 height 937
click at [654, 262] on div "Transcript of All Grades (Bachelor's) Document Type" at bounding box center [656, 280] width 551 height 49
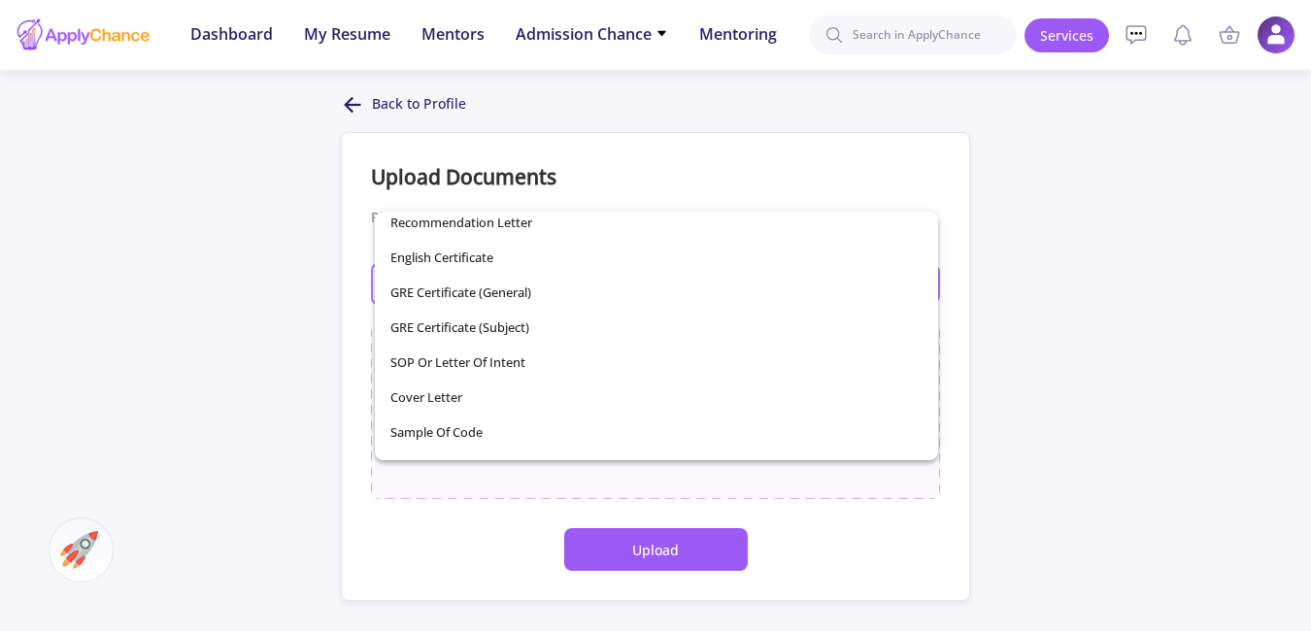
scroll to position [276, 0]
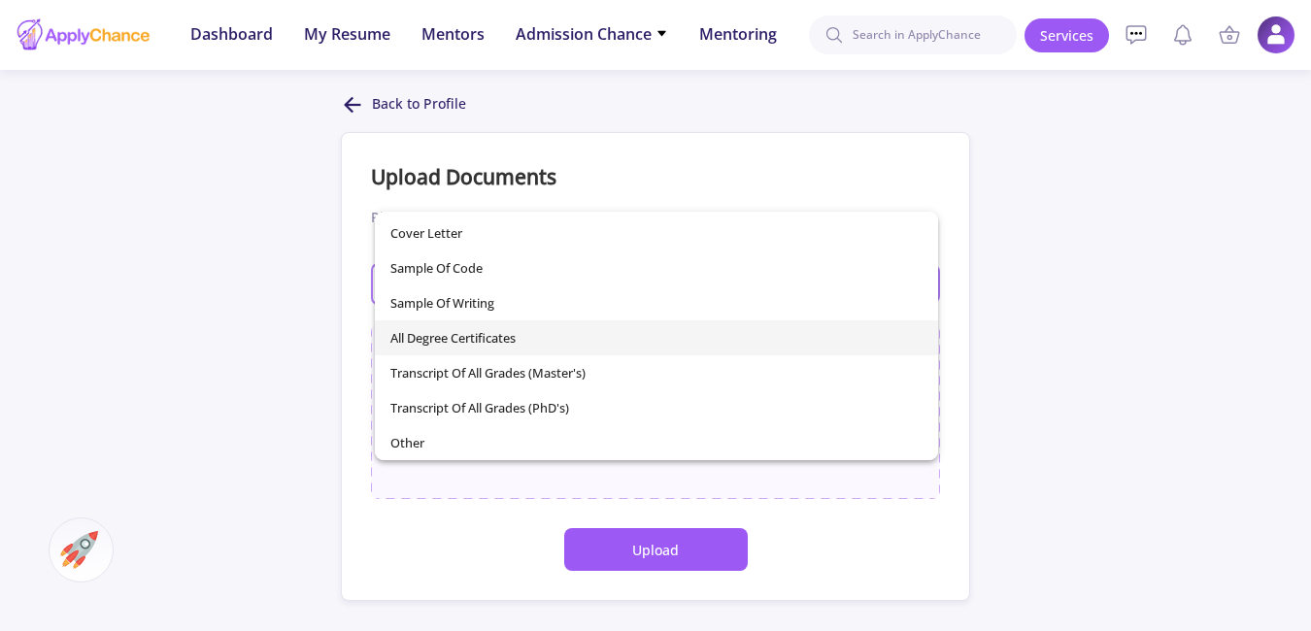
click at [667, 341] on span "All Degree Certificates" at bounding box center [656, 338] width 533 height 35
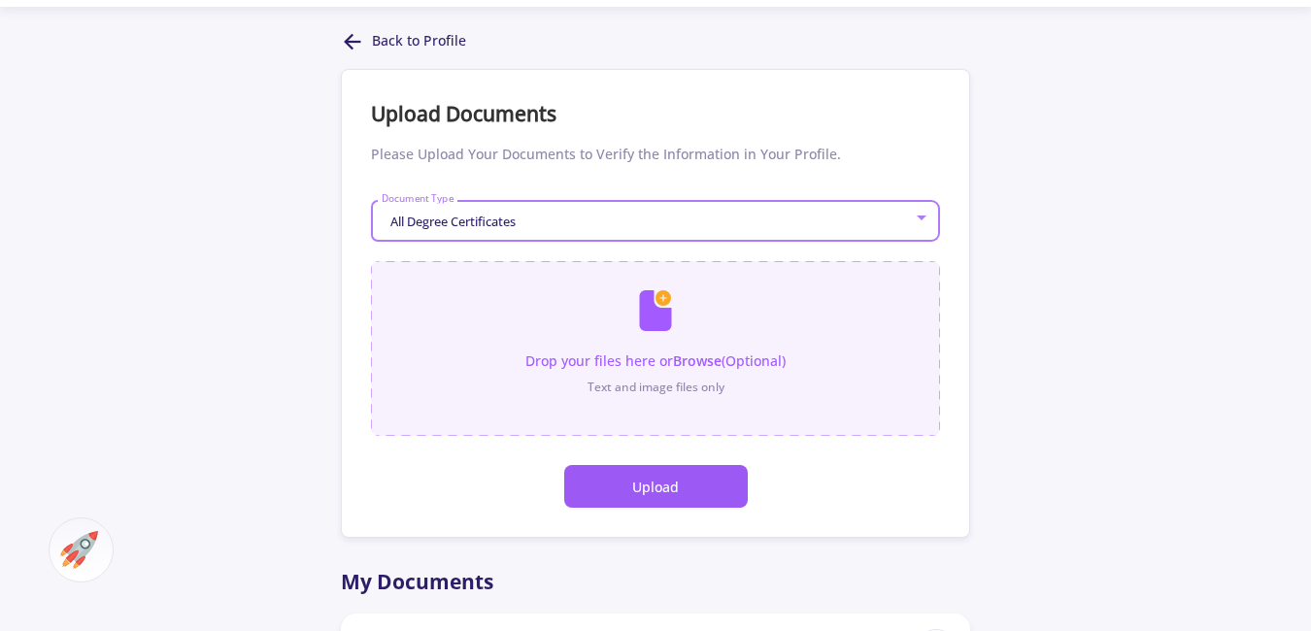
scroll to position [97, 0]
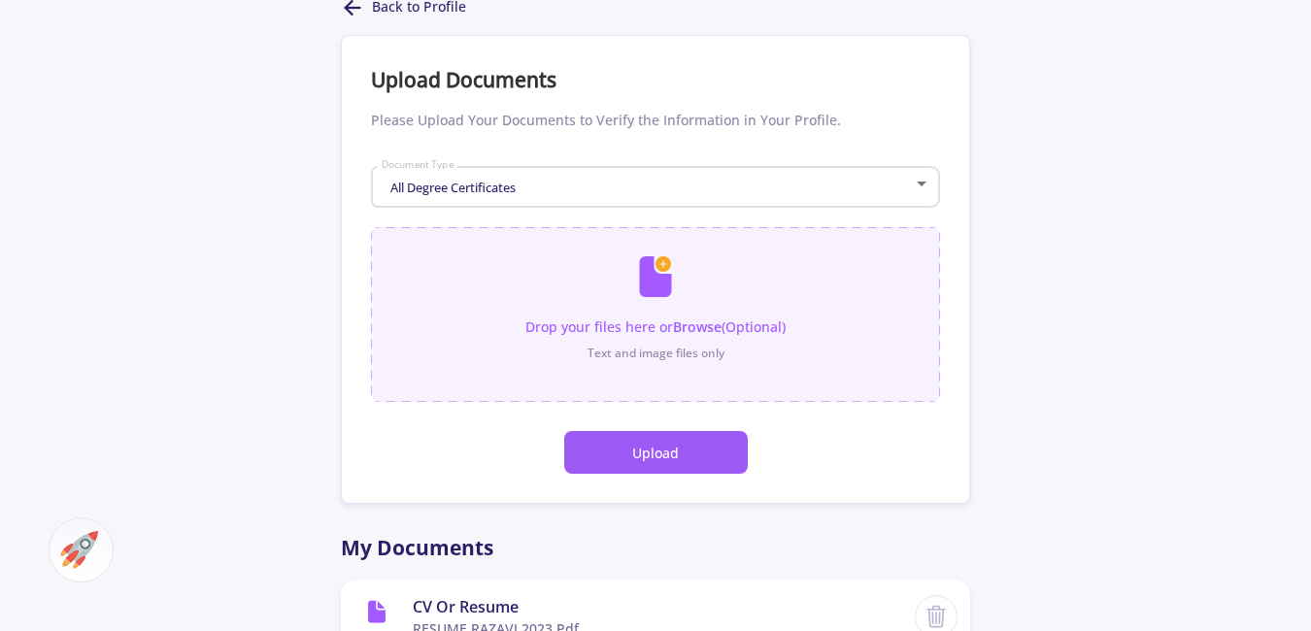
click at [677, 334] on input "file" at bounding box center [655, 304] width 569 height 155
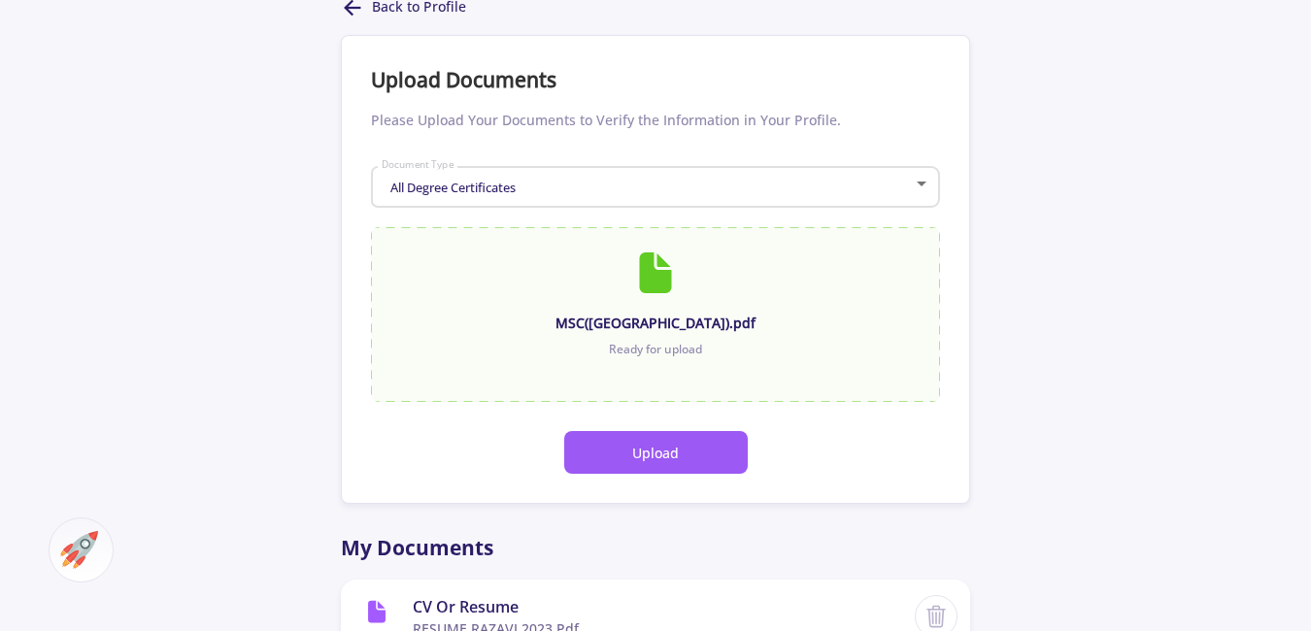
click at [659, 456] on button "Upload" at bounding box center [656, 452] width 184 height 43
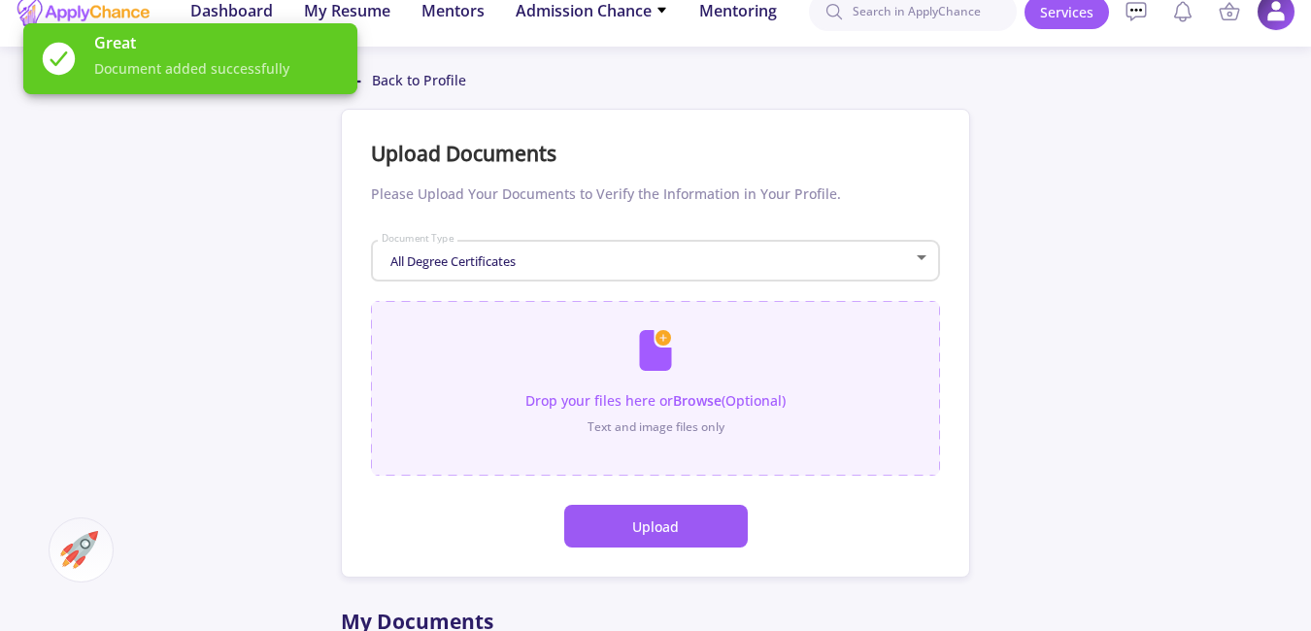
scroll to position [0, 0]
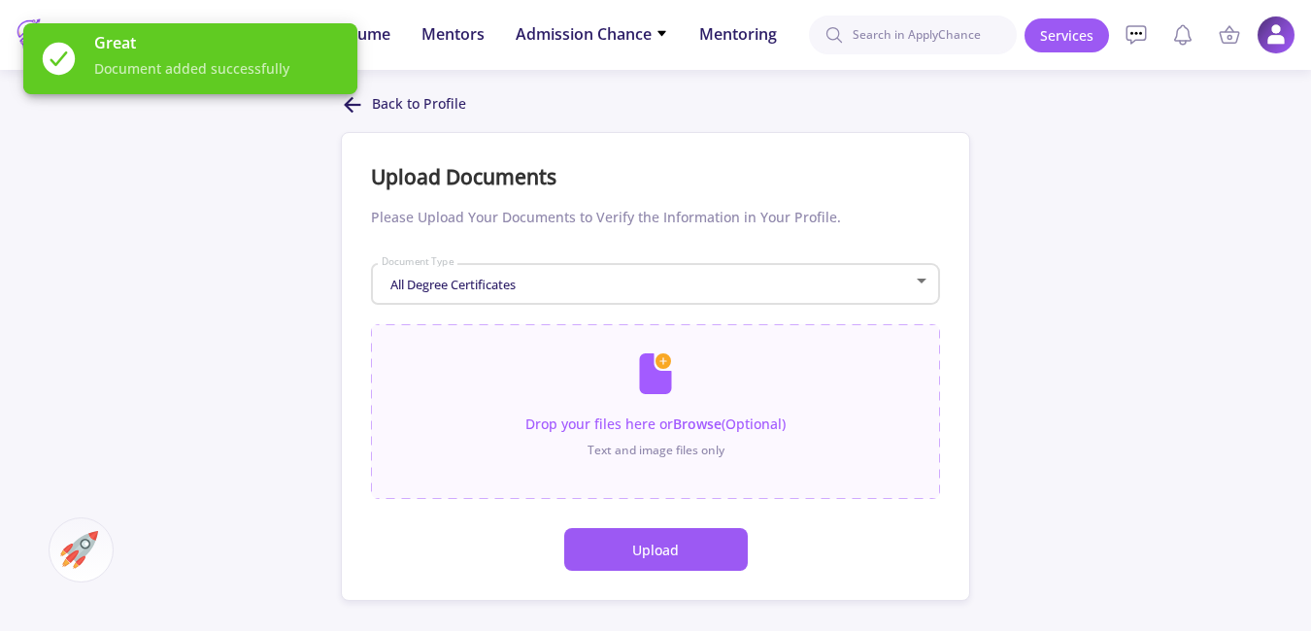
click at [587, 287] on div "All Degree Certificates" at bounding box center [647, 285] width 533 height 15
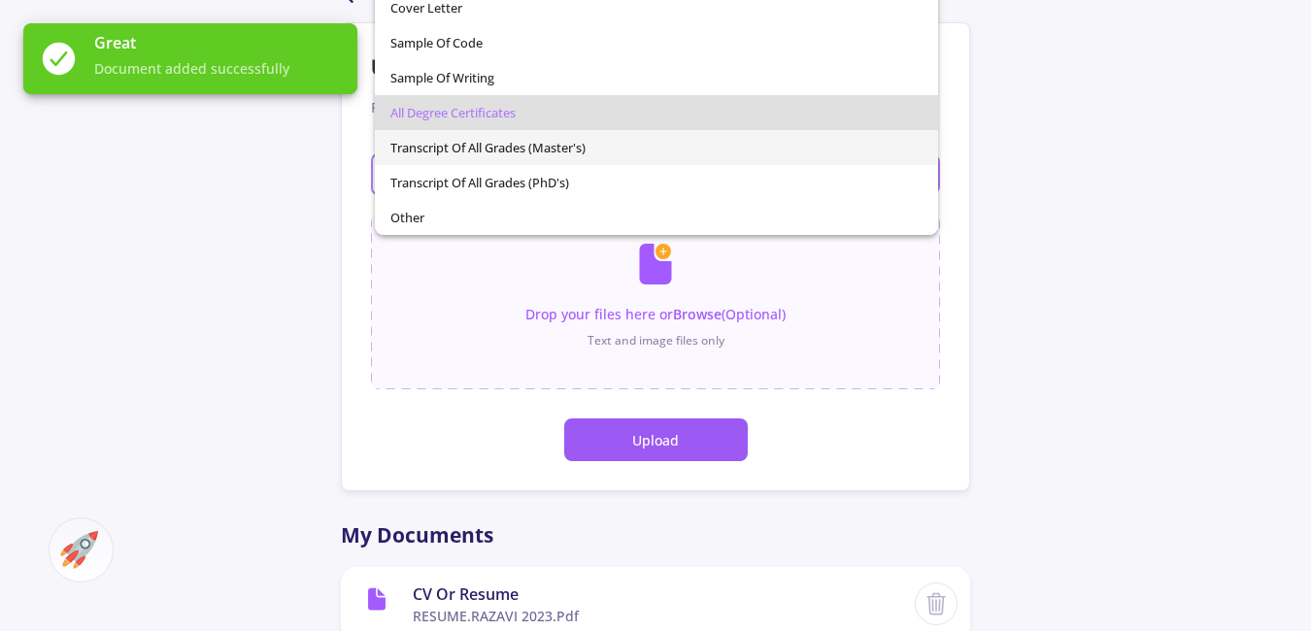
scroll to position [97, 0]
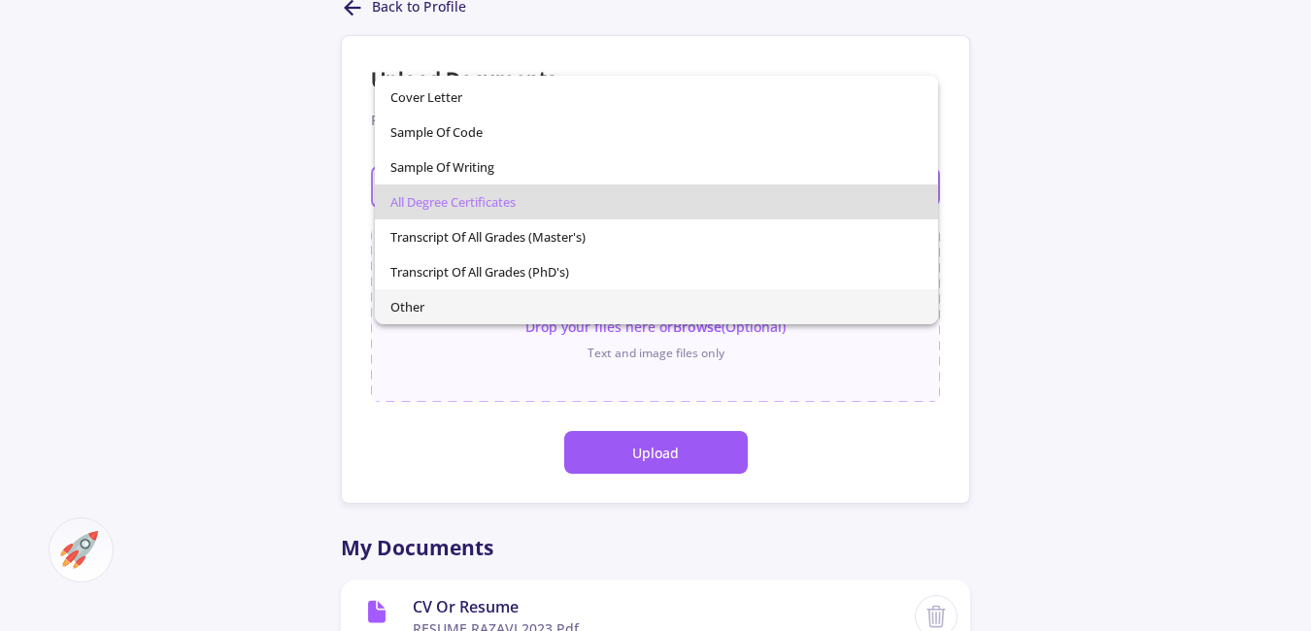
click at [576, 296] on span "Other" at bounding box center [656, 306] width 533 height 35
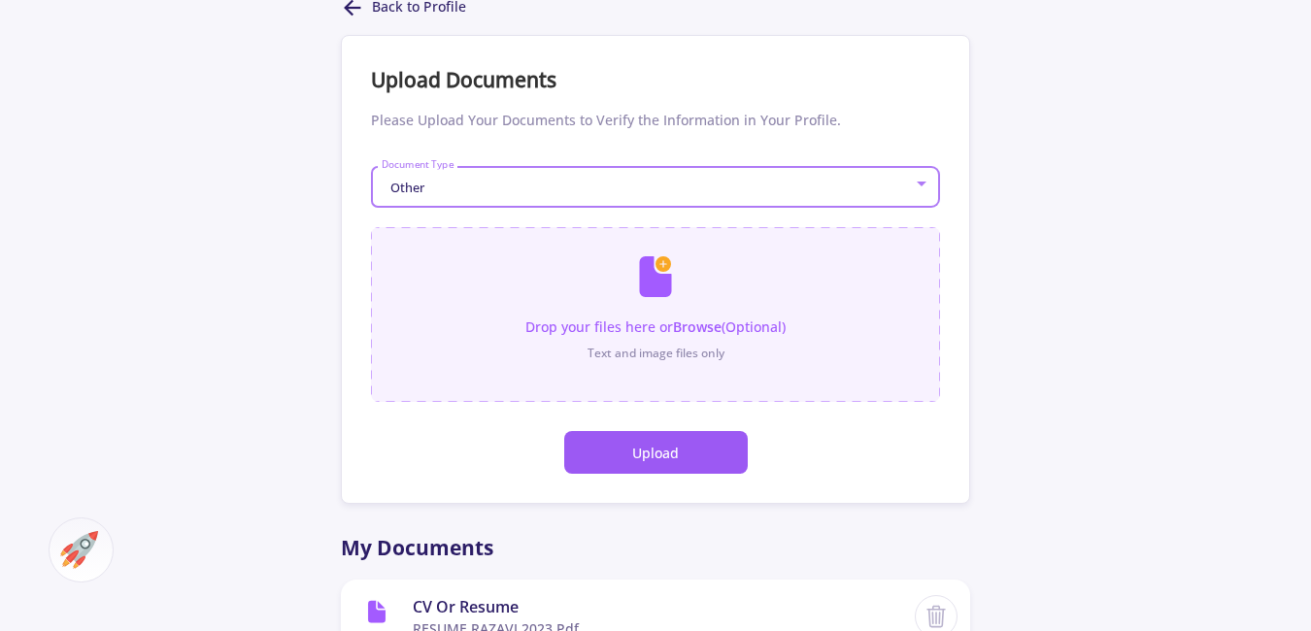
click at [668, 316] on input "file" at bounding box center [655, 304] width 569 height 155
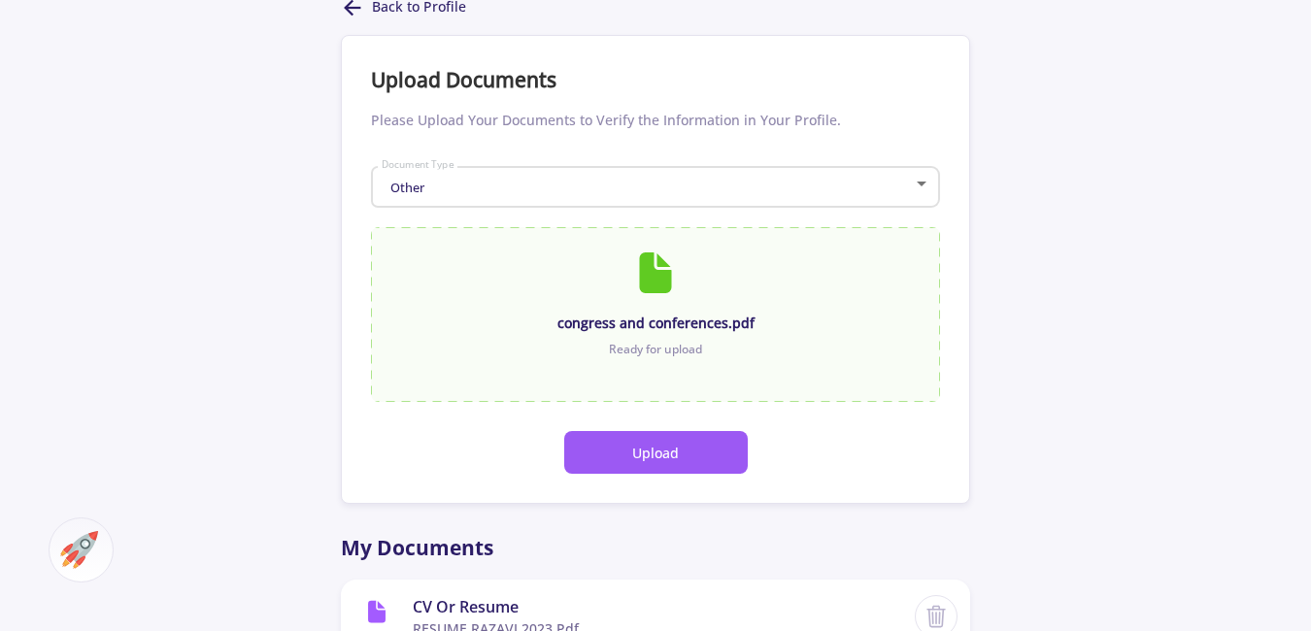
click at [660, 449] on button "Upload" at bounding box center [656, 452] width 184 height 43
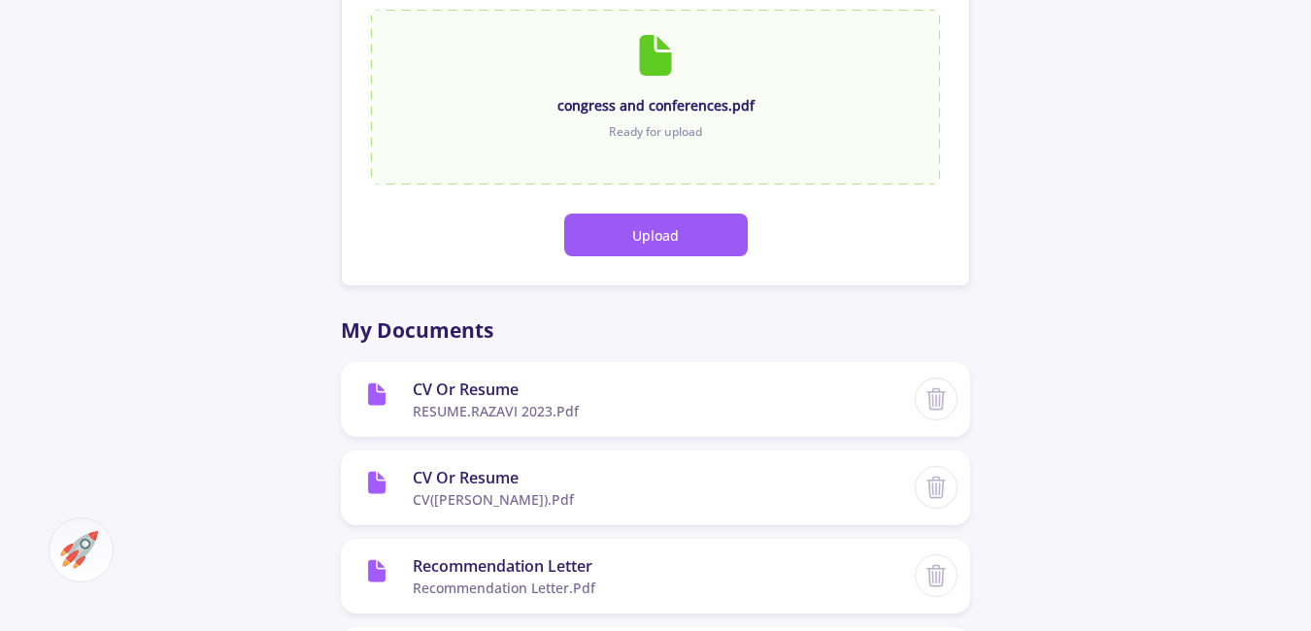
scroll to position [41, 0]
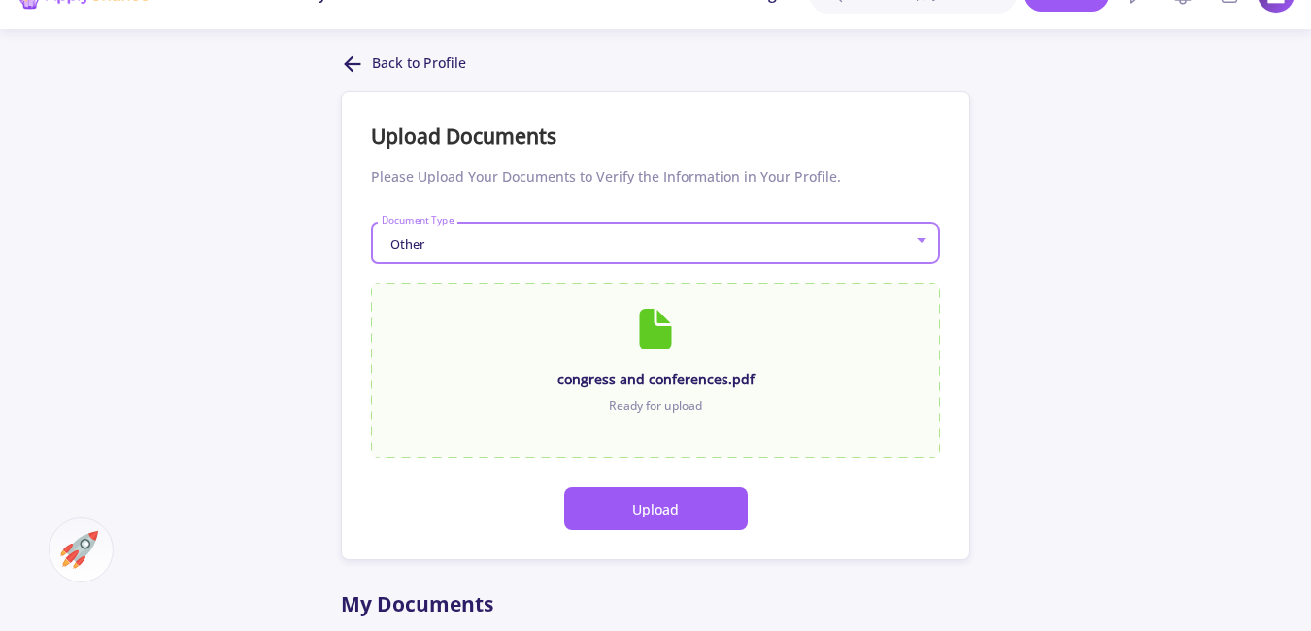
click at [717, 247] on div "Other" at bounding box center [647, 244] width 533 height 15
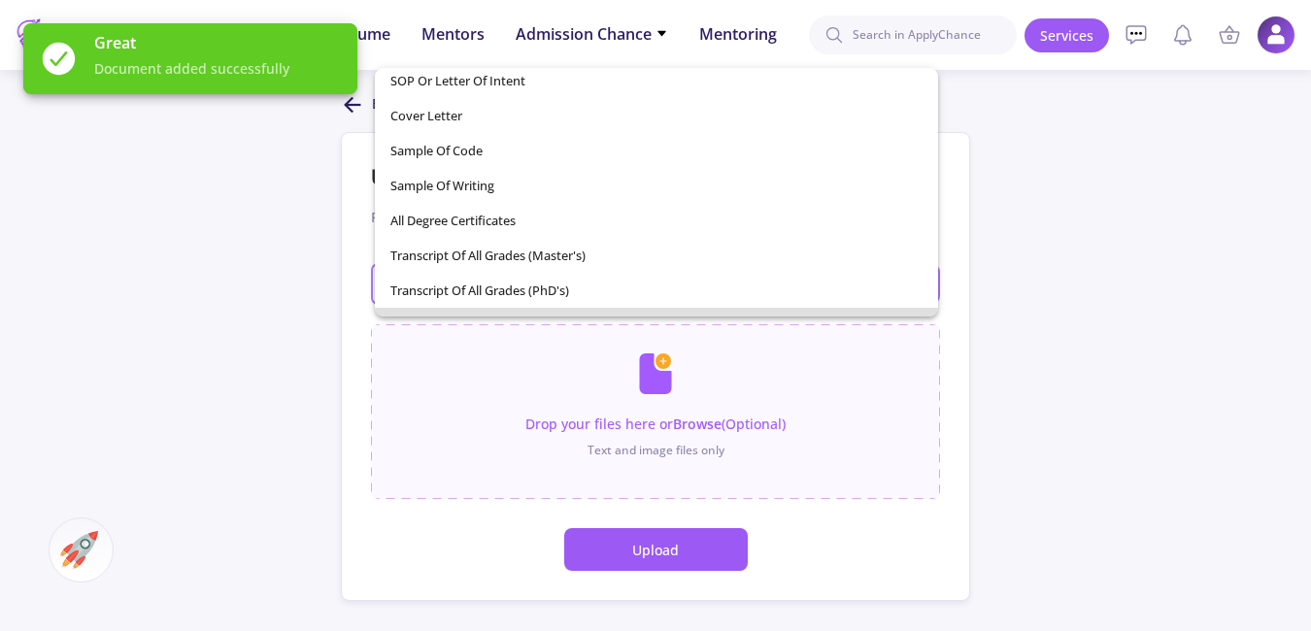
scroll to position [276, 0]
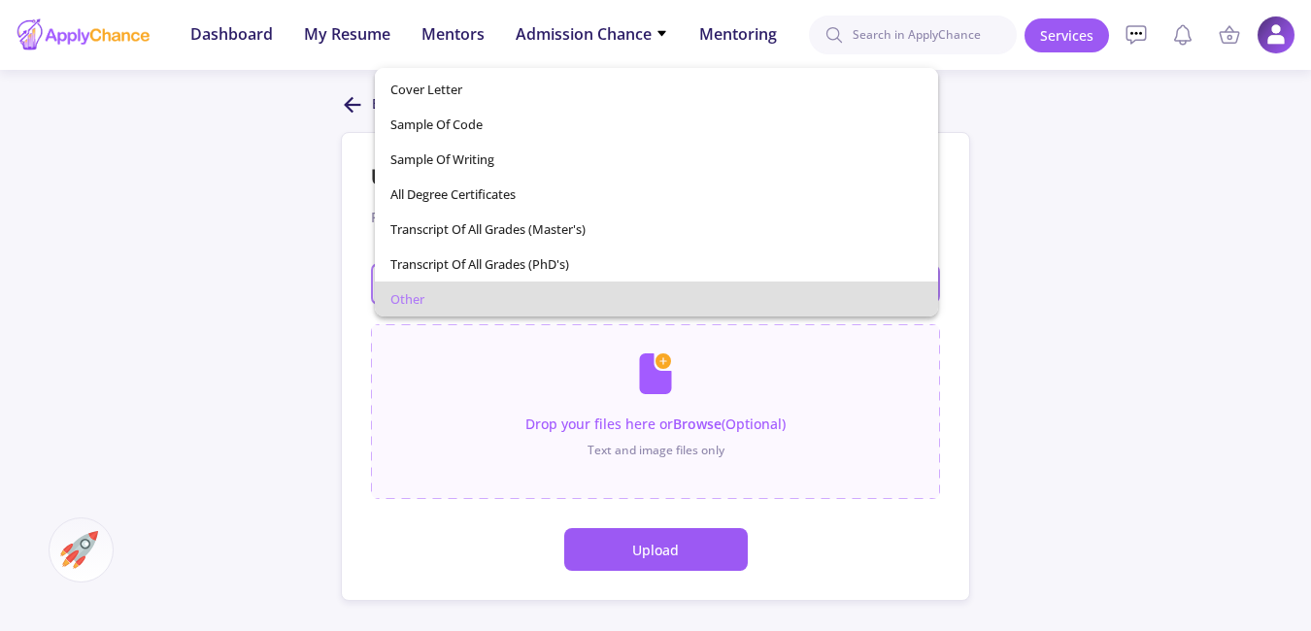
click at [1088, 314] on div at bounding box center [655, 315] width 1311 height 631
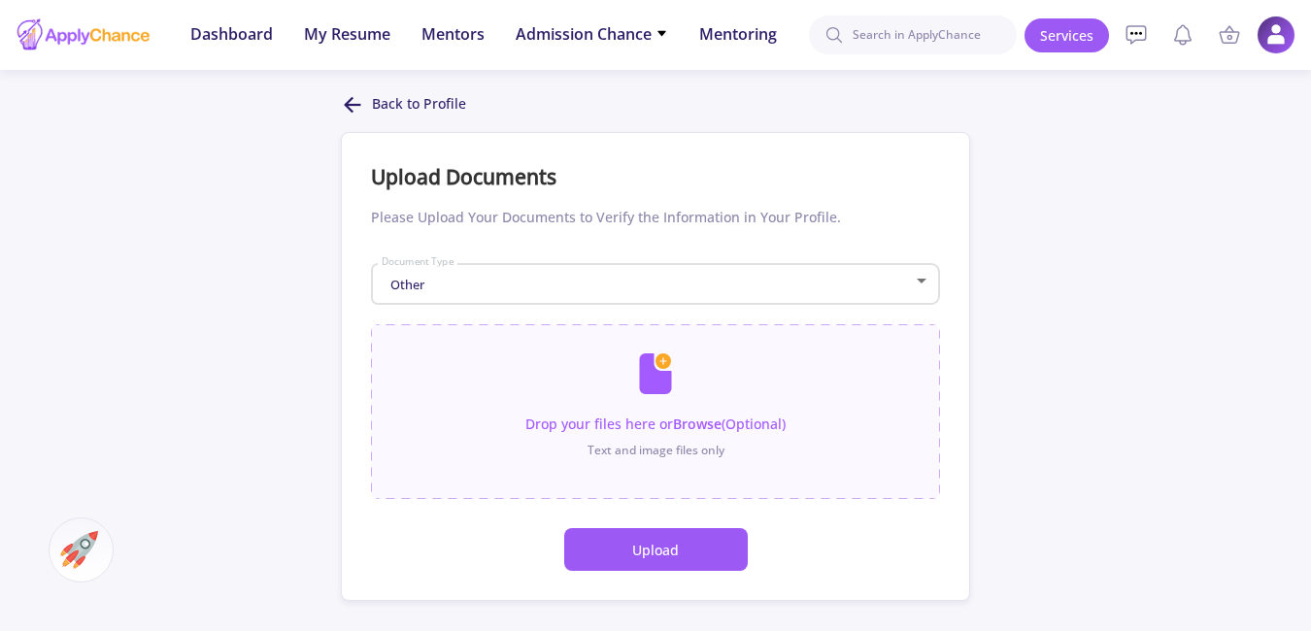
click at [362, 107] on icon at bounding box center [352, 104] width 23 height 23
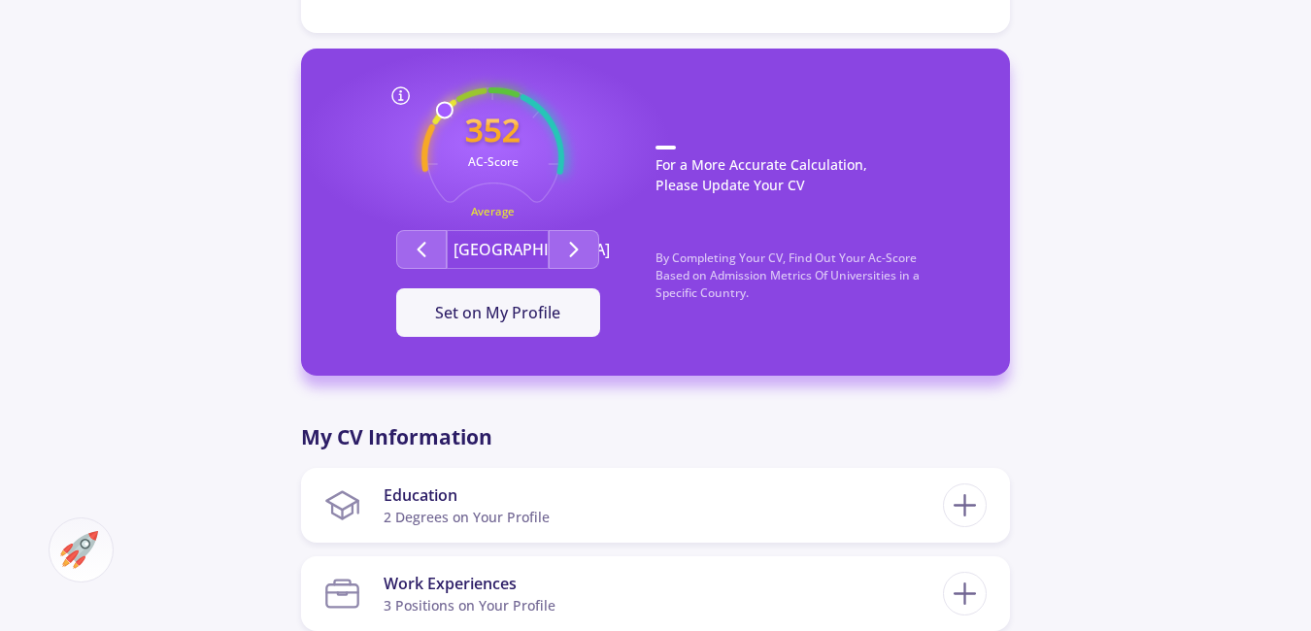
scroll to position [583, 0]
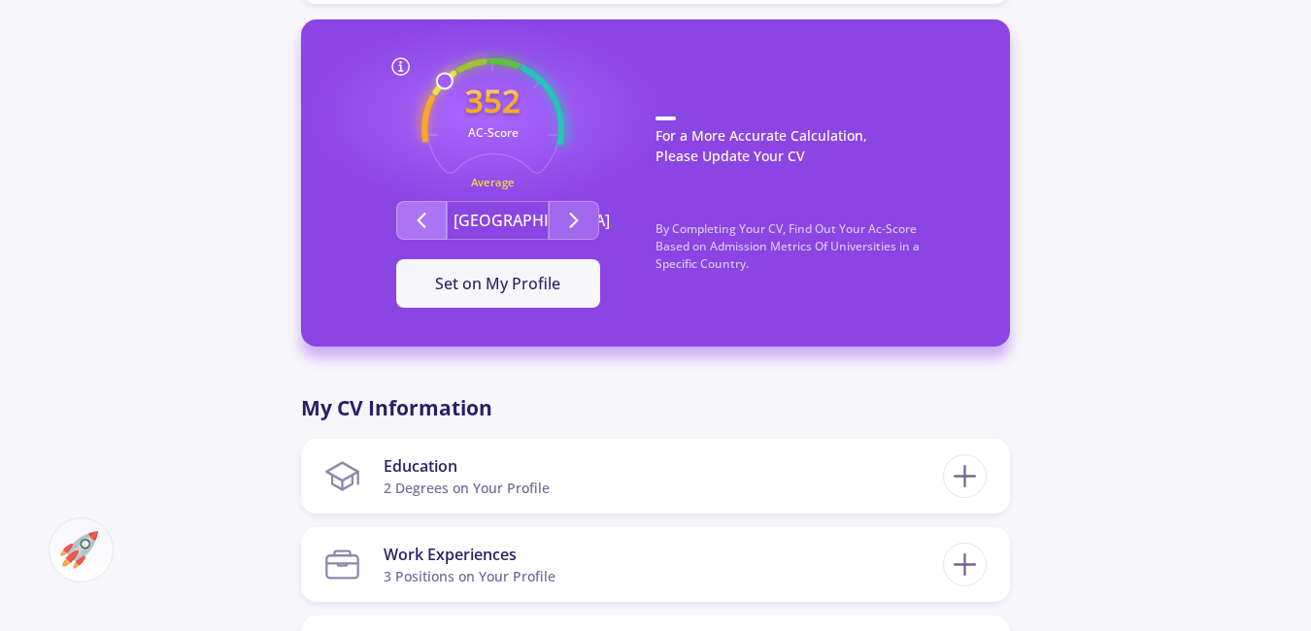
click at [432, 216] on icon "Second group" at bounding box center [421, 220] width 23 height 23
click at [566, 219] on icon "Second group" at bounding box center [573, 220] width 23 height 23
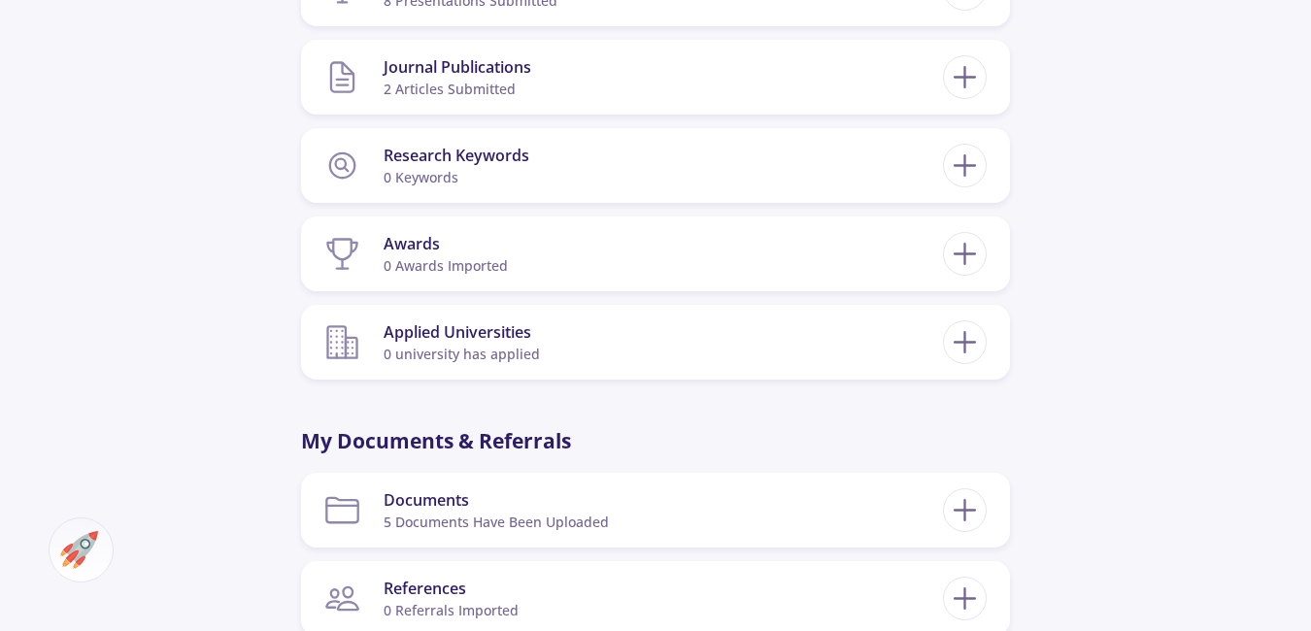
scroll to position [1457, 0]
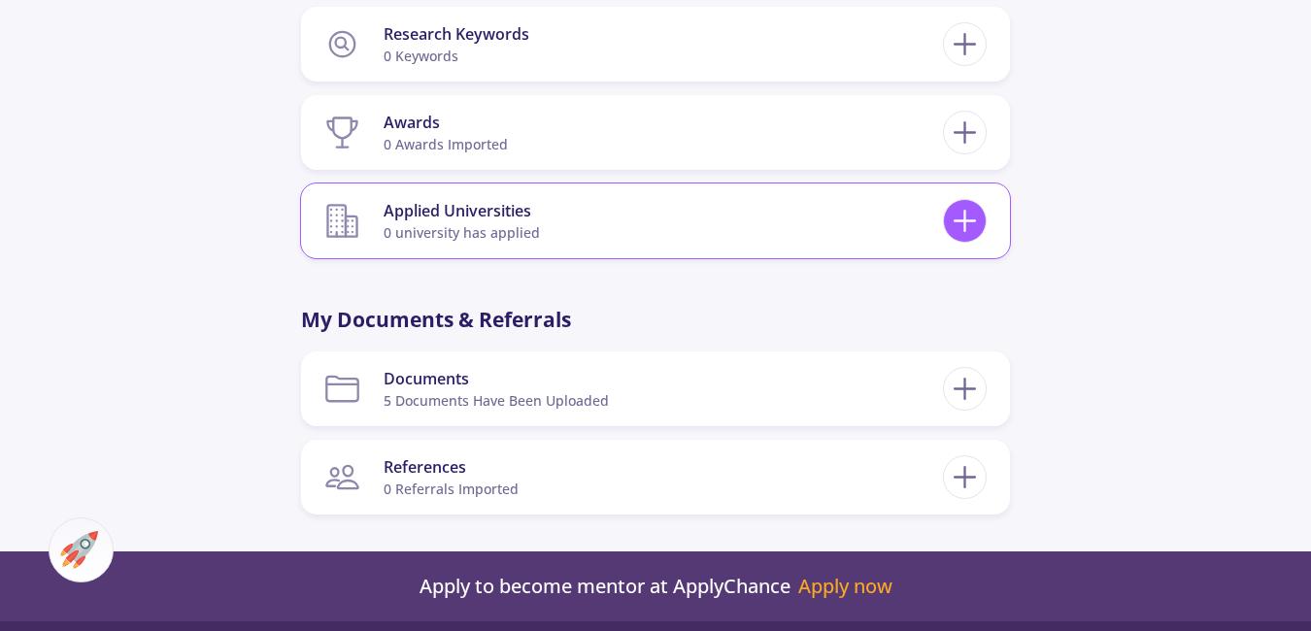
click at [957, 236] on icon at bounding box center [965, 221] width 36 height 36
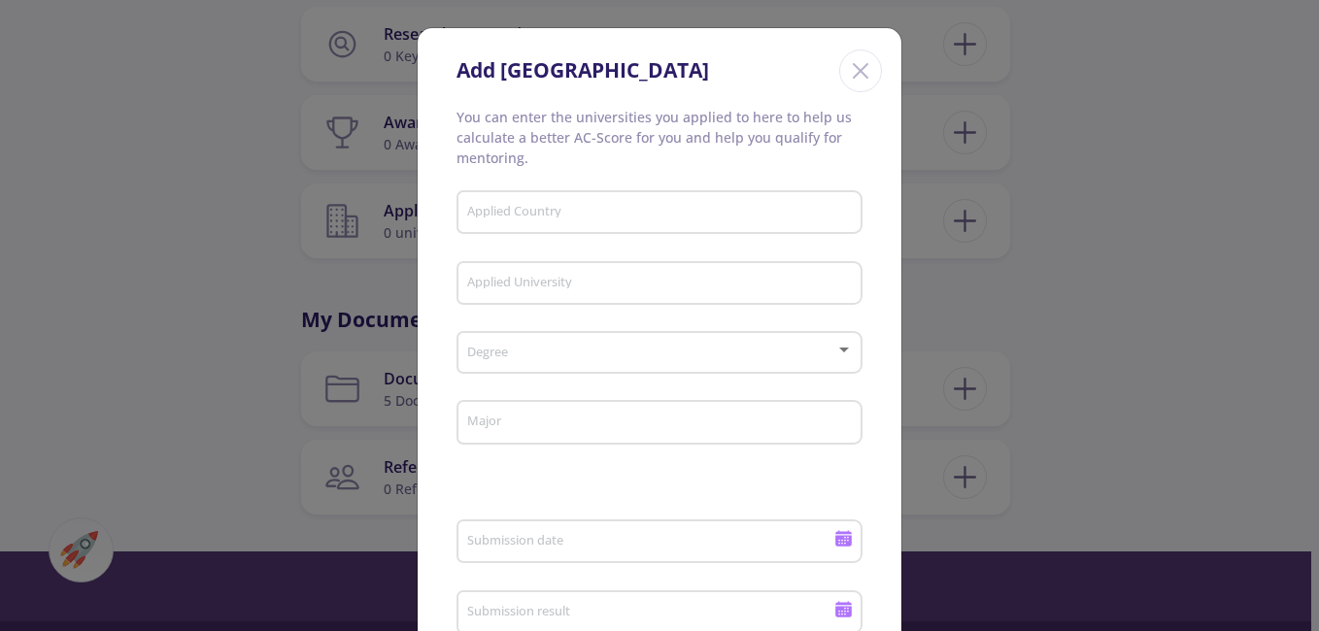
click at [740, 218] on input "Applied Country" at bounding box center [662, 213] width 392 height 17
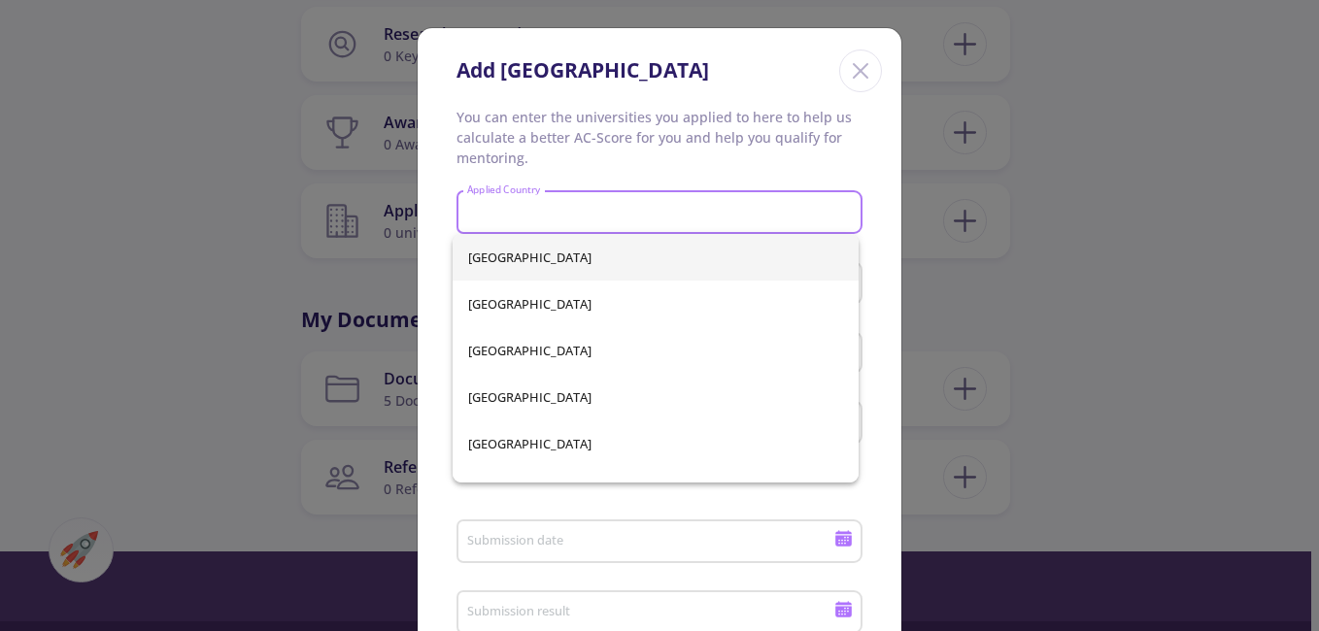
click at [847, 65] on icon "Close" at bounding box center [860, 70] width 31 height 31
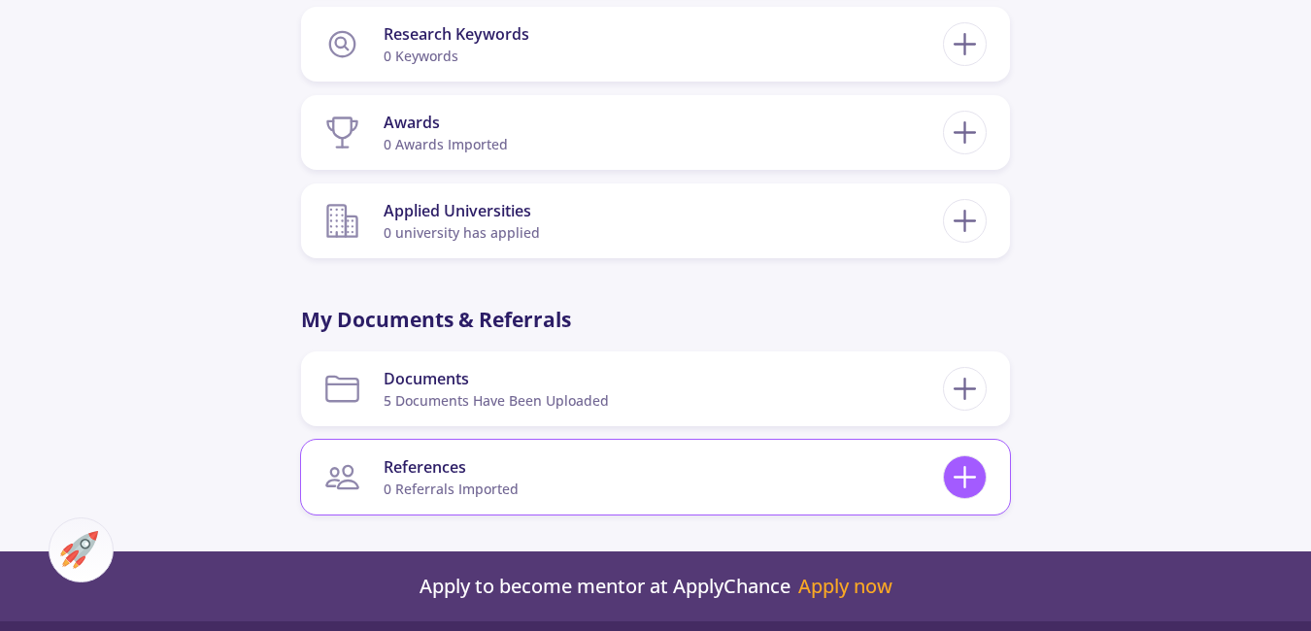
click at [968, 473] on icon at bounding box center [965, 477] width 36 height 36
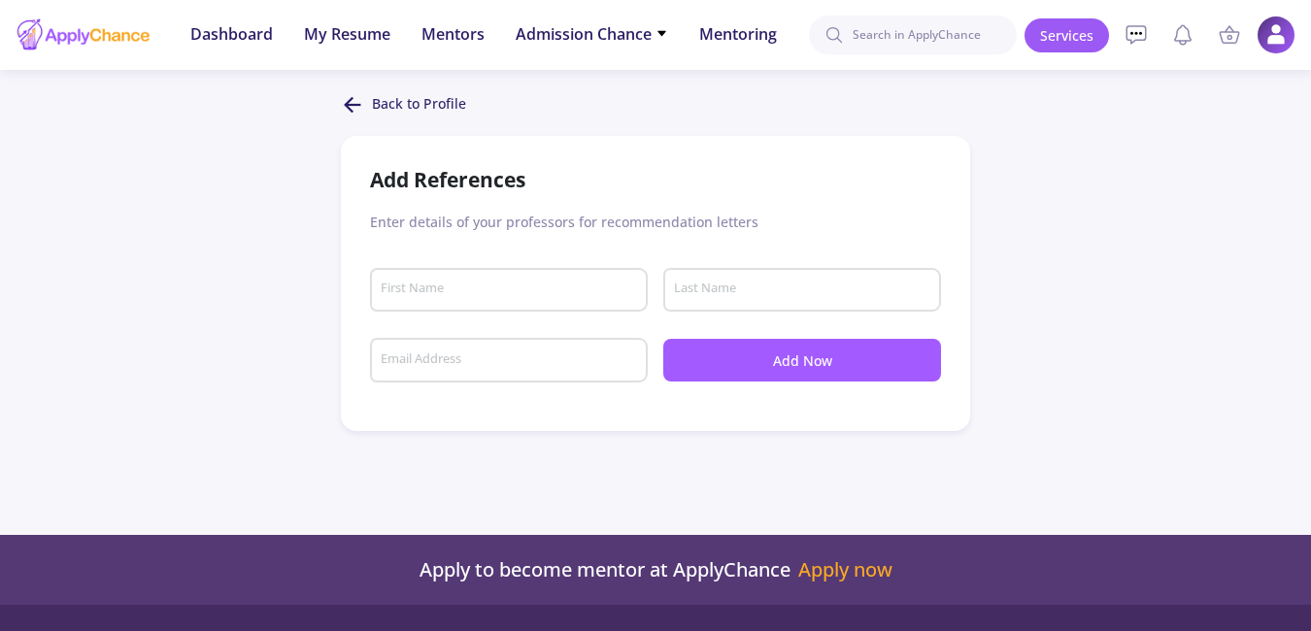
click at [533, 287] on input "First Name" at bounding box center [512, 290] width 264 height 17
type input "[PERSON_NAME]"
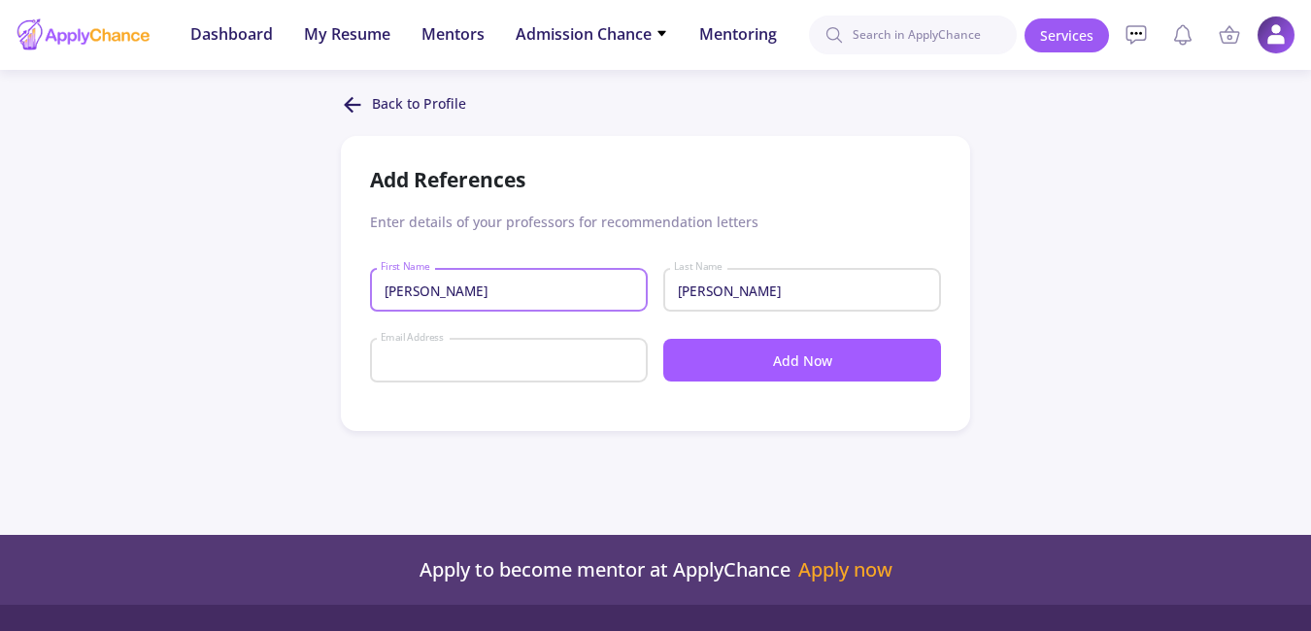
type input "[PERSON_NAME][EMAIL_ADDRESS][PERSON_NAME][DOMAIN_NAME]"
click at [774, 353] on button "Add Now" at bounding box center [802, 360] width 278 height 43
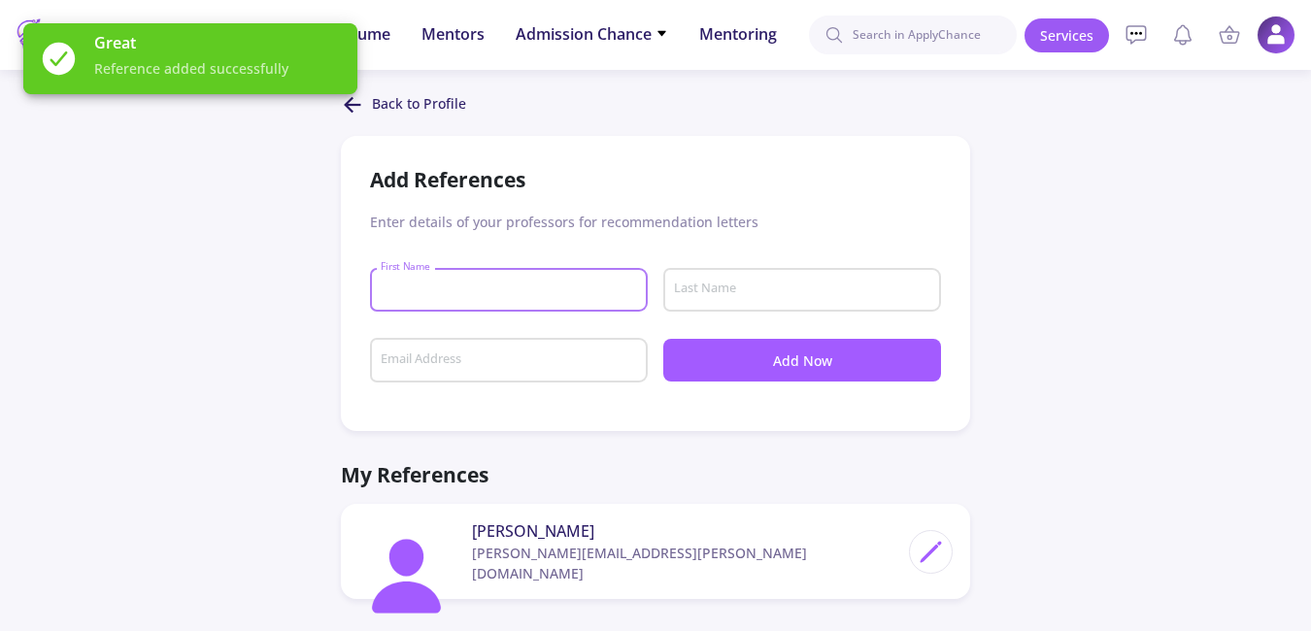
click at [567, 291] on input "First Name" at bounding box center [512, 290] width 264 height 17
type input "serena"
type input "pellegata"
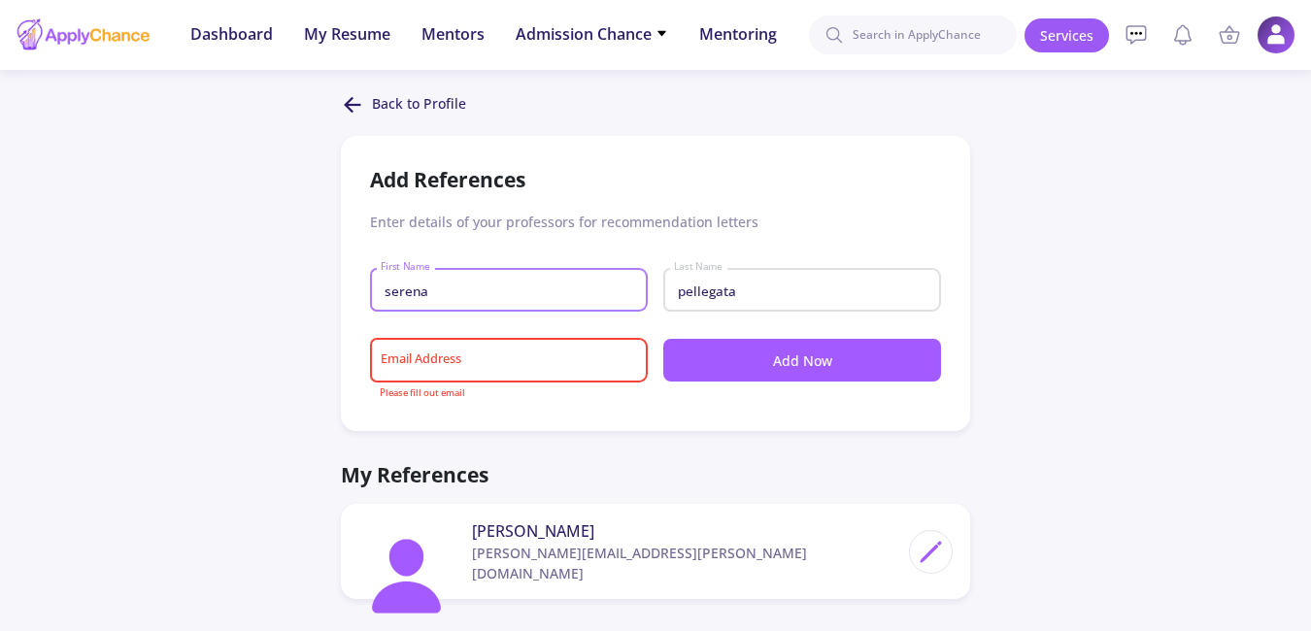
click at [527, 366] on input "Email Address" at bounding box center [512, 361] width 264 height 17
type input "[EMAIL_ADDRESS][DOMAIN_NAME]"
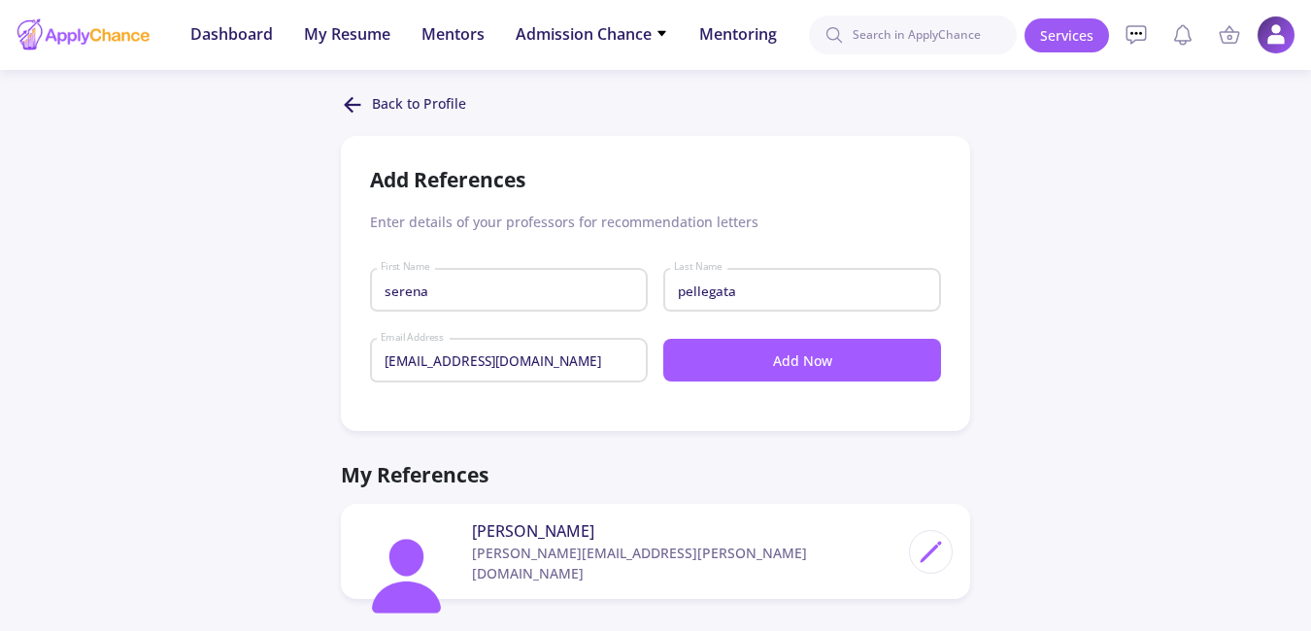
click at [779, 365] on button "Add Now" at bounding box center [802, 360] width 278 height 43
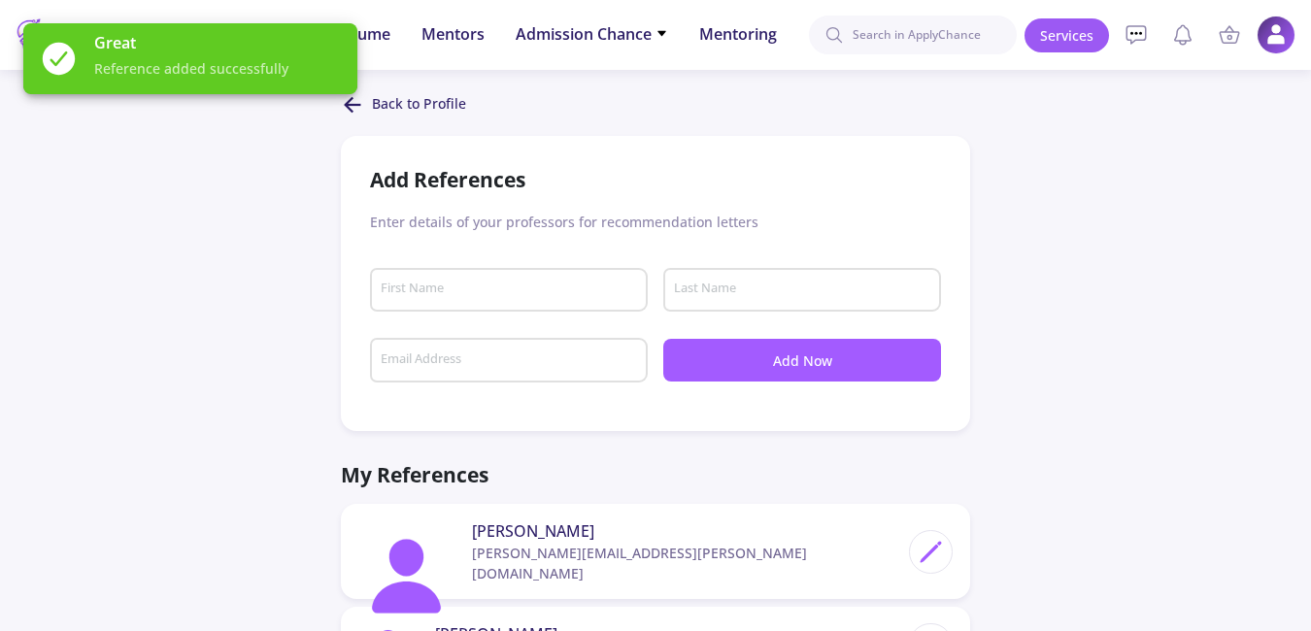
click at [353, 103] on div "Great Reference added successfully" at bounding box center [190, 59] width 381 height 118
click at [393, 98] on p "Back to Profile" at bounding box center [419, 104] width 94 height 23
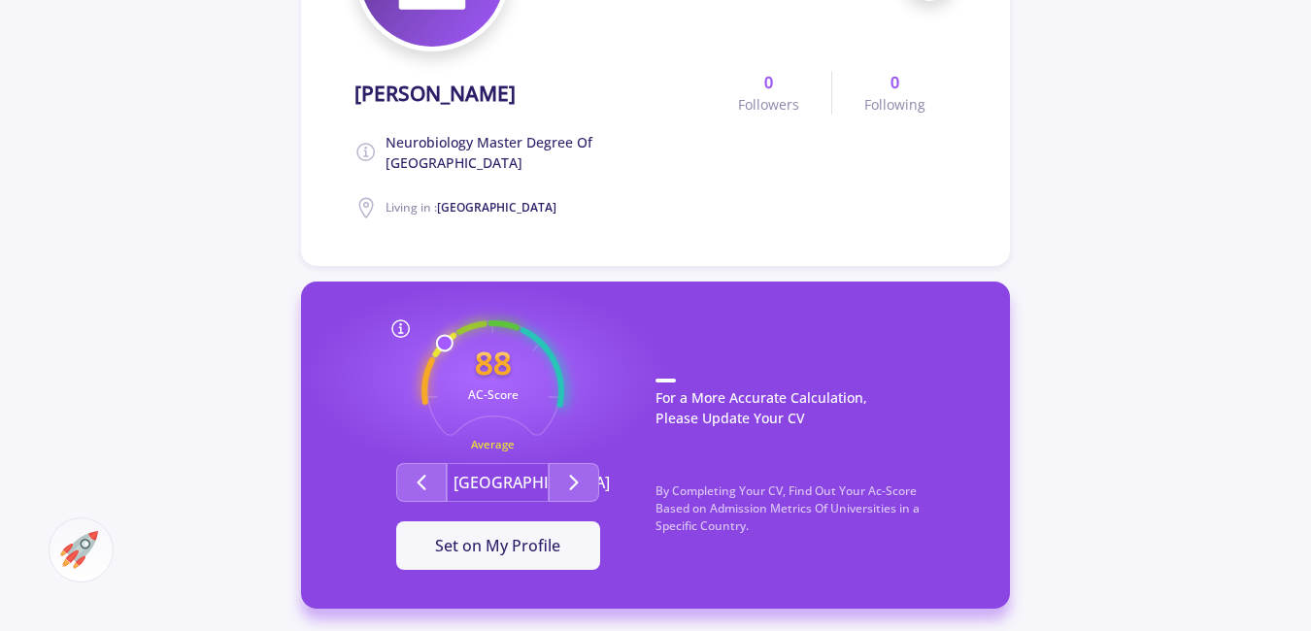
scroll to position [389, 0]
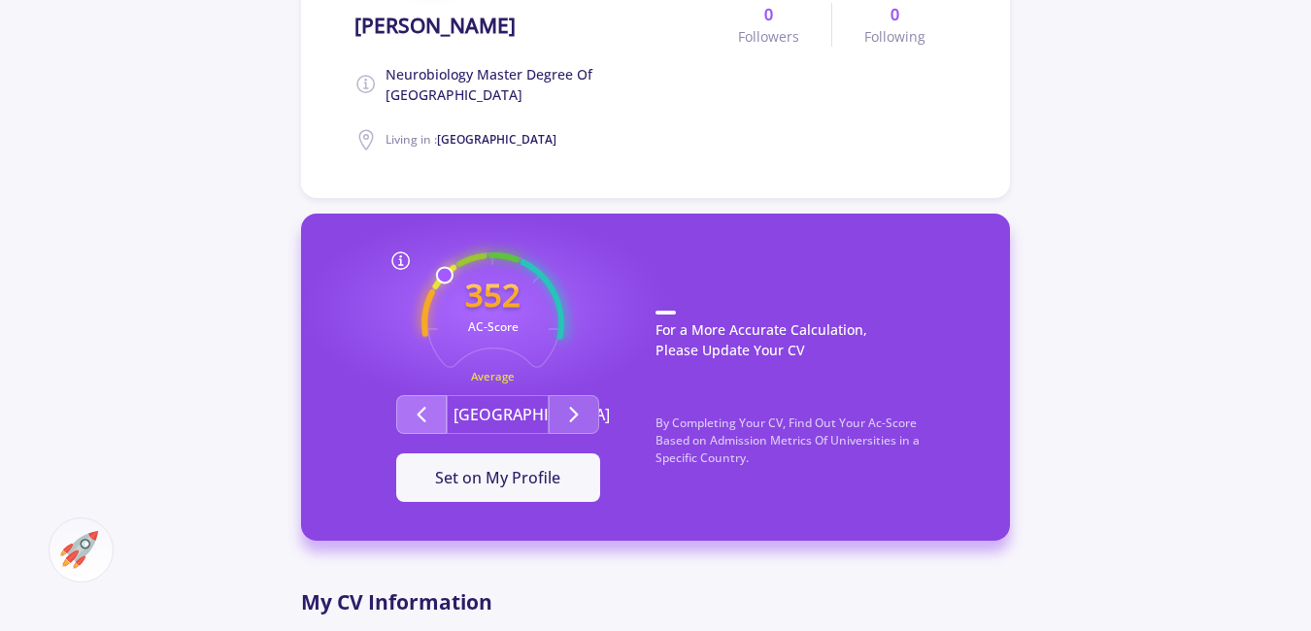
click at [435, 411] on button "Second group" at bounding box center [421, 414] width 51 height 39
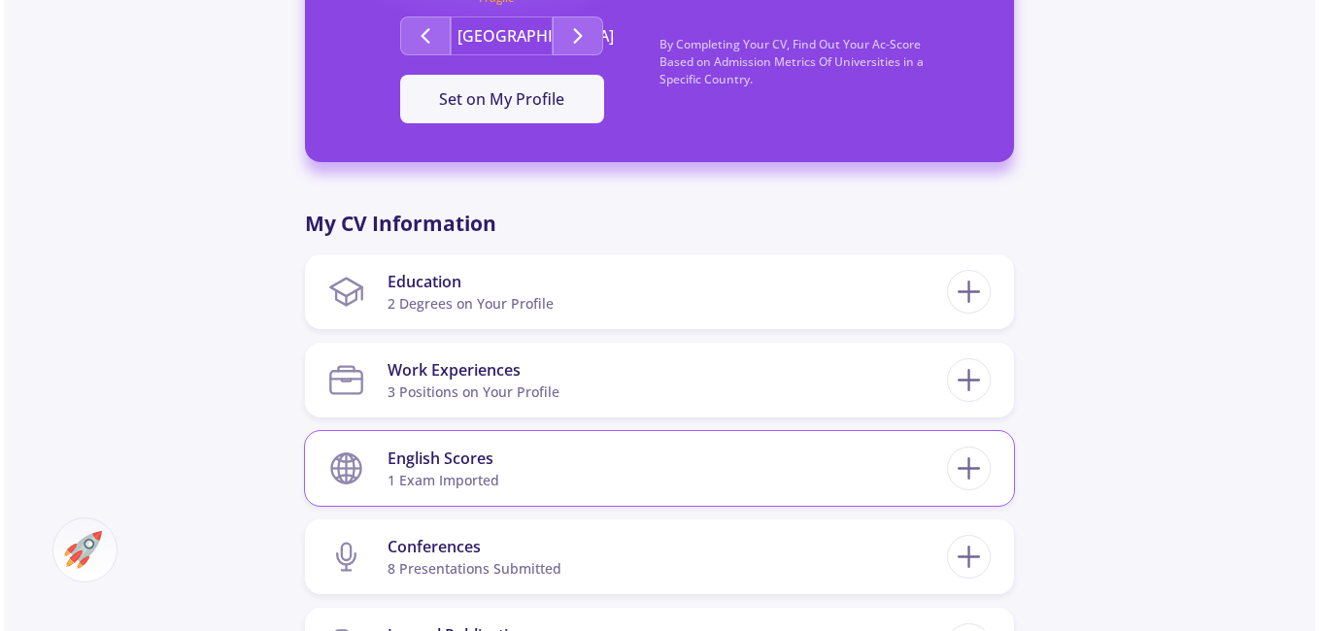
scroll to position [777, 0]
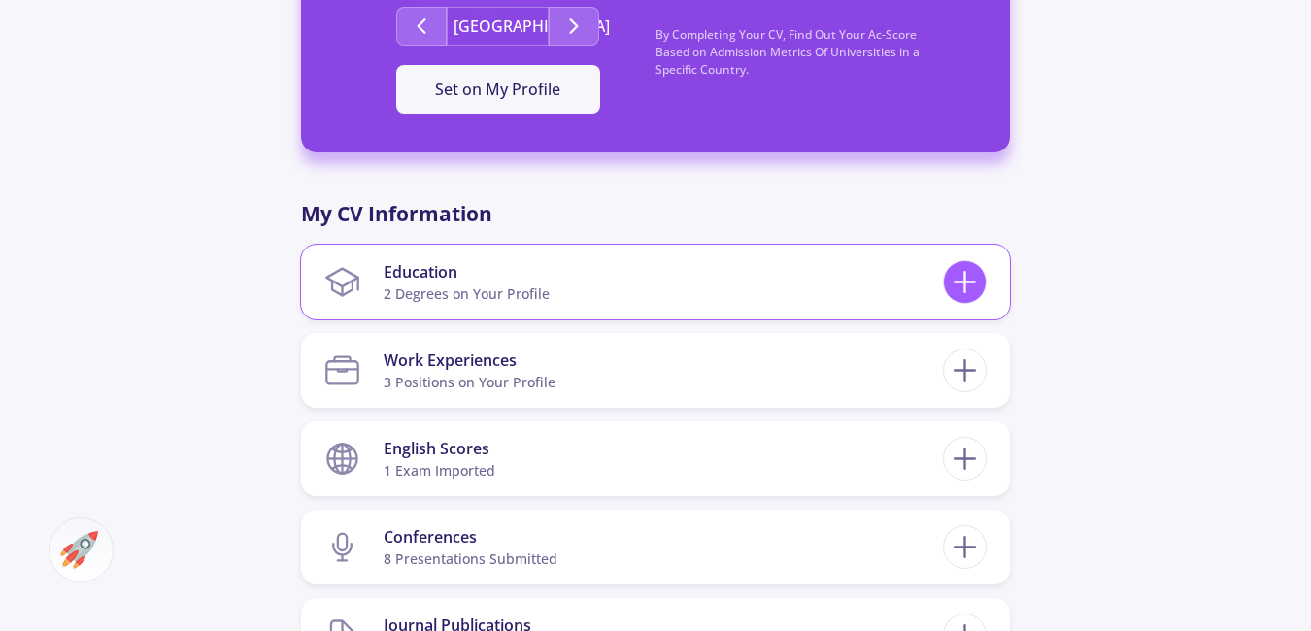
click at [975, 294] on icon at bounding box center [965, 282] width 36 height 36
checkbox input "false"
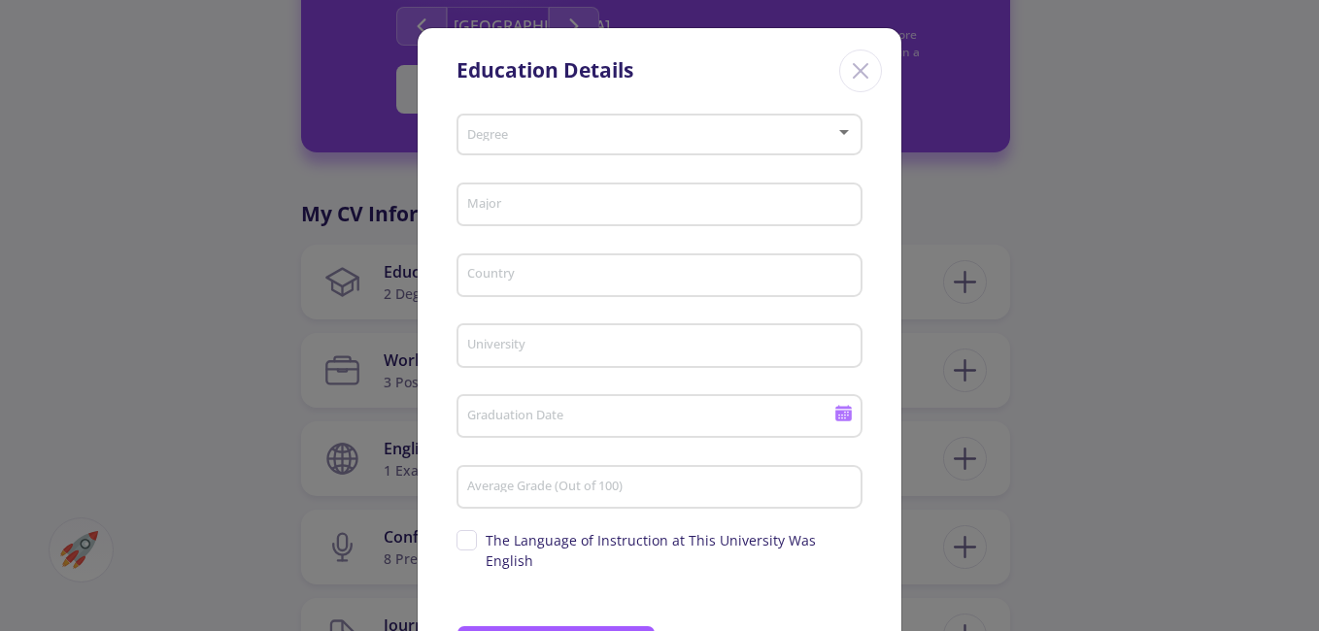
click at [798, 121] on div "Degree" at bounding box center [660, 131] width 388 height 49
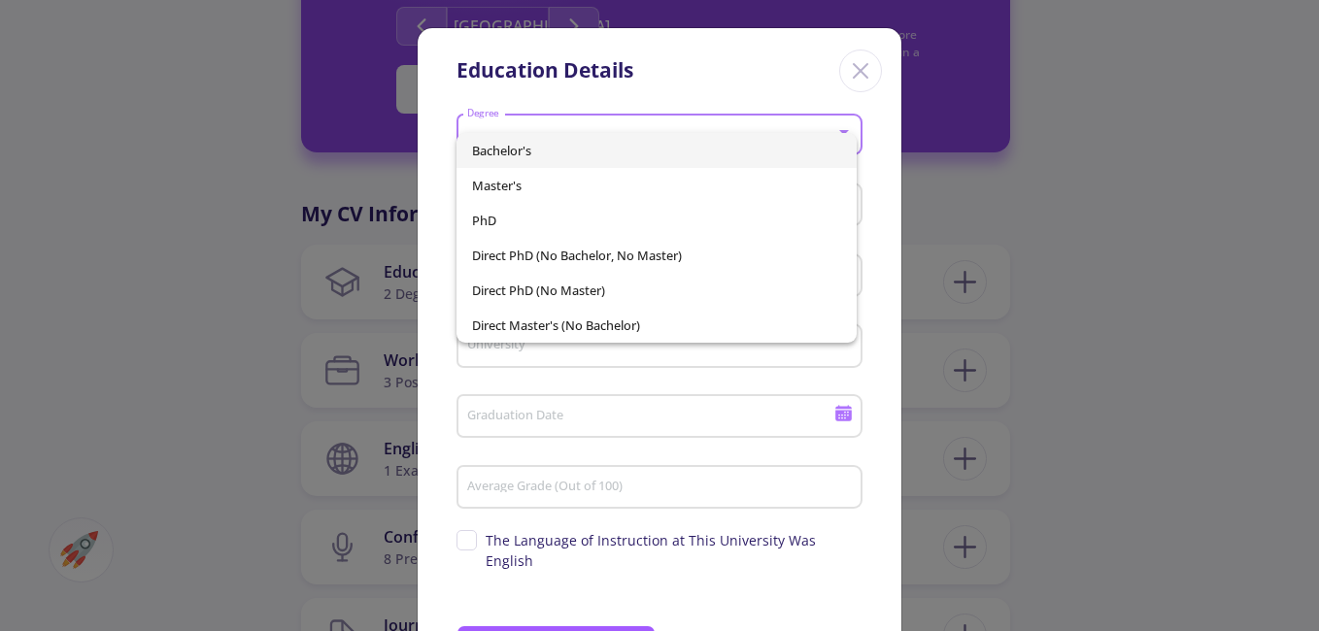
drag, startPoint x: 605, startPoint y: 142, endPoint x: 610, endPoint y: 189, distance: 47.8
click at [606, 143] on span "Bachelor's" at bounding box center [657, 150] width 370 height 35
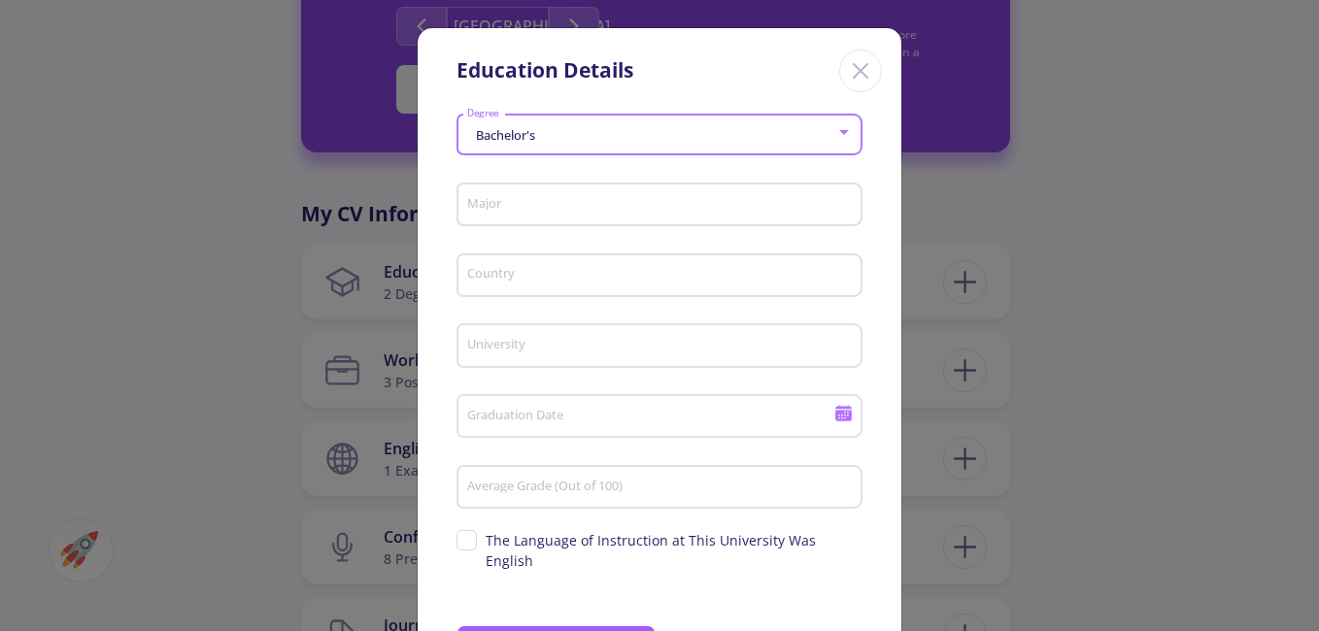
click at [575, 204] on input "Major" at bounding box center [662, 205] width 392 height 17
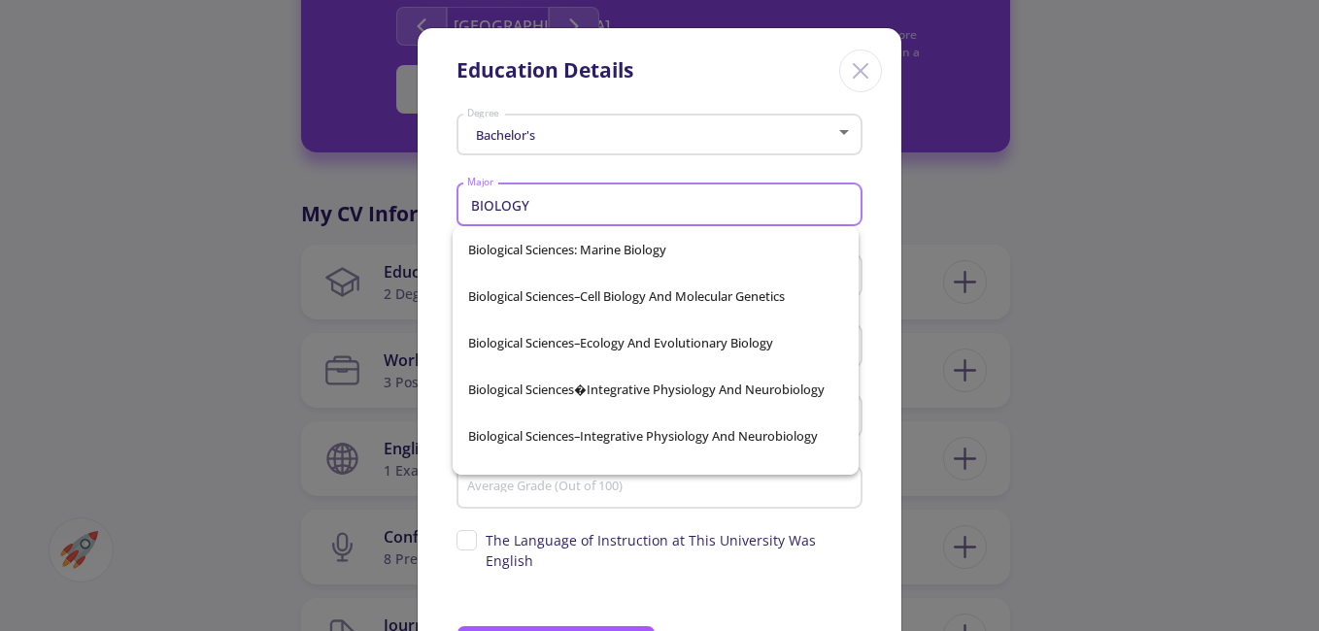
scroll to position [1166, 0]
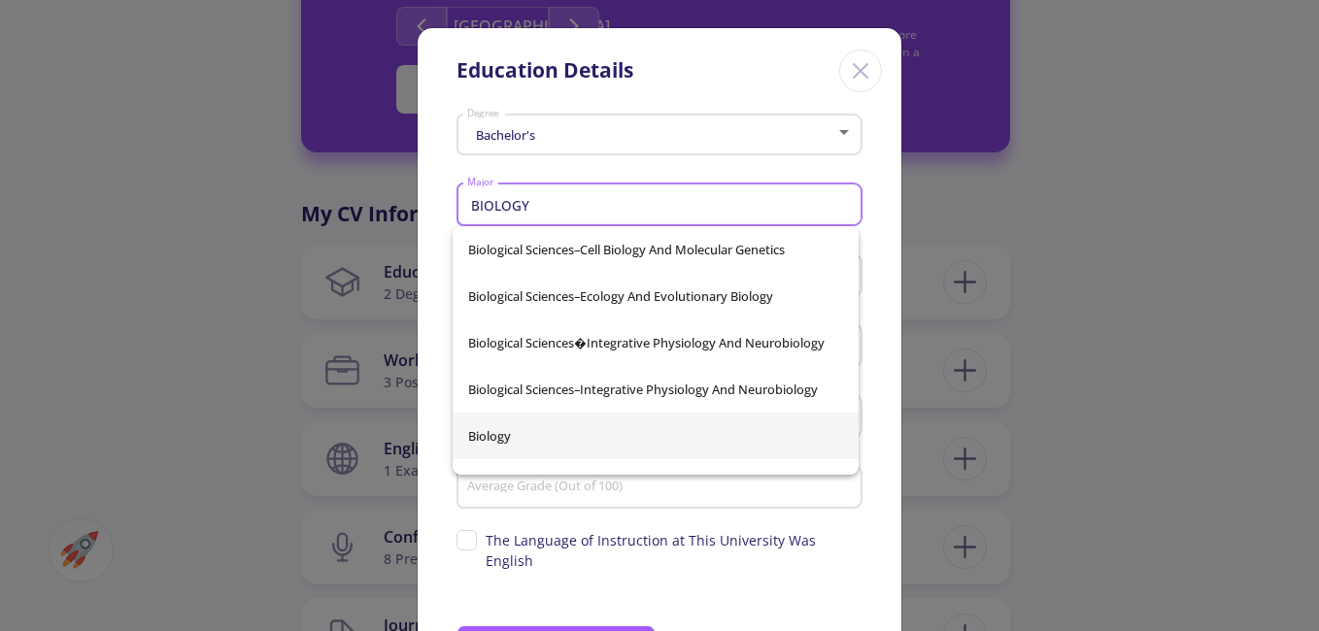
click at [629, 430] on span "Biology" at bounding box center [655, 436] width 375 height 47
type input "Biology"
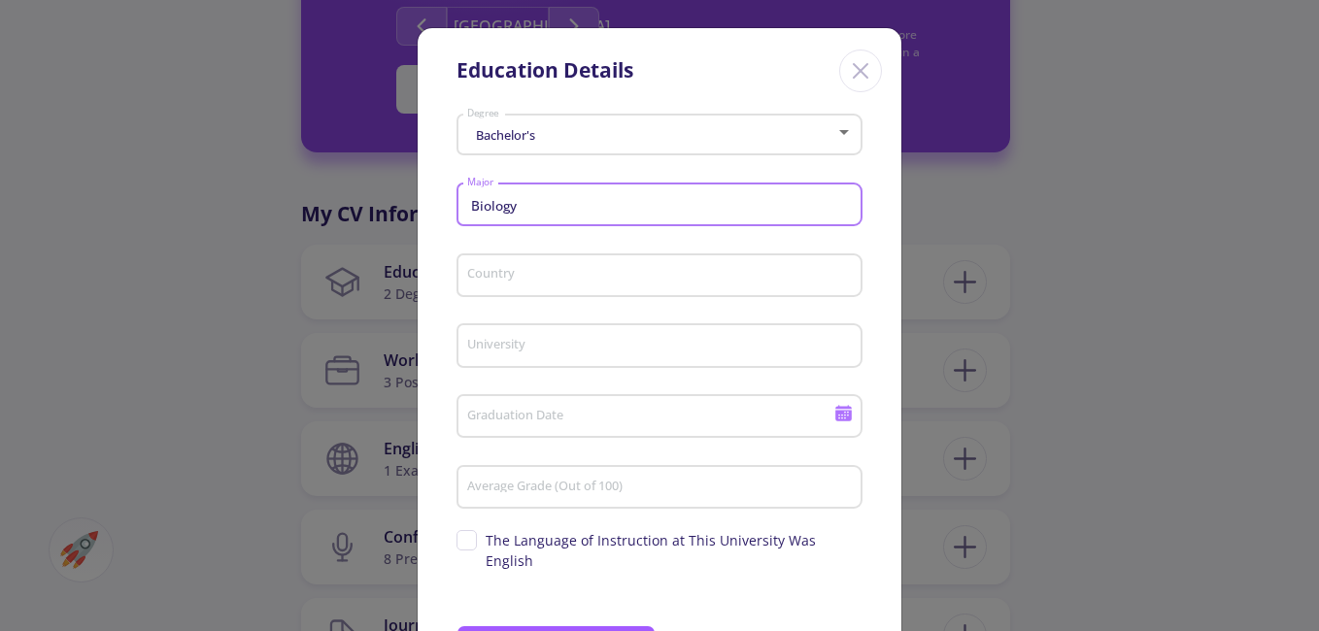
click at [613, 281] on input "Country" at bounding box center [662, 276] width 392 height 17
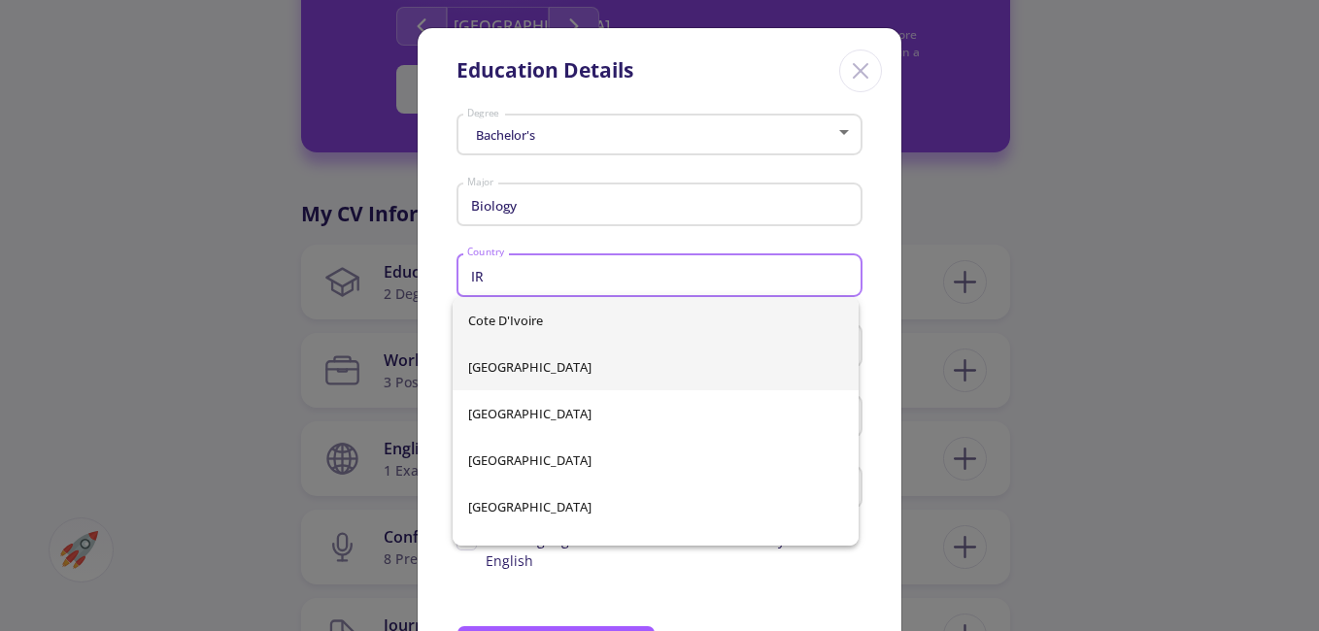
click at [546, 380] on span "[GEOGRAPHIC_DATA]" at bounding box center [655, 367] width 375 height 47
type input "[GEOGRAPHIC_DATA]"
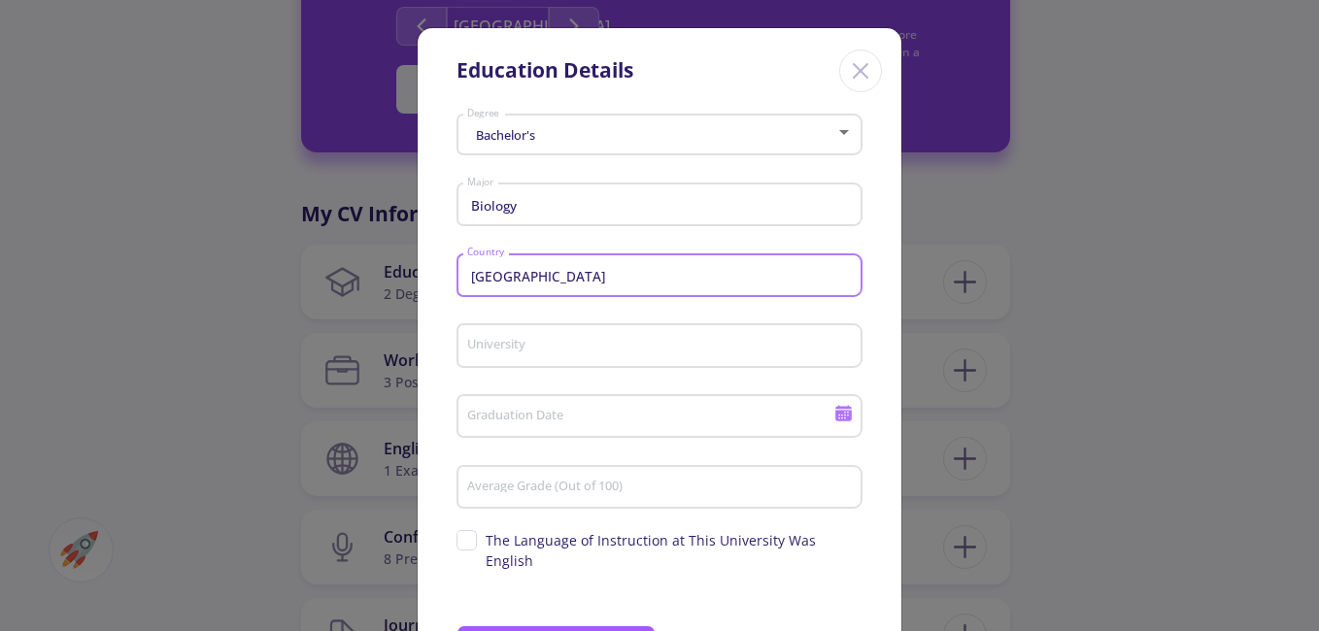
click at [603, 348] on input "University" at bounding box center [662, 346] width 392 height 17
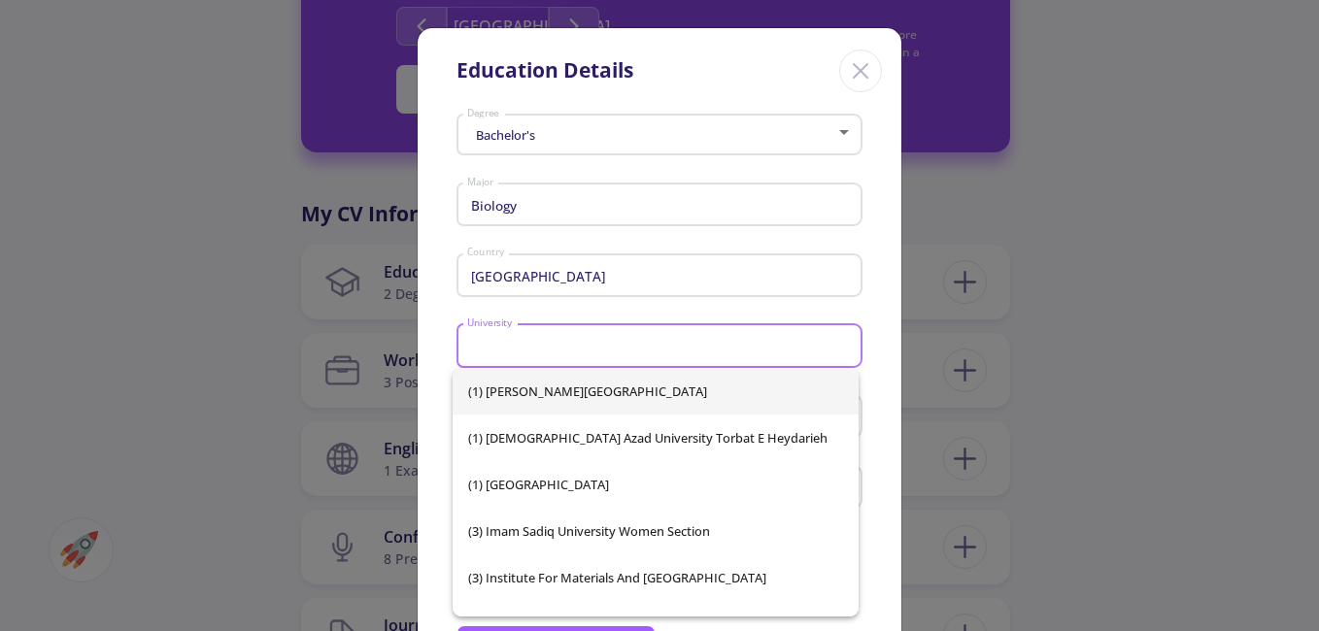
scroll to position [95, 0]
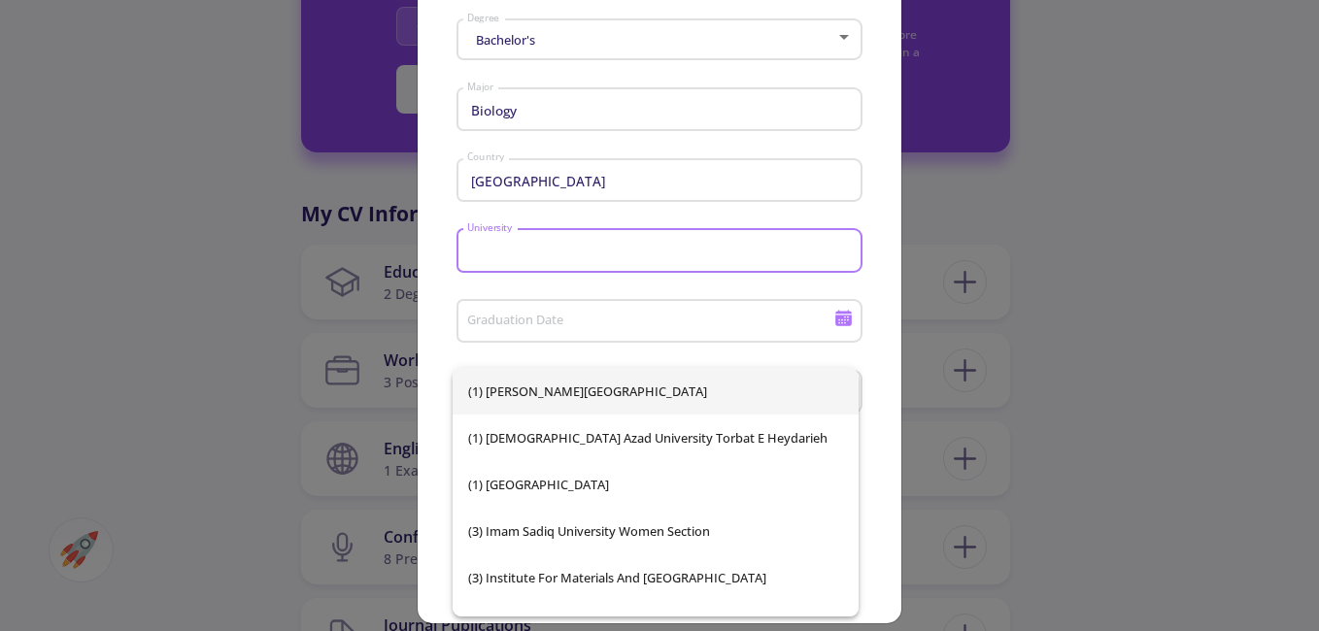
click at [706, 322] on input "Graduation Date" at bounding box center [653, 322] width 374 height 17
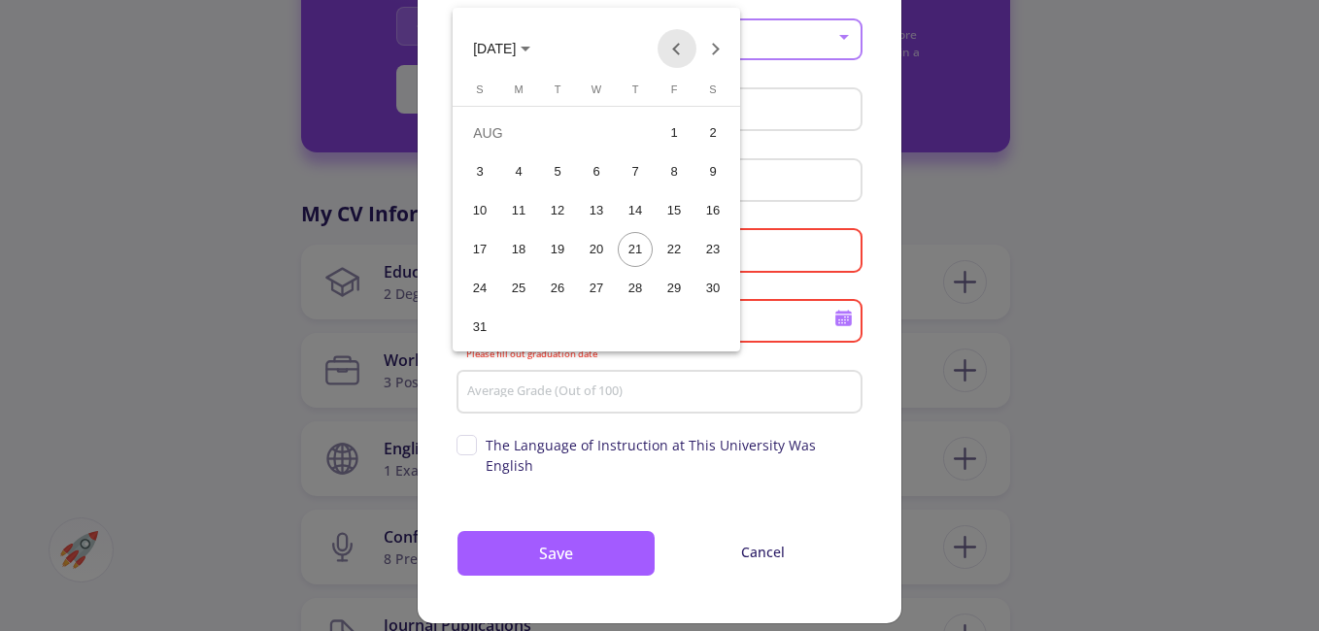
click at [676, 60] on button "Previous month" at bounding box center [677, 48] width 39 height 39
click at [516, 52] on span "[DATE]" at bounding box center [494, 50] width 43 height 16
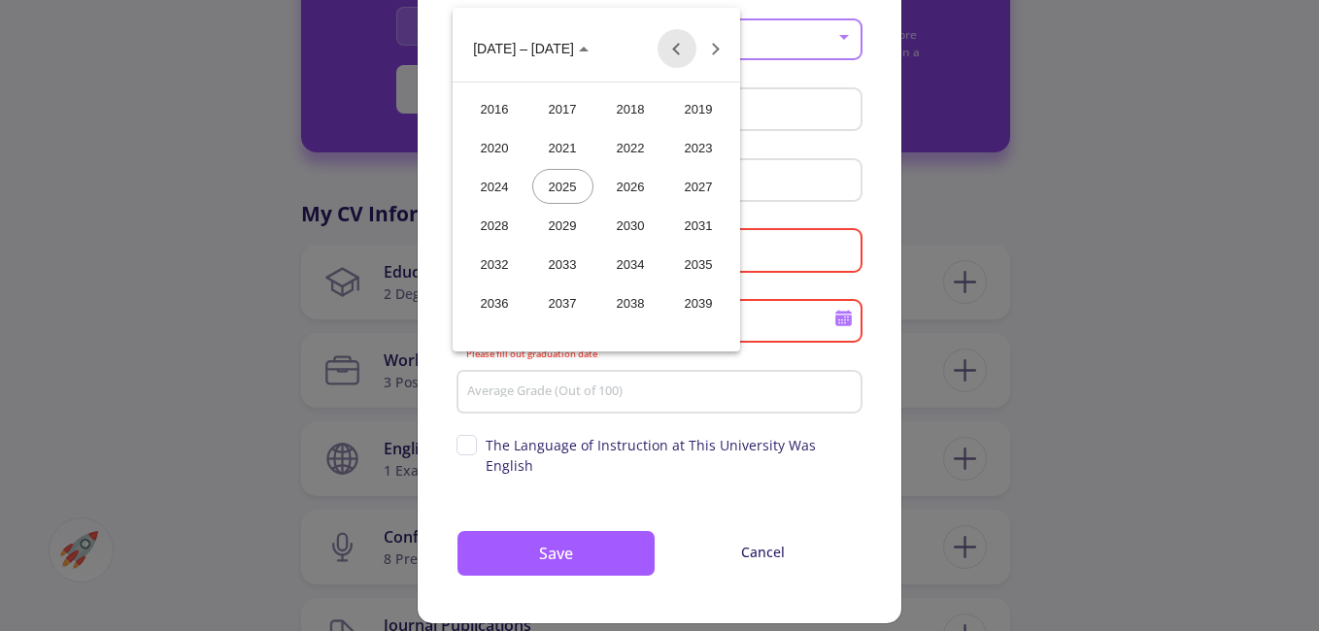
click at [668, 55] on button "Previous 24 years" at bounding box center [677, 48] width 39 height 39
click at [572, 264] on div "2009" at bounding box center [562, 264] width 61 height 35
click at [632, 188] on div "[DATE]" at bounding box center [630, 186] width 61 height 35
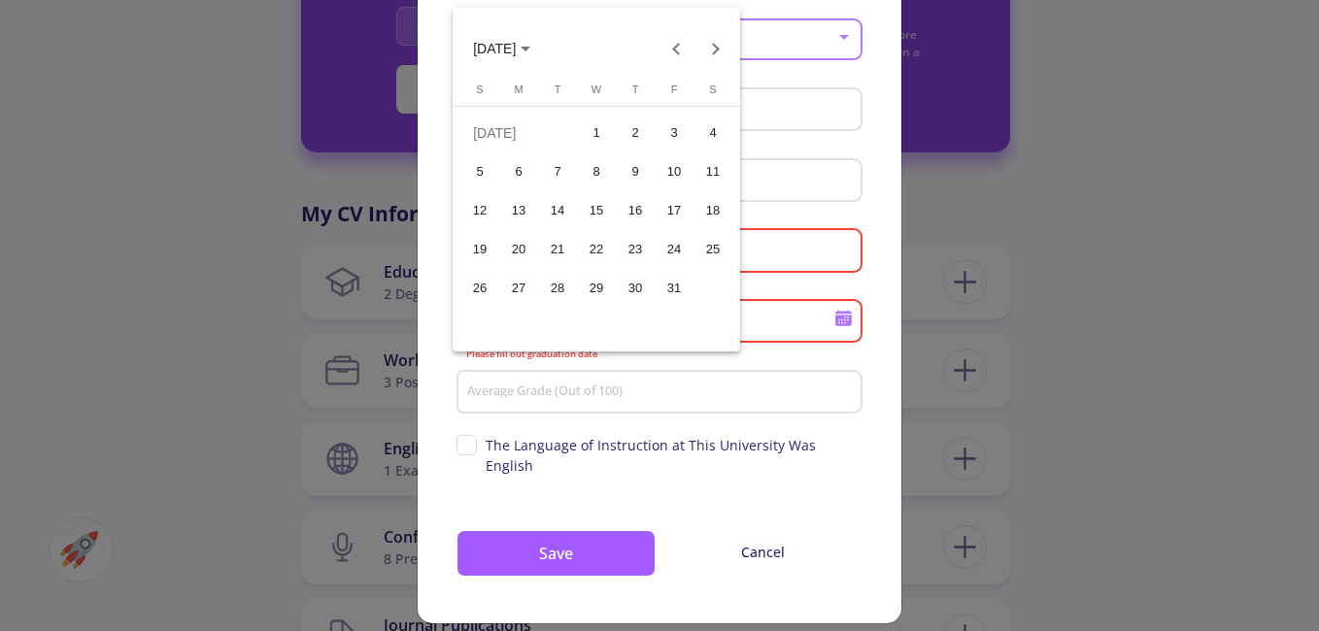
click at [637, 238] on div "23" at bounding box center [635, 249] width 35 height 35
type input "[DATE]"
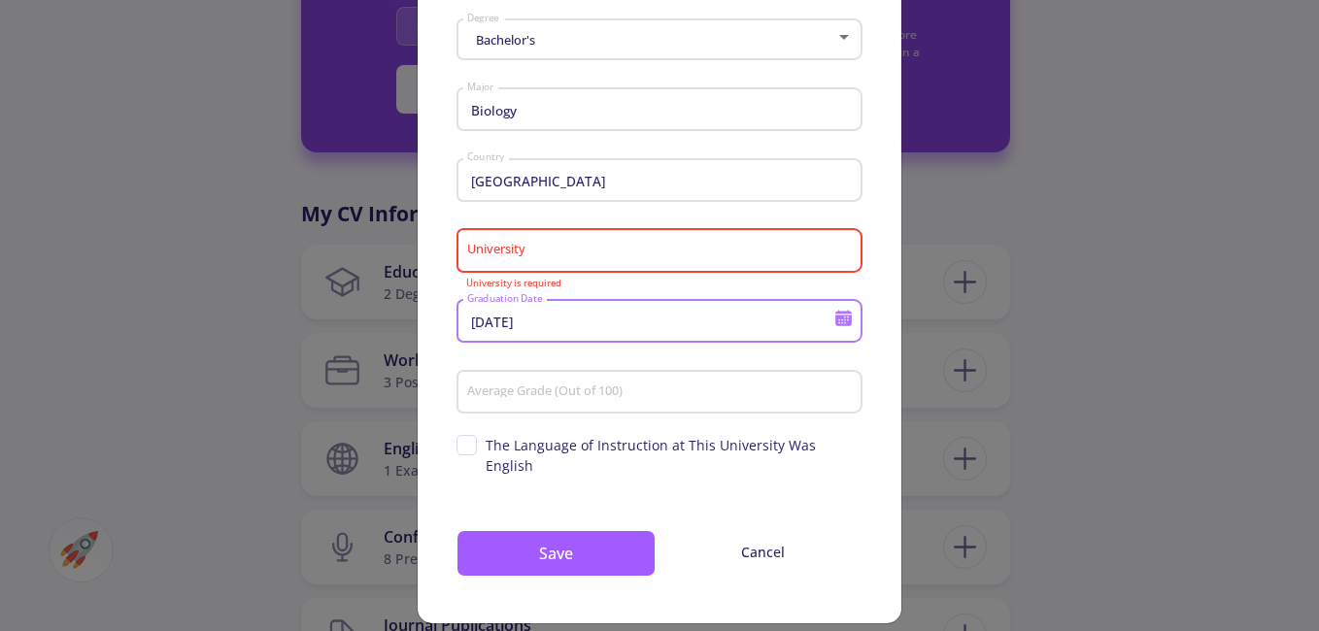
click at [613, 251] on input "University" at bounding box center [662, 251] width 392 height 17
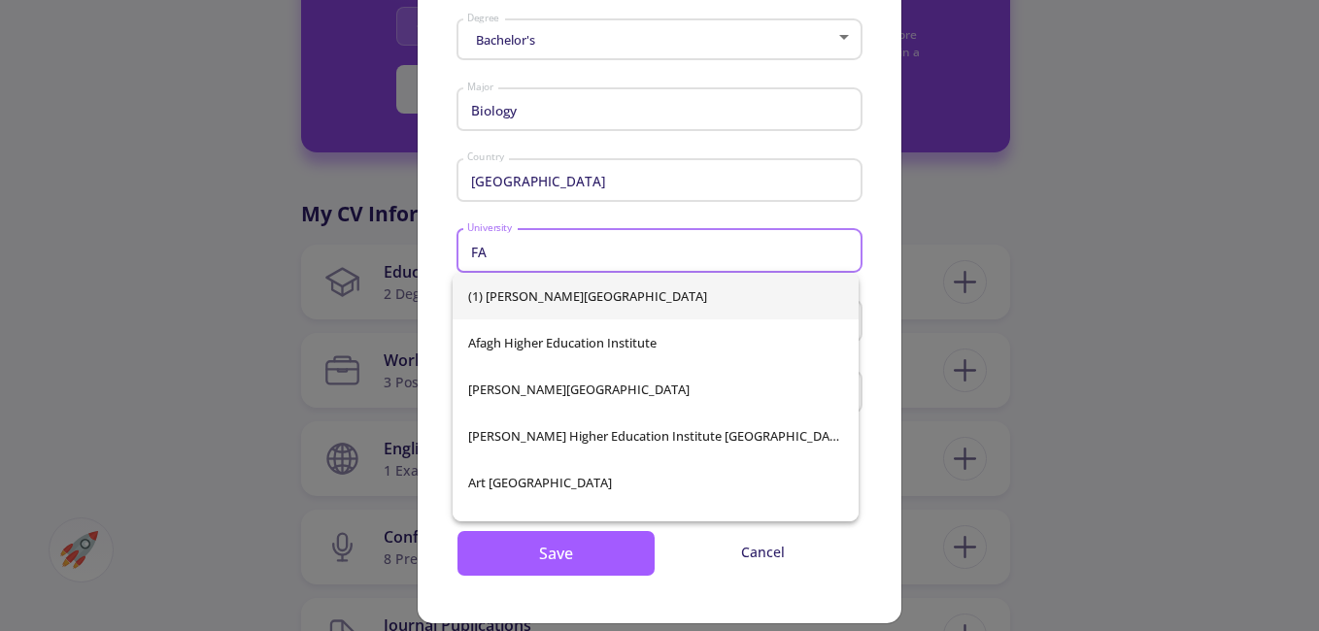
type input "F"
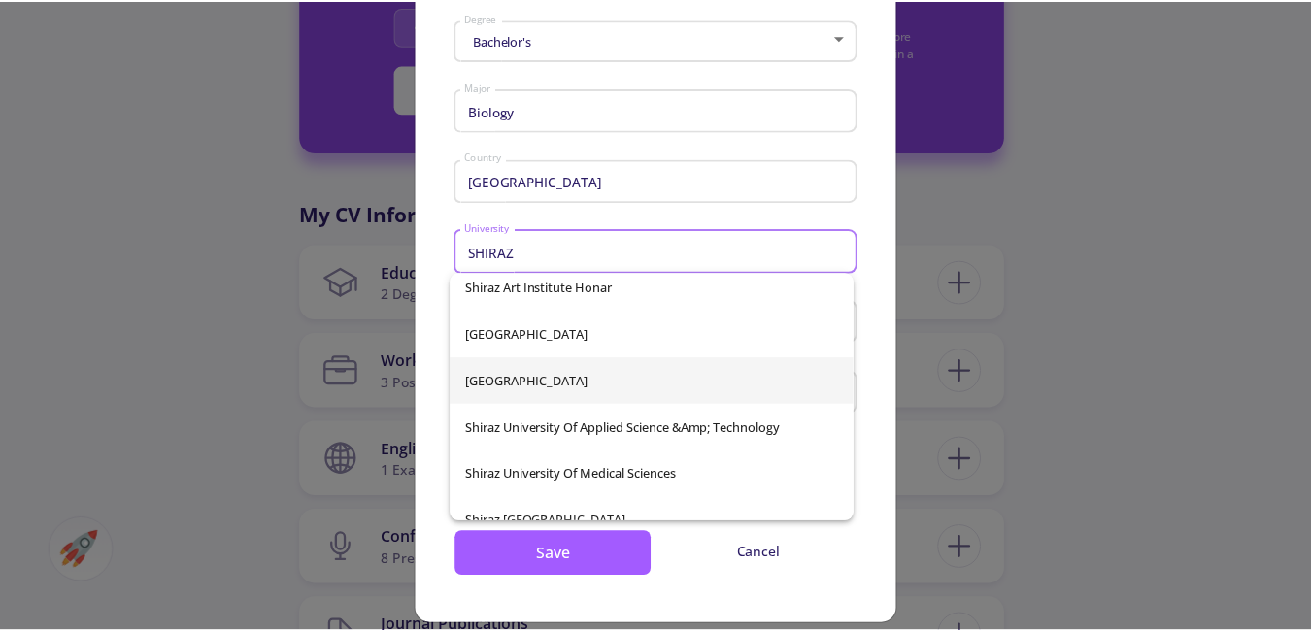
scroll to position [264, 0]
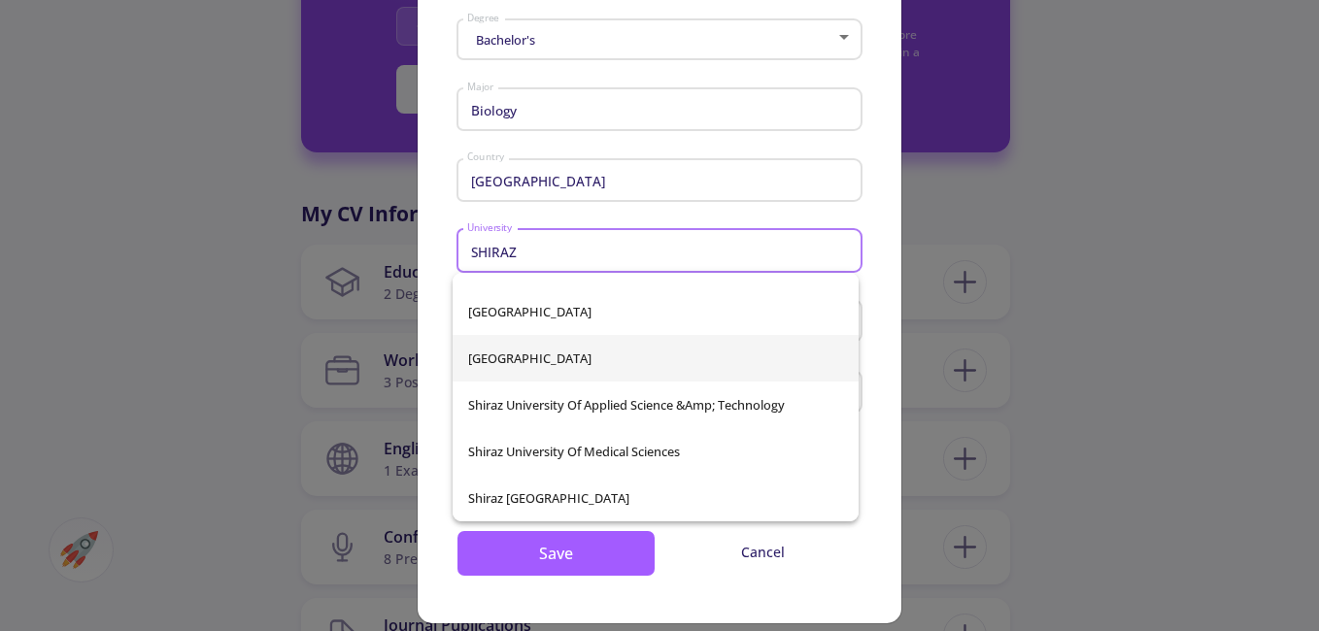
click at [655, 360] on span "[GEOGRAPHIC_DATA]" at bounding box center [655, 358] width 375 height 47
type input "[GEOGRAPHIC_DATA]"
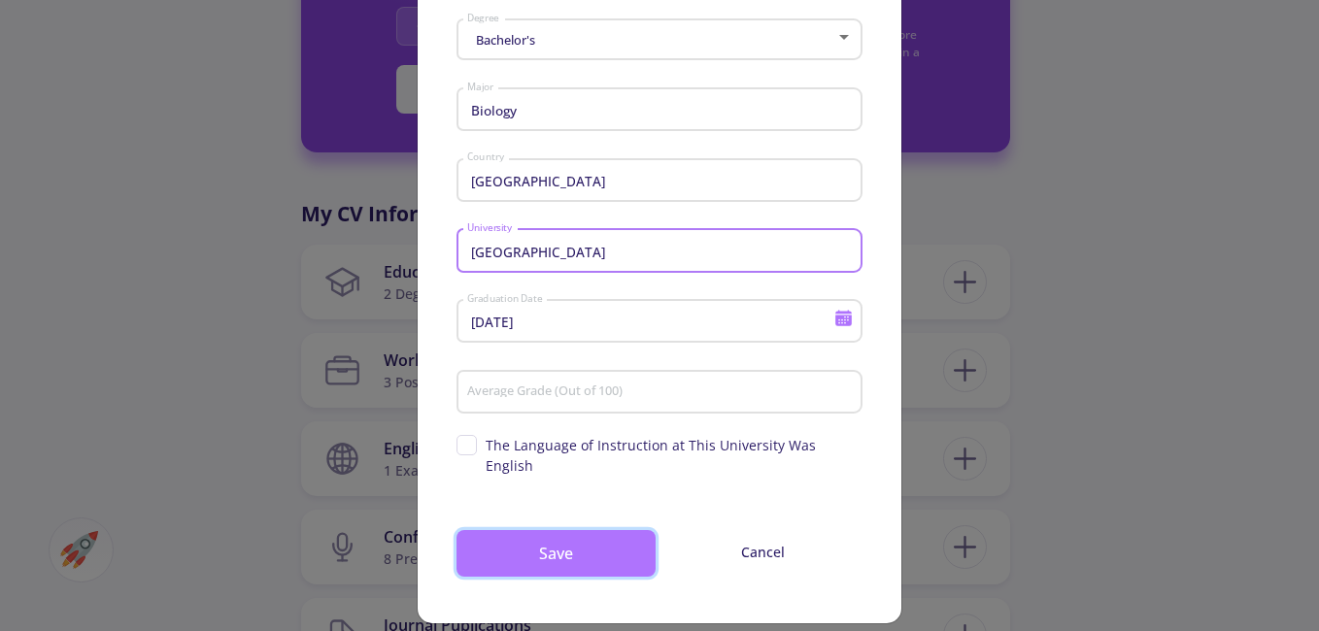
click at [575, 532] on button "Save" at bounding box center [555, 553] width 199 height 47
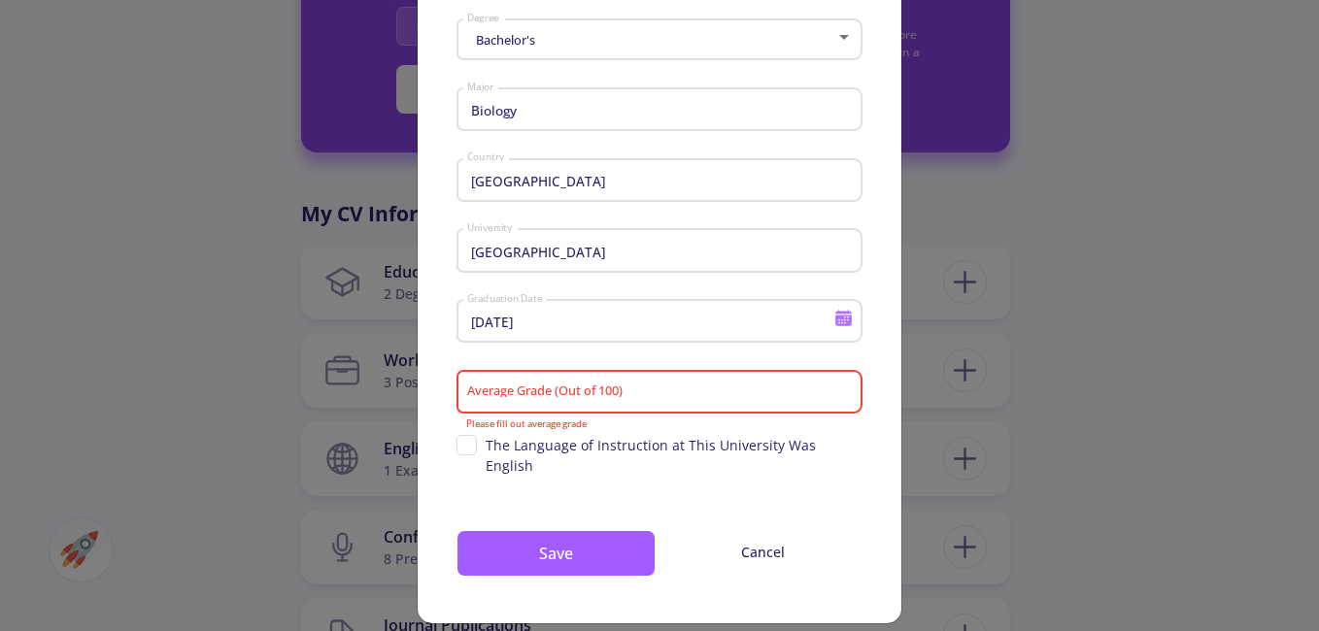
click at [708, 400] on input "Average Grade (Out of 100)" at bounding box center [662, 393] width 392 height 17
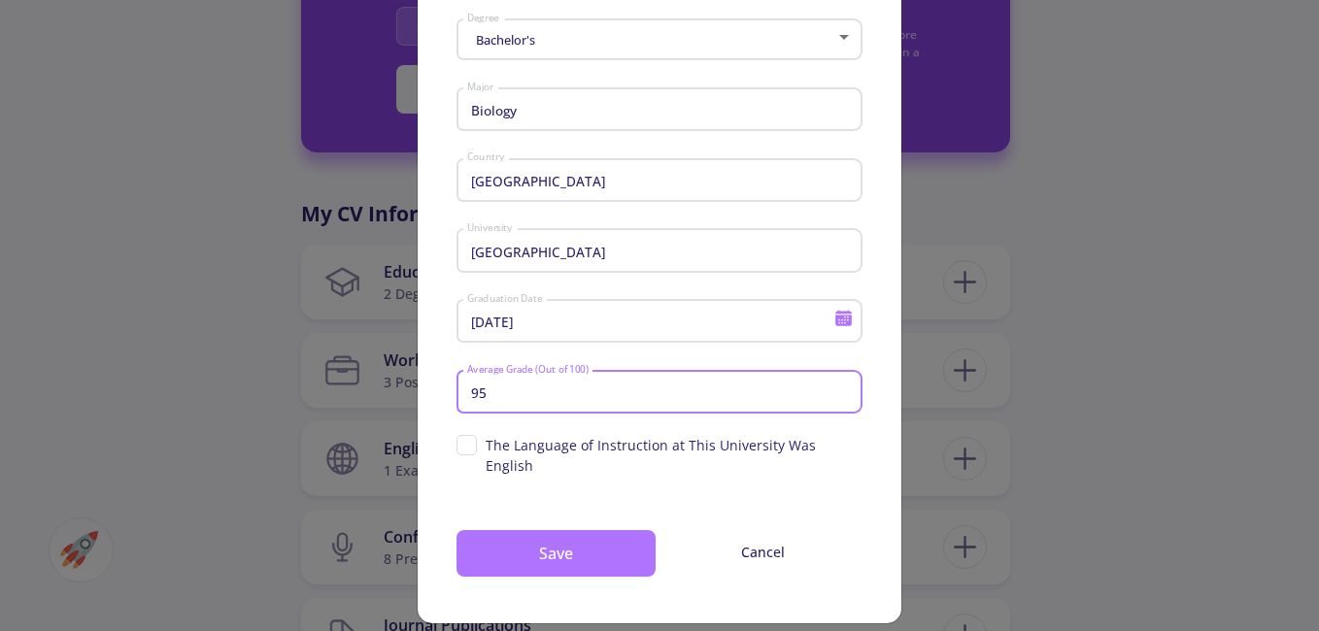
type input "95"
click at [568, 530] on button "Save" at bounding box center [555, 553] width 199 height 47
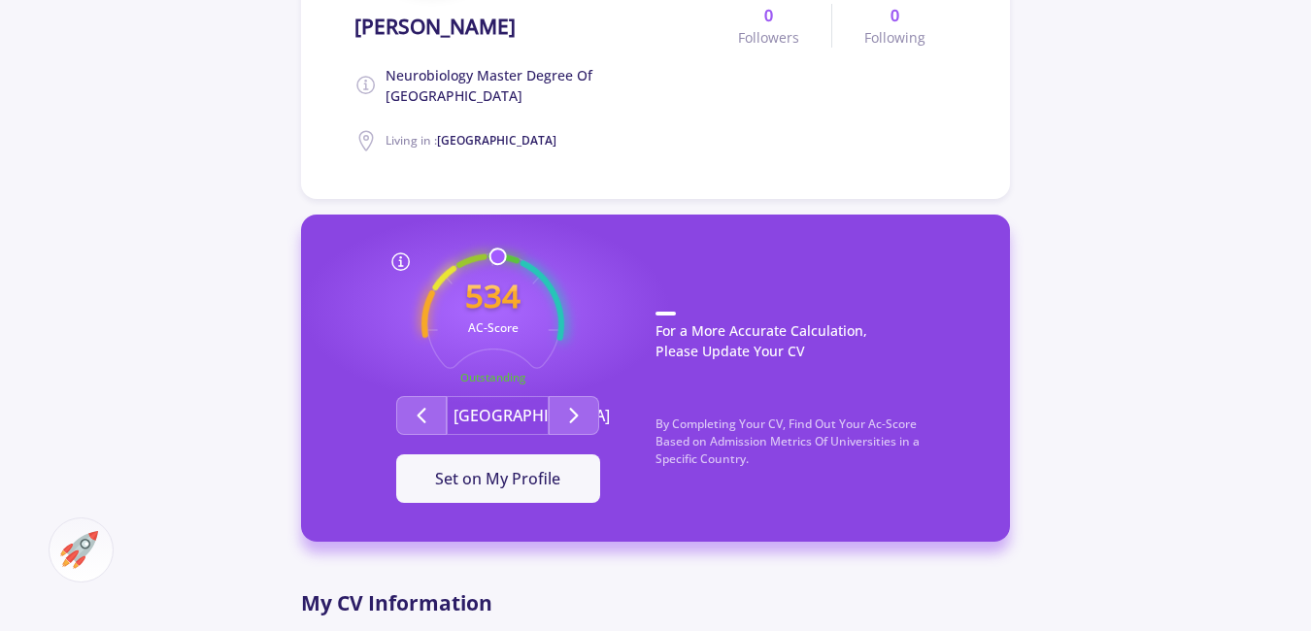
scroll to position [389, 0]
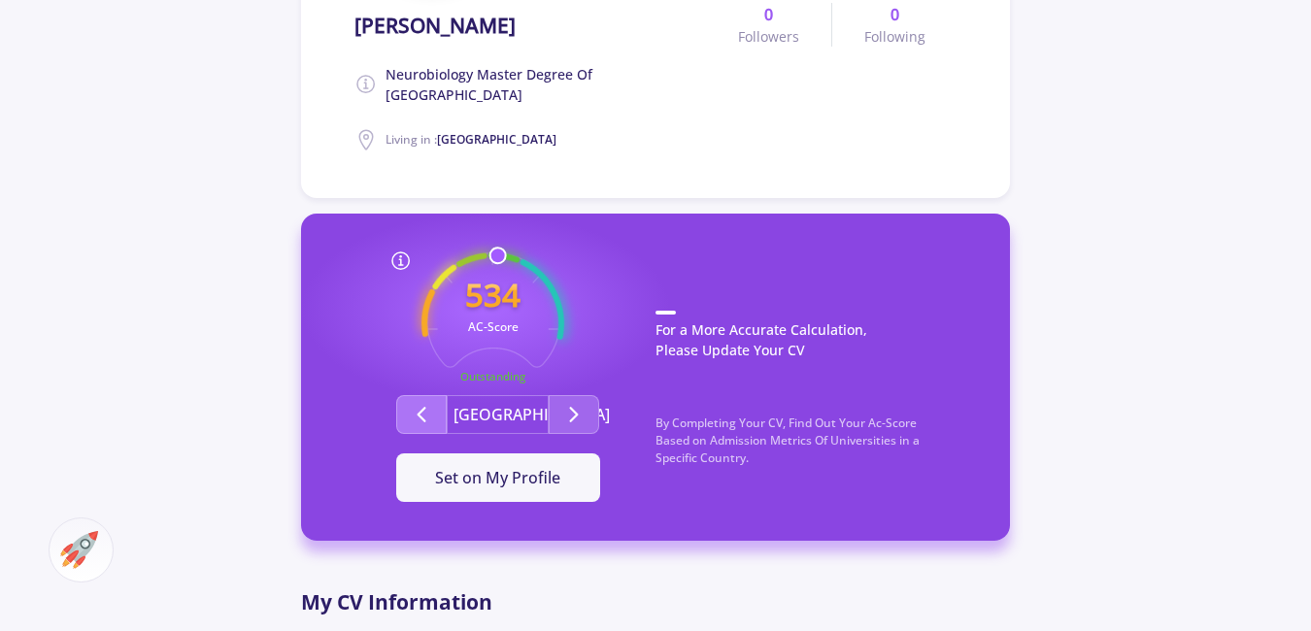
click at [434, 415] on button "Second group" at bounding box center [421, 414] width 51 height 39
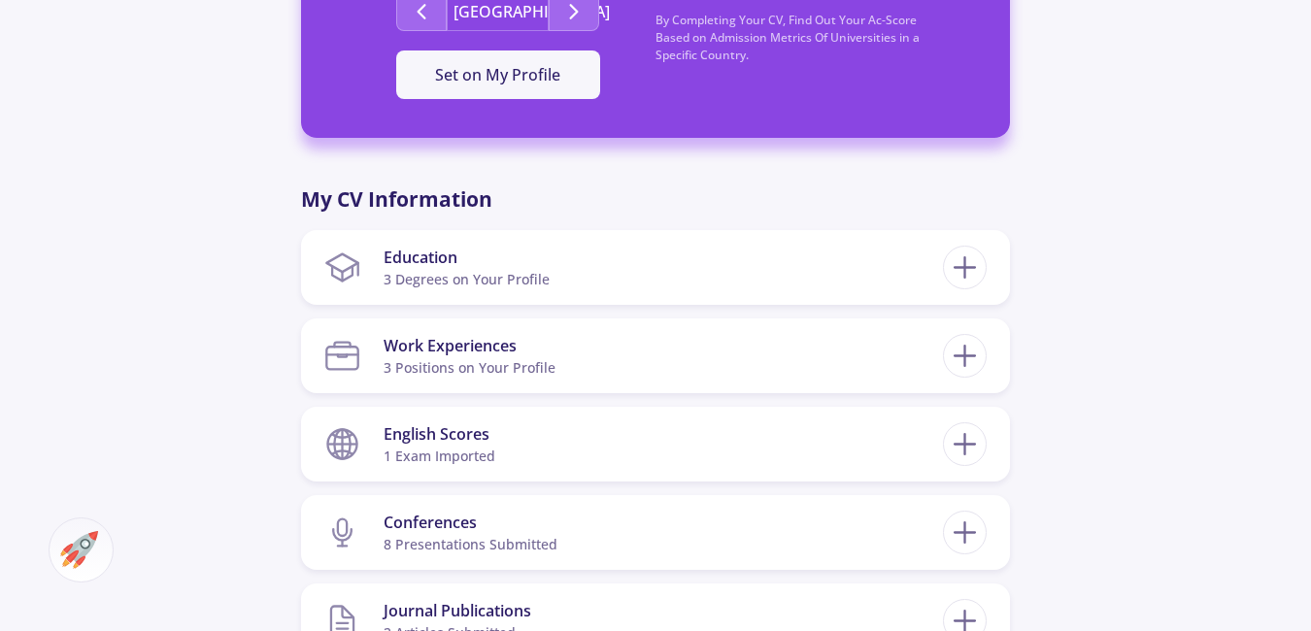
scroll to position [874, 0]
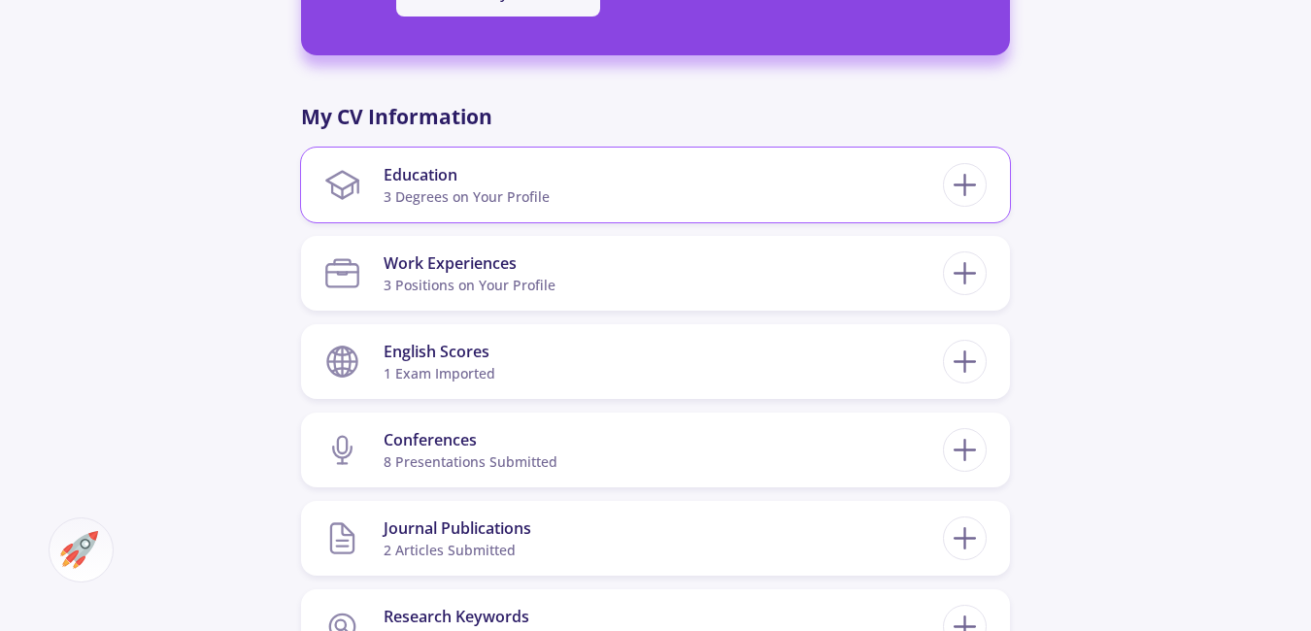
click at [878, 189] on section "Education 3 Degrees on Your Profile" at bounding box center [633, 184] width 619 height 59
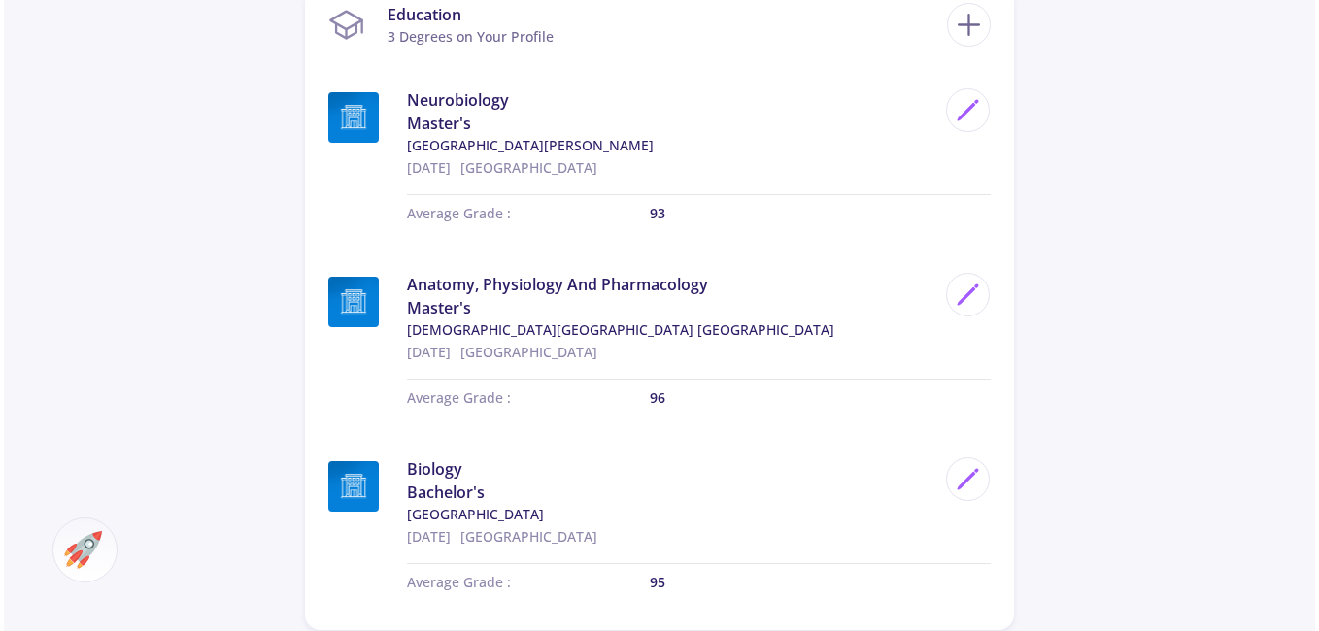
scroll to position [1068, 0]
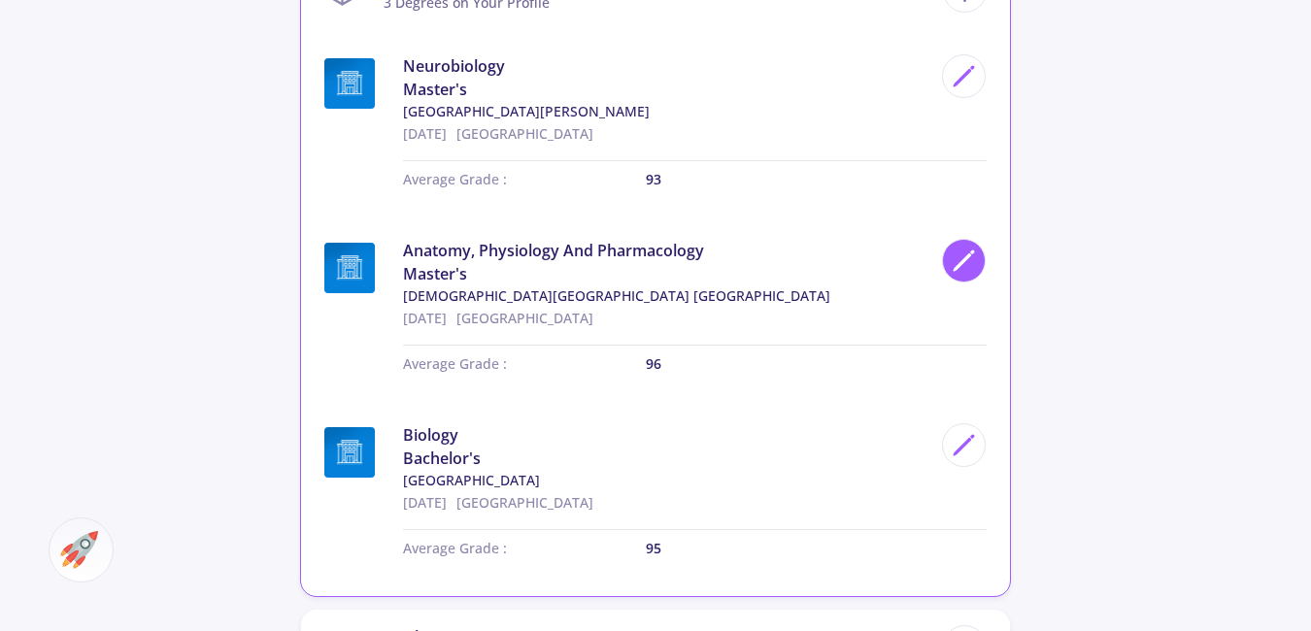
click at [971, 264] on icon at bounding box center [964, 261] width 26 height 26
type input "Anatomy, Physiology And Pharmacology"
type input "[DEMOGRAPHIC_DATA][GEOGRAPHIC_DATA] [GEOGRAPHIC_DATA]"
type input "[DATE]"
type input "96"
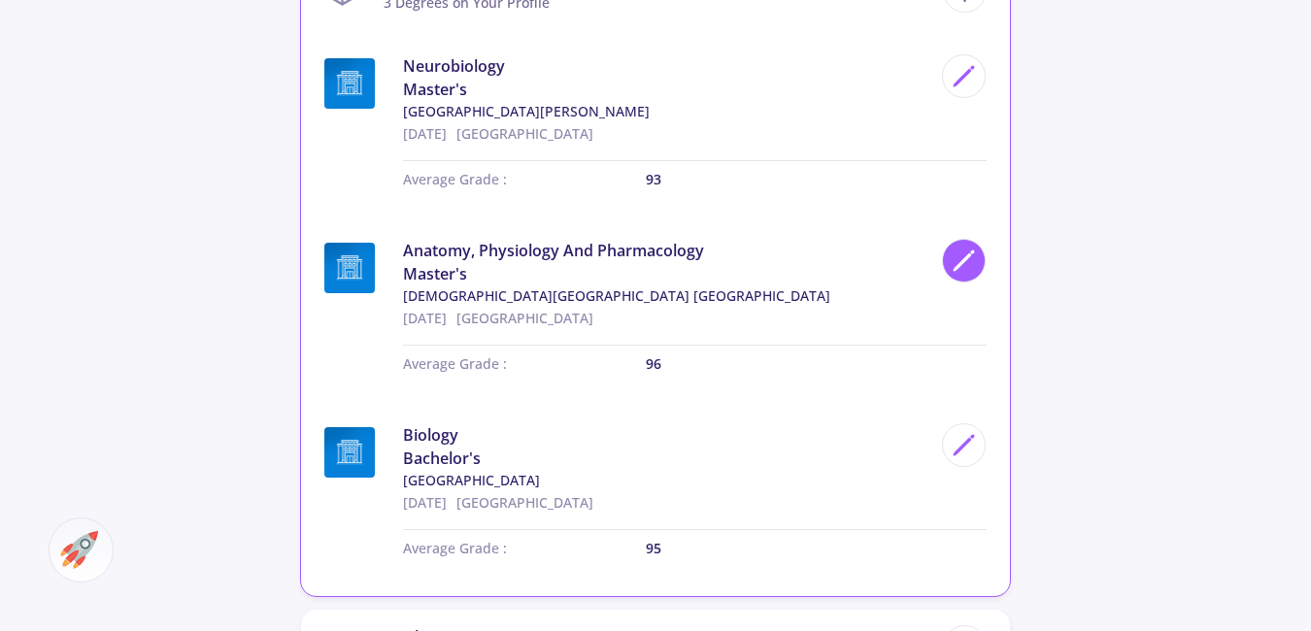
checkbox input "true"
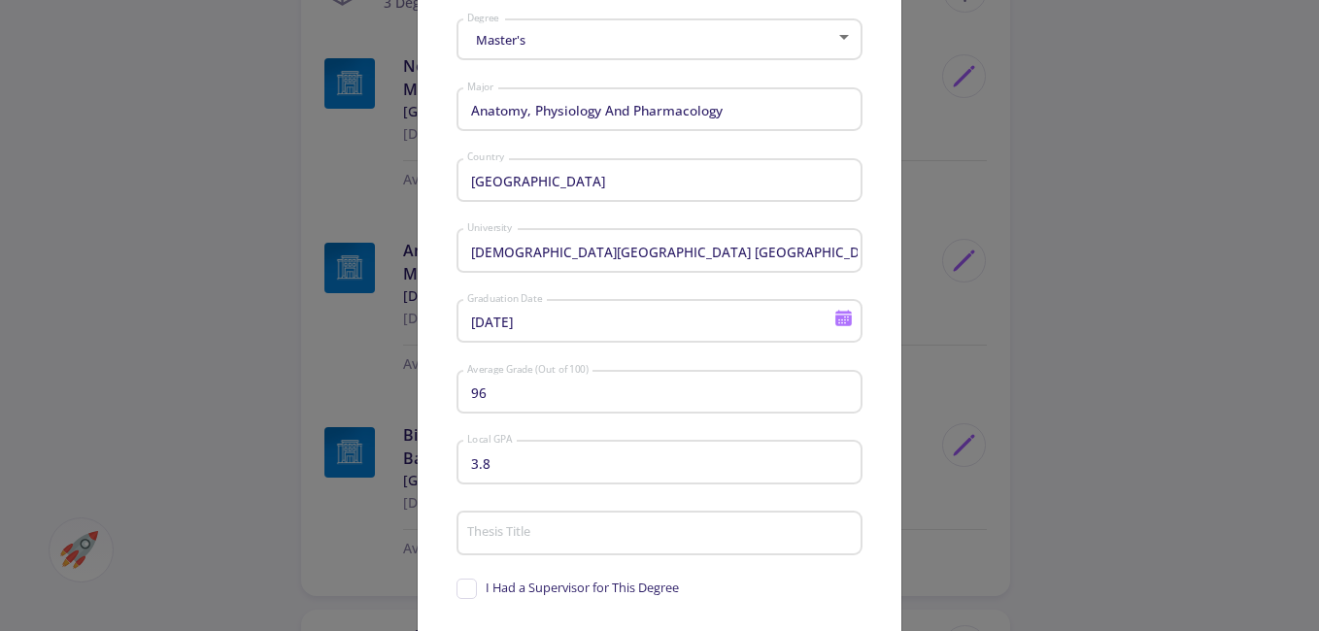
scroll to position [0, 0]
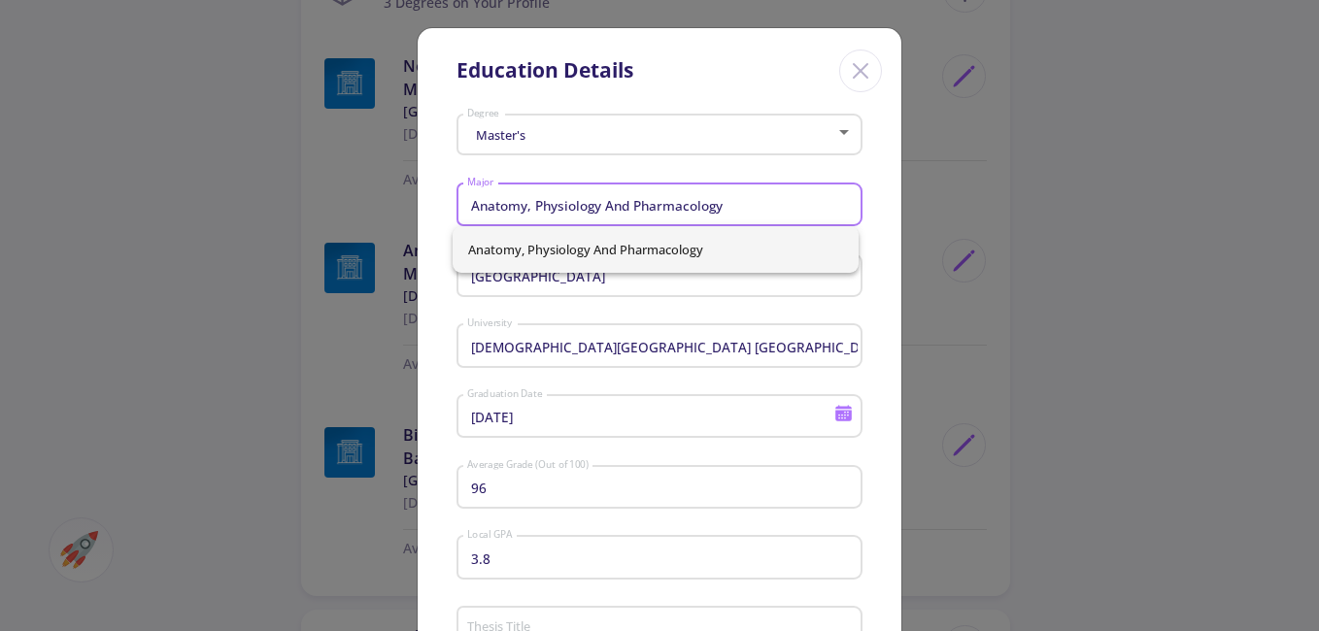
click at [746, 208] on input "Anatomy, Physiology And Pharmacology" at bounding box center [662, 205] width 392 height 17
drag, startPoint x: 748, startPoint y: 208, endPoint x: 318, endPoint y: 193, distance: 430.5
click at [318, 193] on div "Education Details Master's Degree Anatomy, Physiology And Pharmacology Major [G…" at bounding box center [659, 315] width 1319 height 631
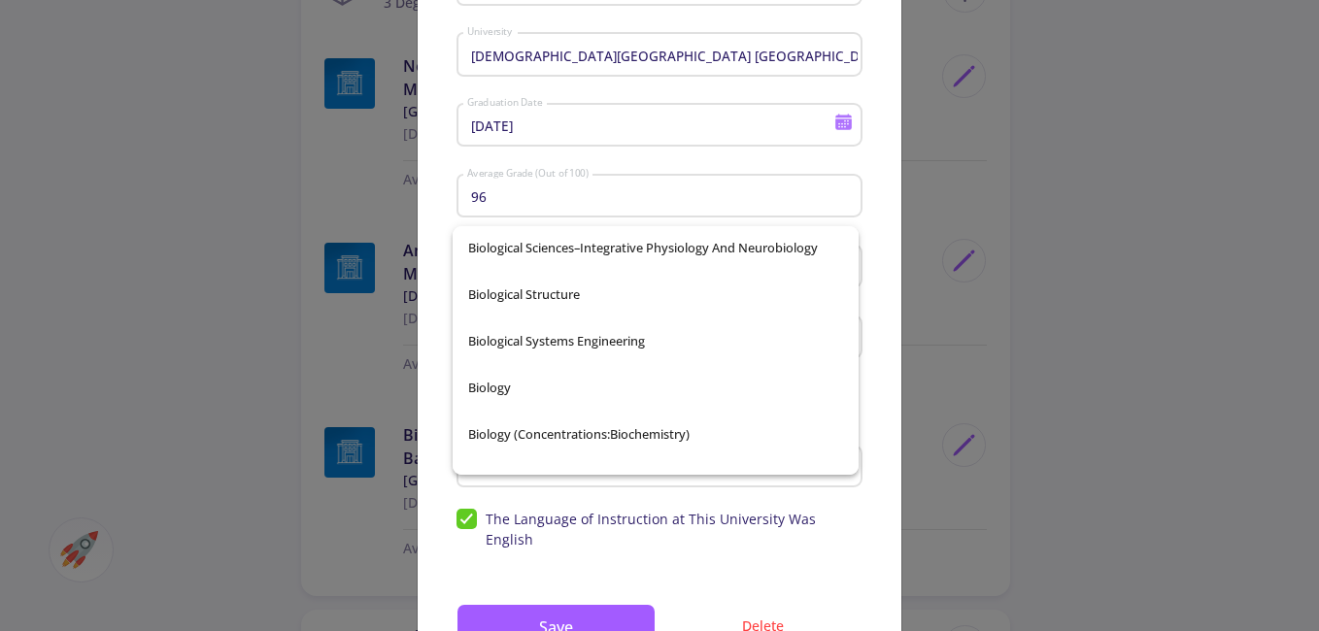
scroll to position [2428, 0]
click at [670, 397] on span "Biology" at bounding box center [655, 385] width 375 height 47
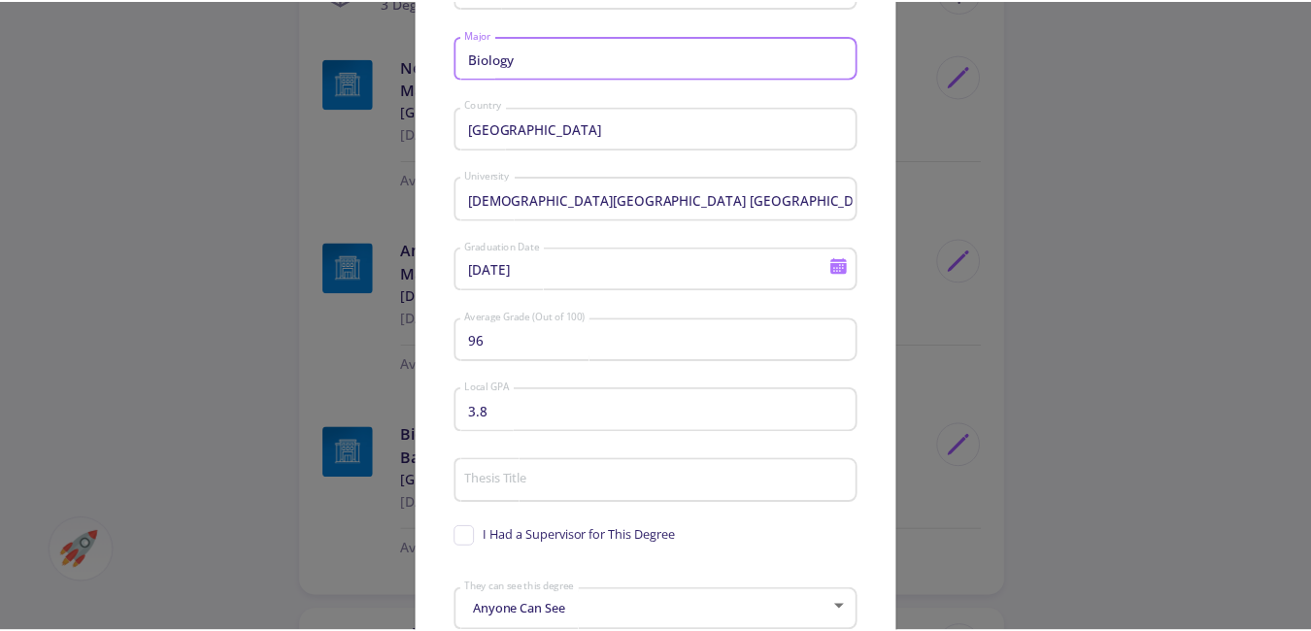
scroll to position [291, 0]
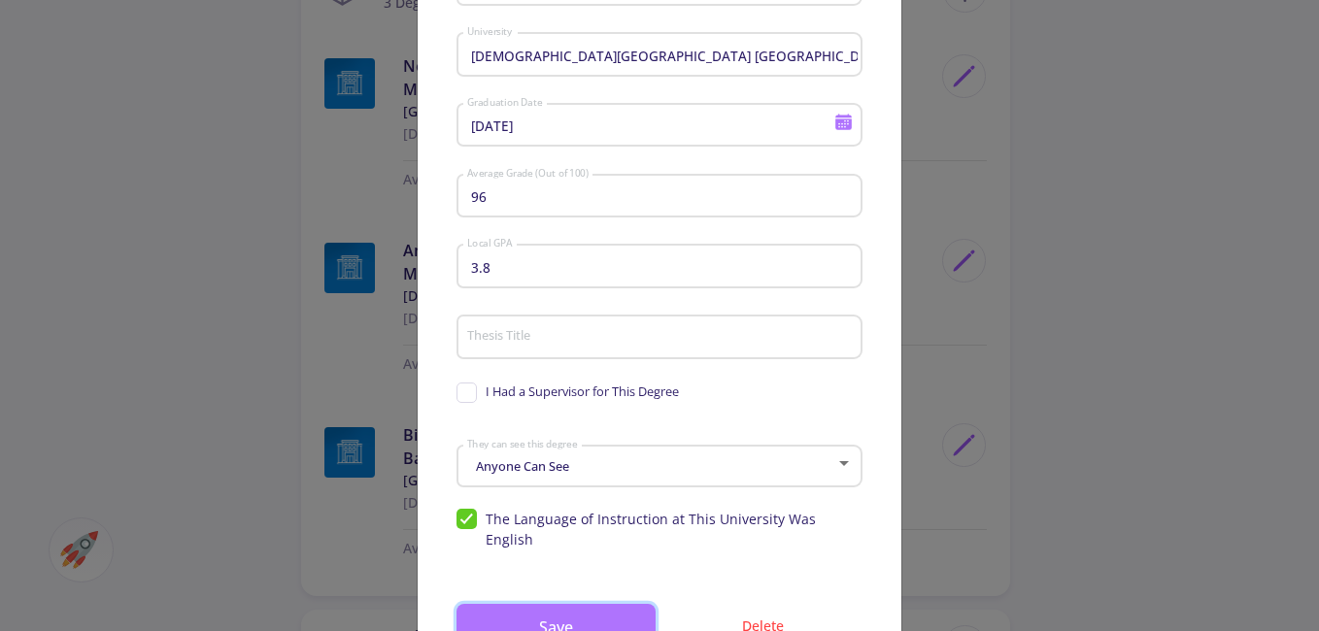
click at [583, 604] on button "Save" at bounding box center [555, 627] width 199 height 47
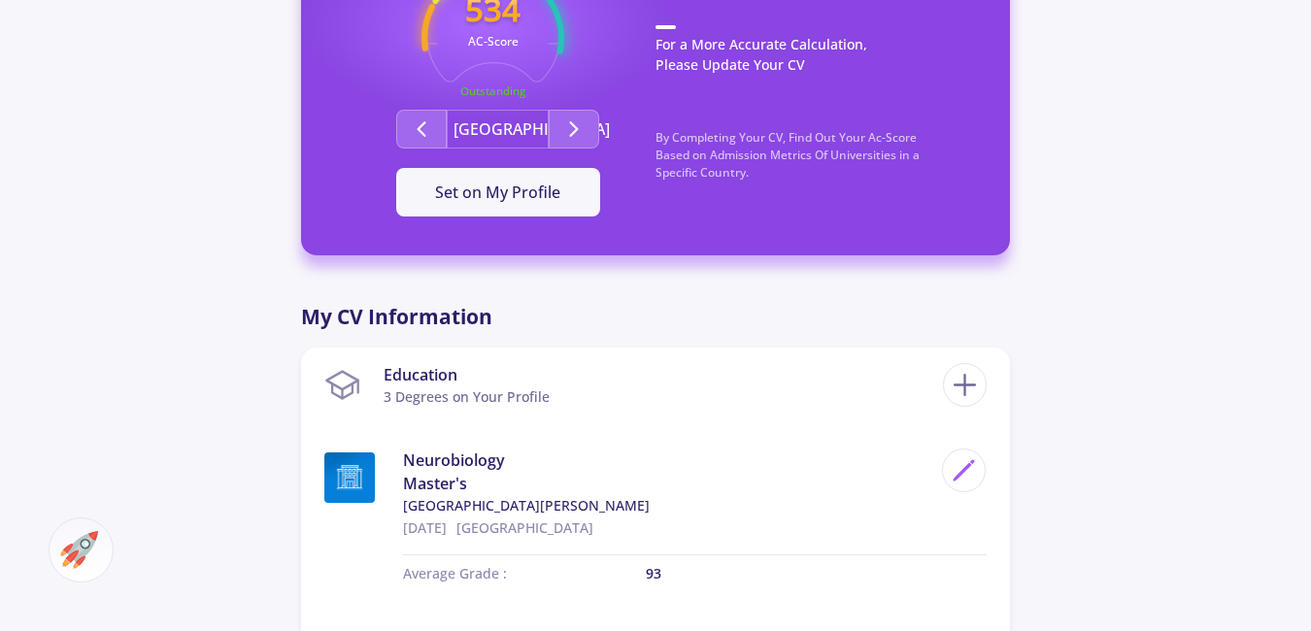
scroll to position [583, 0]
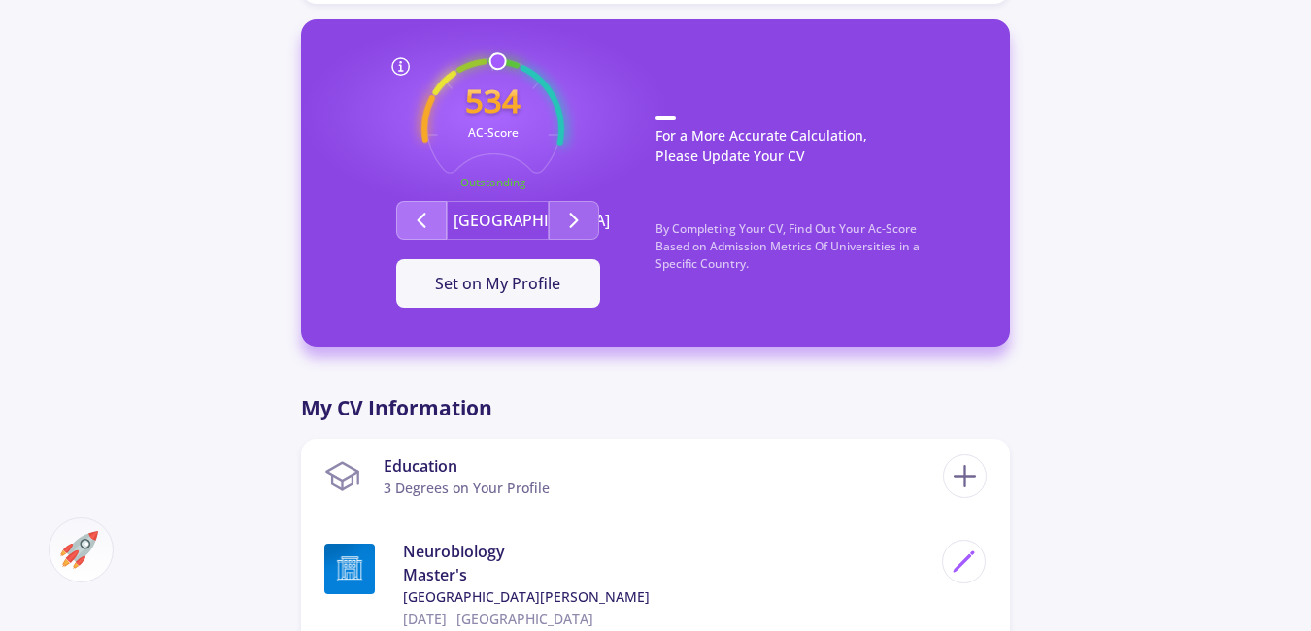
click at [423, 227] on icon "Second group" at bounding box center [421, 220] width 23 height 23
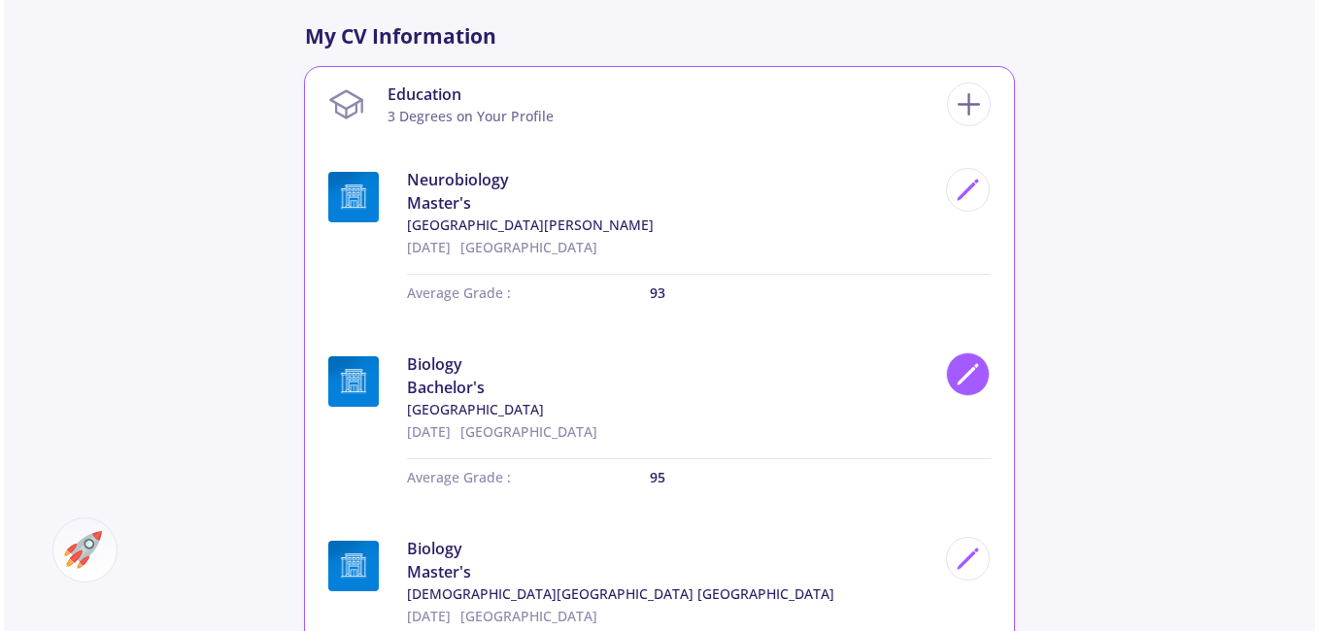
scroll to position [1068, 0]
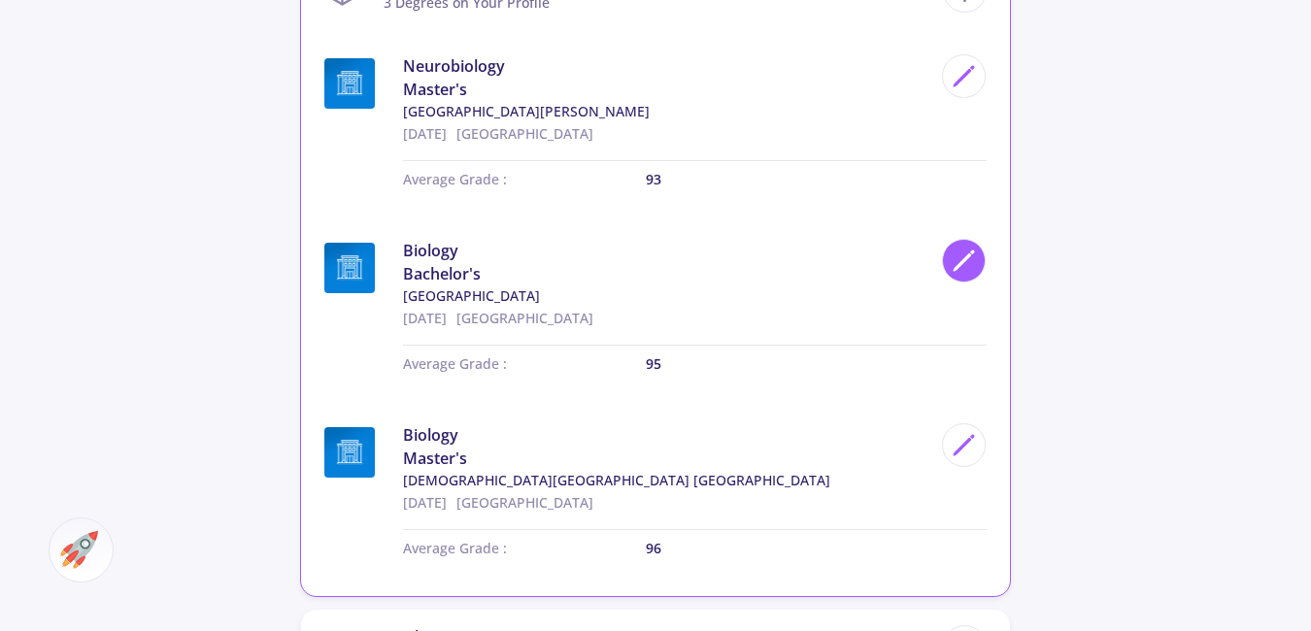
click at [962, 463] on div at bounding box center [964, 445] width 44 height 44
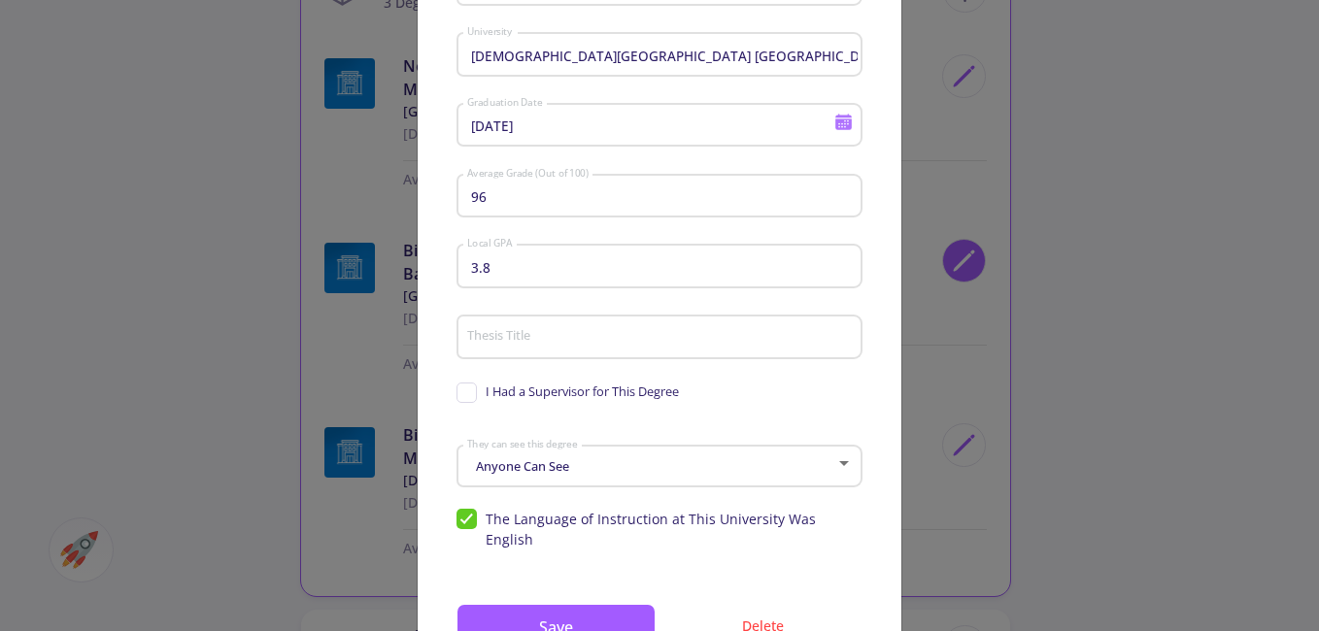
scroll to position [0, 0]
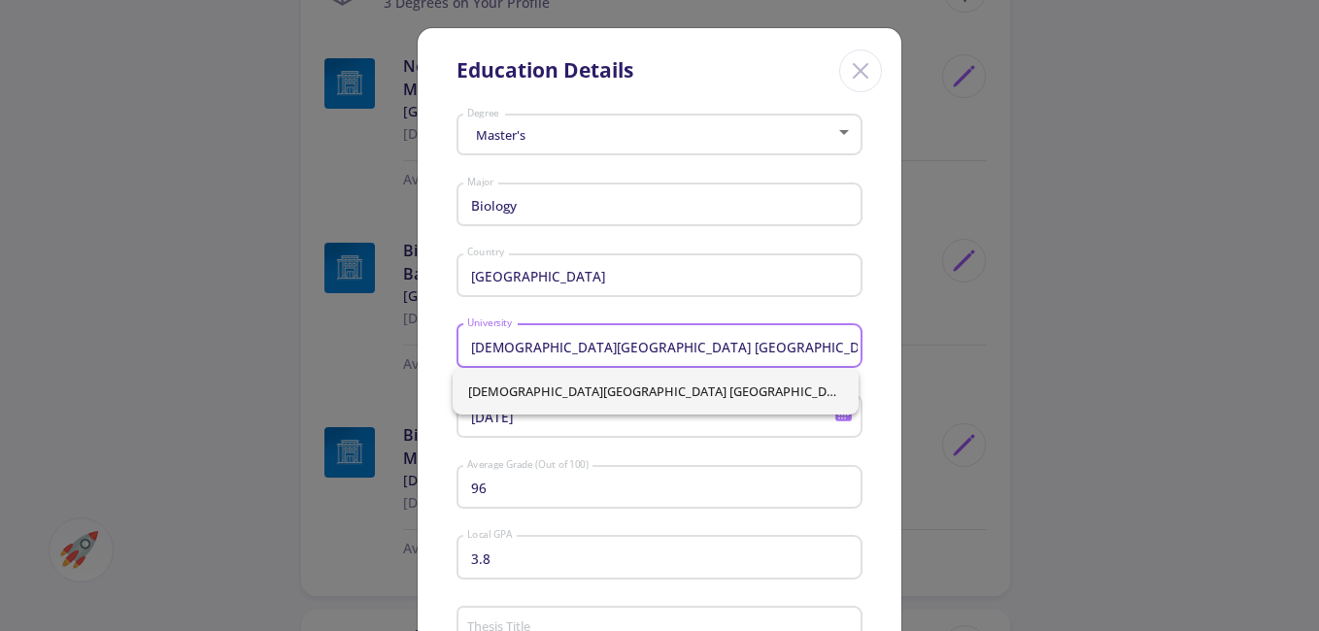
click at [677, 343] on input "[DEMOGRAPHIC_DATA][GEOGRAPHIC_DATA] [GEOGRAPHIC_DATA]" at bounding box center [662, 346] width 392 height 17
click at [620, 215] on div "Biology Major" at bounding box center [660, 201] width 388 height 51
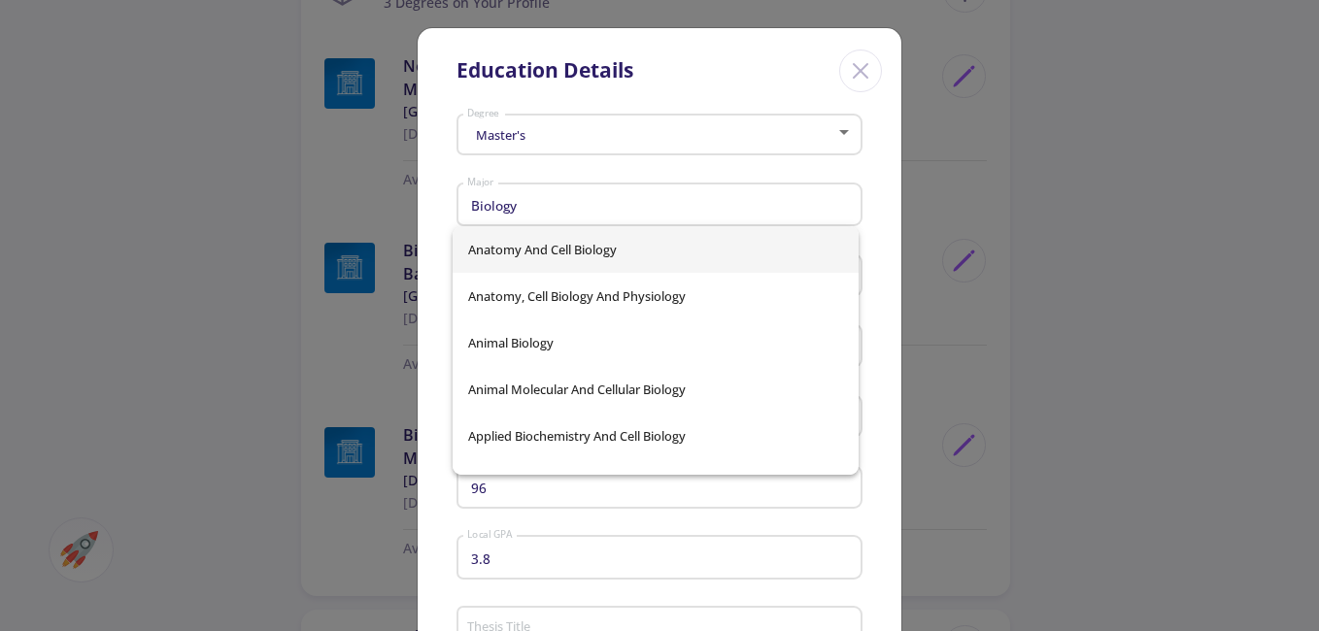
click at [615, 188] on div "Biology Major" at bounding box center [660, 201] width 388 height 51
drag, startPoint x: 567, startPoint y: 203, endPoint x: 138, endPoint y: 167, distance: 430.8
click at [138, 167] on div "Education Details Master's Degree Biology Major Iran Country [GEOGRAPHIC_DATA] …" at bounding box center [659, 315] width 1319 height 631
click at [526, 211] on input "Biology" at bounding box center [662, 205] width 392 height 17
drag, startPoint x: 526, startPoint y: 211, endPoint x: 314, endPoint y: 214, distance: 212.7
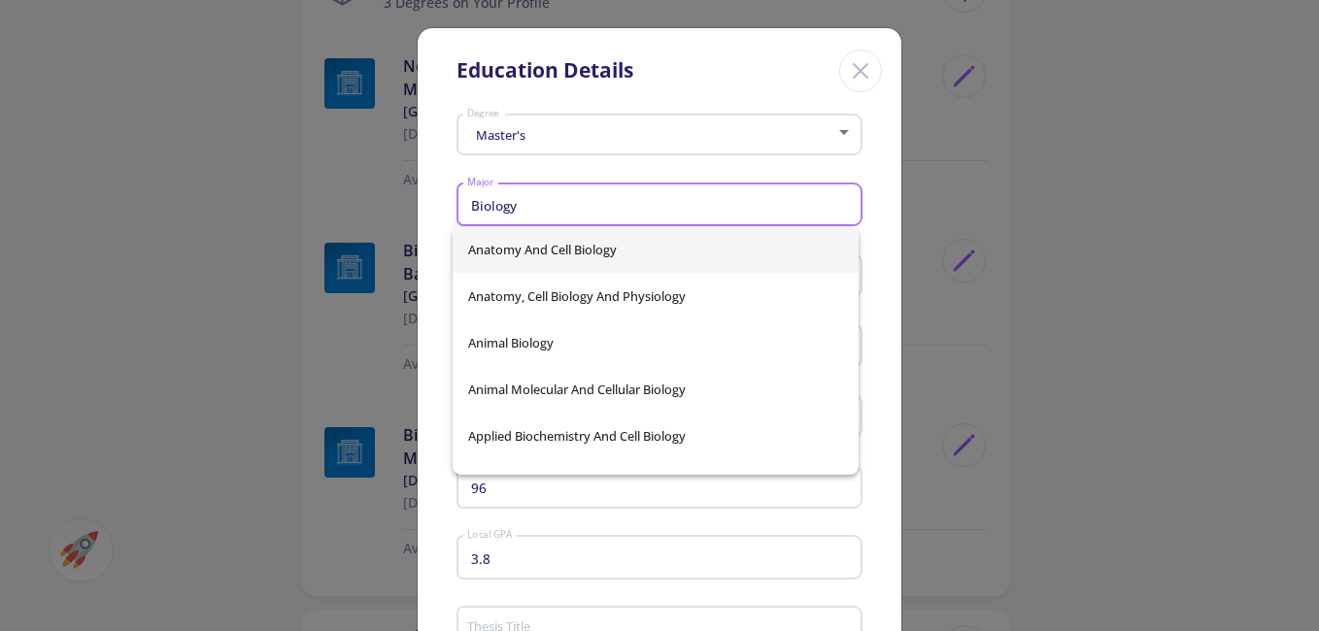
click at [314, 214] on div "Education Details Master's Degree Biology Major Iran Country [GEOGRAPHIC_DATA] …" at bounding box center [659, 315] width 1319 height 631
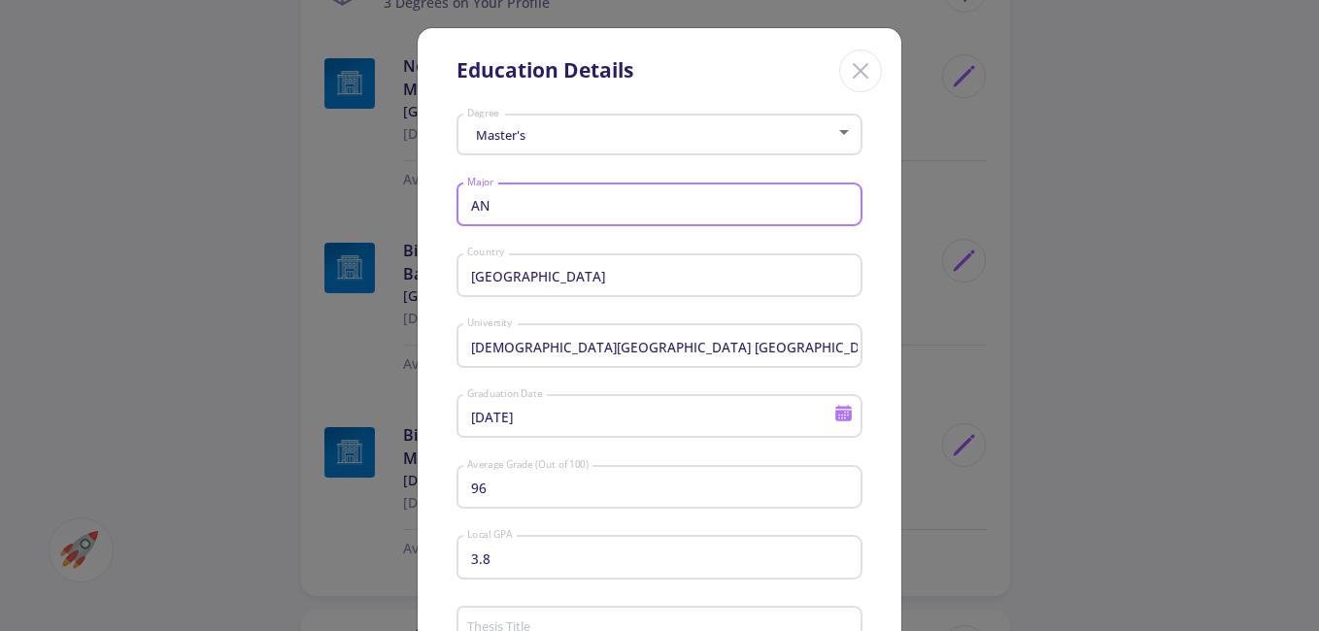
type input "A"
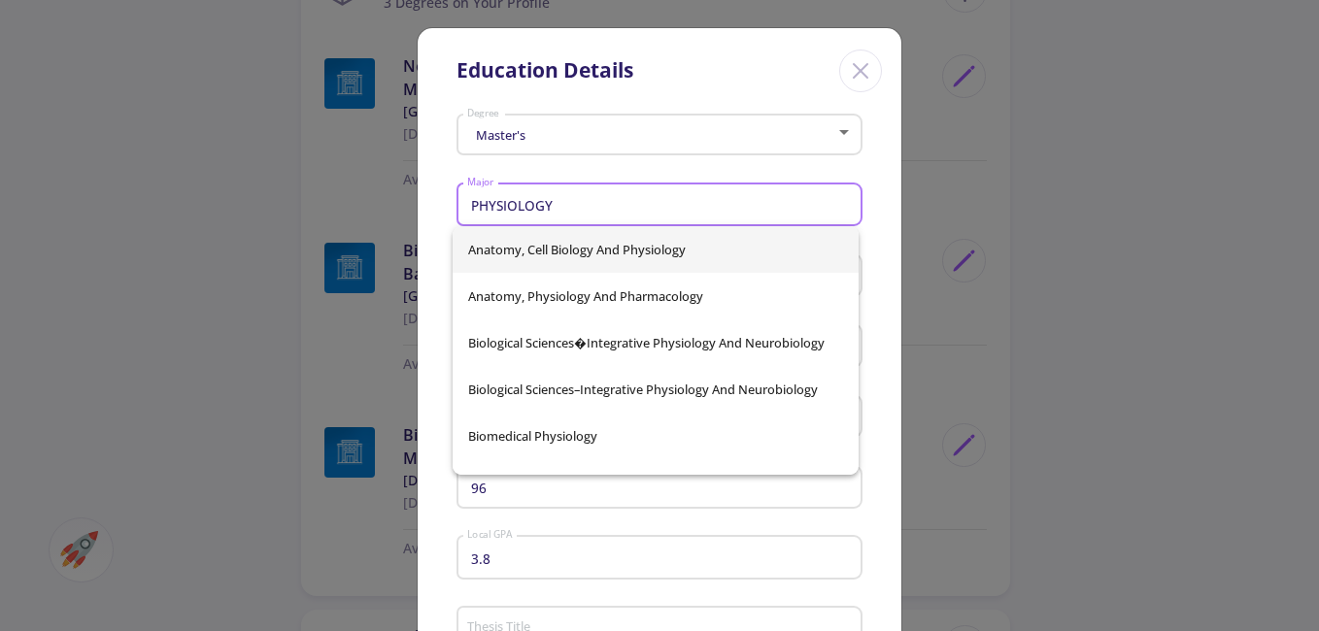
click at [692, 258] on span "Anatomy, Cell Biology And Physiology" at bounding box center [655, 249] width 375 height 47
type input "Anatomy, Cell Biology And Physiology"
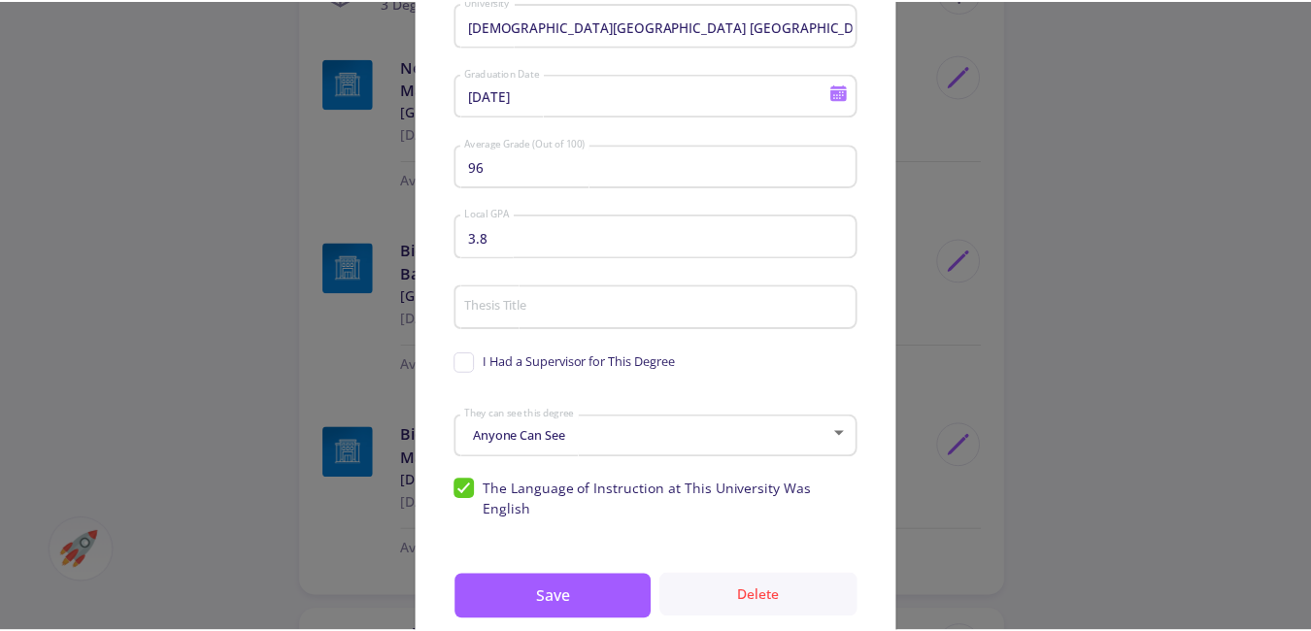
scroll to position [365, 0]
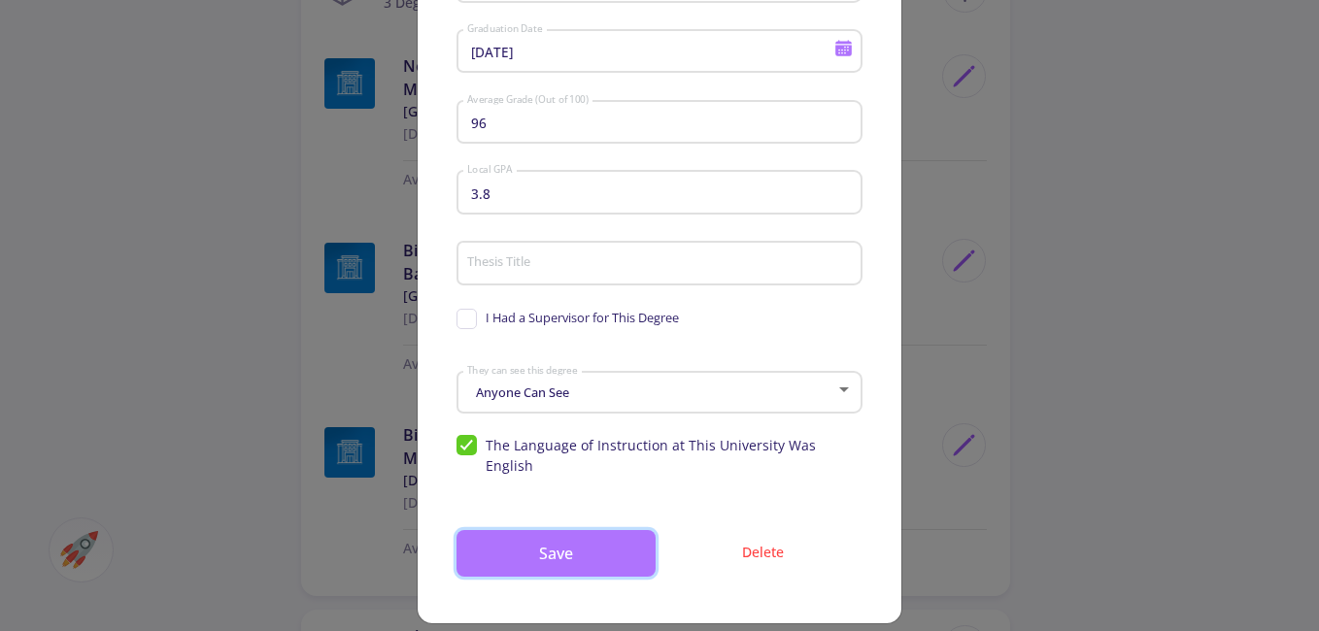
click at [576, 535] on button "Save" at bounding box center [555, 553] width 199 height 47
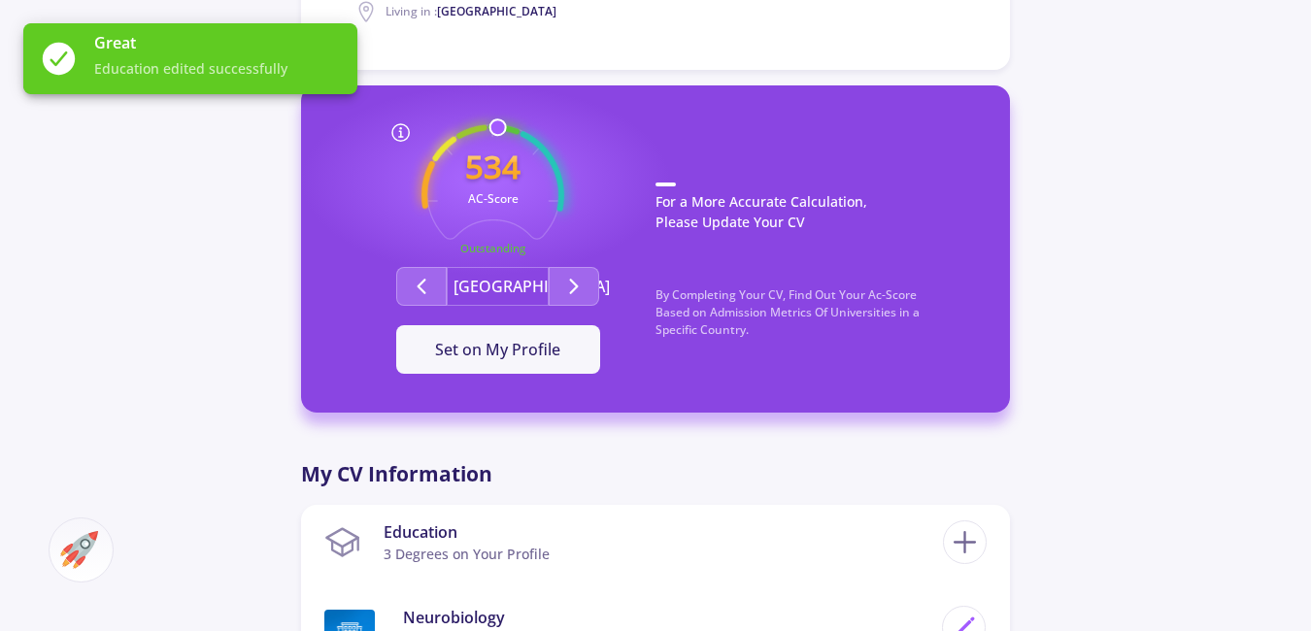
scroll to position [486, 0]
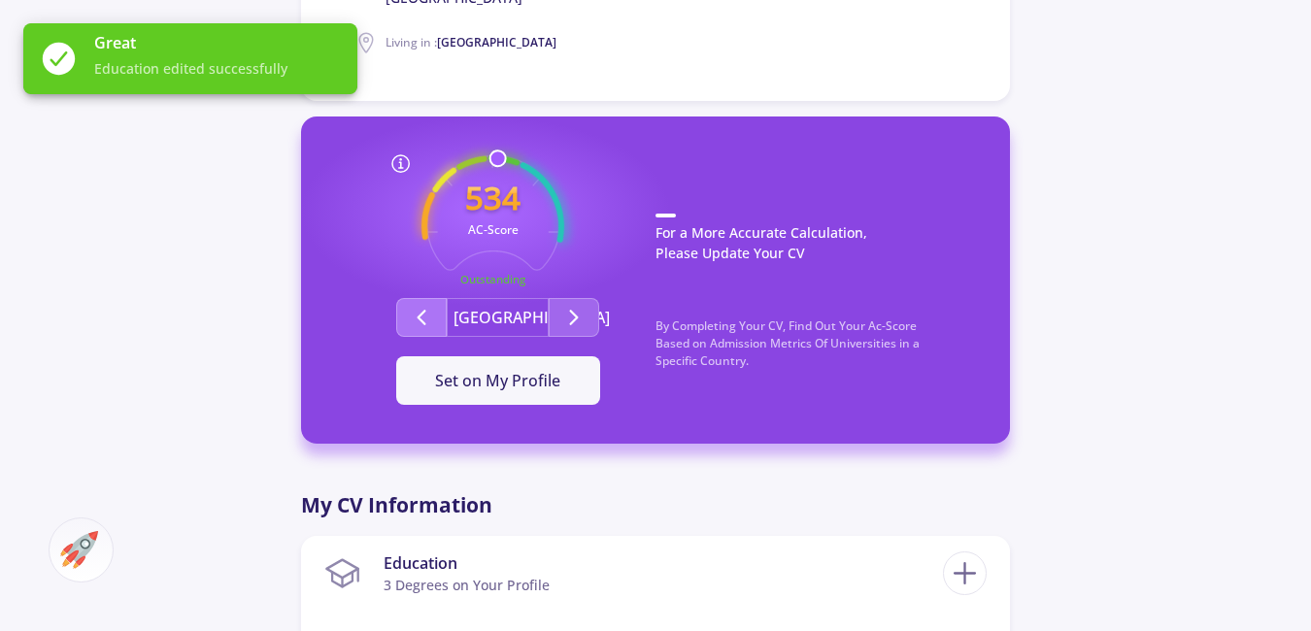
click at [430, 322] on icon "Second group" at bounding box center [421, 317] width 23 height 23
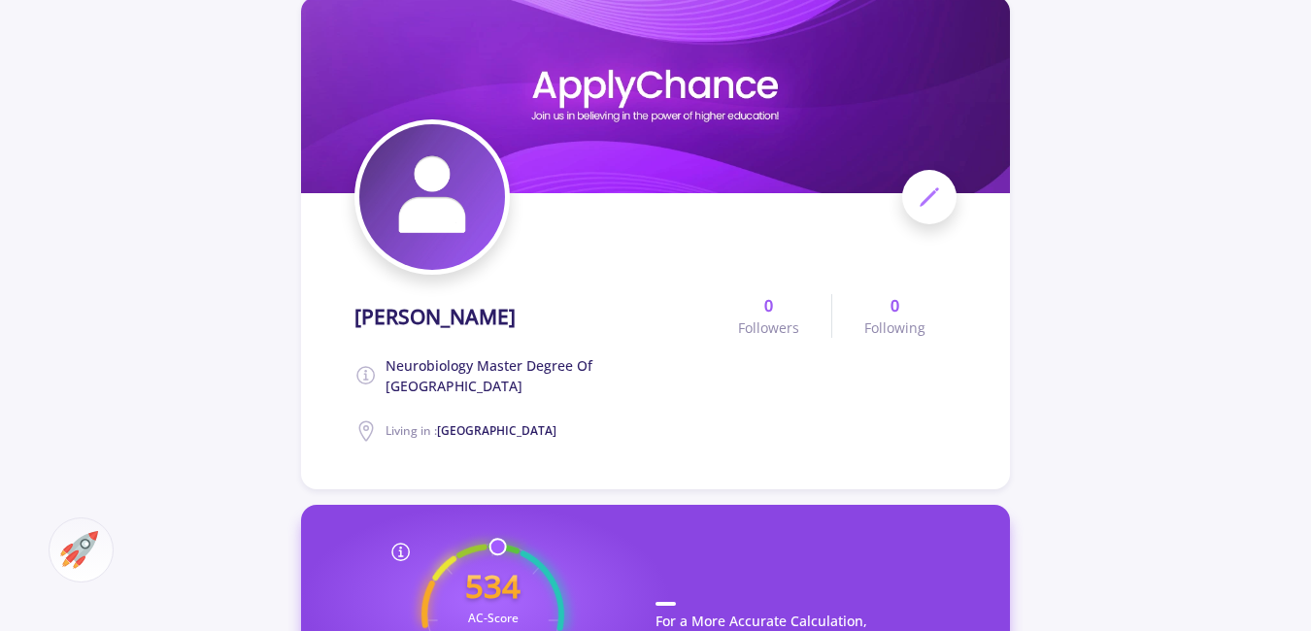
scroll to position [0, 0]
